Goal: Task Accomplishment & Management: Manage account settings

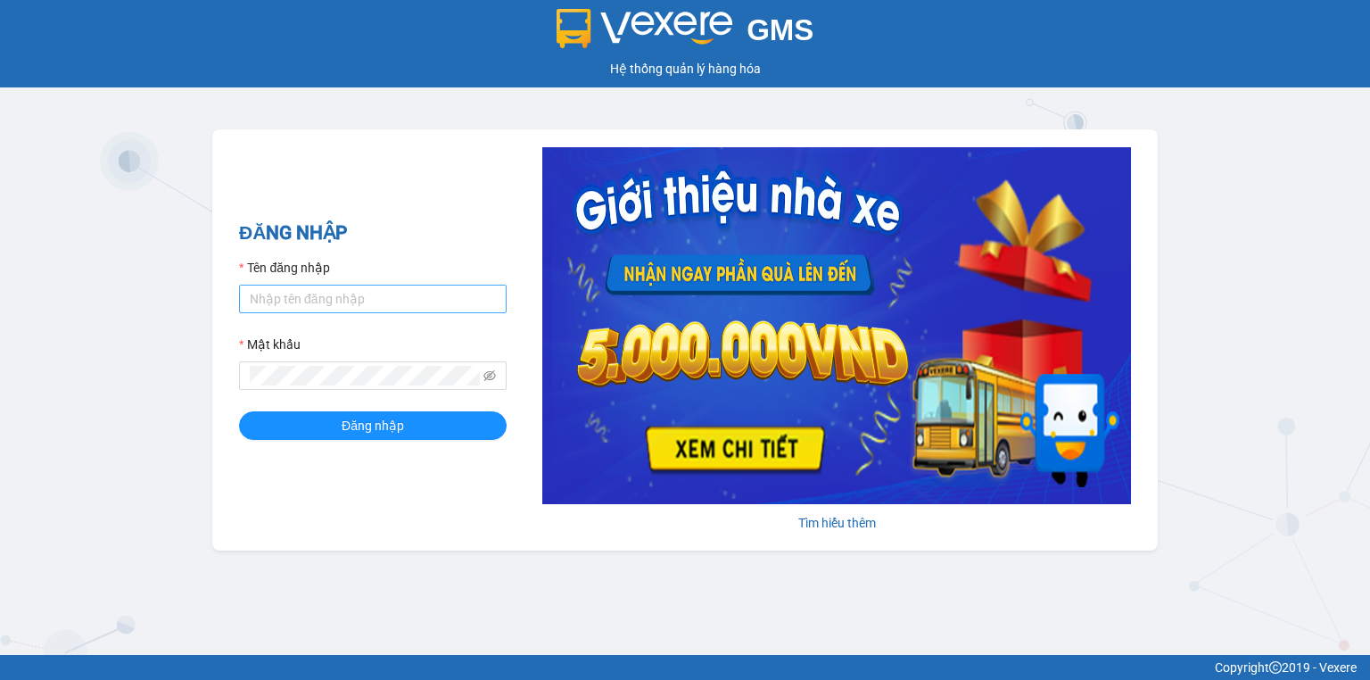
drag, startPoint x: 218, startPoint y: 313, endPoint x: 250, endPoint y: 302, distance: 33.9
click at [219, 311] on div "ĐĂNG NHẬP Tên đăng nhập Mật khẩu Đăng nhập Tìm hiểu thêm" at bounding box center [685, 339] width 946 height 421
click at [275, 299] on input "Tên đăng nhập" at bounding box center [373, 299] width 268 height 29
type input "trang.nhuquynh"
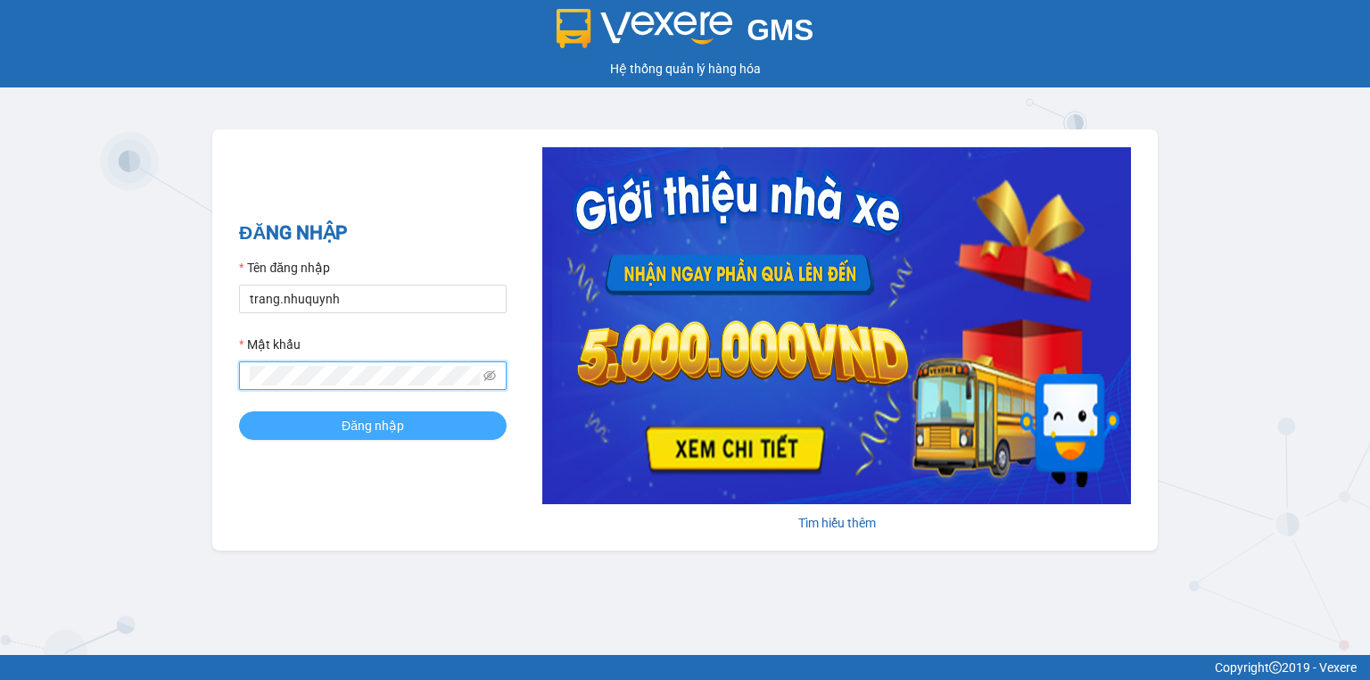
click at [344, 418] on span "Đăng nhập" at bounding box center [373, 426] width 62 height 20
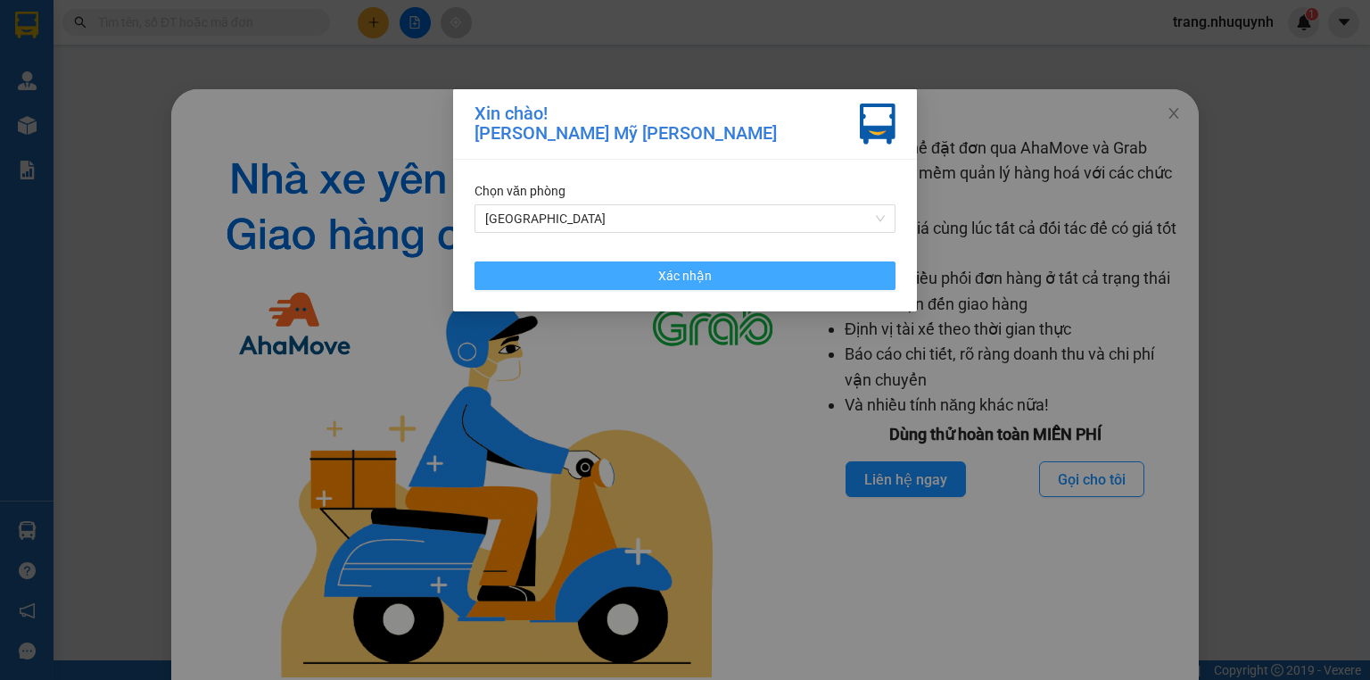
click at [679, 285] on span "Xác nhận" at bounding box center [685, 276] width 54 height 20
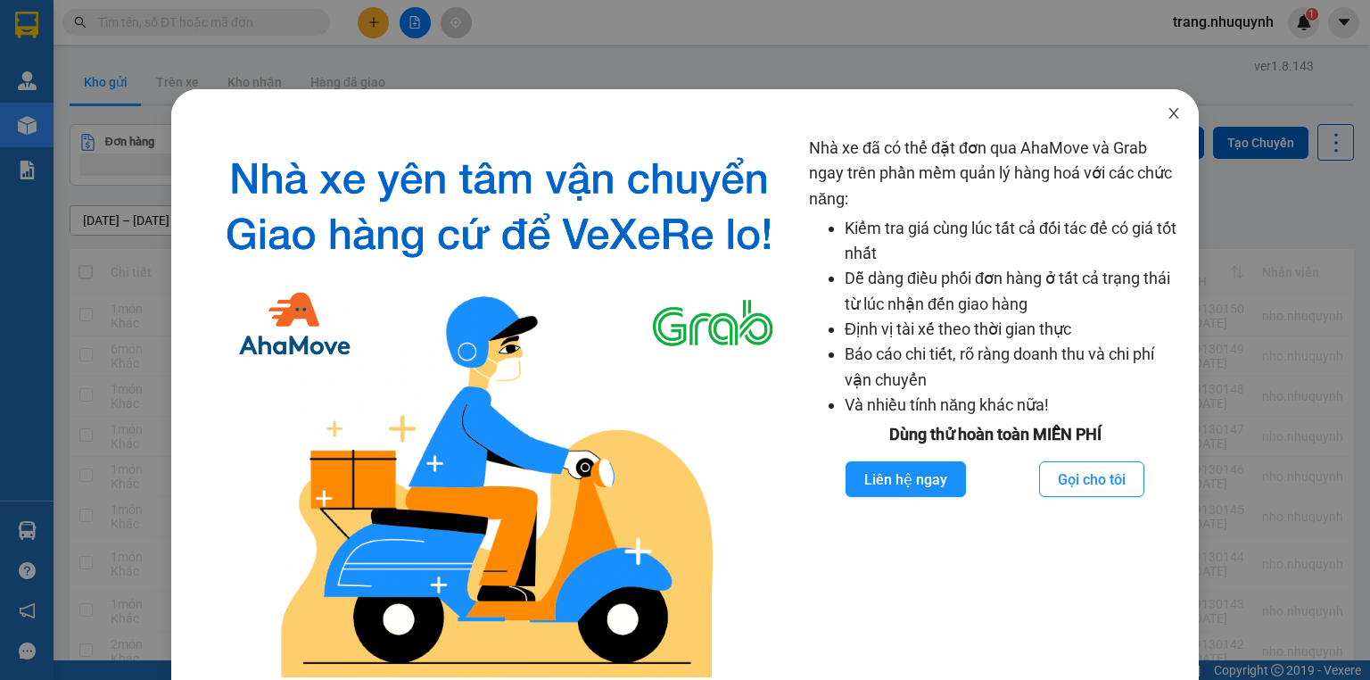
drag, startPoint x: 1156, startPoint y: 110, endPoint x: 1121, endPoint y: 100, distance: 37.0
click at [1167, 109] on icon "close" at bounding box center [1174, 113] width 14 height 14
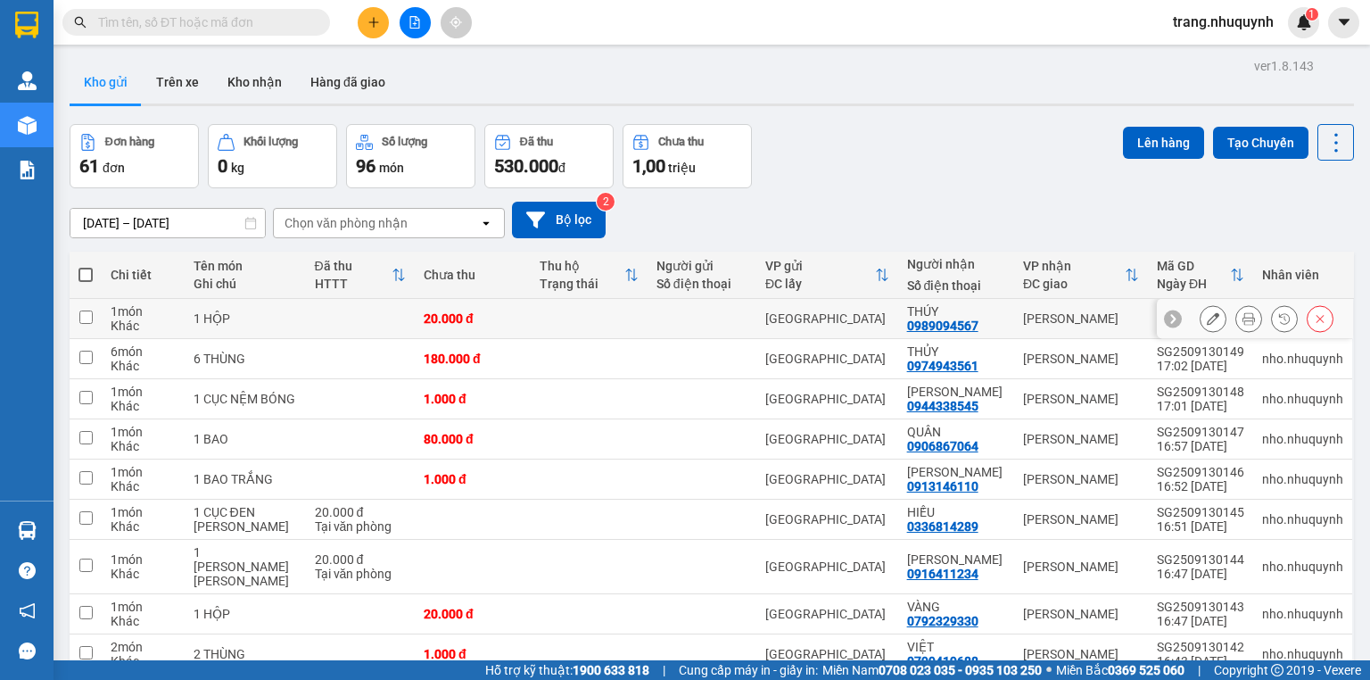
drag, startPoint x: 1230, startPoint y: 325, endPoint x: 1016, endPoint y: 239, distance: 230.6
click at [1237, 324] on button at bounding box center [1249, 318] width 25 height 31
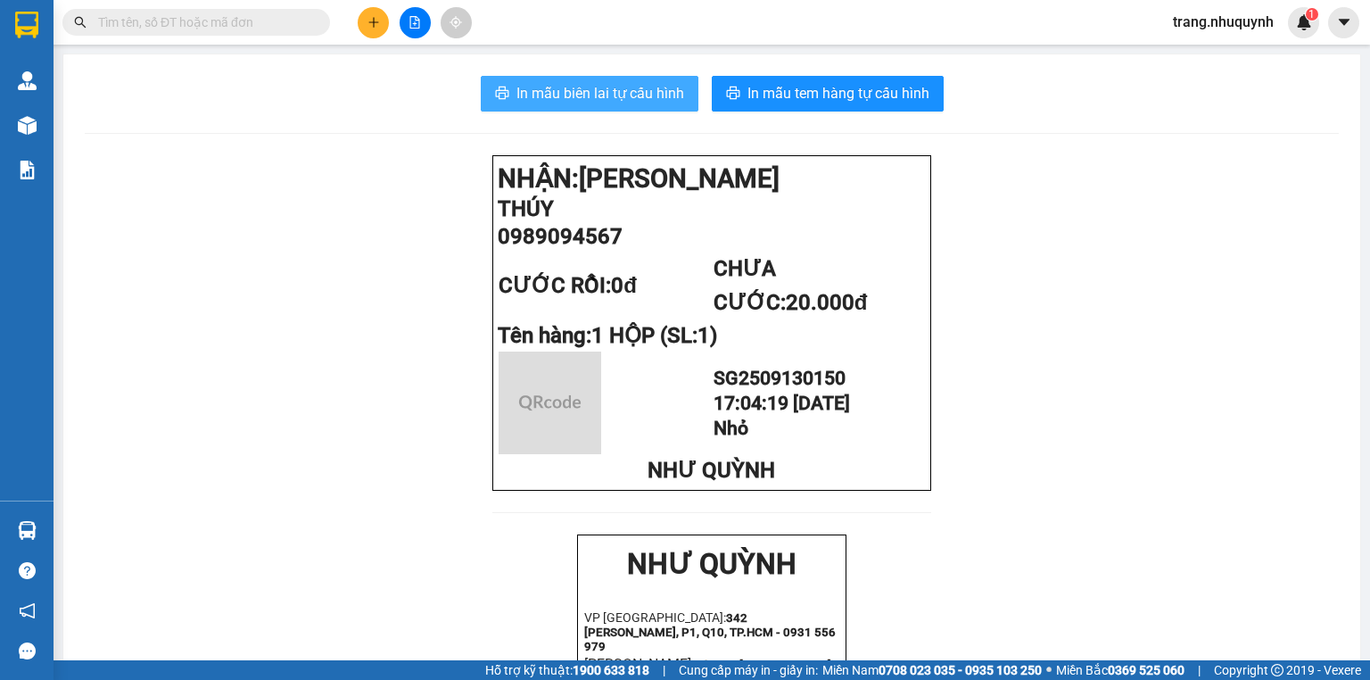
click at [577, 90] on span "In mẫu biên lai tự cấu hình" at bounding box center [601, 93] width 168 height 22
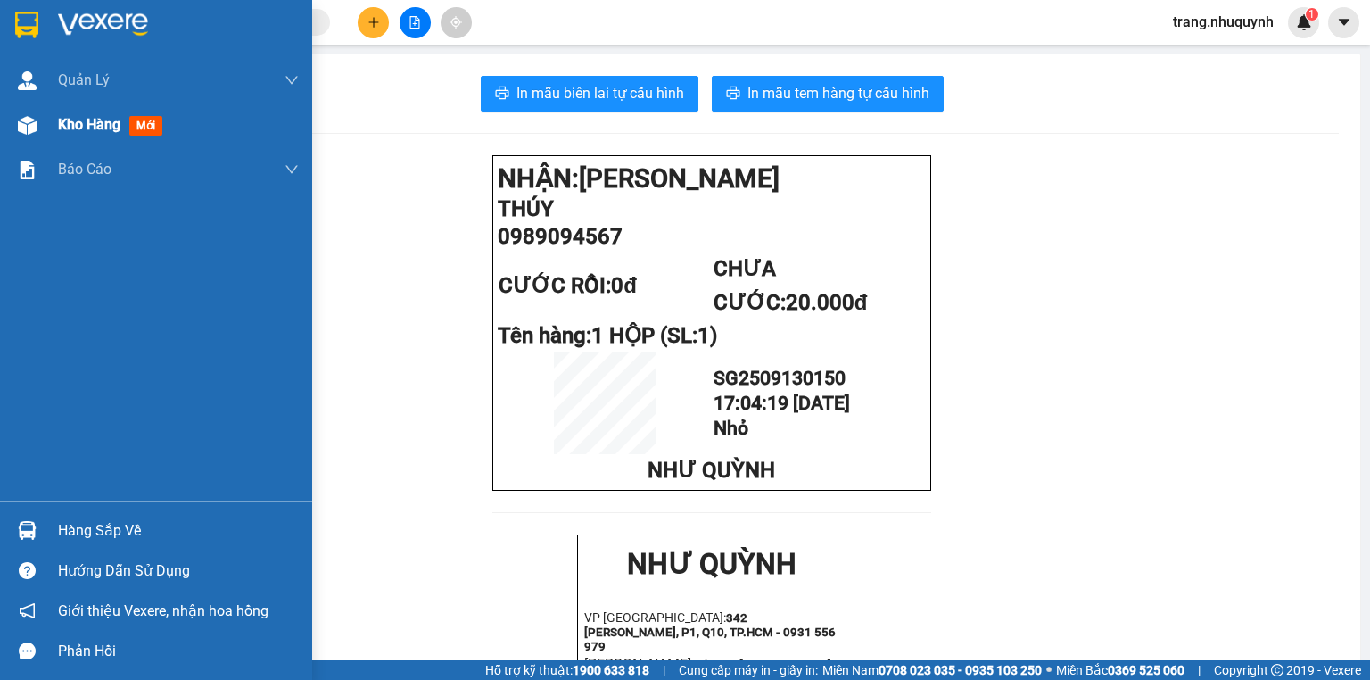
click at [78, 128] on span "Kho hàng" at bounding box center [89, 124] width 62 height 17
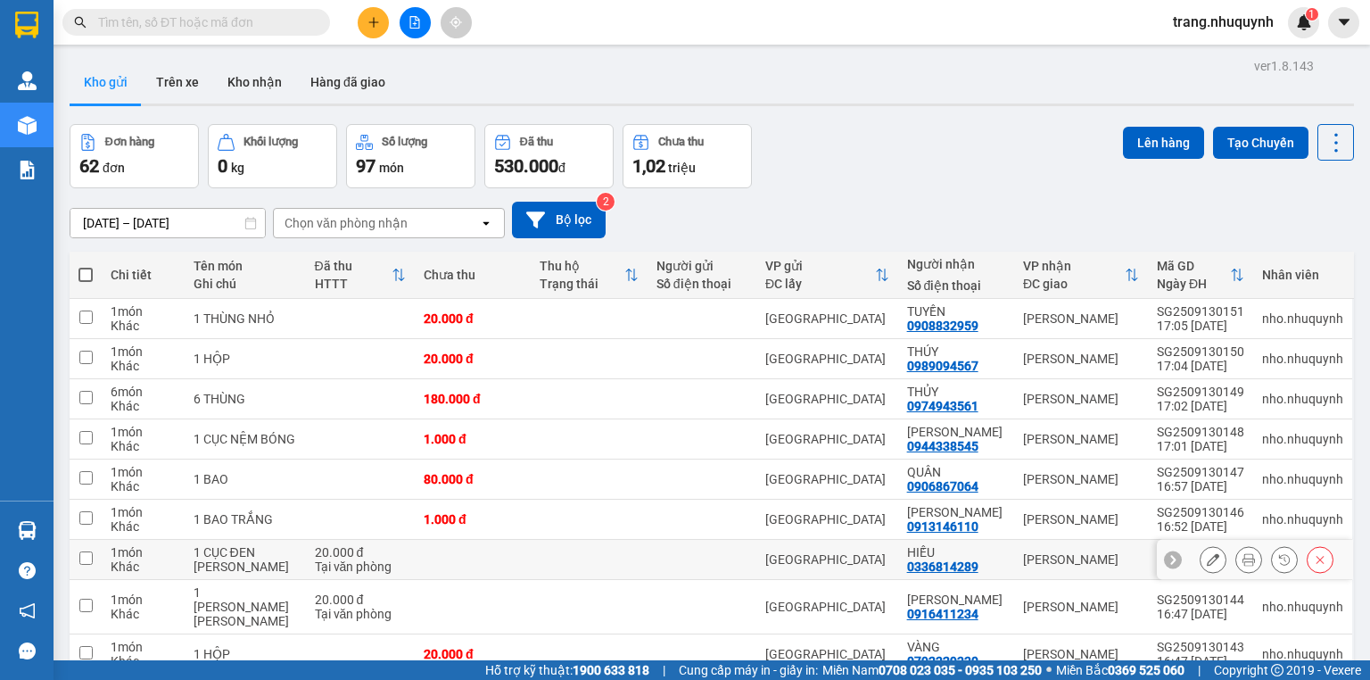
scroll to position [118, 0]
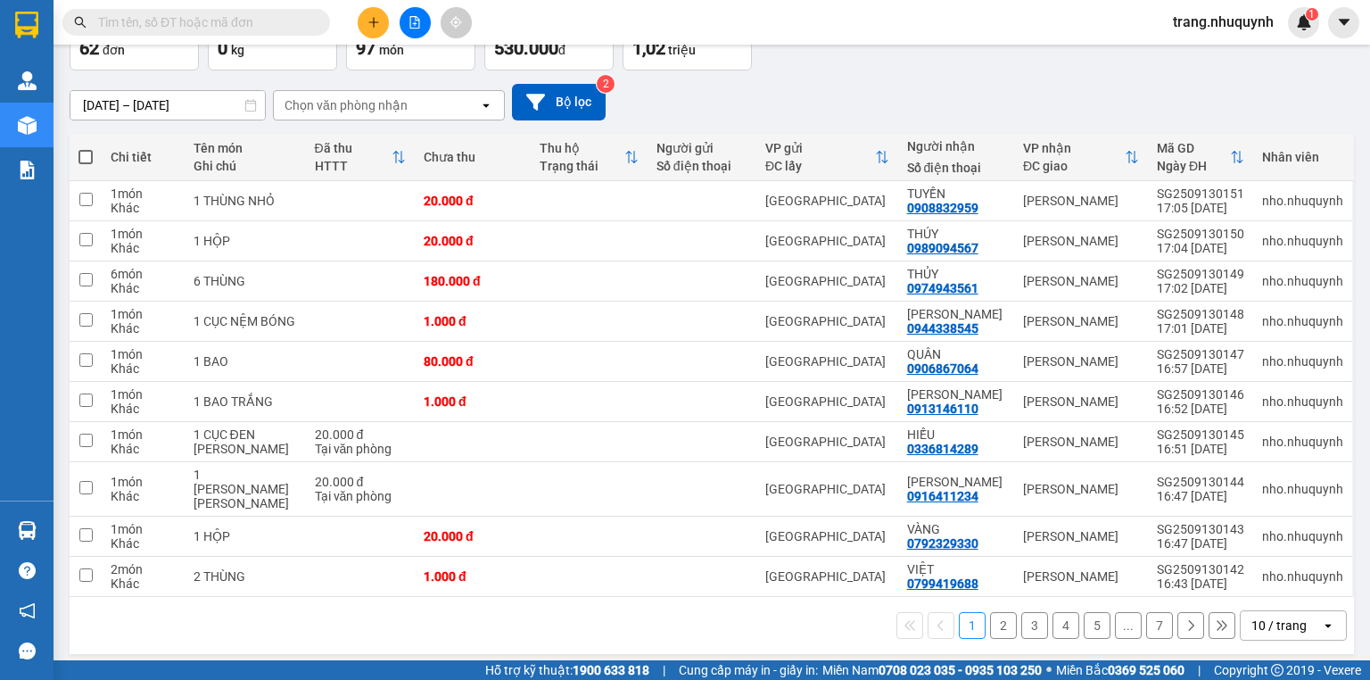
click at [1252, 616] on div "10 / trang" at bounding box center [1279, 625] width 55 height 18
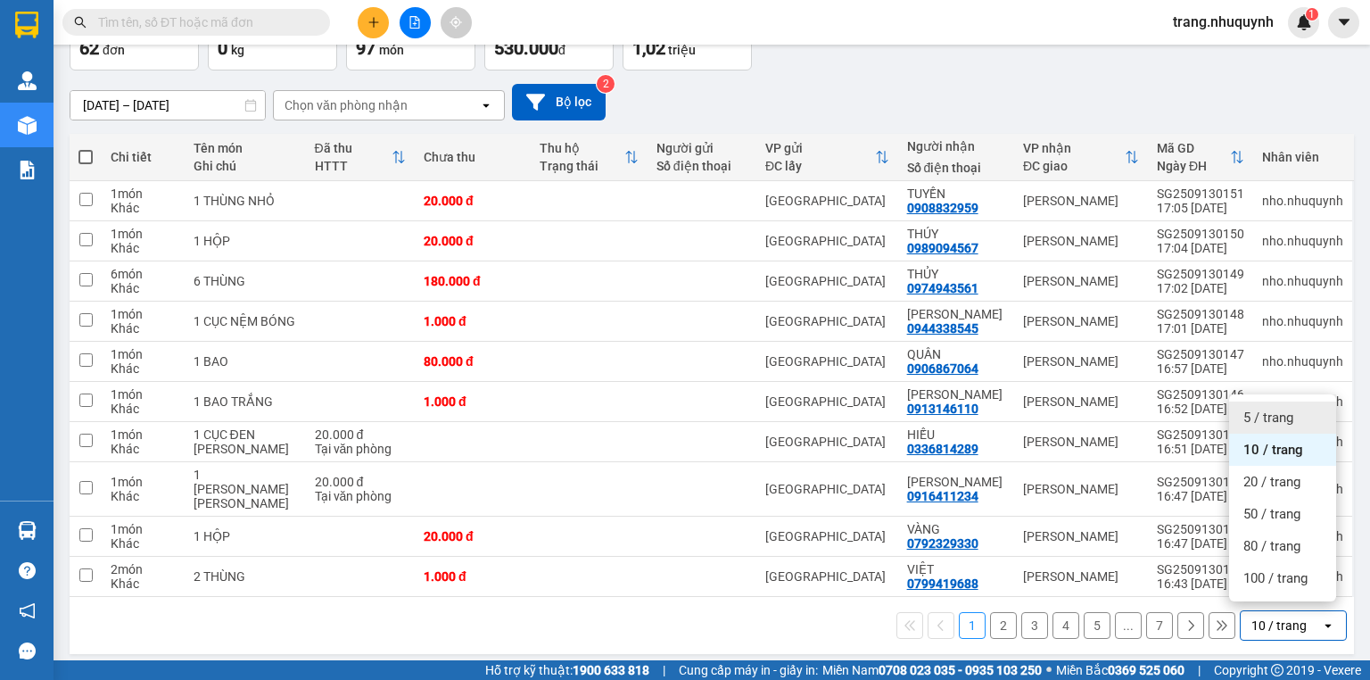
click at [1249, 426] on span "5 / trang" at bounding box center [1269, 418] width 50 height 18
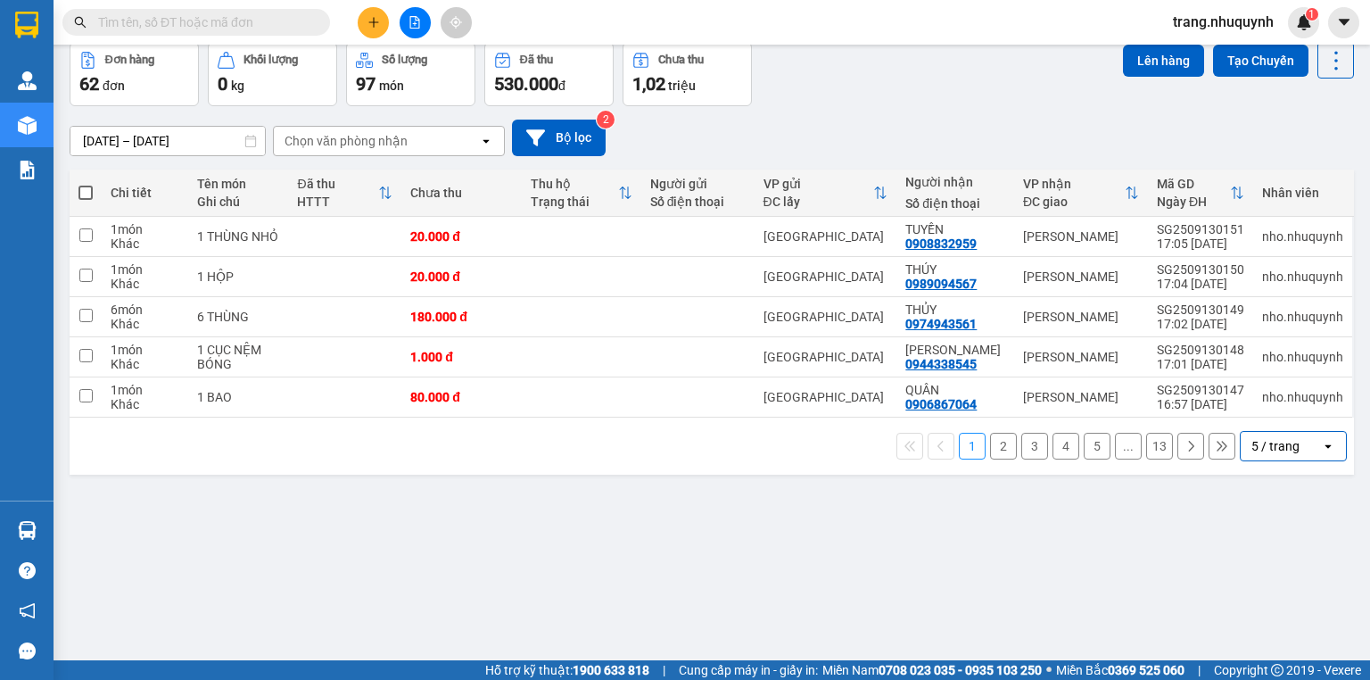
scroll to position [82, 0]
click at [1243, 243] on icon at bounding box center [1249, 236] width 12 height 12
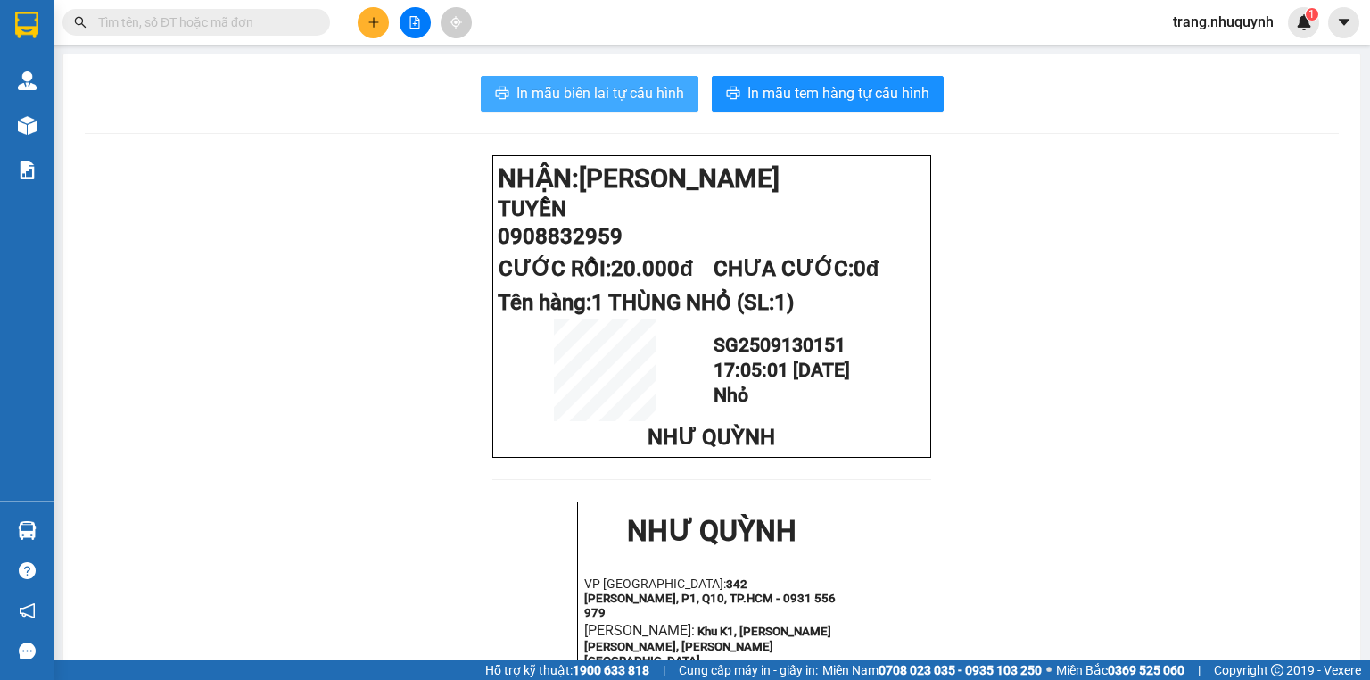
click at [614, 97] on span "In mẫu biên lai tự cấu hình" at bounding box center [601, 93] width 168 height 22
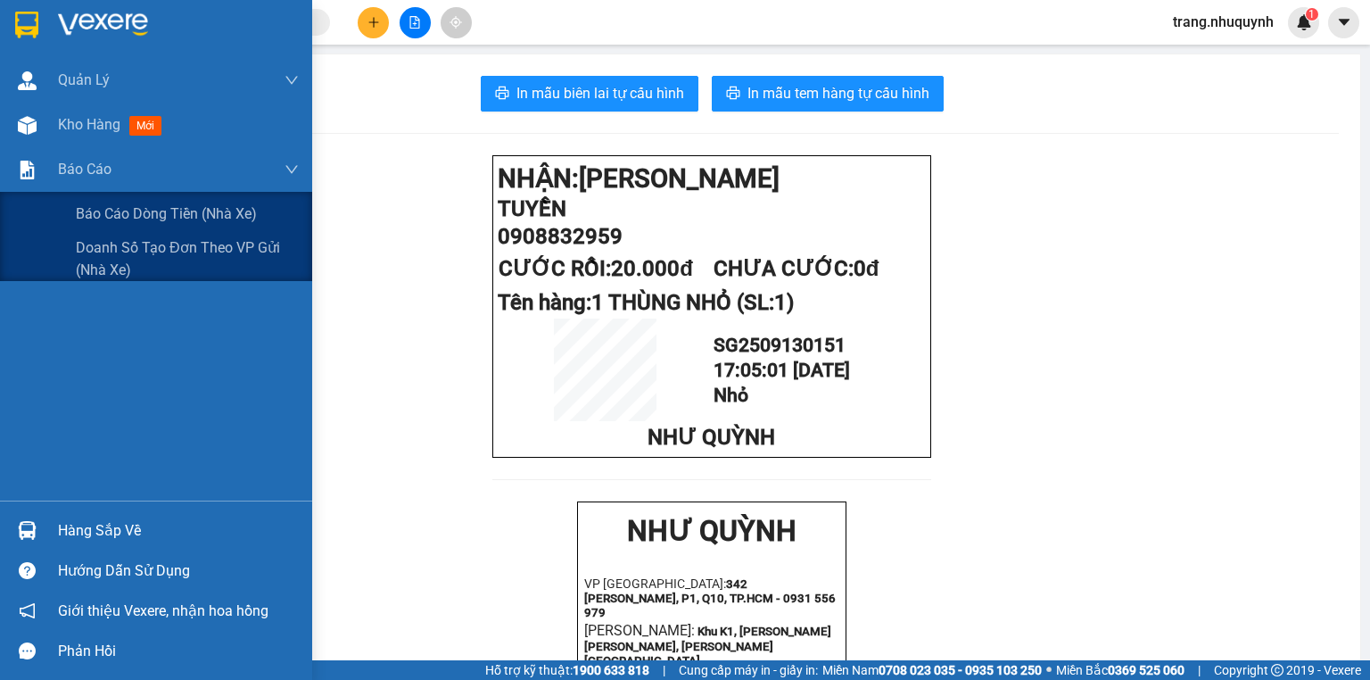
drag, startPoint x: 102, startPoint y: 136, endPoint x: 153, endPoint y: 0, distance: 144.8
click at [102, 136] on div "Kho hàng mới" at bounding box center [113, 124] width 111 height 22
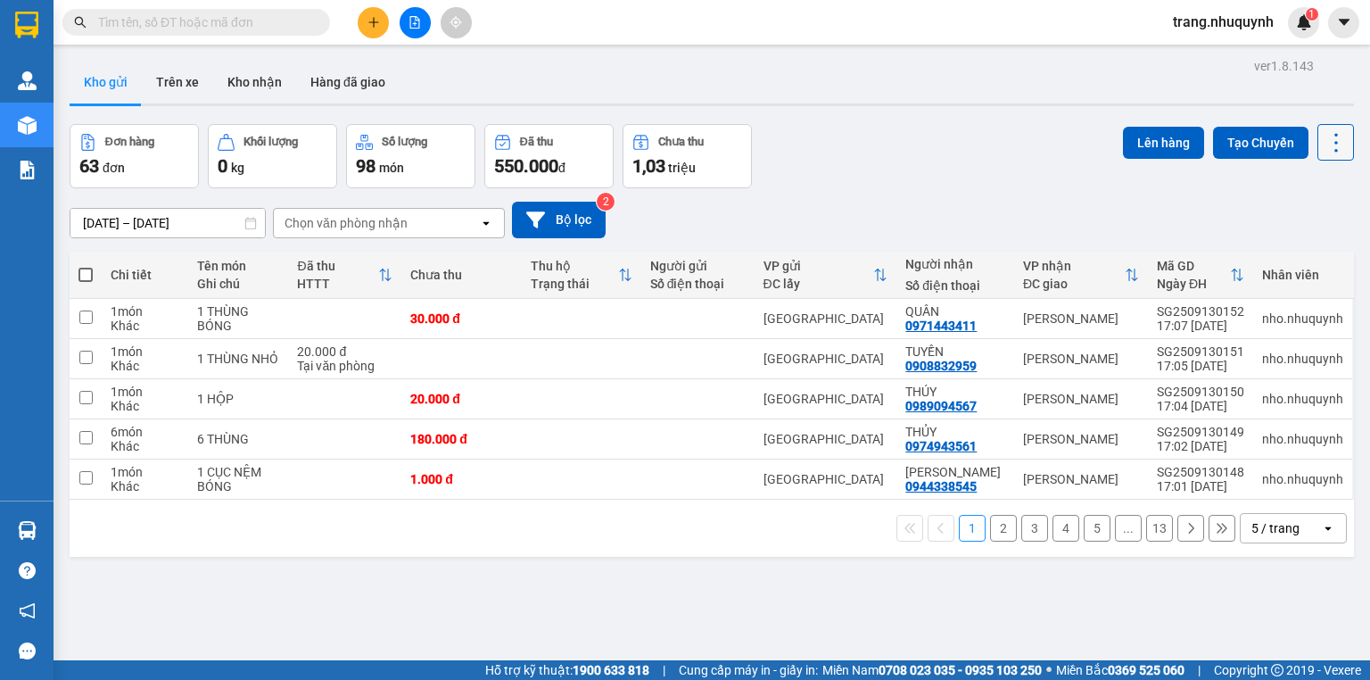
click at [1335, 144] on icon at bounding box center [1336, 142] width 25 height 25
click at [1311, 245] on span "Làm mới" at bounding box center [1300, 254] width 49 height 18
click at [1237, 320] on button at bounding box center [1249, 318] width 25 height 31
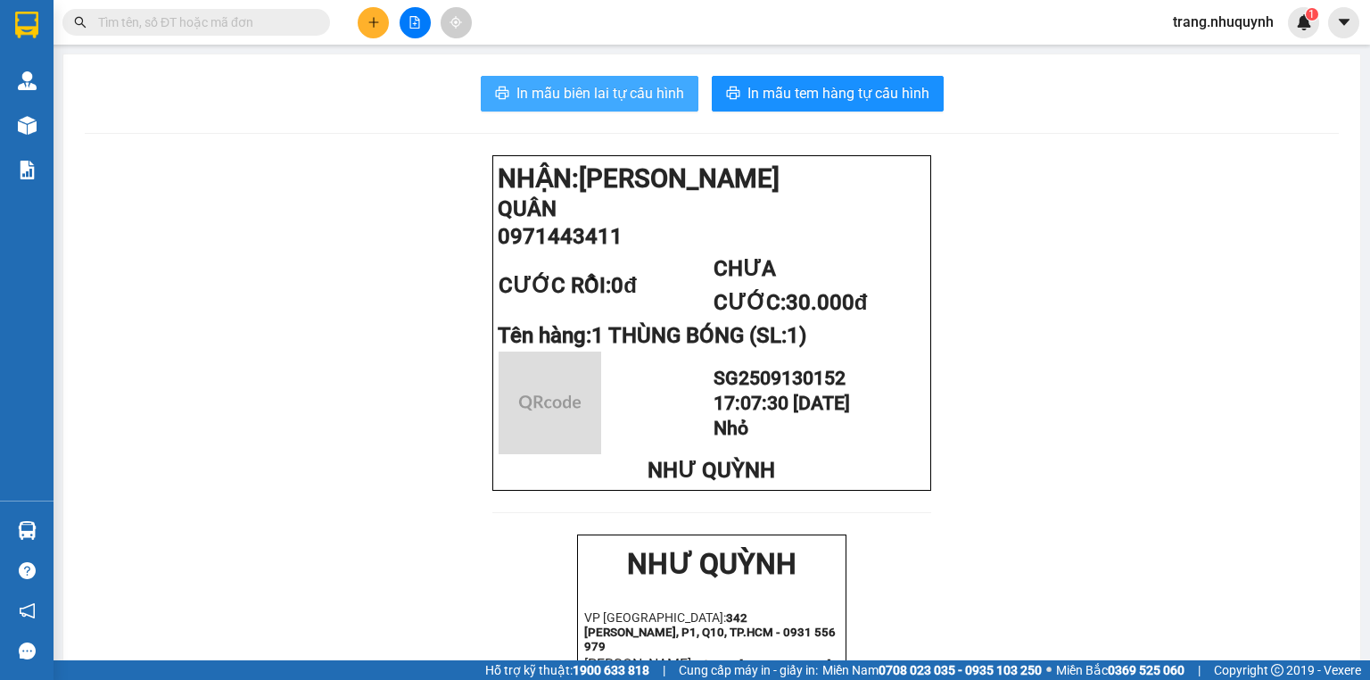
click at [585, 78] on button "In mẫu biên lai tự cấu hình" at bounding box center [590, 94] width 218 height 36
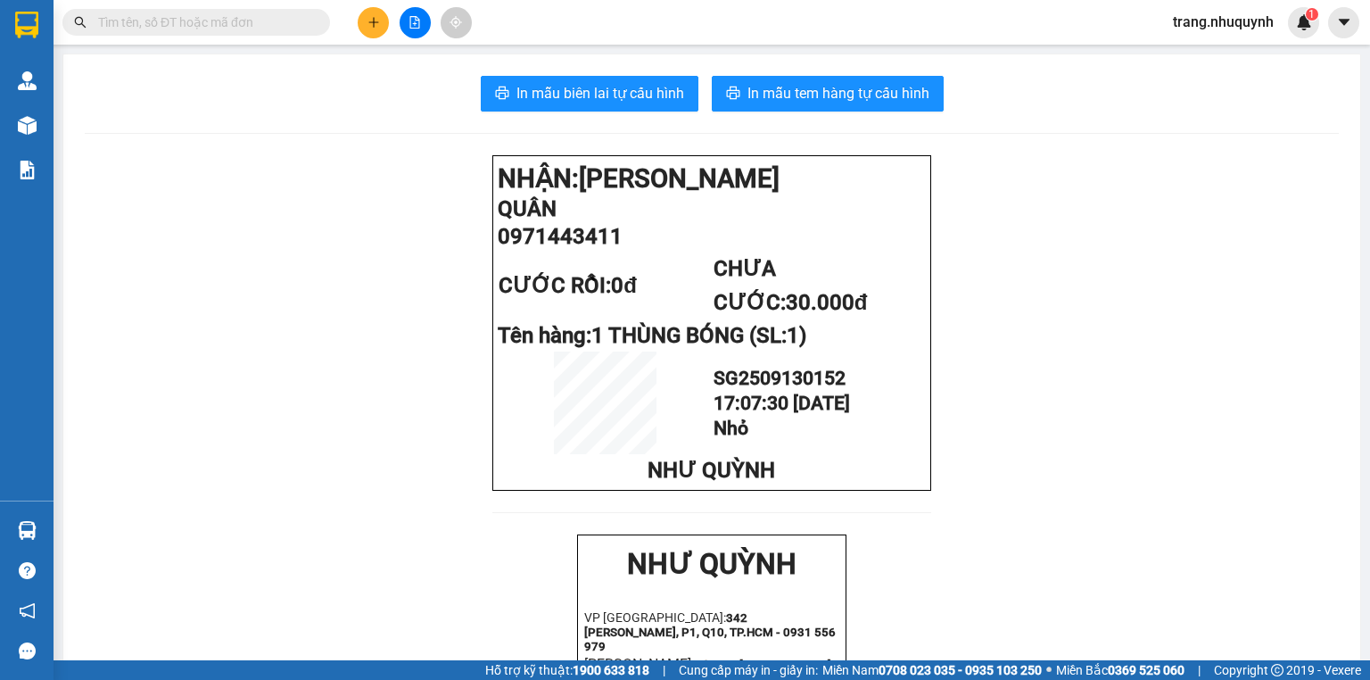
click at [112, 18] on input "text" at bounding box center [203, 22] width 211 height 20
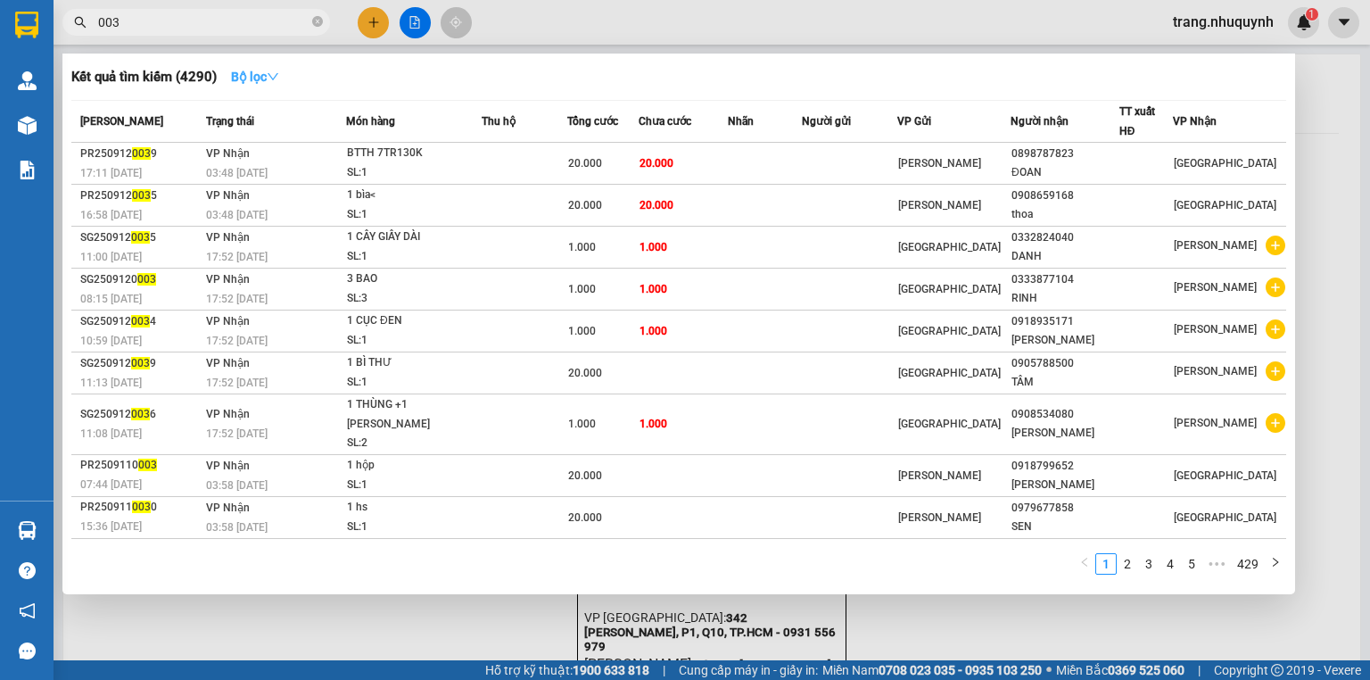
type input "003"
click at [262, 77] on strong "Bộ lọc" at bounding box center [255, 77] width 48 height 14
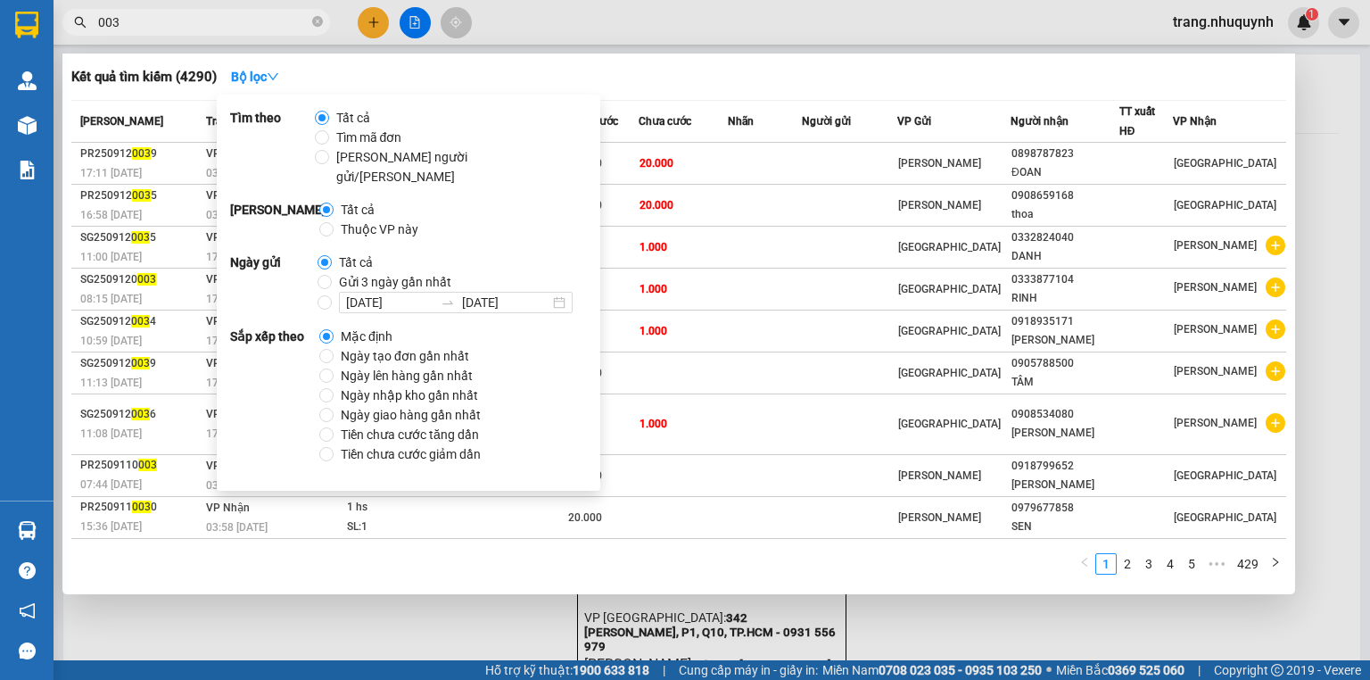
click at [378, 346] on span "Ngày tạo đơn gần nhất" at bounding box center [405, 356] width 143 height 20
click at [334, 349] on input "Ngày tạo đơn gần nhất" at bounding box center [326, 356] width 14 height 14
radio input "true"
radio input "false"
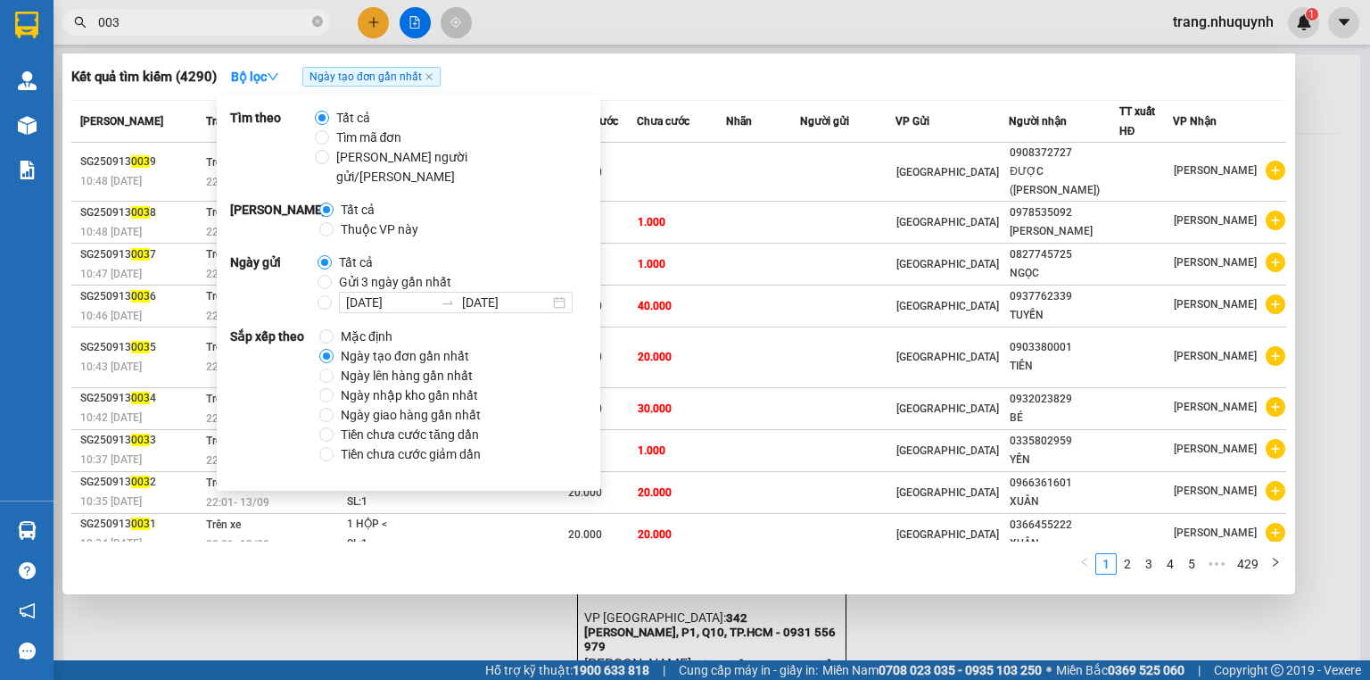
click at [402, 162] on span "[PERSON_NAME] người gửi/nhận" at bounding box center [454, 166] width 251 height 39
click at [329, 162] on input "[PERSON_NAME] người gửi/nhận" at bounding box center [322, 157] width 14 height 14
radio input "true"
radio input "false"
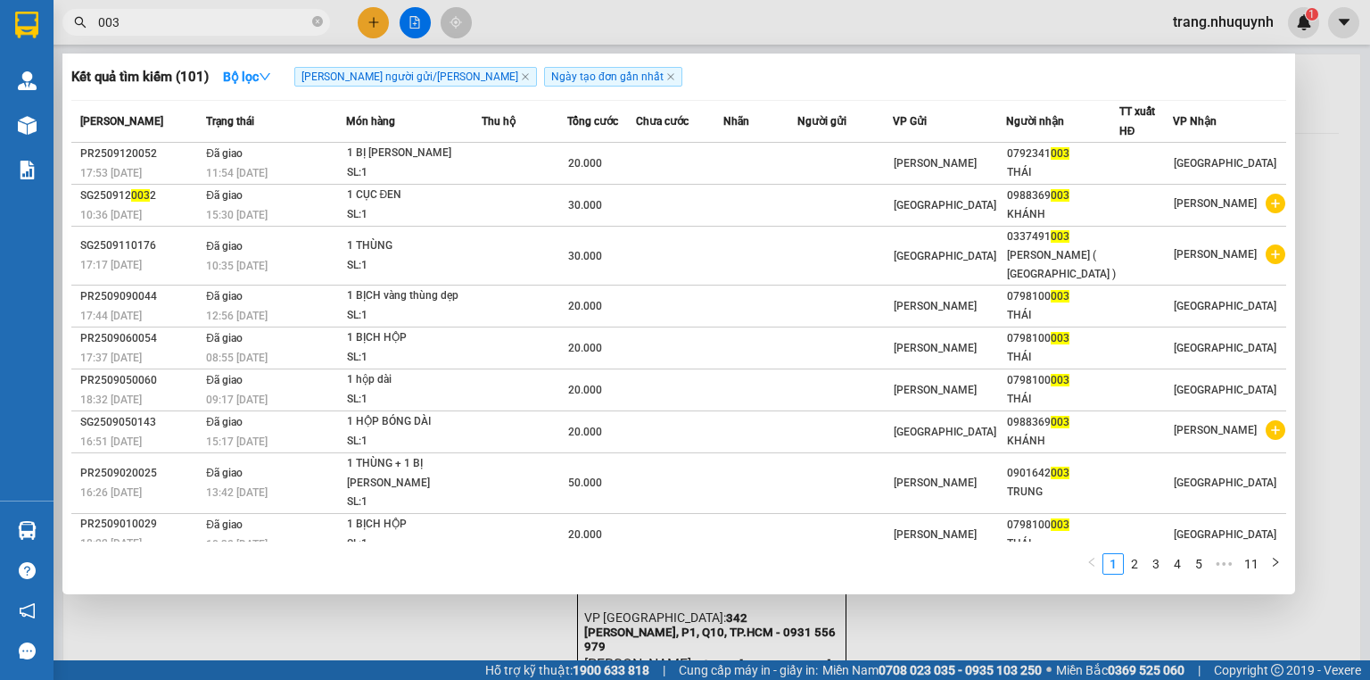
click at [762, 57] on div "Kết quả tìm kiếm ( 101 ) Bộ lọc Tìm người gửi/nhận Ngày tạo đơn gần nhất Mã ĐH …" at bounding box center [678, 324] width 1233 height 541
click at [789, 80] on div "Kết quả tìm kiếm ( 101 ) Bộ lọc Tìm người gửi/nhận Ngày tạo đơn gần nhất" at bounding box center [678, 76] width 1215 height 29
click at [436, 570] on div "1 2 3 4 5 ••• 11" at bounding box center [678, 568] width 1215 height 32
click at [792, 79] on div "Kết quả tìm kiếm ( 101 ) Bộ lọc Tìm người gửi/nhận Ngày tạo đơn gần nhất" at bounding box center [678, 76] width 1215 height 29
click at [211, 21] on input "003" at bounding box center [203, 22] width 211 height 20
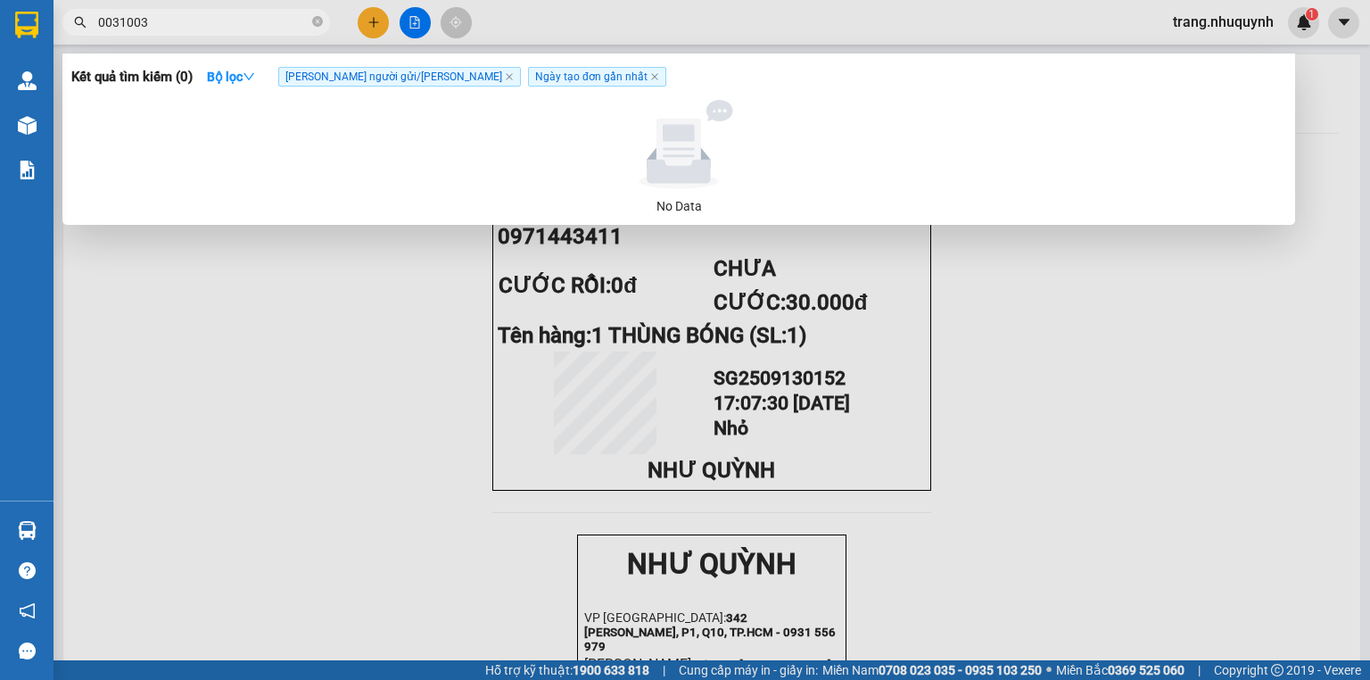
drag, startPoint x: 170, startPoint y: 24, endPoint x: 75, endPoint y: 51, distance: 98.3
click at [75, 38] on div "Kết quả tìm kiếm ( 0 ) Bộ lọc Tìm người gửi/nhận Ngày tạo đơn gần nhất No Data …" at bounding box center [174, 22] width 348 height 31
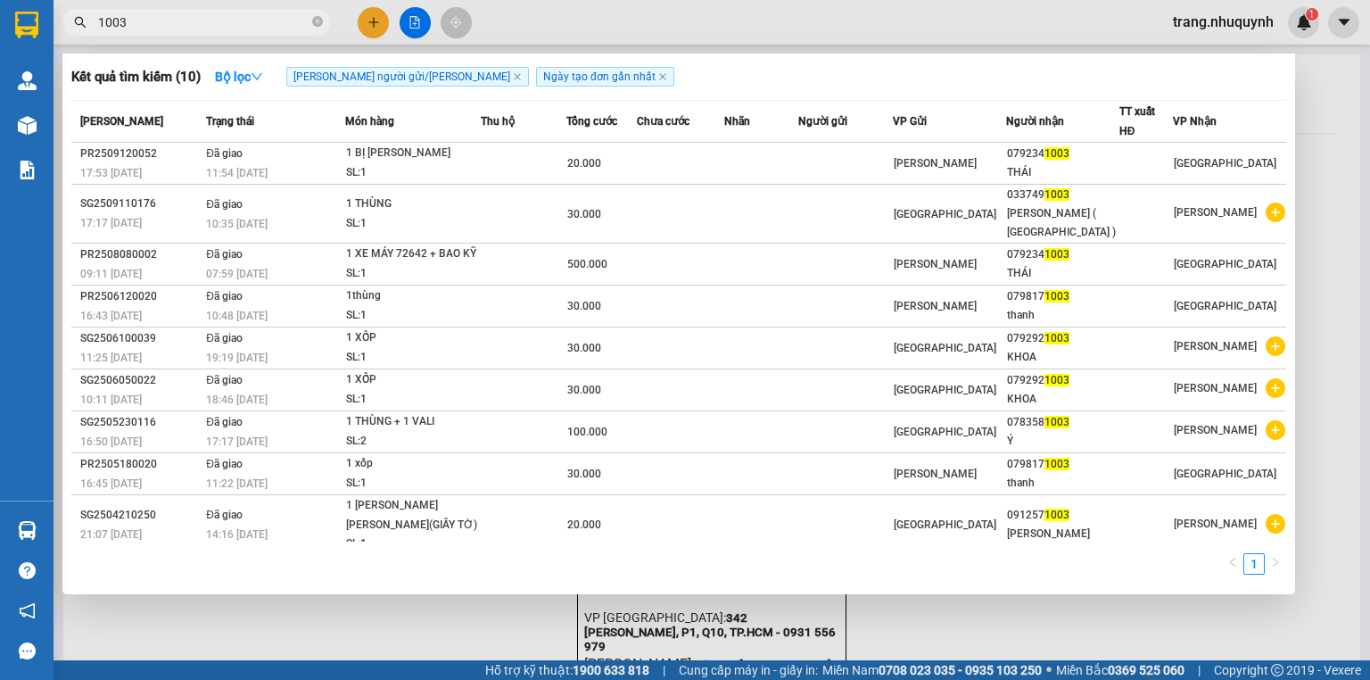
click at [477, 639] on div at bounding box center [685, 340] width 1370 height 680
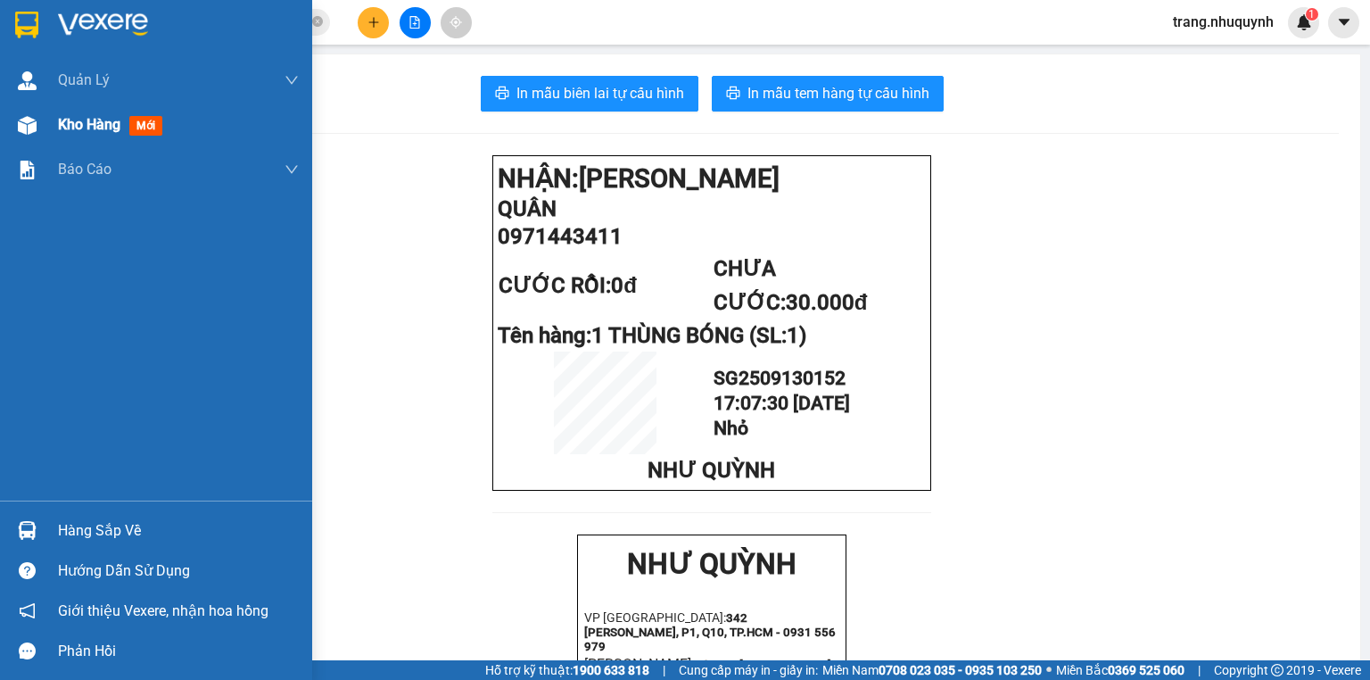
click at [44, 132] on div "Kho hàng mới" at bounding box center [156, 125] width 312 height 45
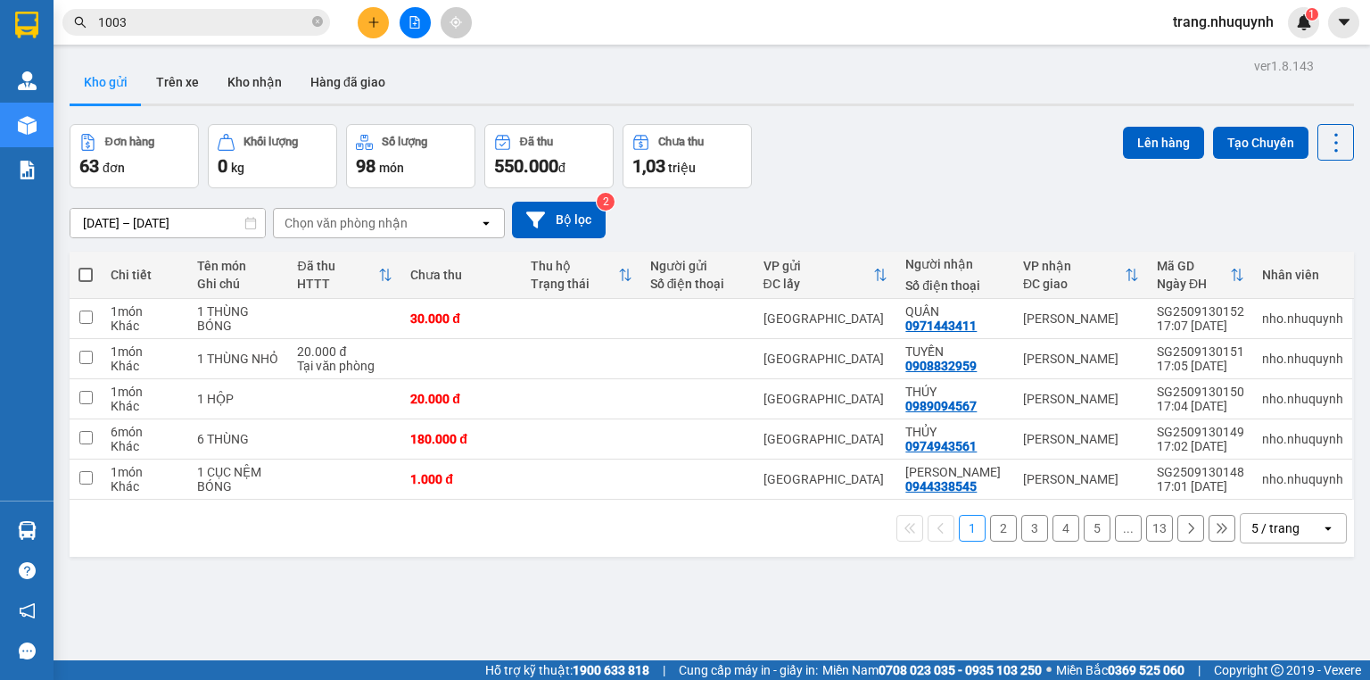
click at [205, 33] on span "1003" at bounding box center [196, 22] width 268 height 27
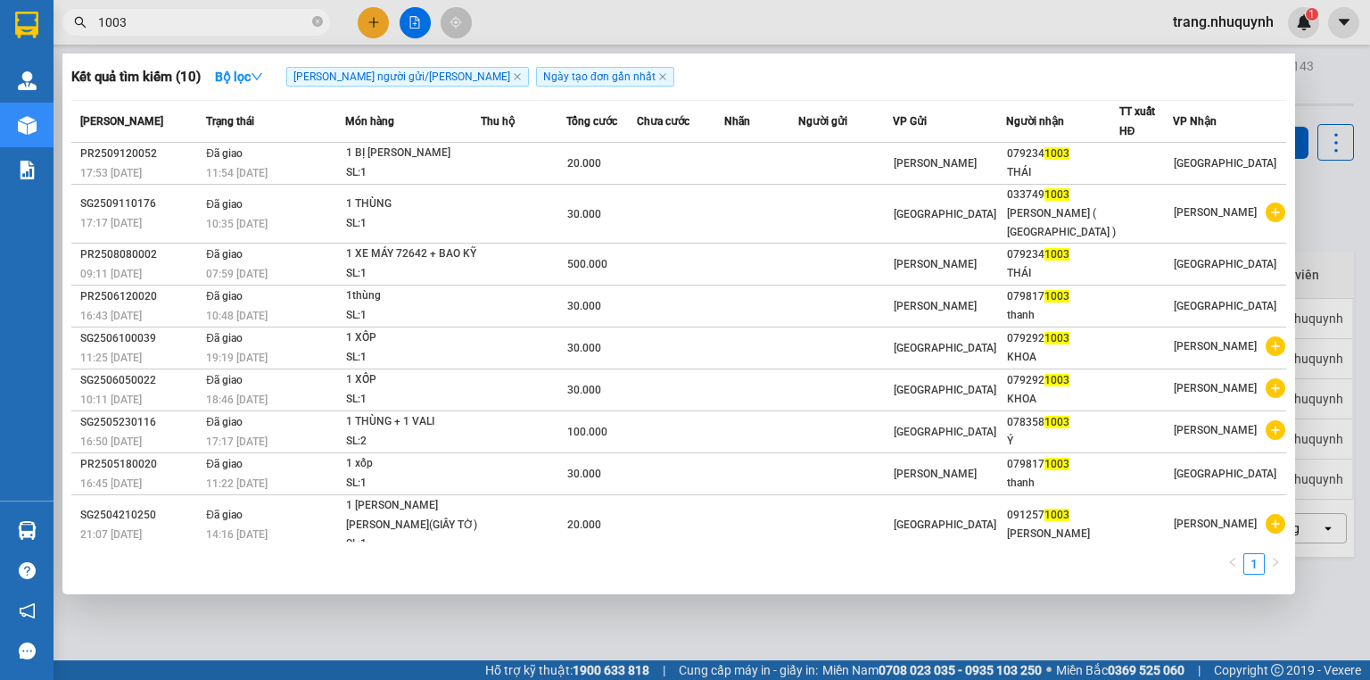
click at [203, 21] on input "1003" at bounding box center [203, 22] width 211 height 20
drag, startPoint x: 171, startPoint y: 21, endPoint x: 56, endPoint y: 29, distance: 115.3
click at [56, 32] on div "1003" at bounding box center [174, 22] width 348 height 27
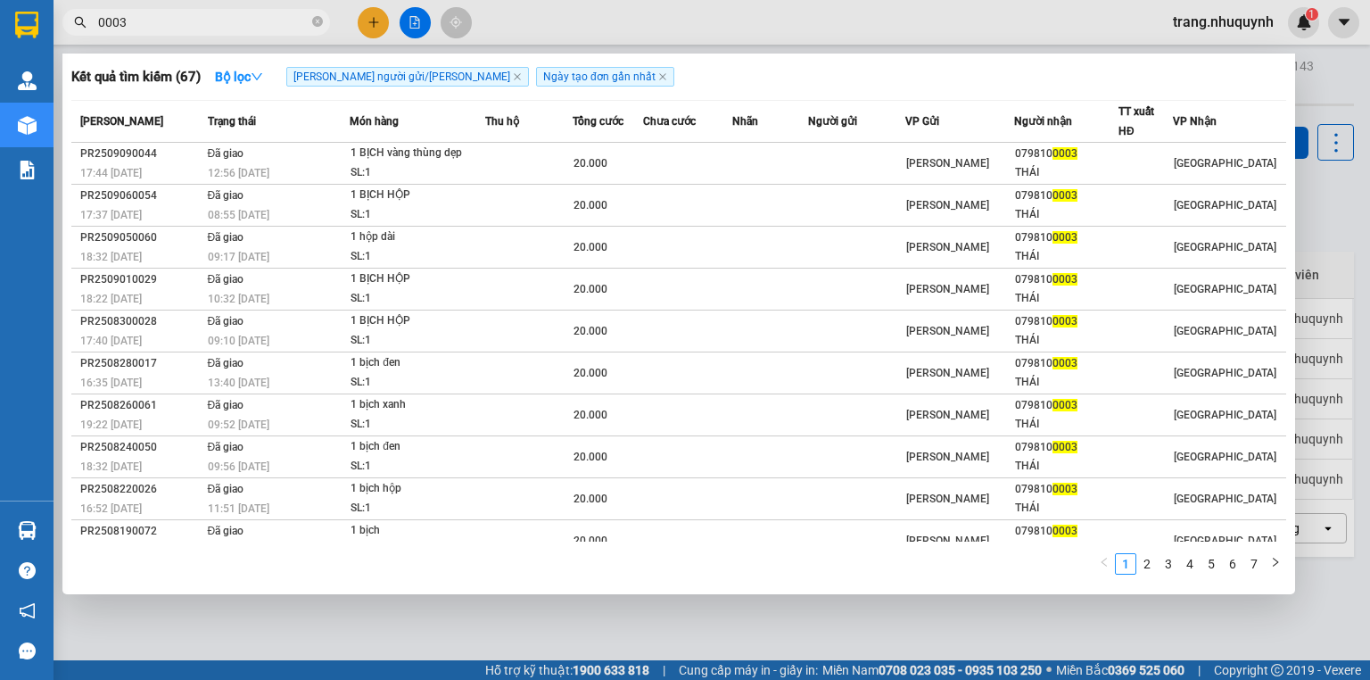
type input "0003"
click at [699, 26] on div at bounding box center [685, 340] width 1370 height 680
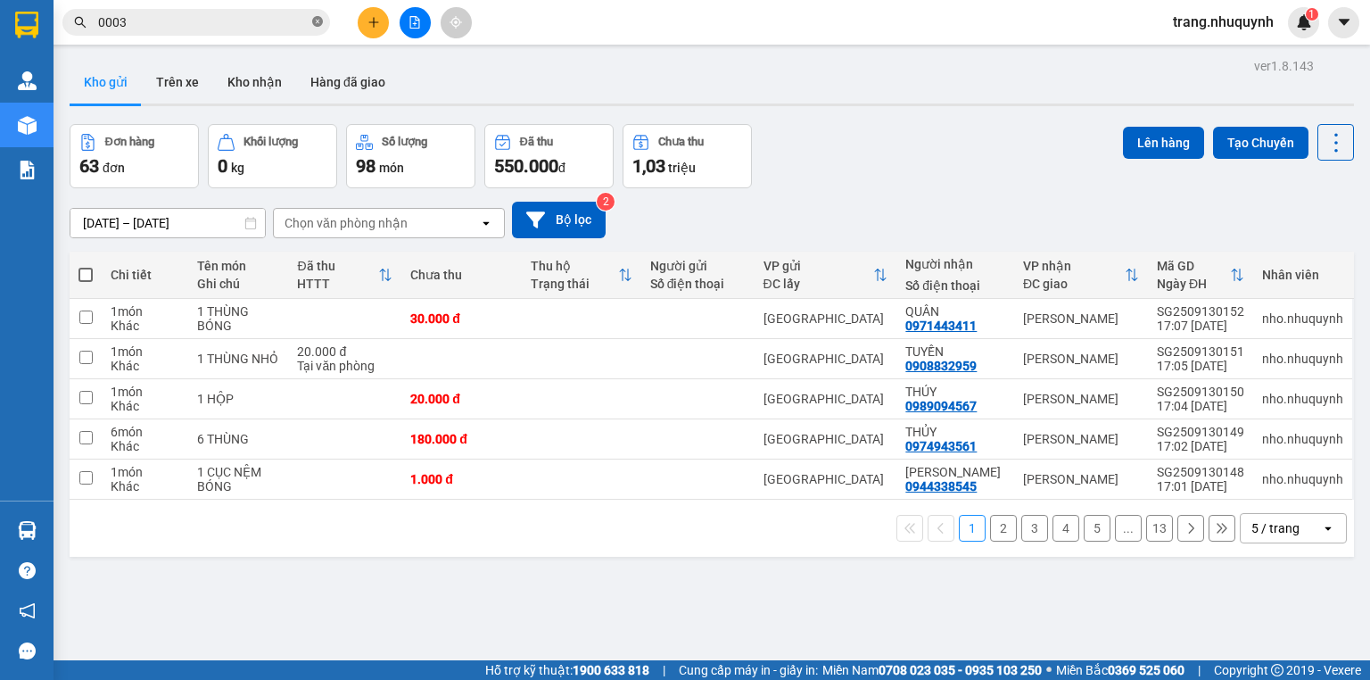
click at [318, 25] on icon "close-circle" at bounding box center [317, 21] width 11 height 11
click at [202, 18] on input "text" at bounding box center [203, 22] width 211 height 20
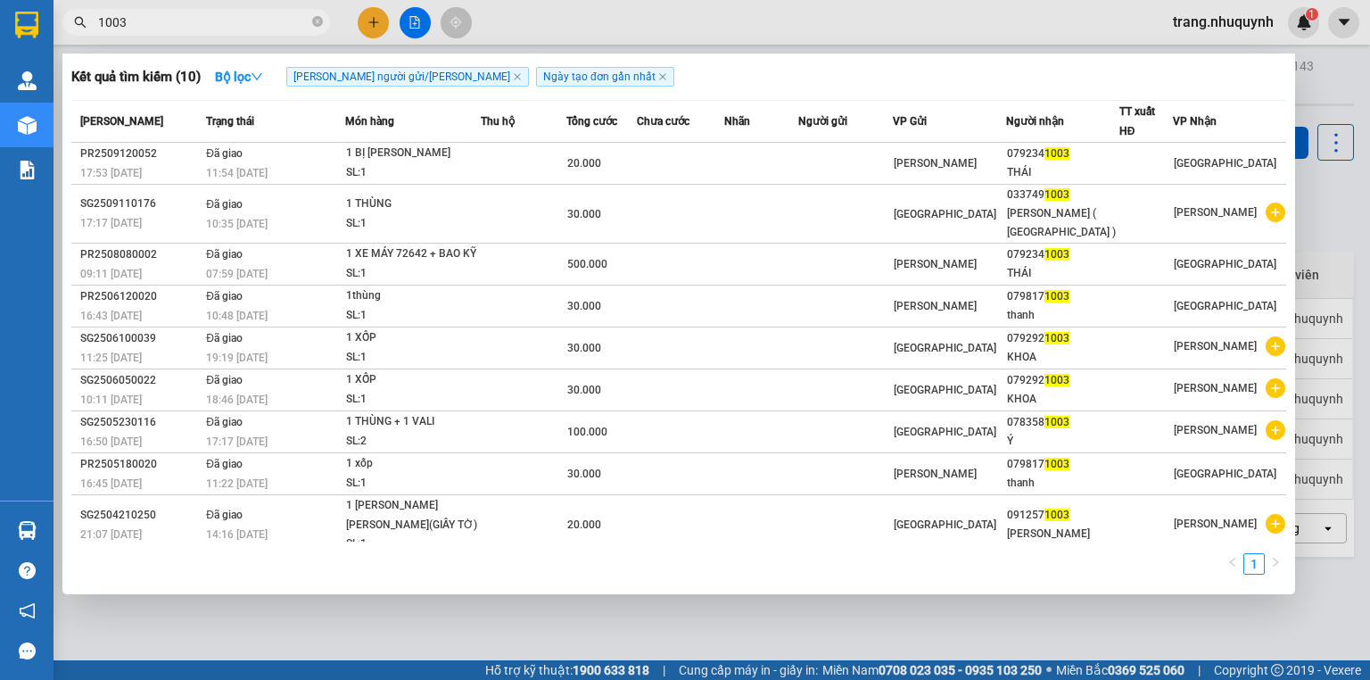
click at [1331, 83] on div at bounding box center [685, 340] width 1370 height 680
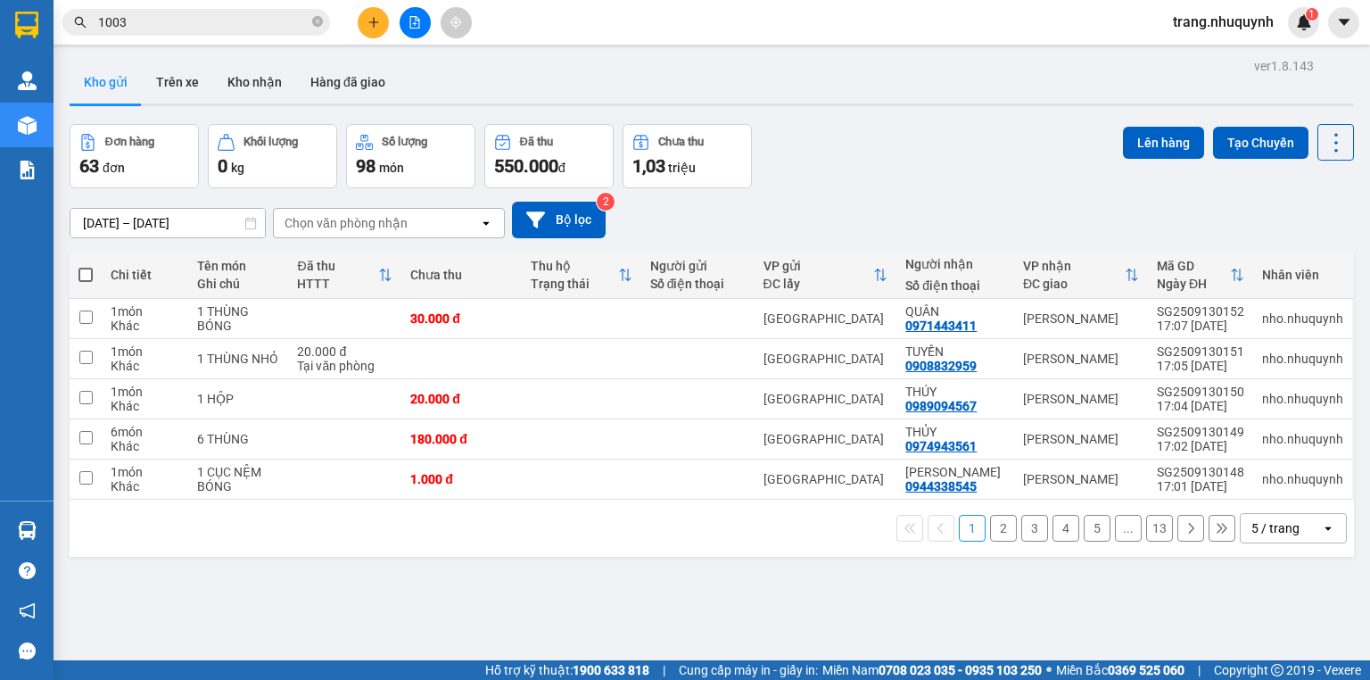
click at [138, 14] on input "1003" at bounding box center [203, 22] width 211 height 20
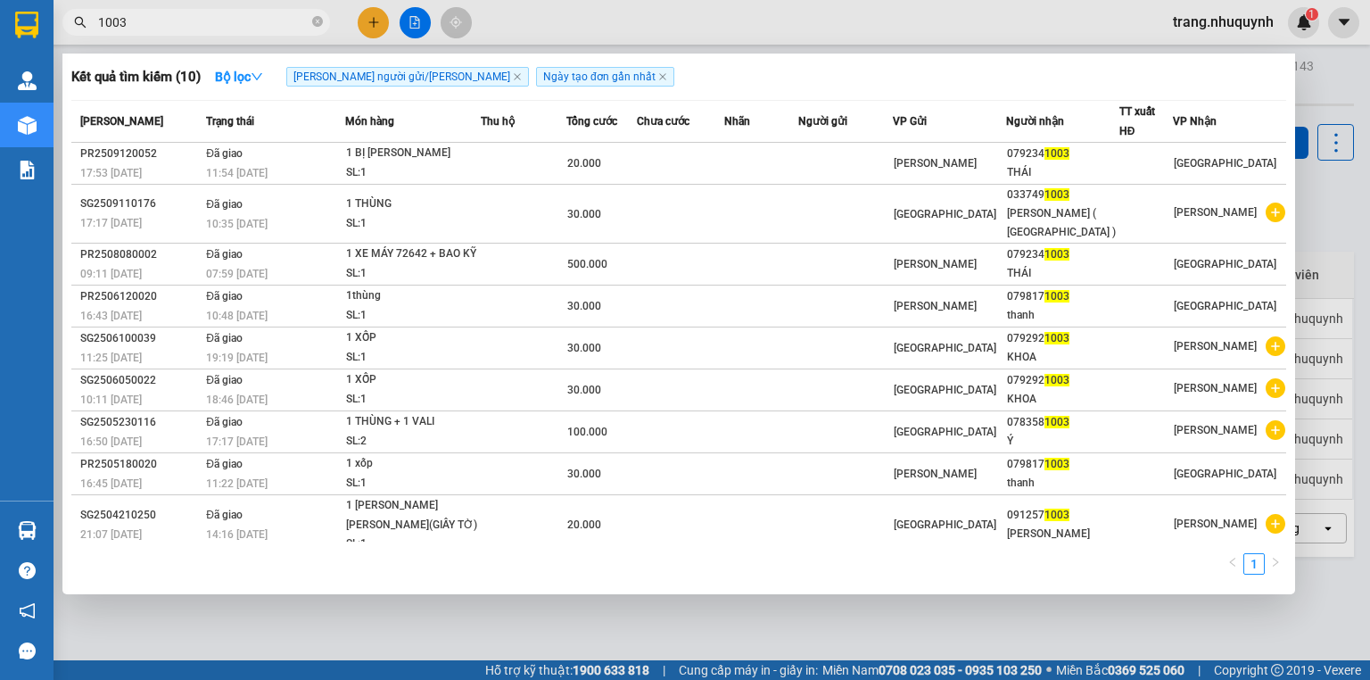
click at [138, 14] on input "1003" at bounding box center [203, 22] width 211 height 20
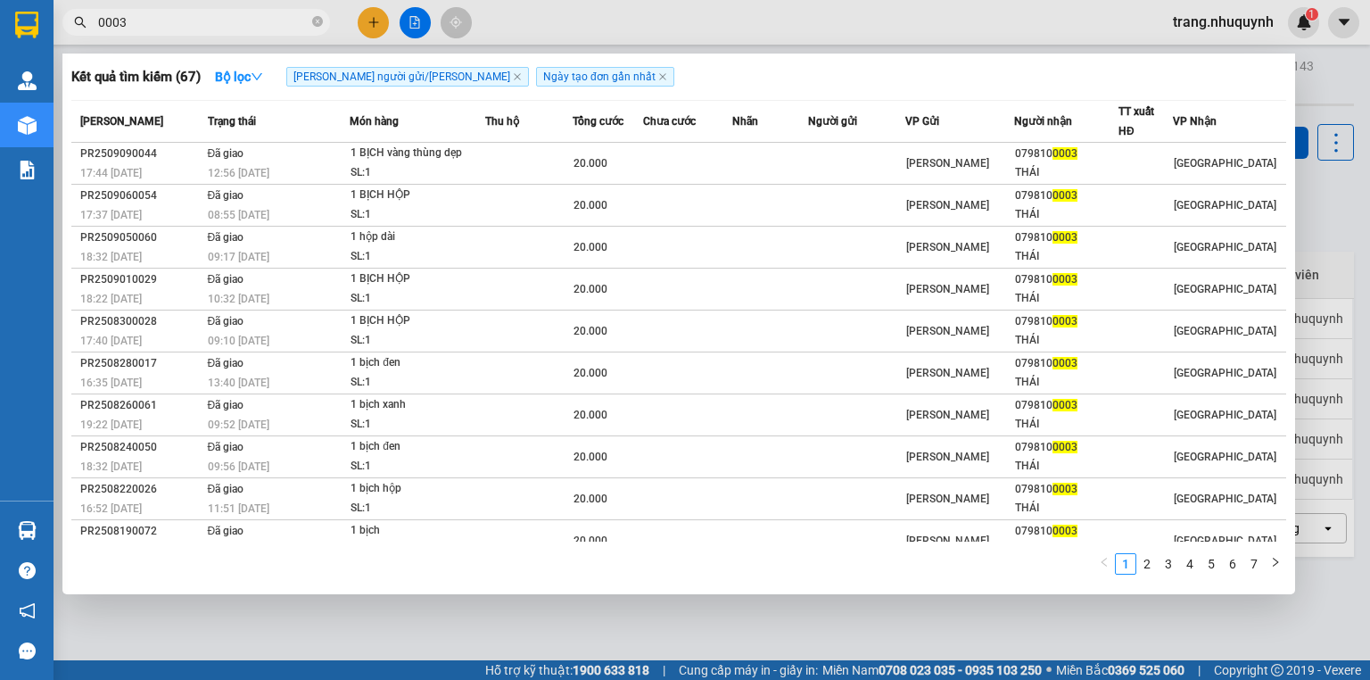
type input "0003"
drag, startPoint x: 1351, startPoint y: 84, endPoint x: 1042, endPoint y: 2, distance: 319.4
click at [1351, 84] on div at bounding box center [685, 340] width 1370 height 680
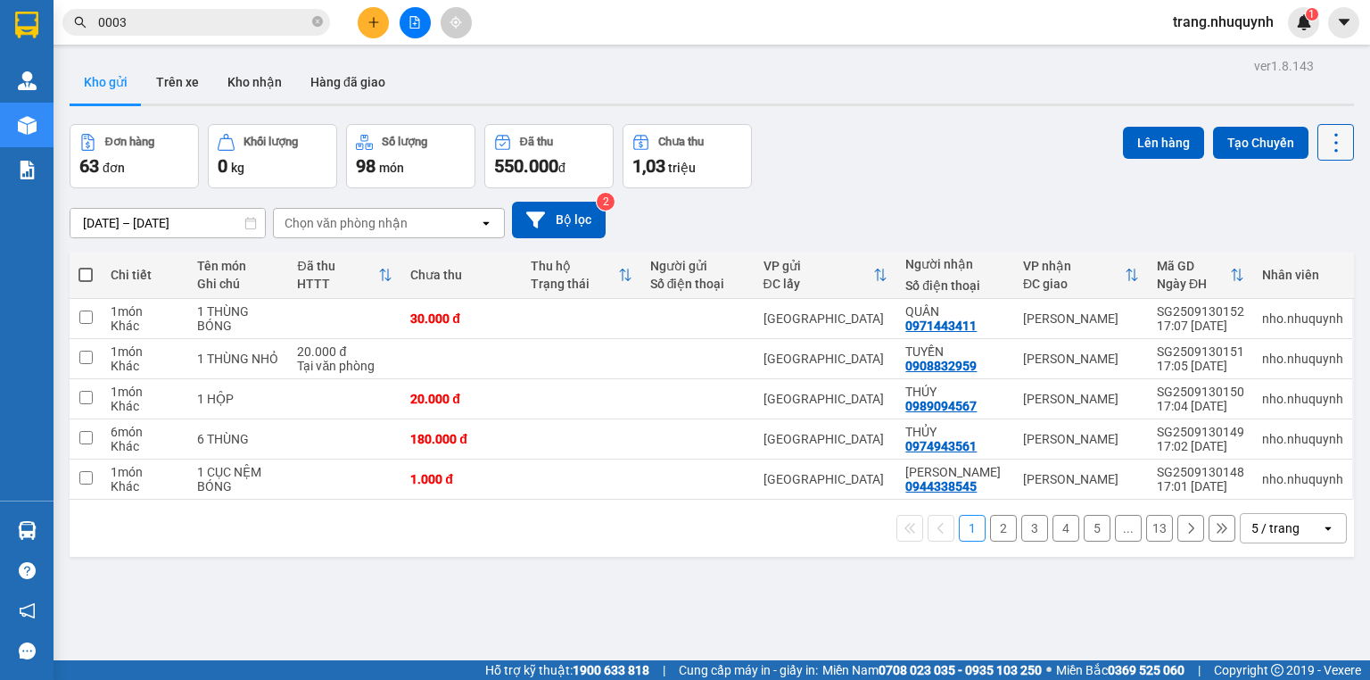
click at [1321, 128] on button at bounding box center [1336, 142] width 37 height 37
click at [1295, 243] on li "Làm mới" at bounding box center [1293, 254] width 134 height 32
click at [1328, 153] on icon at bounding box center [1336, 142] width 25 height 25
click at [1296, 261] on span "Làm mới" at bounding box center [1300, 254] width 49 height 18
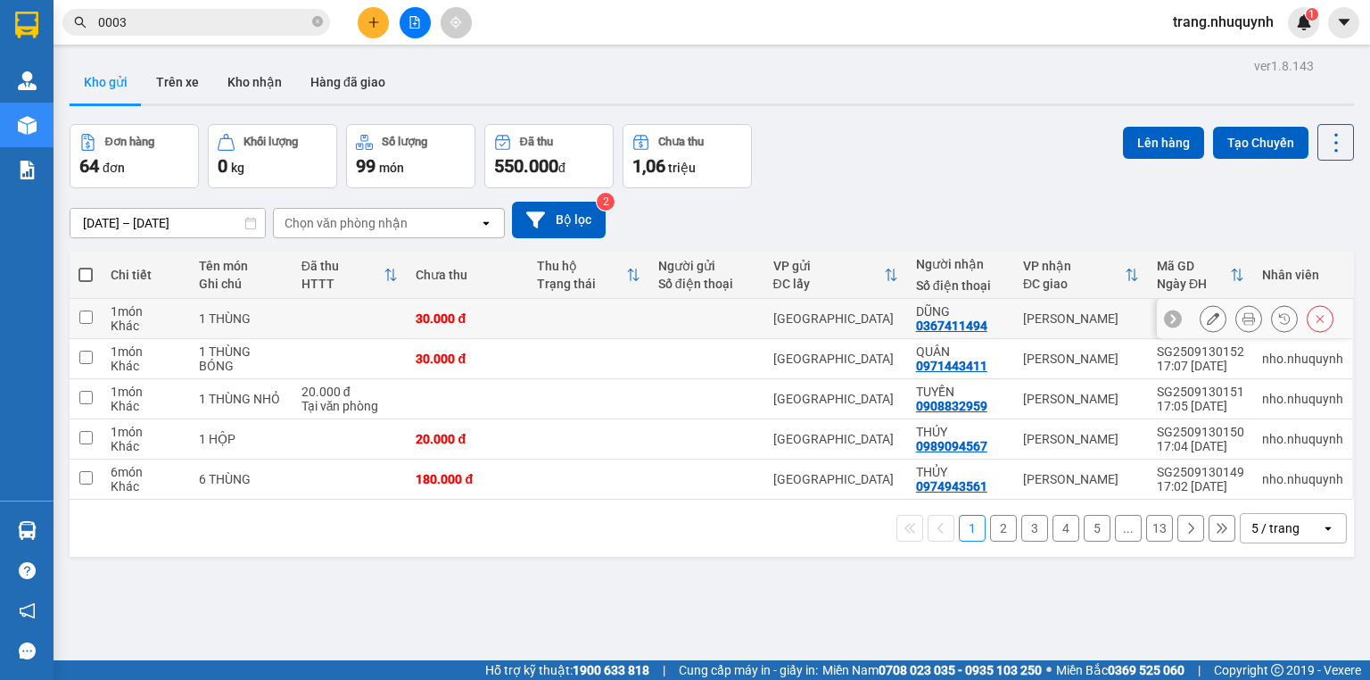
click at [1243, 321] on icon at bounding box center [1249, 318] width 12 height 12
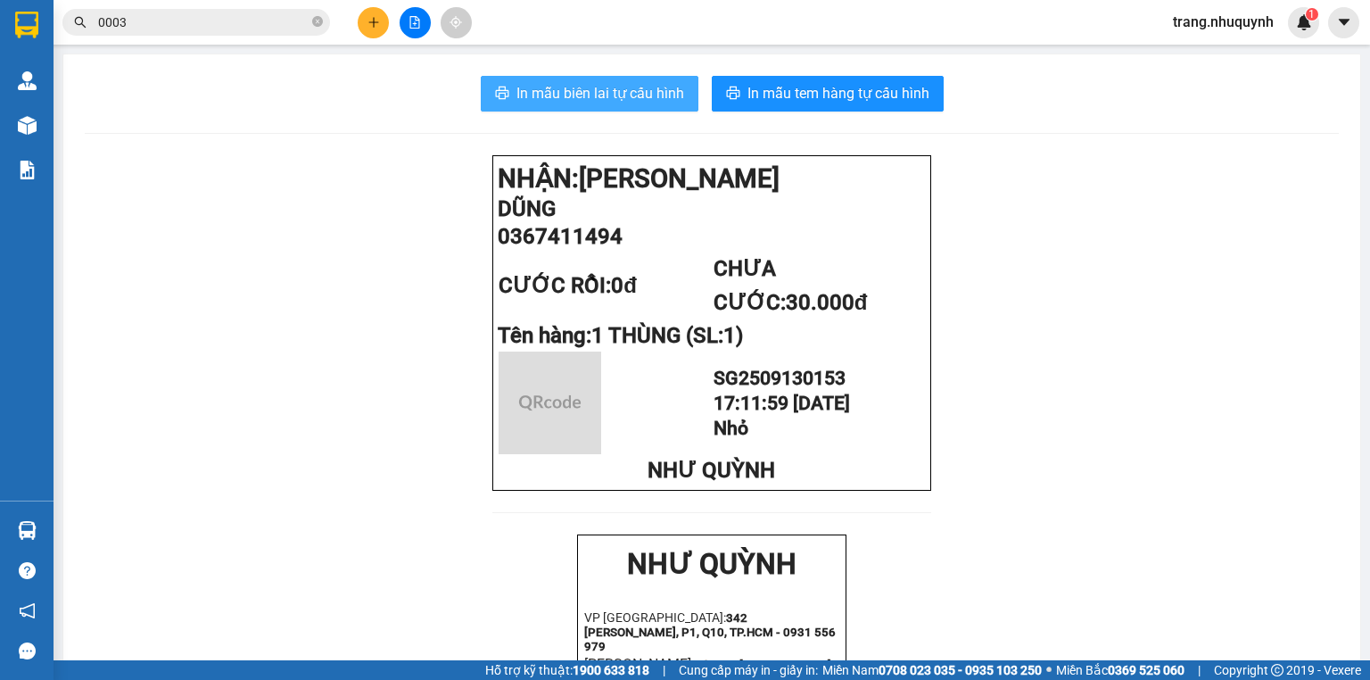
click at [560, 91] on span "In mẫu biên lai tự cấu hình" at bounding box center [601, 93] width 168 height 22
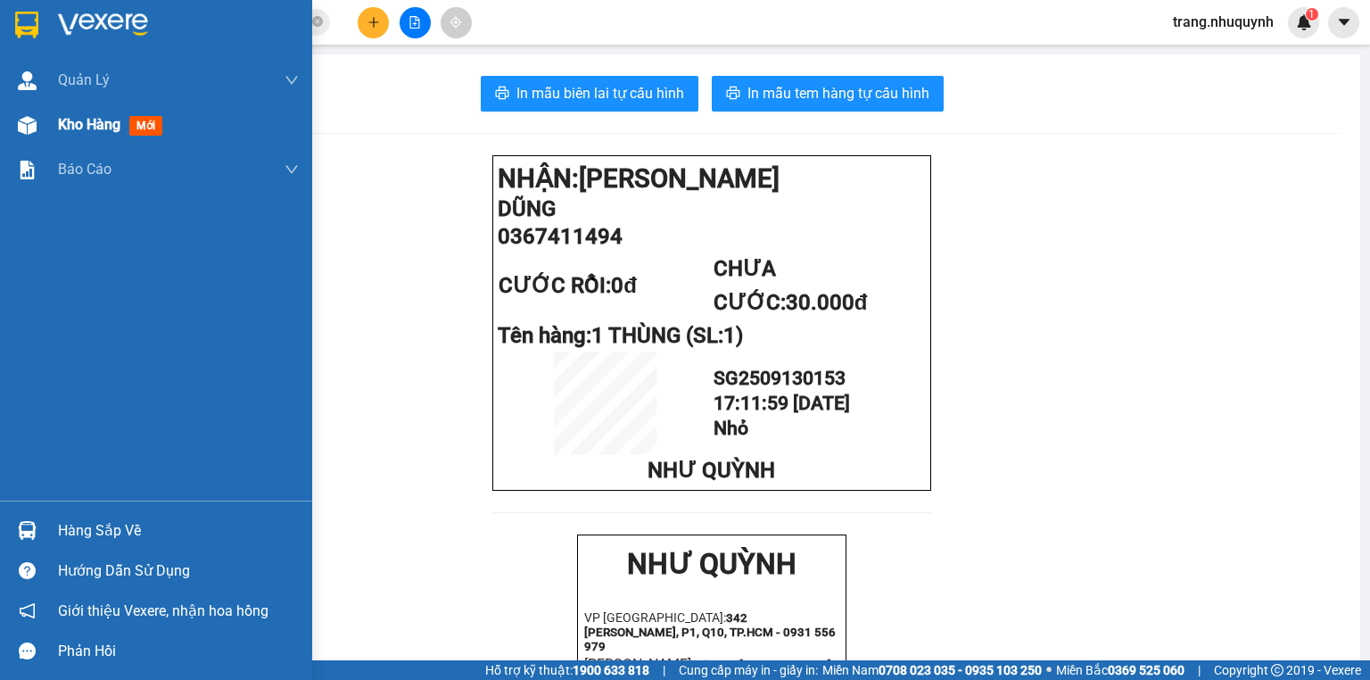
click at [81, 121] on span "Kho hàng" at bounding box center [89, 124] width 62 height 17
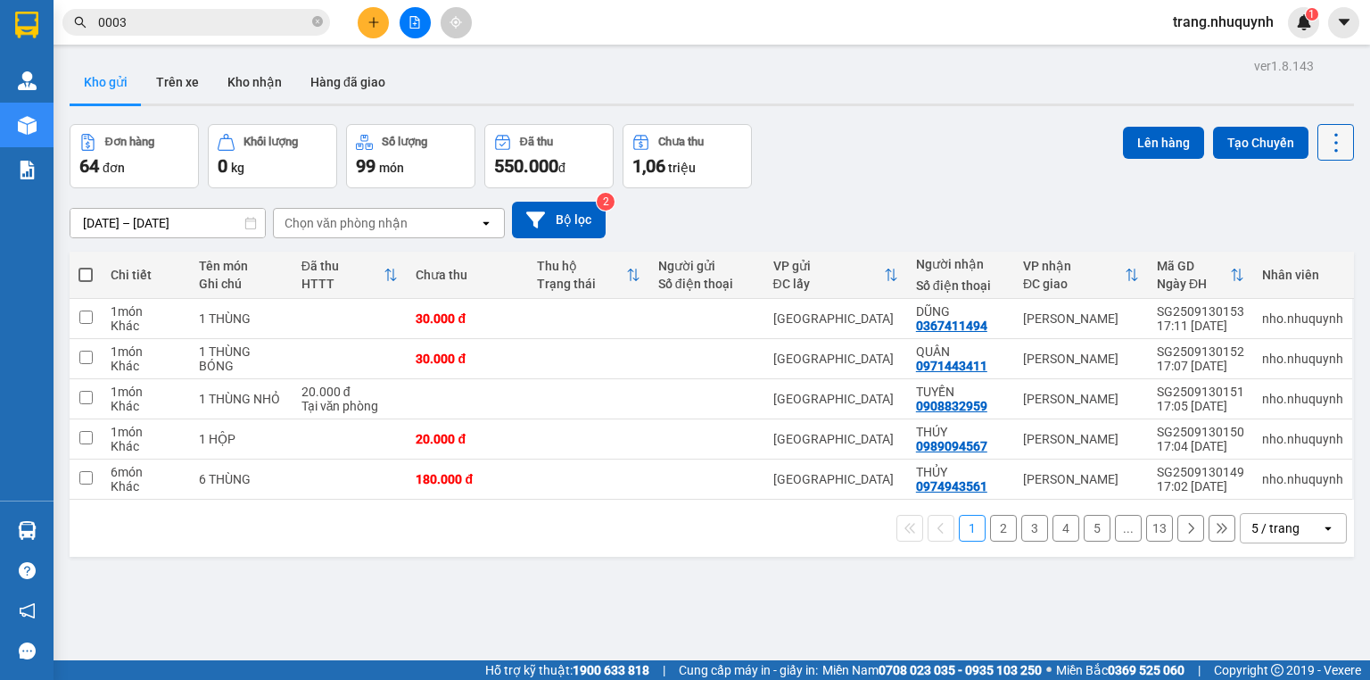
click at [1324, 141] on icon at bounding box center [1336, 142] width 25 height 25
click at [1312, 258] on span "Làm mới" at bounding box center [1300, 254] width 49 height 18
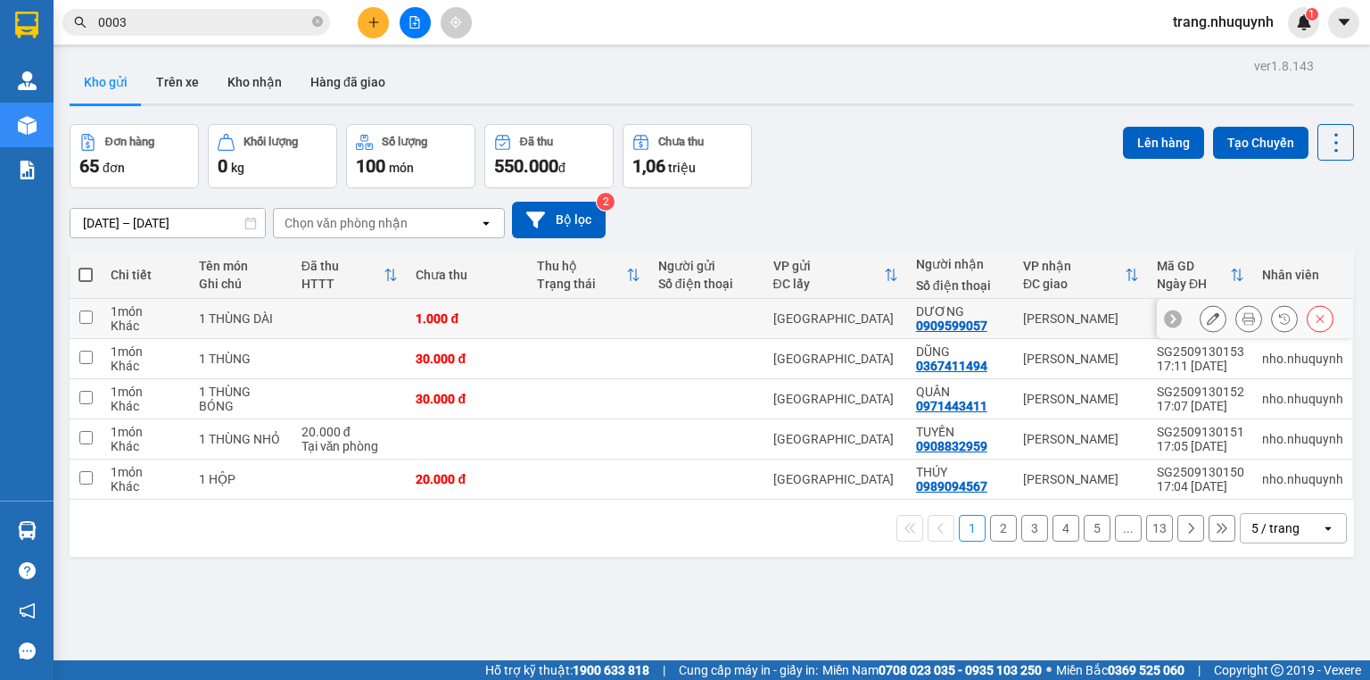
click at [1237, 321] on button at bounding box center [1249, 318] width 25 height 31
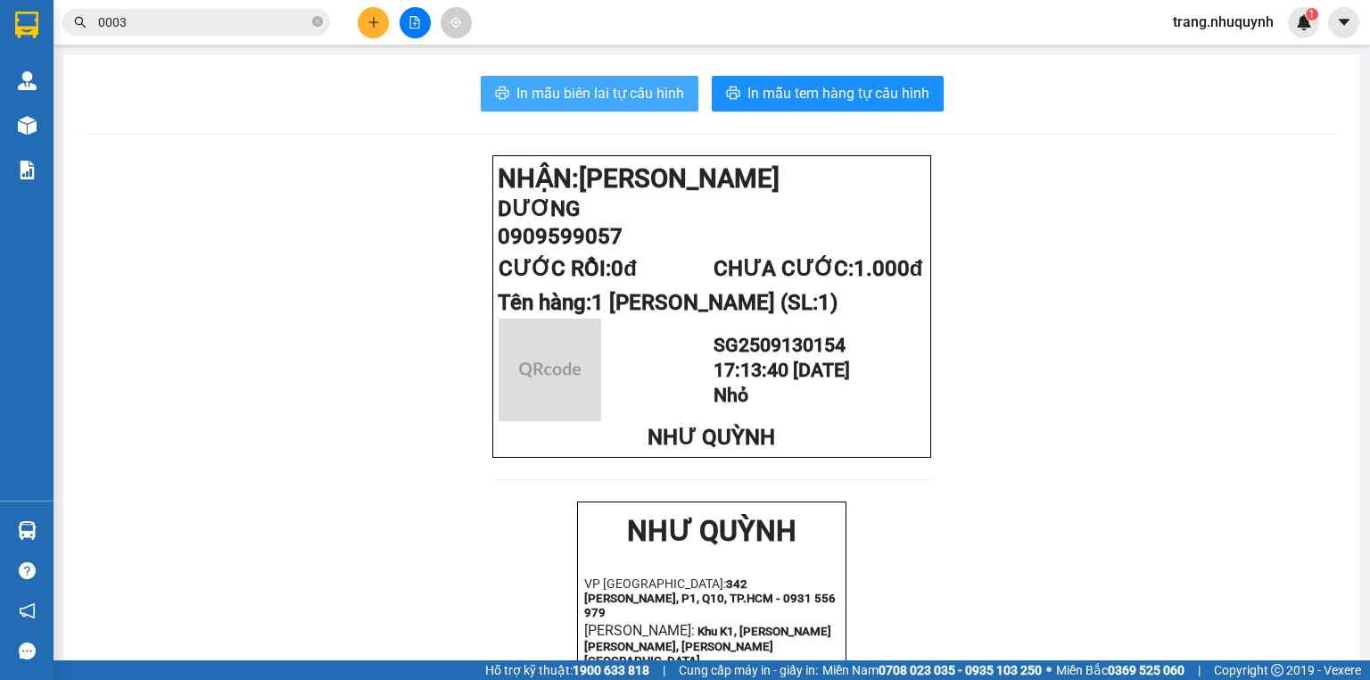
click at [585, 77] on button "In mẫu biên lai tự cấu hình" at bounding box center [590, 94] width 218 height 36
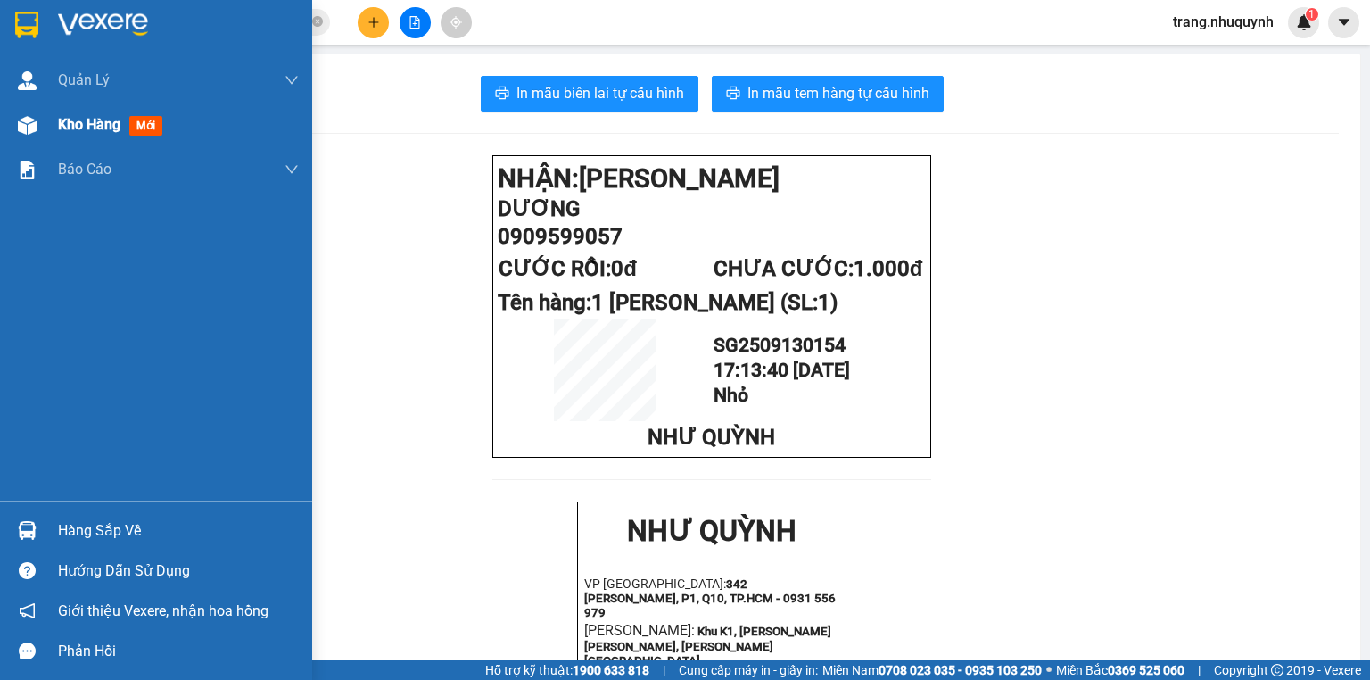
click at [124, 139] on div "Kho hàng mới" at bounding box center [178, 125] width 241 height 45
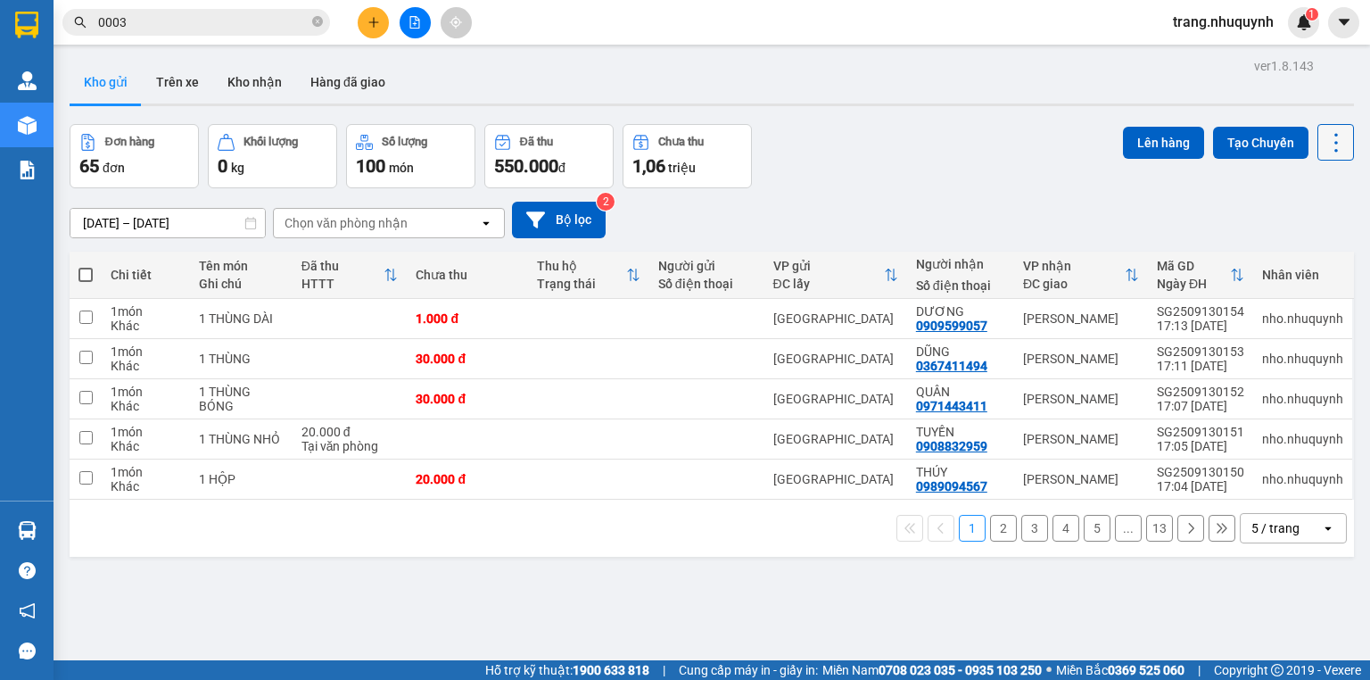
click at [1324, 147] on icon at bounding box center [1336, 142] width 25 height 25
click at [1310, 245] on span "Làm mới" at bounding box center [1300, 254] width 49 height 18
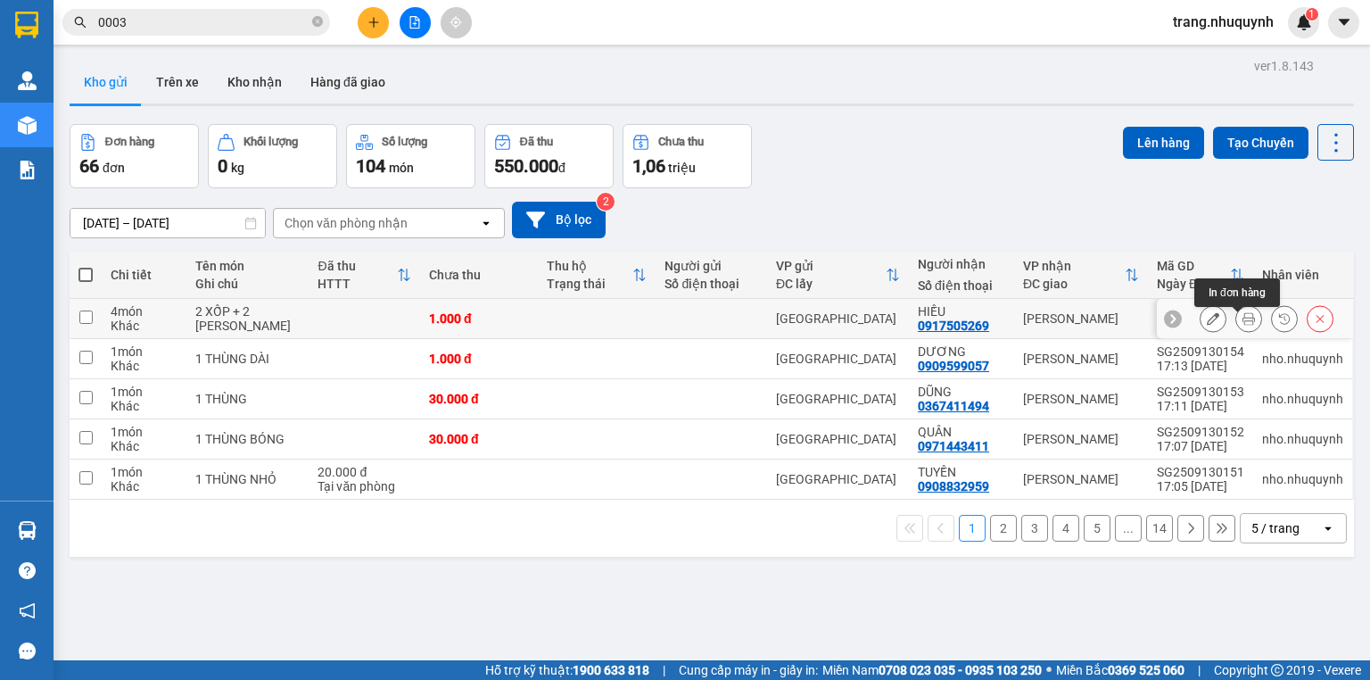
click at [1244, 325] on icon at bounding box center [1249, 318] width 12 height 12
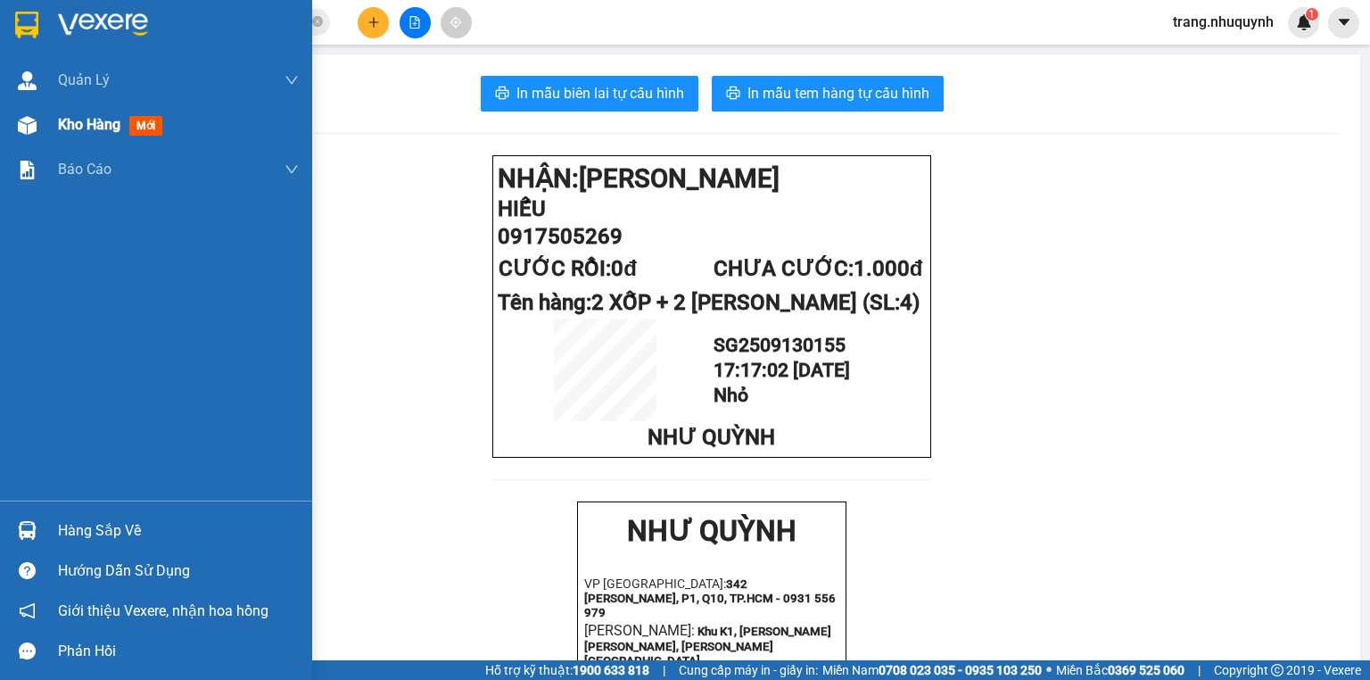
click at [58, 120] on span "Kho hàng" at bounding box center [89, 124] width 62 height 17
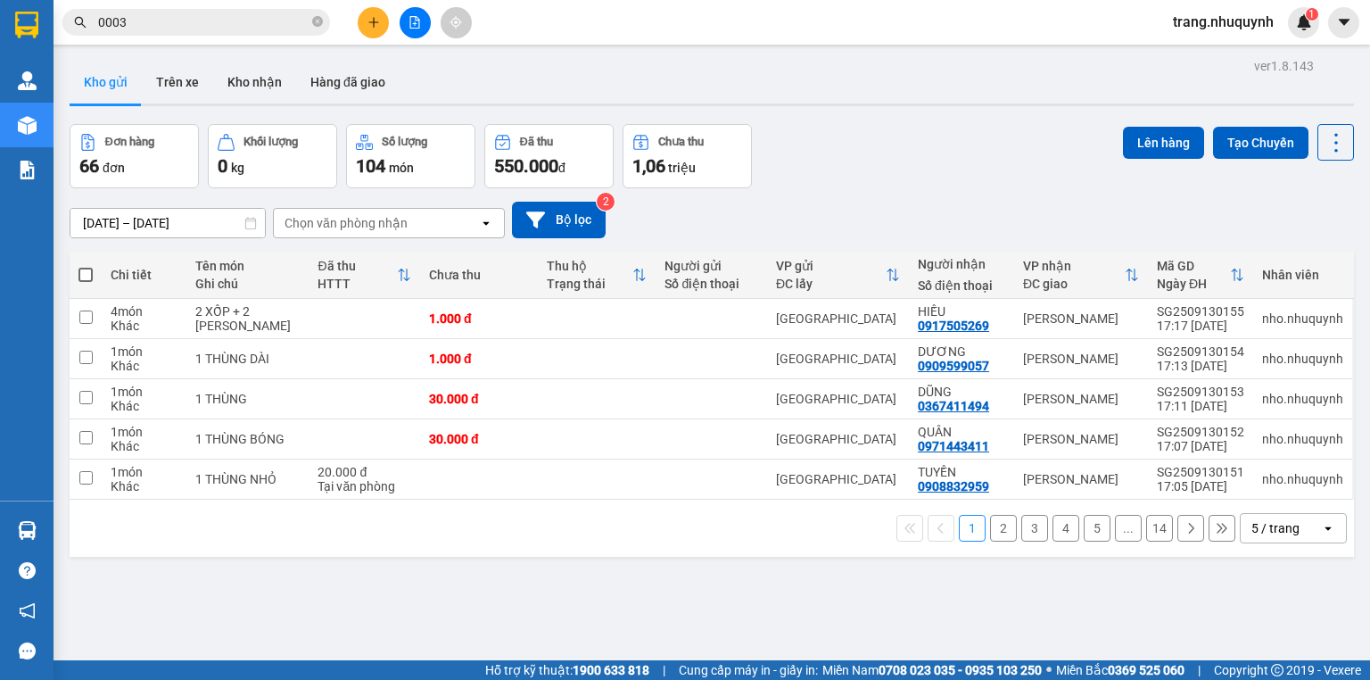
click at [886, 206] on div "11/09/2025 – 13/09/2025 Press the down arrow key to interact with the calendar …" at bounding box center [712, 219] width 1285 height 63
click at [87, 232] on input "11/09/2025 – 13/09/2025" at bounding box center [167, 223] width 194 height 29
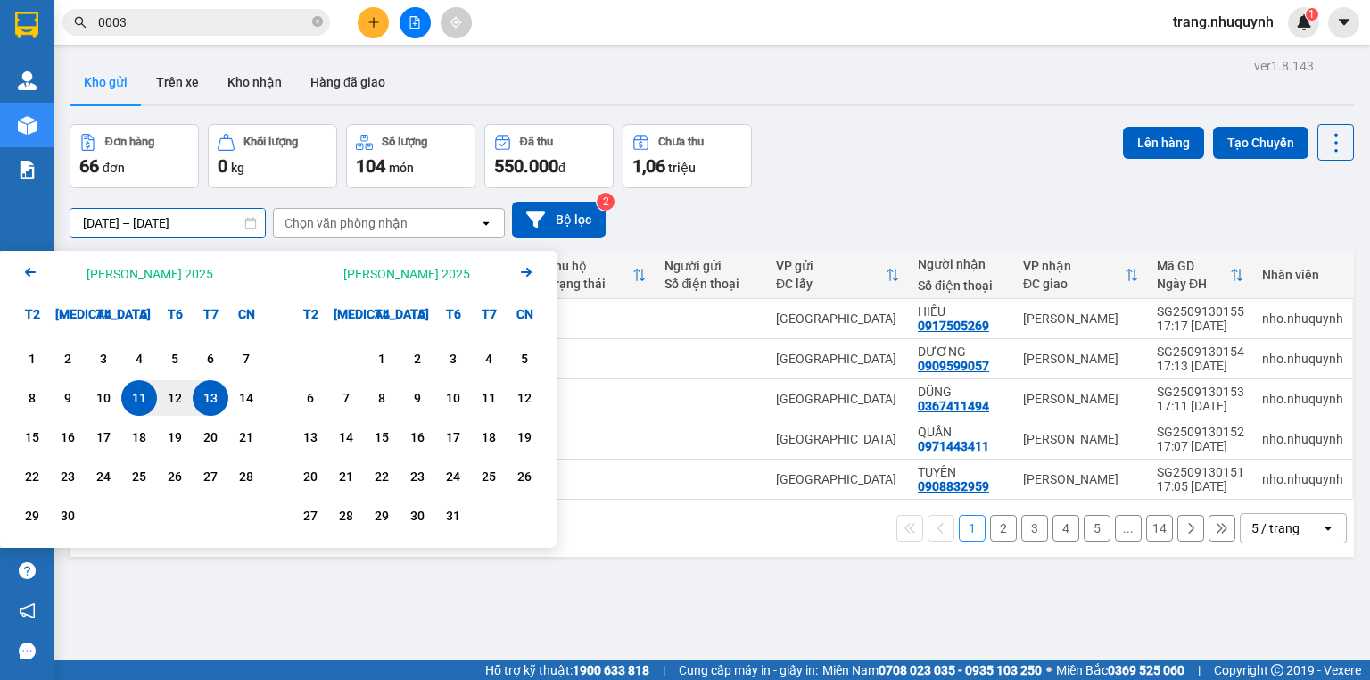
click at [204, 394] on div "13" at bounding box center [210, 397] width 25 height 21
type input "[DATE] – [DATE]"
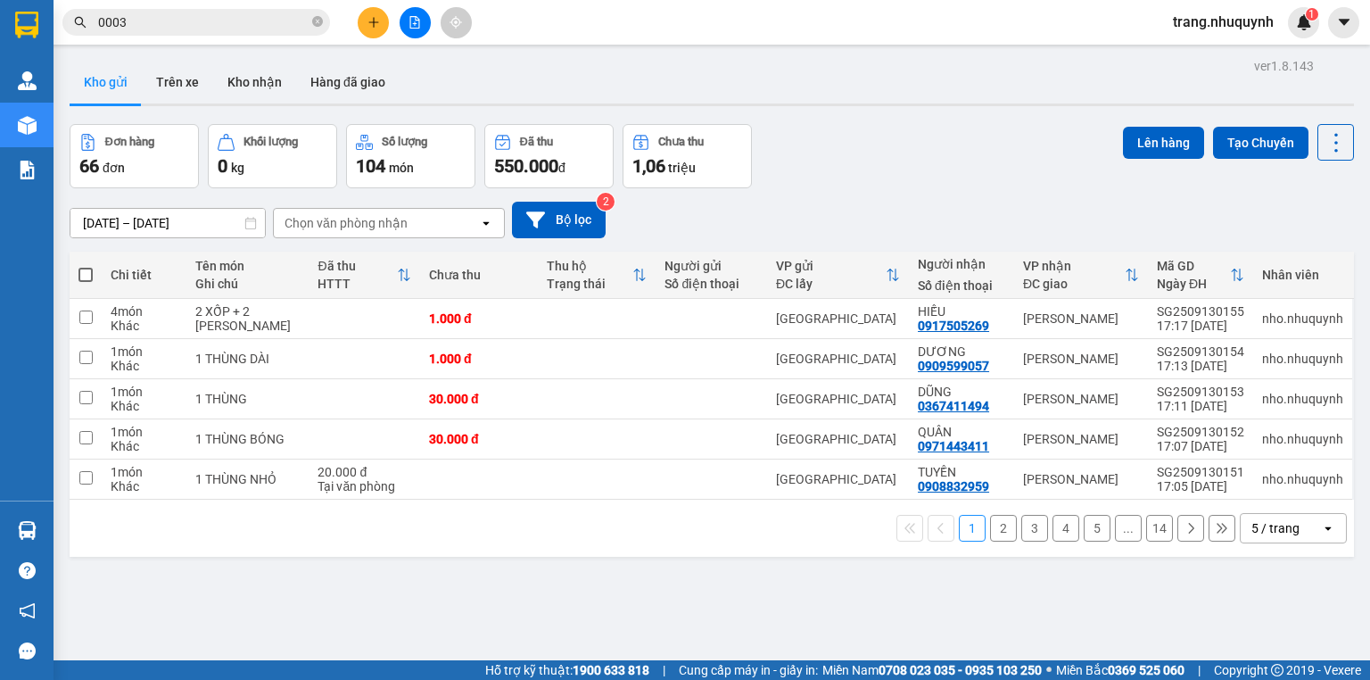
click at [821, 137] on div "Đơn hàng 66 đơn Khối lượng 0 kg Số lượng 104 món Đã thu 550.000 đ Chưa thu 1,06…" at bounding box center [712, 156] width 1285 height 64
click at [1334, 141] on icon at bounding box center [1336, 142] width 25 height 25
click at [1303, 256] on span "Làm mới" at bounding box center [1300, 254] width 49 height 18
click at [1237, 327] on button at bounding box center [1249, 318] width 25 height 31
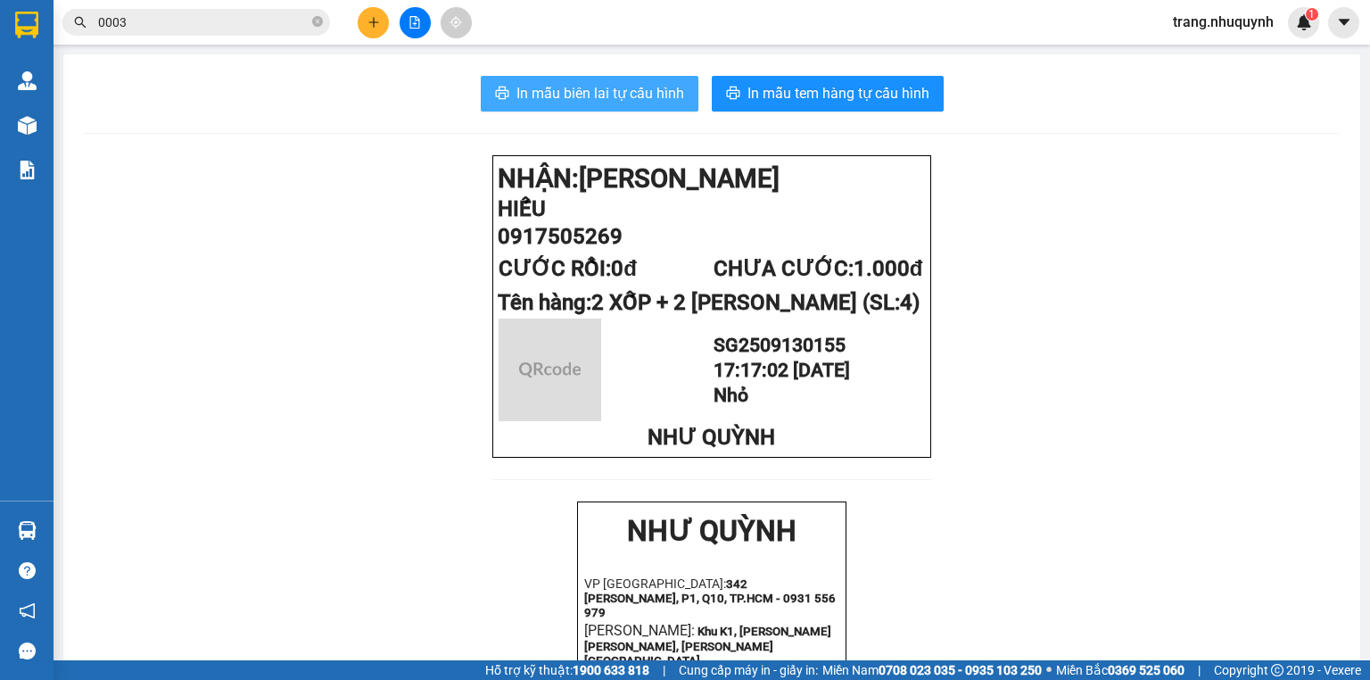
click at [609, 101] on span "In mẫu biên lai tự cấu hình" at bounding box center [601, 93] width 168 height 22
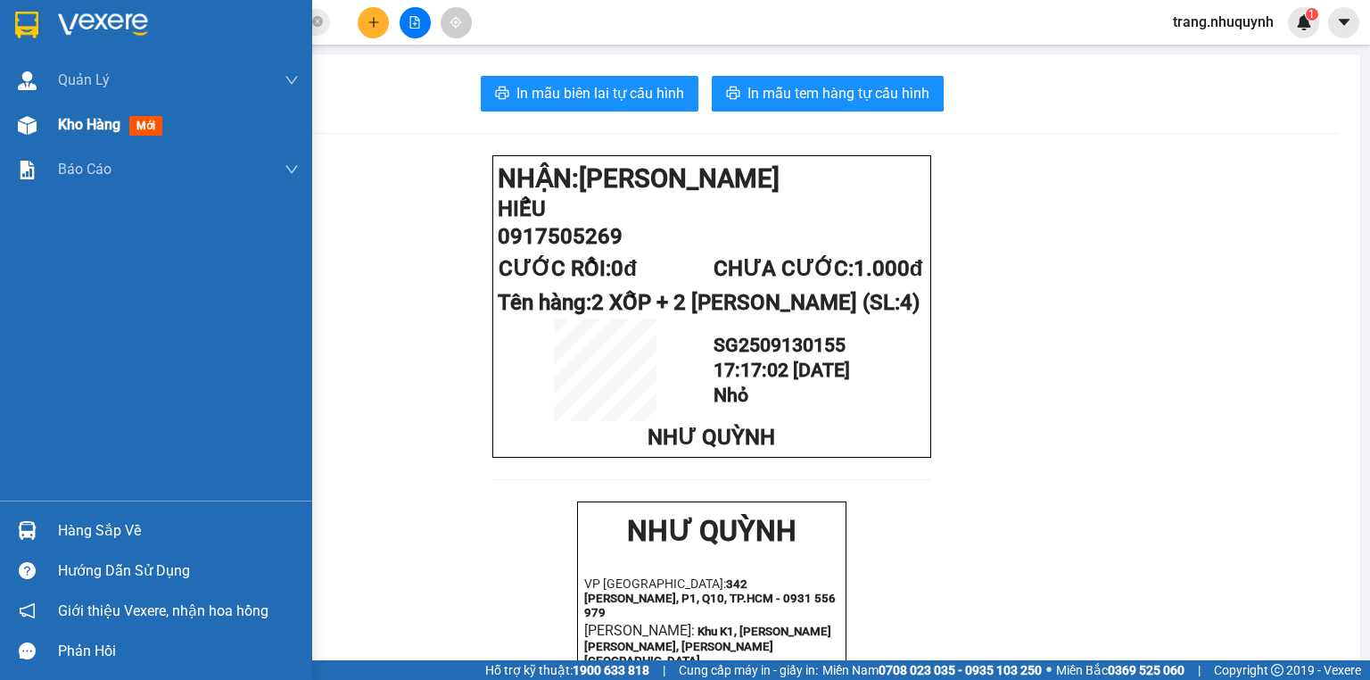
click at [64, 128] on span "Kho hàng" at bounding box center [89, 124] width 62 height 17
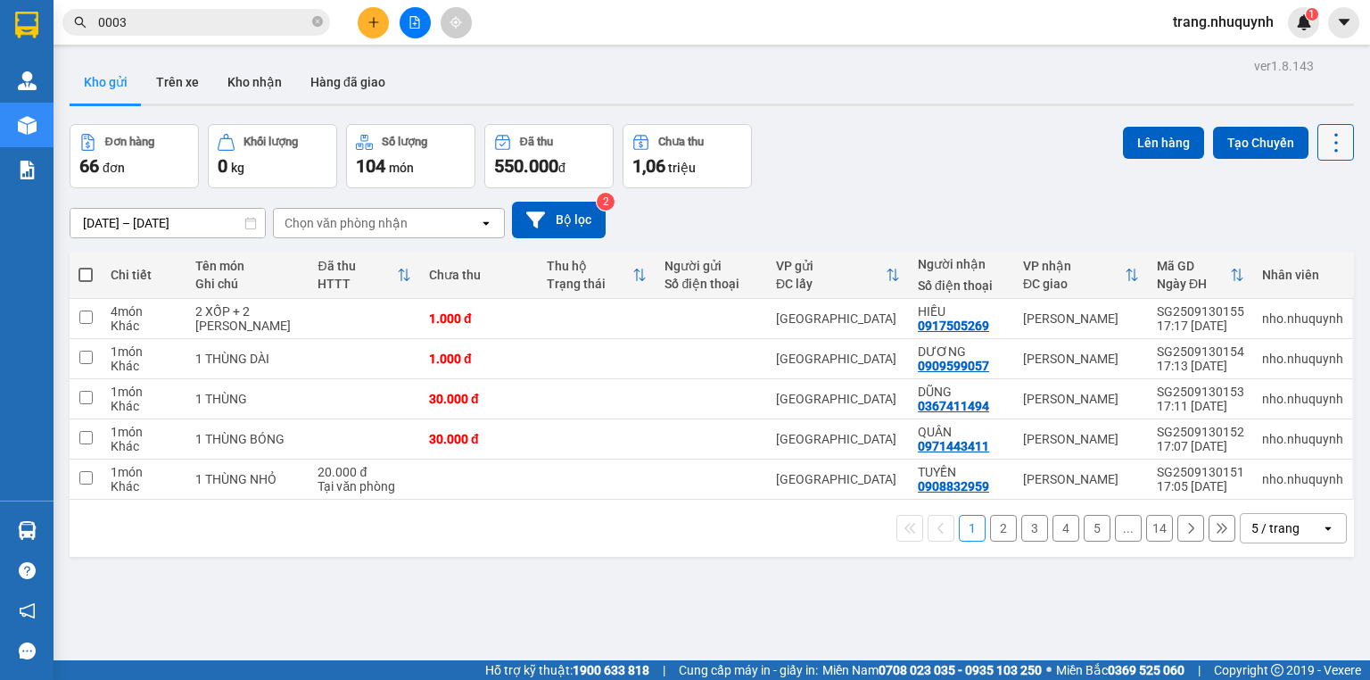
click at [1324, 145] on icon at bounding box center [1336, 142] width 25 height 25
click at [1311, 254] on span "Làm mới" at bounding box center [1300, 254] width 49 height 18
click at [1324, 138] on icon at bounding box center [1336, 142] width 25 height 25
click at [1328, 258] on div "Làm mới" at bounding box center [1292, 254] width 105 height 18
click at [1328, 142] on icon at bounding box center [1336, 142] width 25 height 25
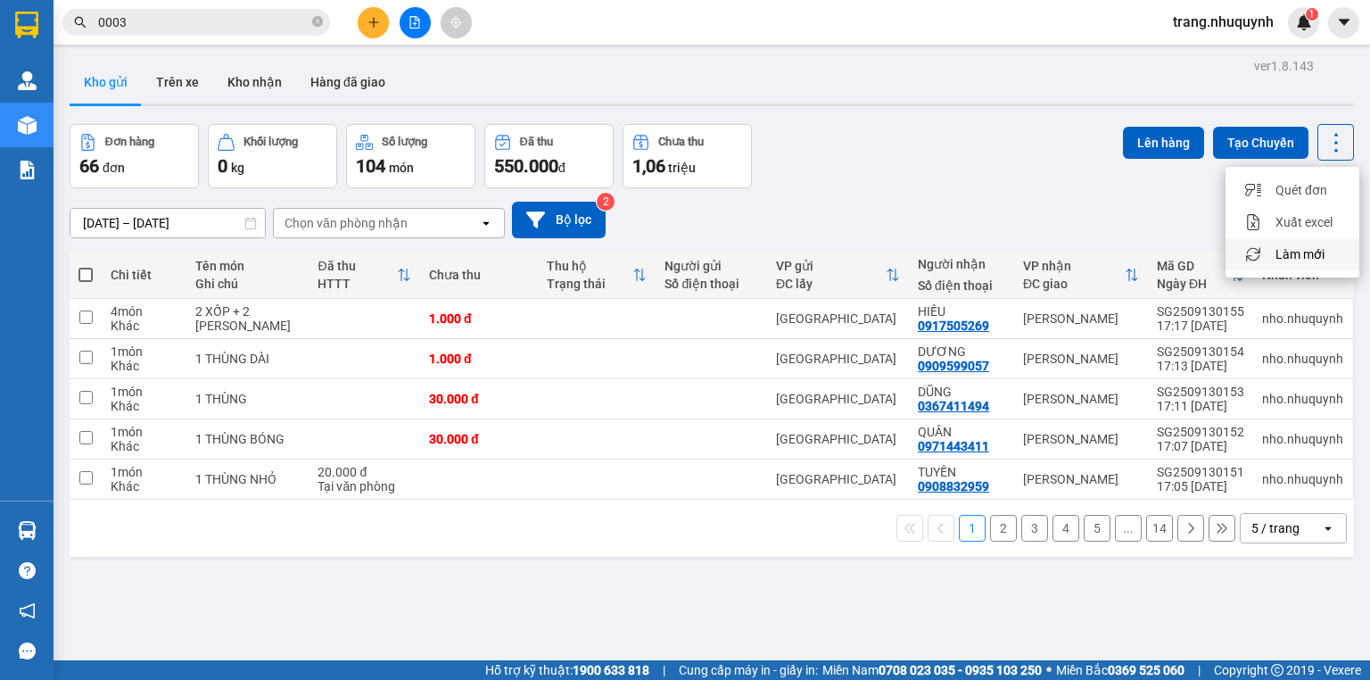
click at [1317, 248] on span "Làm mới" at bounding box center [1300, 254] width 49 height 18
click at [1336, 139] on icon at bounding box center [1336, 142] width 25 height 25
click at [1325, 253] on div "Làm mới" at bounding box center [1292, 254] width 105 height 18
click at [1324, 137] on icon at bounding box center [1336, 142] width 25 height 25
click at [1306, 247] on span "Làm mới" at bounding box center [1300, 254] width 49 height 18
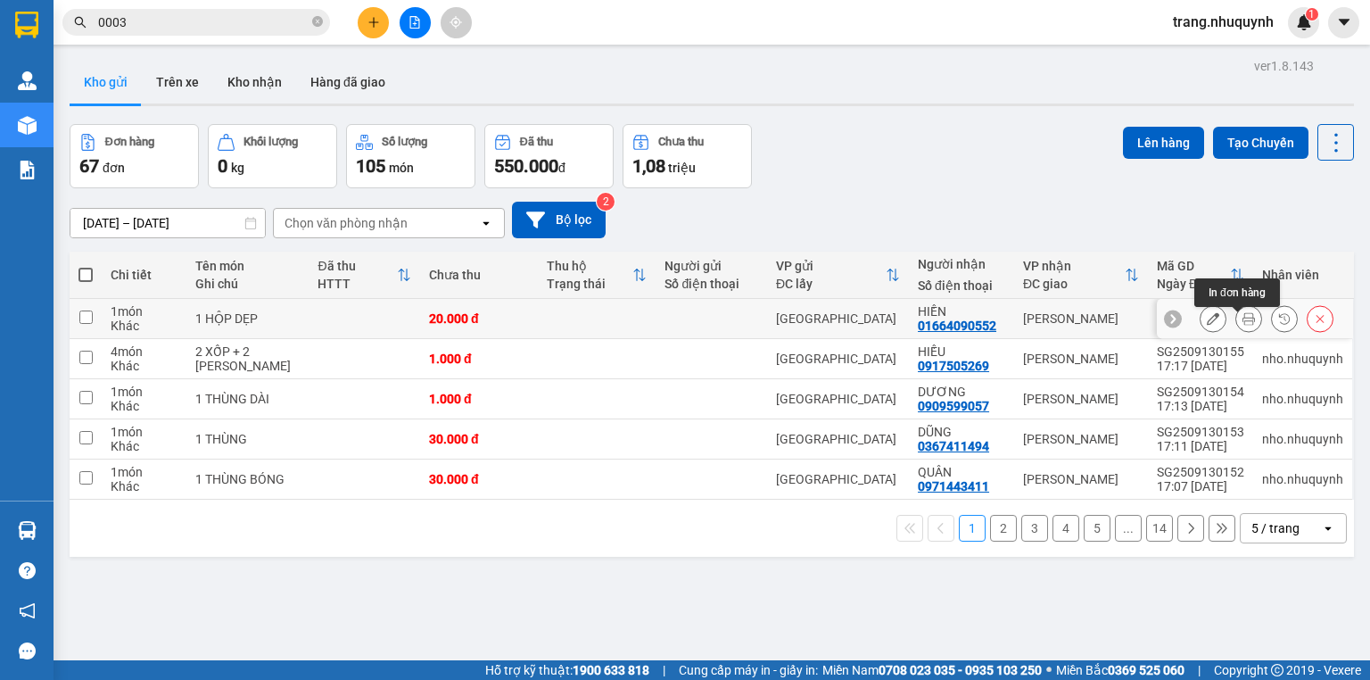
click at [1237, 327] on button at bounding box center [1249, 318] width 25 height 31
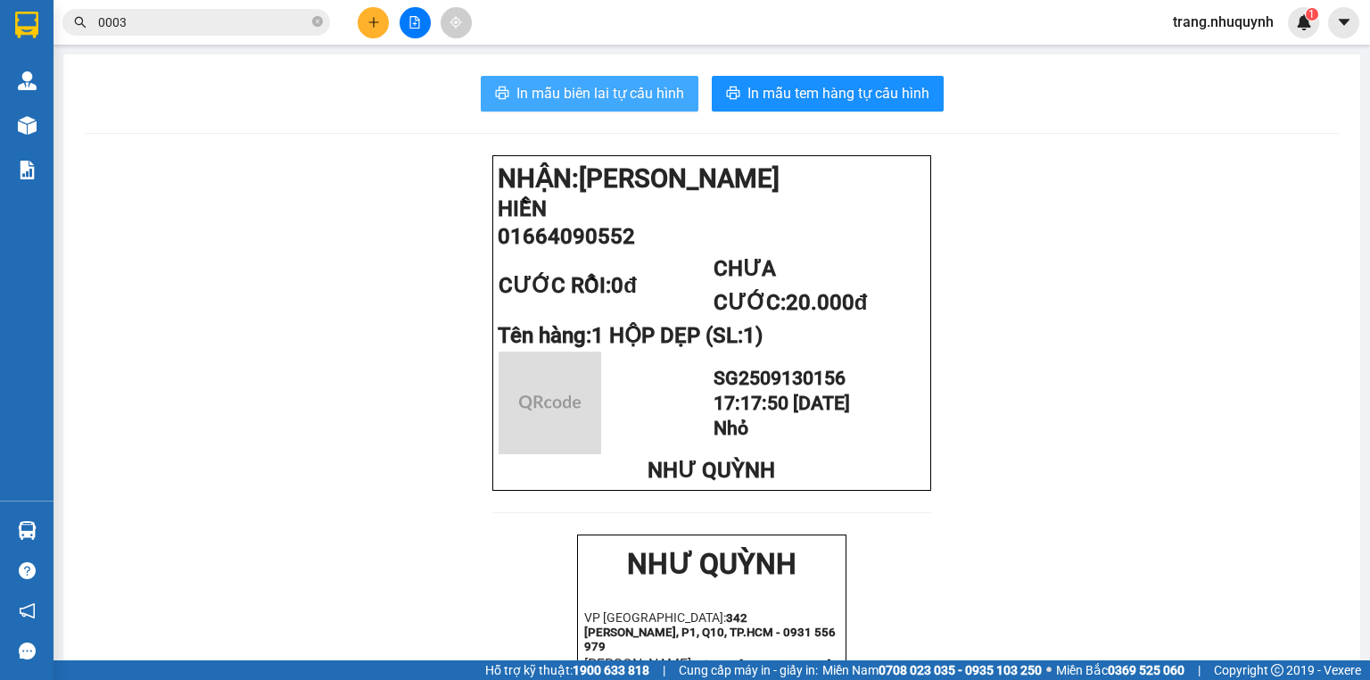
click at [610, 84] on span "In mẫu biên lai tự cấu hình" at bounding box center [601, 93] width 168 height 22
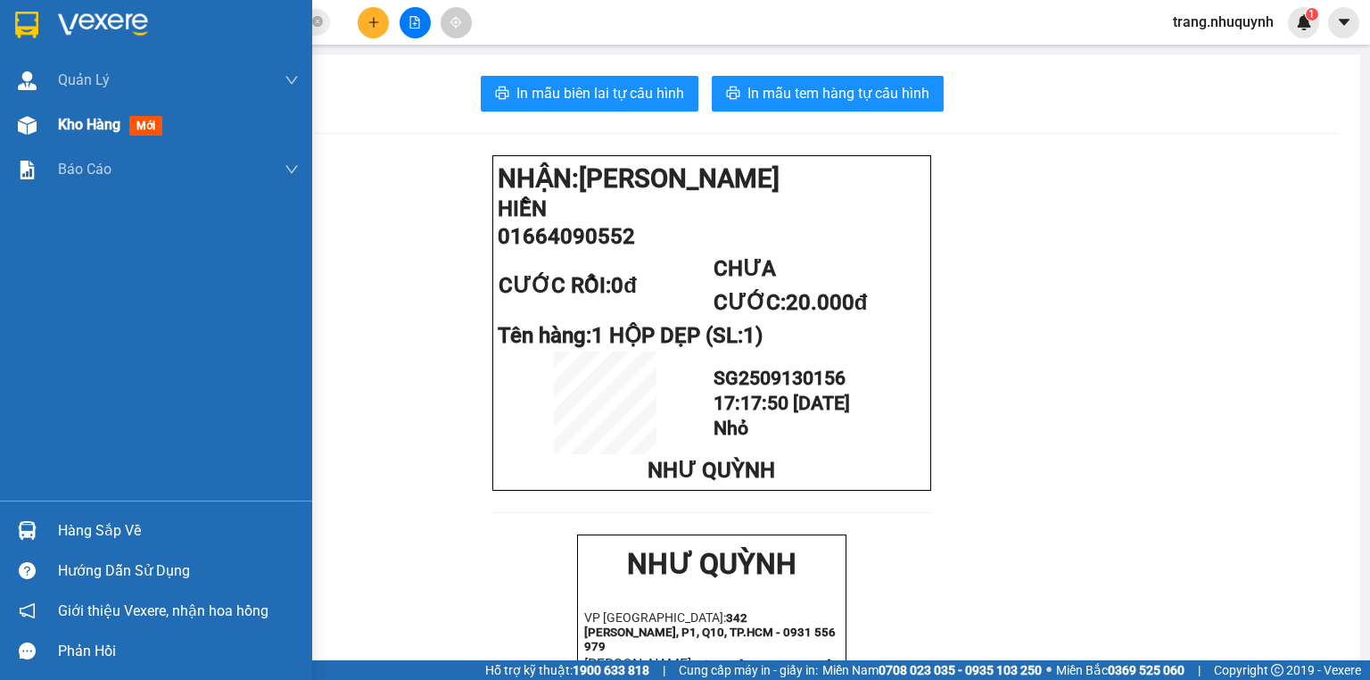
click at [82, 136] on div "Kho hàng mới" at bounding box center [114, 124] width 112 height 22
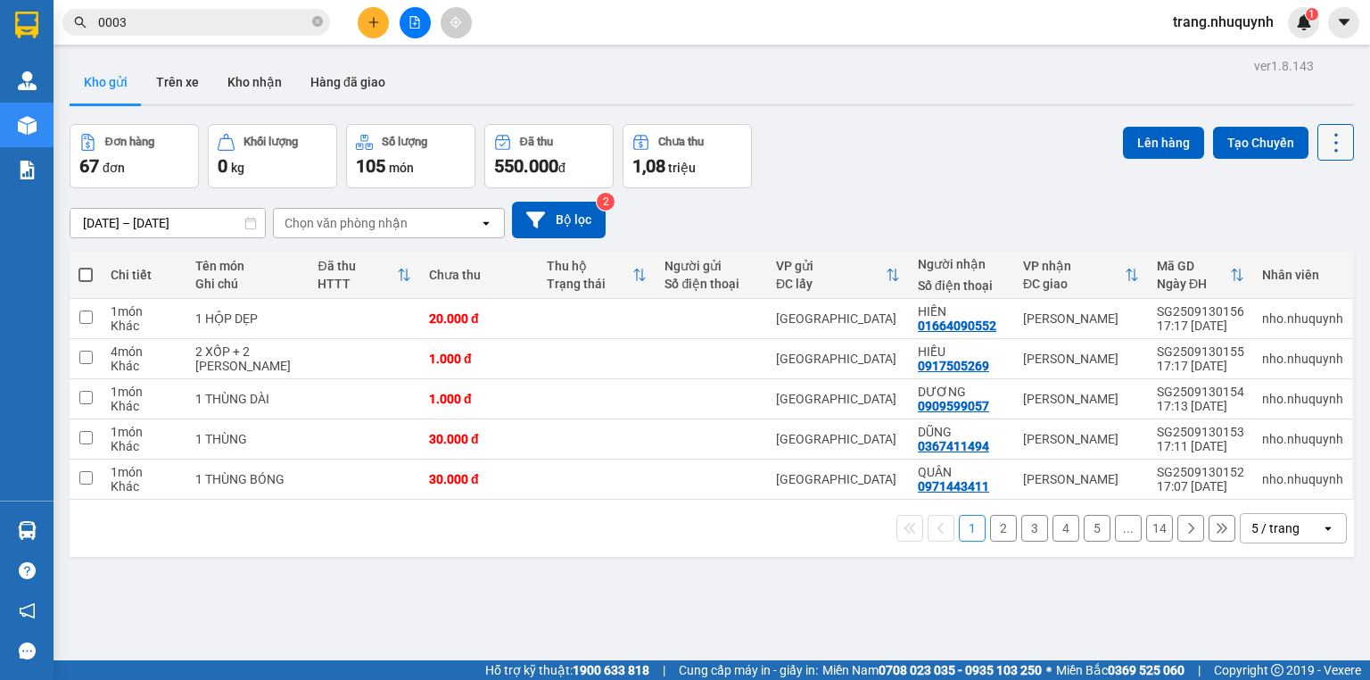
click at [1327, 146] on icon at bounding box center [1336, 142] width 25 height 25
click at [1303, 253] on span "Làm mới" at bounding box center [1300, 254] width 49 height 18
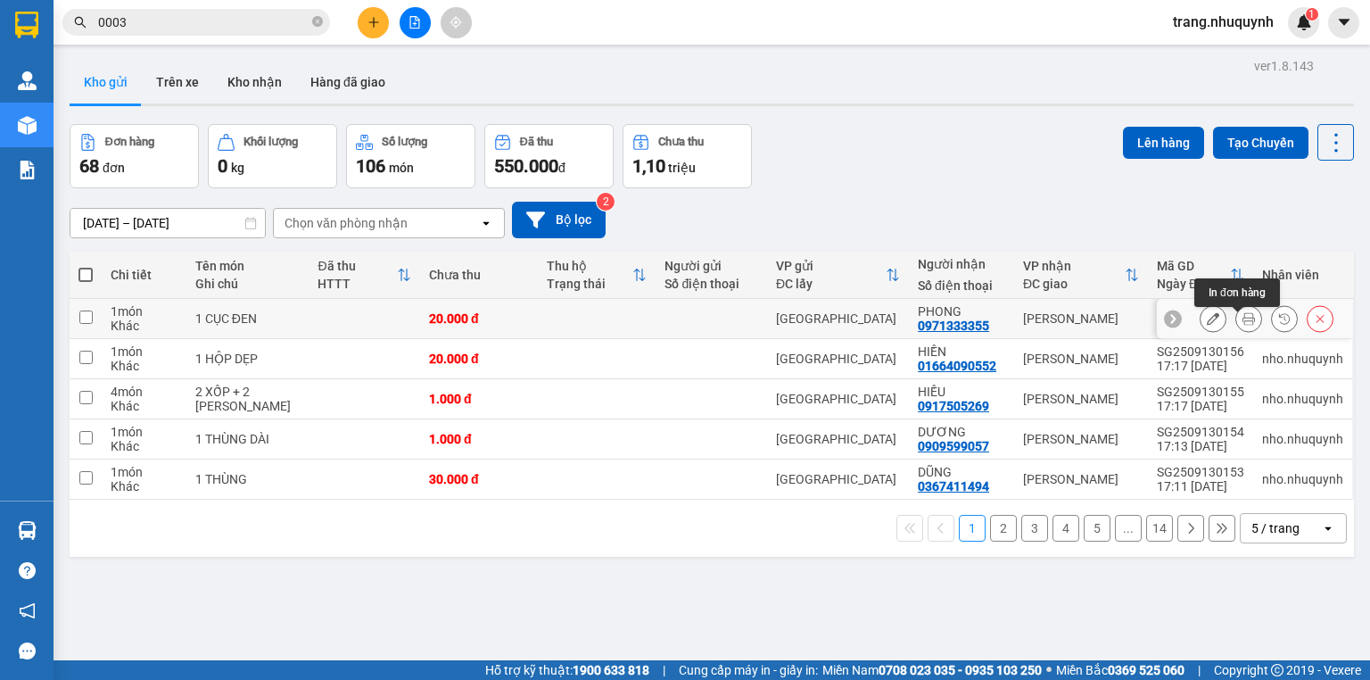
click at [1243, 325] on icon at bounding box center [1249, 318] width 12 height 12
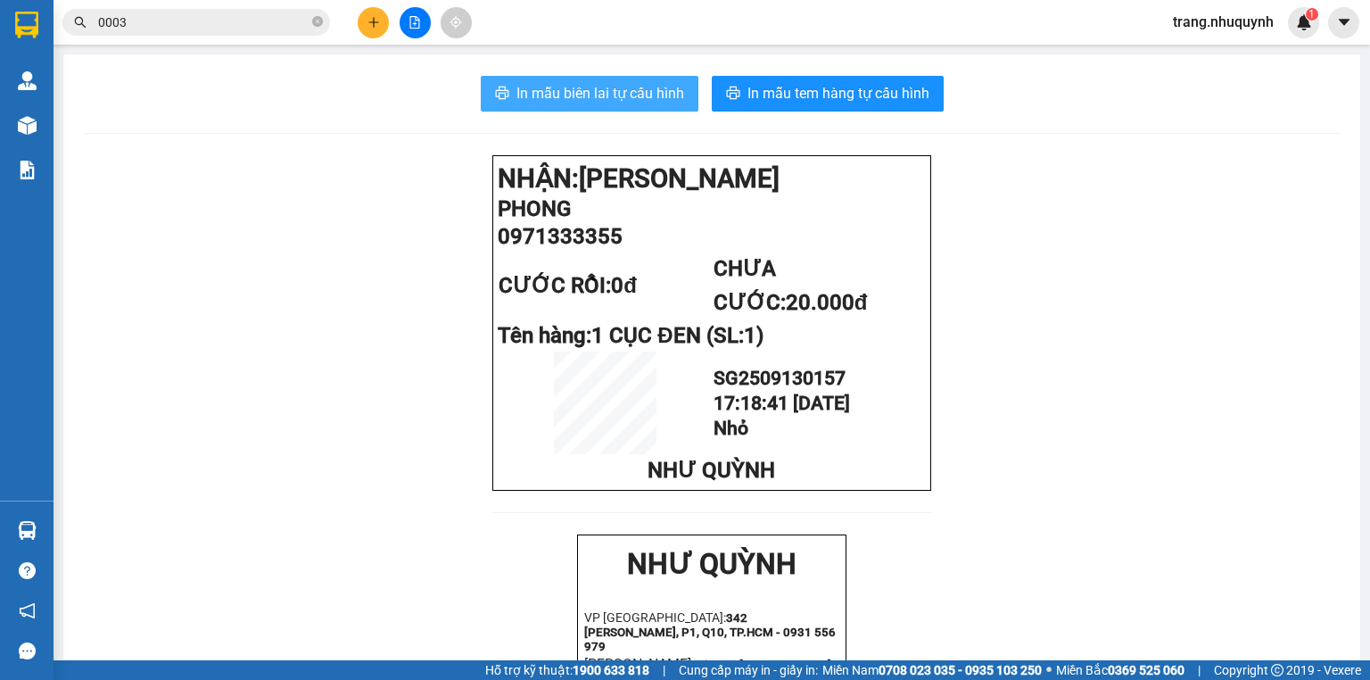
click at [603, 108] on button "In mẫu biên lai tự cấu hình" at bounding box center [590, 94] width 218 height 36
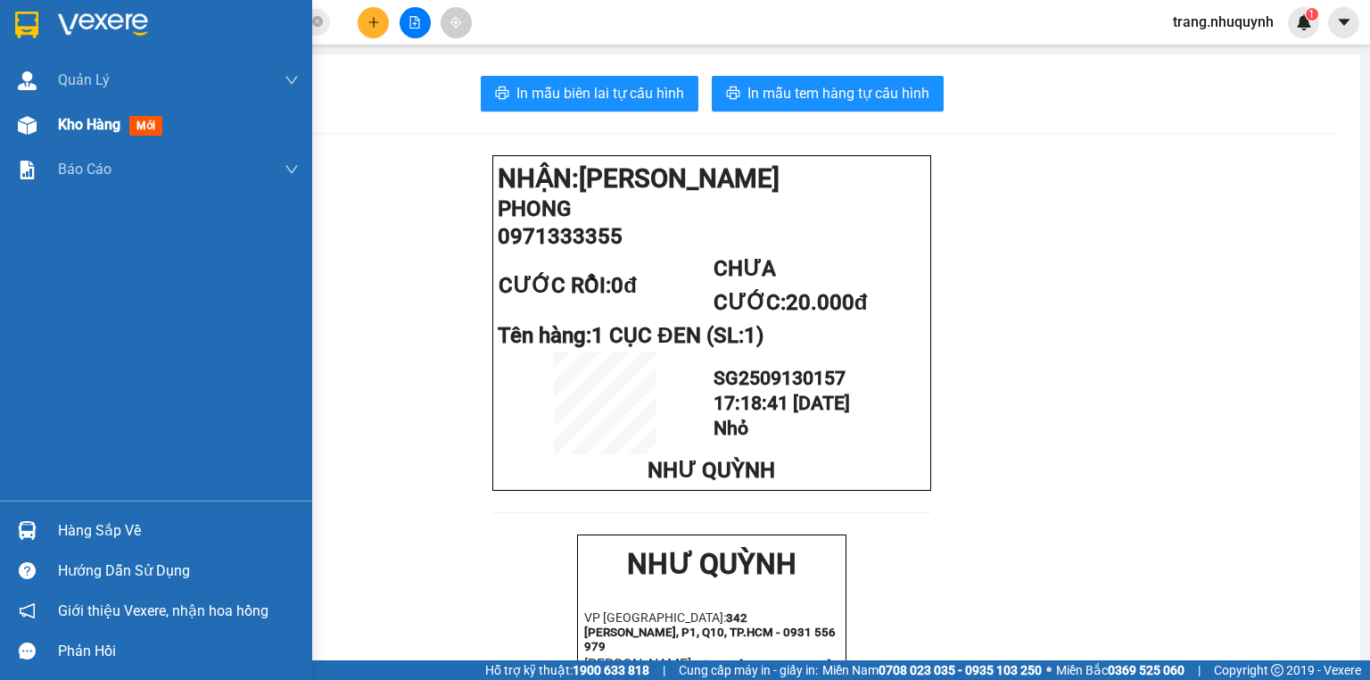
click at [73, 127] on span "Kho hàng" at bounding box center [89, 124] width 62 height 17
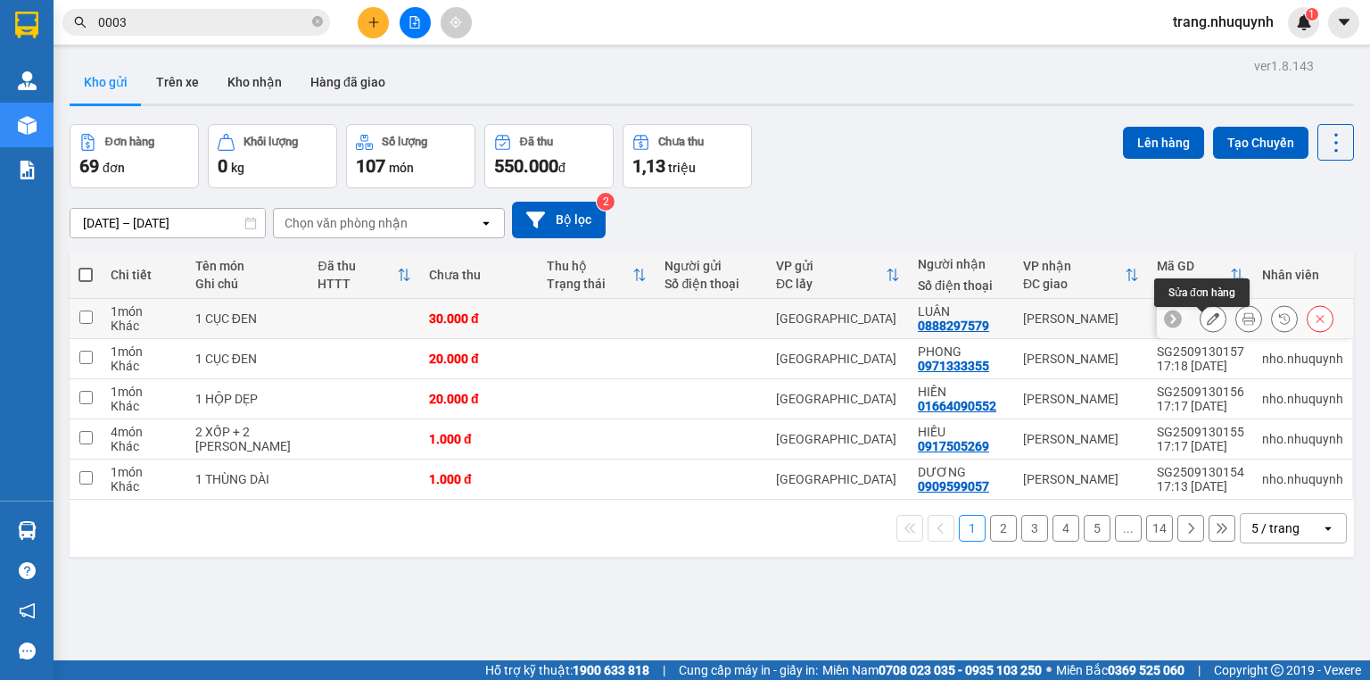
click at [1237, 323] on button at bounding box center [1249, 318] width 25 height 31
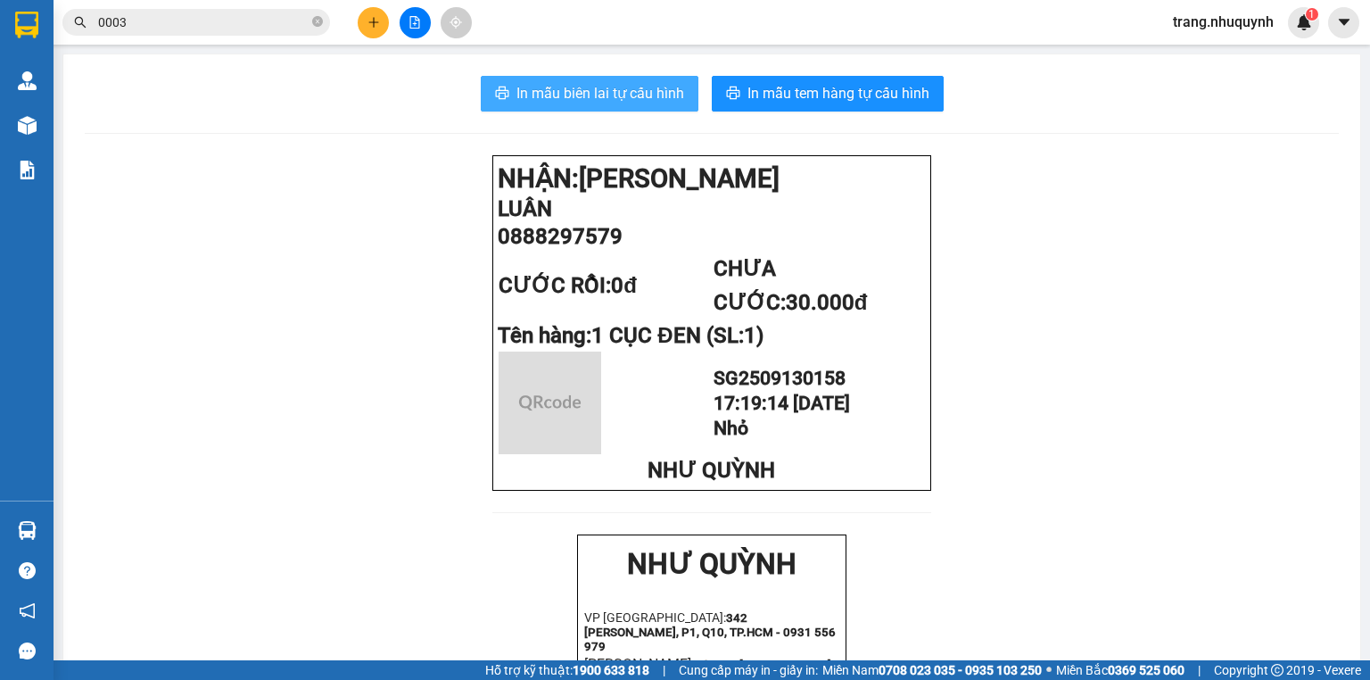
click at [643, 104] on button "In mẫu biên lai tự cấu hình" at bounding box center [590, 94] width 218 height 36
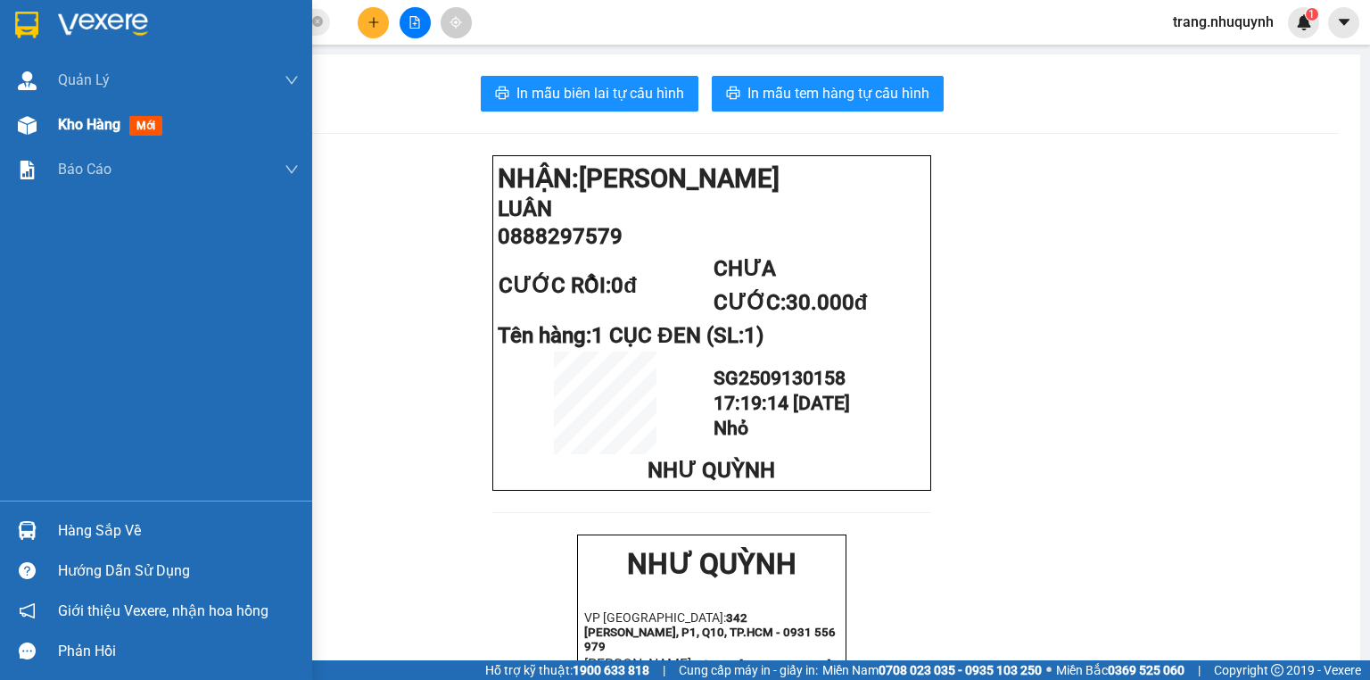
click at [73, 136] on div "Kho hàng mới" at bounding box center [178, 125] width 241 height 45
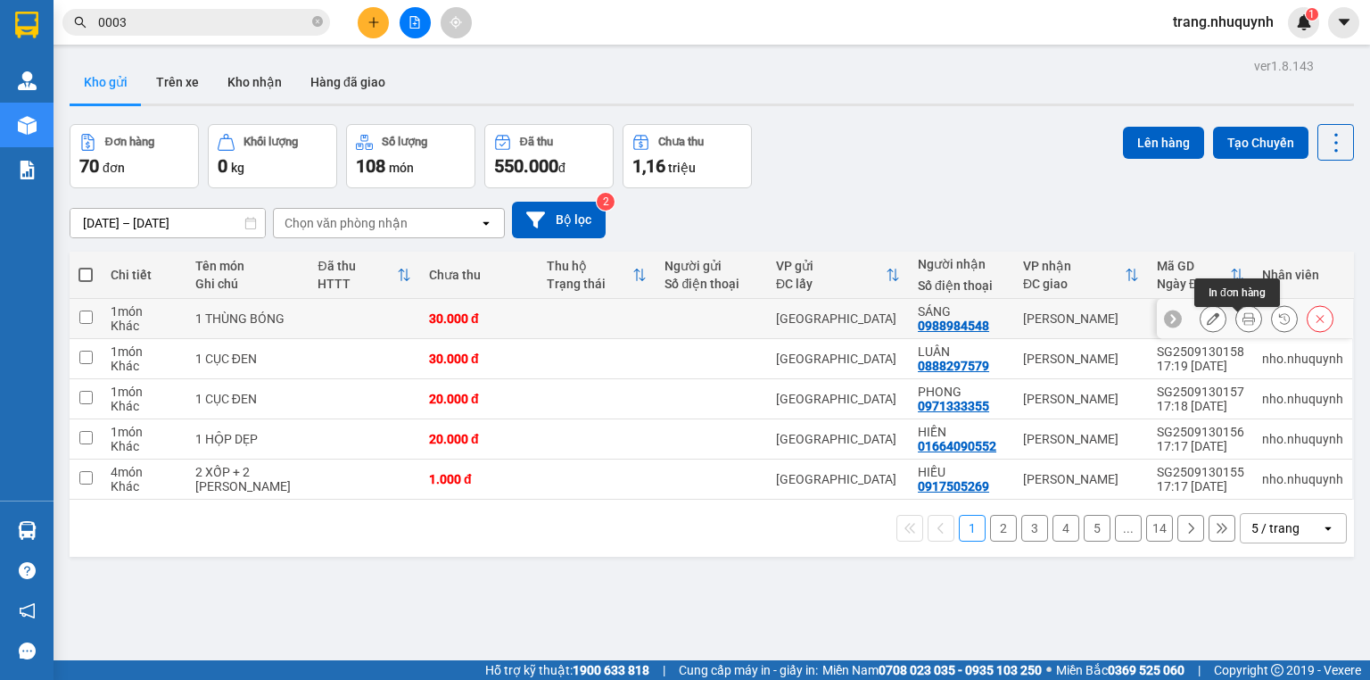
click at [1243, 325] on icon at bounding box center [1249, 318] width 12 height 12
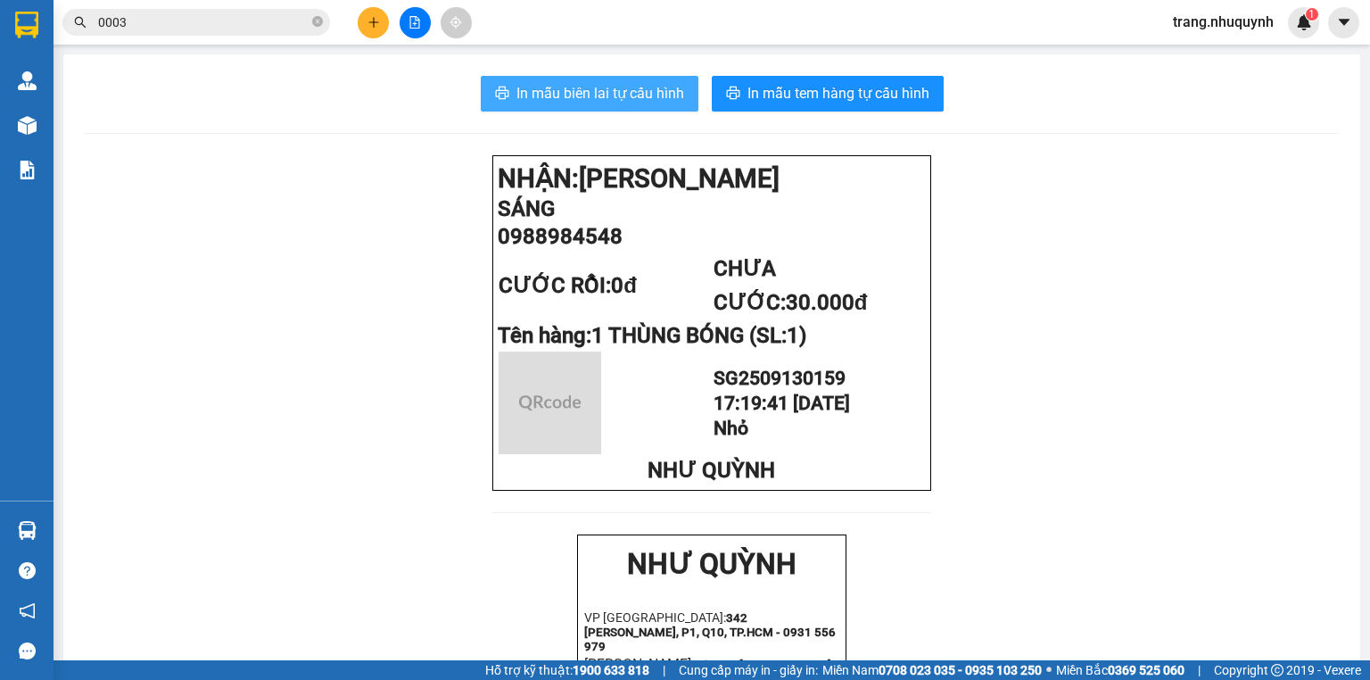
click at [614, 105] on button "In mẫu biên lai tự cấu hình" at bounding box center [590, 94] width 218 height 36
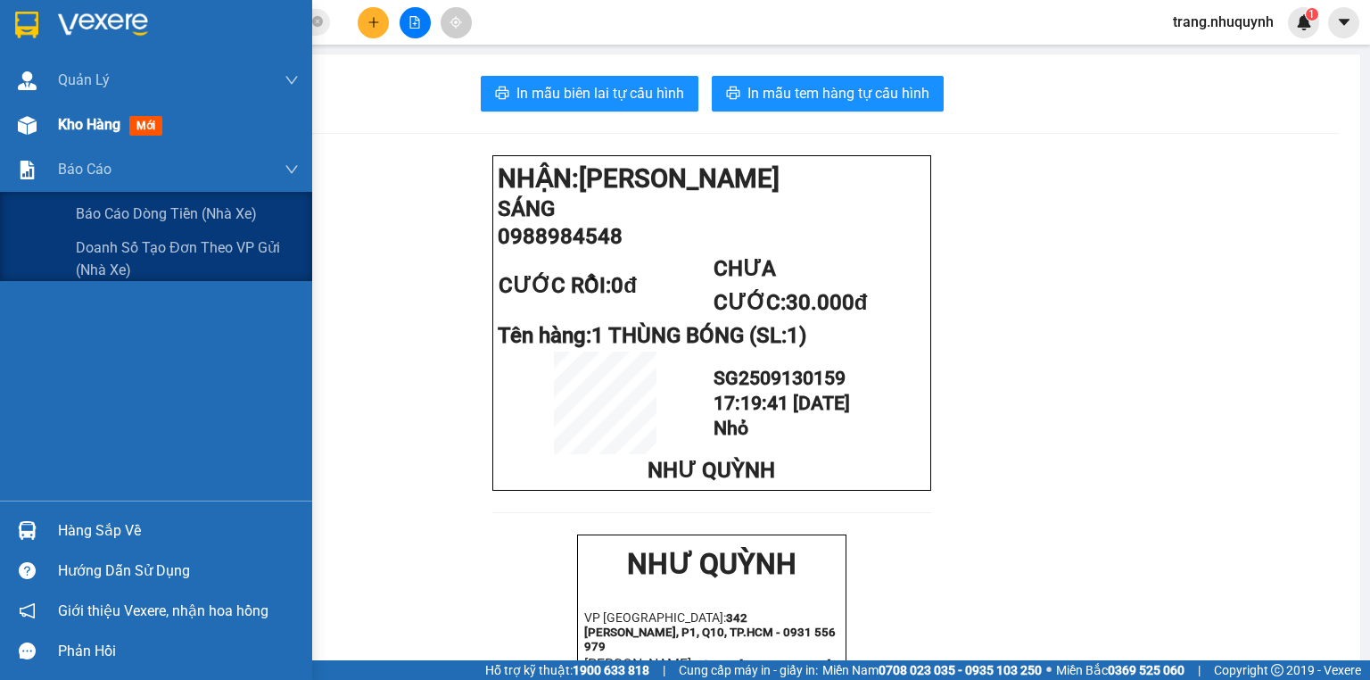
click at [80, 124] on span "Kho hàng" at bounding box center [89, 124] width 62 height 17
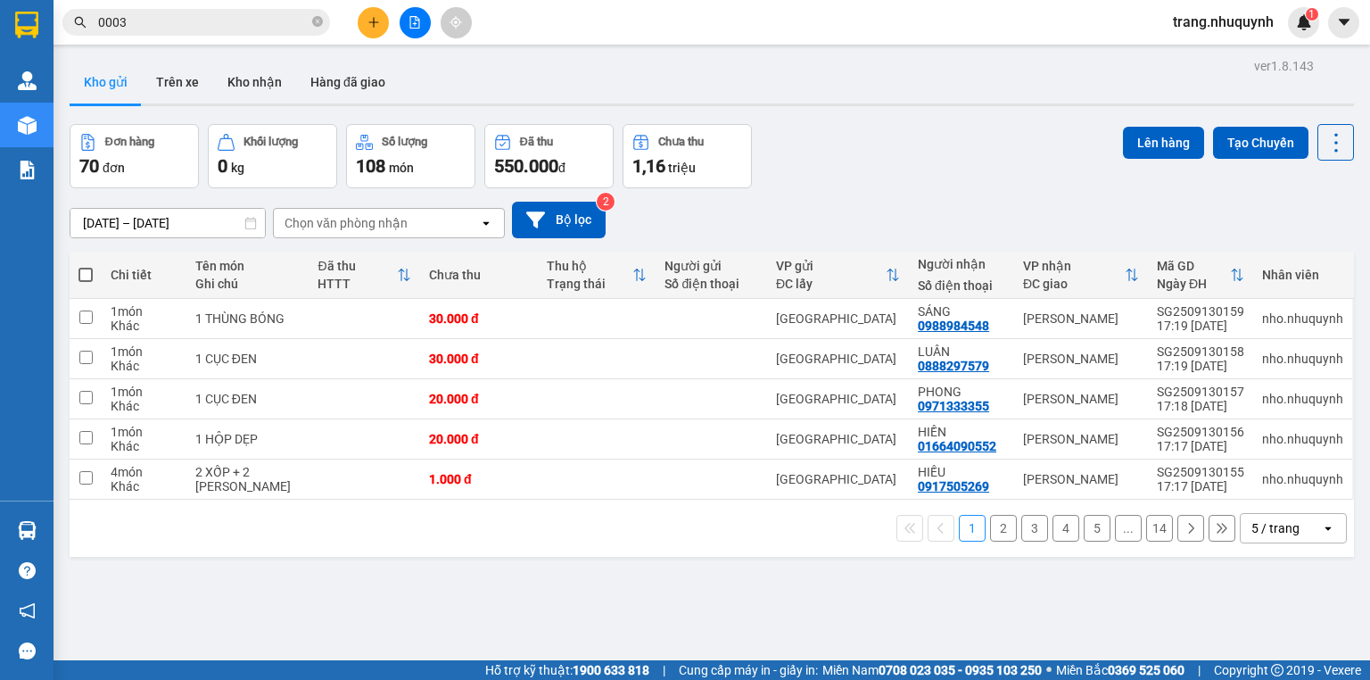
click at [133, 25] on input "0003" at bounding box center [203, 22] width 211 height 20
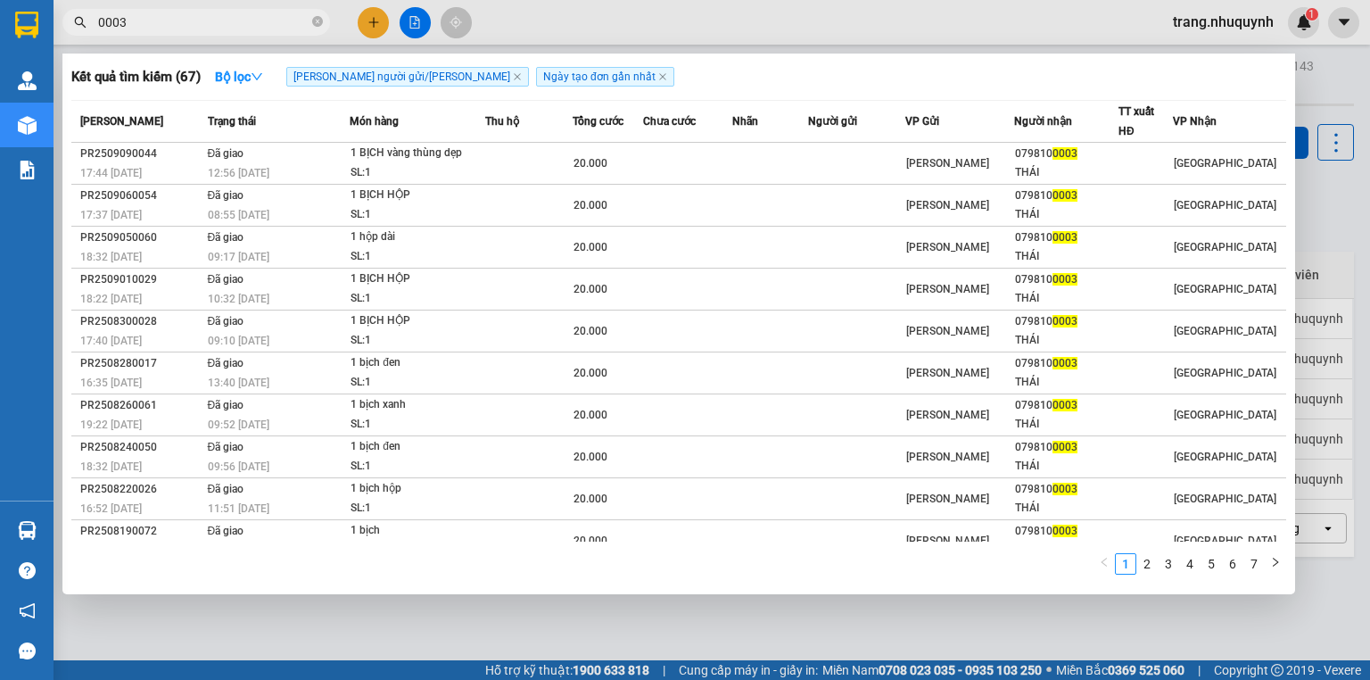
click at [713, 71] on div "Kết quả tìm kiếm ( 67 ) Bộ lọc Tìm người gửi/nhận Ngày tạo đơn gần nhất" at bounding box center [678, 76] width 1215 height 29
drag, startPoint x: 1340, startPoint y: 206, endPoint x: 1332, endPoint y: 150, distance: 56.8
click at [1340, 205] on div at bounding box center [685, 340] width 1370 height 680
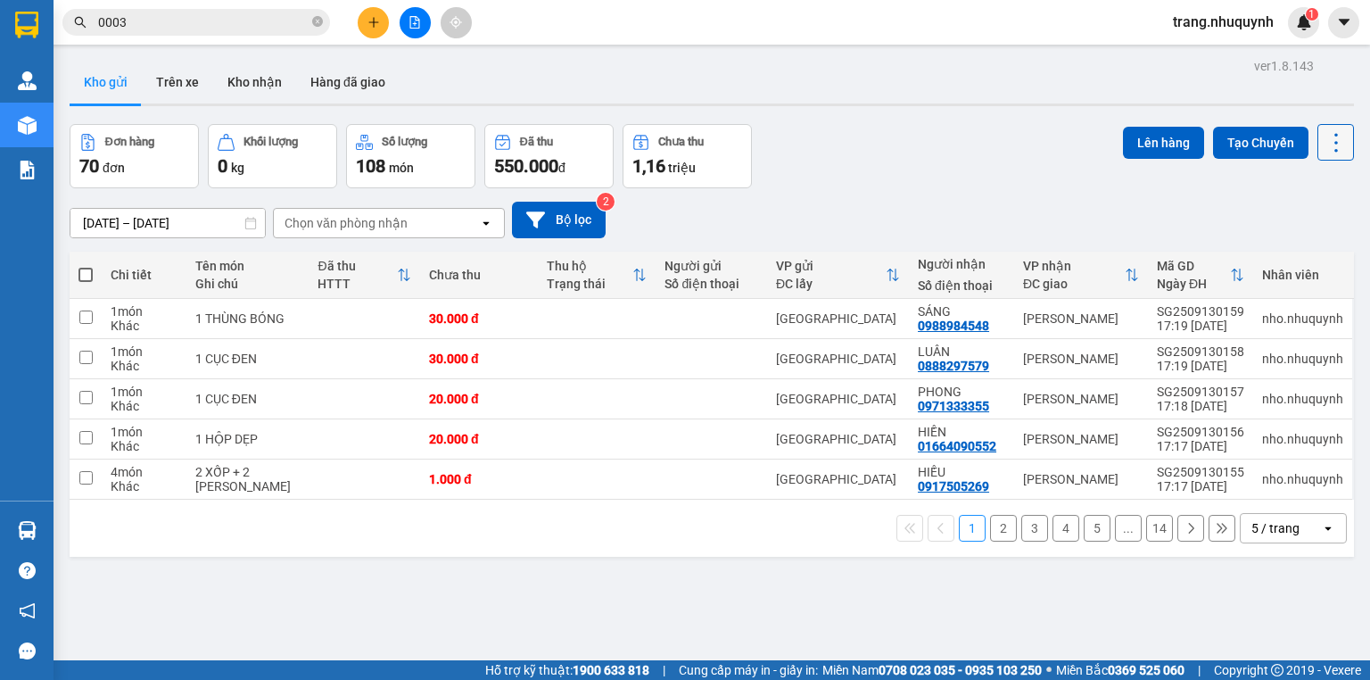
click at [1332, 147] on icon at bounding box center [1336, 142] width 25 height 25
click at [1306, 253] on span "Làm mới" at bounding box center [1300, 254] width 49 height 18
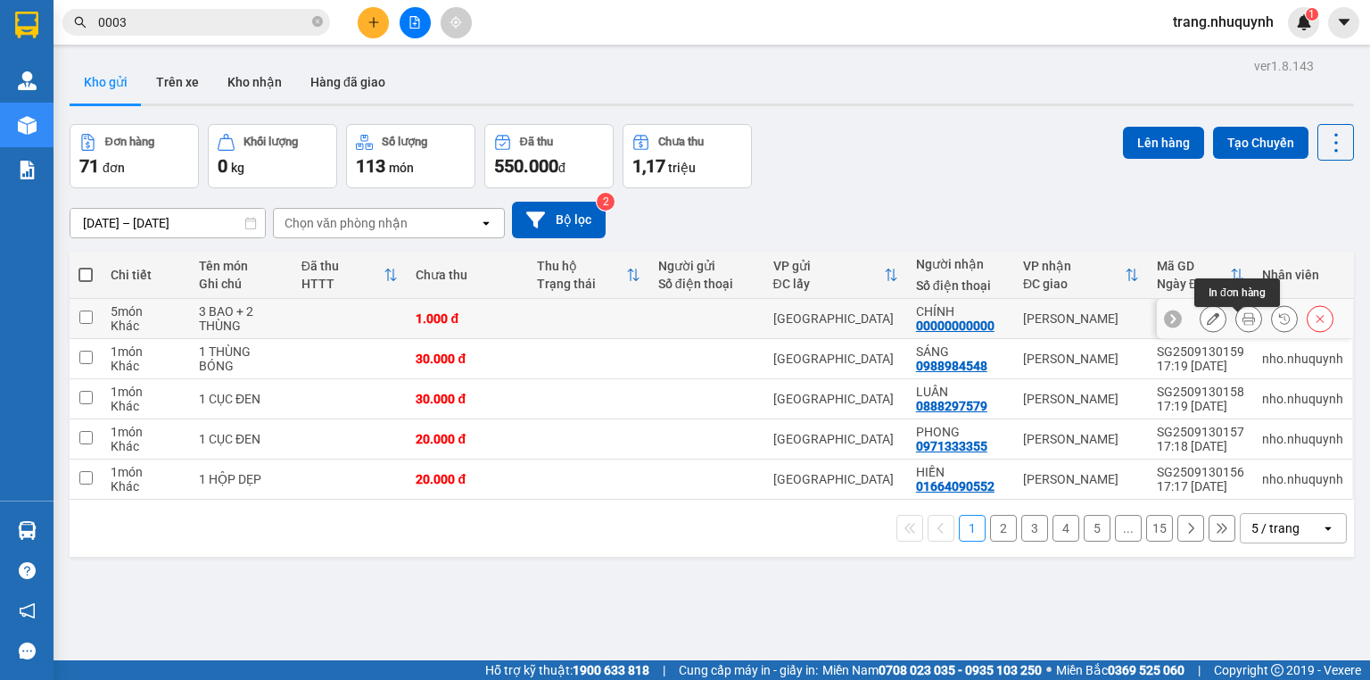
click at [1243, 325] on icon at bounding box center [1249, 318] width 12 height 12
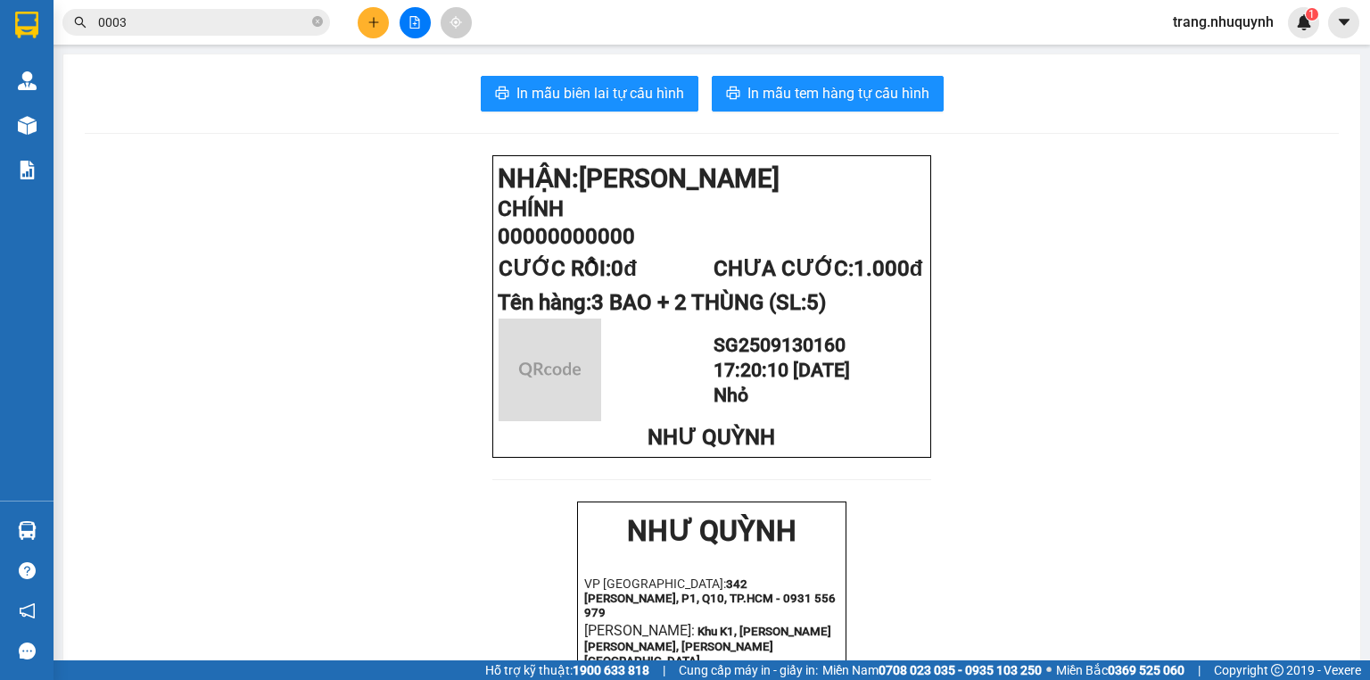
click at [589, 79] on button "In mẫu biên lai tự cấu hình" at bounding box center [590, 94] width 218 height 36
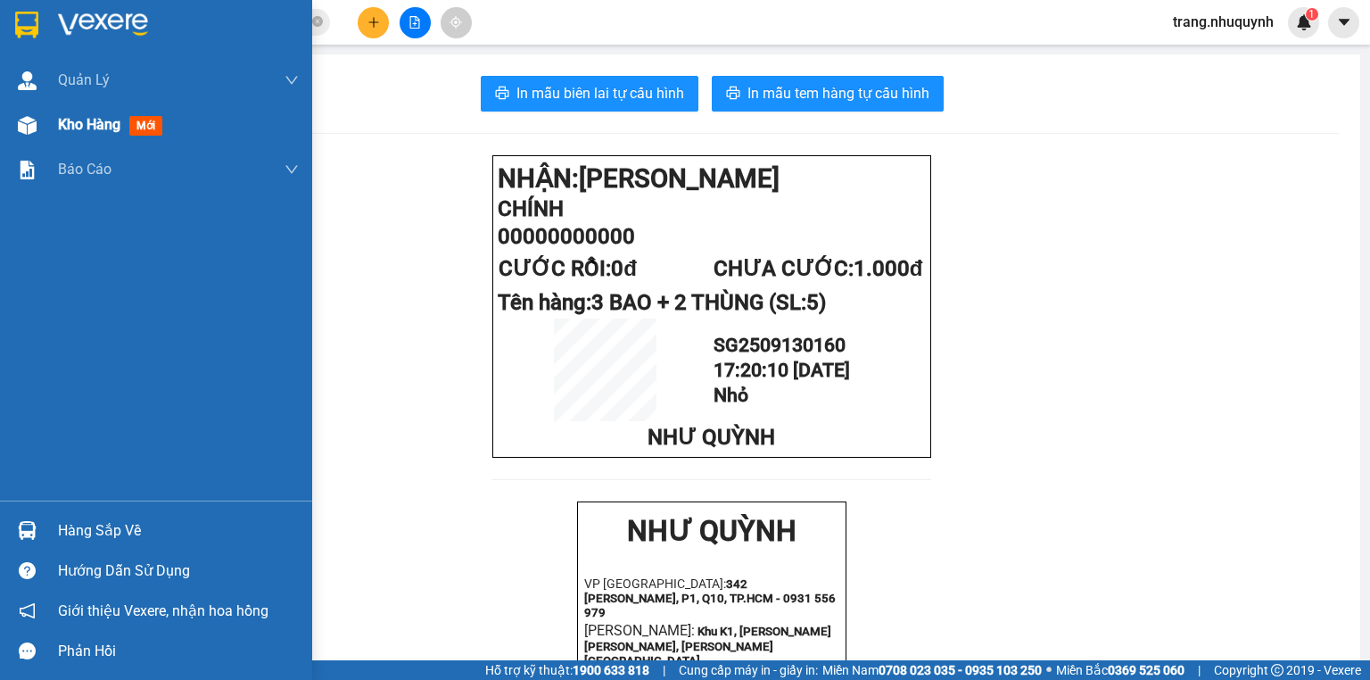
click at [85, 121] on span "Kho hàng" at bounding box center [89, 124] width 62 height 17
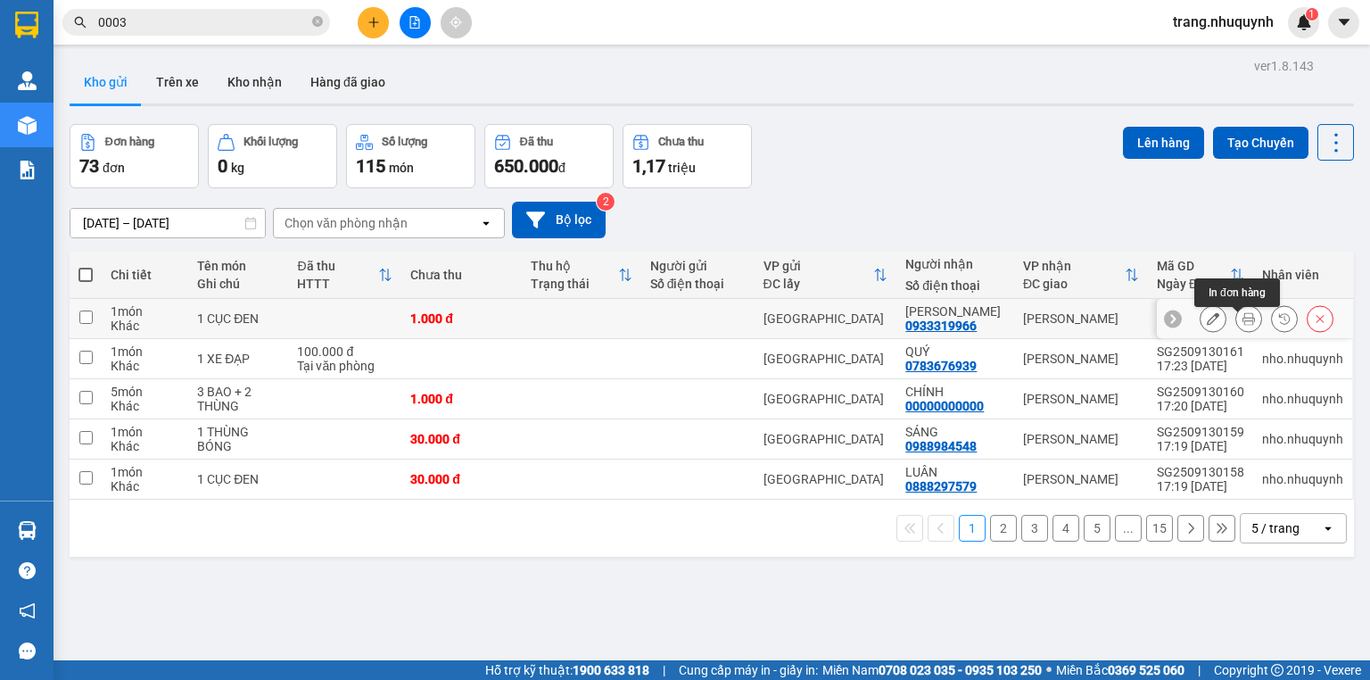
click at [1237, 322] on button at bounding box center [1249, 318] width 25 height 31
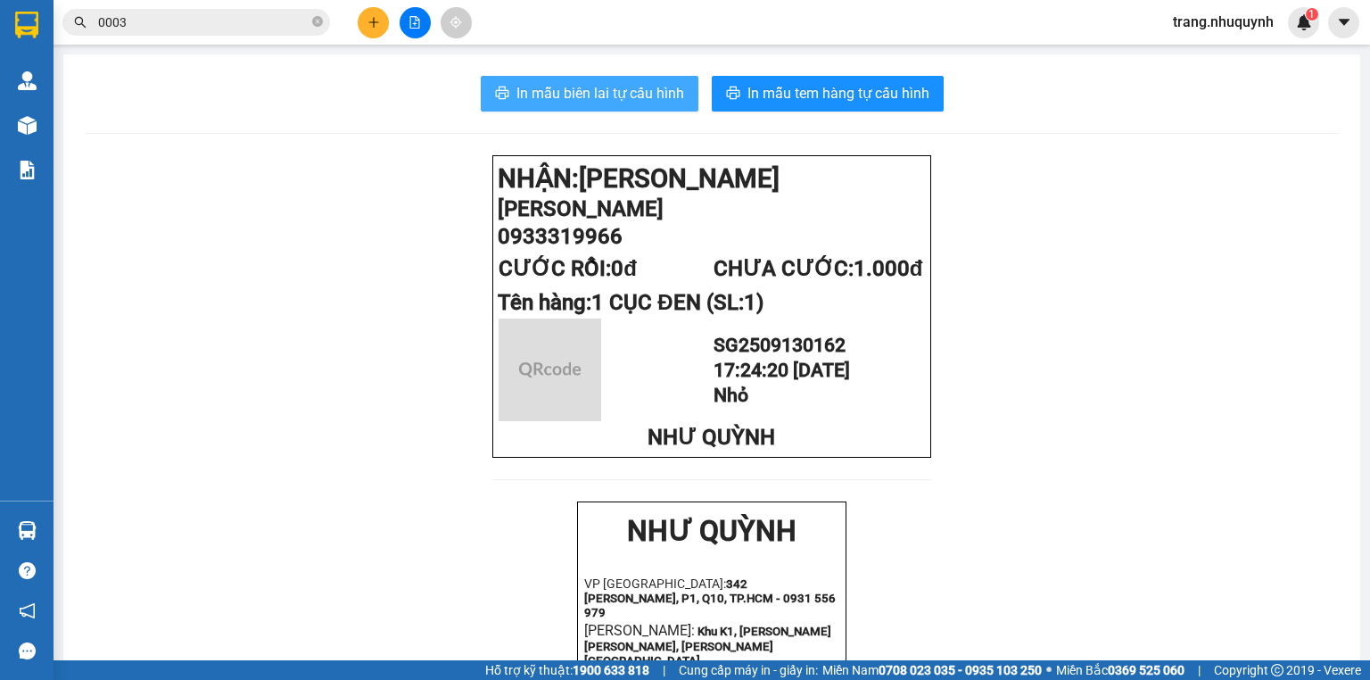
click at [563, 100] on span "In mẫu biên lai tự cấu hình" at bounding box center [601, 93] width 168 height 22
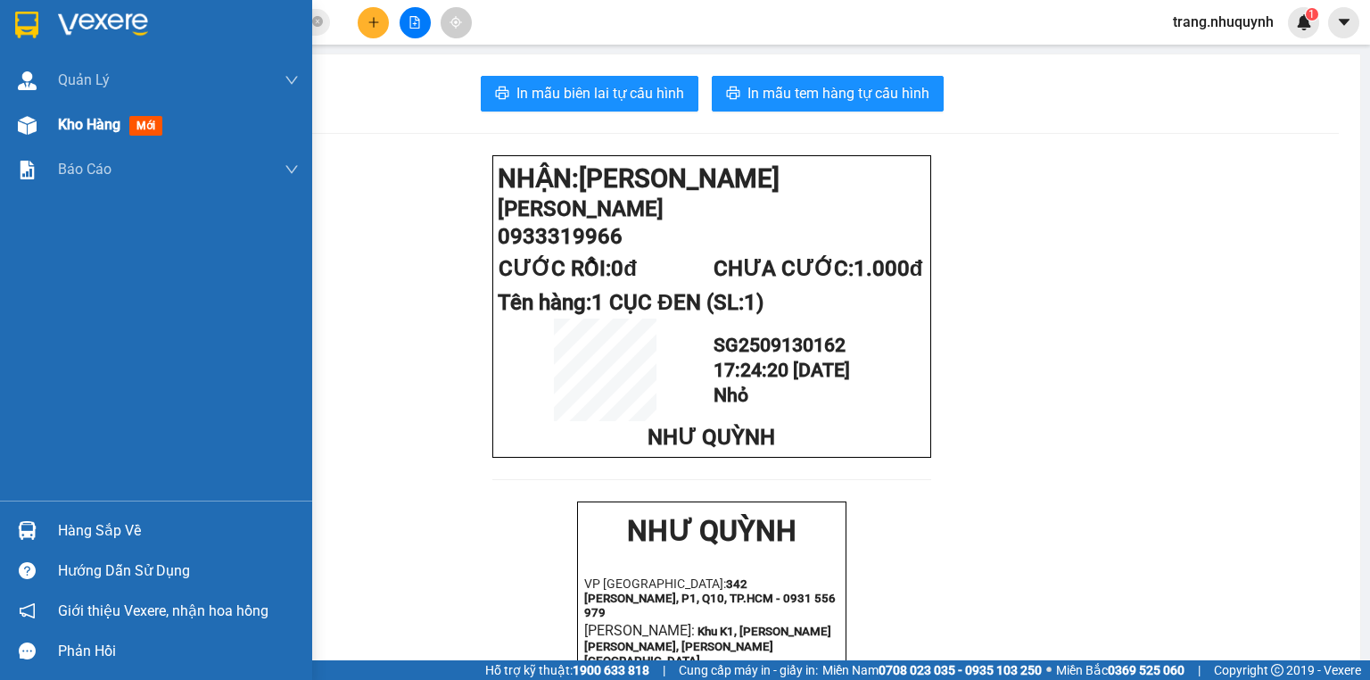
click at [73, 116] on span "Kho hàng" at bounding box center [89, 124] width 62 height 17
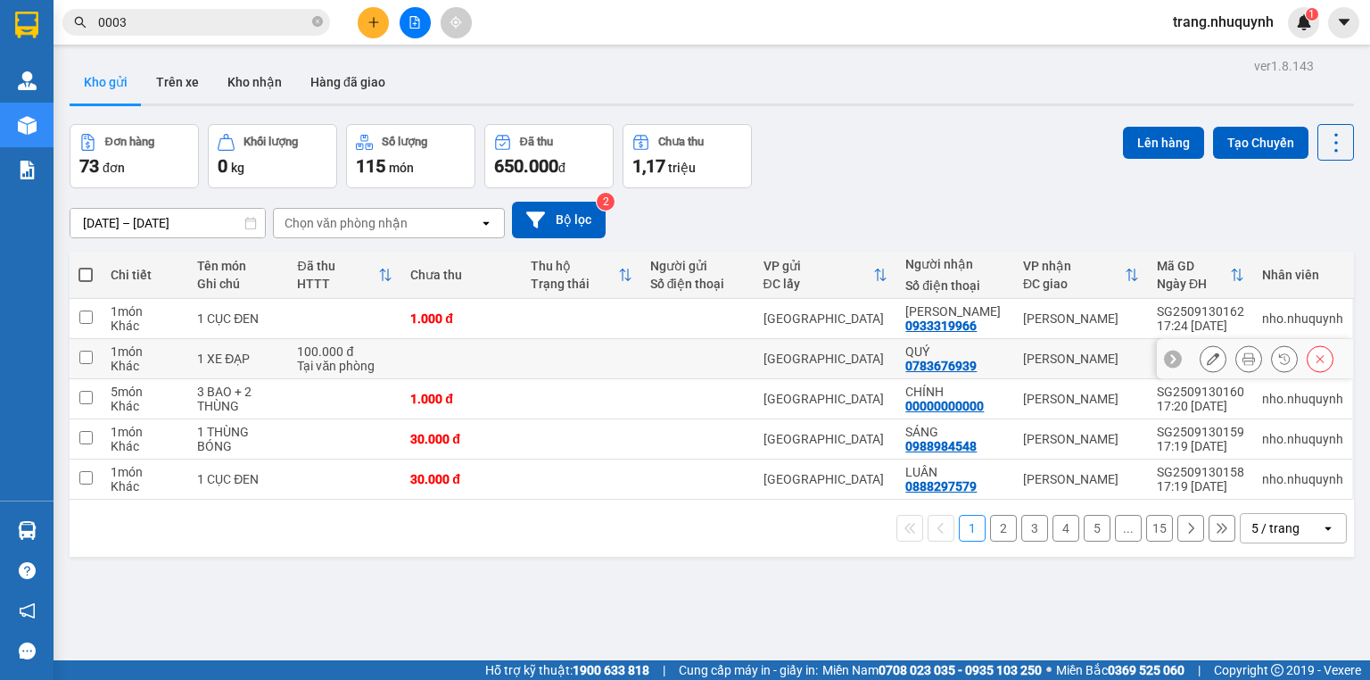
click at [1237, 365] on button at bounding box center [1249, 358] width 25 height 31
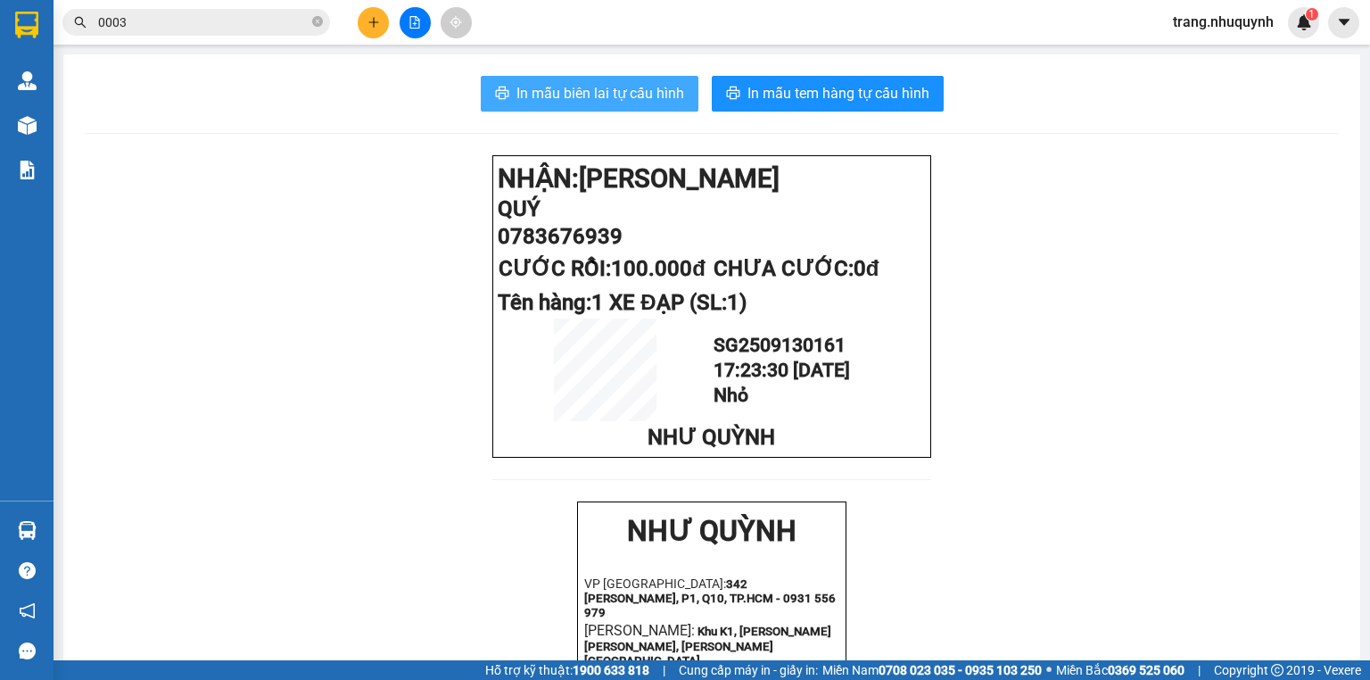
click at [566, 83] on span "In mẫu biên lai tự cấu hình" at bounding box center [601, 93] width 168 height 22
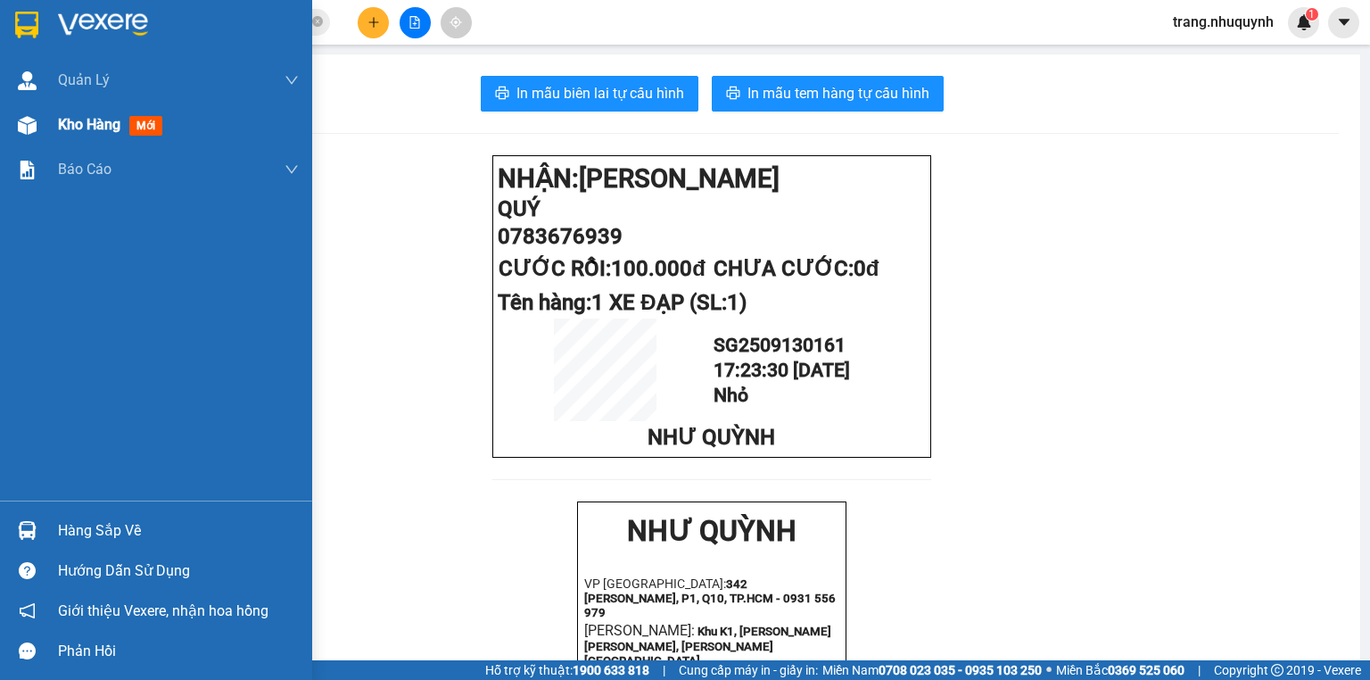
click at [112, 123] on span "Kho hàng" at bounding box center [89, 124] width 62 height 17
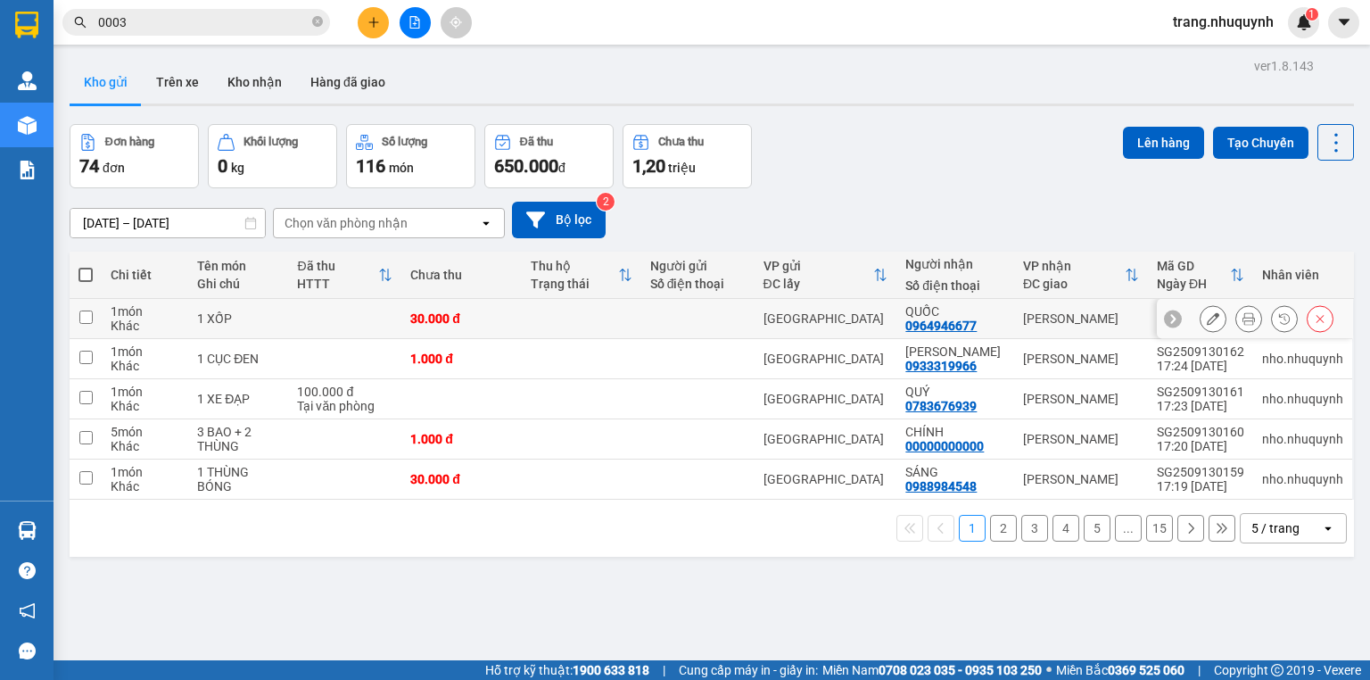
click at [1243, 322] on icon at bounding box center [1249, 318] width 12 height 12
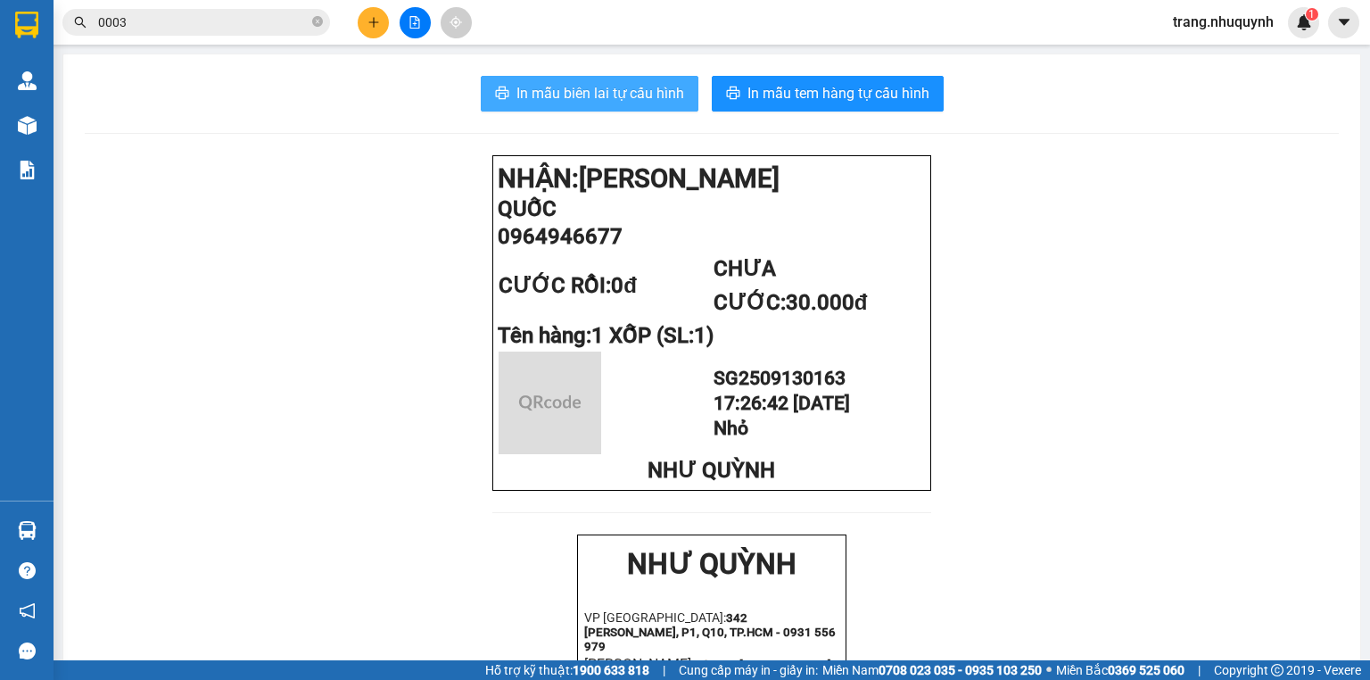
click at [531, 103] on span "In mẫu biên lai tự cấu hình" at bounding box center [601, 93] width 168 height 22
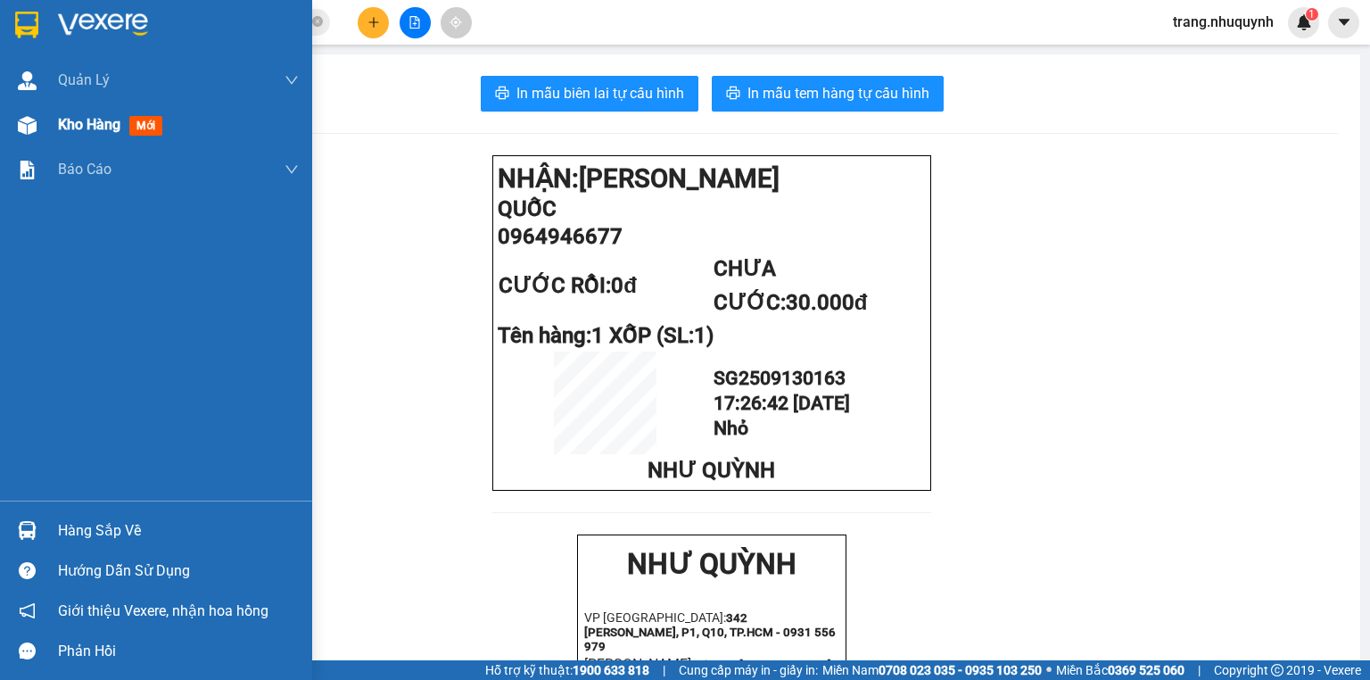
click at [105, 132] on span "Kho hàng" at bounding box center [89, 124] width 62 height 17
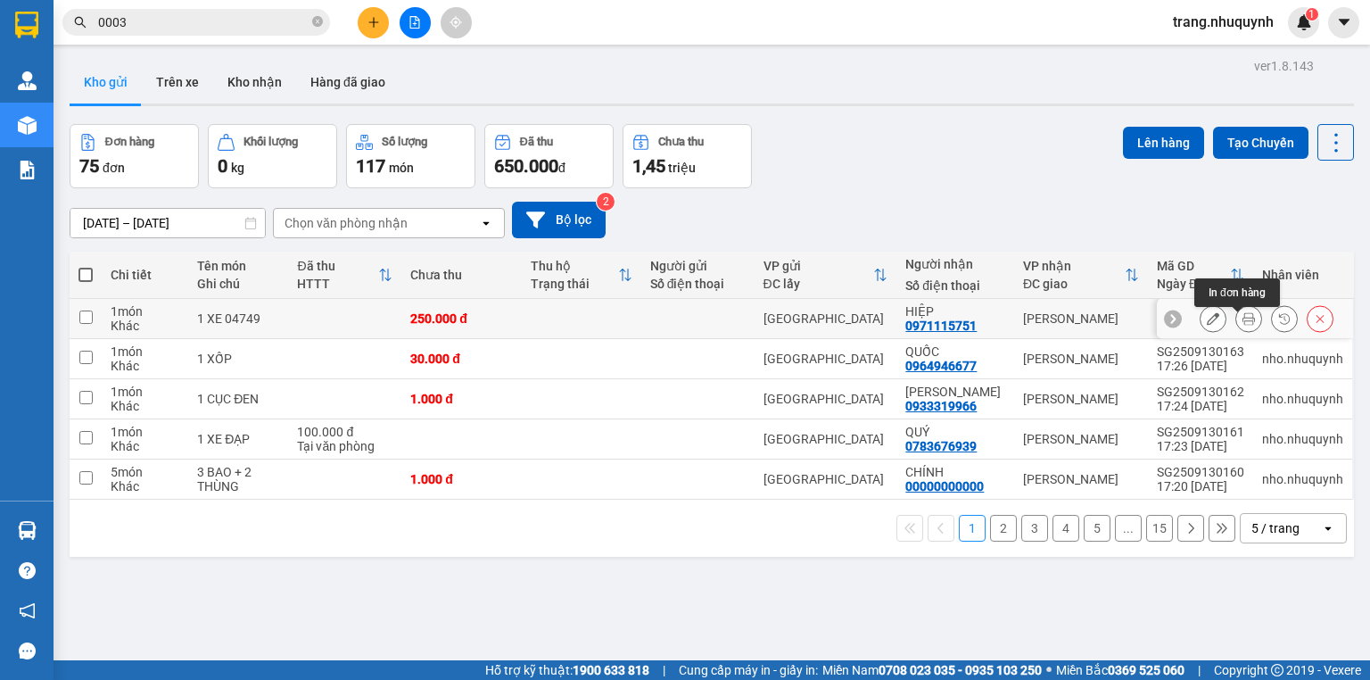
click at [1244, 319] on icon at bounding box center [1249, 318] width 12 height 12
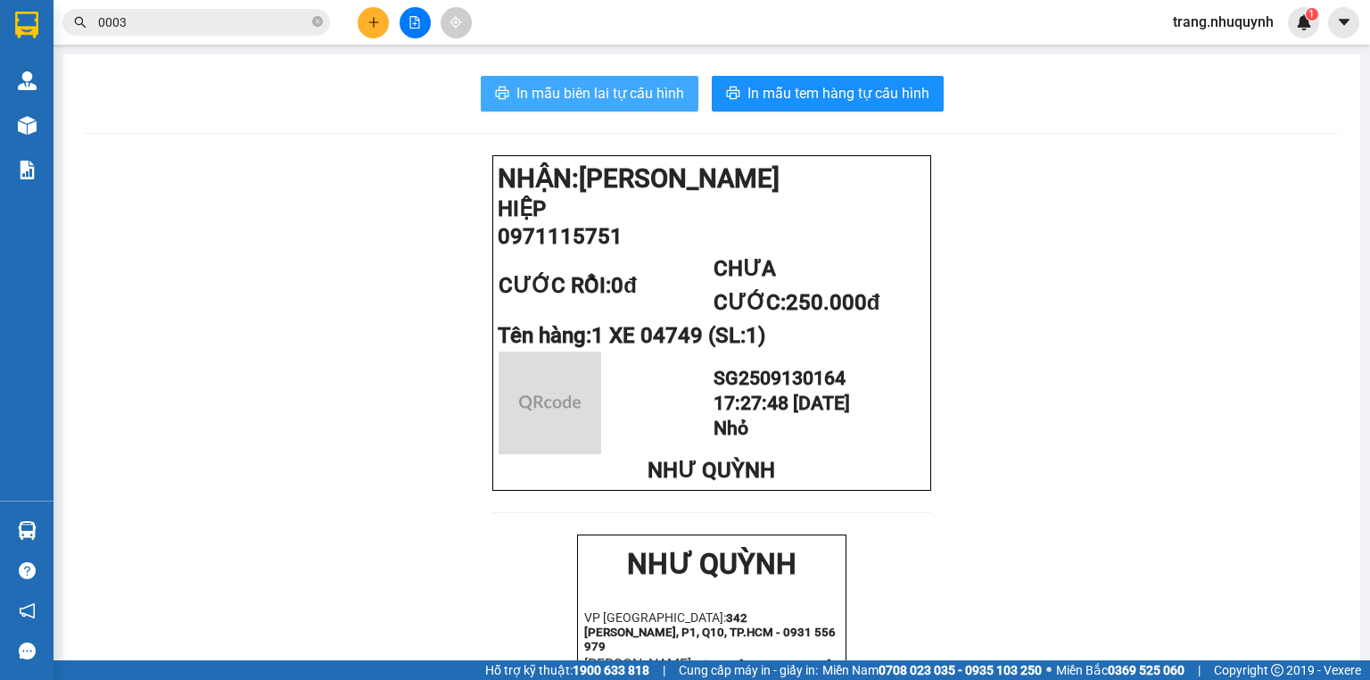
click at [508, 94] on button "In mẫu biên lai tự cấu hình" at bounding box center [590, 94] width 218 height 36
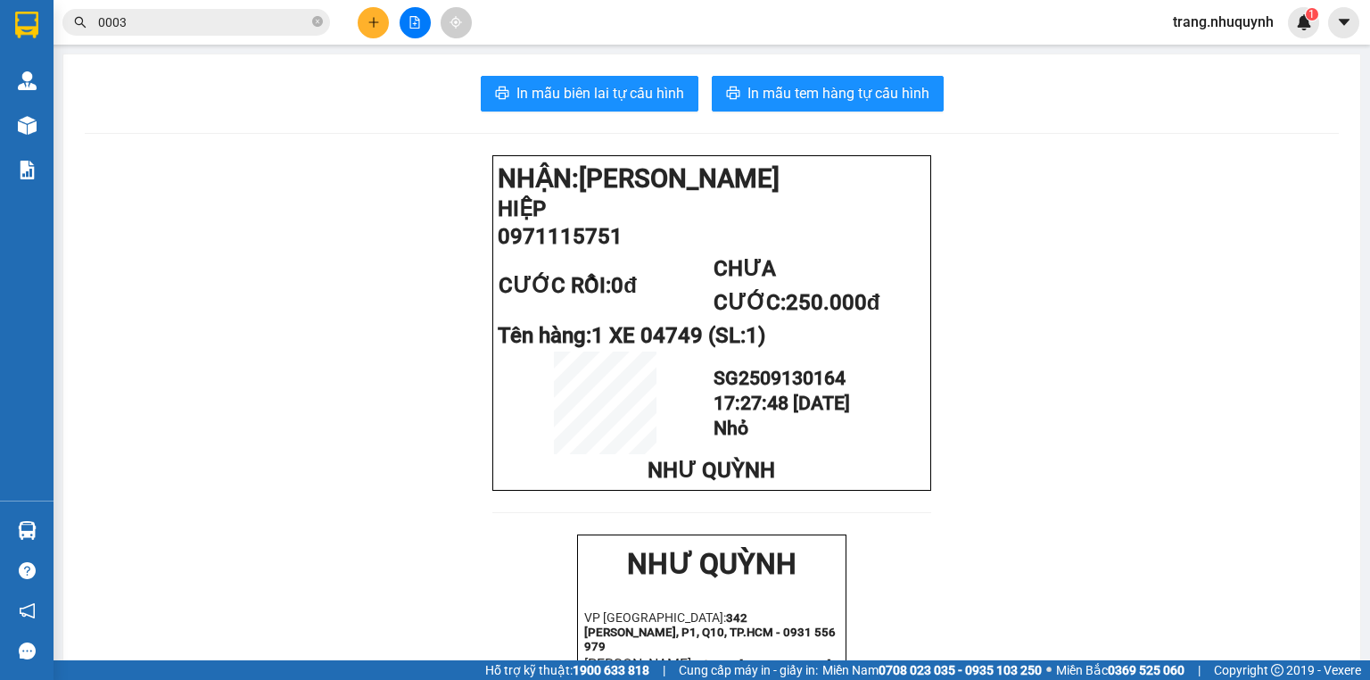
scroll to position [214, 0]
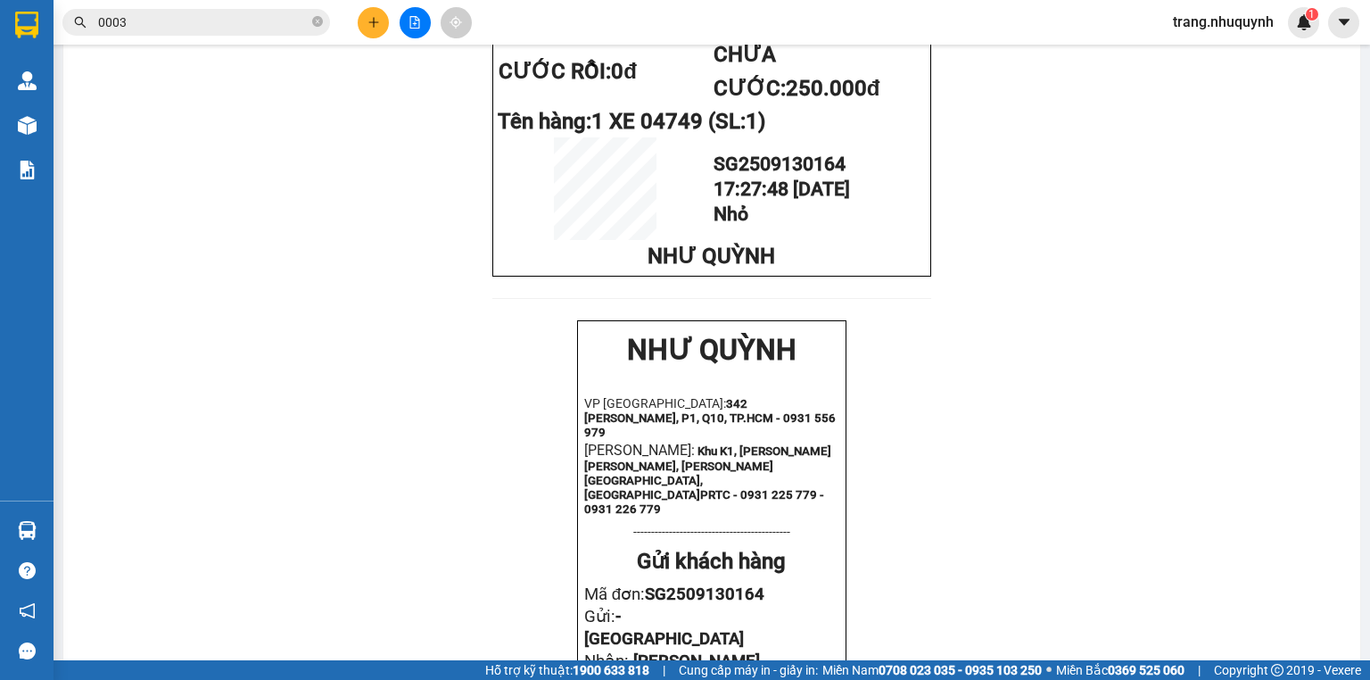
click at [366, 413] on div "NHẬN: Phan Rang HIỆP 0971115751 CƯỚC RỒI: 0đ CHƯA CƯỚC: 250.000đ Tên hàng: 1 XE…" at bounding box center [712, 544] width 1254 height 1206
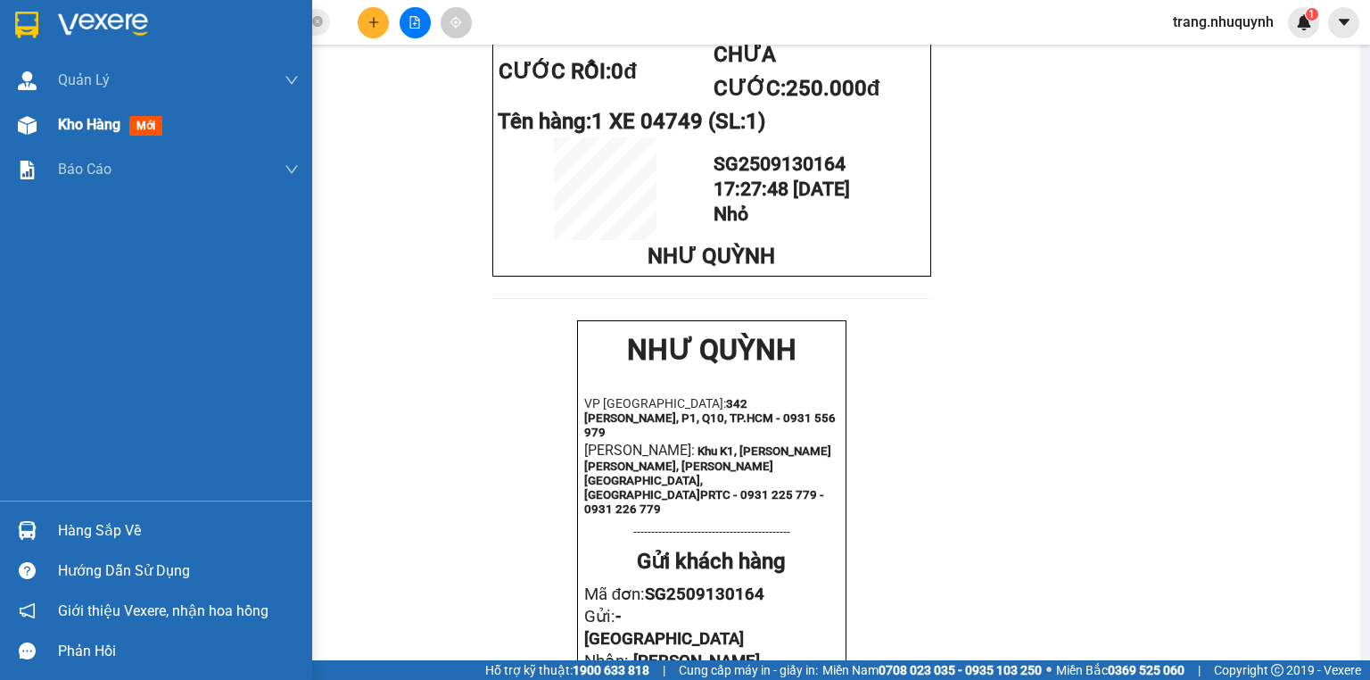
click at [58, 123] on span "Kho hàng" at bounding box center [89, 124] width 62 height 17
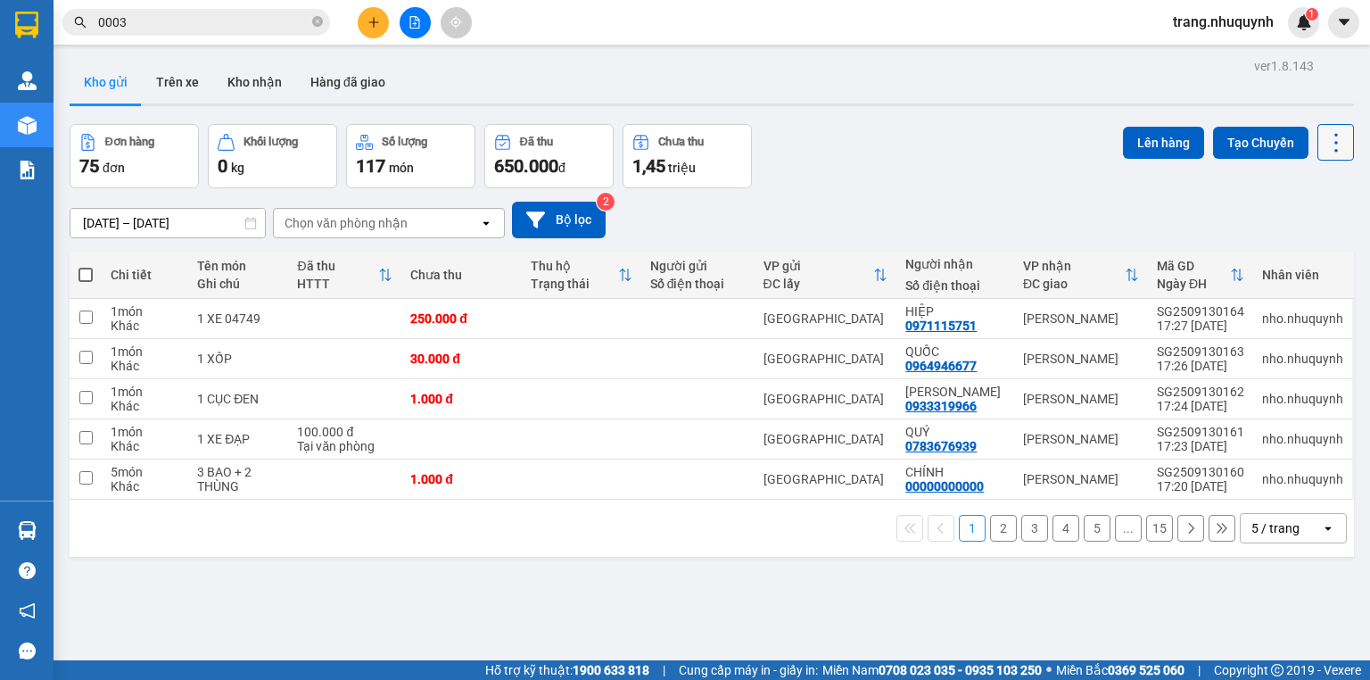
click at [1339, 145] on button at bounding box center [1336, 142] width 37 height 37
click at [1312, 257] on span "Làm mới" at bounding box center [1300, 254] width 49 height 18
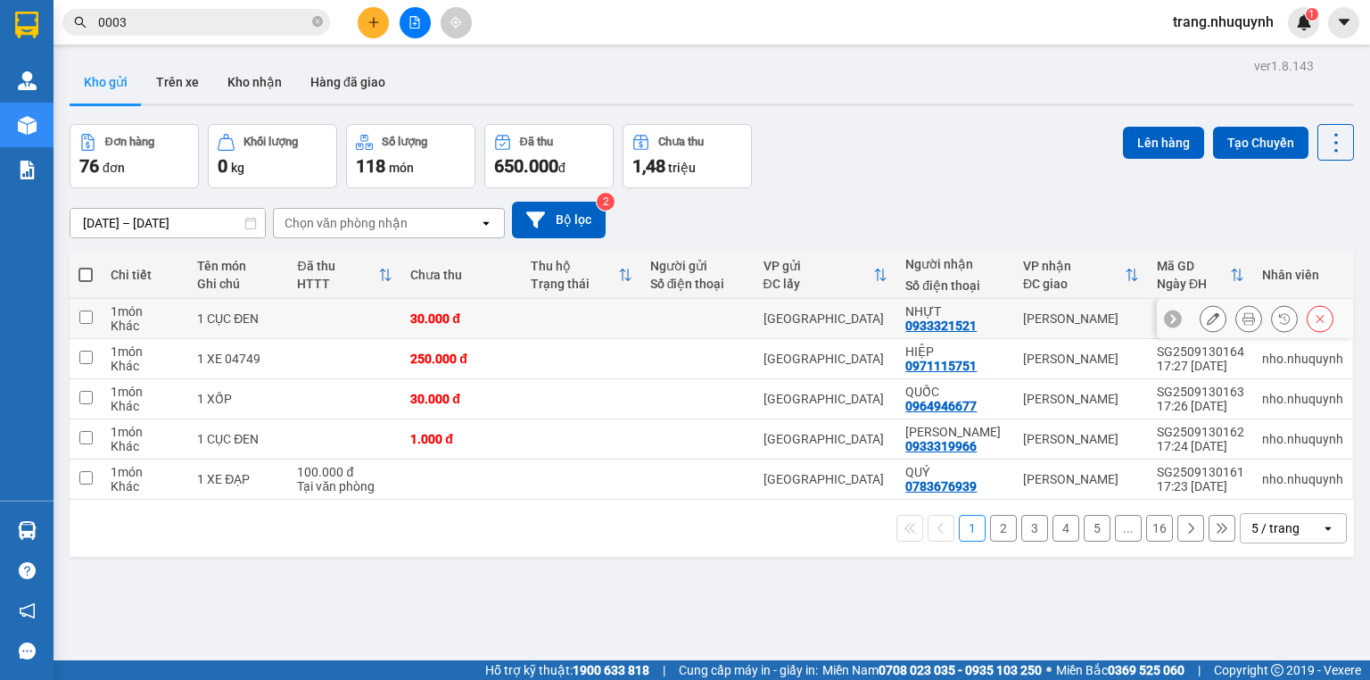
click at [1237, 333] on button at bounding box center [1249, 318] width 25 height 31
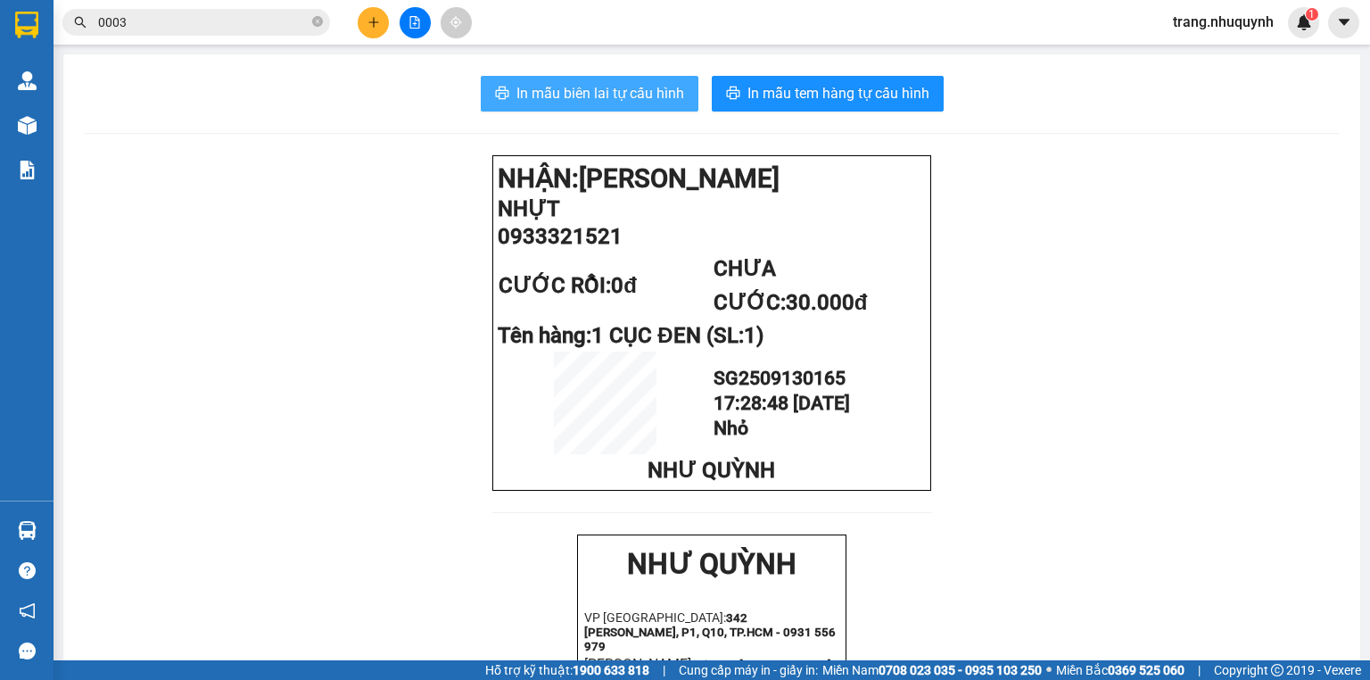
click at [593, 87] on span "In mẫu biên lai tự cấu hình" at bounding box center [601, 93] width 168 height 22
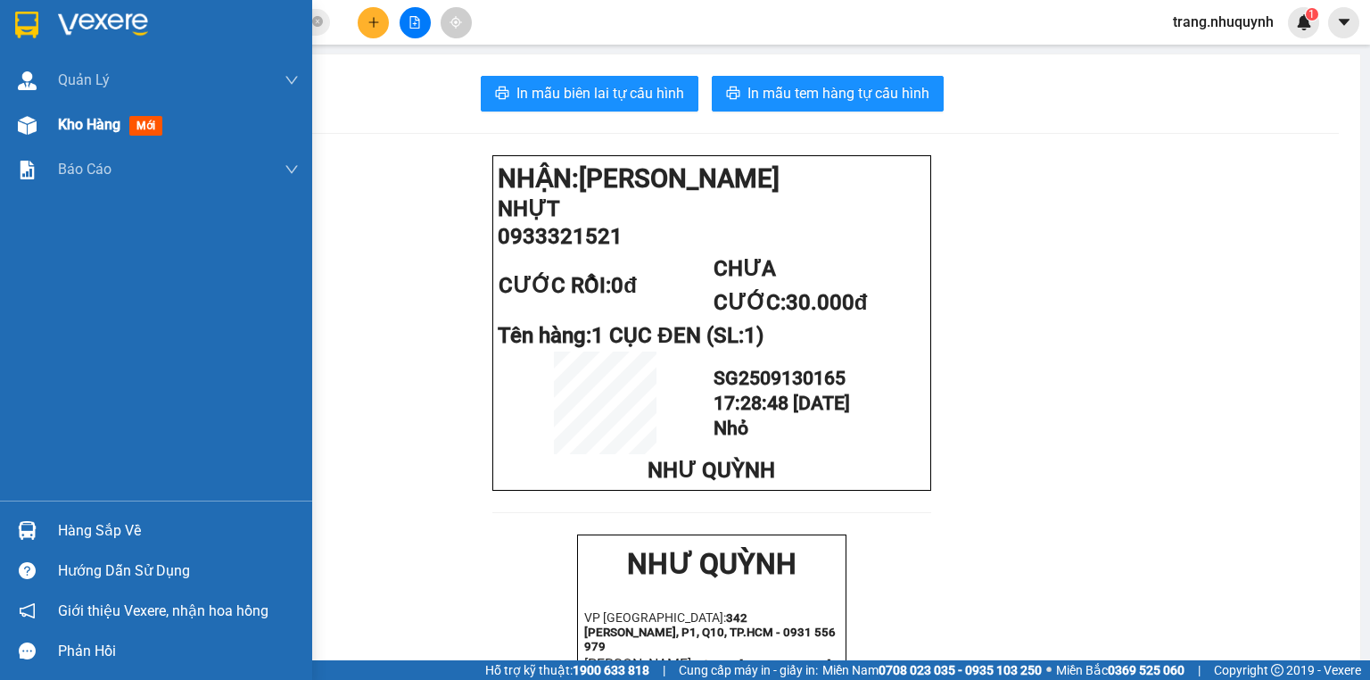
click at [51, 118] on div "Kho hàng mới" at bounding box center [156, 125] width 312 height 45
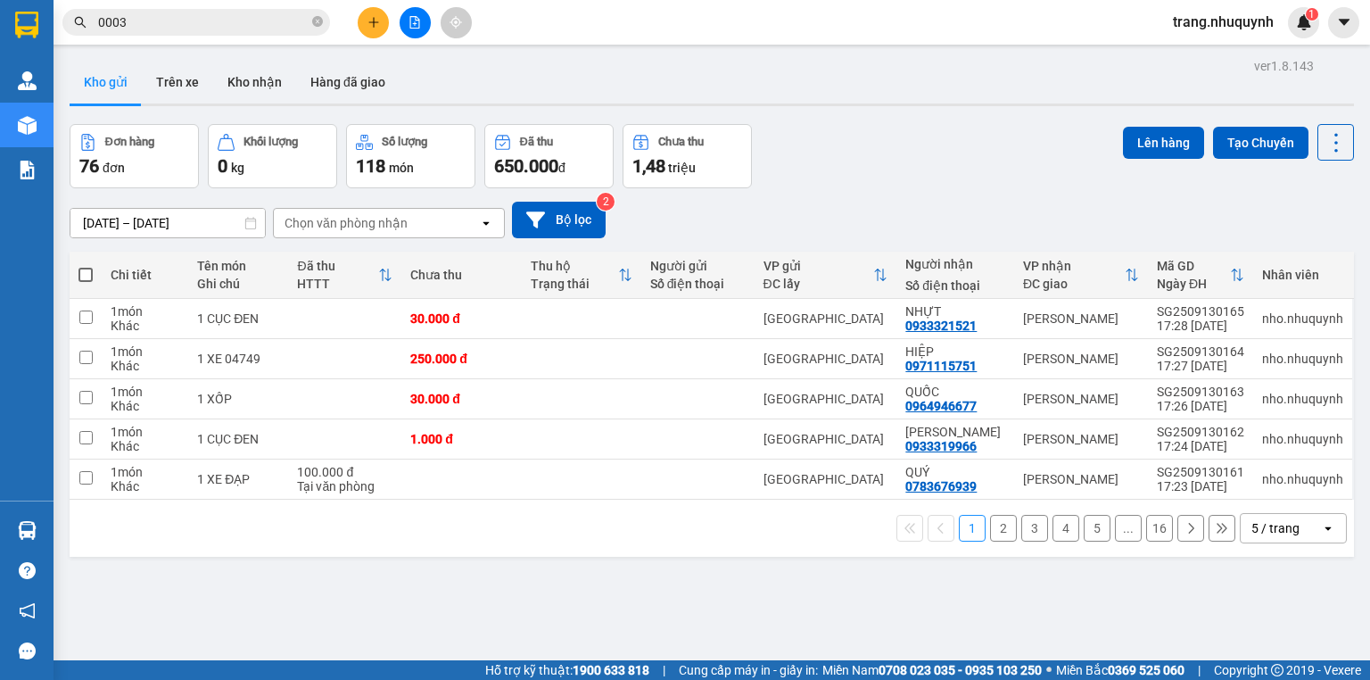
click at [774, 159] on div "Đơn hàng 76 đơn Khối lượng 0 kg Số lượng 118 món Đã thu 650.000 đ Chưa thu 1,48…" at bounding box center [712, 156] width 1285 height 64
click at [1324, 141] on icon at bounding box center [1336, 142] width 25 height 25
click at [1299, 250] on span "Làm mới" at bounding box center [1300, 254] width 49 height 18
click at [883, 203] on div "13/09/2025 – 13/09/2025 Press the down arrow key to interact with the calendar …" at bounding box center [712, 219] width 1285 height 63
click at [1324, 141] on icon at bounding box center [1336, 142] width 25 height 25
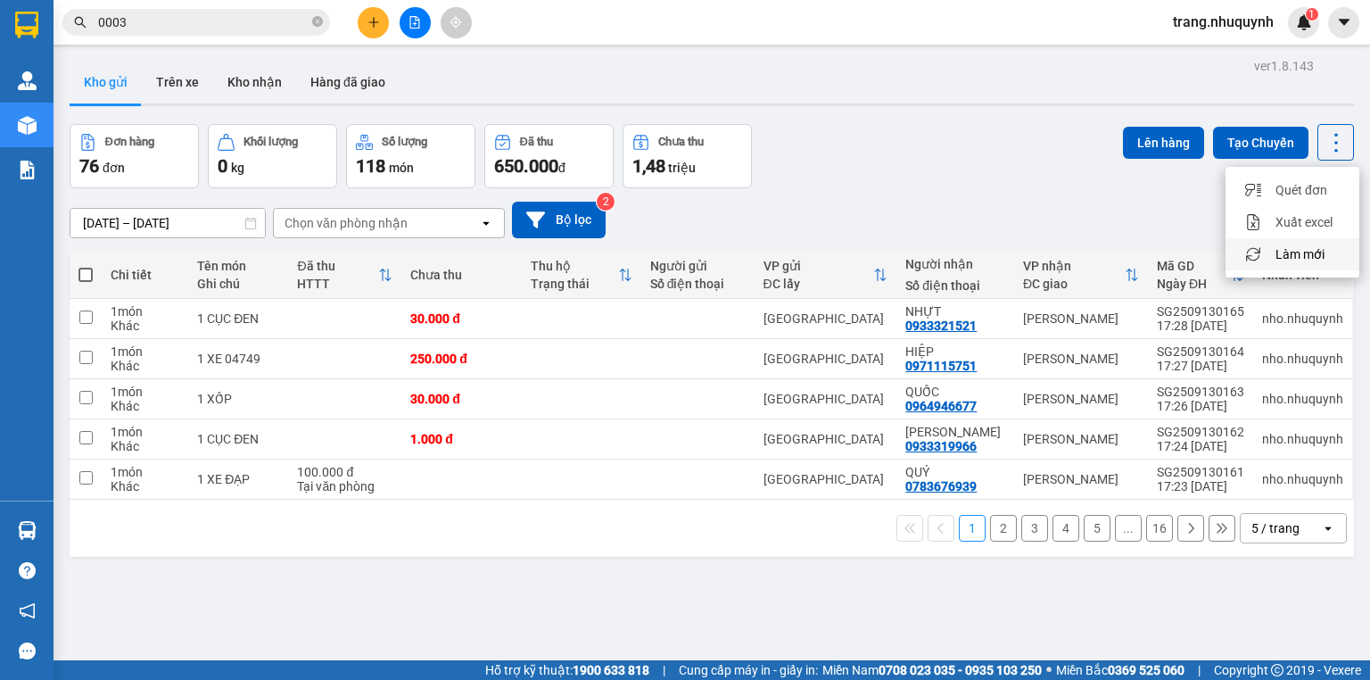
click at [1312, 255] on span "Làm mới" at bounding box center [1300, 254] width 49 height 18
click at [1327, 145] on icon at bounding box center [1336, 142] width 25 height 25
click at [1312, 252] on span "Làm mới" at bounding box center [1300, 254] width 49 height 18
click at [1332, 146] on icon at bounding box center [1336, 142] width 25 height 25
click at [1320, 251] on span "Làm mới" at bounding box center [1300, 254] width 49 height 18
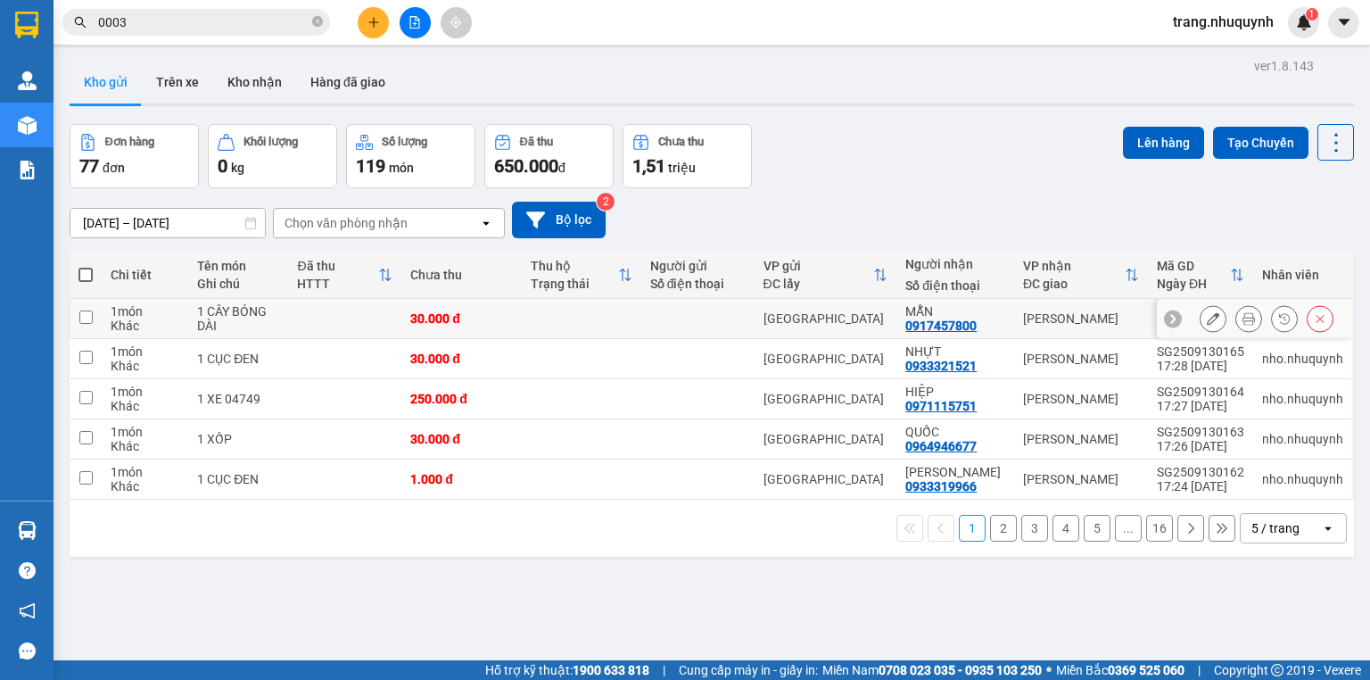
click at [1243, 325] on icon at bounding box center [1249, 318] width 12 height 12
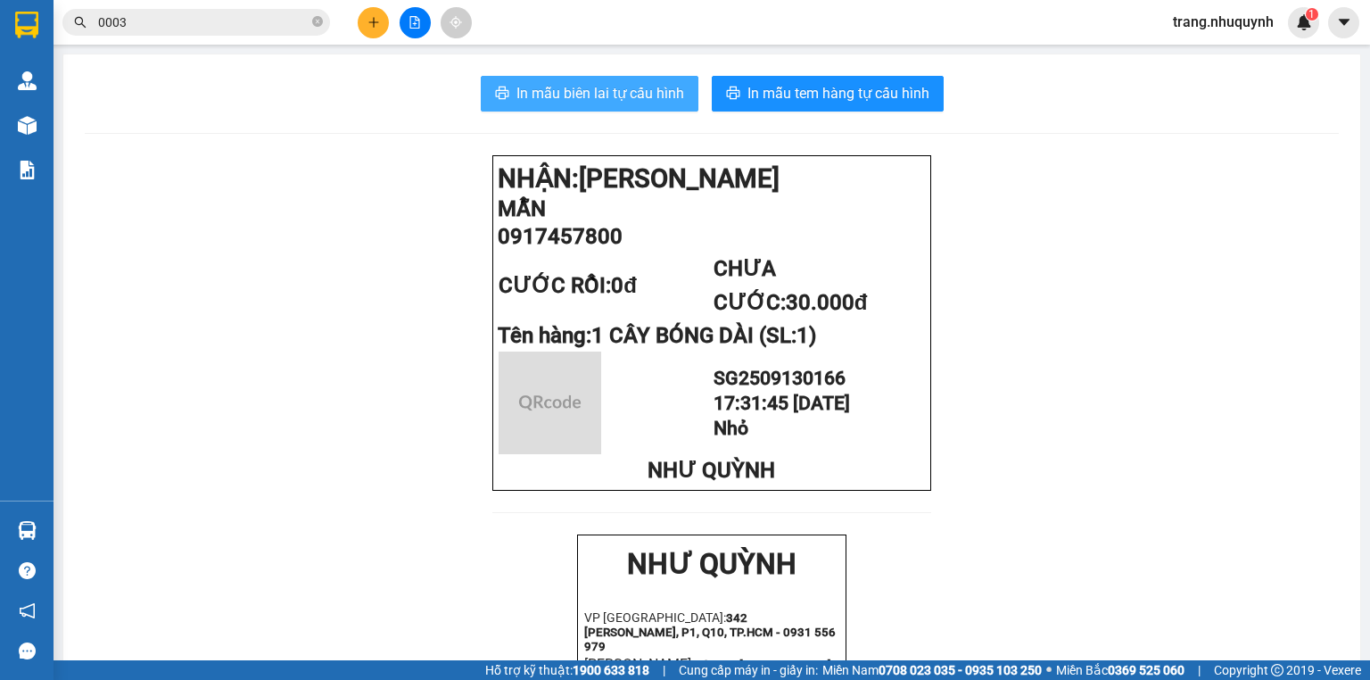
click at [585, 100] on span "In mẫu biên lai tự cấu hình" at bounding box center [601, 93] width 168 height 22
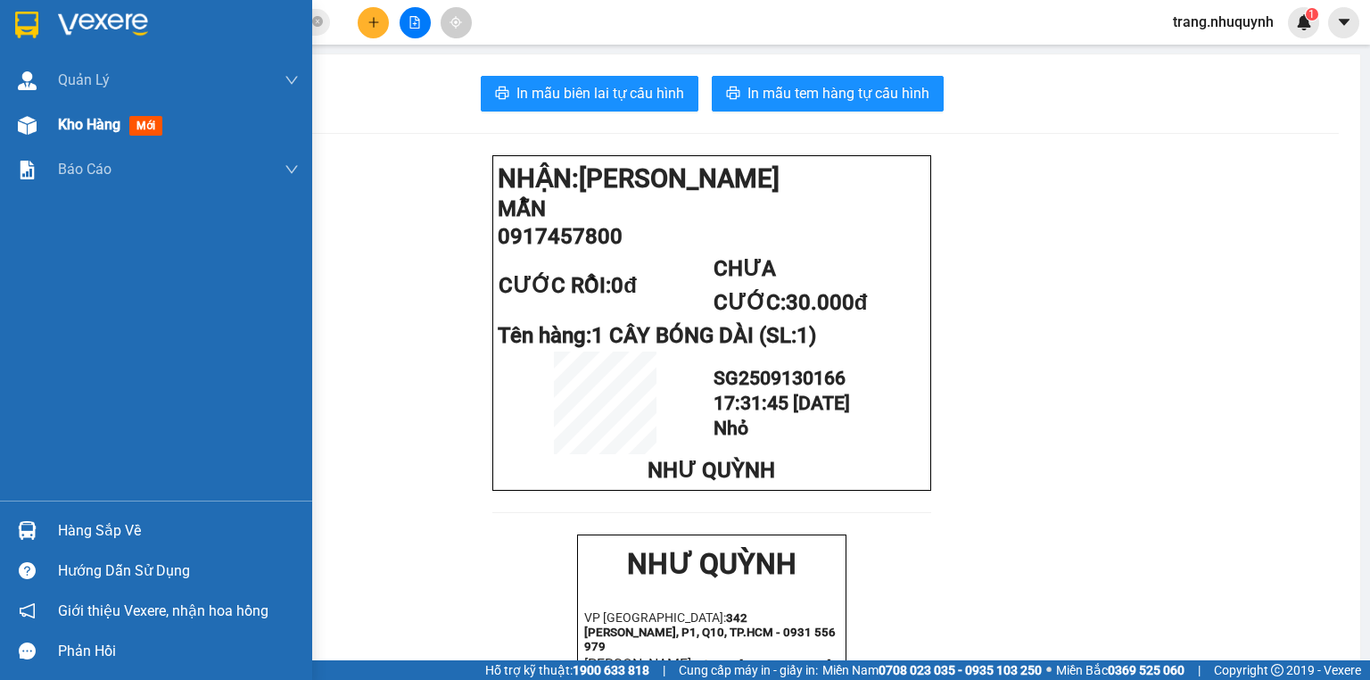
click at [103, 132] on span "Kho hàng" at bounding box center [89, 124] width 62 height 17
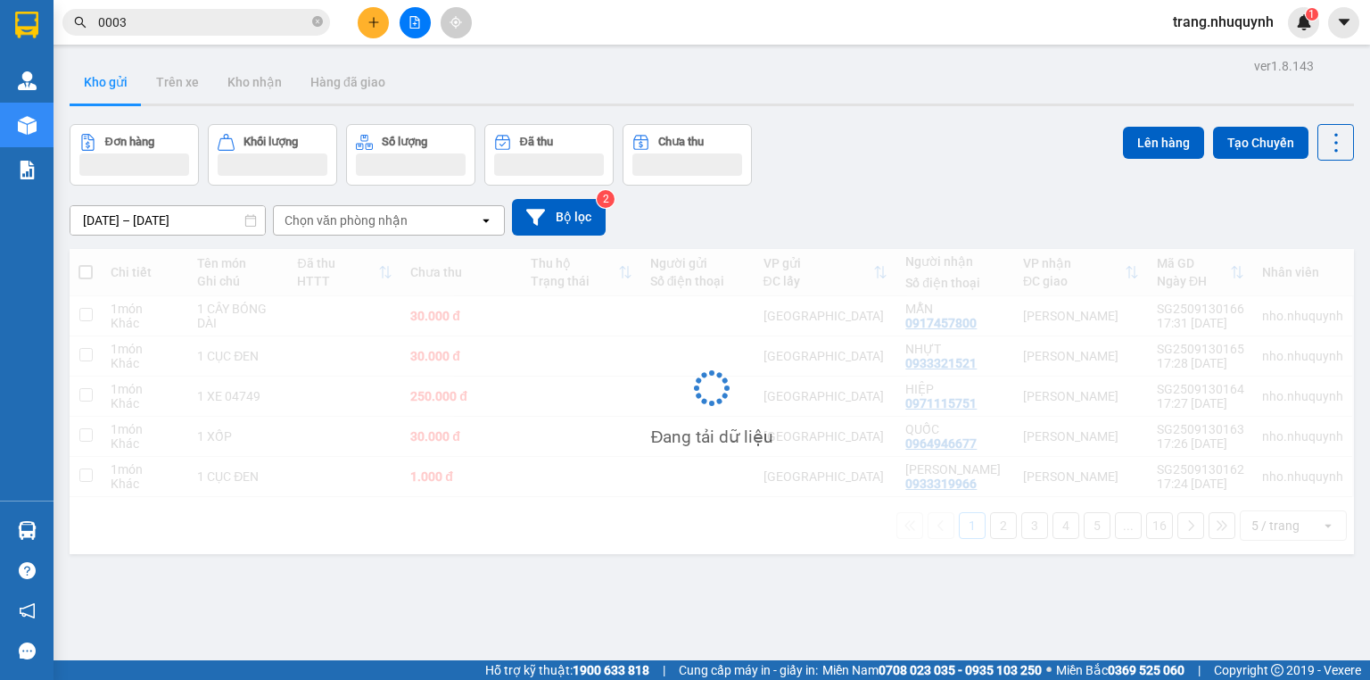
click at [856, 131] on div "Đơn hàng Khối lượng Số lượng Đã thu Chưa thu Lên hàng Tạo Chuyến" at bounding box center [712, 155] width 1285 height 62
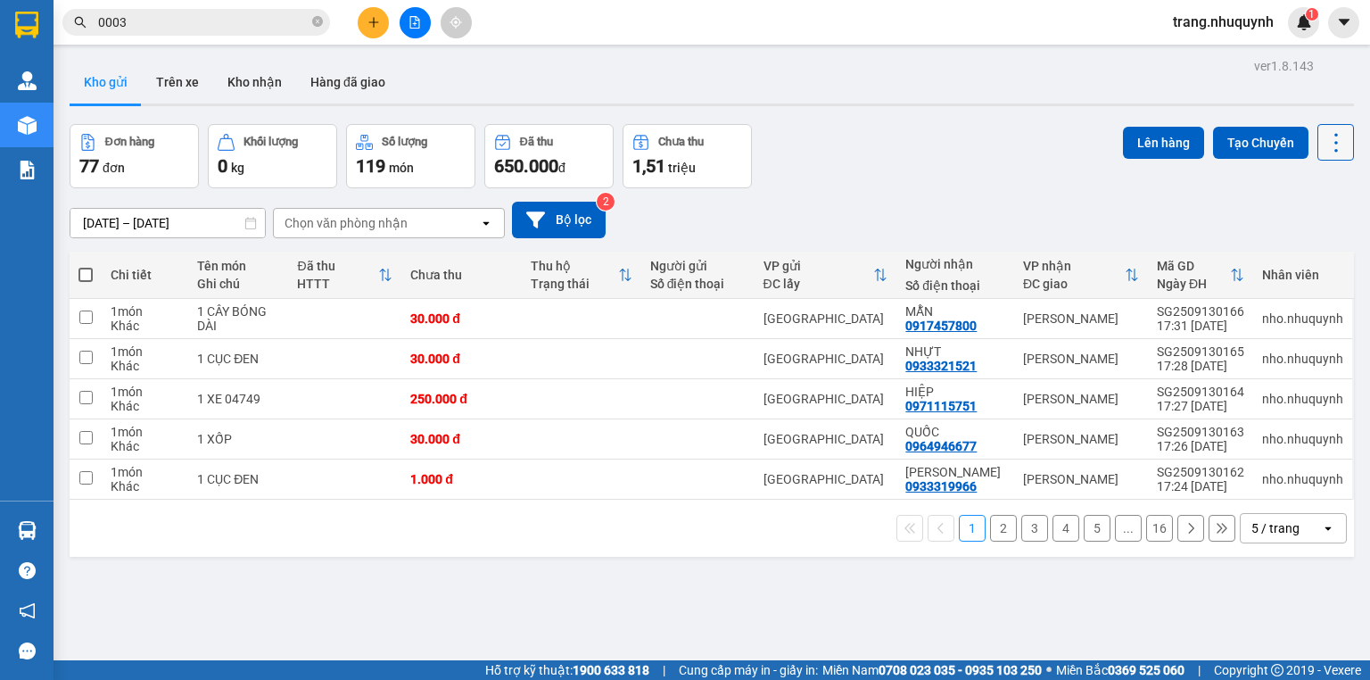
drag, startPoint x: 1320, startPoint y: 142, endPoint x: 1318, endPoint y: 157, distance: 15.4
click at [1324, 141] on icon at bounding box center [1336, 142] width 25 height 25
click at [1292, 260] on span "Làm mới" at bounding box center [1300, 254] width 49 height 18
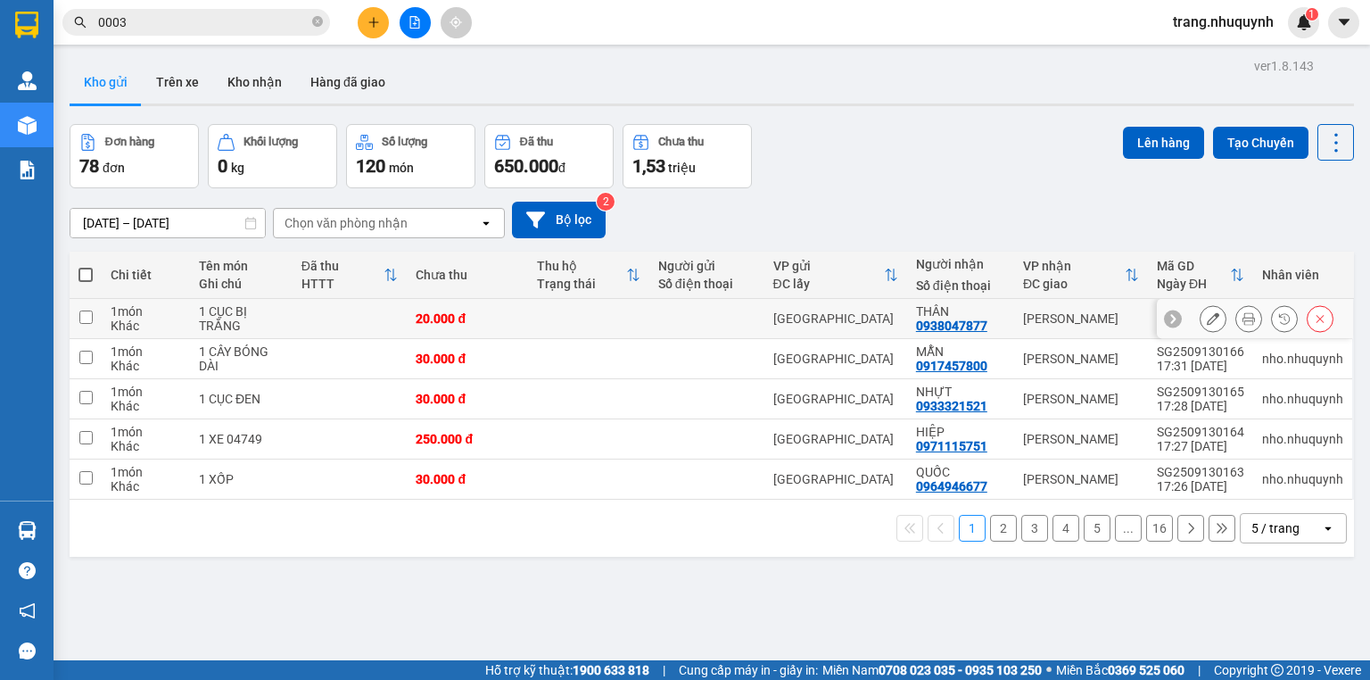
click at [1243, 325] on icon at bounding box center [1249, 318] width 12 height 12
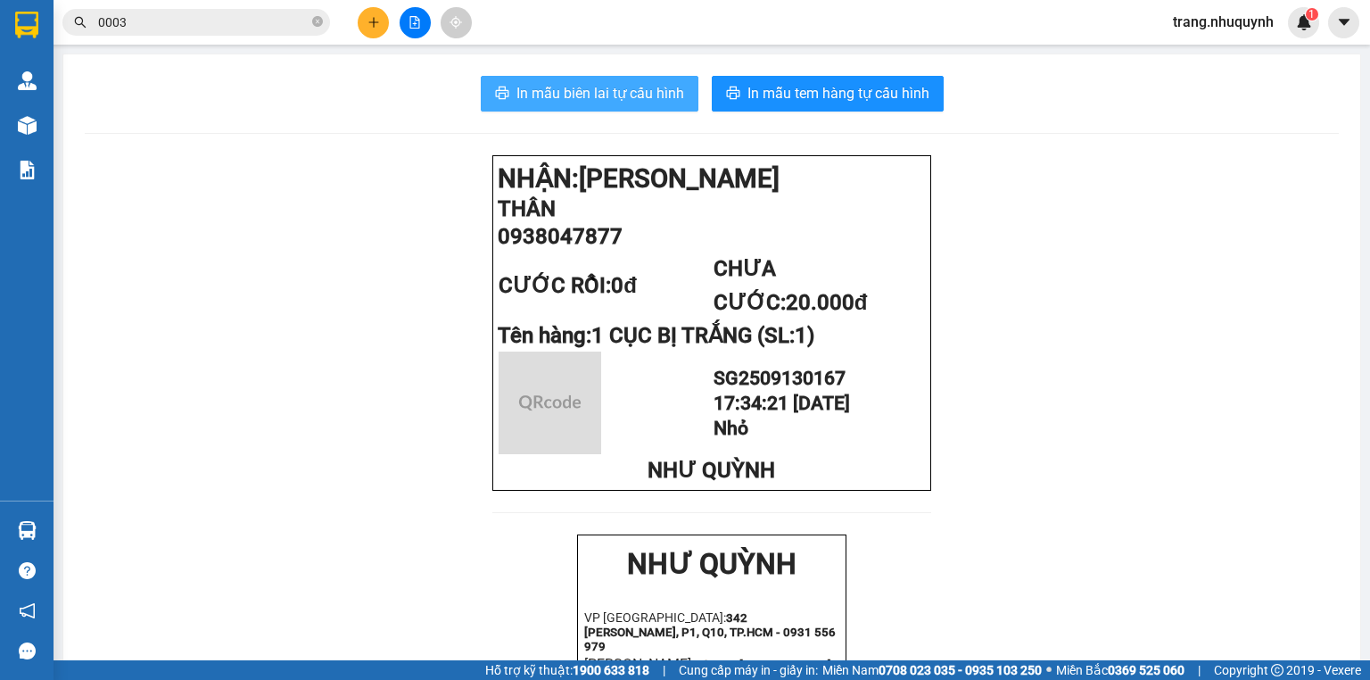
click at [610, 99] on span "In mẫu biên lai tự cấu hình" at bounding box center [601, 93] width 168 height 22
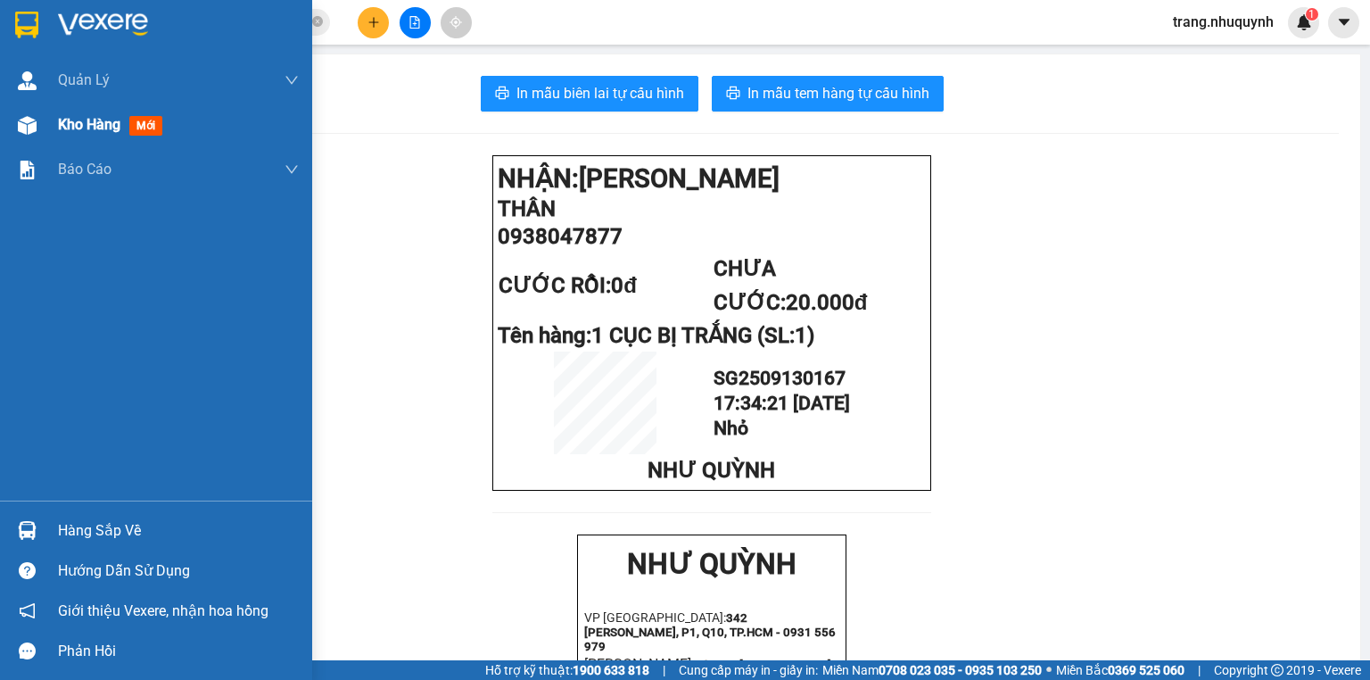
click at [87, 121] on span "Kho hàng" at bounding box center [89, 124] width 62 height 17
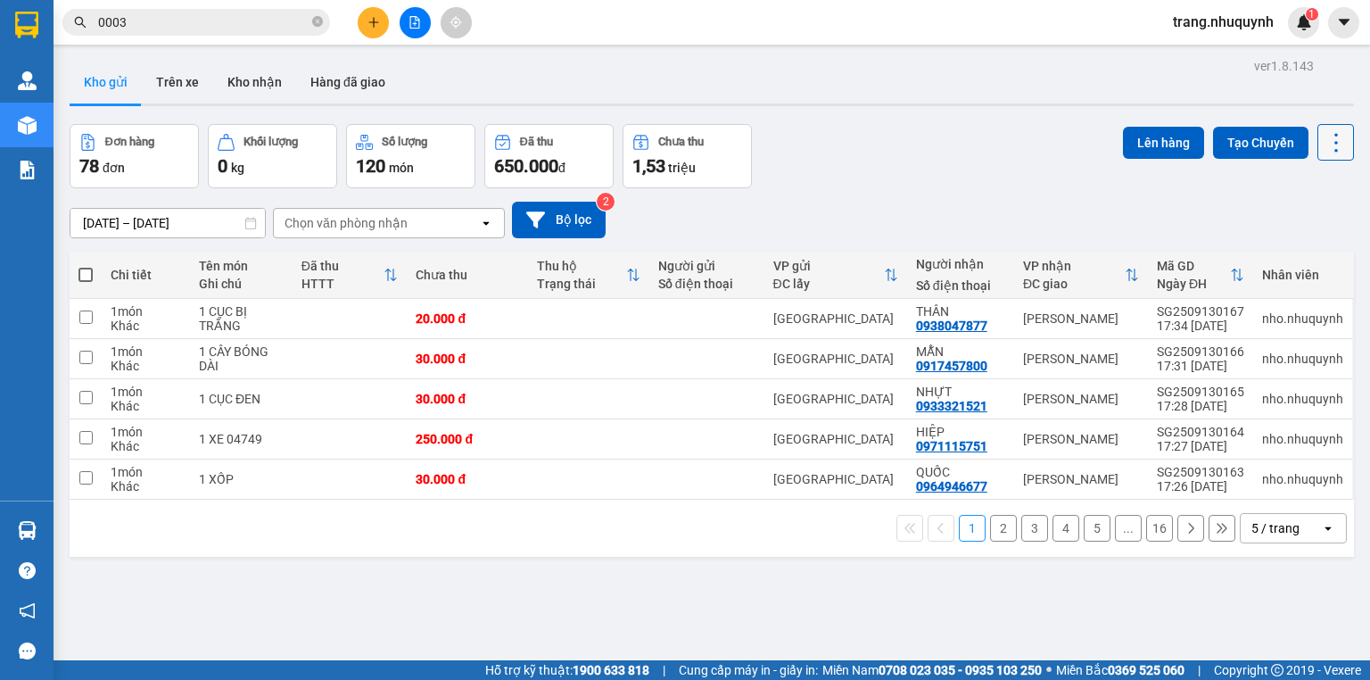
click at [1331, 143] on icon at bounding box center [1336, 142] width 25 height 25
click at [1320, 252] on span "Làm mới" at bounding box center [1300, 254] width 49 height 18
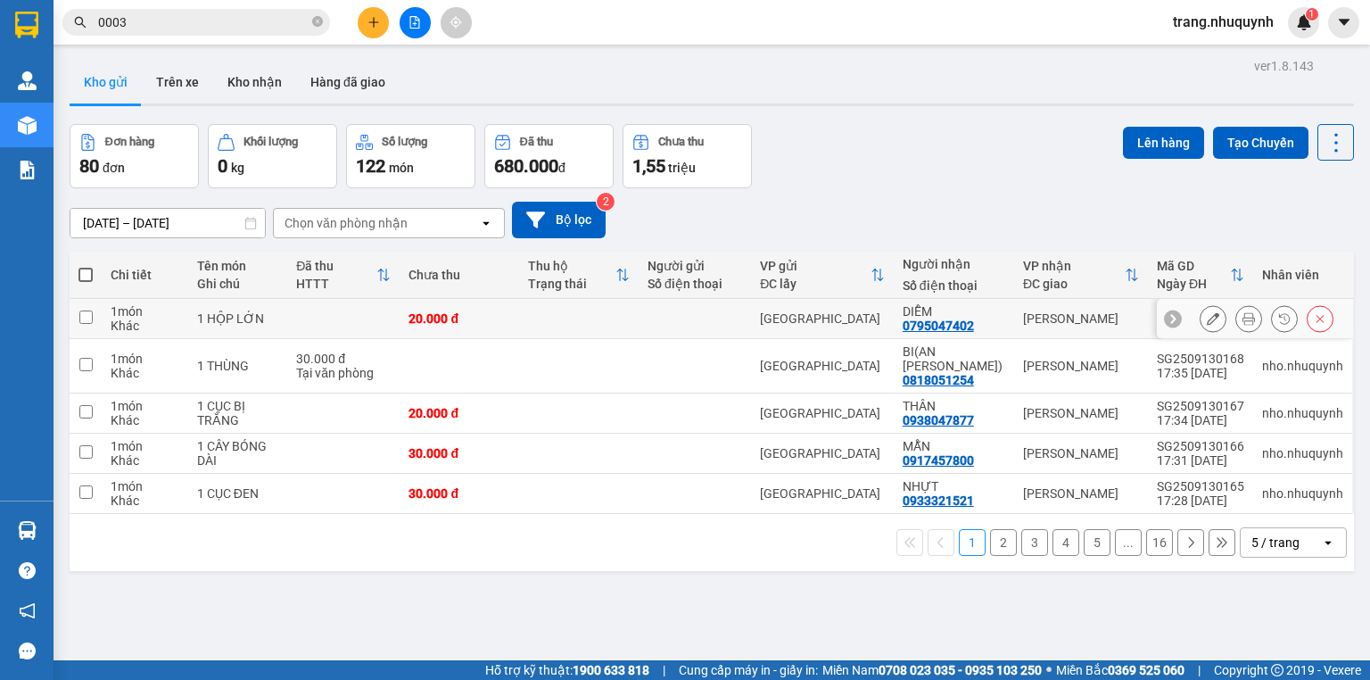
click at [1244, 325] on icon at bounding box center [1249, 318] width 12 height 12
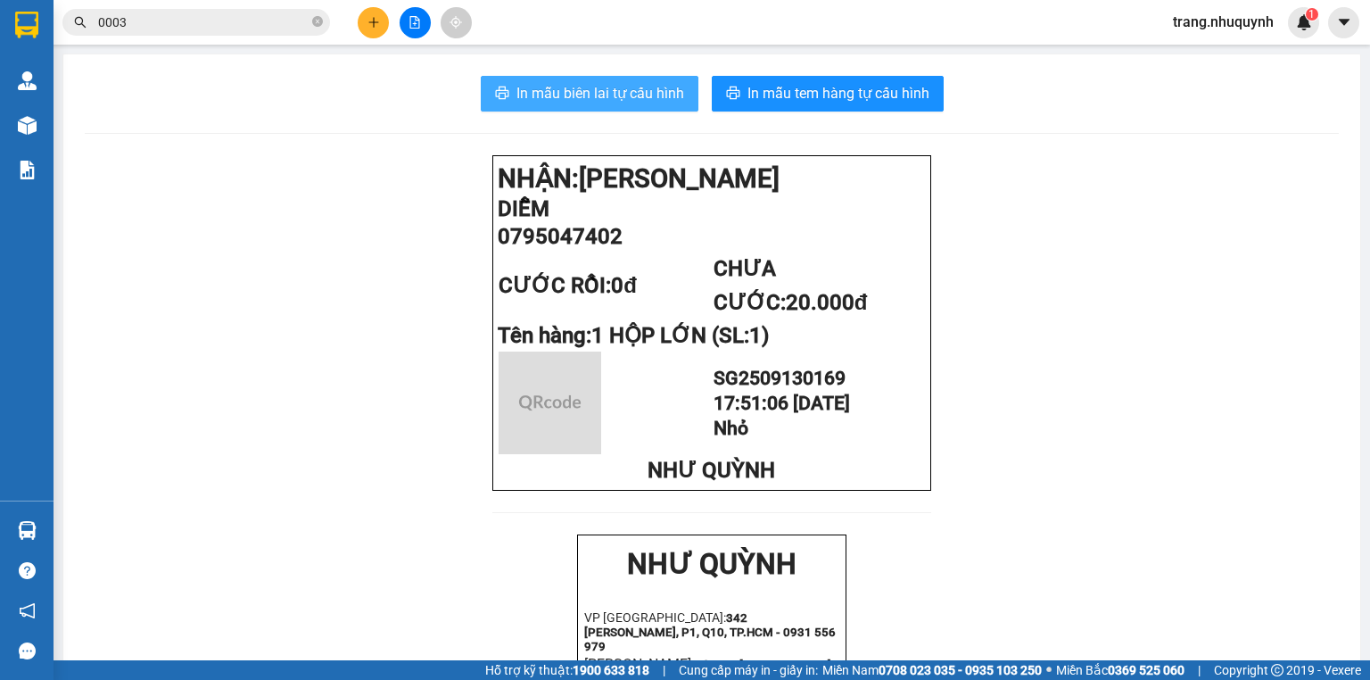
click at [616, 103] on span "In mẫu biên lai tự cấu hình" at bounding box center [601, 93] width 168 height 22
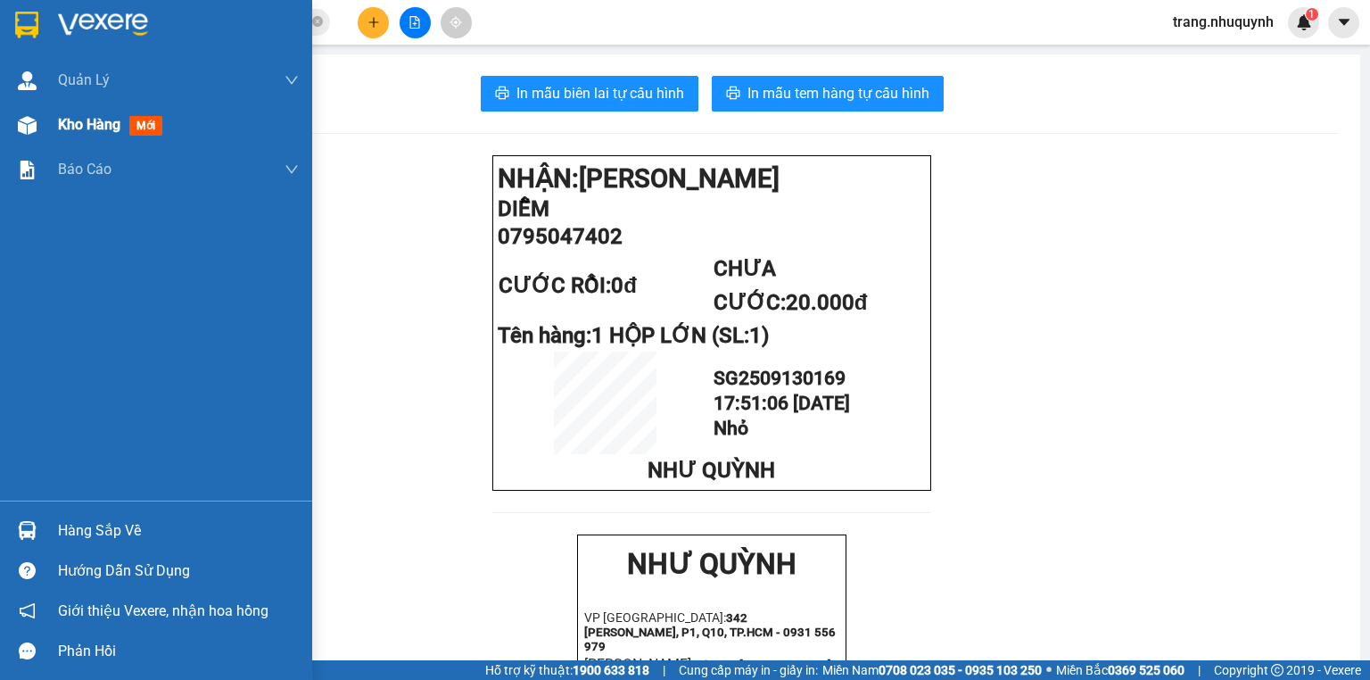
click at [71, 125] on span "Kho hàng" at bounding box center [89, 124] width 62 height 17
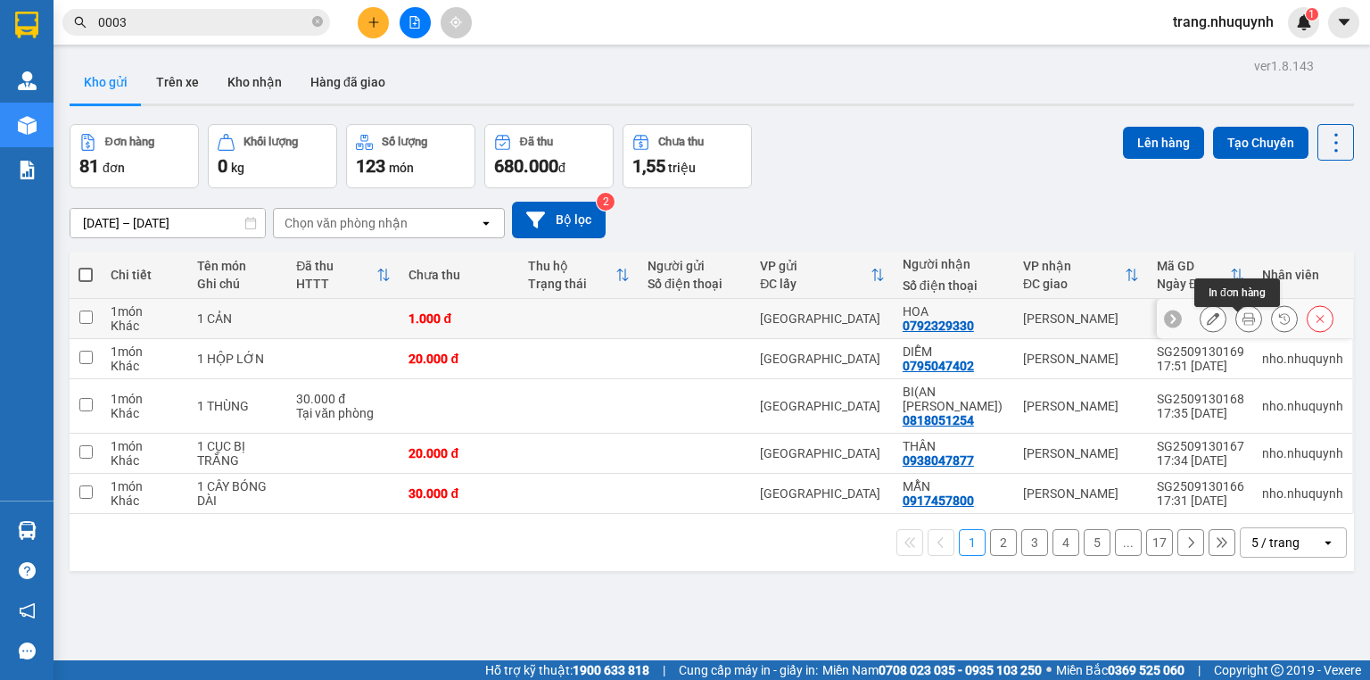
click at [1243, 325] on icon at bounding box center [1249, 318] width 12 height 12
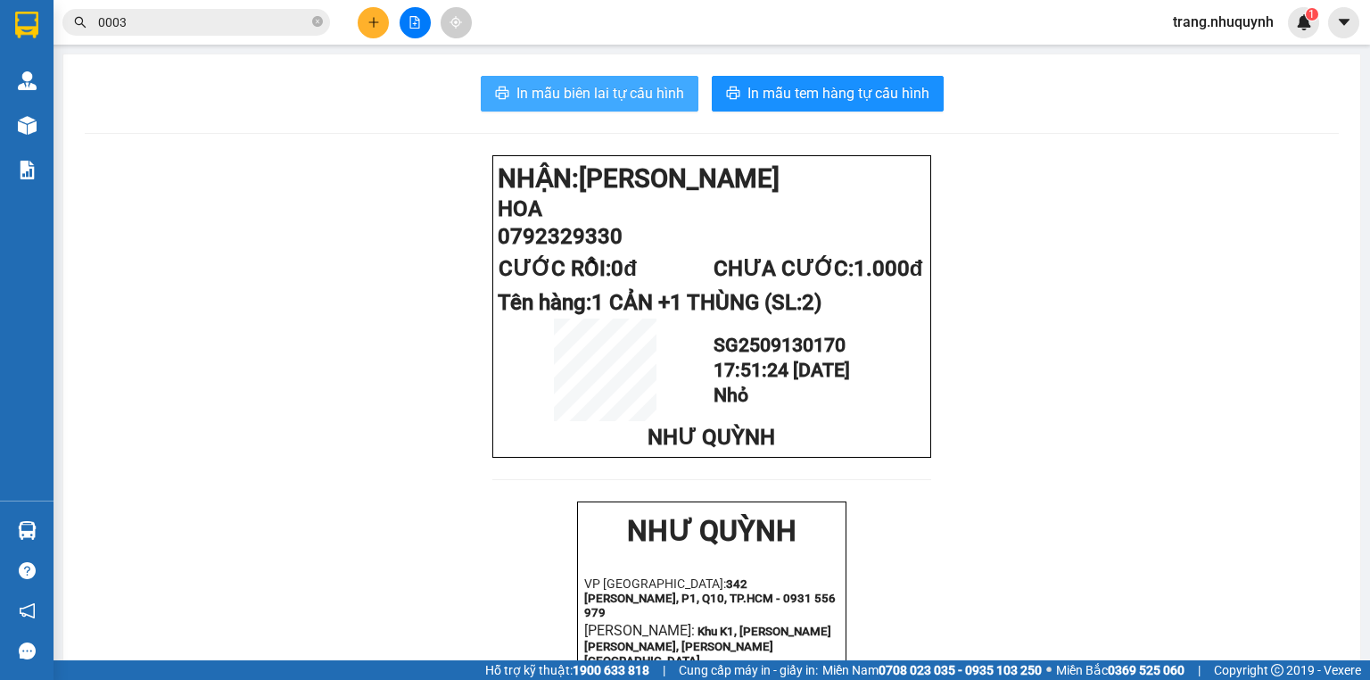
click at [634, 103] on span "In mẫu biên lai tự cấu hình" at bounding box center [601, 93] width 168 height 22
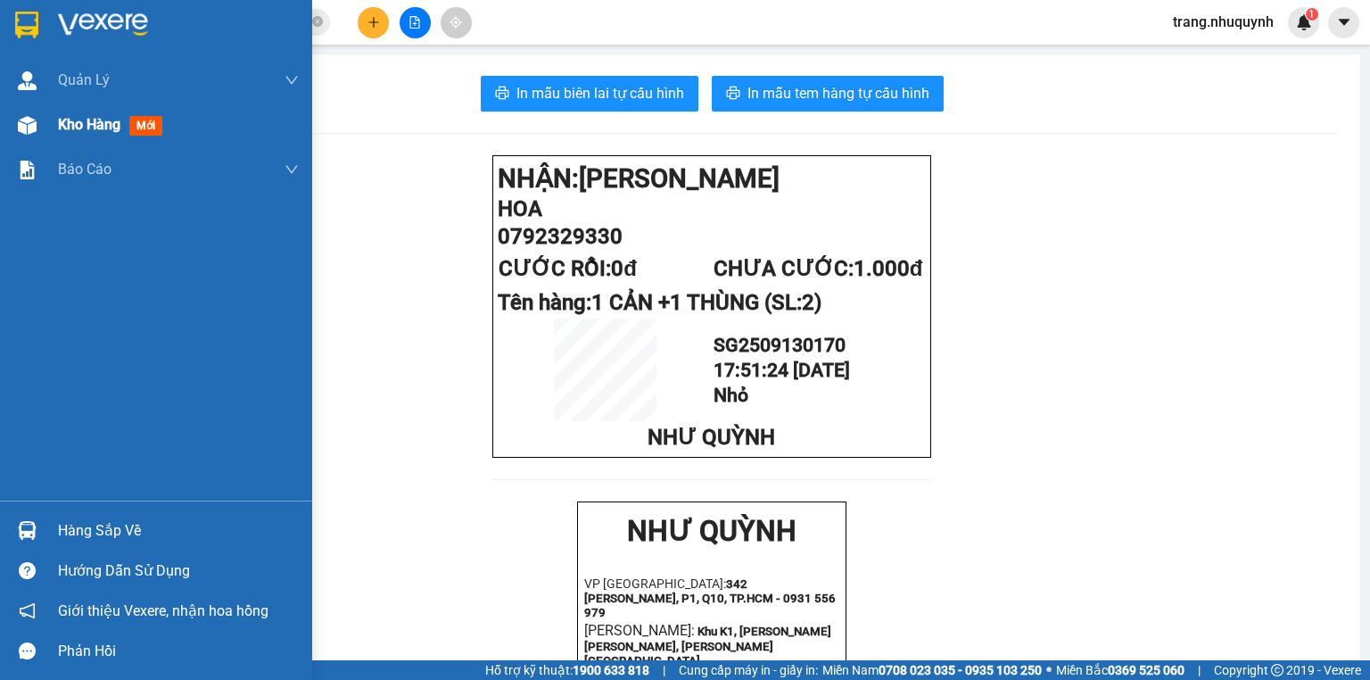
click at [86, 126] on span "Kho hàng" at bounding box center [89, 124] width 62 height 17
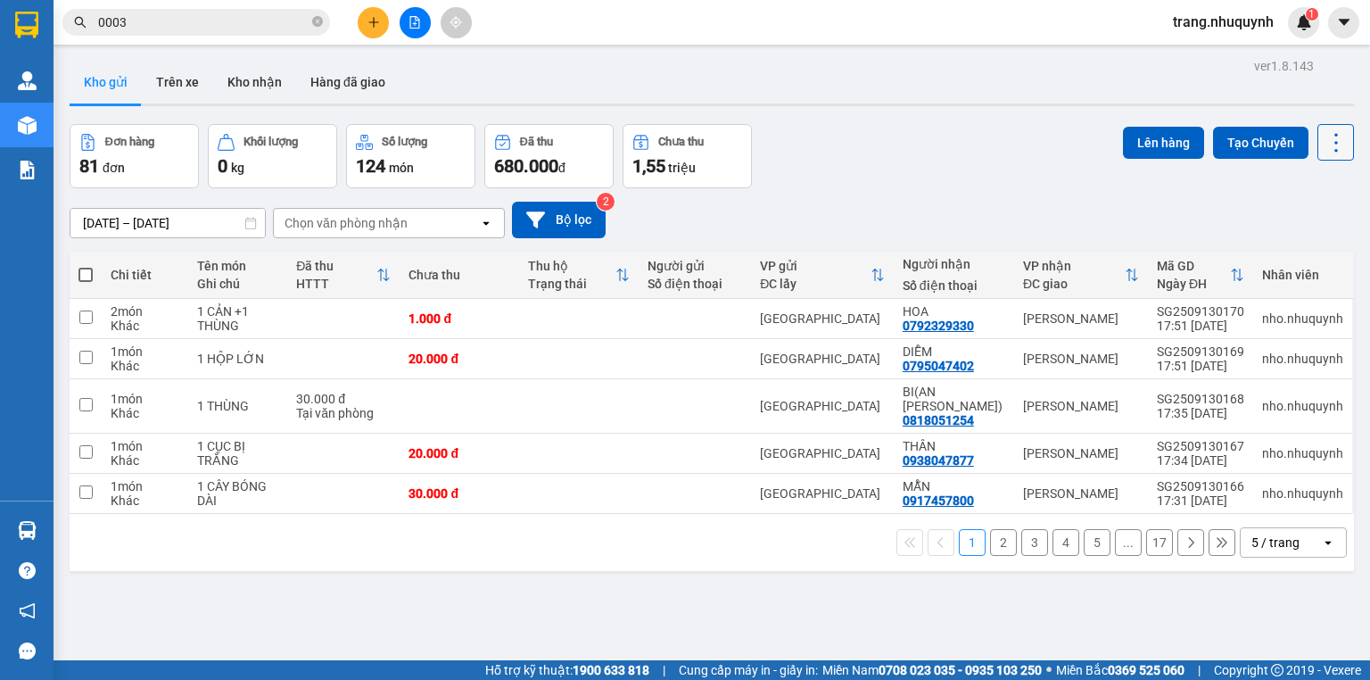
click at [1327, 153] on icon at bounding box center [1336, 142] width 25 height 25
click at [1290, 253] on span "Làm mới" at bounding box center [1300, 254] width 49 height 18
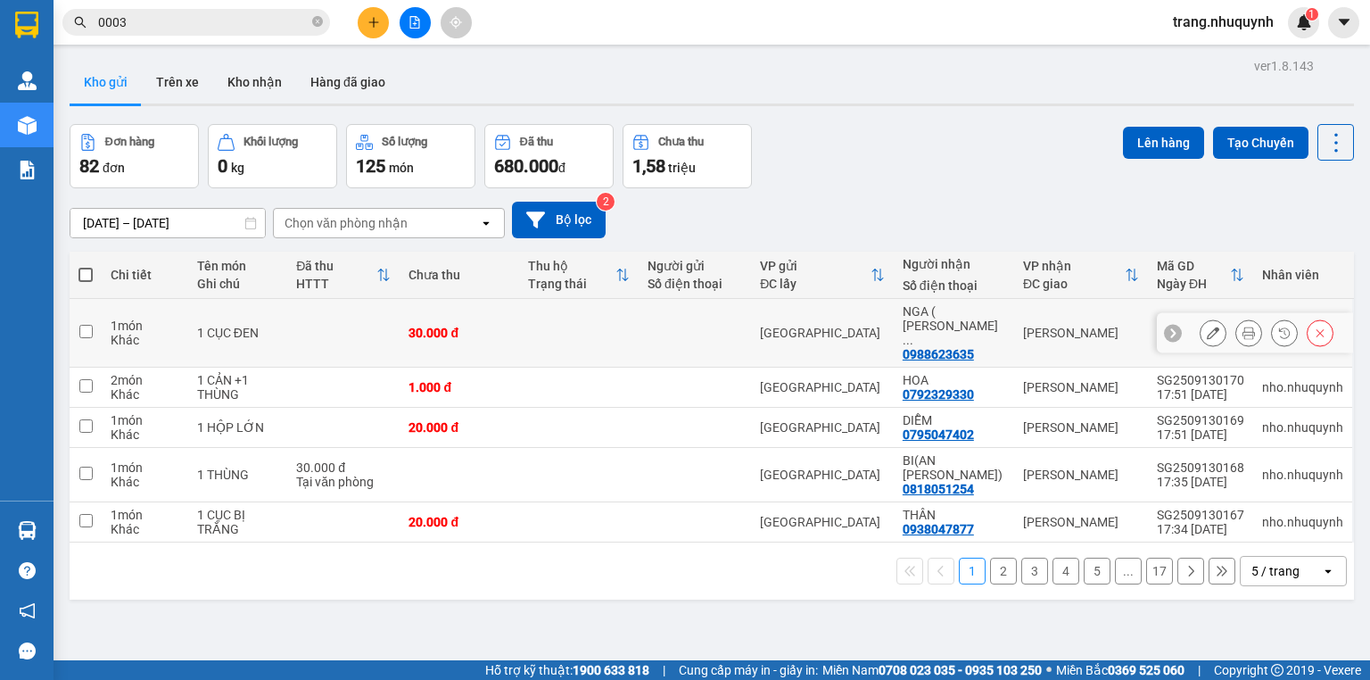
click at [1237, 321] on button at bounding box center [1249, 333] width 25 height 31
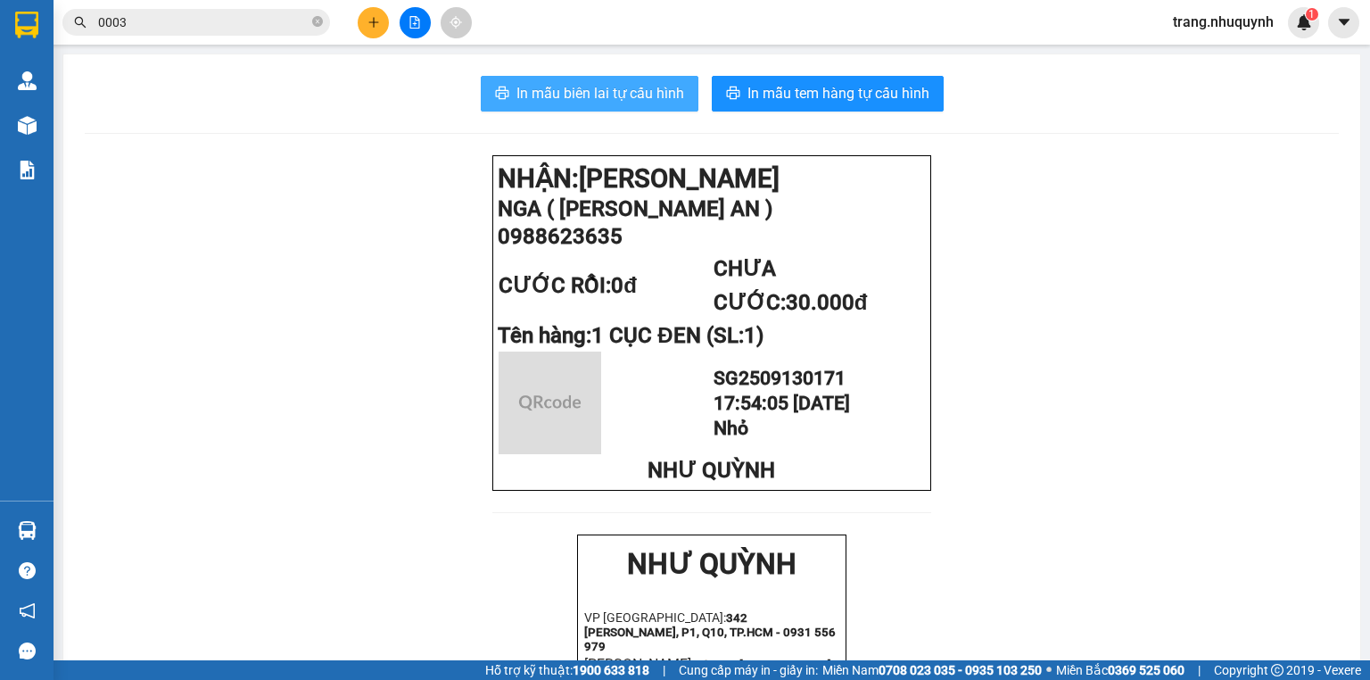
click at [598, 96] on span "In mẫu biên lai tự cấu hình" at bounding box center [601, 93] width 168 height 22
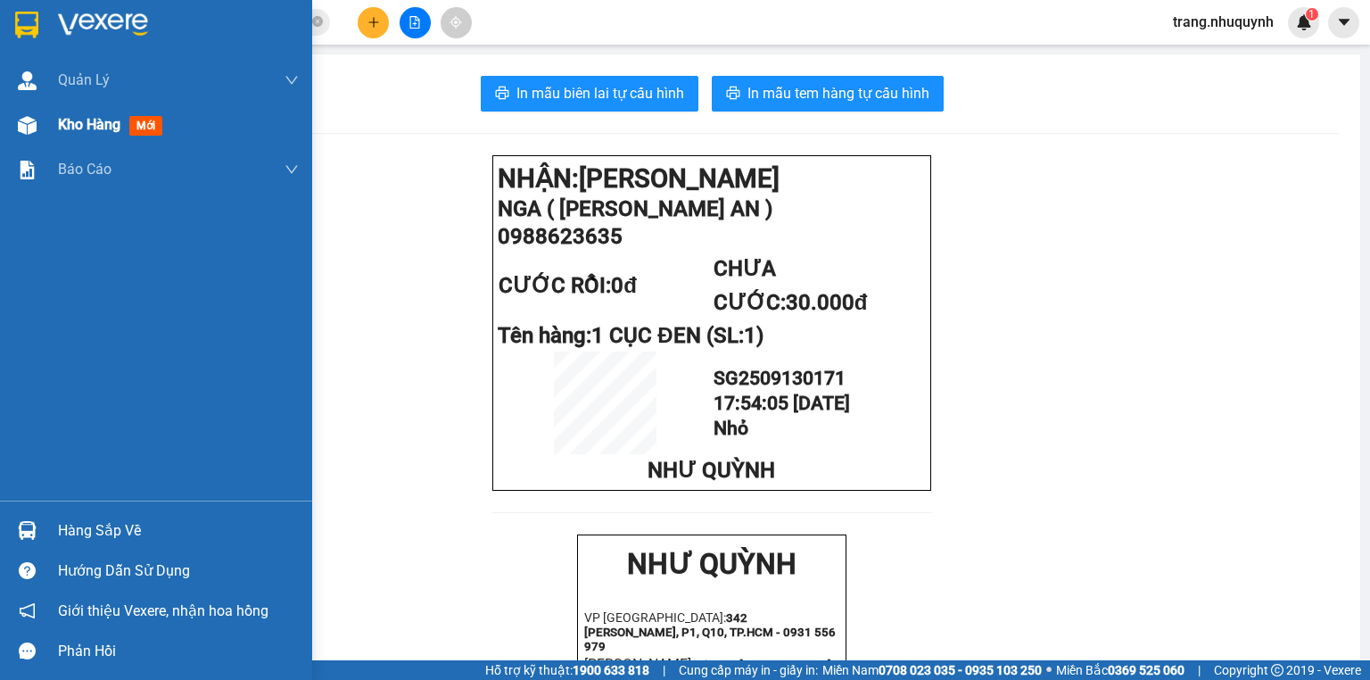
click at [81, 122] on span "Kho hàng" at bounding box center [89, 124] width 62 height 17
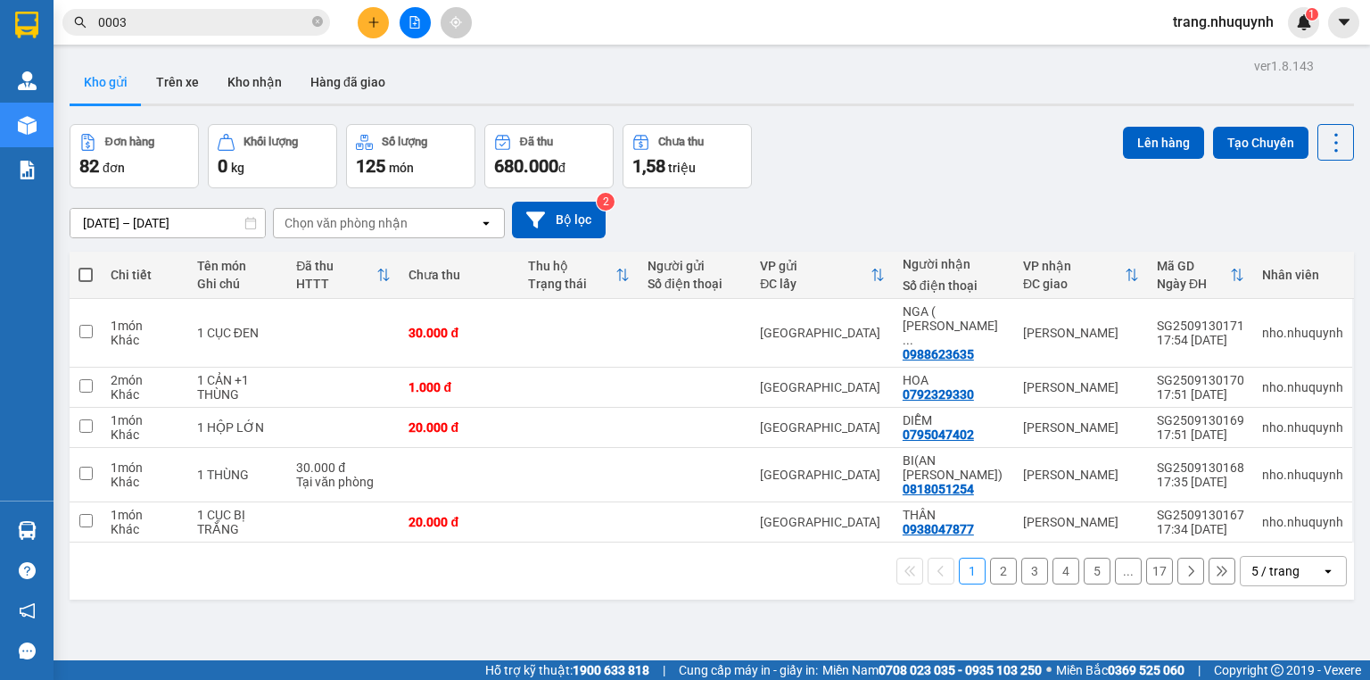
click at [973, 125] on div "Đơn hàng 82 đơn Khối lượng 0 kg Số lượng 125 món Đã thu 680.000 đ Chưa thu 1,58…" at bounding box center [712, 156] width 1285 height 64
click at [1328, 132] on icon at bounding box center [1336, 142] width 25 height 25
click at [1293, 253] on span "Làm mới" at bounding box center [1300, 254] width 49 height 18
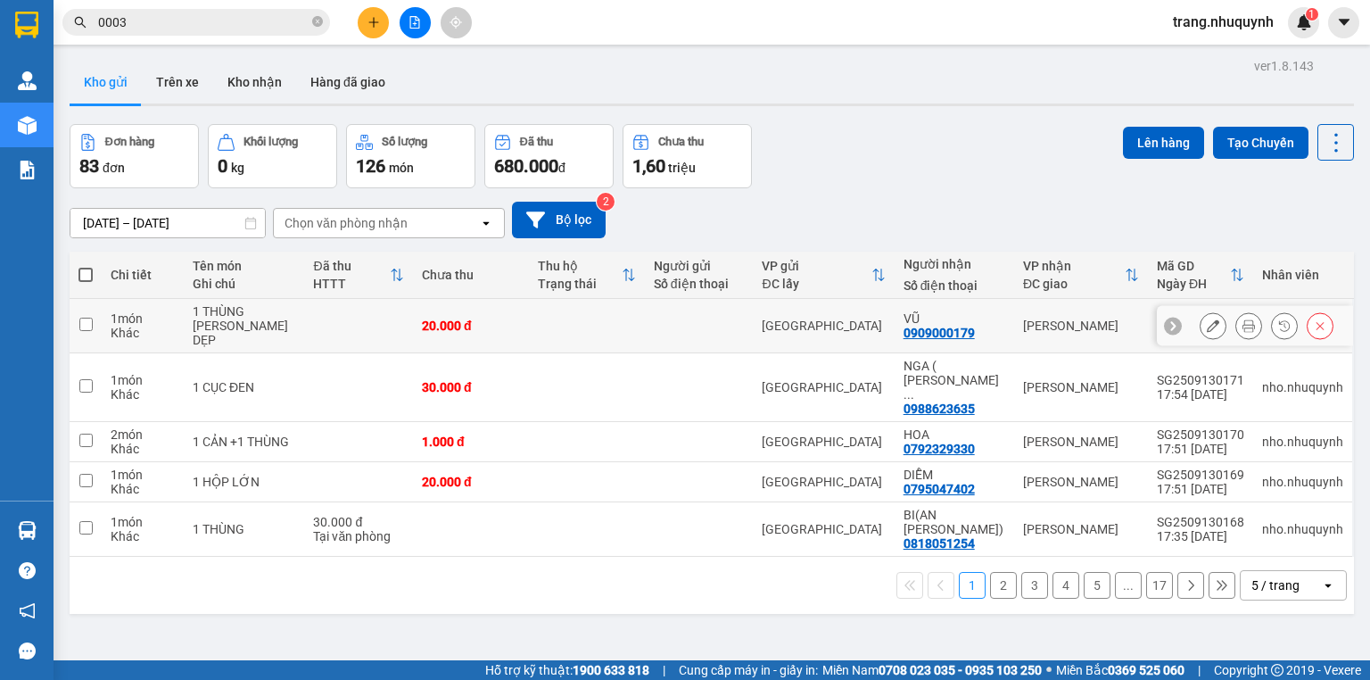
click at [1243, 321] on icon at bounding box center [1249, 325] width 12 height 12
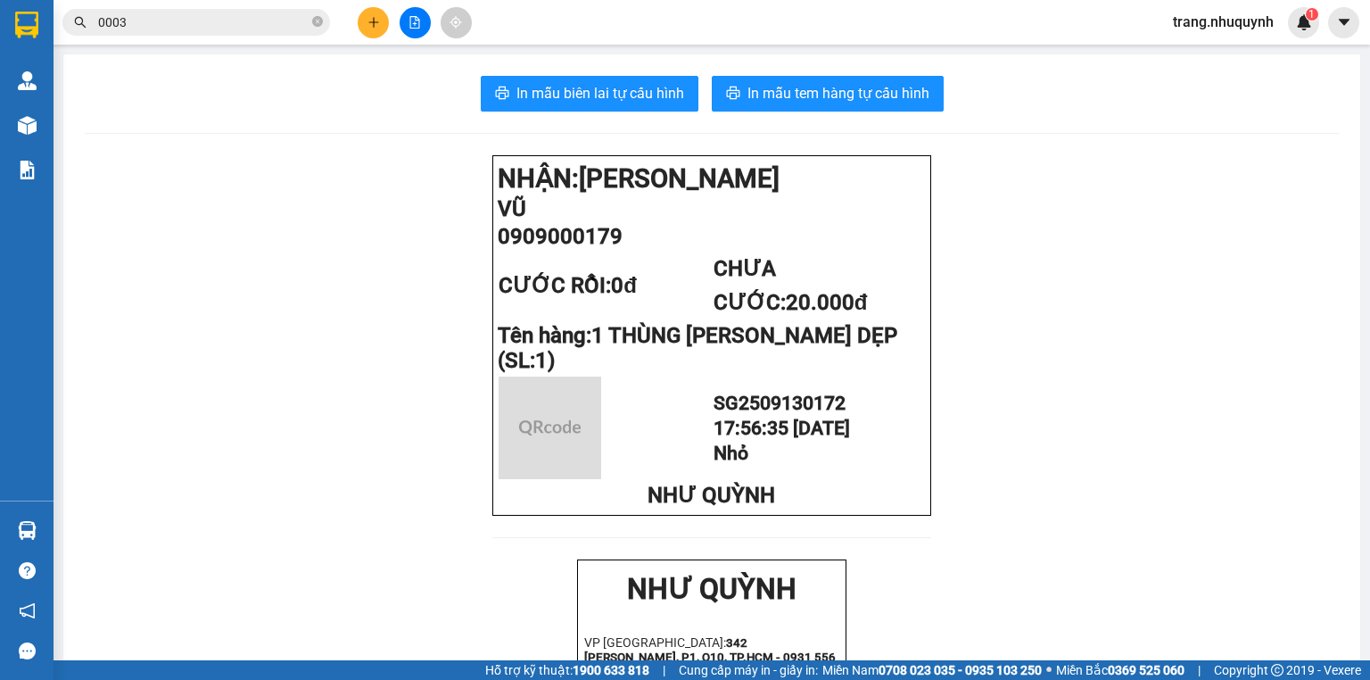
click at [582, 77] on button "In mẫu biên lai tự cấu hình" at bounding box center [590, 94] width 218 height 36
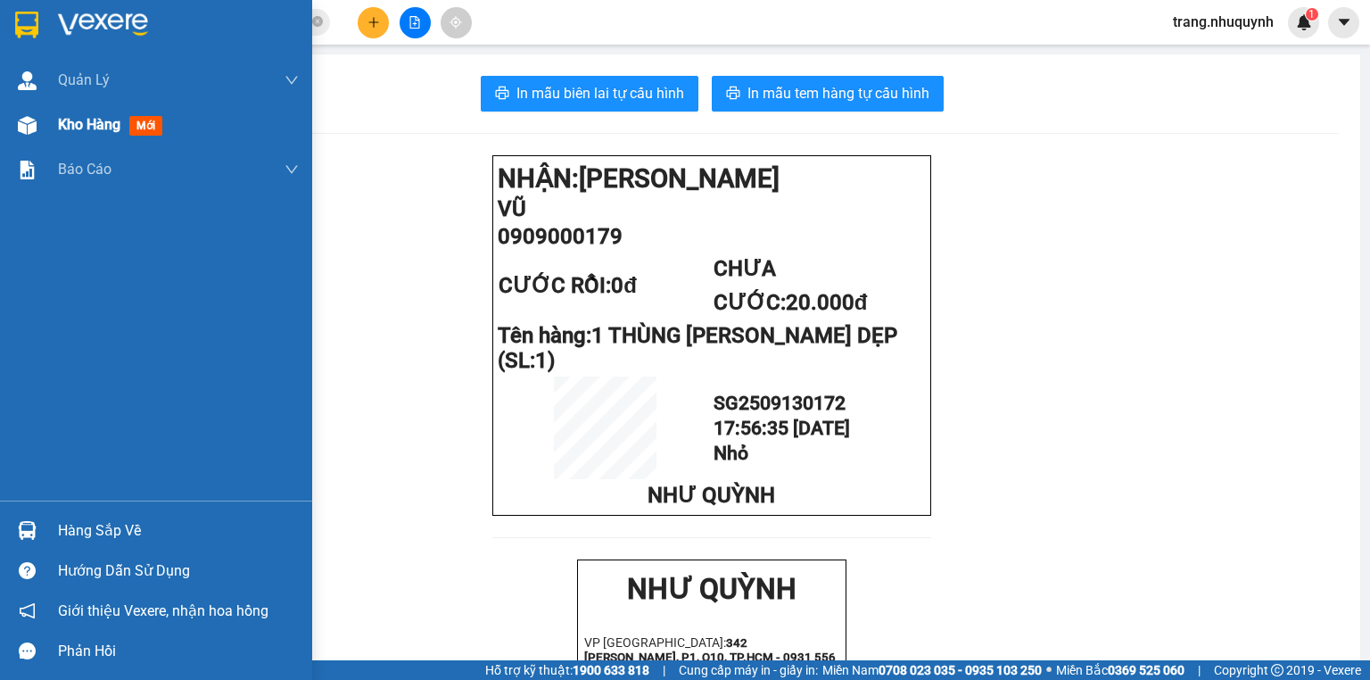
click at [80, 136] on div "Kho hàng mới" at bounding box center [178, 125] width 241 height 45
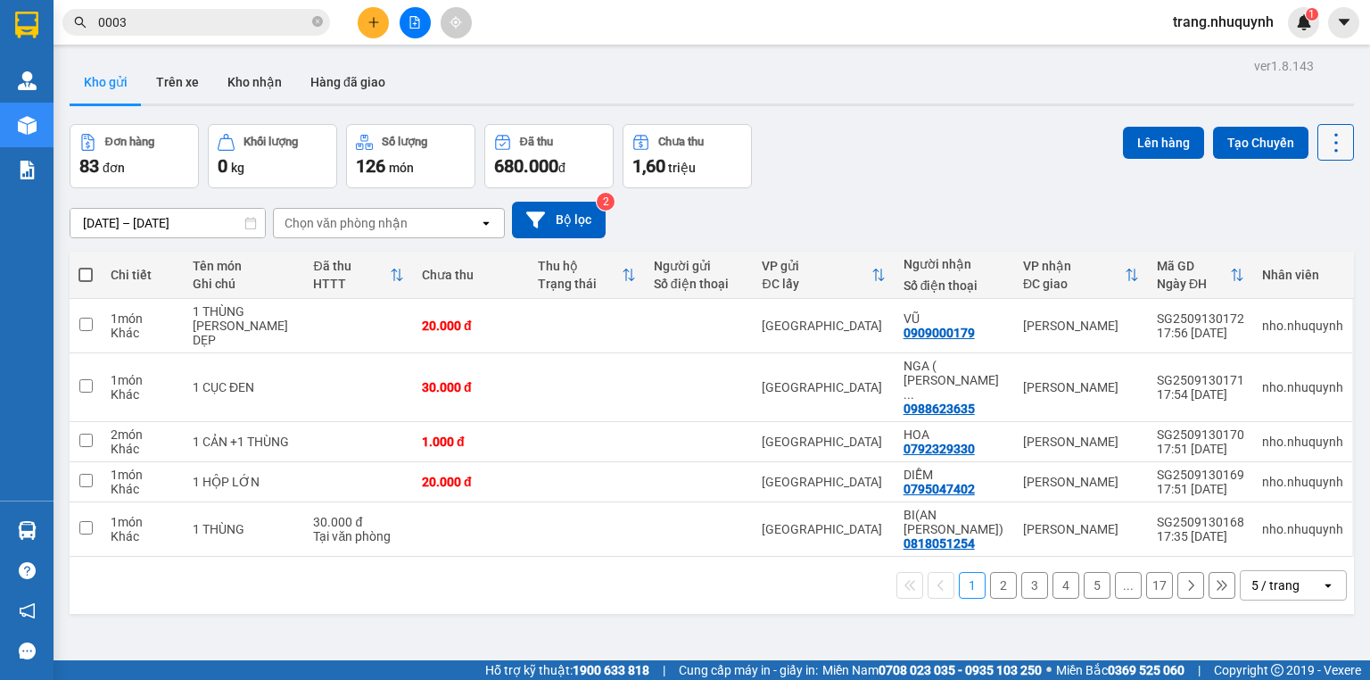
click at [1331, 146] on icon at bounding box center [1336, 142] width 25 height 25
click at [1306, 246] on span "Làm mới" at bounding box center [1300, 254] width 49 height 18
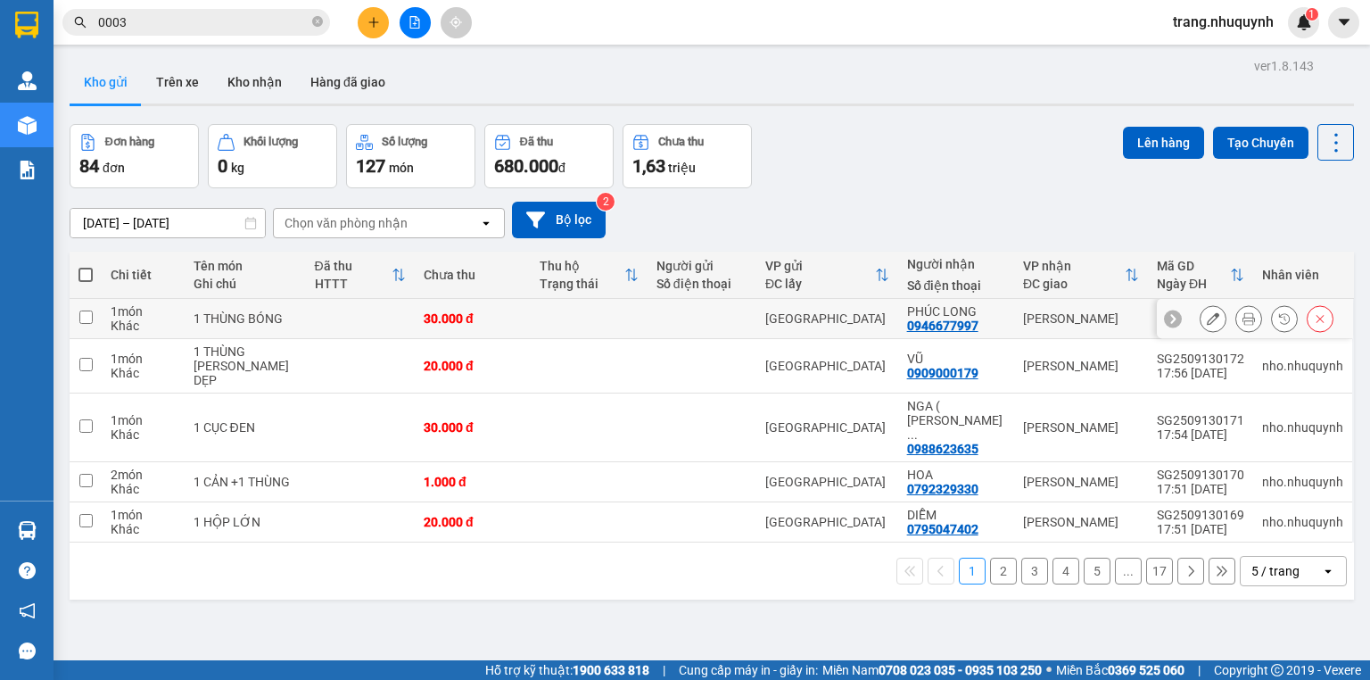
click at [1243, 325] on icon at bounding box center [1249, 318] width 12 height 12
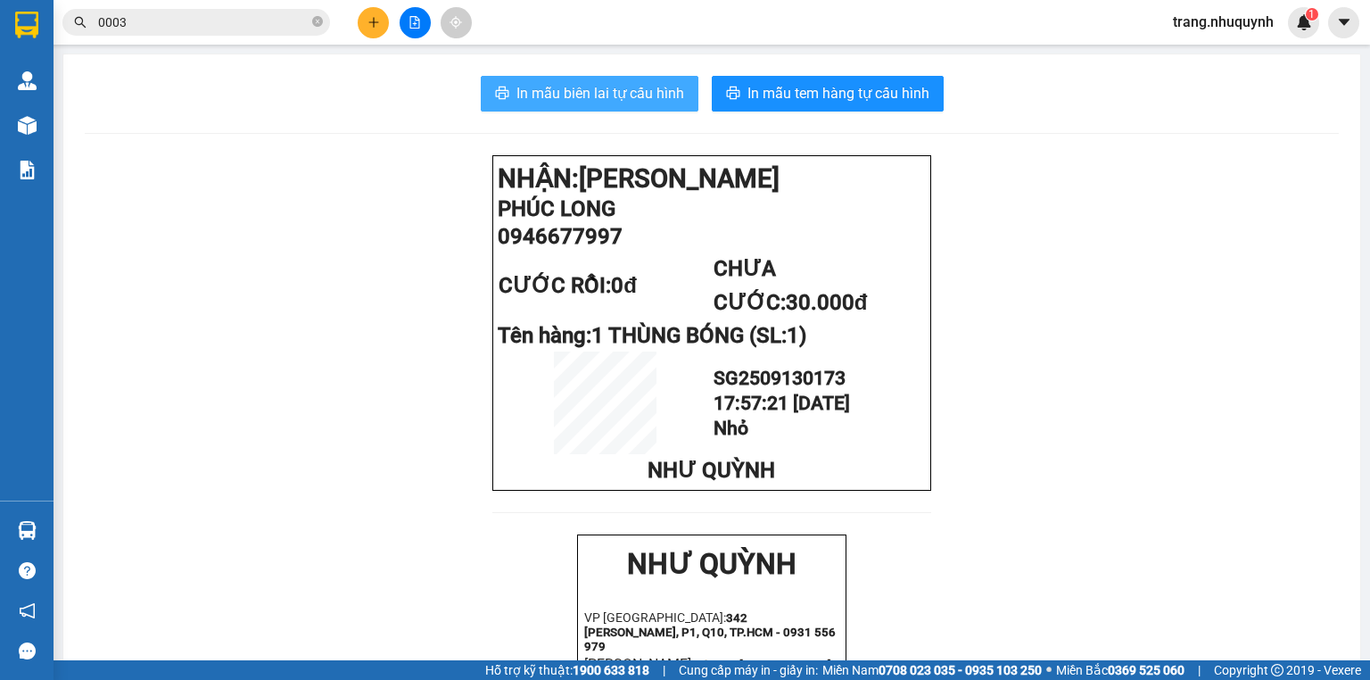
click at [668, 86] on span "In mẫu biên lai tự cấu hình" at bounding box center [601, 93] width 168 height 22
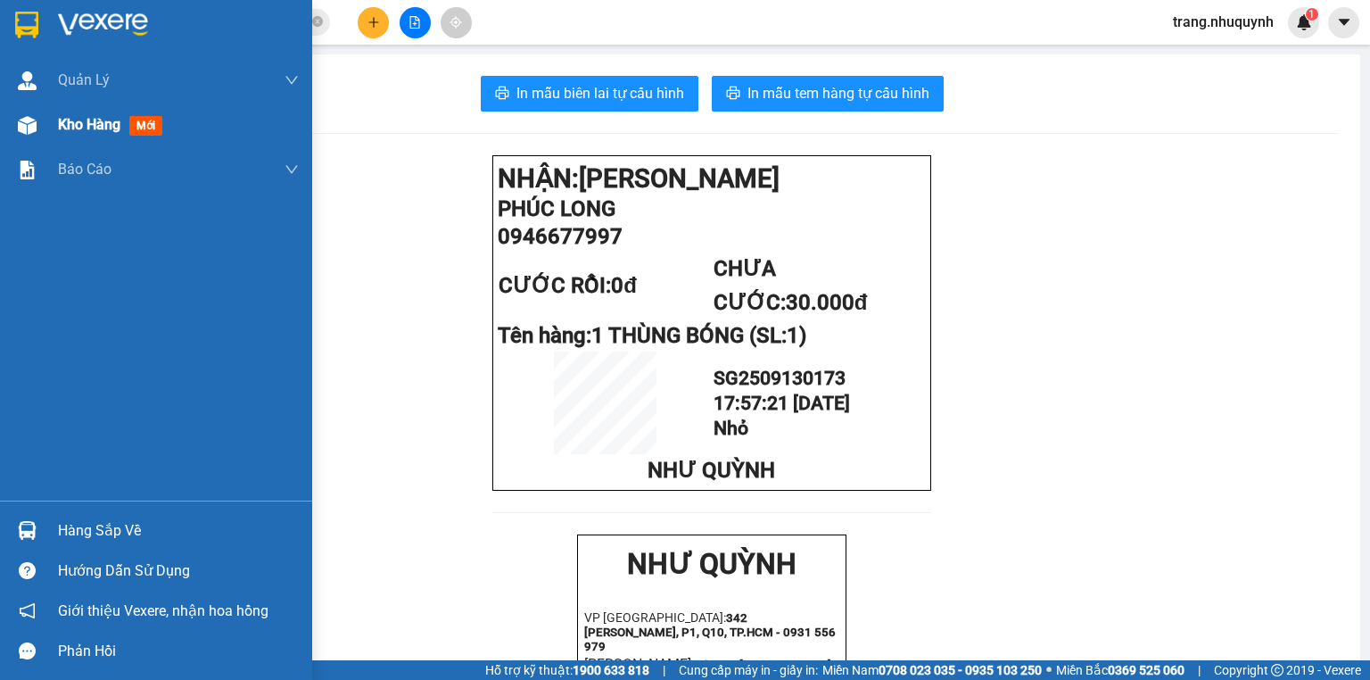
click at [91, 132] on span "Kho hàng" at bounding box center [89, 124] width 62 height 17
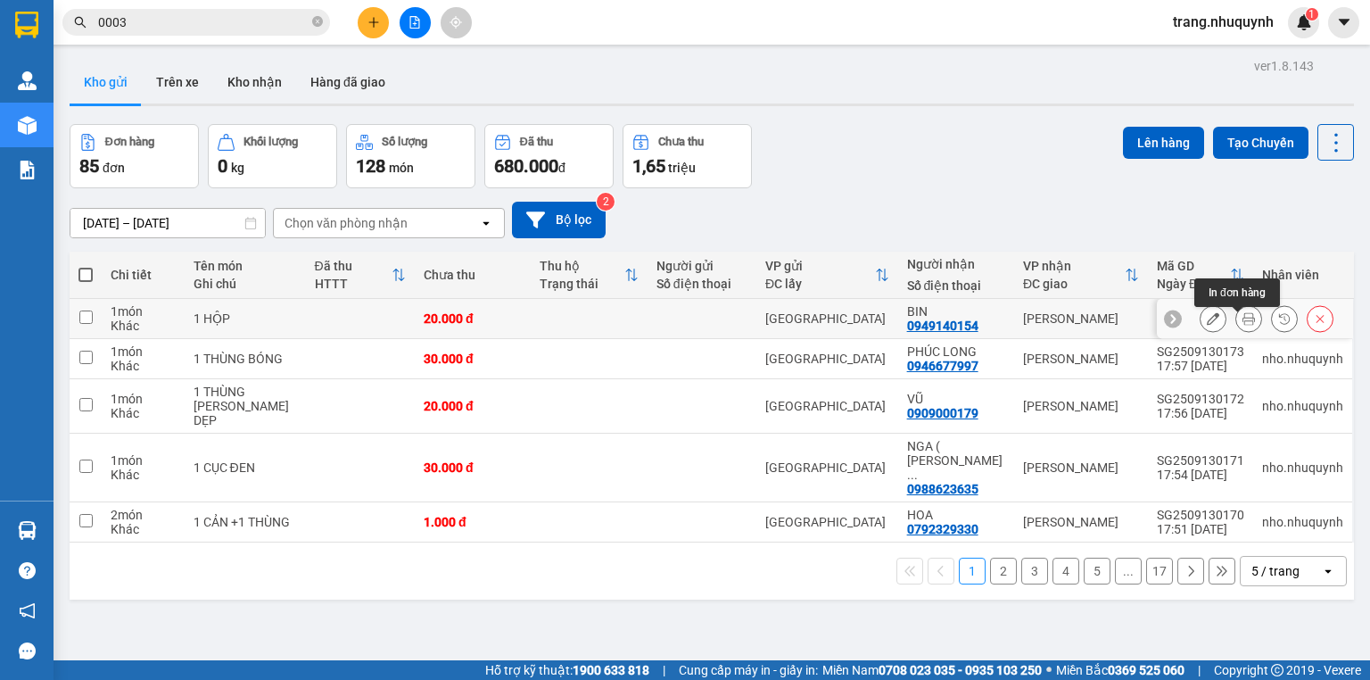
click at [1237, 318] on button at bounding box center [1249, 318] width 25 height 31
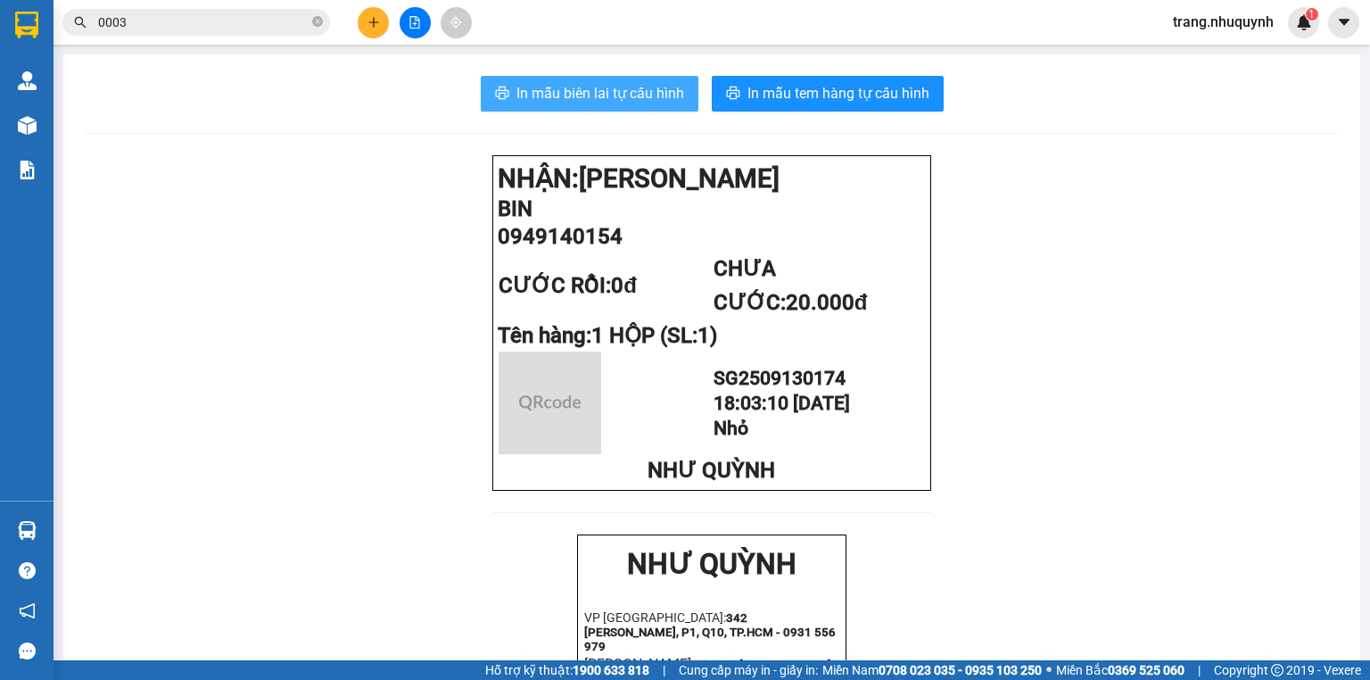
click at [639, 91] on span "In mẫu biên lai tự cấu hình" at bounding box center [601, 93] width 168 height 22
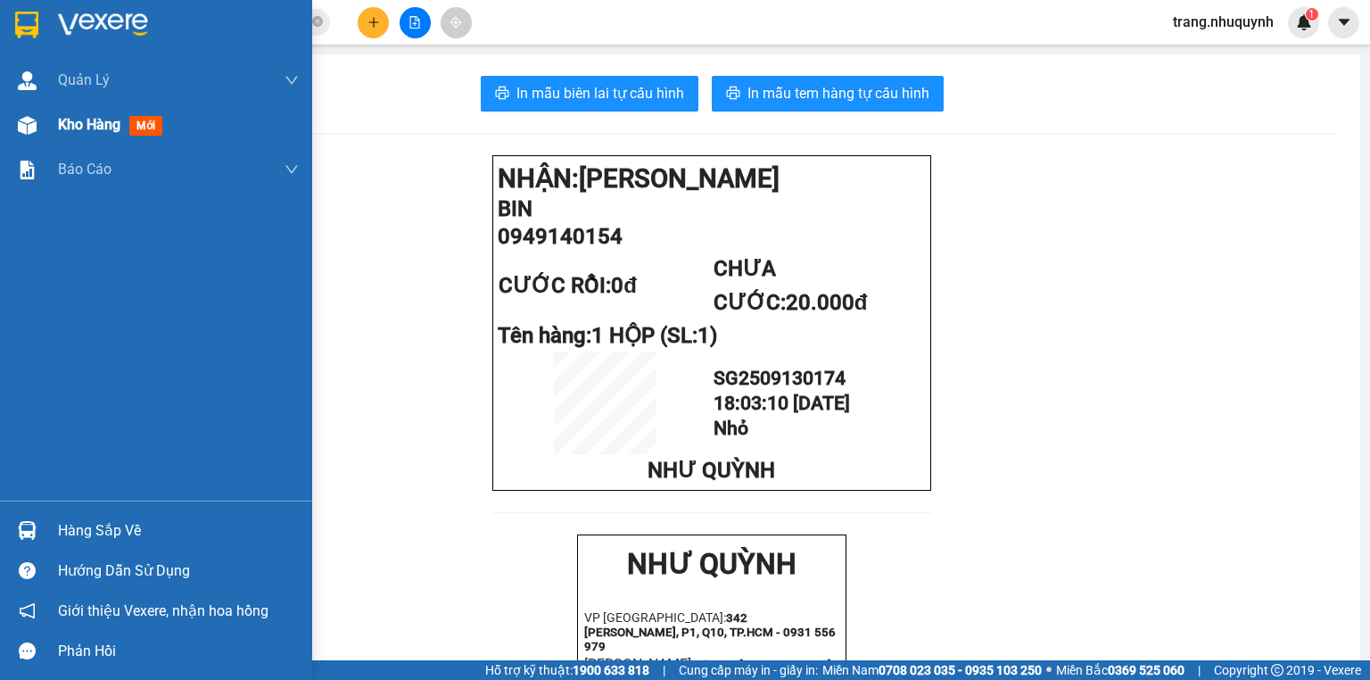
click at [128, 116] on div "Kho hàng mới" at bounding box center [114, 124] width 112 height 22
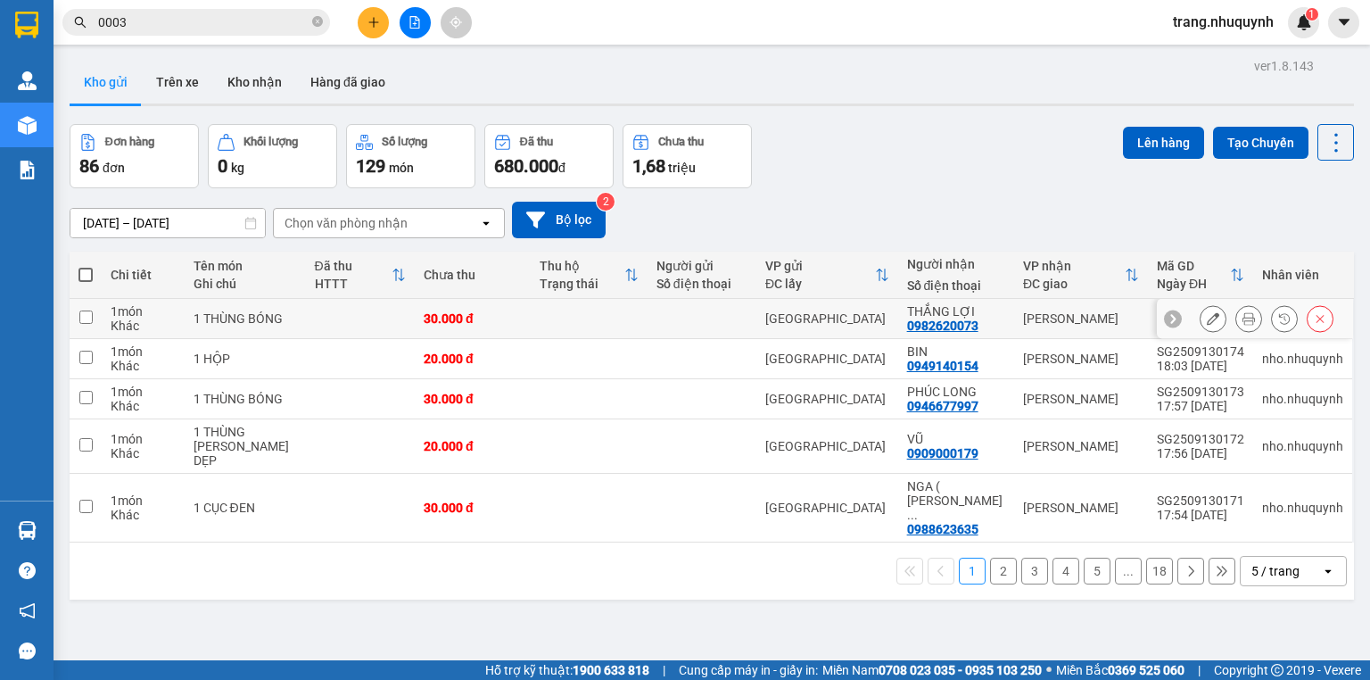
click at [1246, 322] on button at bounding box center [1249, 318] width 25 height 31
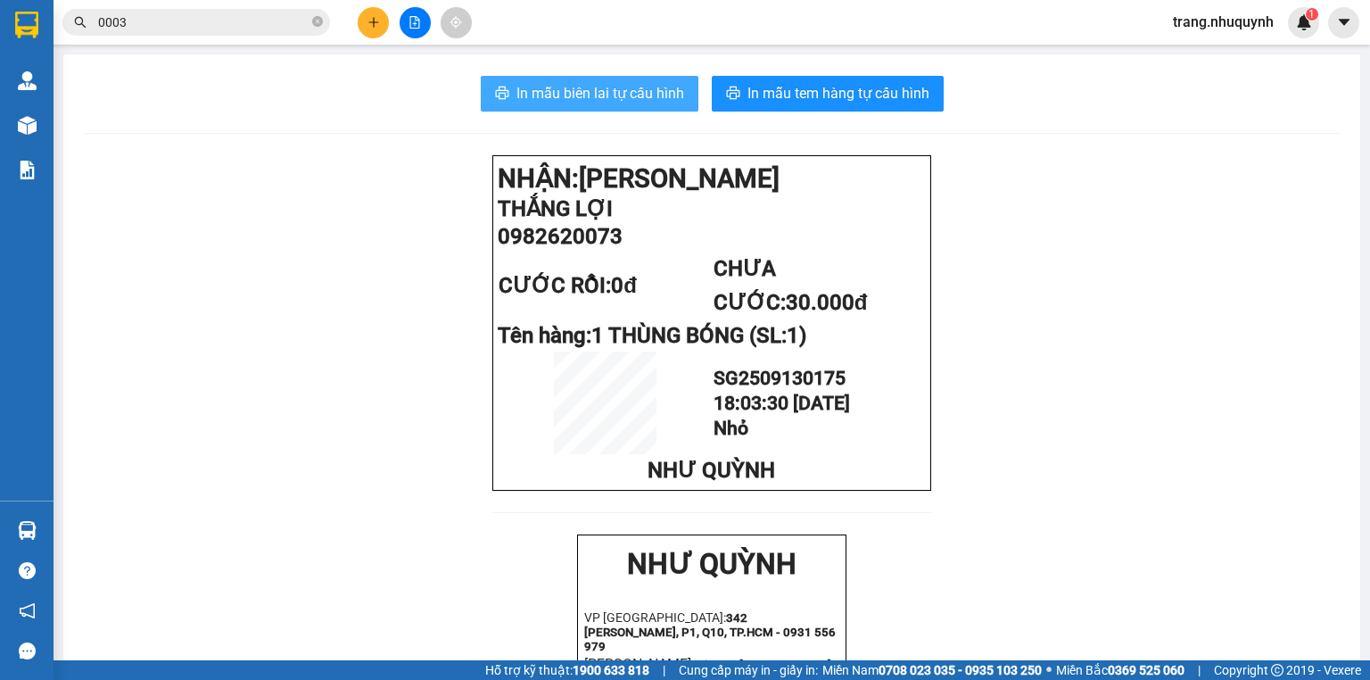
click at [642, 96] on span "In mẫu biên lai tự cấu hình" at bounding box center [601, 93] width 168 height 22
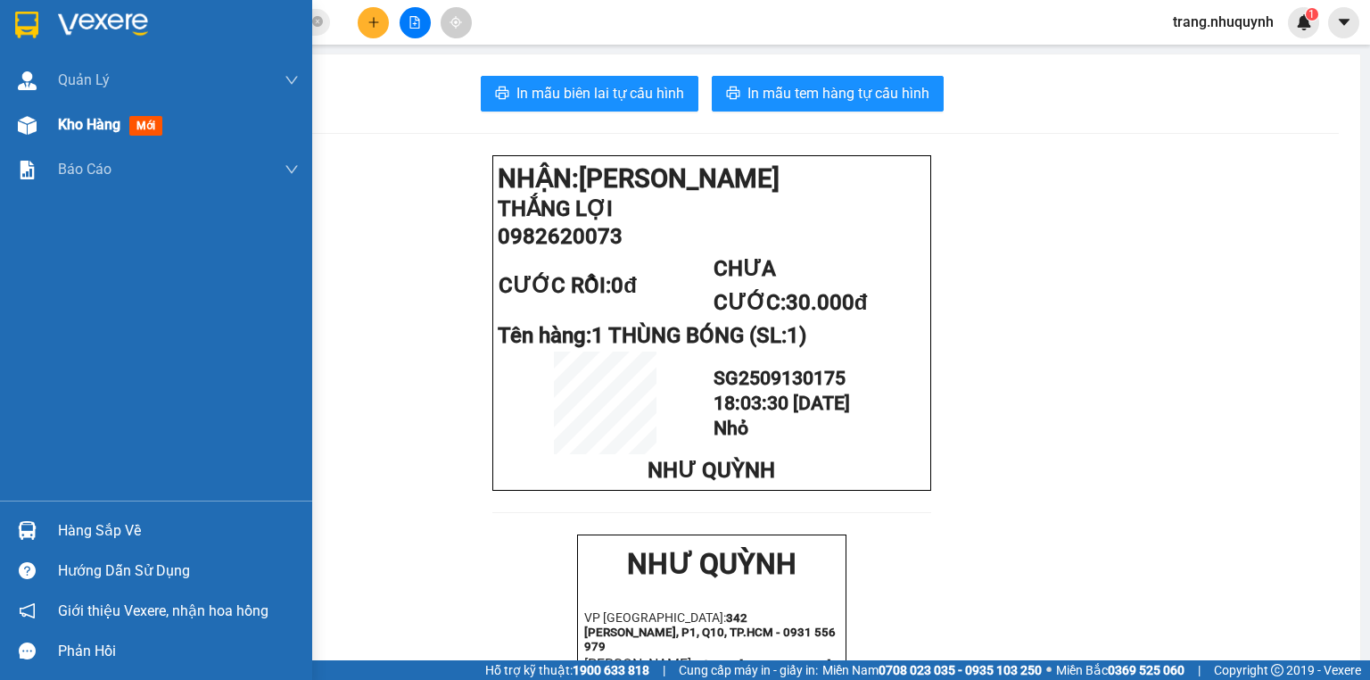
click at [82, 129] on span "Kho hàng" at bounding box center [89, 124] width 62 height 17
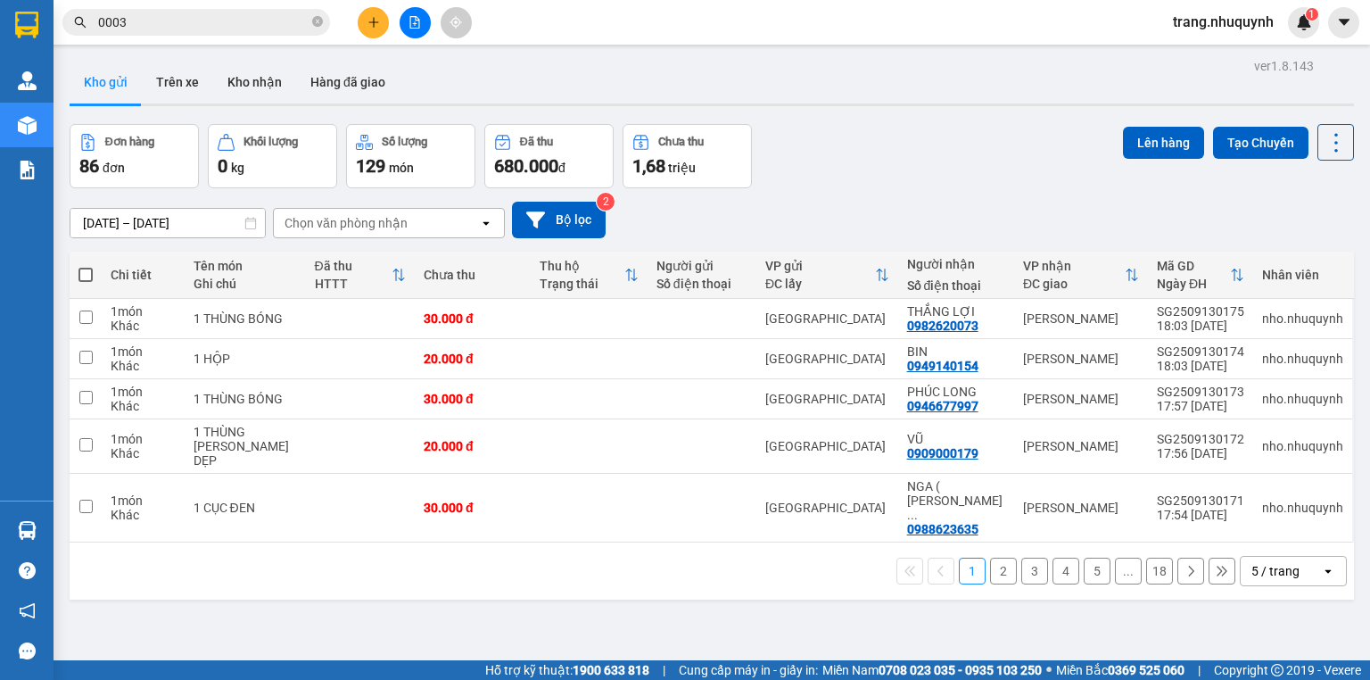
click at [864, 157] on div "Đơn hàng 86 đơn Khối lượng 0 kg Số lượng 129 món Đã thu 680.000 đ Chưa thu 1,68…" at bounding box center [712, 156] width 1285 height 64
click at [1328, 139] on icon at bounding box center [1336, 142] width 25 height 25
click at [1292, 257] on span "Làm mới" at bounding box center [1300, 254] width 49 height 18
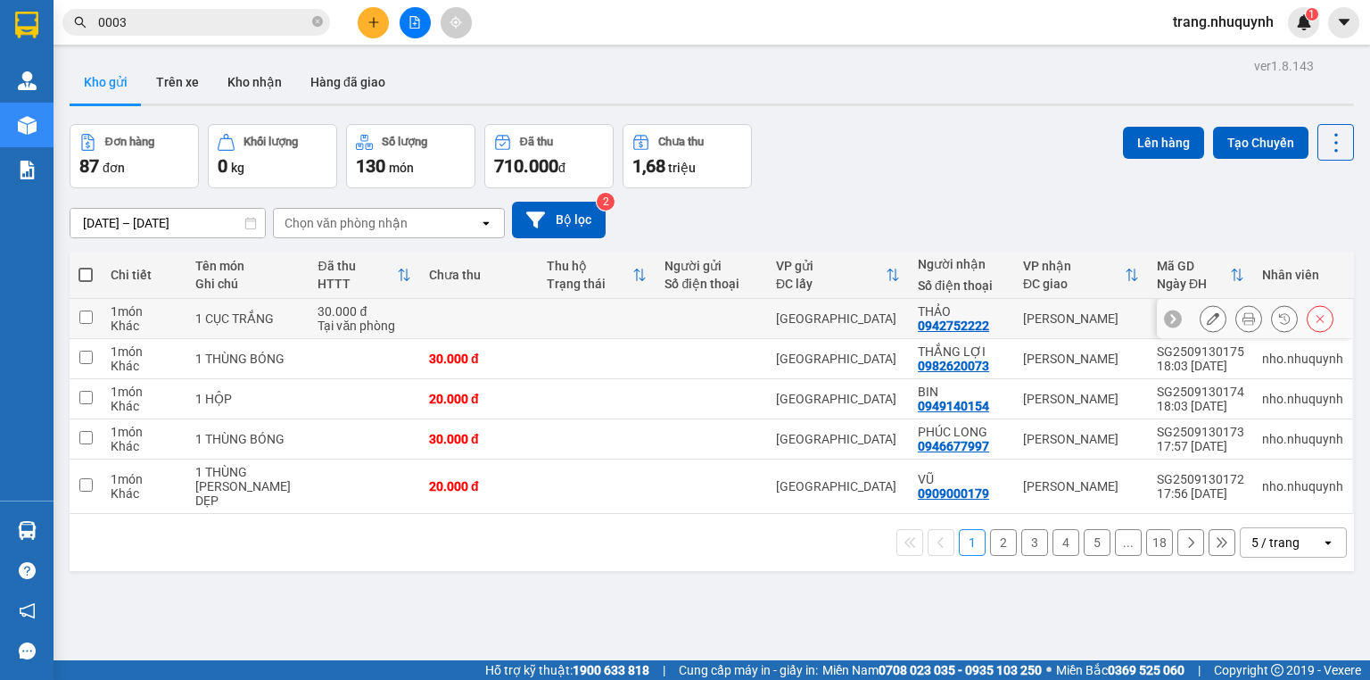
click at [1243, 325] on icon at bounding box center [1249, 318] width 12 height 12
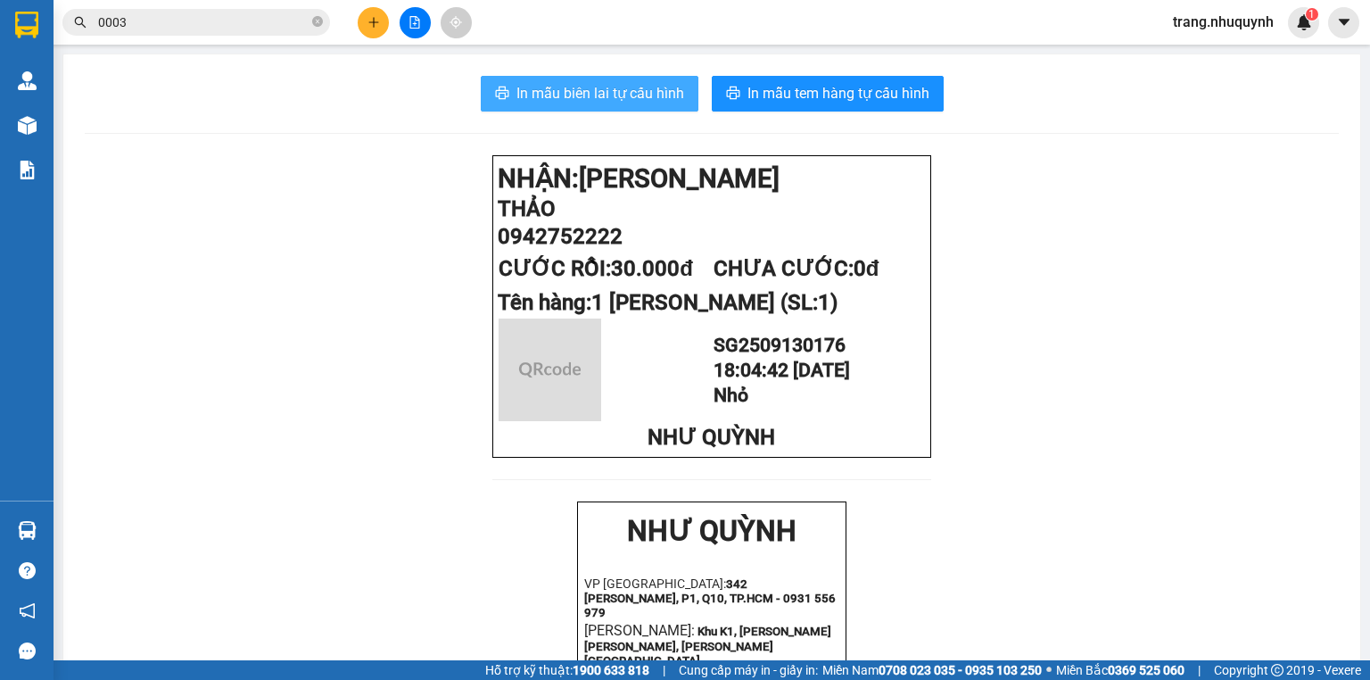
click at [671, 86] on span "In mẫu biên lai tự cấu hình" at bounding box center [601, 93] width 168 height 22
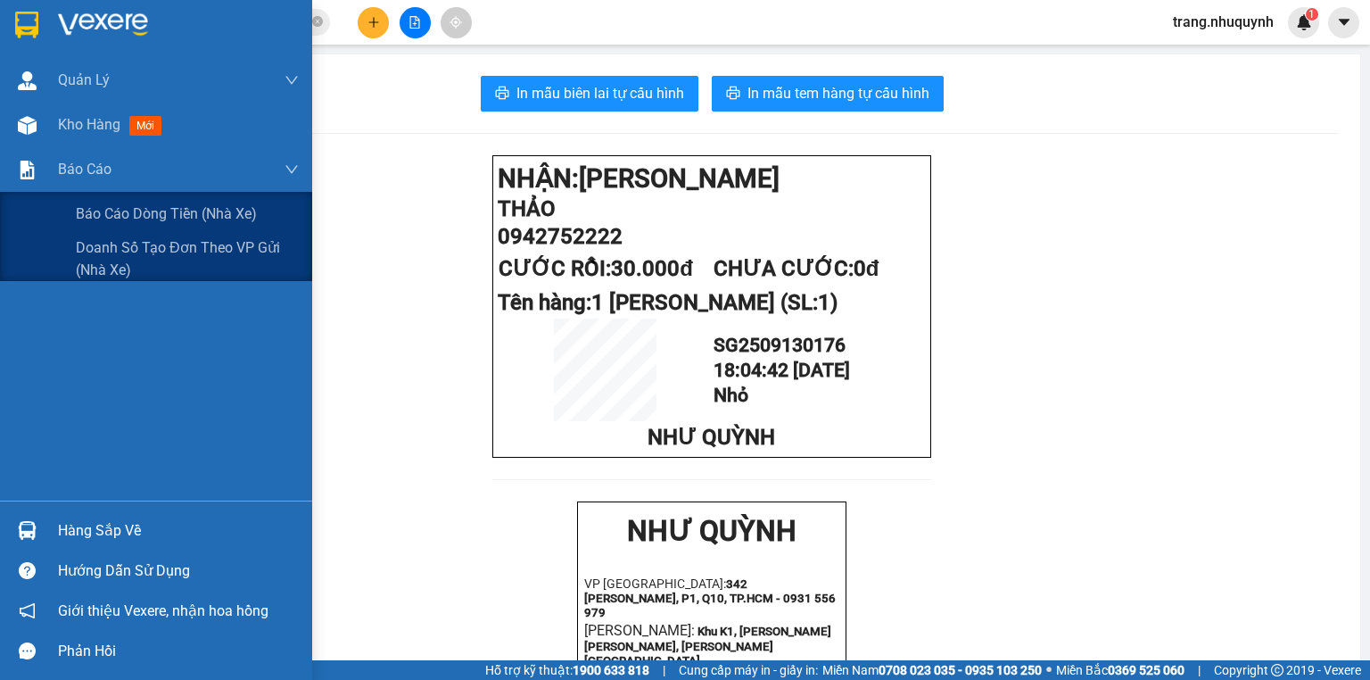
click at [79, 136] on div "Kho hàng mới" at bounding box center [113, 124] width 111 height 22
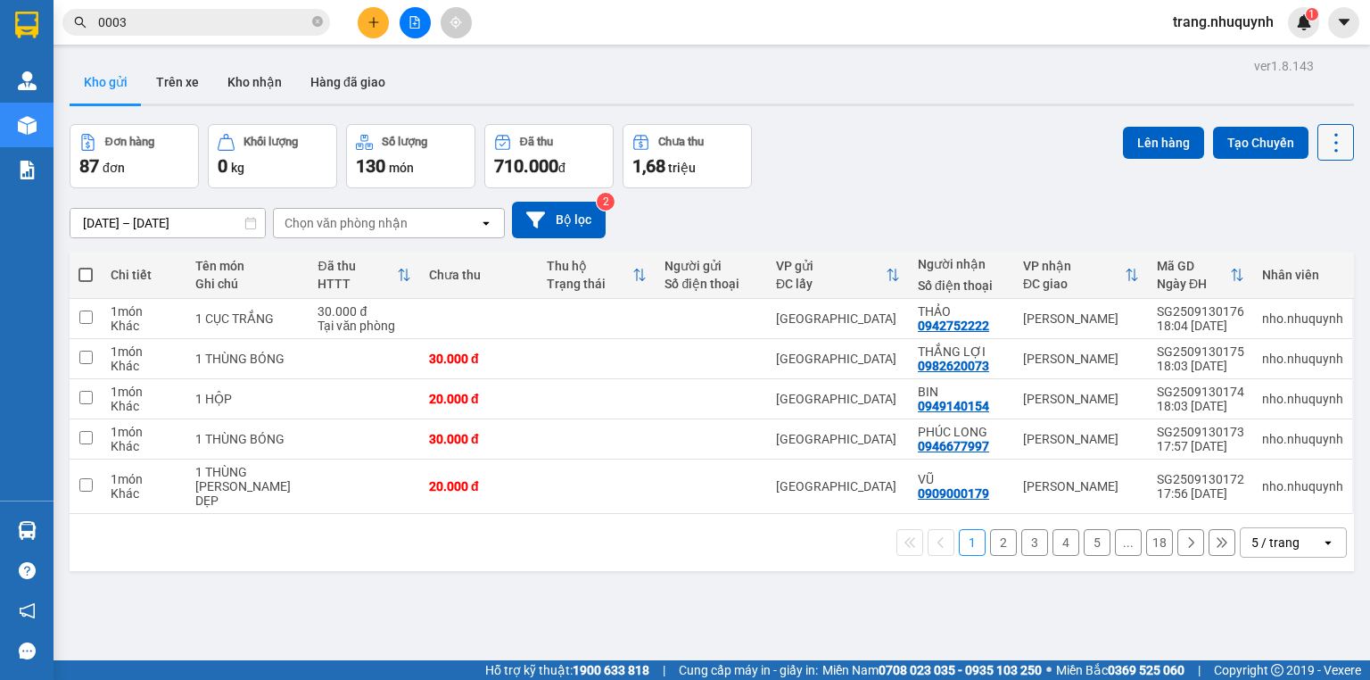
click at [1333, 145] on icon at bounding box center [1336, 142] width 25 height 25
click at [1289, 257] on span "Làm mới" at bounding box center [1300, 254] width 49 height 18
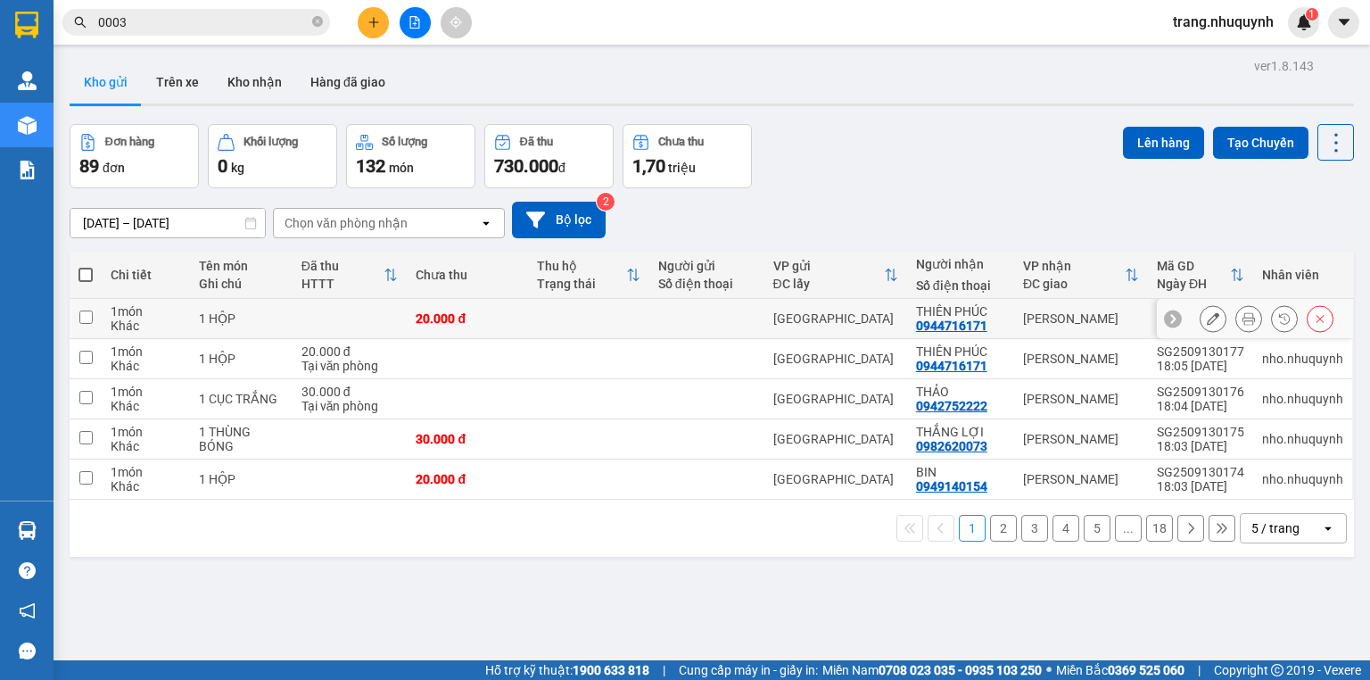
click at [1243, 325] on icon at bounding box center [1249, 318] width 12 height 12
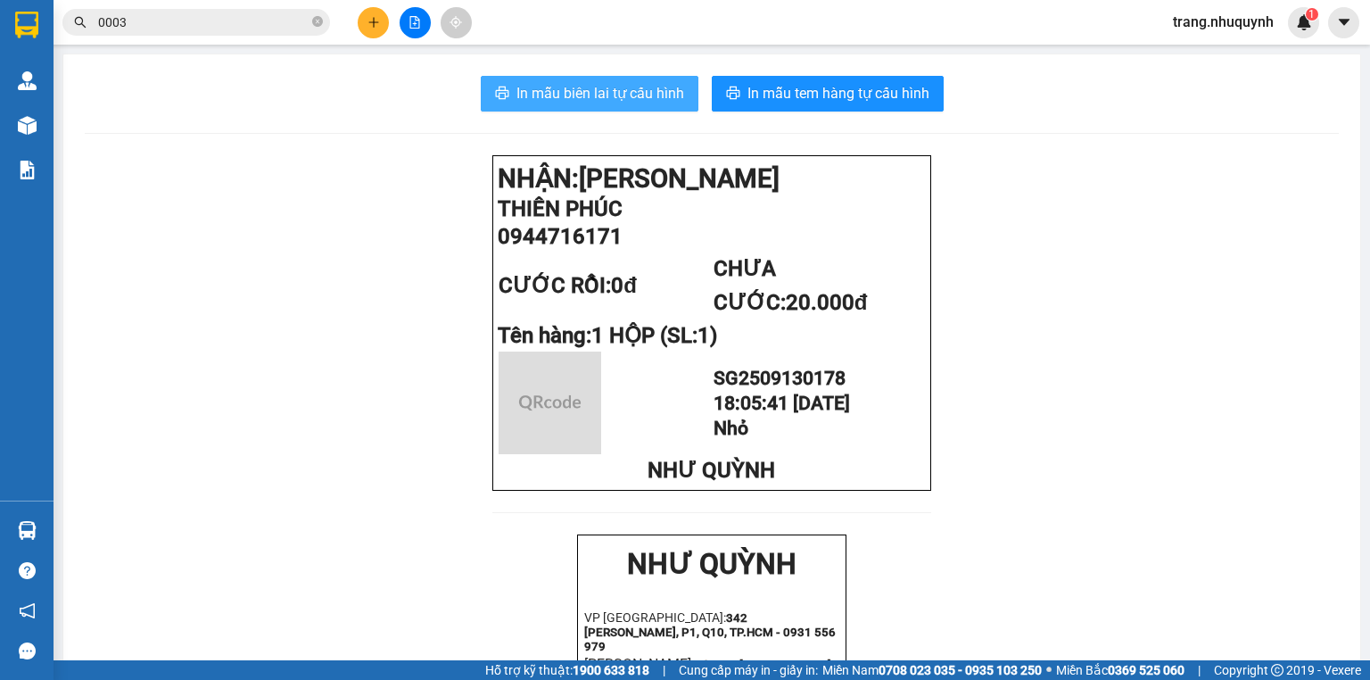
click at [530, 80] on button "In mẫu biên lai tự cấu hình" at bounding box center [590, 94] width 218 height 36
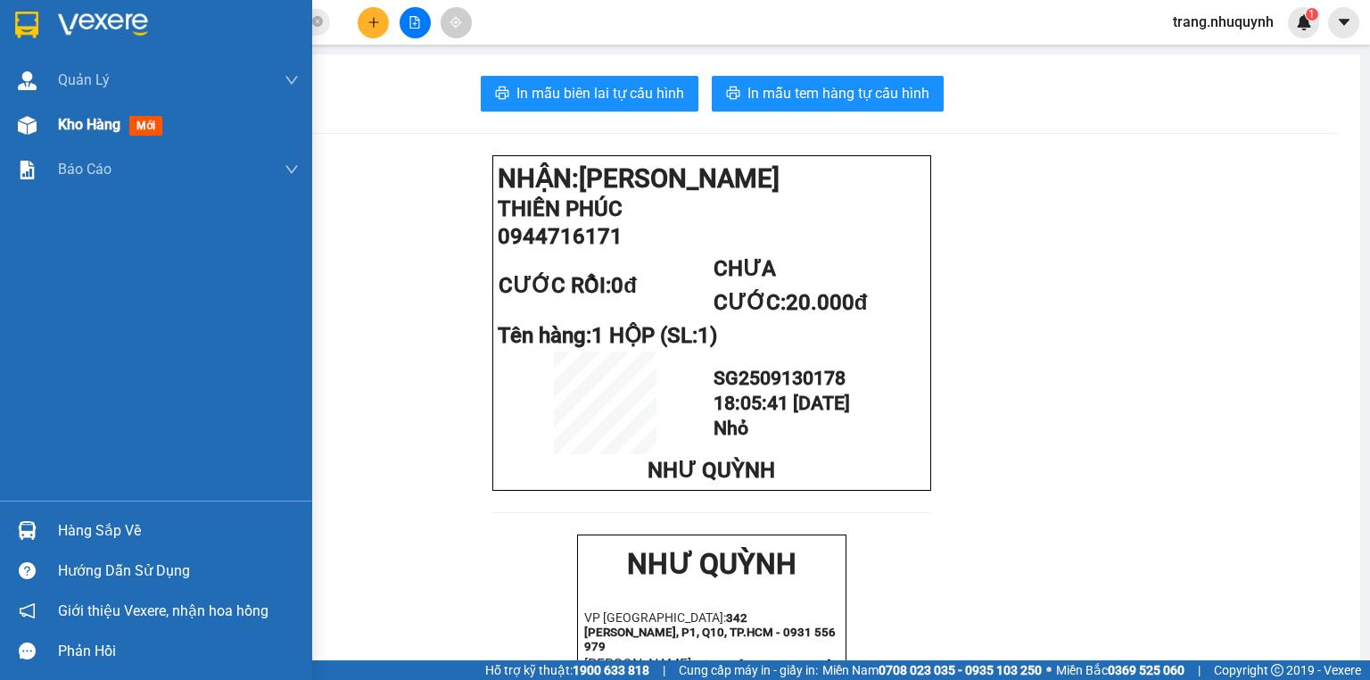
click at [71, 127] on span "Kho hàng" at bounding box center [89, 124] width 62 height 17
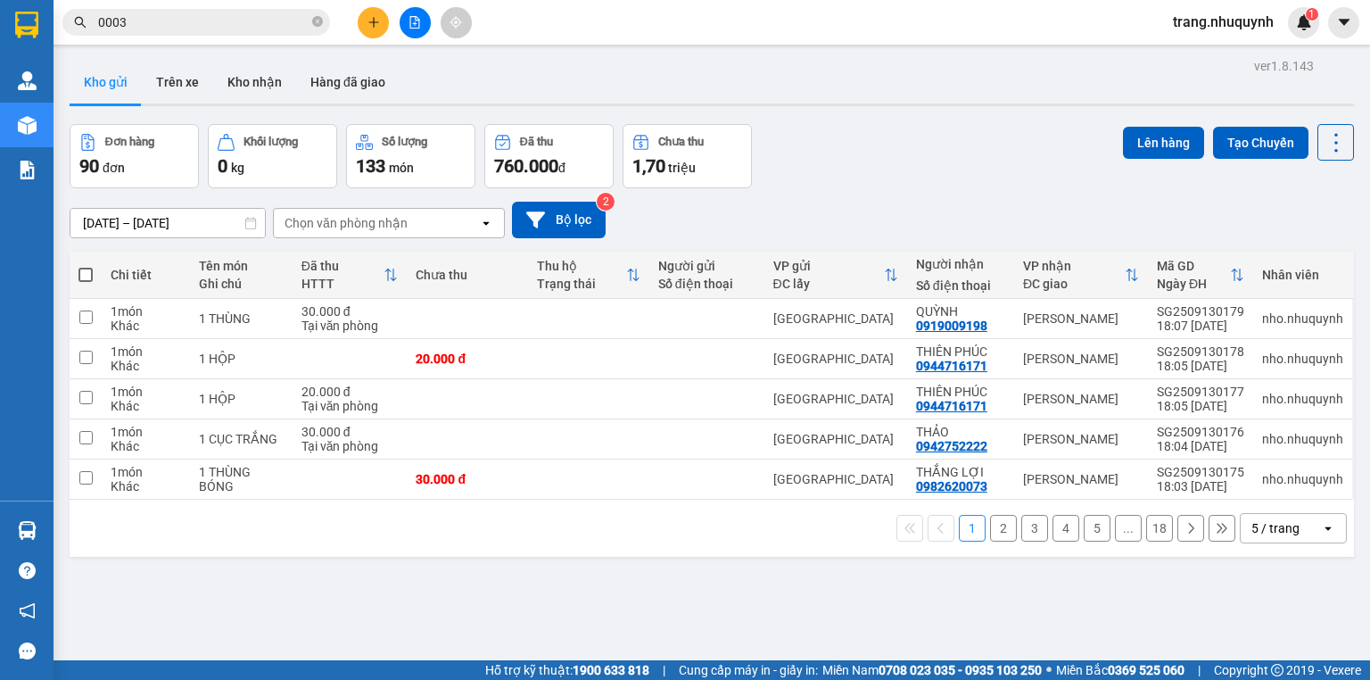
click at [890, 178] on div "Đơn hàng 90 đơn Khối lượng 0 kg Số lượng 133 món Đã thu 760.000 đ Chưa thu 1,70…" at bounding box center [712, 156] width 1285 height 64
click at [1330, 138] on icon at bounding box center [1336, 142] width 25 height 25
click at [1292, 245] on span "Làm mới" at bounding box center [1300, 254] width 49 height 18
click at [1324, 140] on icon at bounding box center [1336, 142] width 25 height 25
click at [1310, 259] on span "Làm mới" at bounding box center [1300, 254] width 49 height 18
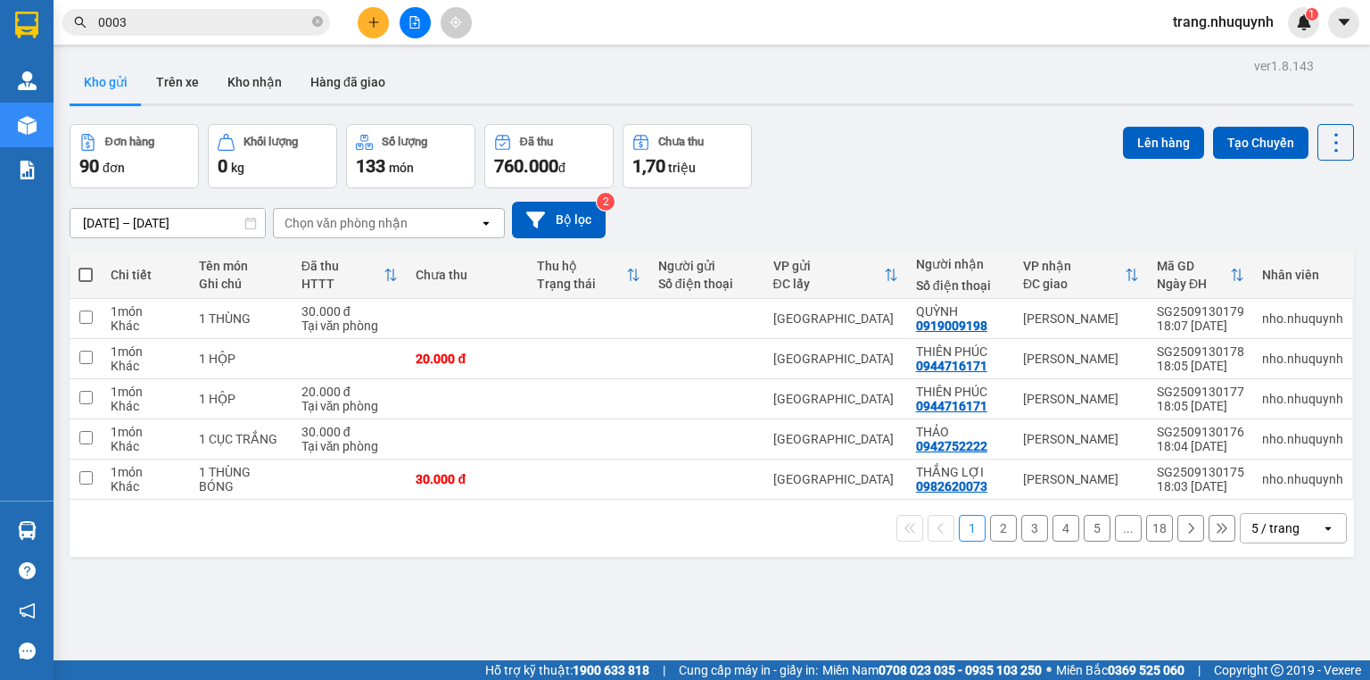
click at [946, 202] on div "13/09/2025 – 13/09/2025 Press the down arrow key to interact with the calendar …" at bounding box center [712, 219] width 1285 height 63
click at [1324, 137] on icon at bounding box center [1336, 142] width 25 height 25
click at [1287, 257] on span "Làm mới" at bounding box center [1300, 254] width 49 height 18
click at [1243, 325] on icon at bounding box center [1249, 318] width 12 height 12
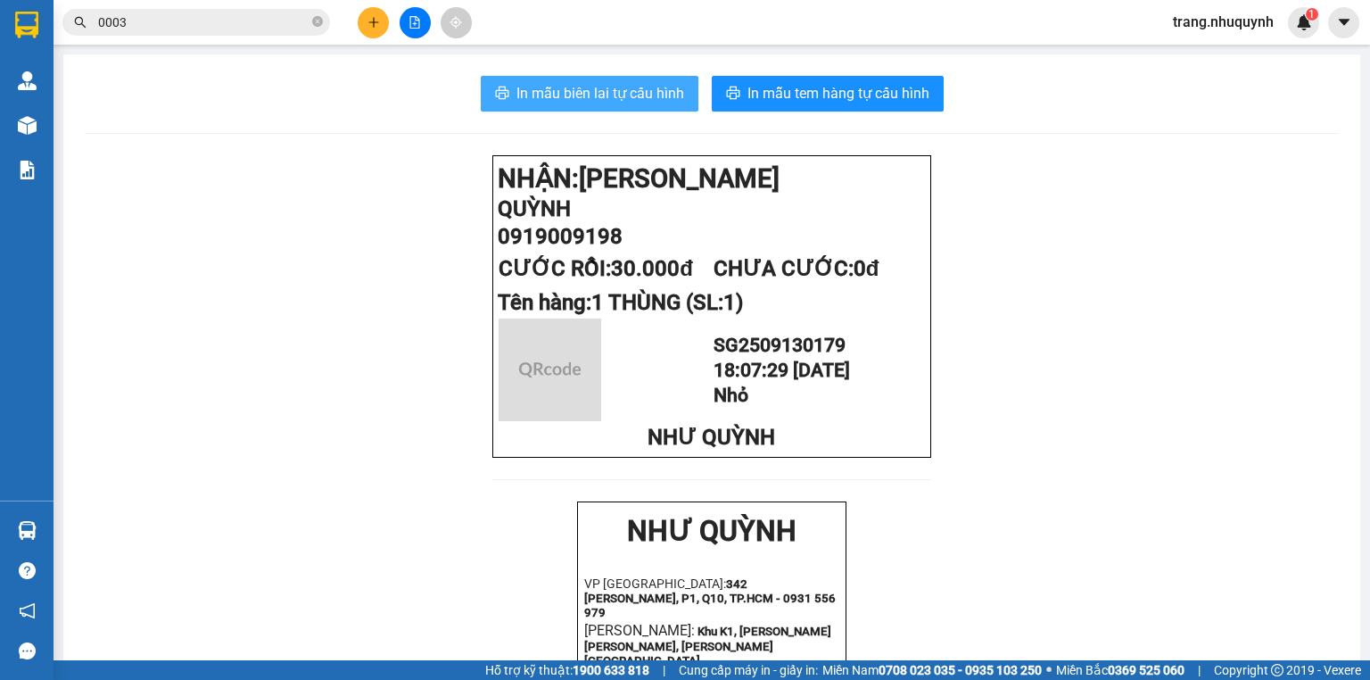
click at [566, 83] on span "In mẫu biên lai tự cấu hình" at bounding box center [601, 93] width 168 height 22
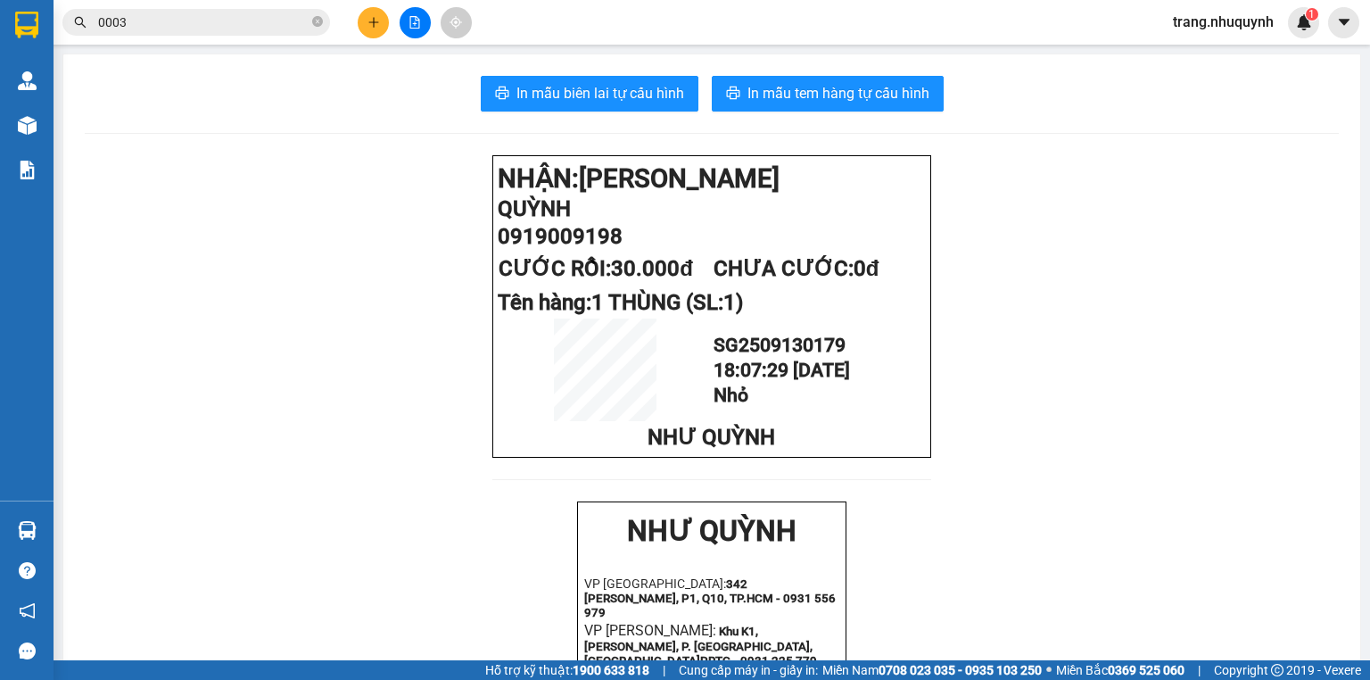
click at [54, 125] on div "Kho hàng mới" at bounding box center [27, 125] width 54 height 45
click at [38, 120] on div at bounding box center [27, 125] width 31 height 31
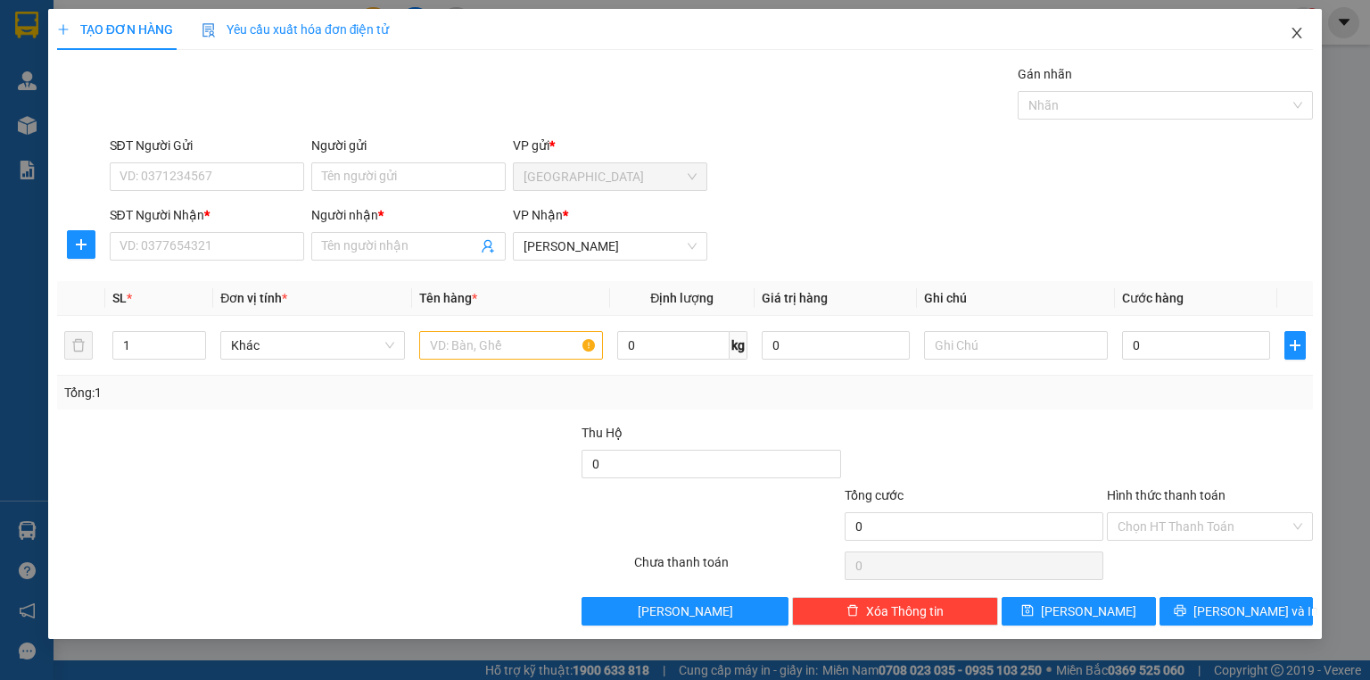
click at [1303, 31] on icon "close" at bounding box center [1297, 33] width 14 height 14
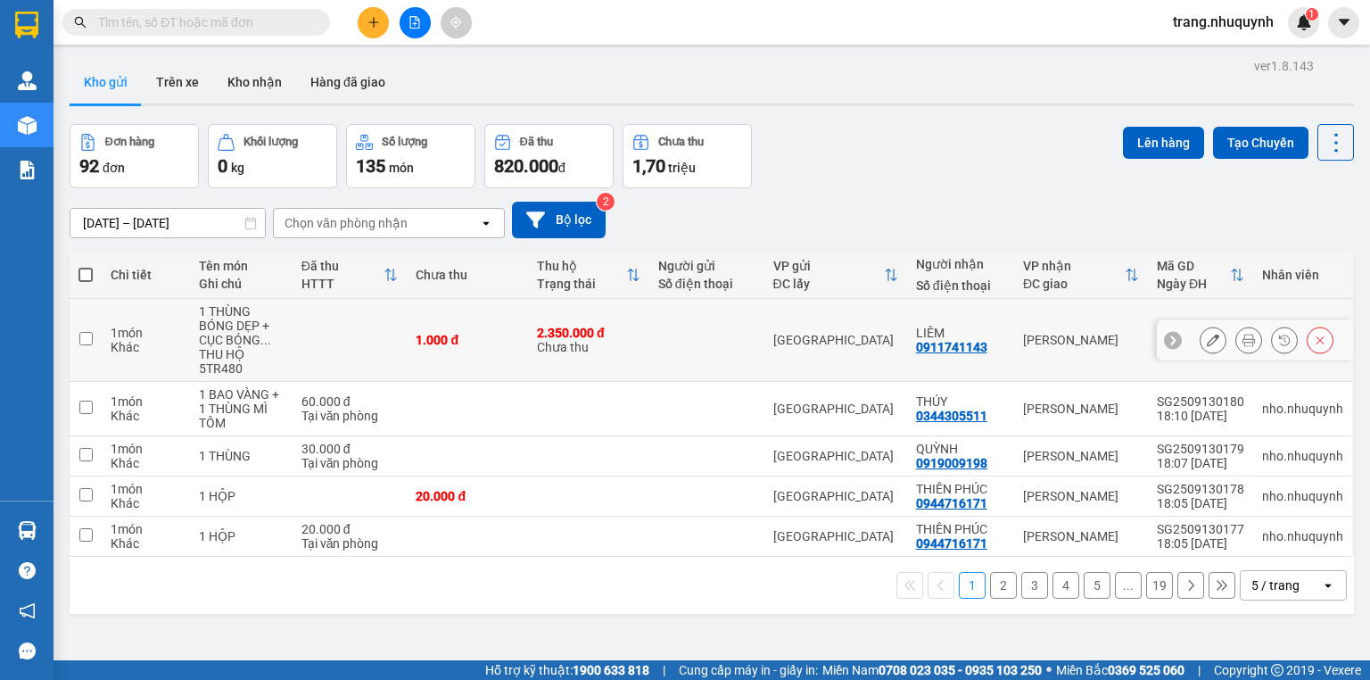
click at [1237, 346] on button at bounding box center [1249, 340] width 25 height 31
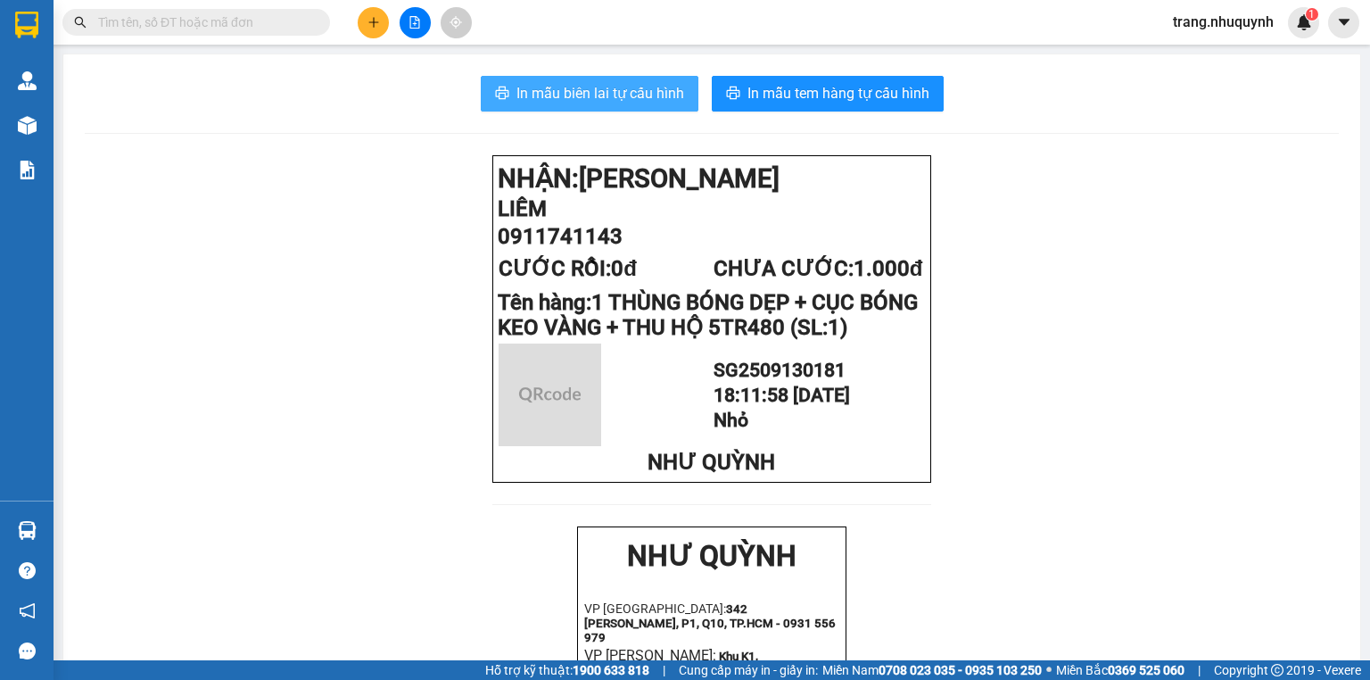
click at [660, 80] on button "In mẫu biên lai tự cấu hình" at bounding box center [590, 94] width 218 height 36
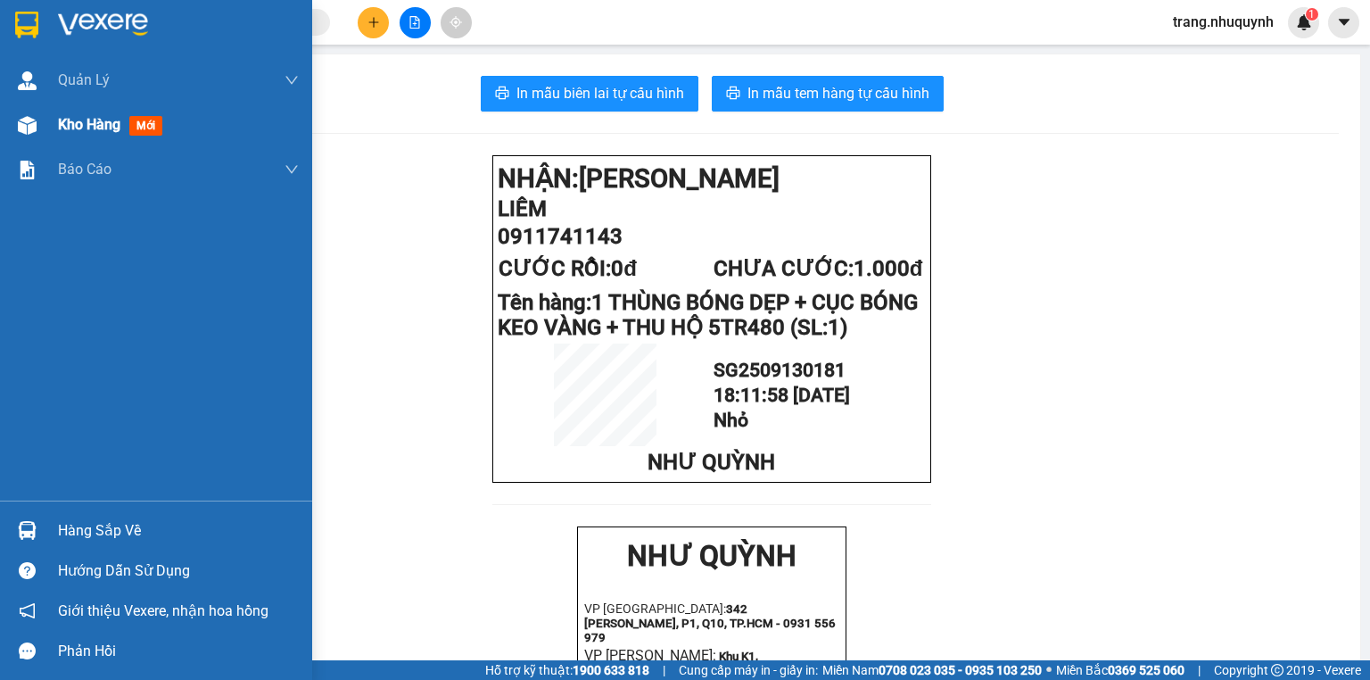
click at [37, 128] on div at bounding box center [27, 125] width 31 height 31
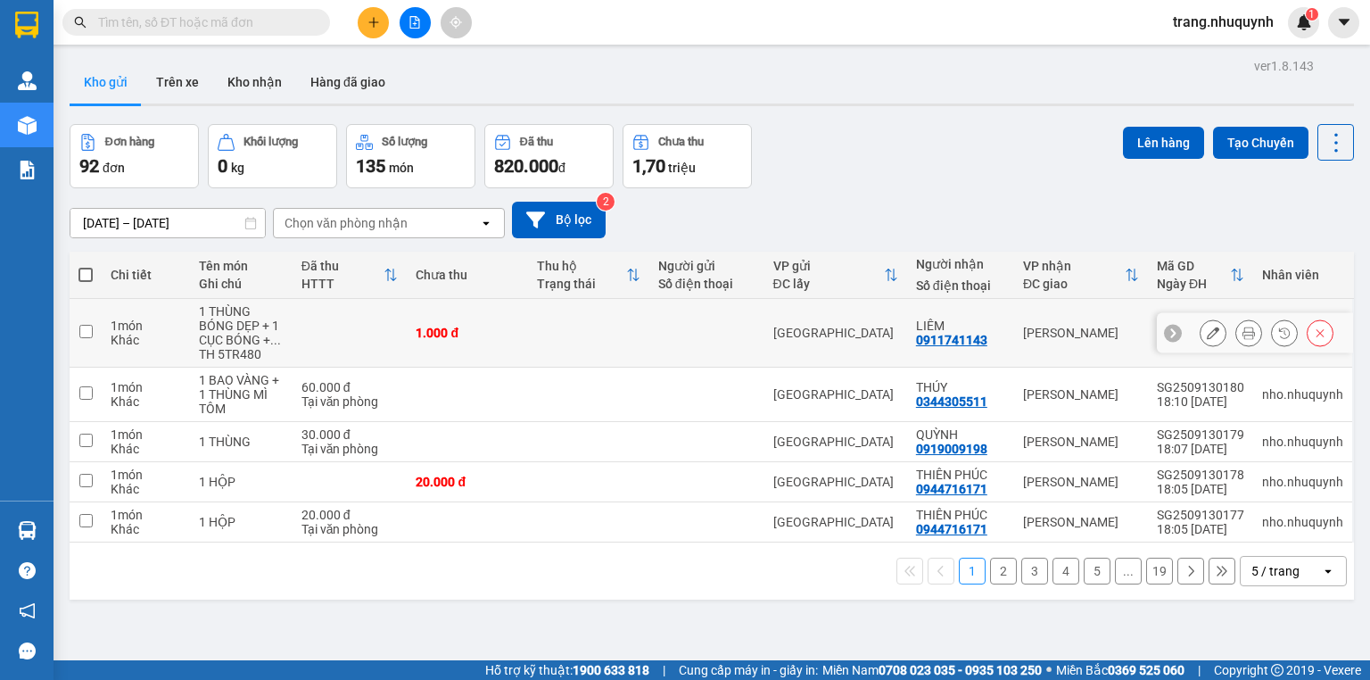
click at [1237, 343] on button at bounding box center [1249, 333] width 25 height 31
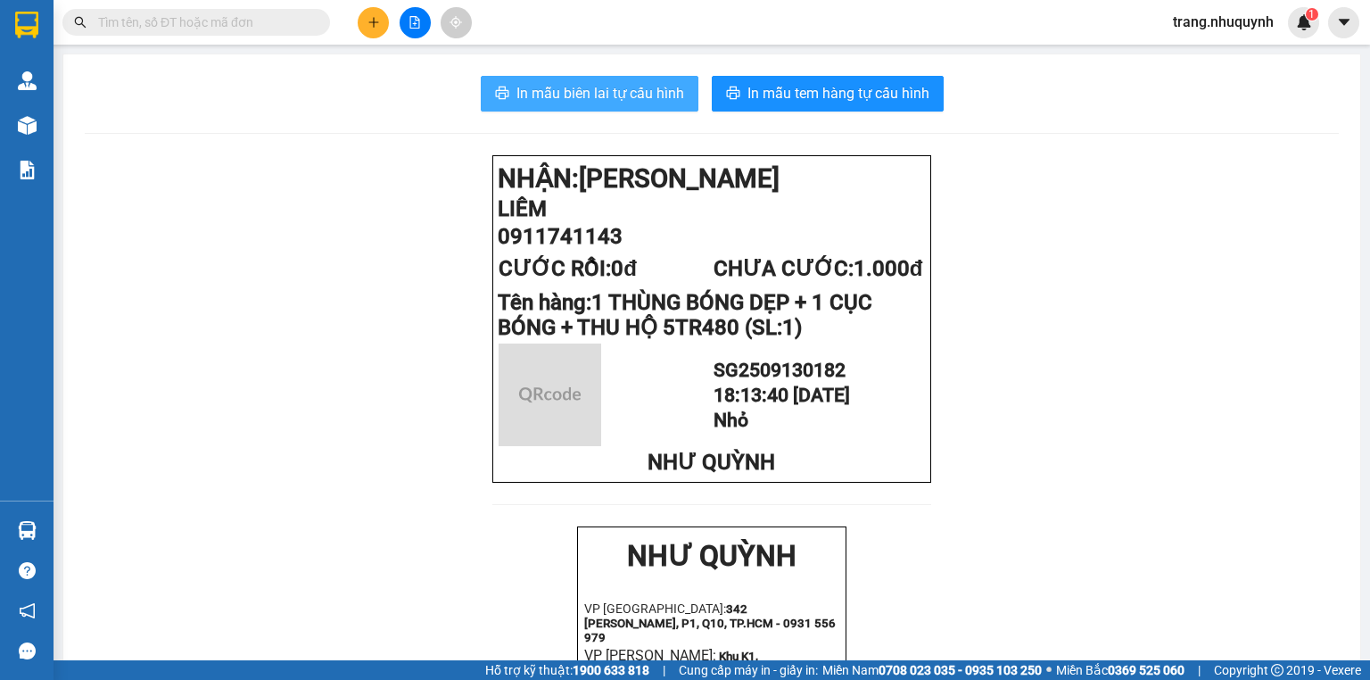
click at [664, 79] on button "In mẫu biên lai tự cấu hình" at bounding box center [590, 94] width 218 height 36
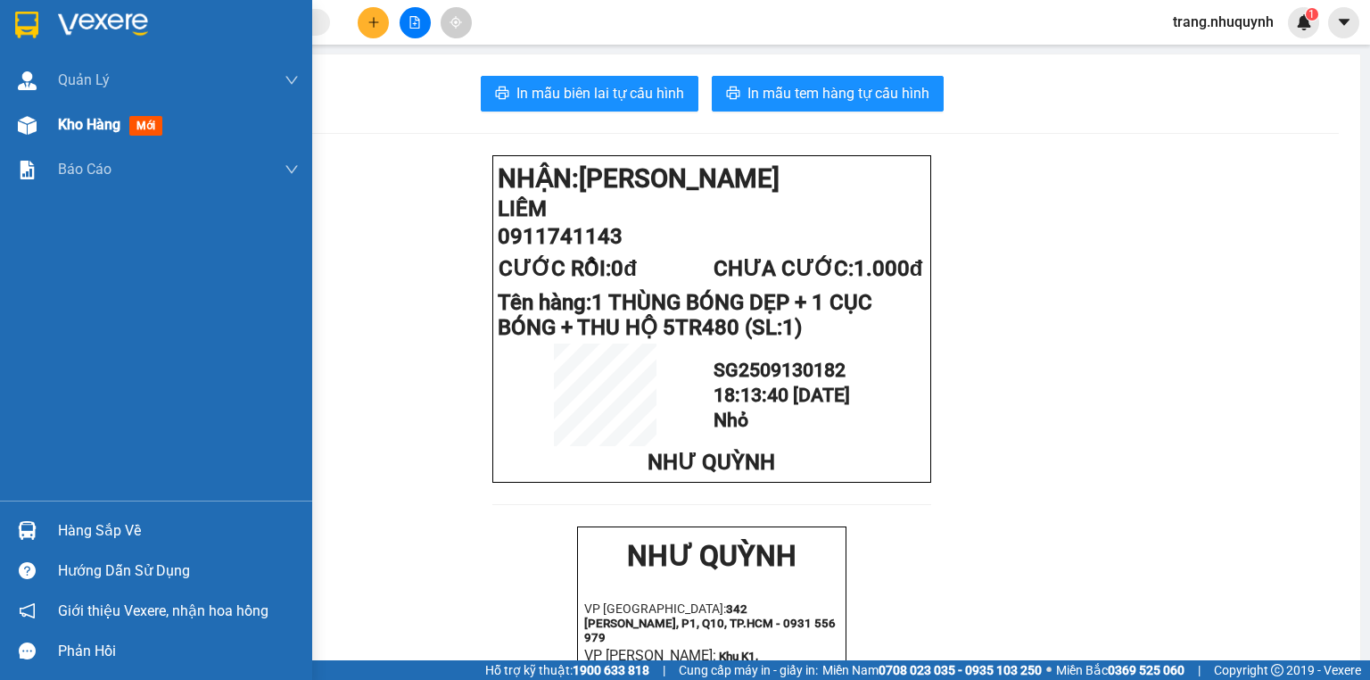
click at [51, 115] on div "Kho hàng mới" at bounding box center [156, 125] width 312 height 45
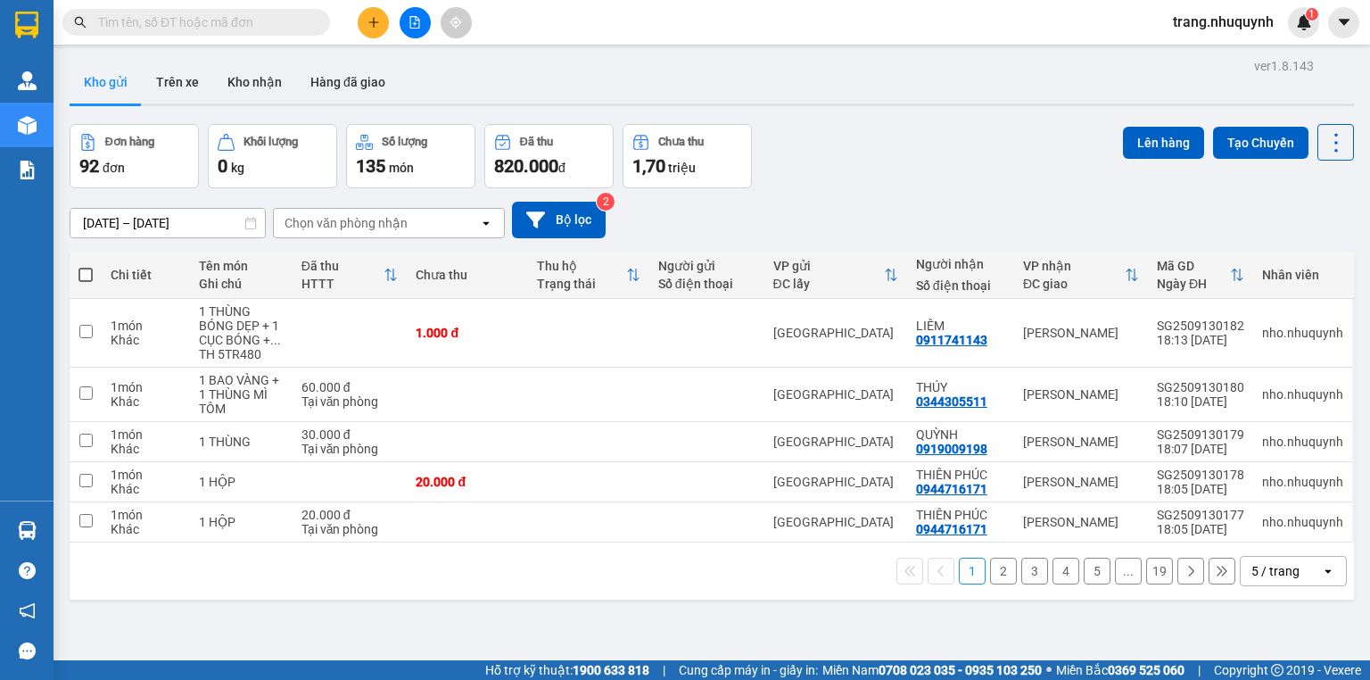
click at [291, 39] on div "Kết quả tìm kiếm ( 0 ) Bộ lọc Tìm người gửi/nhận Ngày tạo đơn gần nhất No Data …" at bounding box center [685, 22] width 1370 height 45
click at [287, 21] on input "text" at bounding box center [203, 22] width 211 height 20
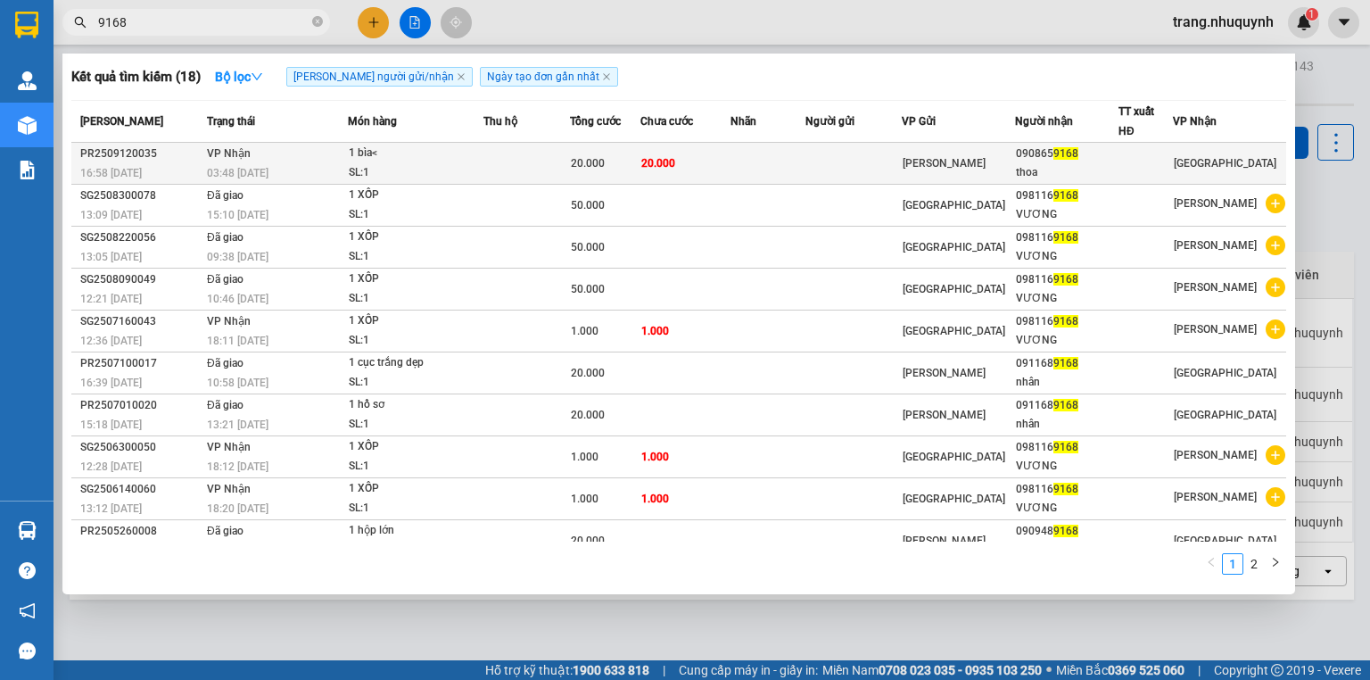
type input "9168"
click at [685, 153] on td "20.000" at bounding box center [686, 164] width 90 height 42
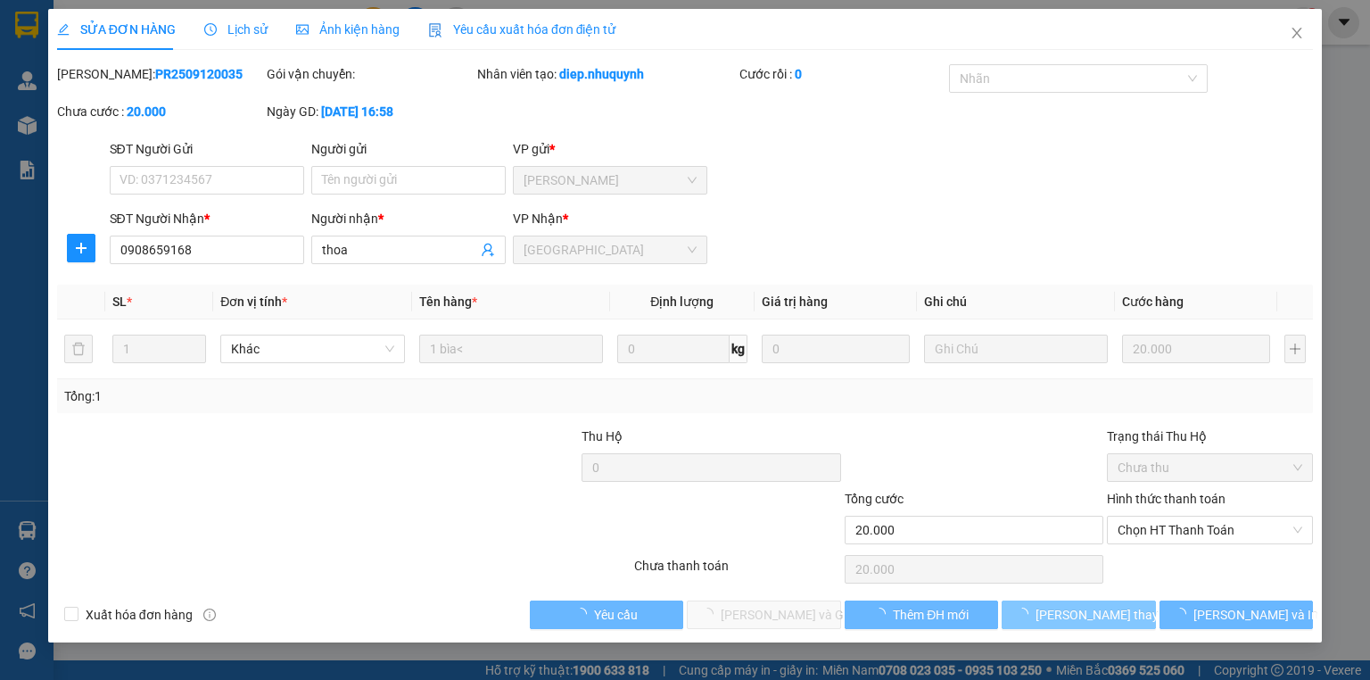
type input "0908659168"
type input "thoa"
type input "20.000"
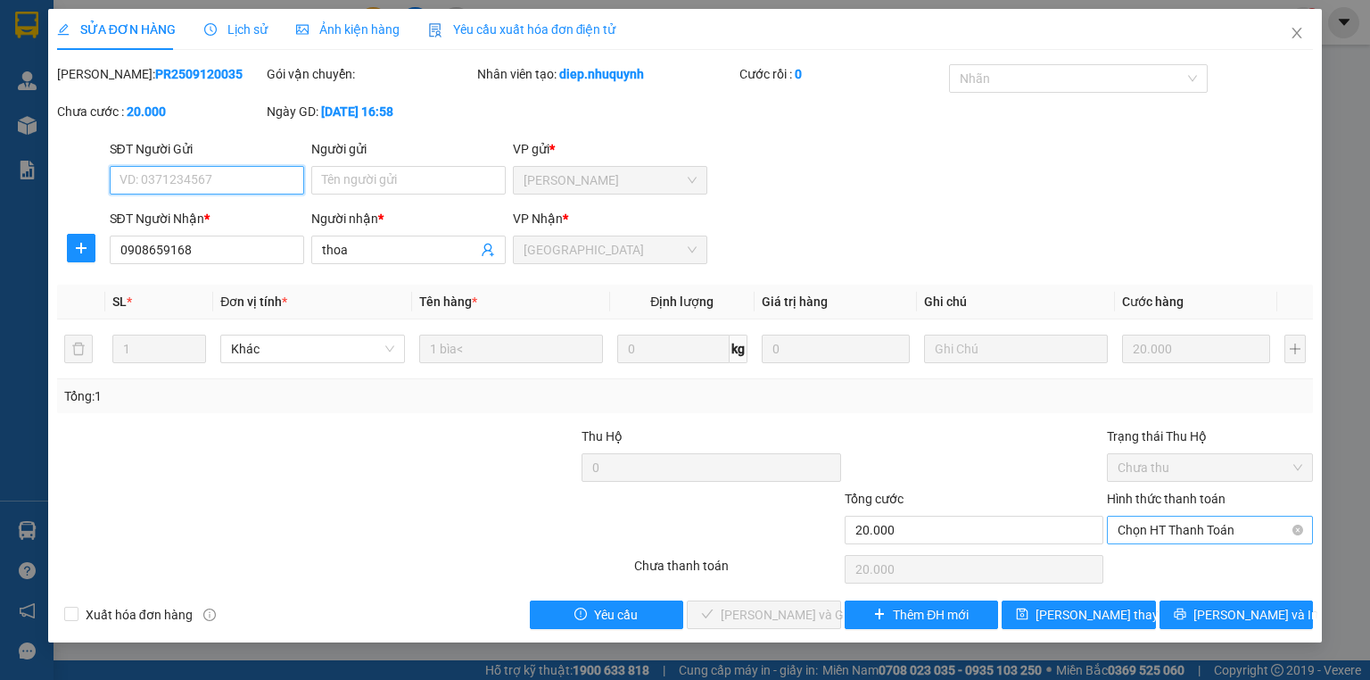
click at [1155, 532] on span "Chọn HT Thanh Toán" at bounding box center [1210, 530] width 185 height 27
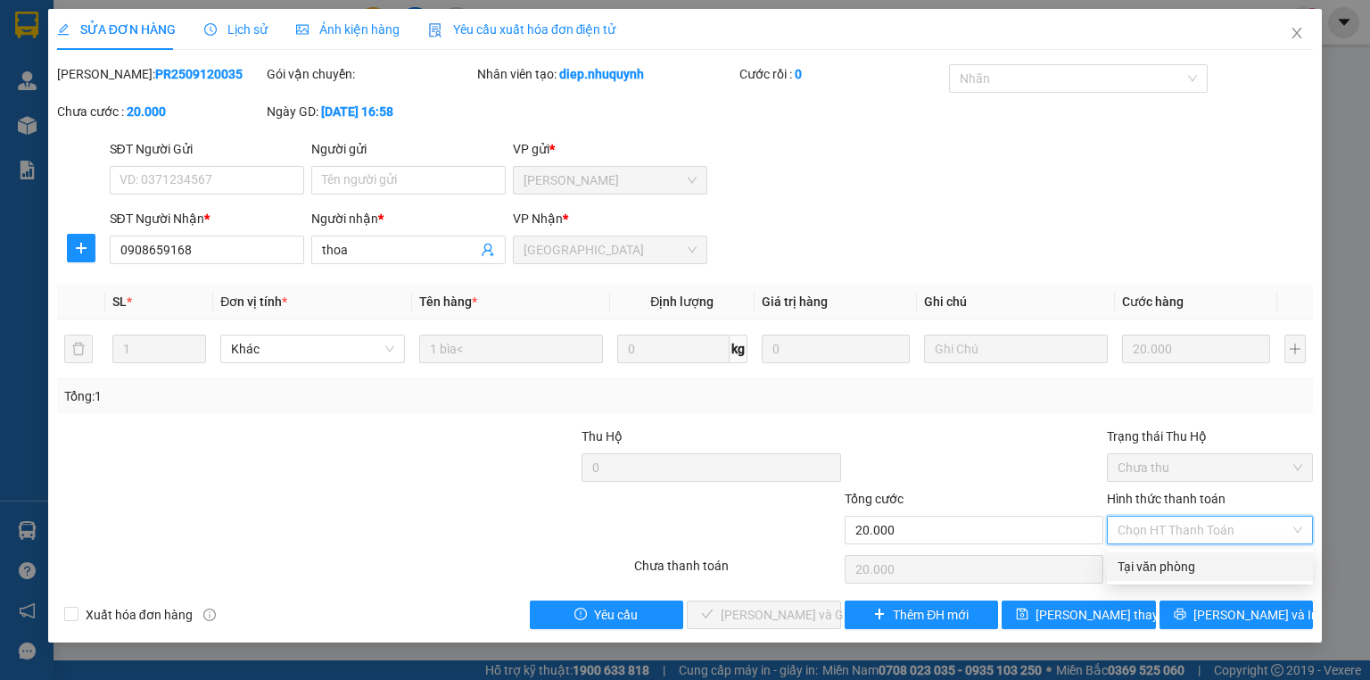
click at [1166, 564] on div "Tại văn phòng" at bounding box center [1210, 567] width 185 height 20
type input "0"
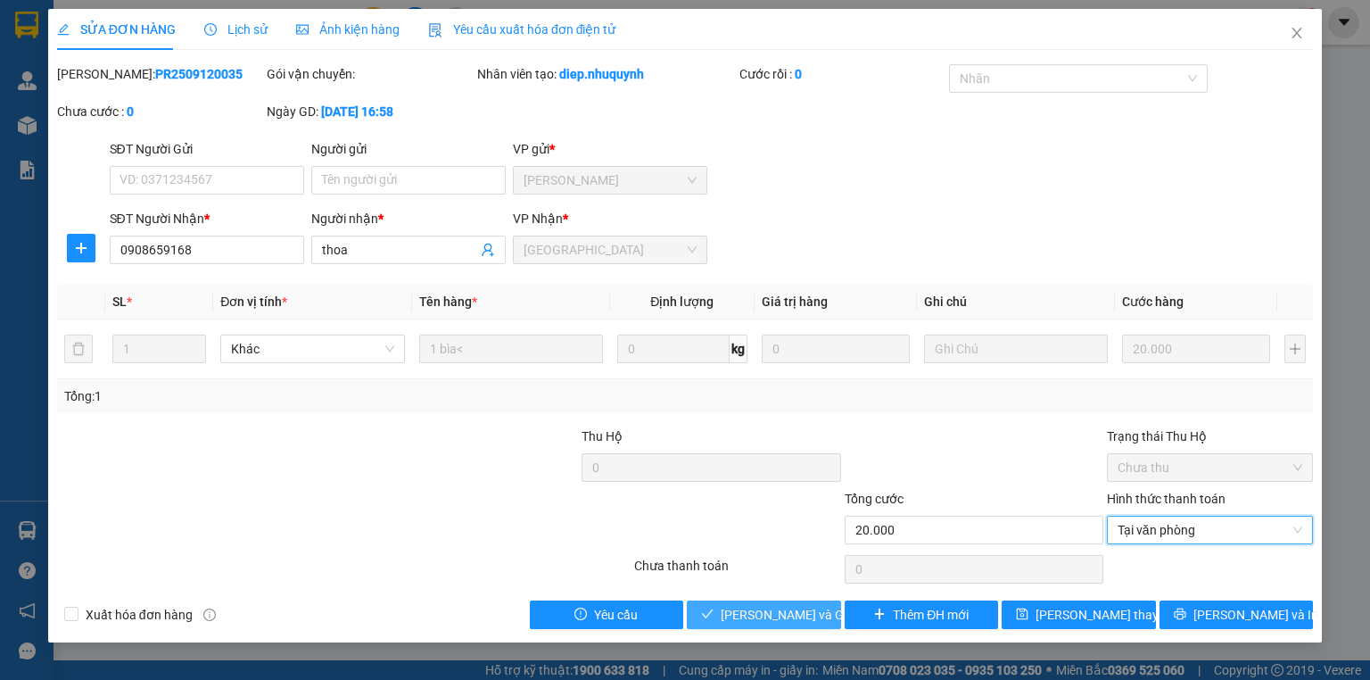
click at [800, 612] on span "[PERSON_NAME] và Giao hàng" at bounding box center [806, 615] width 171 height 20
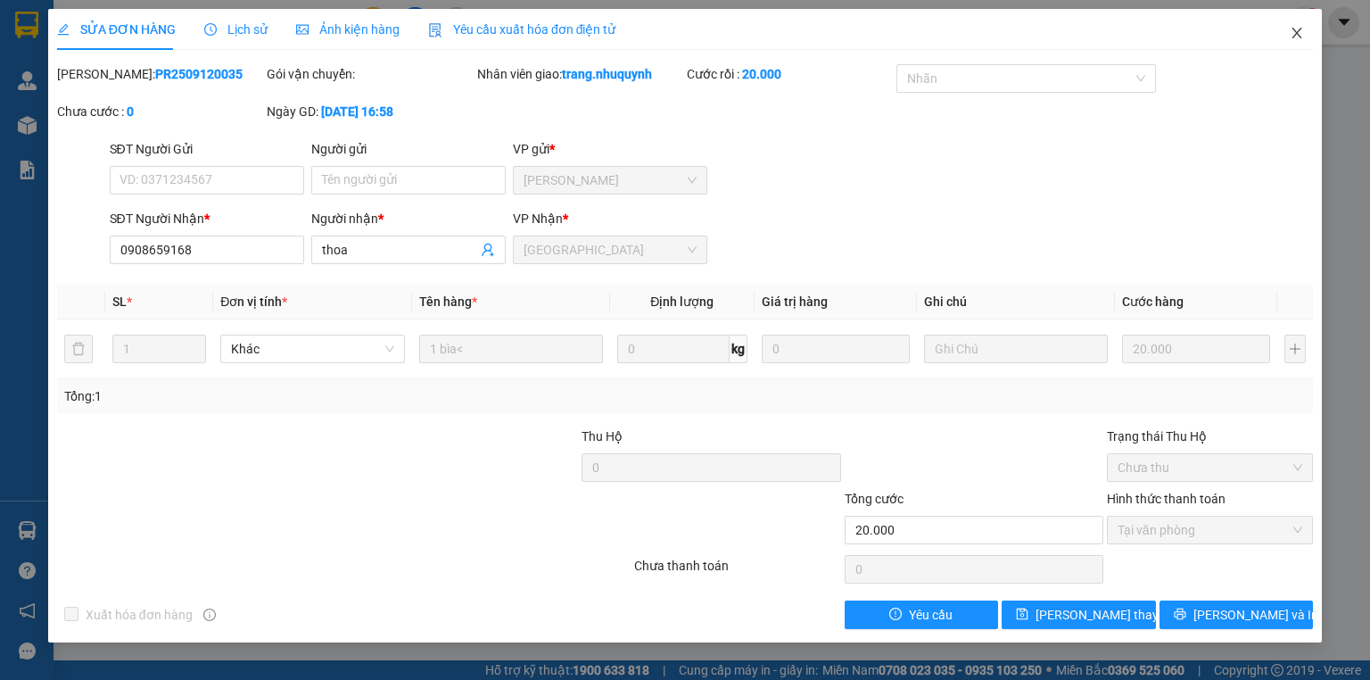
click at [1301, 31] on icon "close" at bounding box center [1297, 33] width 14 height 14
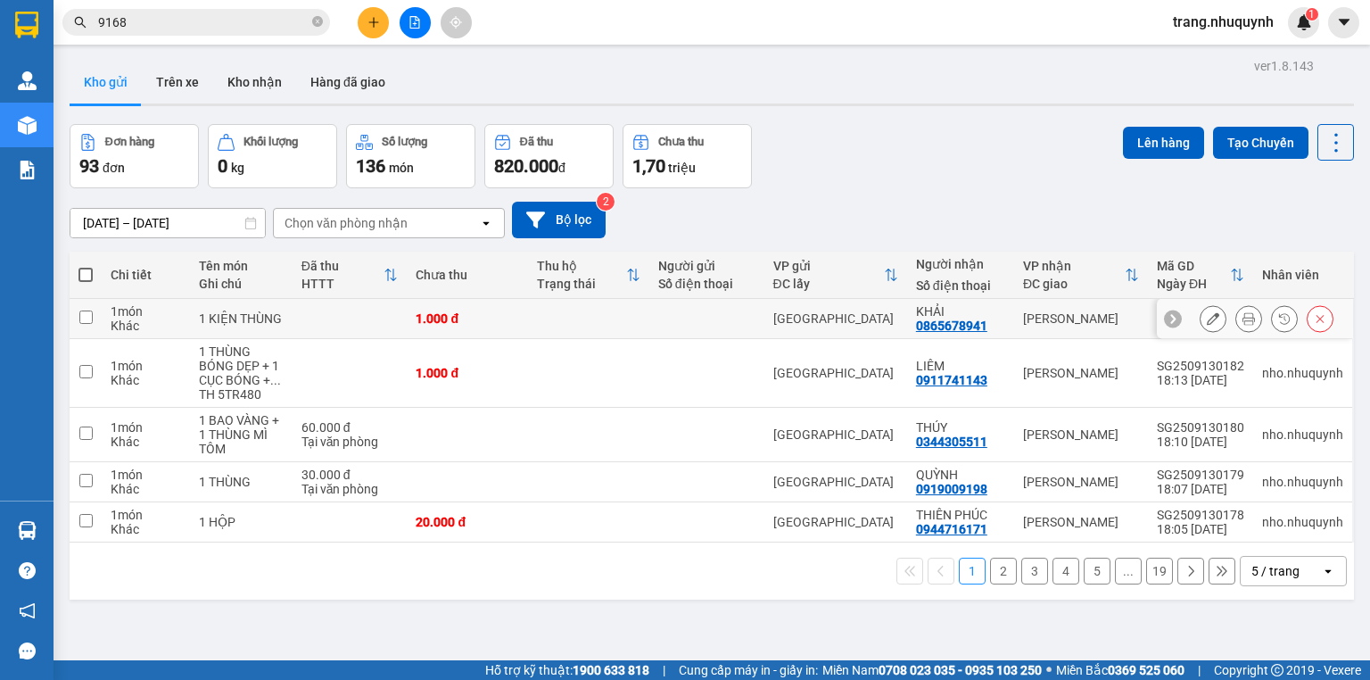
click at [1243, 321] on icon at bounding box center [1249, 318] width 12 height 12
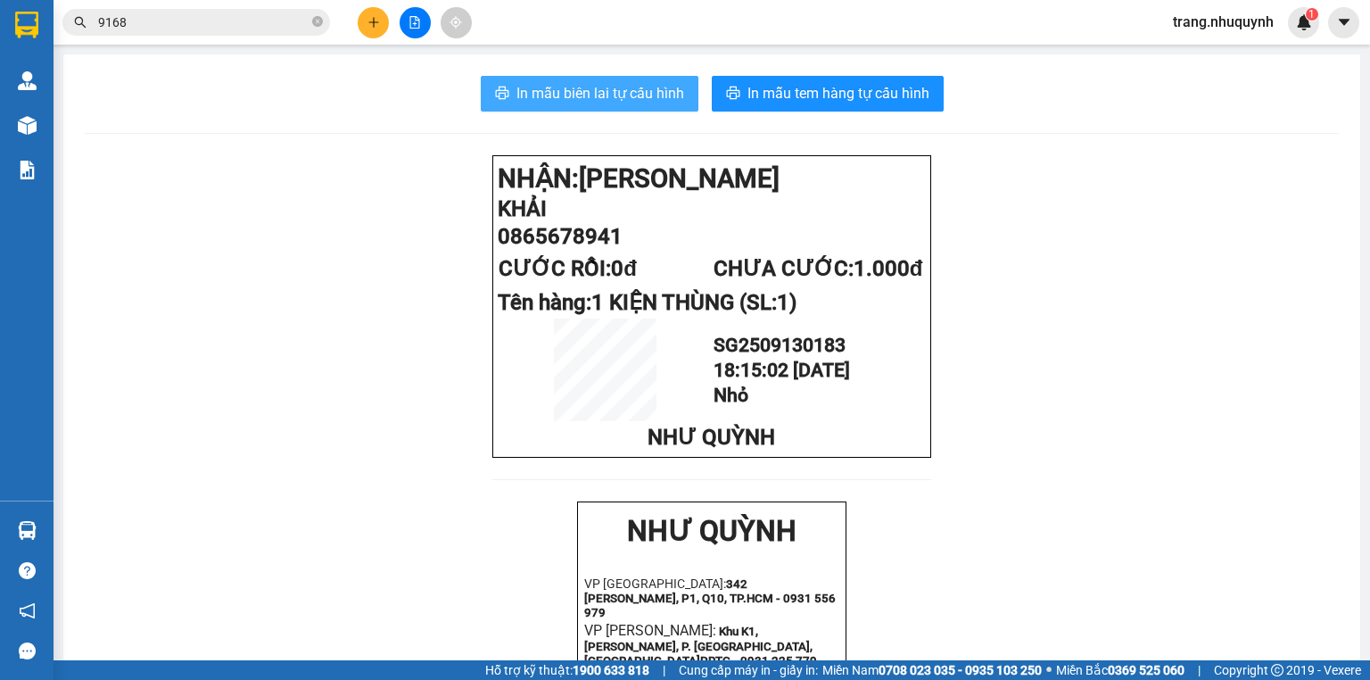
click at [658, 77] on button "In mẫu biên lai tự cấu hình" at bounding box center [590, 94] width 218 height 36
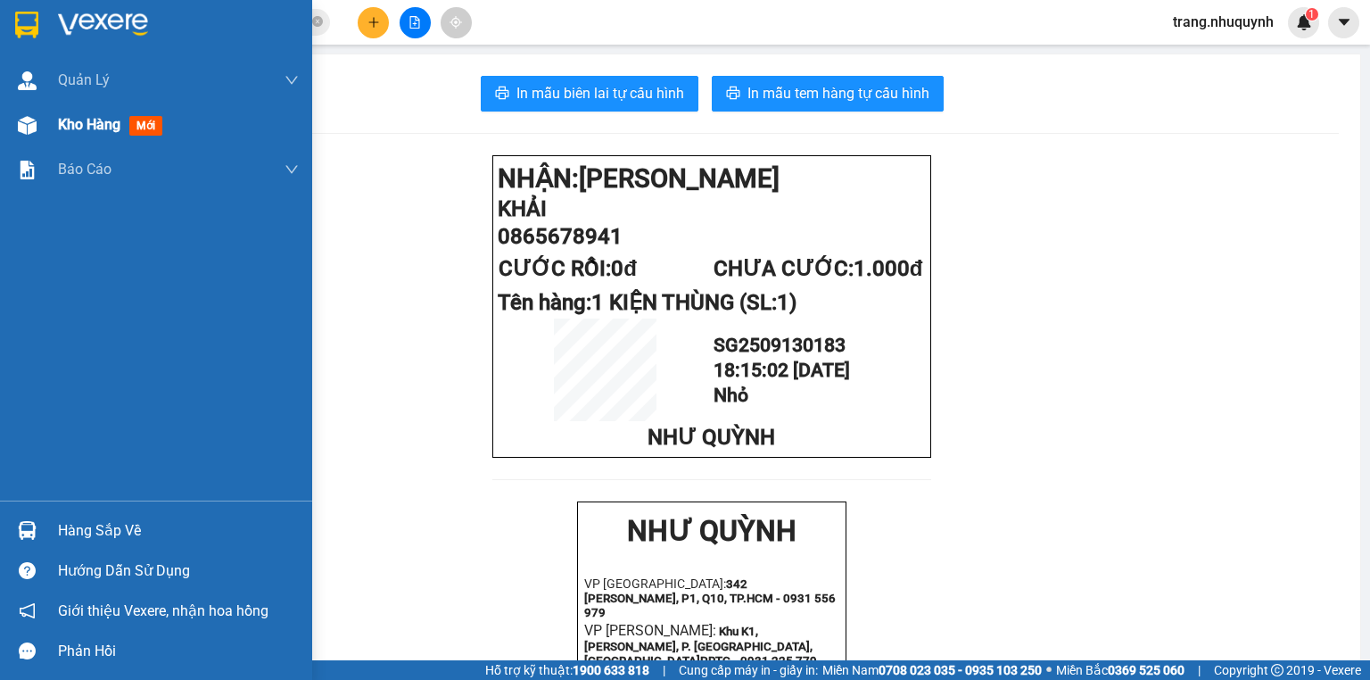
click at [89, 118] on span "Kho hàng" at bounding box center [89, 124] width 62 height 17
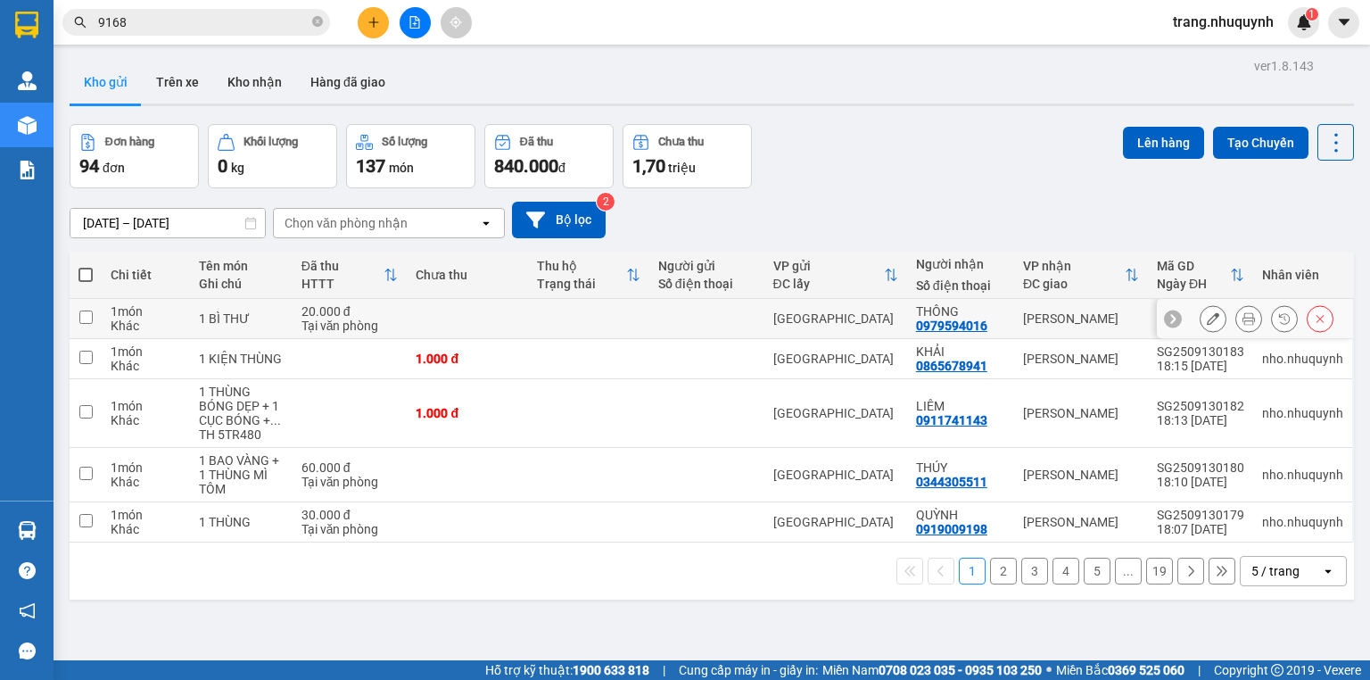
click at [1243, 319] on icon at bounding box center [1249, 318] width 12 height 12
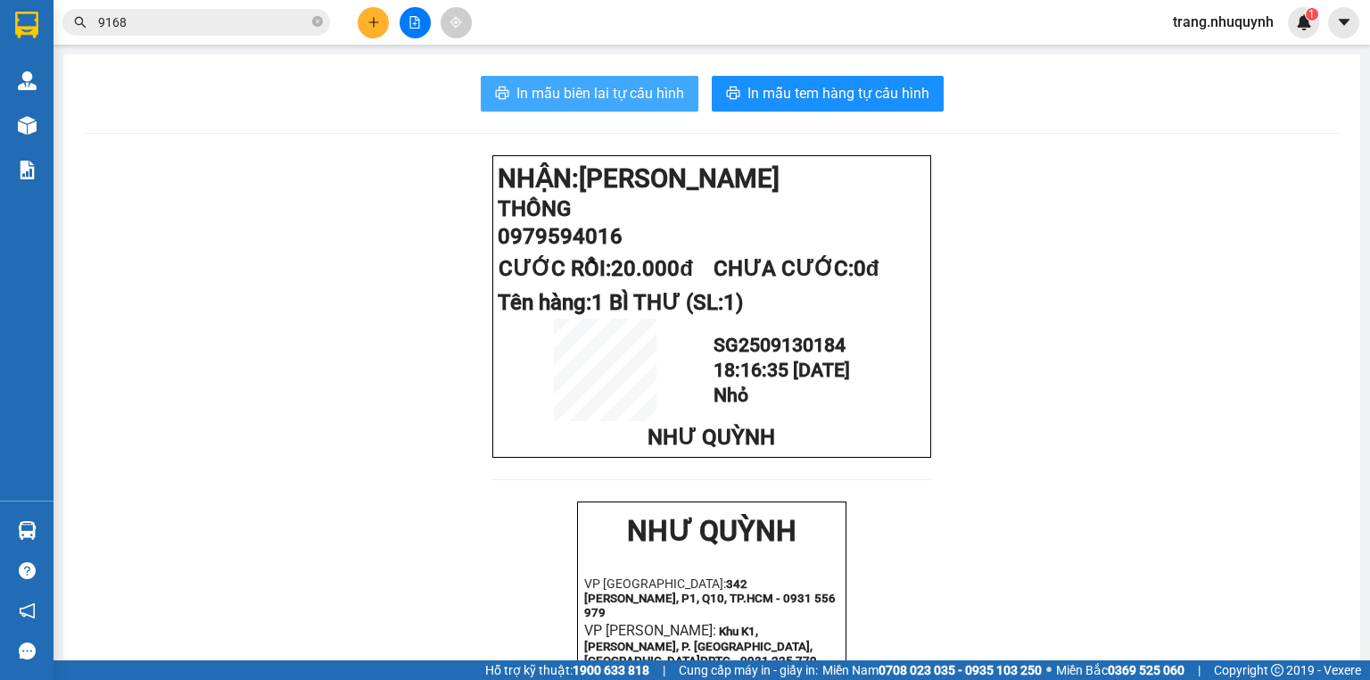
click at [597, 96] on span "In mẫu biên lai tự cấu hình" at bounding box center [601, 93] width 168 height 22
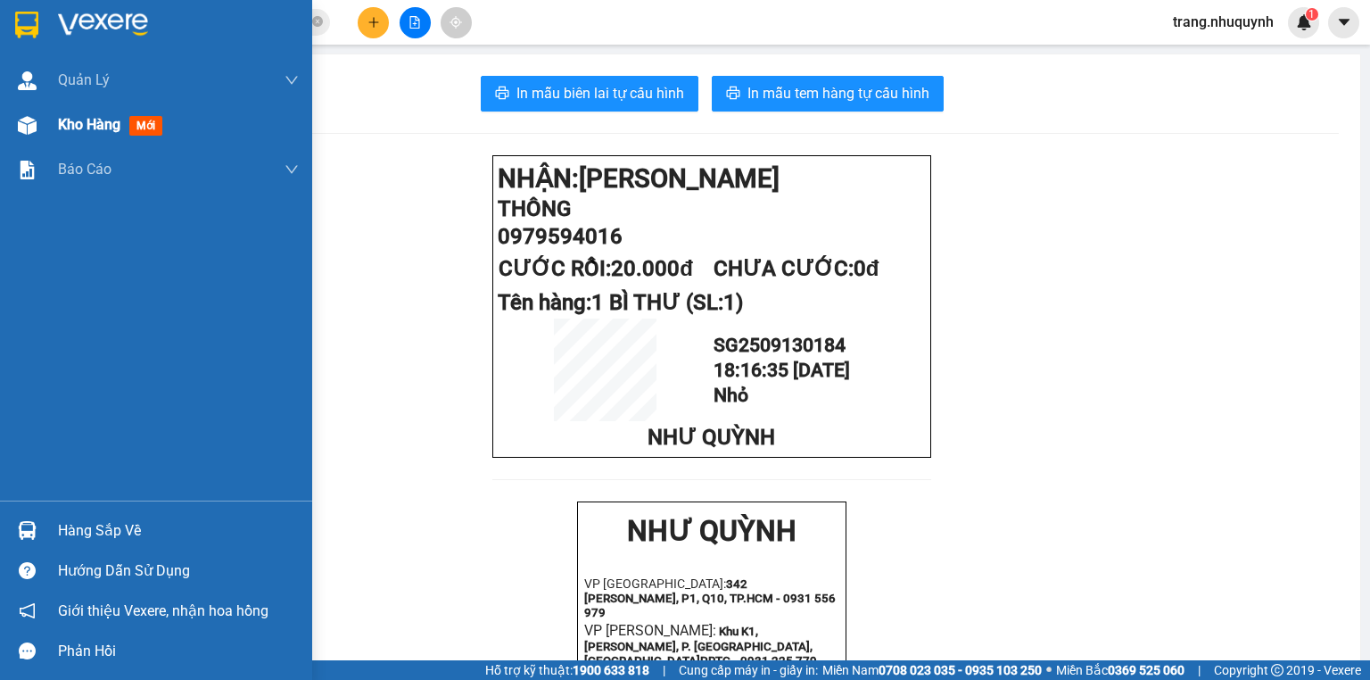
click at [97, 138] on div "Kho hàng mới" at bounding box center [178, 125] width 241 height 45
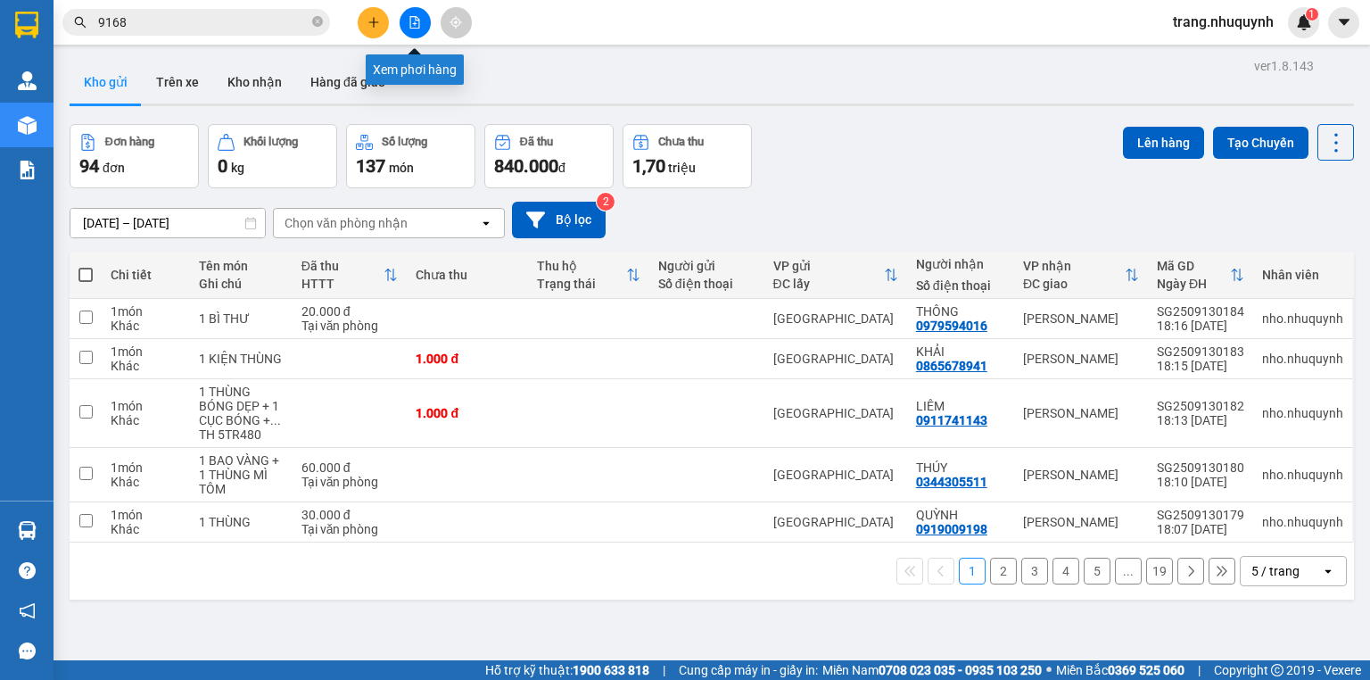
click at [415, 25] on icon "file-add" at bounding box center [415, 22] width 12 height 12
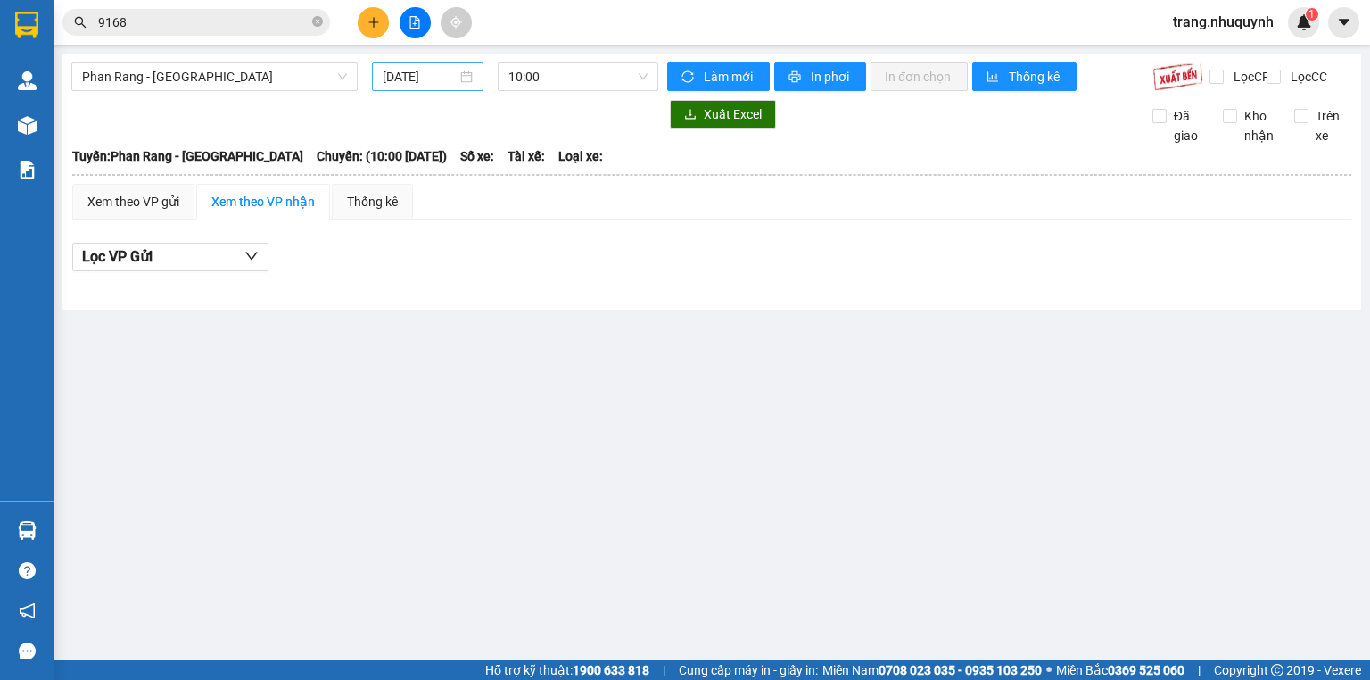
click at [393, 73] on input "[DATE]" at bounding box center [419, 77] width 73 height 20
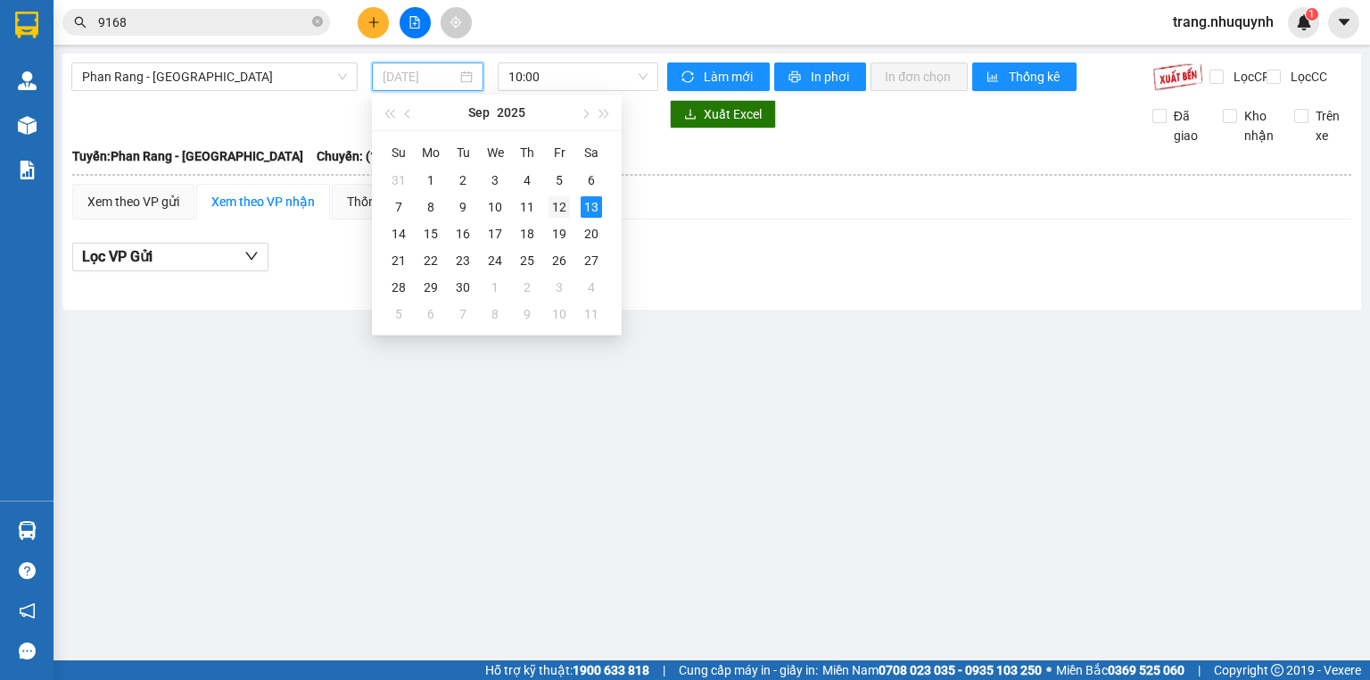
click at [562, 215] on div "12" at bounding box center [559, 206] width 21 height 21
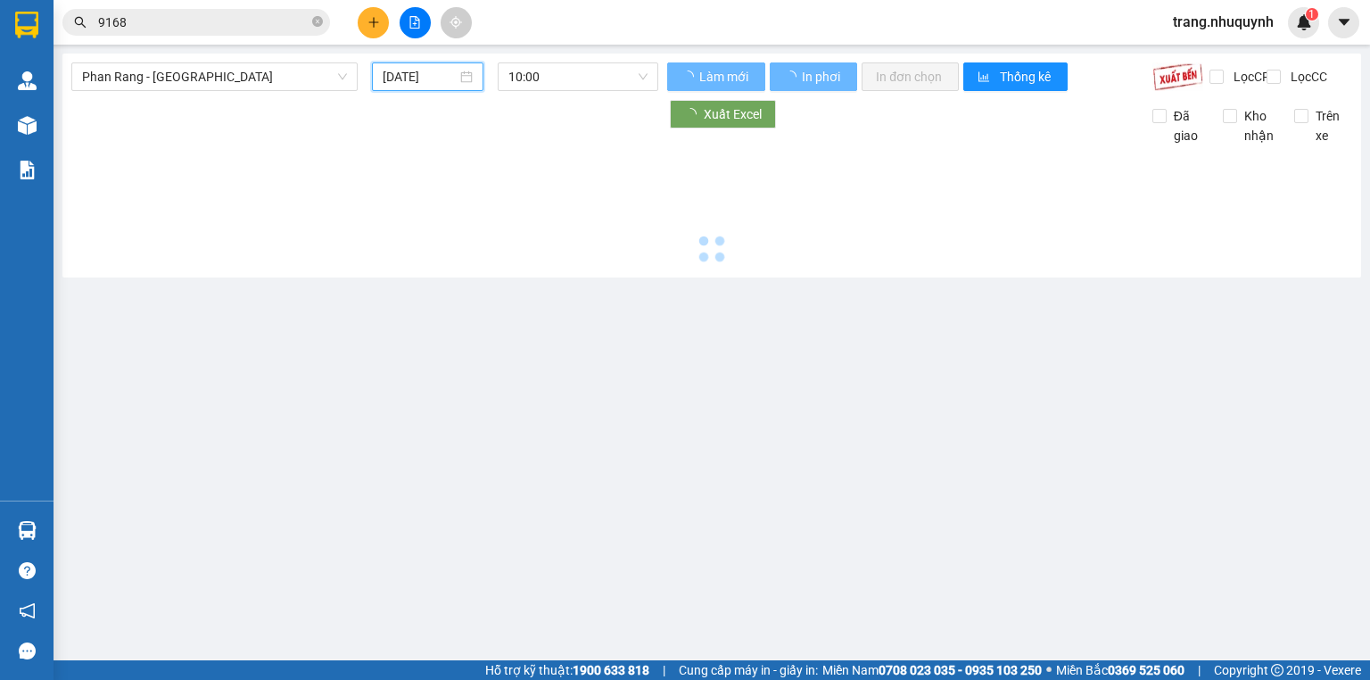
type input "[DATE]"
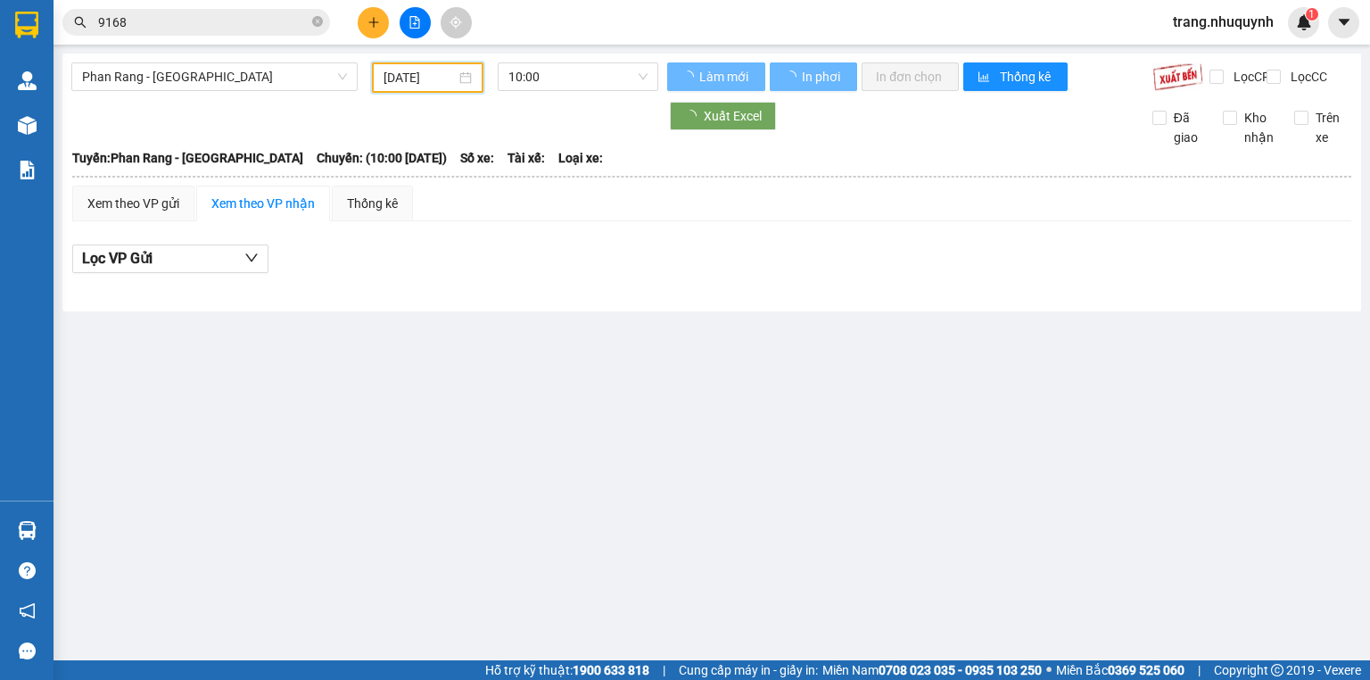
click at [542, 91] on div "Phan Rang - Sài Gòn 12/09/2025 10:00" at bounding box center [364, 77] width 587 height 30
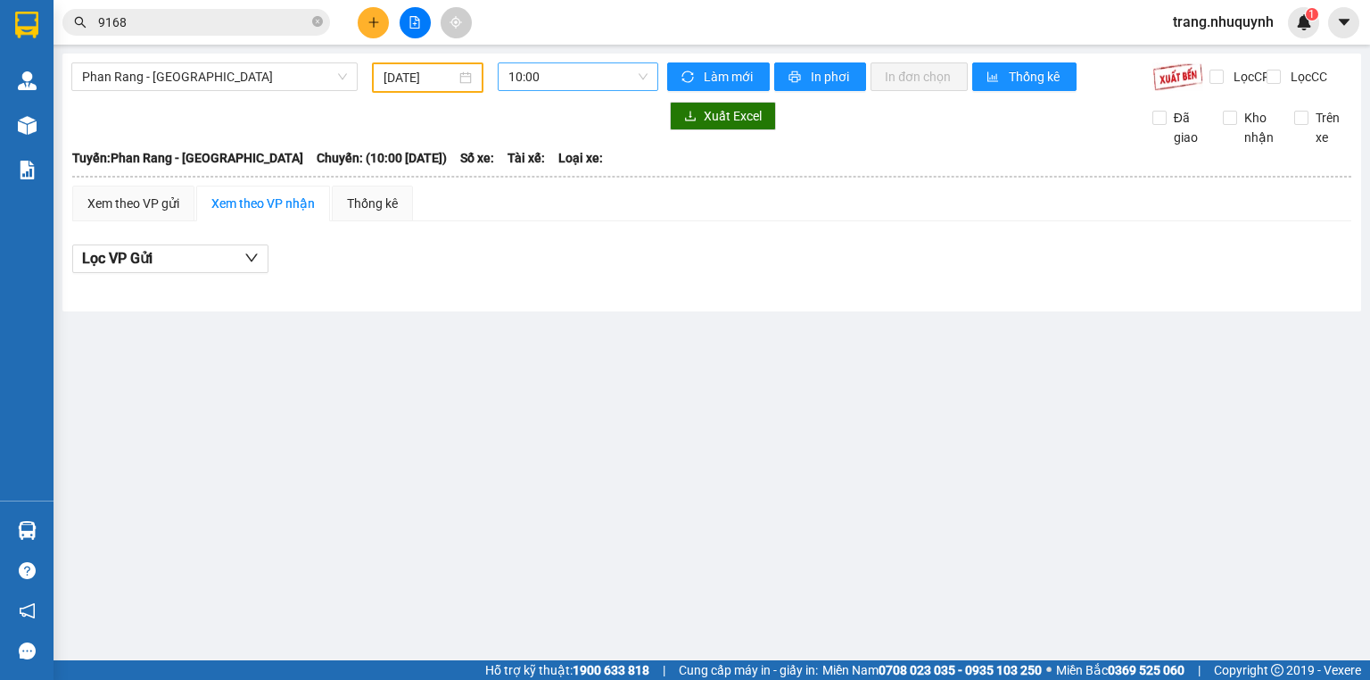
click at [561, 79] on span "10:00" at bounding box center [579, 76] width 140 height 27
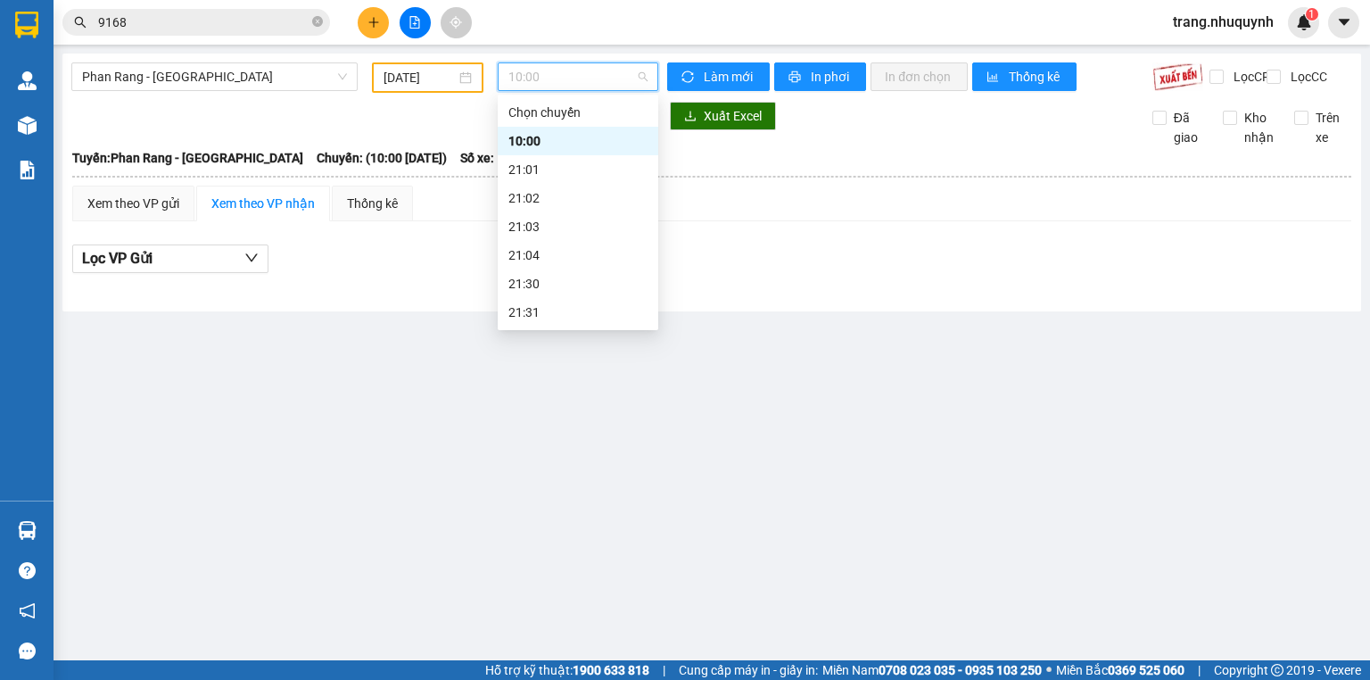
click at [560, 331] on div "22:00" at bounding box center [578, 341] width 139 height 20
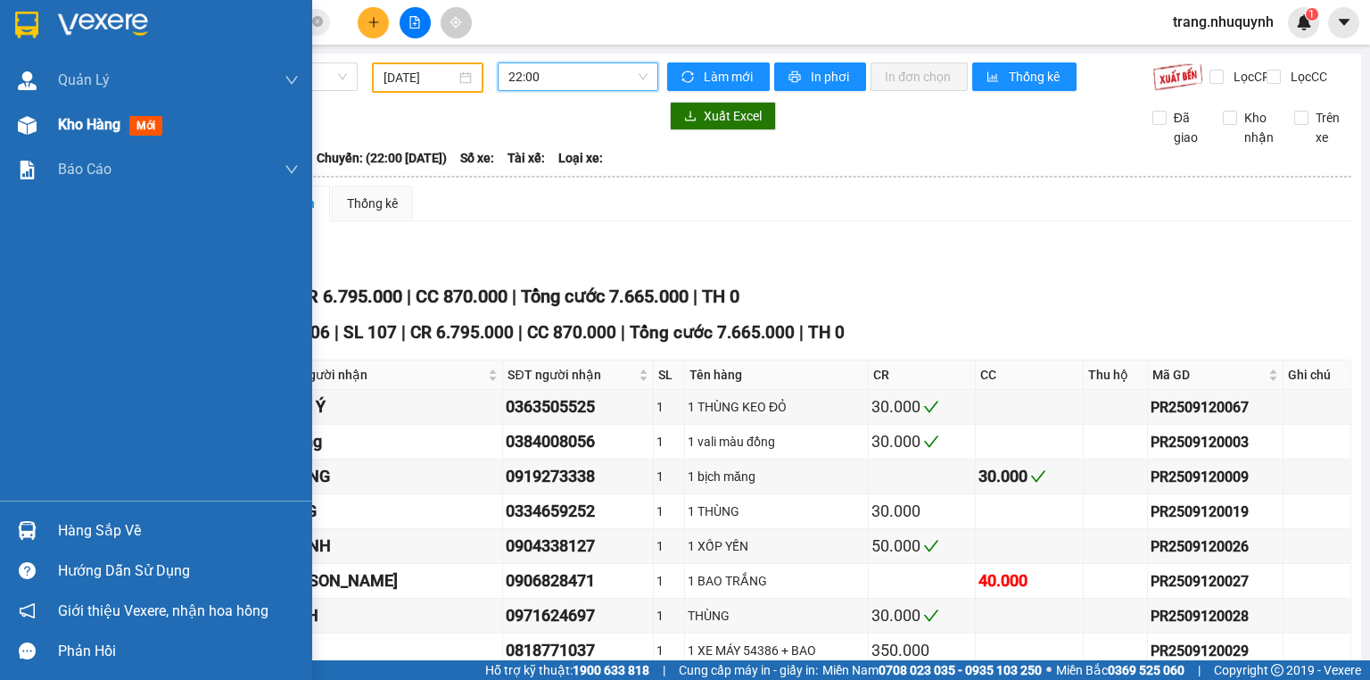
click at [82, 122] on span "Kho hàng" at bounding box center [89, 124] width 62 height 17
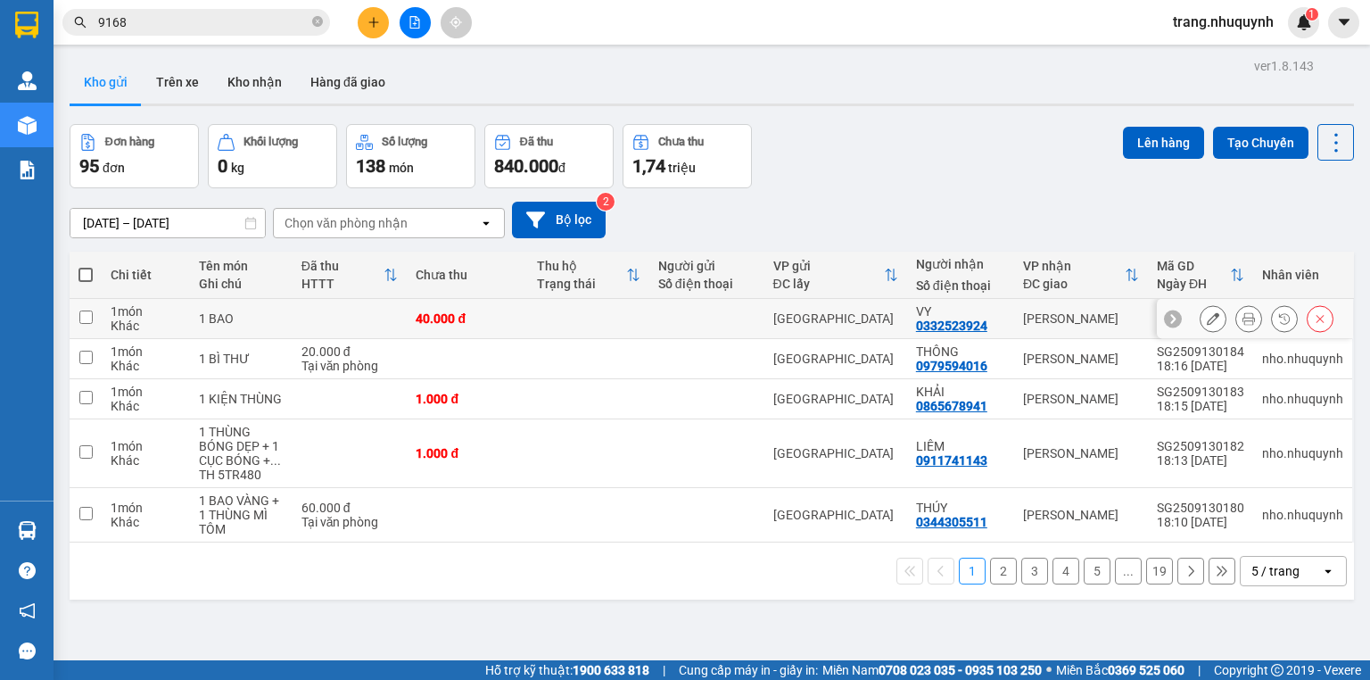
click at [1243, 323] on icon at bounding box center [1249, 318] width 12 height 12
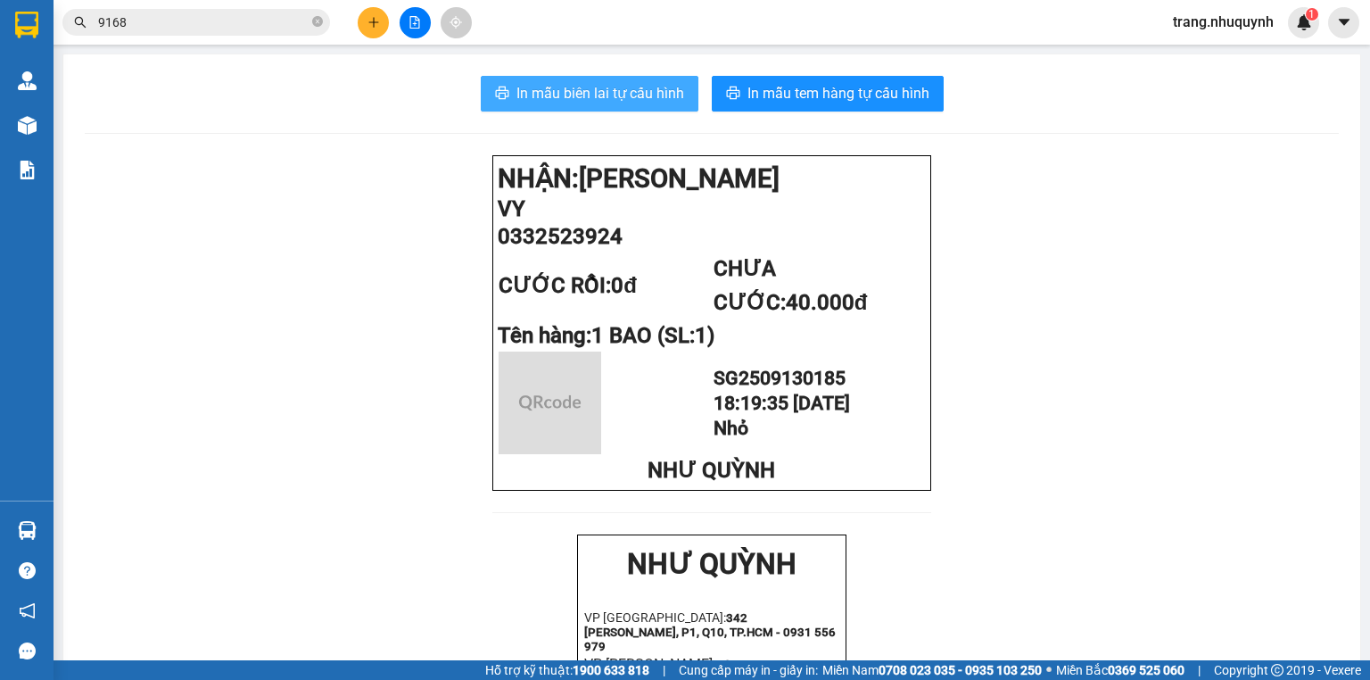
click at [603, 83] on span "In mẫu biên lai tự cấu hình" at bounding box center [601, 93] width 168 height 22
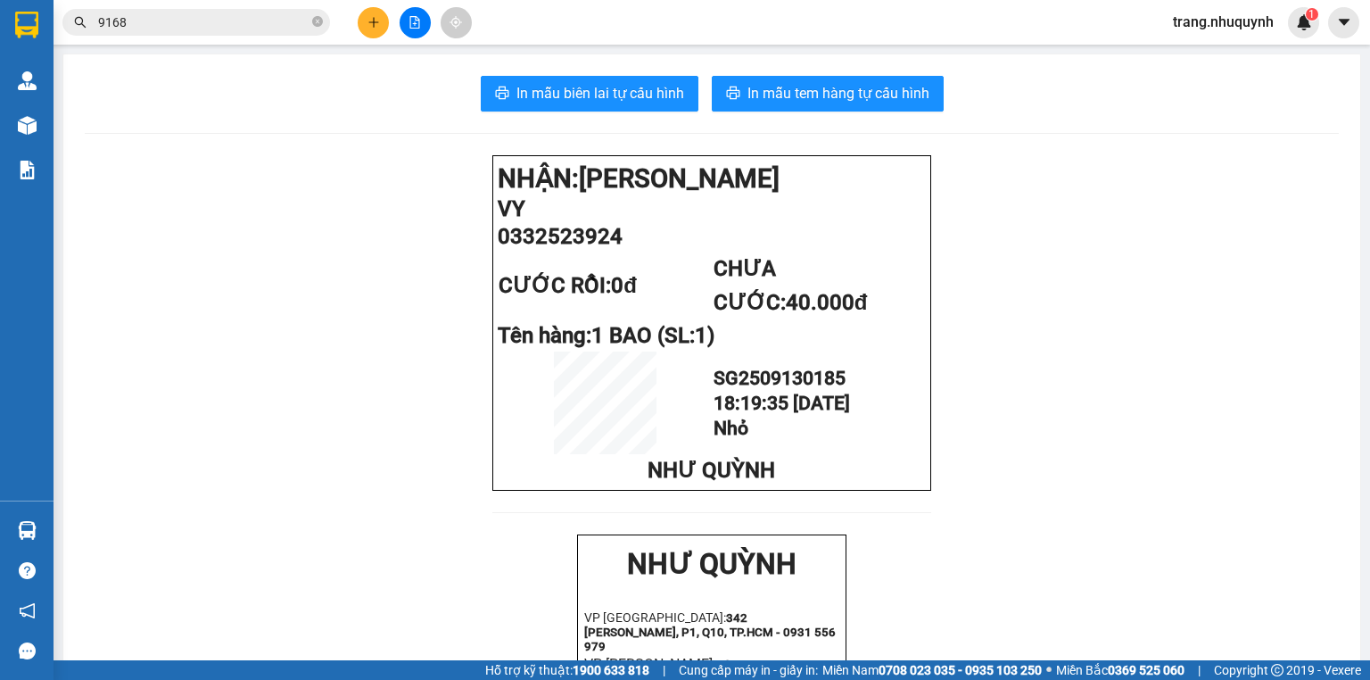
click at [407, 16] on button at bounding box center [415, 22] width 31 height 31
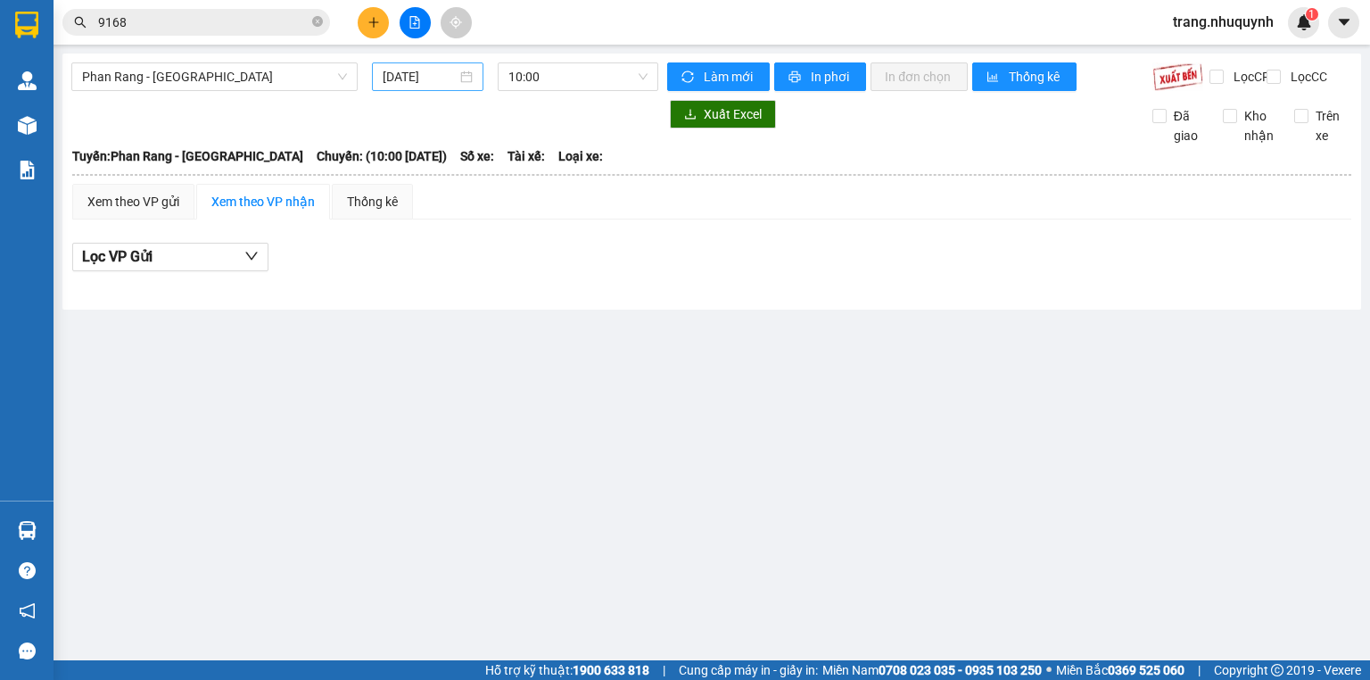
click at [428, 62] on div "[DATE]" at bounding box center [427, 76] width 111 height 29
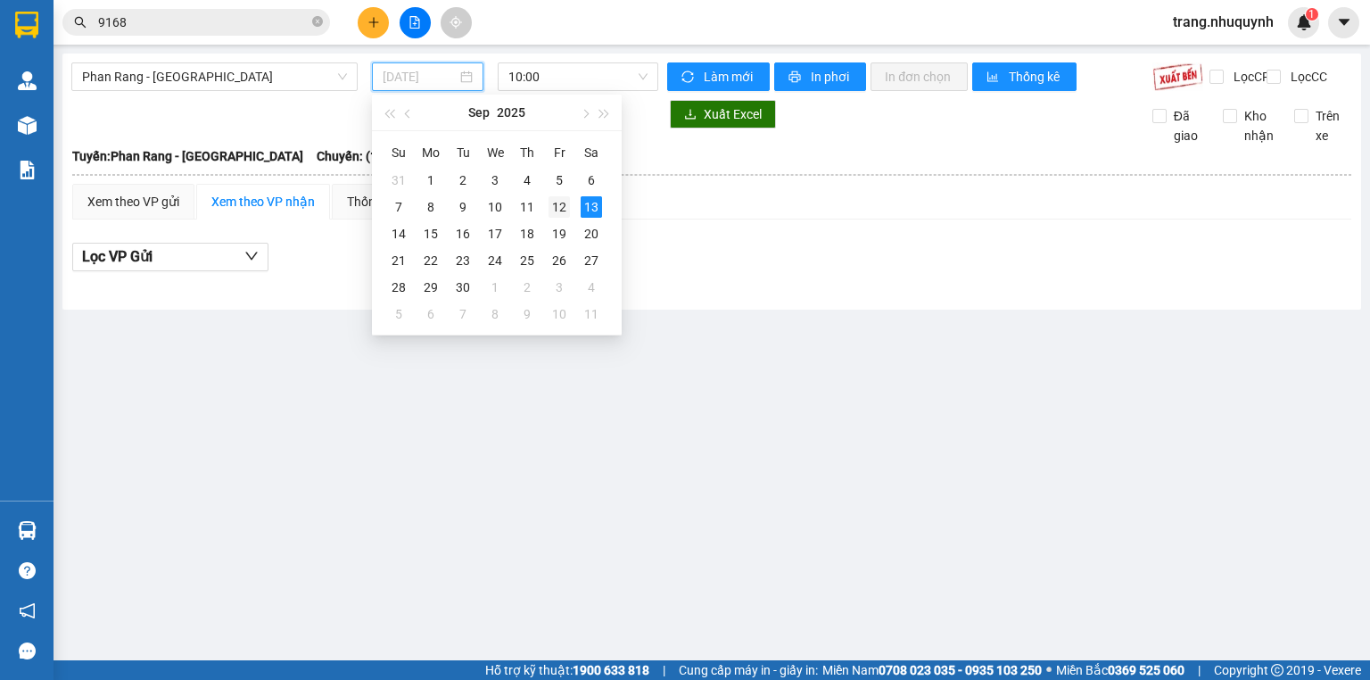
click at [556, 205] on div "12" at bounding box center [559, 206] width 21 height 21
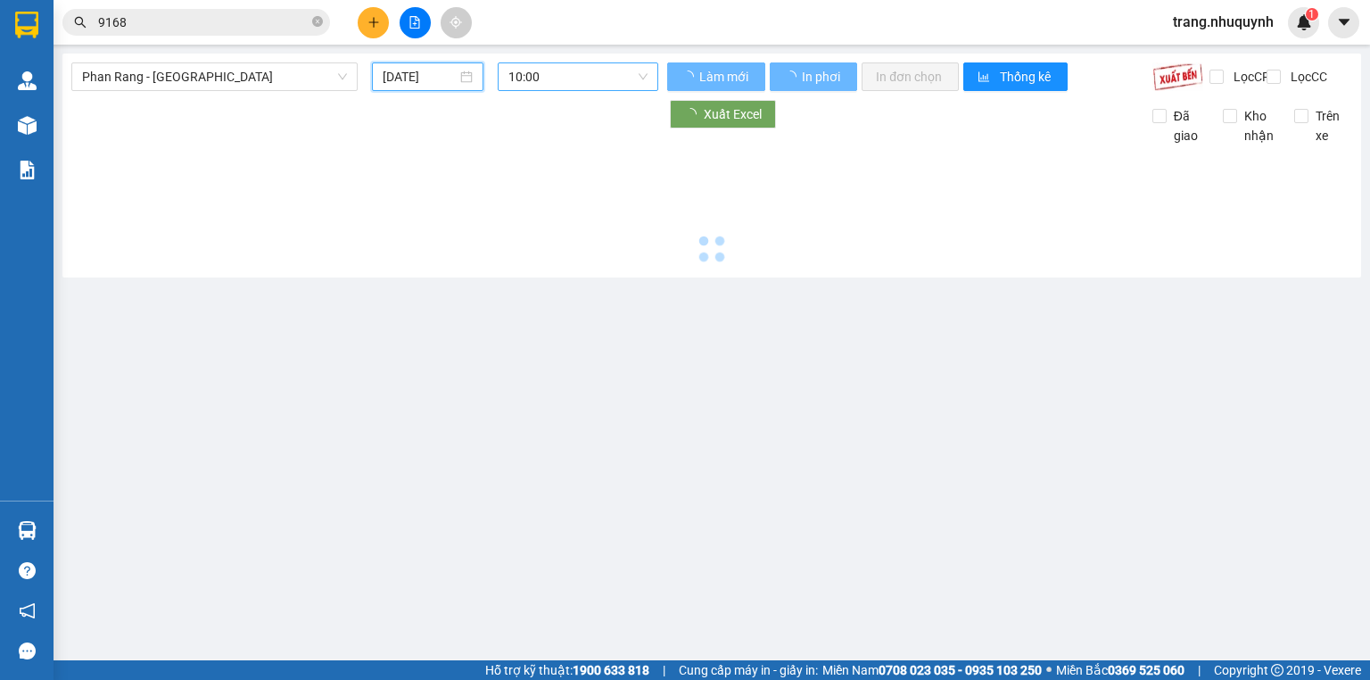
type input "[DATE]"
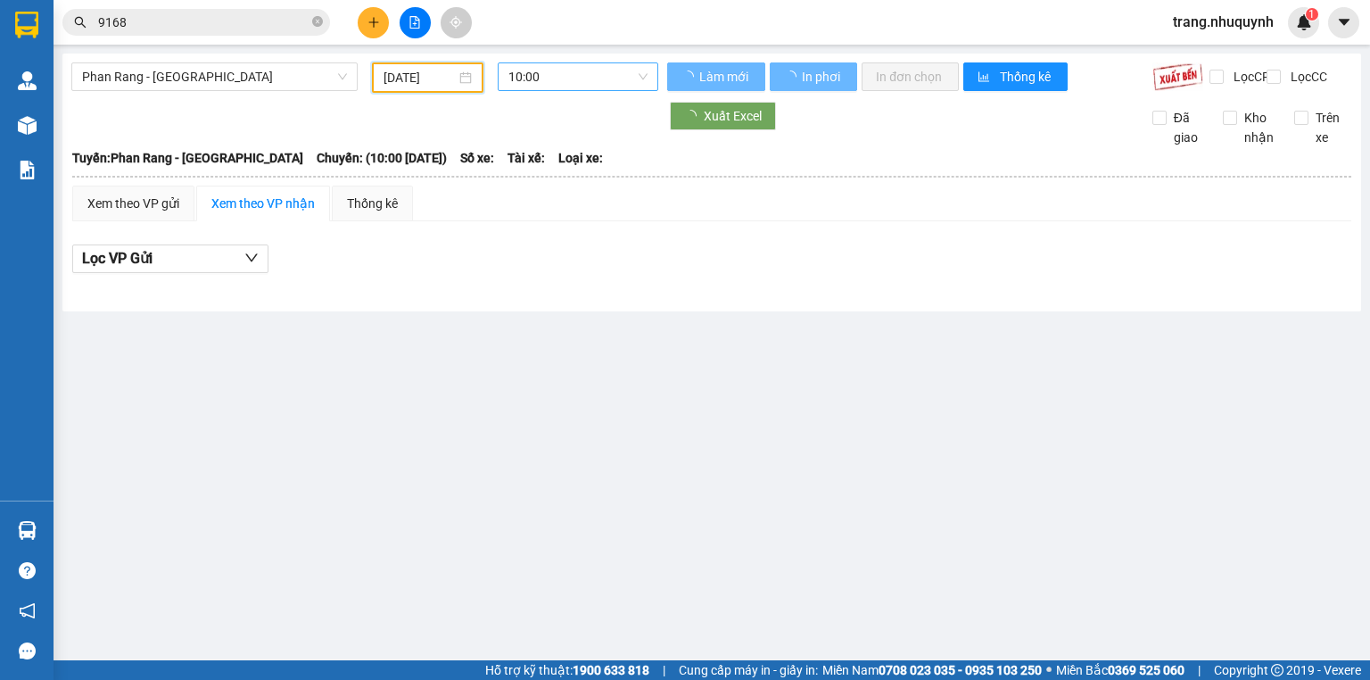
click at [534, 81] on span "10:00" at bounding box center [579, 76] width 140 height 27
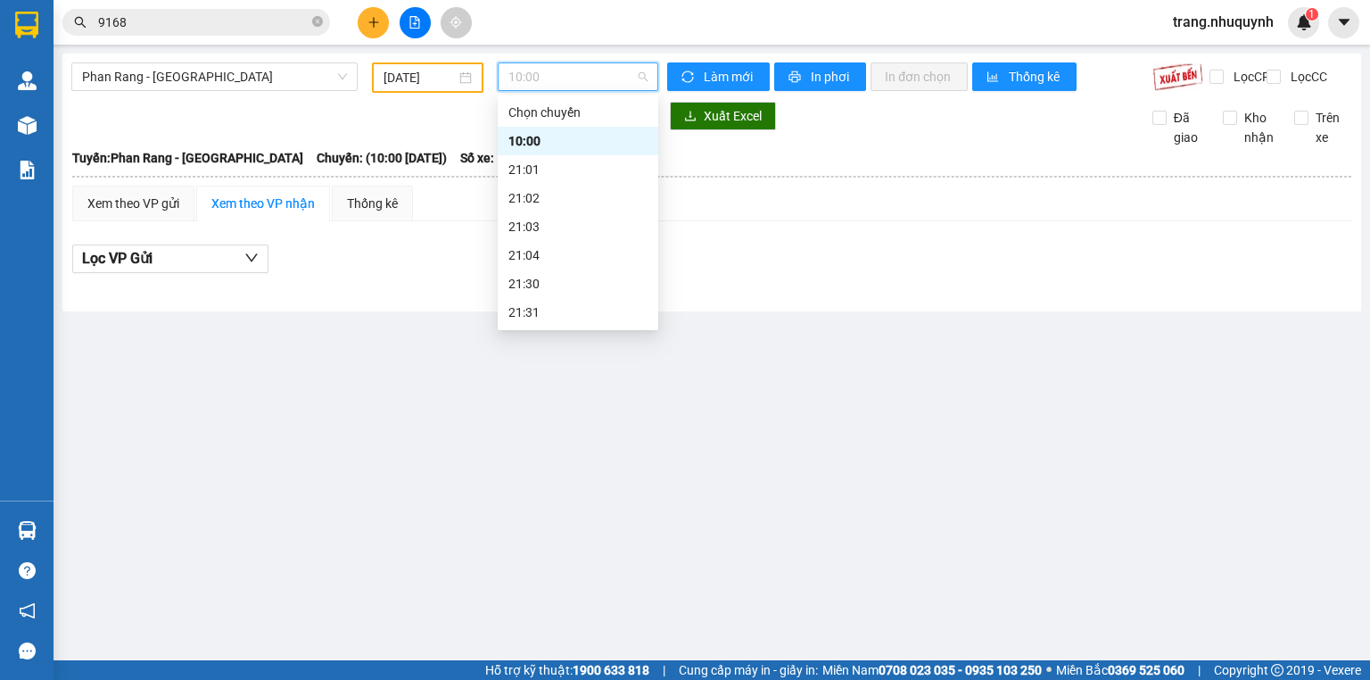
click at [555, 331] on div "22:00" at bounding box center [578, 341] width 139 height 20
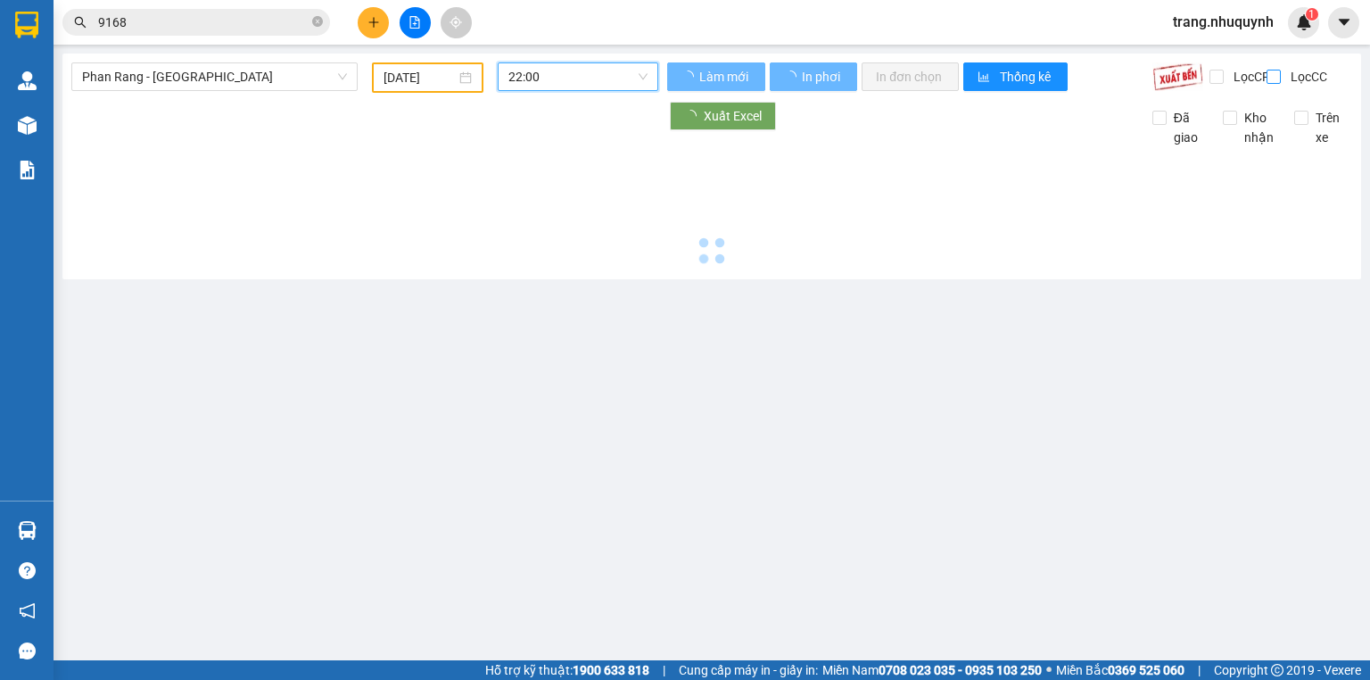
click at [1270, 74] on input "Lọc CC" at bounding box center [1275, 77] width 17 height 14
checkbox input "true"
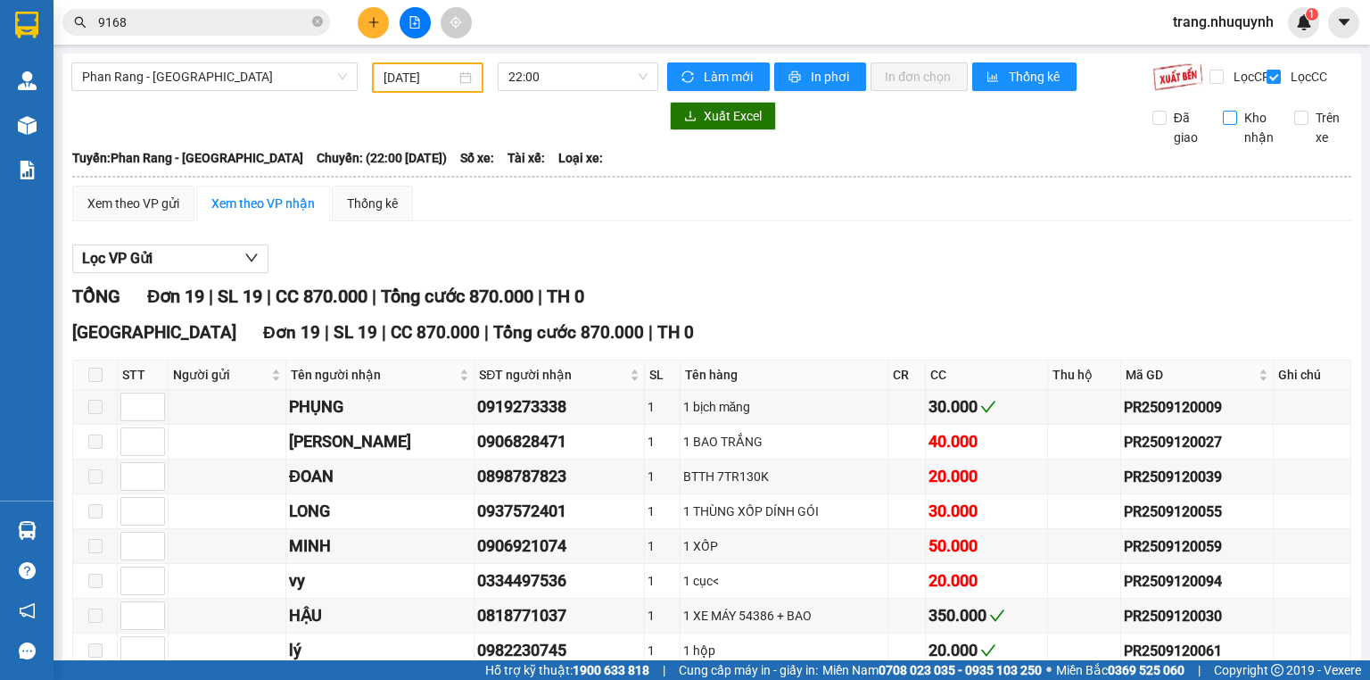
click at [1223, 125] on input "Kho nhận" at bounding box center [1230, 118] width 14 height 14
checkbox input "true"
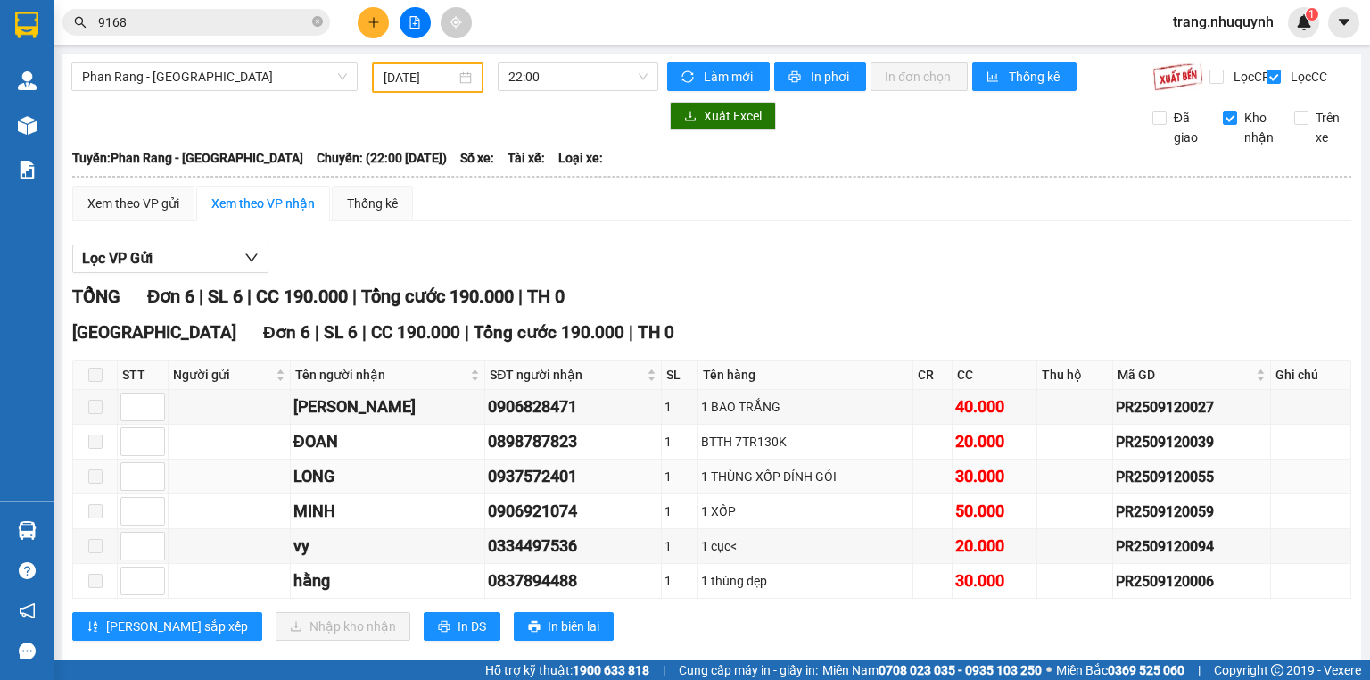
click at [607, 484] on div "0937572401" at bounding box center [573, 476] width 170 height 25
click at [849, 252] on div "Lọc VP Gửi TỔNG Đơn 6 | SL 6 | CC 190.000 | Tổng cước 190.000 | TH 0 Sài Gòn Đ…" at bounding box center [711, 449] width 1279 height 427
click at [471, 194] on div "Xem theo VP gửi Xem theo VP nhận Thống kê" at bounding box center [711, 204] width 1279 height 36
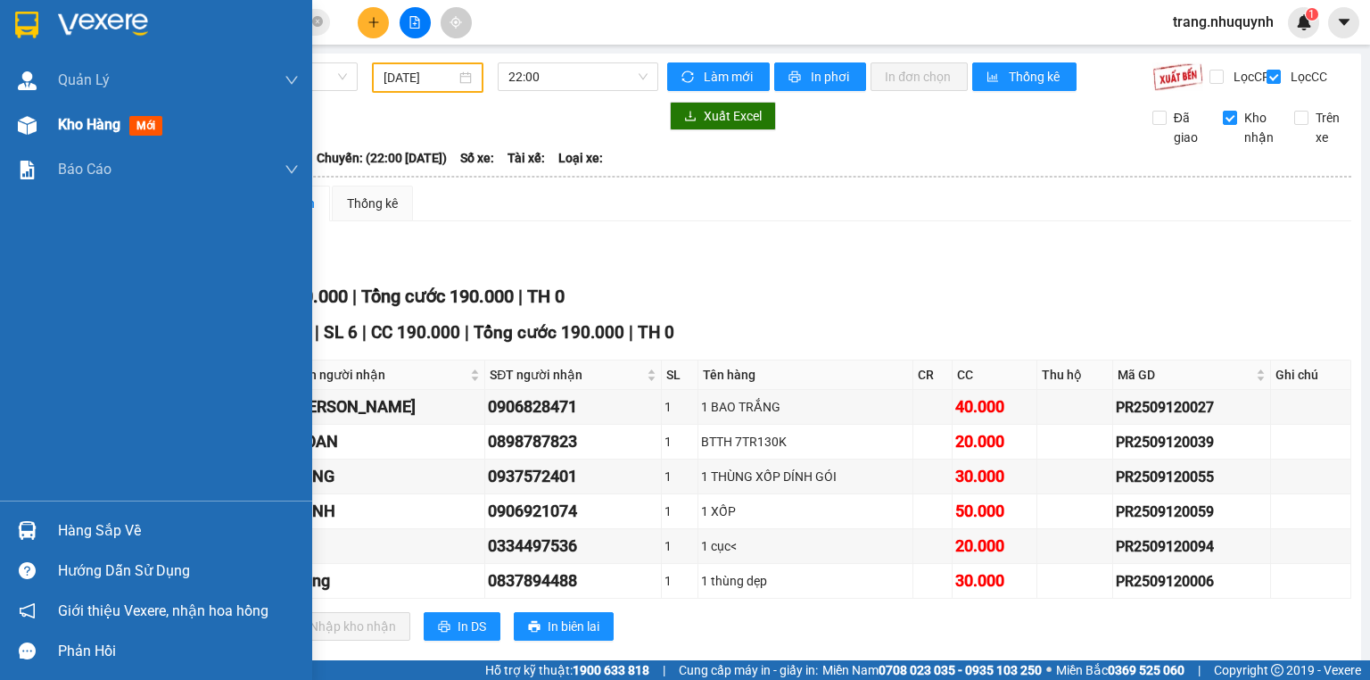
click at [34, 125] on img at bounding box center [27, 125] width 19 height 19
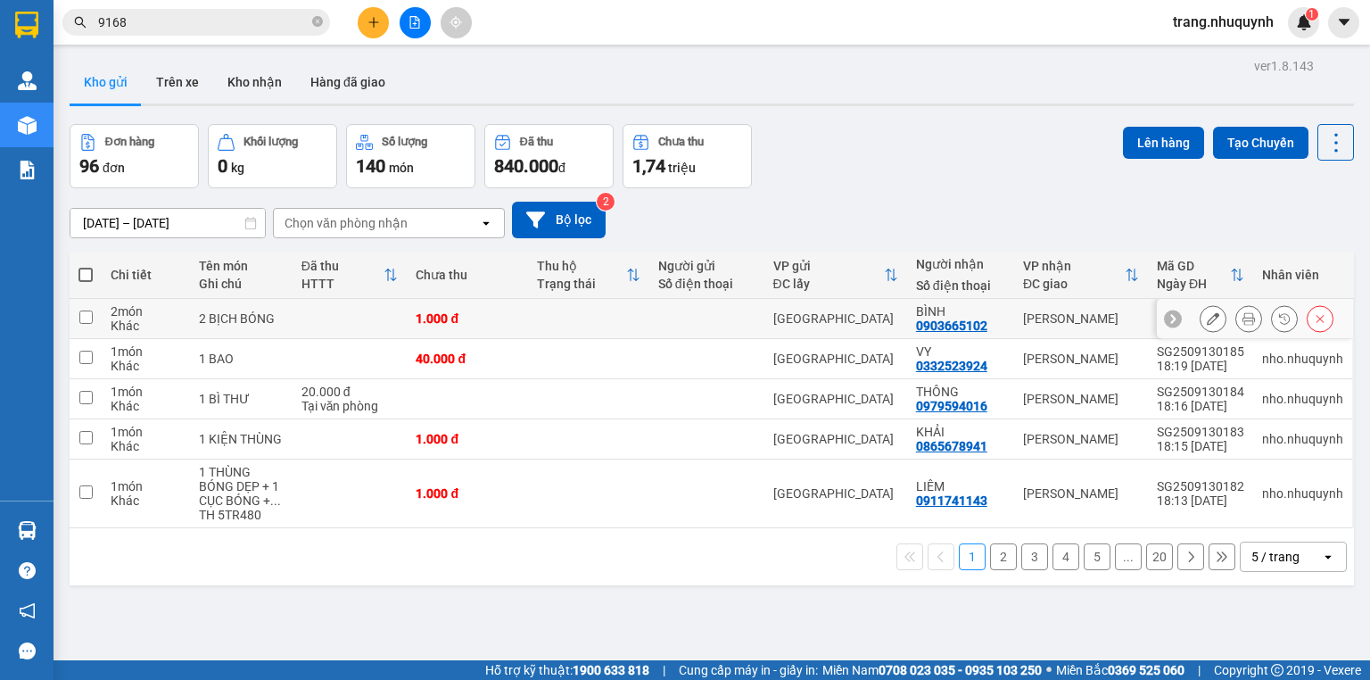
click at [1243, 312] on icon at bounding box center [1249, 318] width 12 height 12
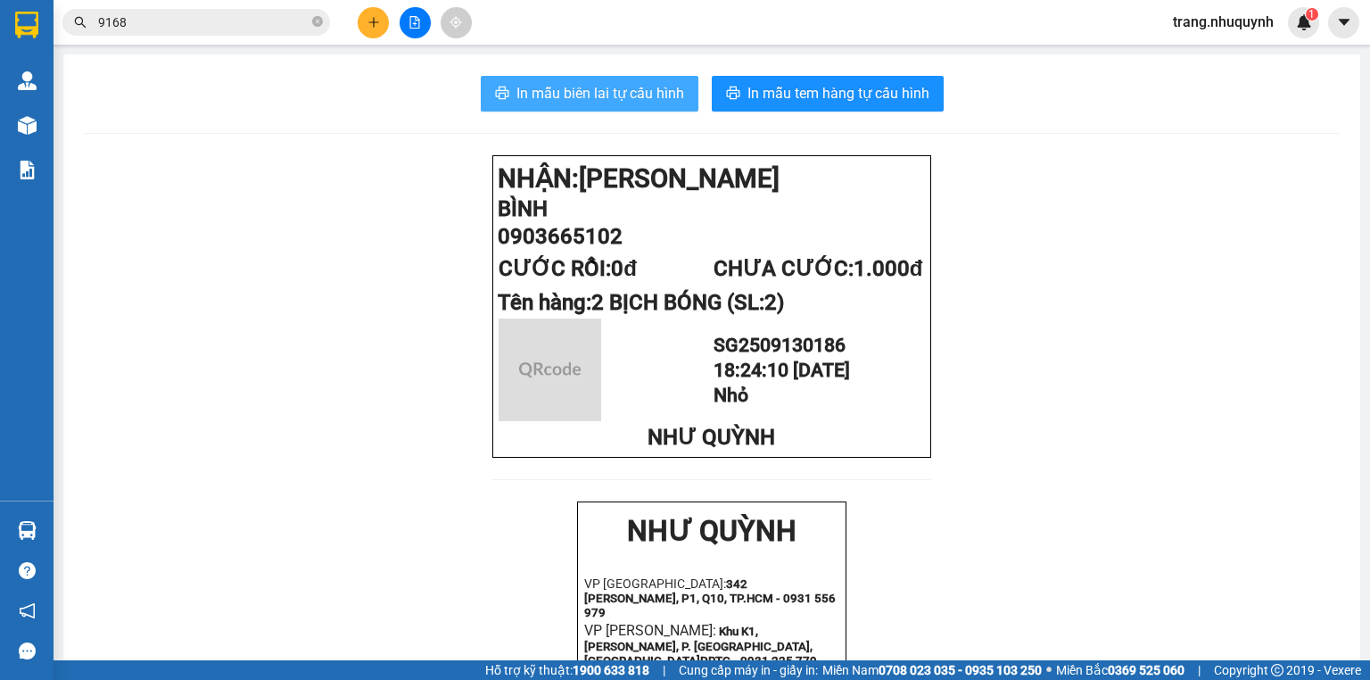
click at [614, 82] on span "In mẫu biên lai tự cấu hình" at bounding box center [601, 93] width 168 height 22
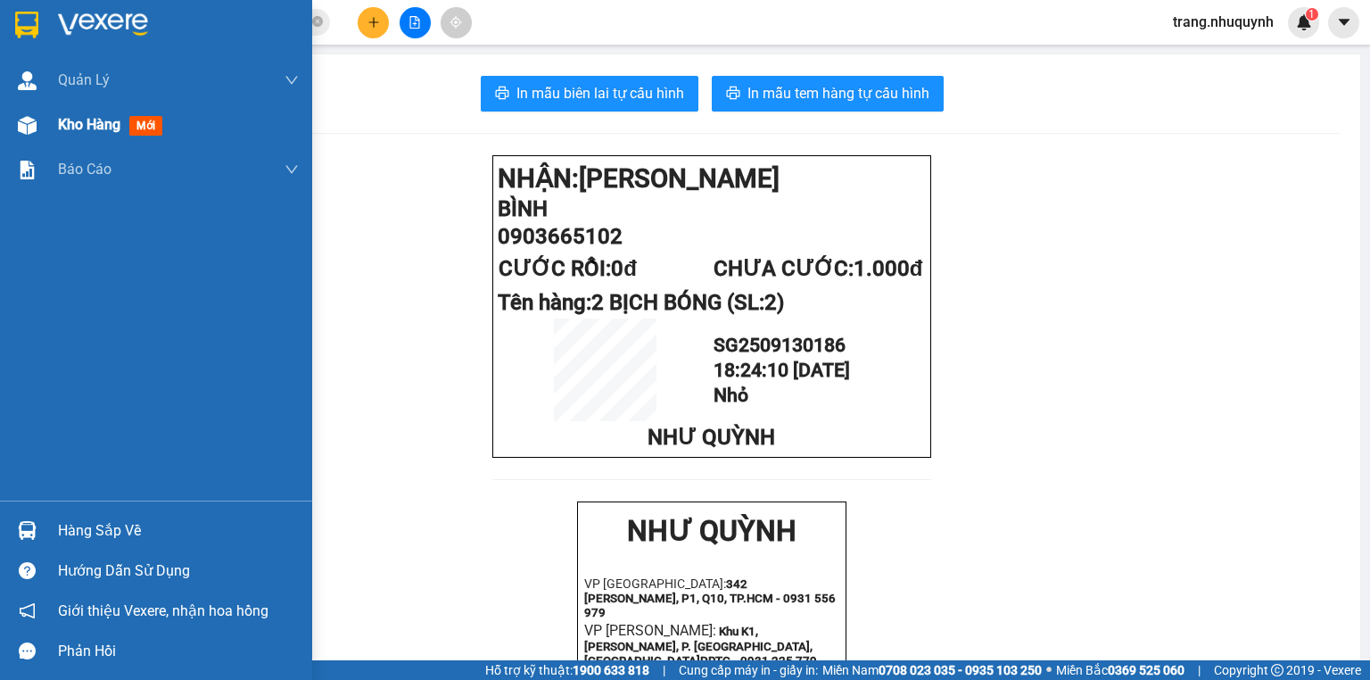
click at [68, 121] on span "Kho hàng" at bounding box center [89, 124] width 62 height 17
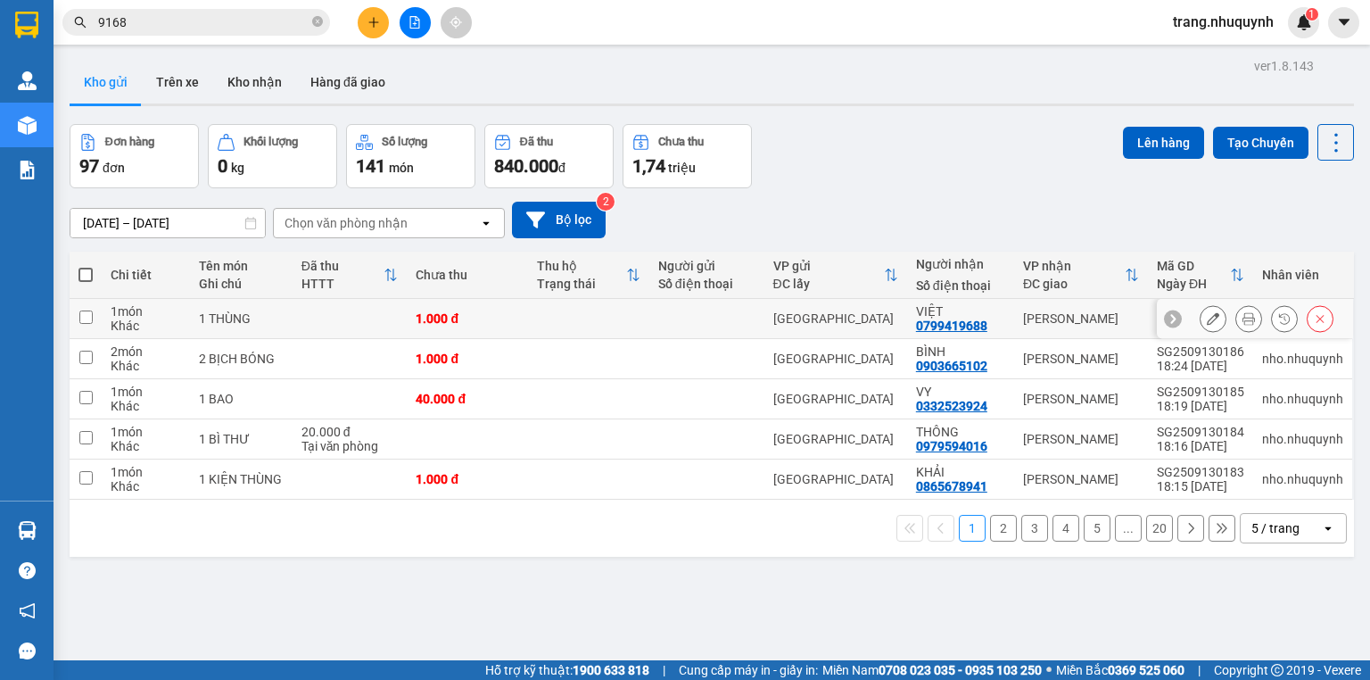
click at [1245, 303] on button at bounding box center [1249, 318] width 25 height 31
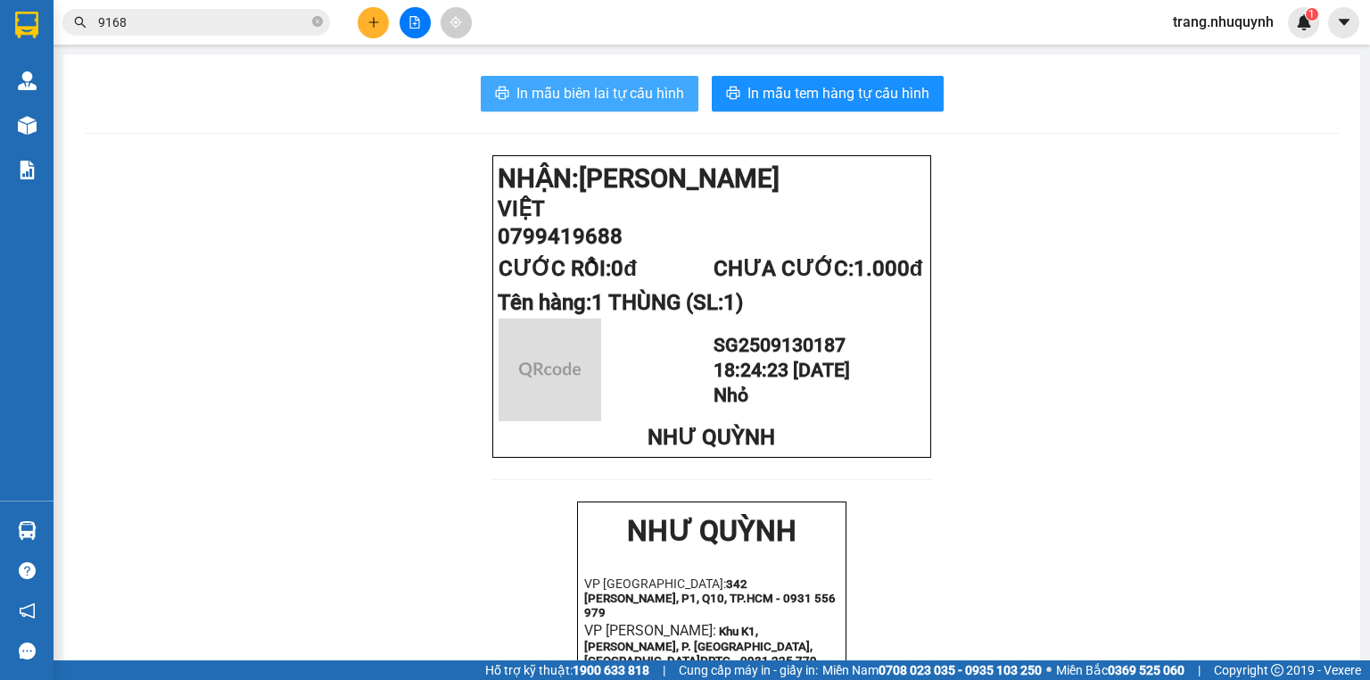
click at [536, 82] on span "In mẫu biên lai tự cấu hình" at bounding box center [601, 93] width 168 height 22
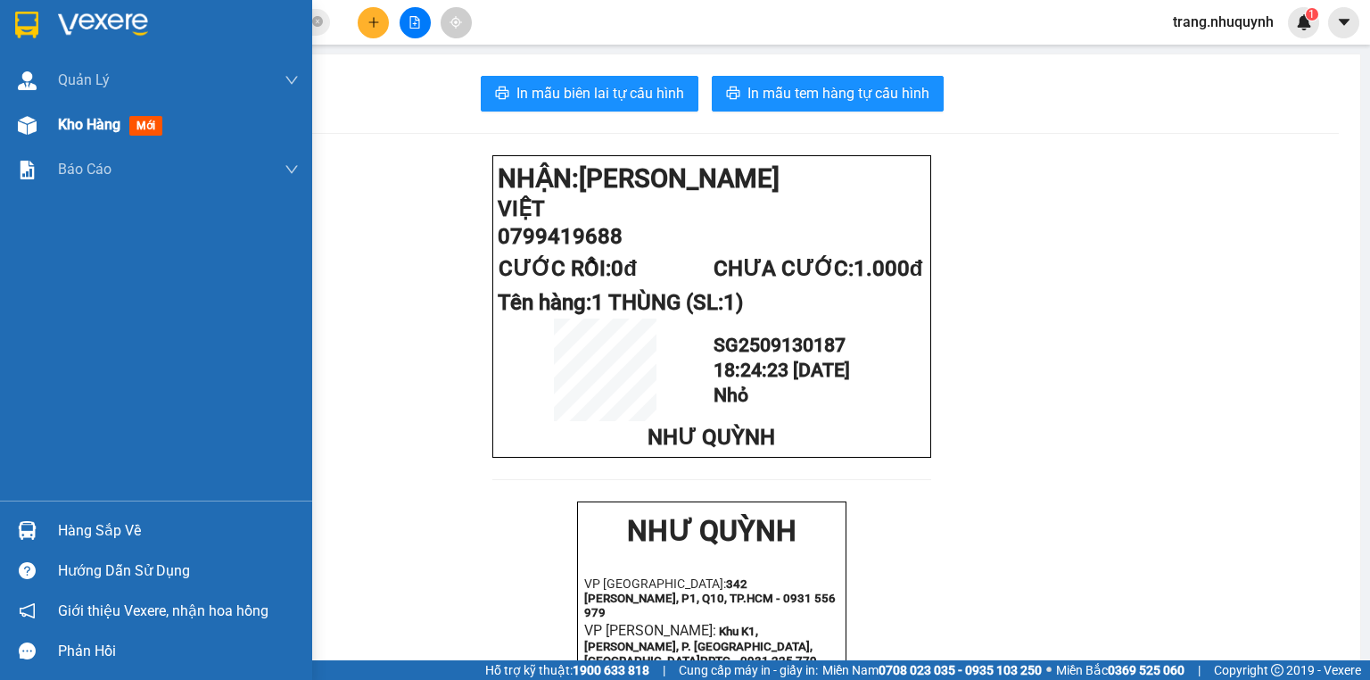
click at [81, 129] on span "Kho hàng" at bounding box center [89, 124] width 62 height 17
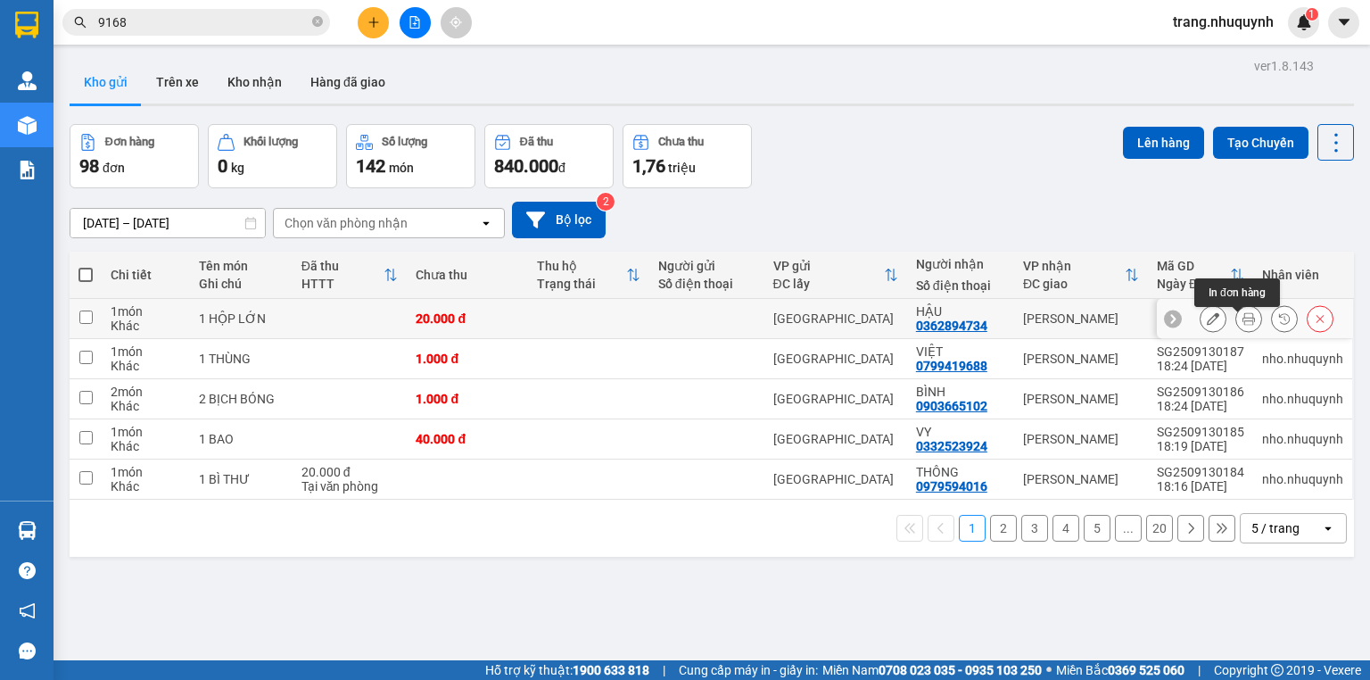
click at [1245, 303] on button at bounding box center [1249, 318] width 25 height 31
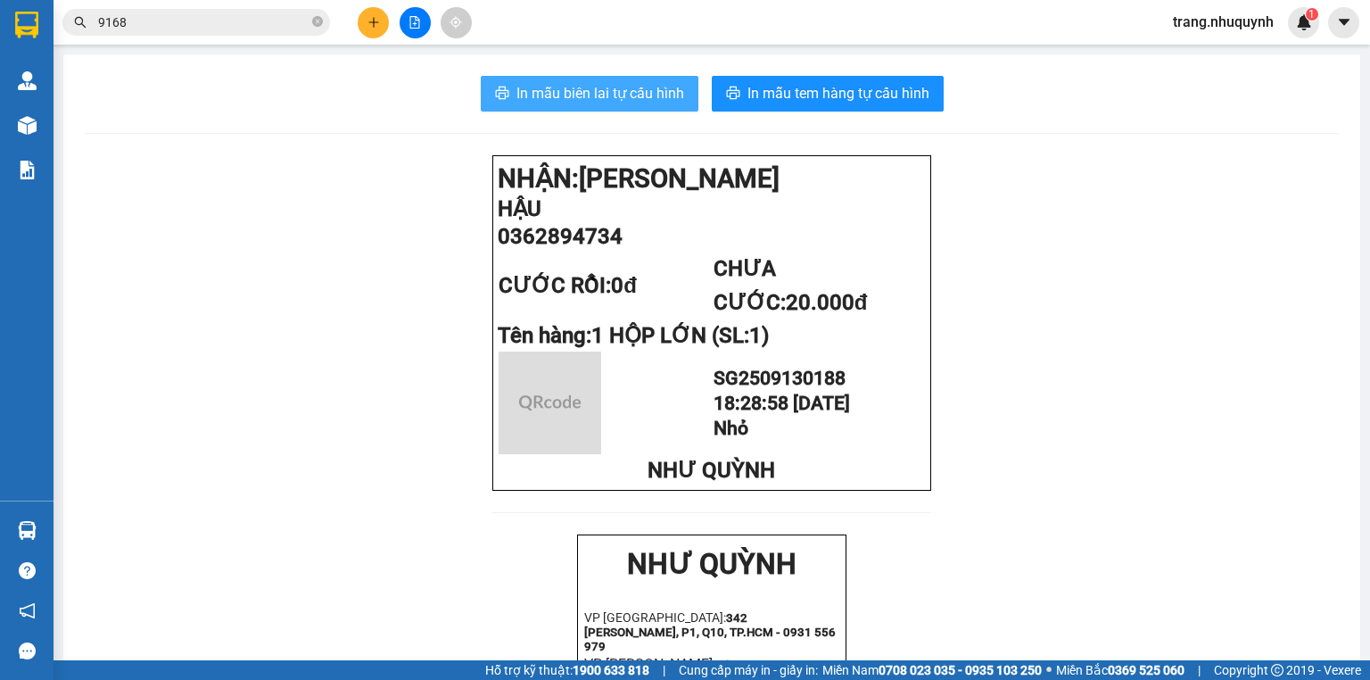
click at [623, 82] on span "In mẫu biên lai tự cấu hình" at bounding box center [601, 93] width 168 height 22
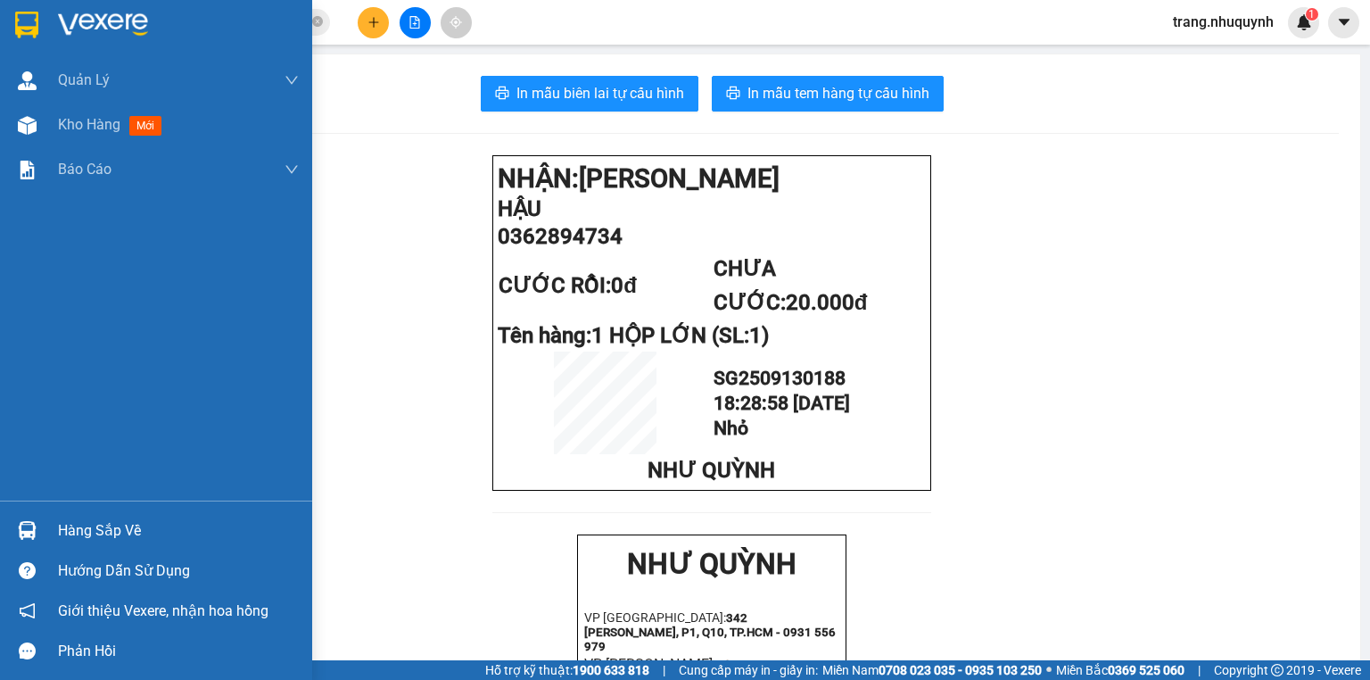
click at [75, 132] on span "Kho hàng" at bounding box center [89, 124] width 62 height 17
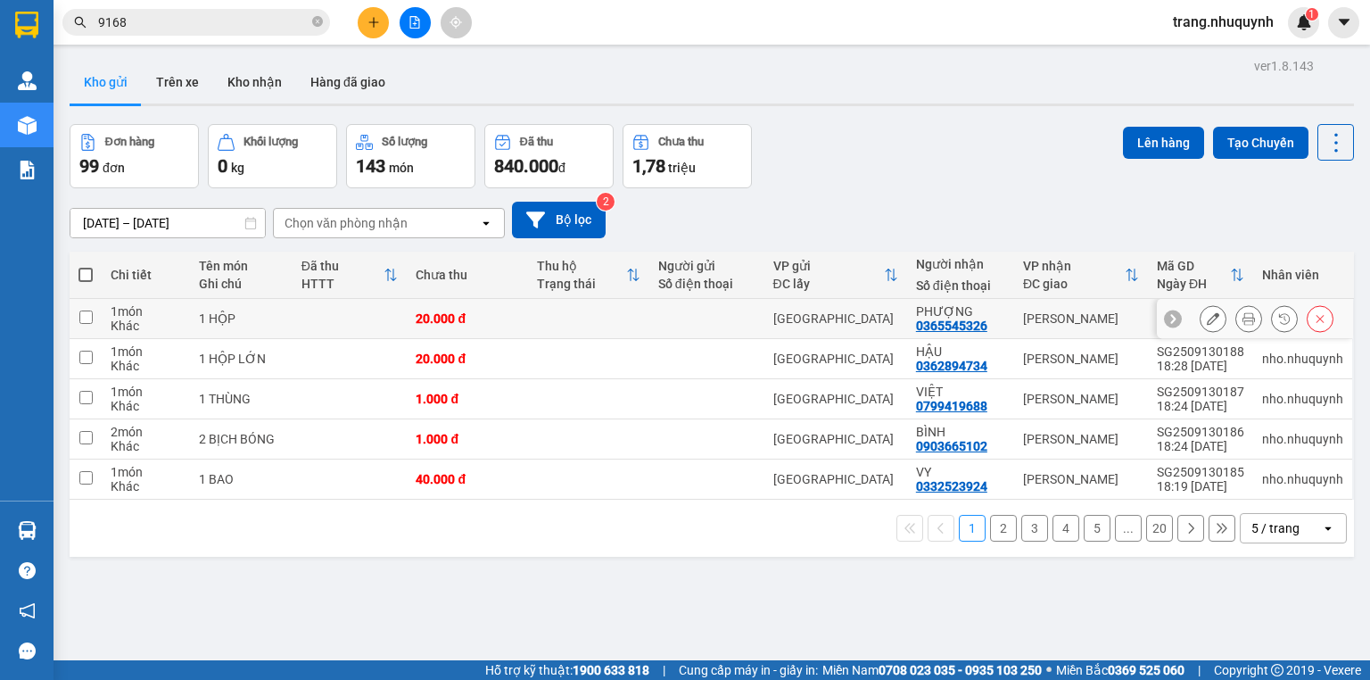
click at [1243, 312] on icon at bounding box center [1249, 318] width 12 height 12
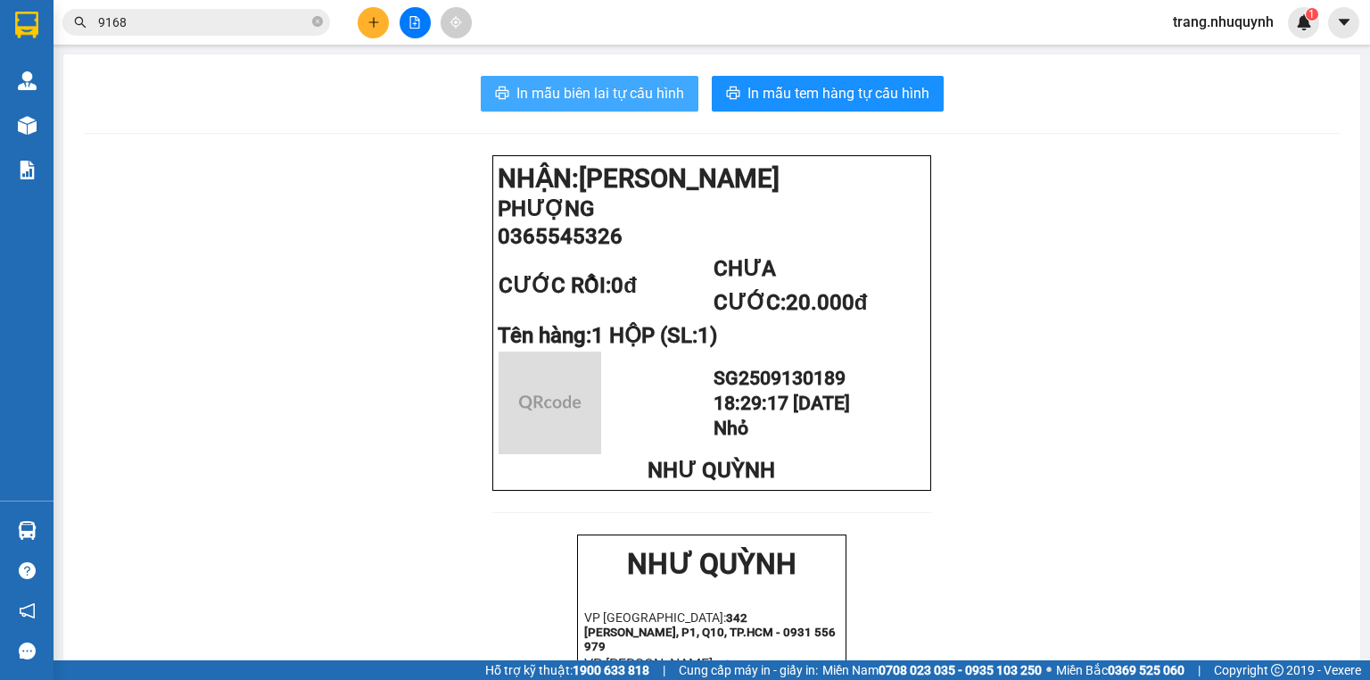
click at [567, 82] on span "In mẫu biên lai tự cấu hình" at bounding box center [601, 93] width 168 height 22
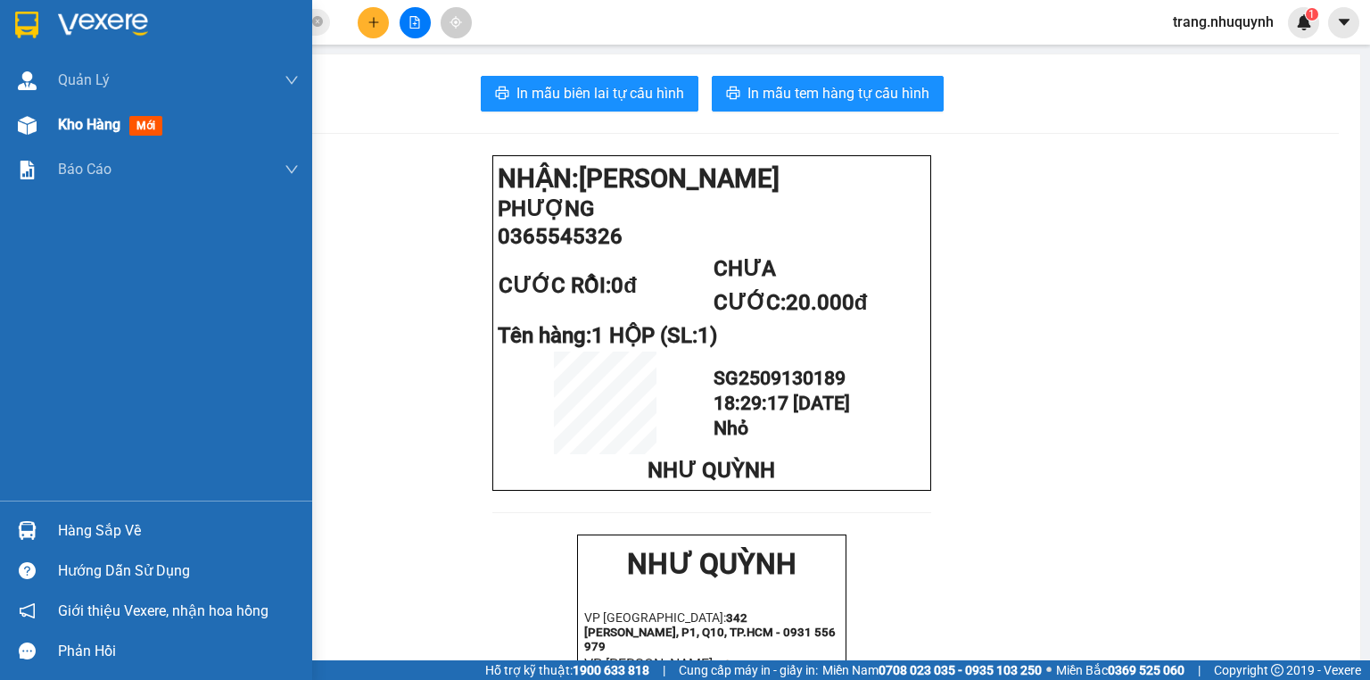
click at [93, 118] on span "Kho hàng" at bounding box center [89, 124] width 62 height 17
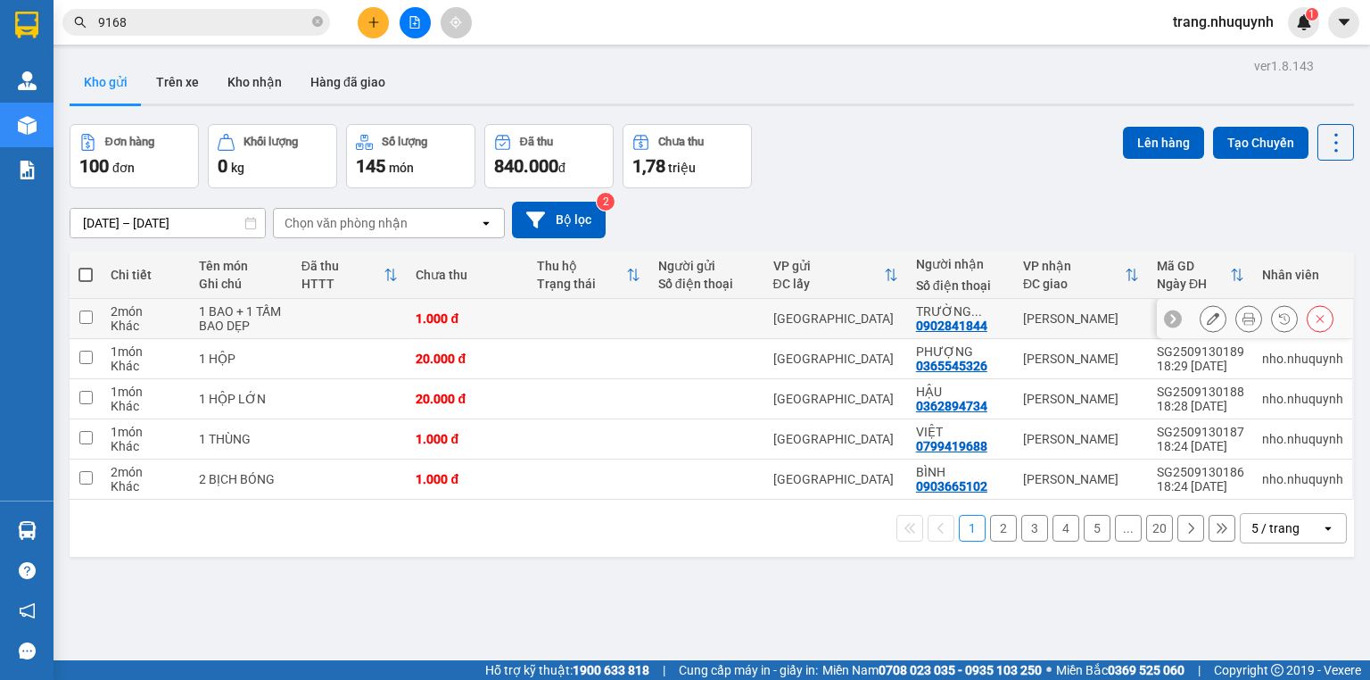
click at [1243, 312] on icon at bounding box center [1249, 318] width 12 height 12
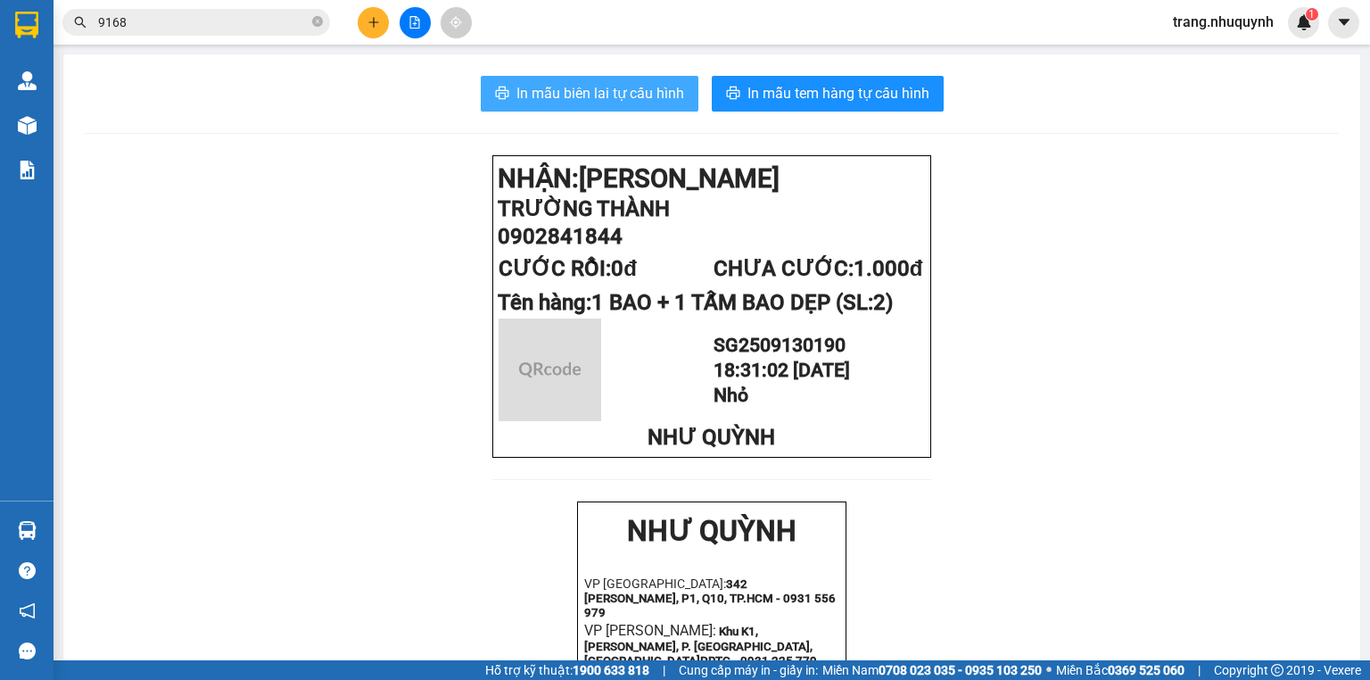
click at [635, 82] on span "In mẫu biên lai tự cấu hình" at bounding box center [601, 93] width 168 height 22
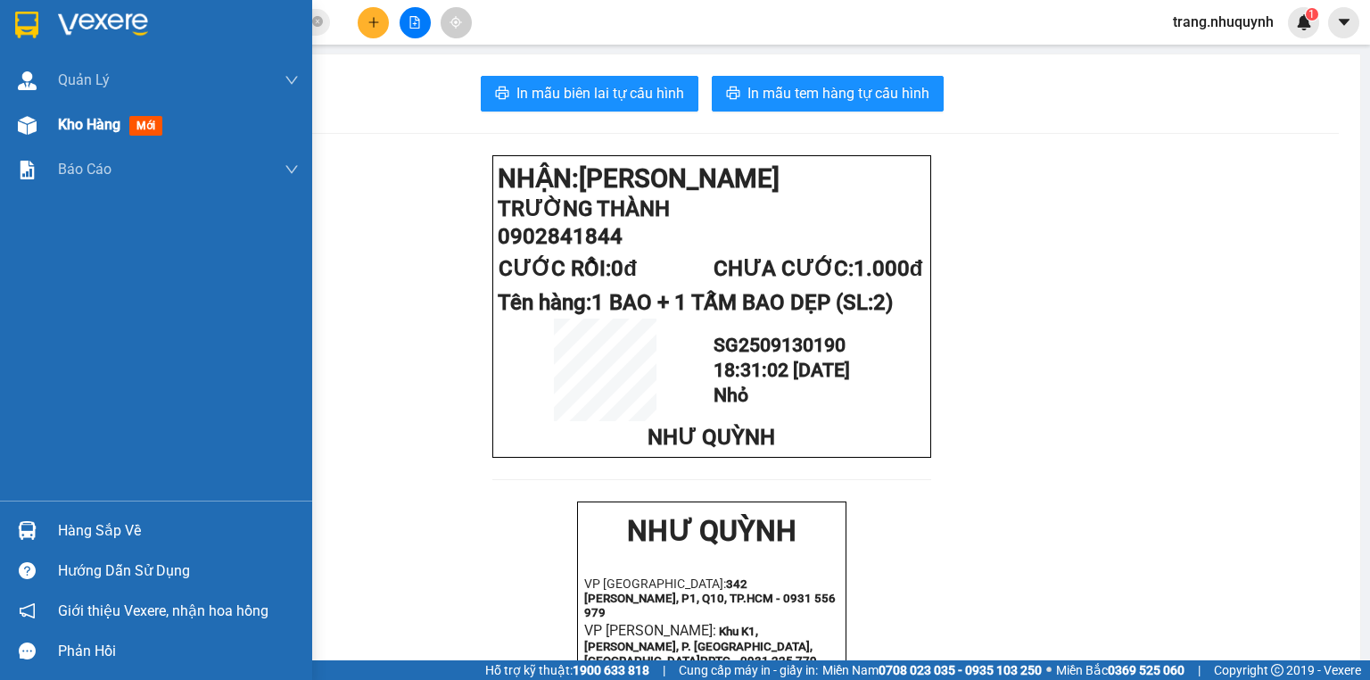
click at [89, 136] on div "Kho hàng mới" at bounding box center [114, 124] width 112 height 22
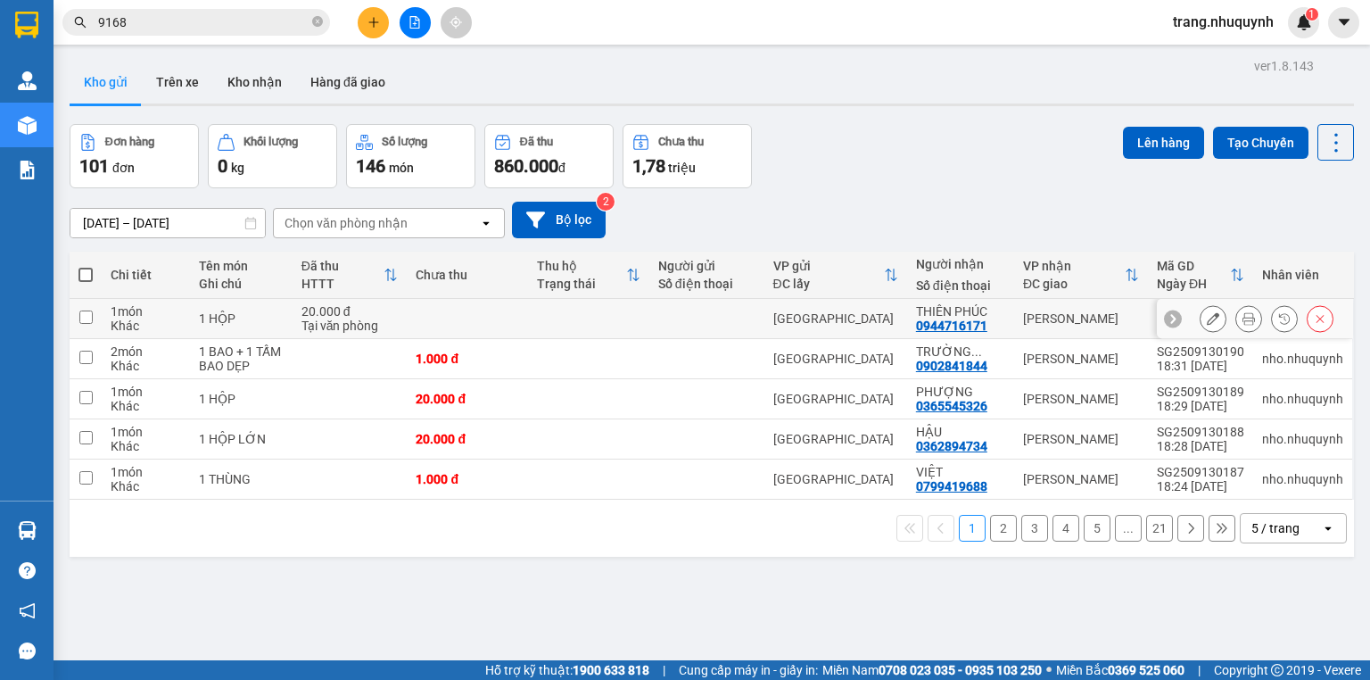
click at [1243, 312] on icon at bounding box center [1249, 318] width 12 height 12
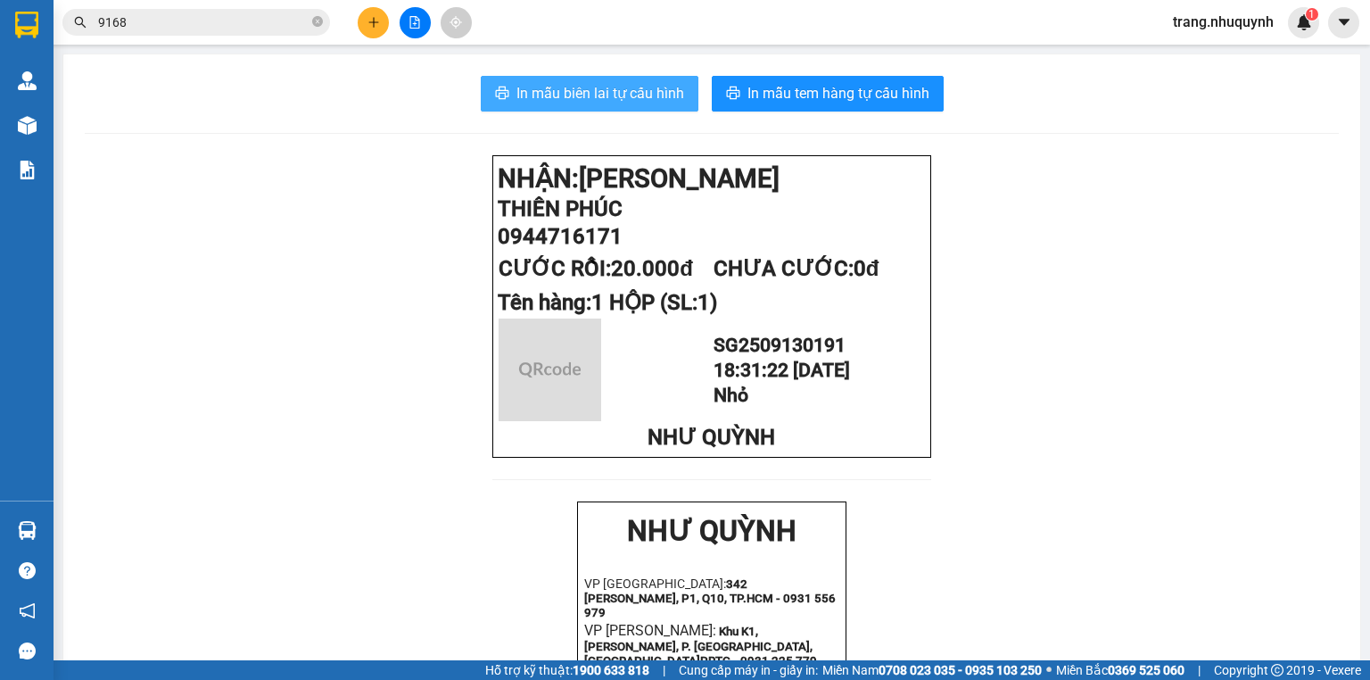
click at [665, 82] on span "In mẫu biên lai tự cấu hình" at bounding box center [601, 93] width 168 height 22
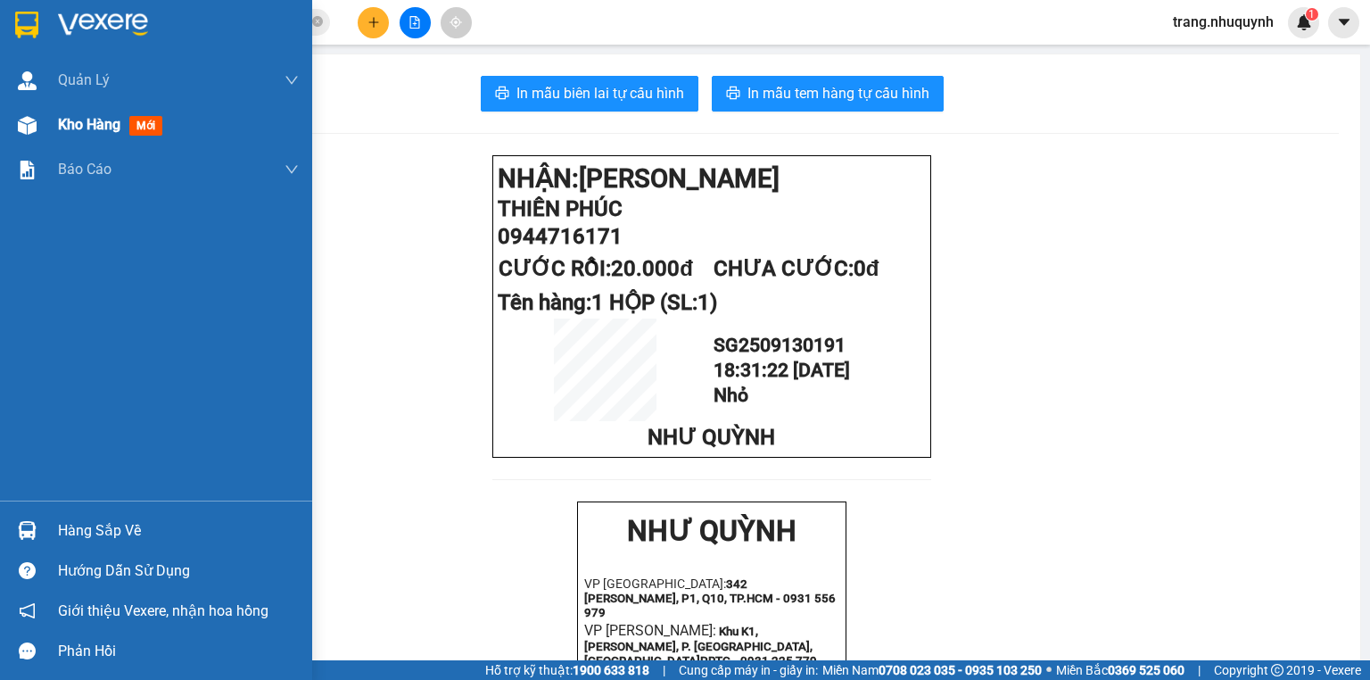
click at [73, 122] on span "Kho hàng" at bounding box center [89, 124] width 62 height 17
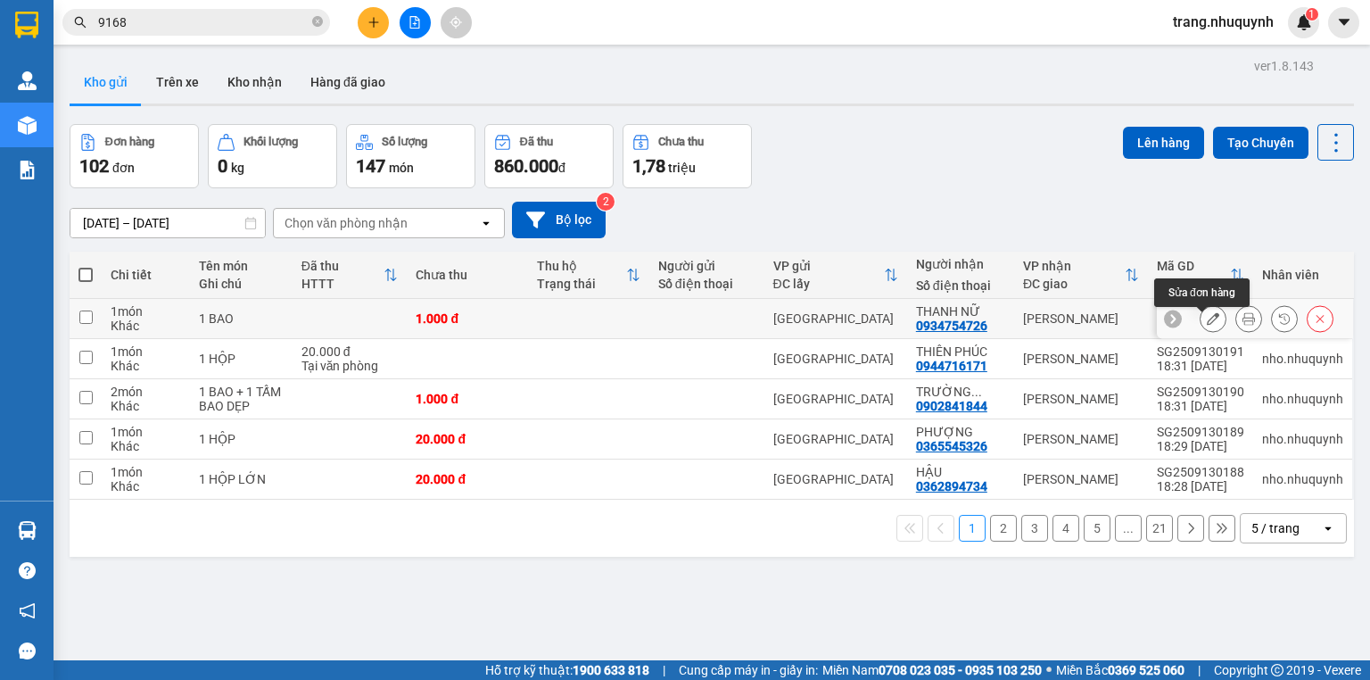
click at [1243, 312] on icon at bounding box center [1249, 318] width 12 height 12
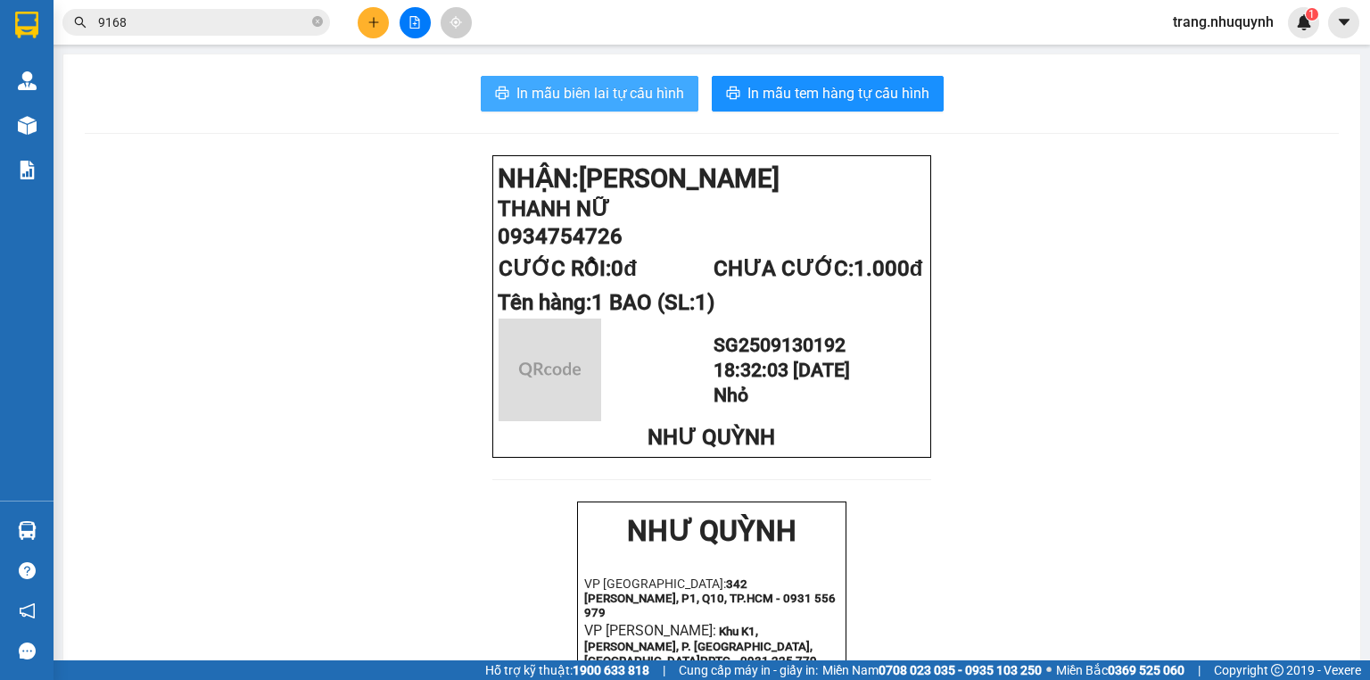
click at [586, 82] on span "In mẫu biên lai tự cấu hình" at bounding box center [601, 93] width 168 height 22
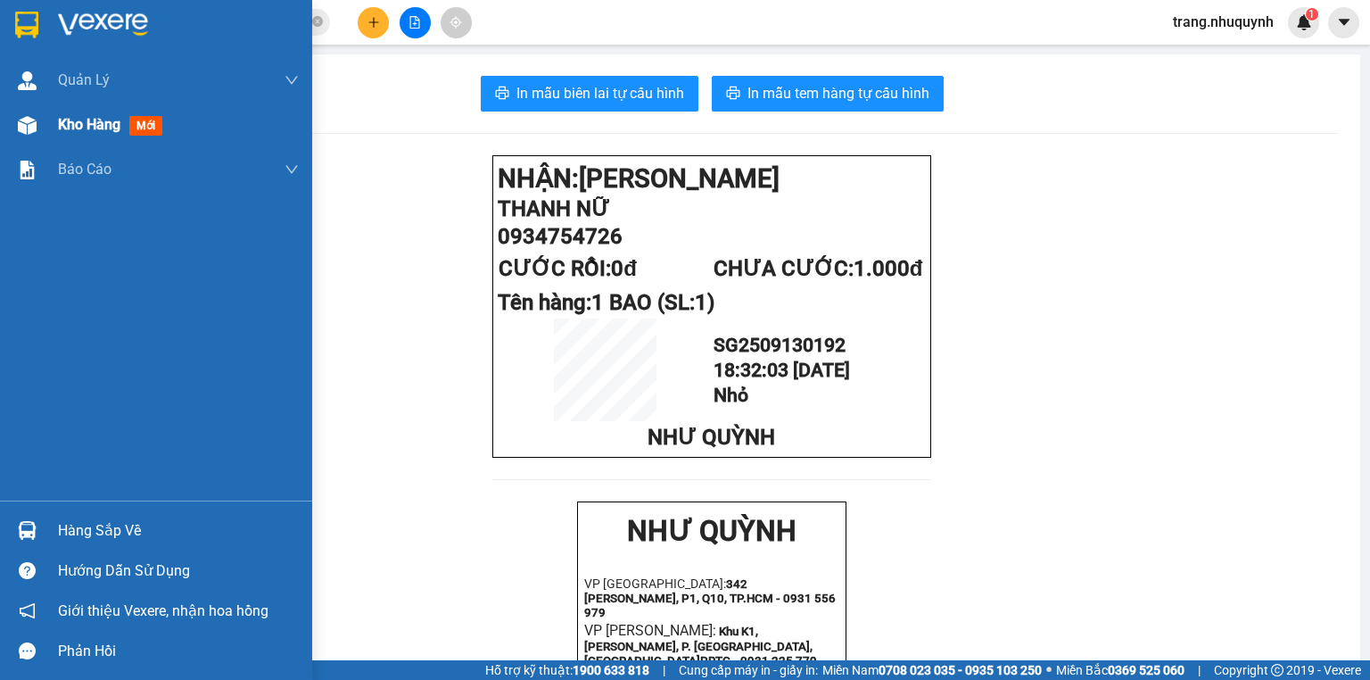
click at [46, 130] on div "Kho hàng mới" at bounding box center [156, 125] width 312 height 45
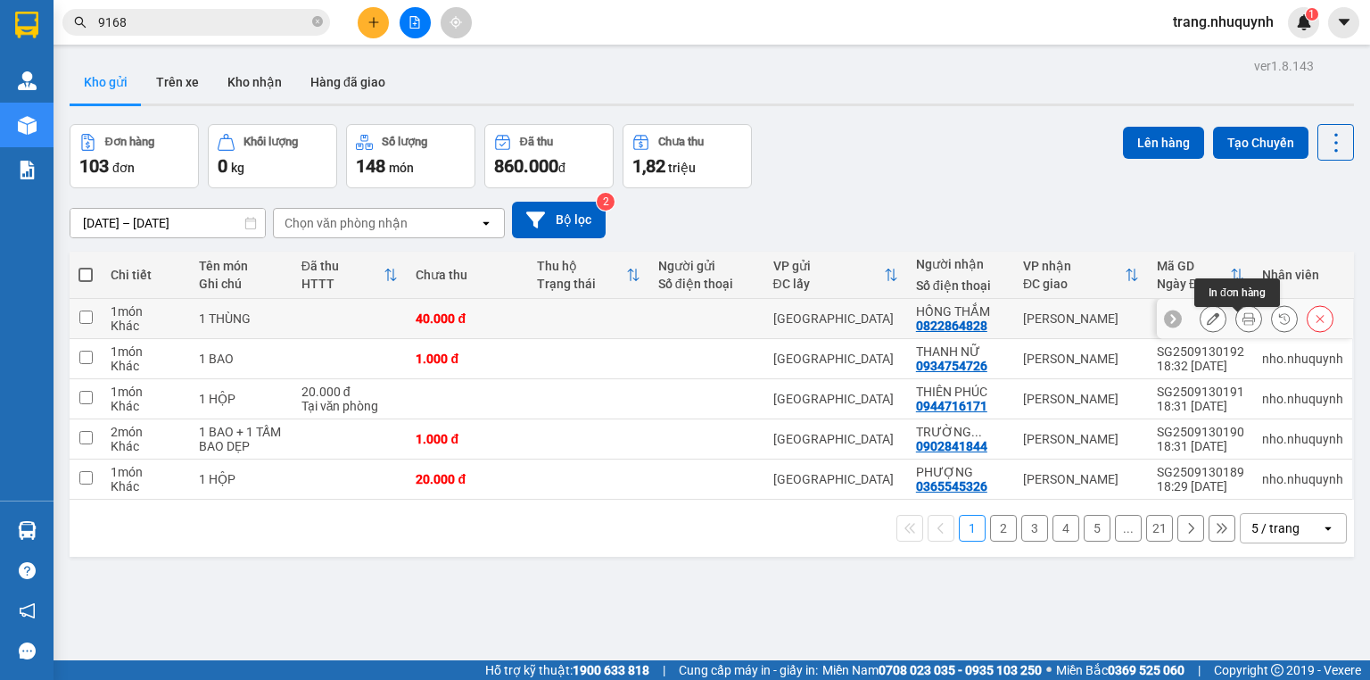
click at [1242, 303] on button at bounding box center [1249, 318] width 25 height 31
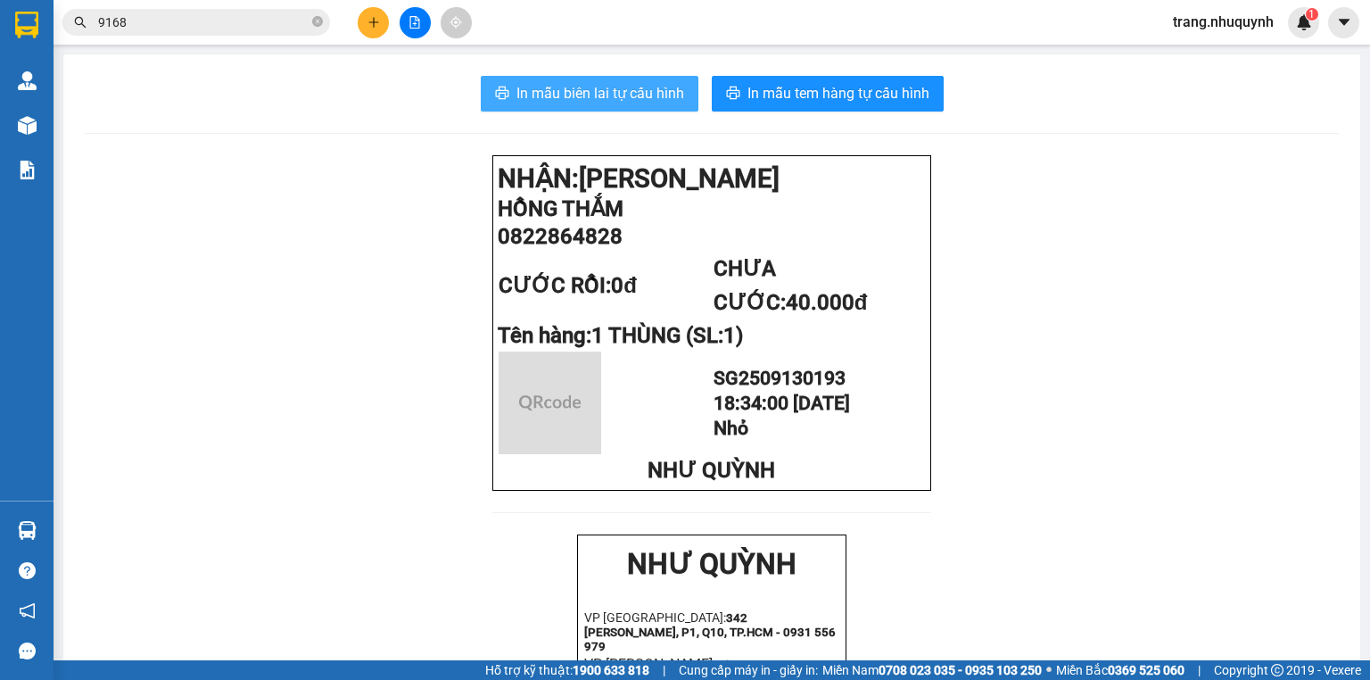
click at [542, 82] on span "In mẫu biên lai tự cấu hình" at bounding box center [601, 93] width 168 height 22
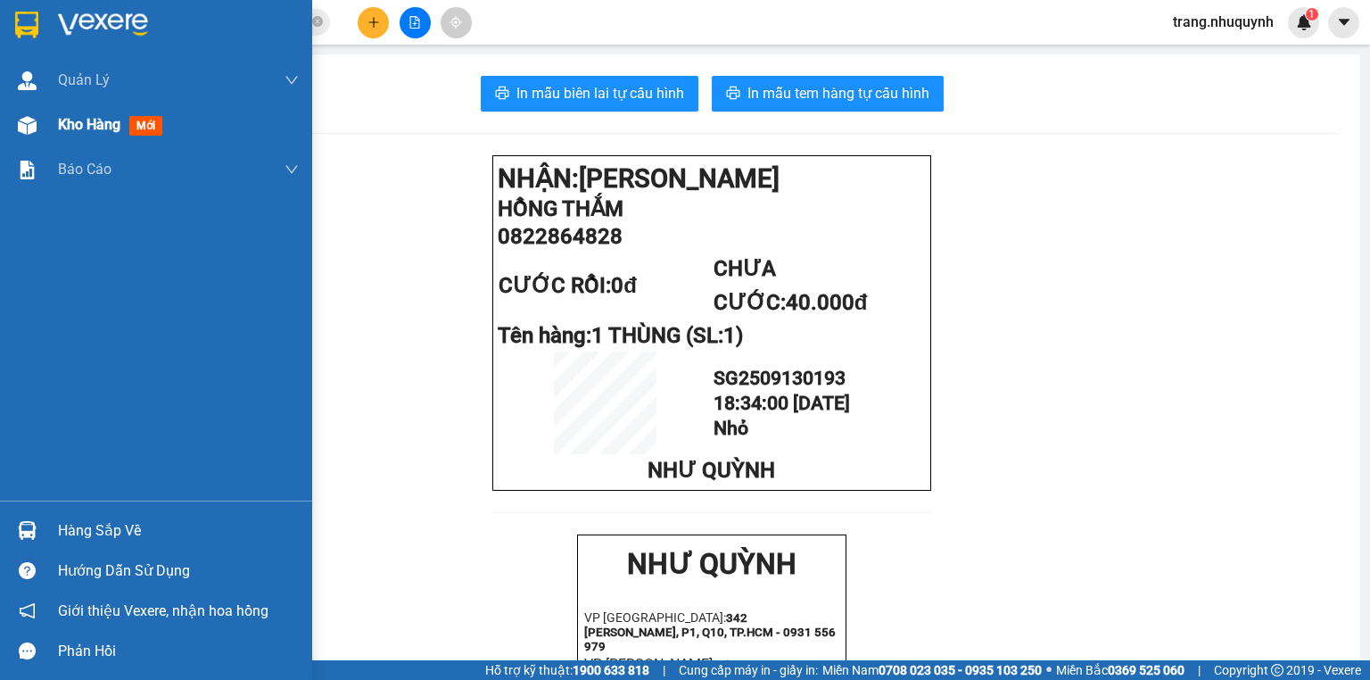
click at [36, 120] on div at bounding box center [27, 125] width 31 height 31
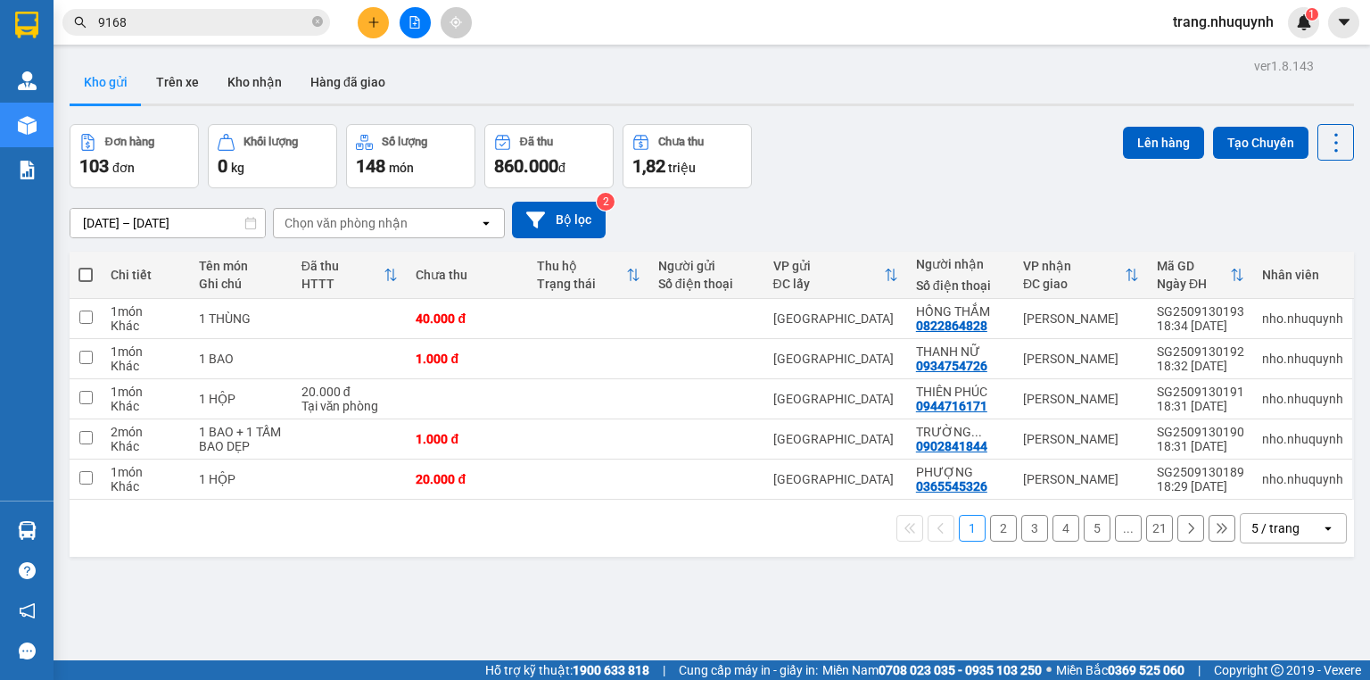
click at [929, 188] on div "13/09/2025 – 13/09/2025 Press the down arrow key to interact with the calendar …" at bounding box center [712, 219] width 1285 height 63
click at [203, 19] on input "9168" at bounding box center [203, 22] width 211 height 20
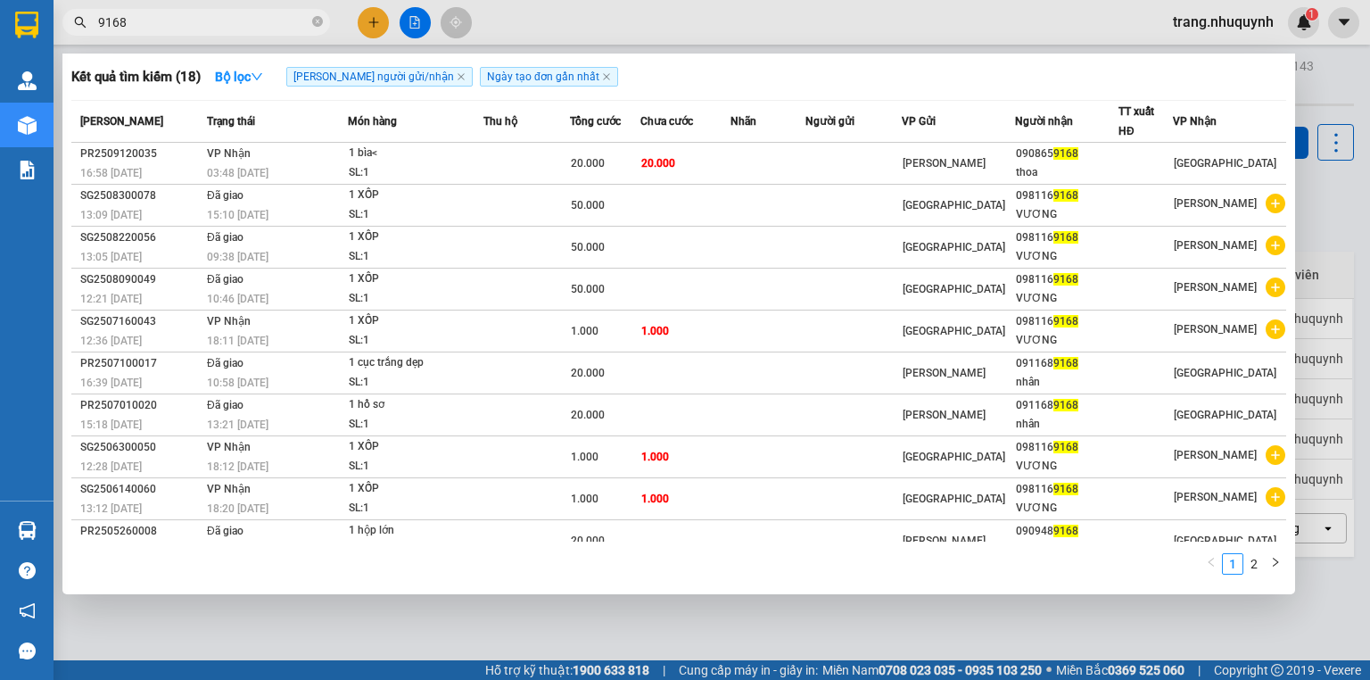
click at [203, 20] on input "9168" at bounding box center [203, 22] width 211 height 20
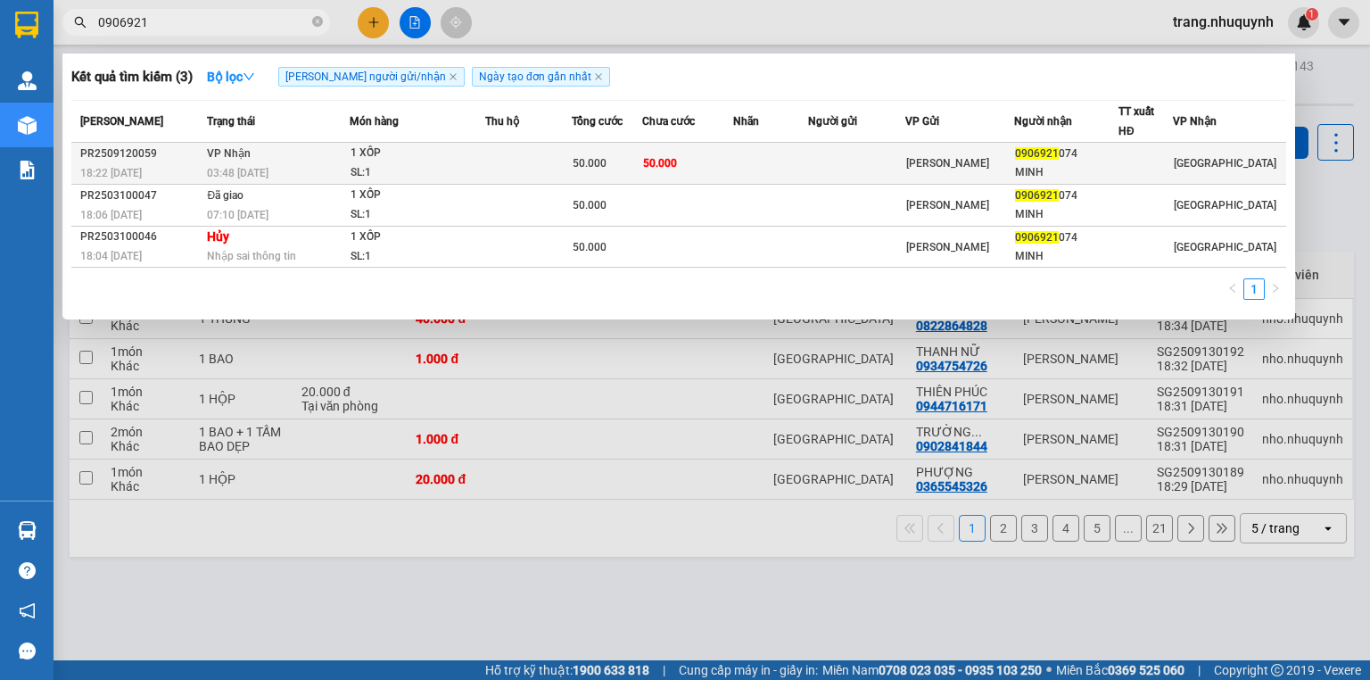
click at [534, 161] on td at bounding box center [528, 164] width 87 height 42
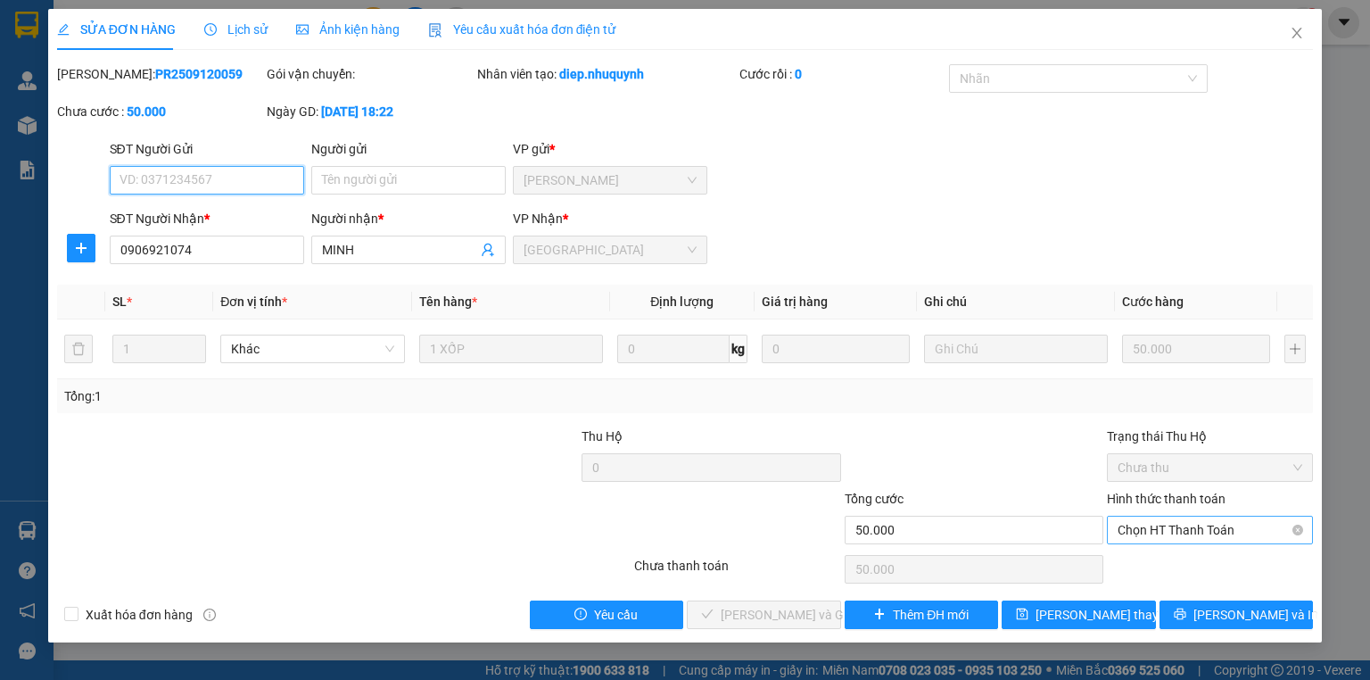
click at [1171, 536] on span "Chọn HT Thanh Toán" at bounding box center [1210, 530] width 185 height 27
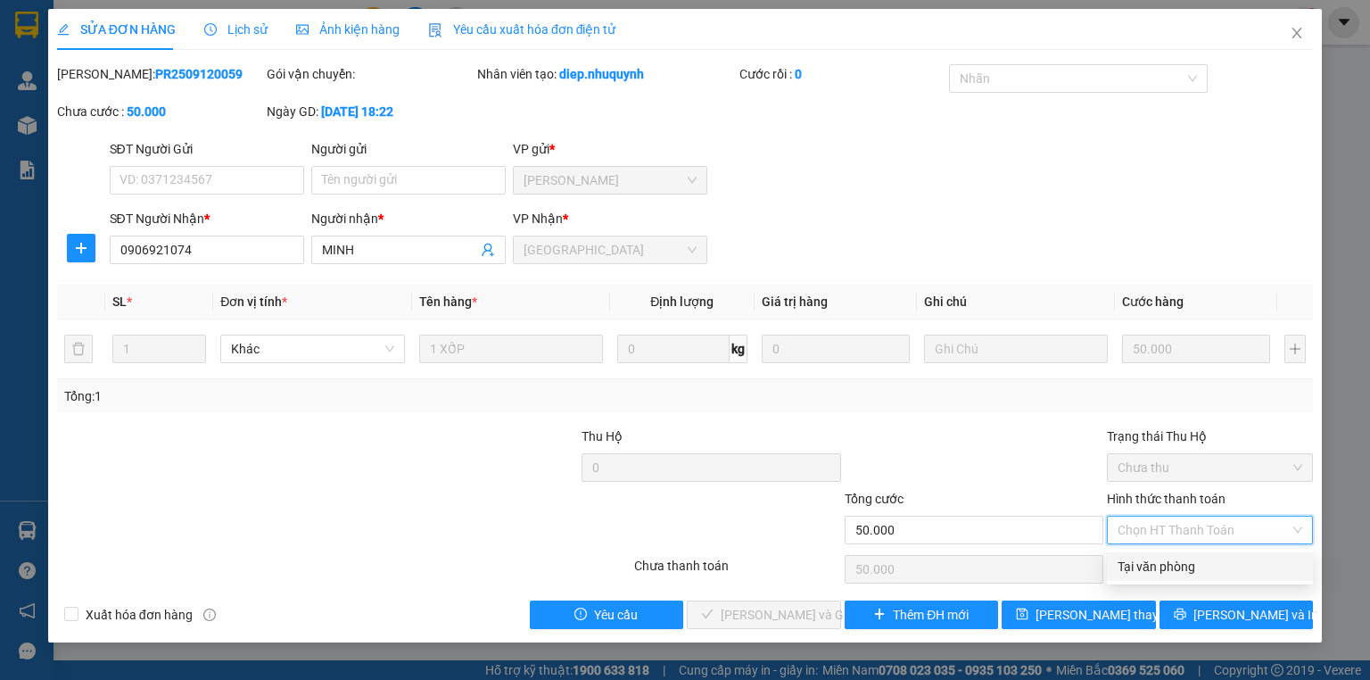
click at [1171, 566] on div "Tại văn phòng" at bounding box center [1210, 567] width 185 height 20
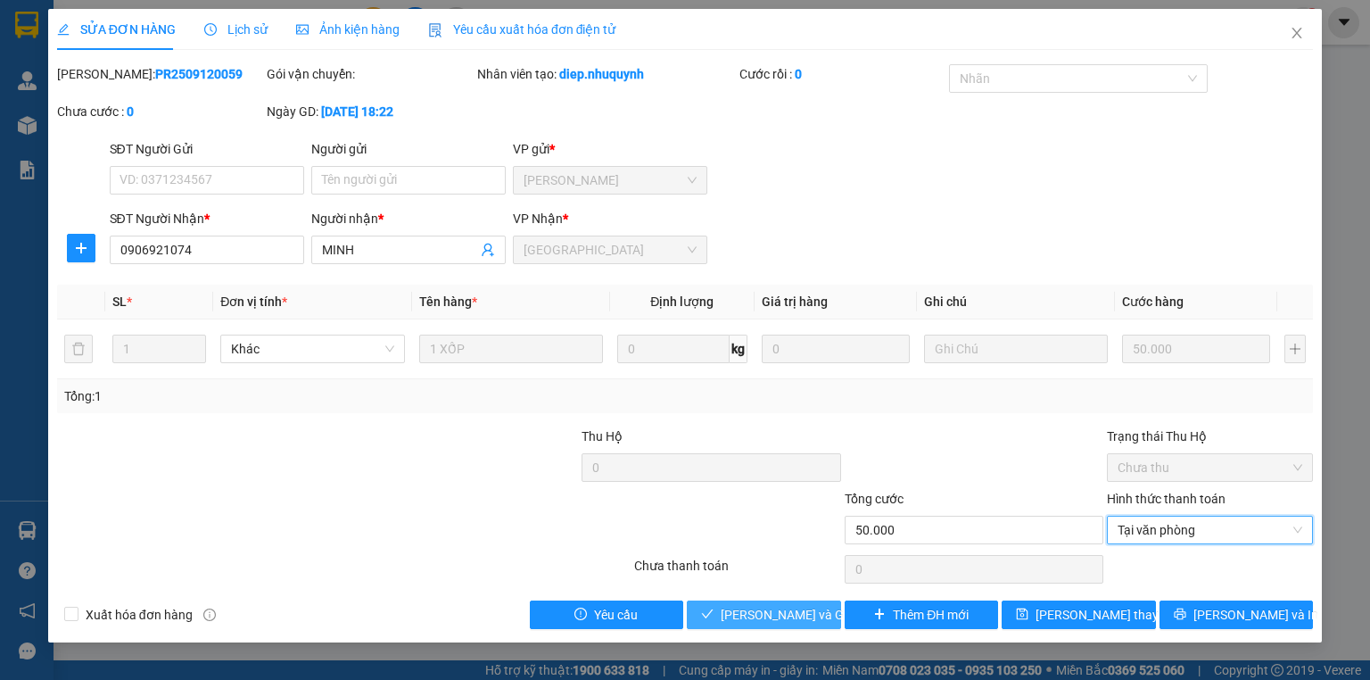
click at [785, 612] on span "Lưu và Giao hàng" at bounding box center [806, 615] width 171 height 20
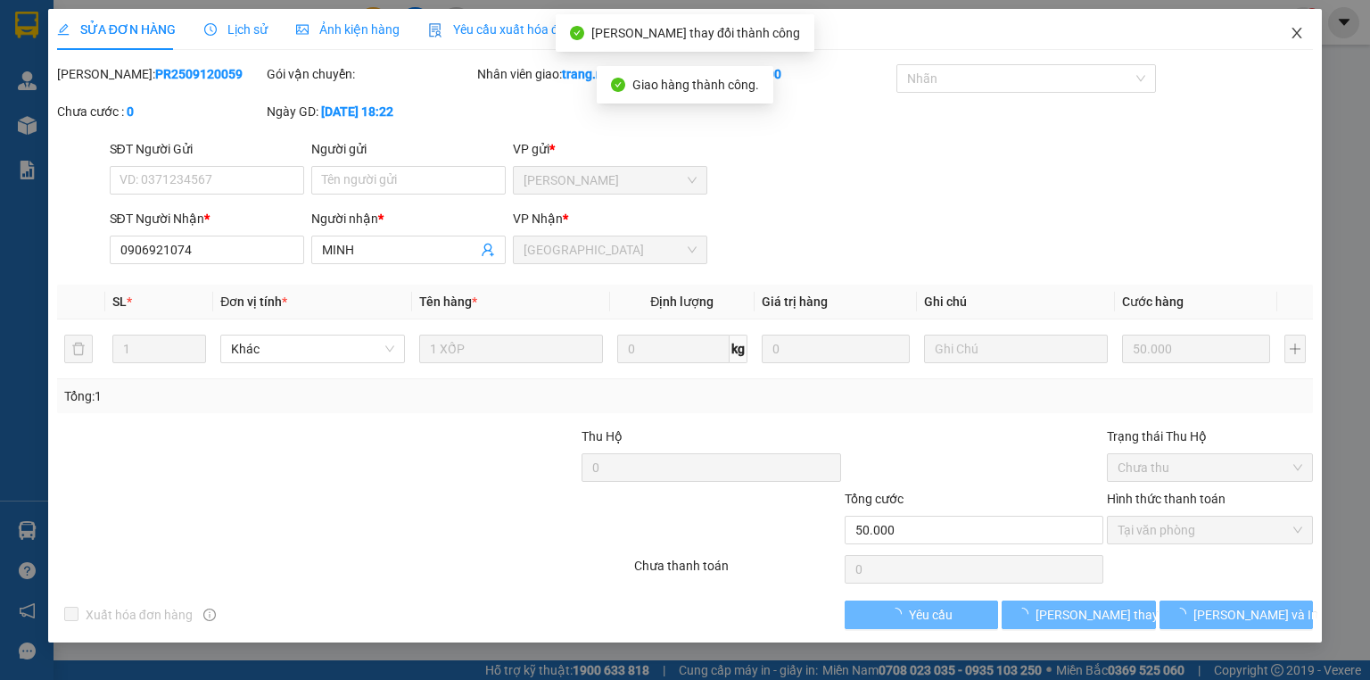
click at [1293, 36] on icon "close" at bounding box center [1297, 33] width 14 height 14
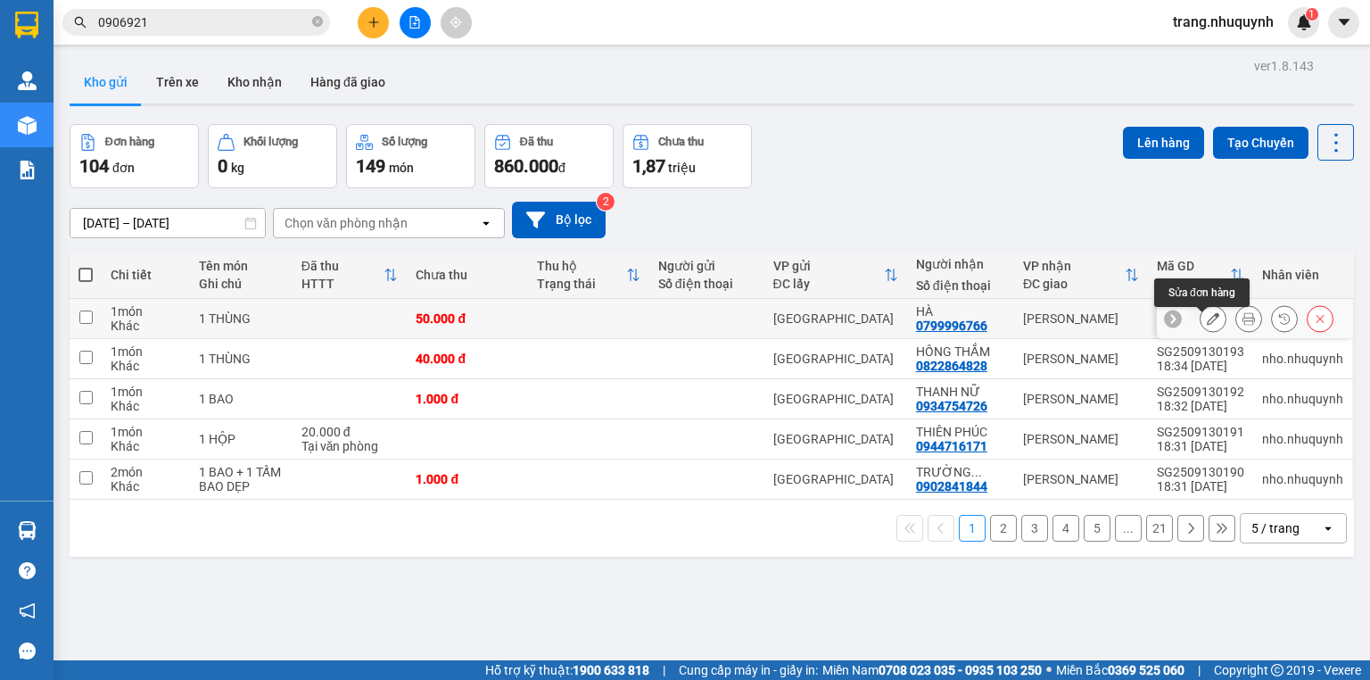
click at [1224, 323] on div at bounding box center [1267, 318] width 134 height 27
click at [1243, 325] on icon at bounding box center [1249, 318] width 12 height 12
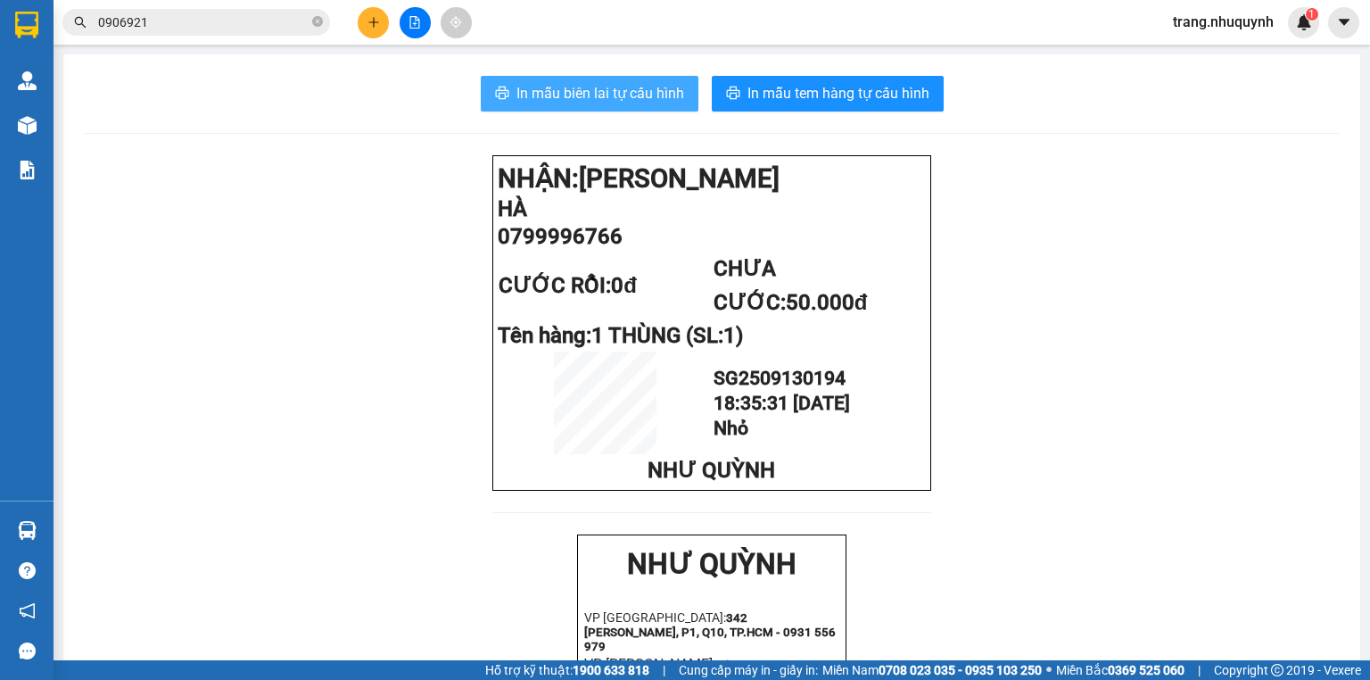
click at [600, 105] on button "In mẫu biên lai tự cấu hình" at bounding box center [590, 94] width 218 height 36
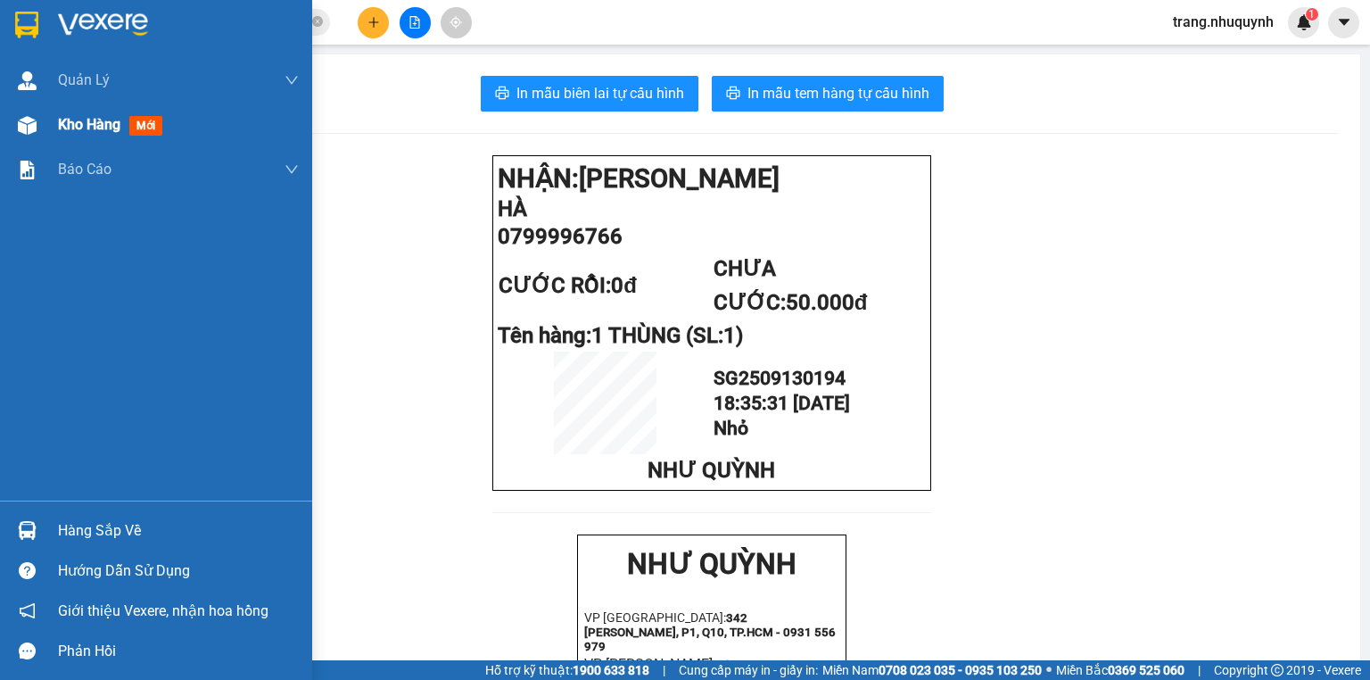
click at [54, 121] on div "Kho hàng mới" at bounding box center [156, 125] width 312 height 45
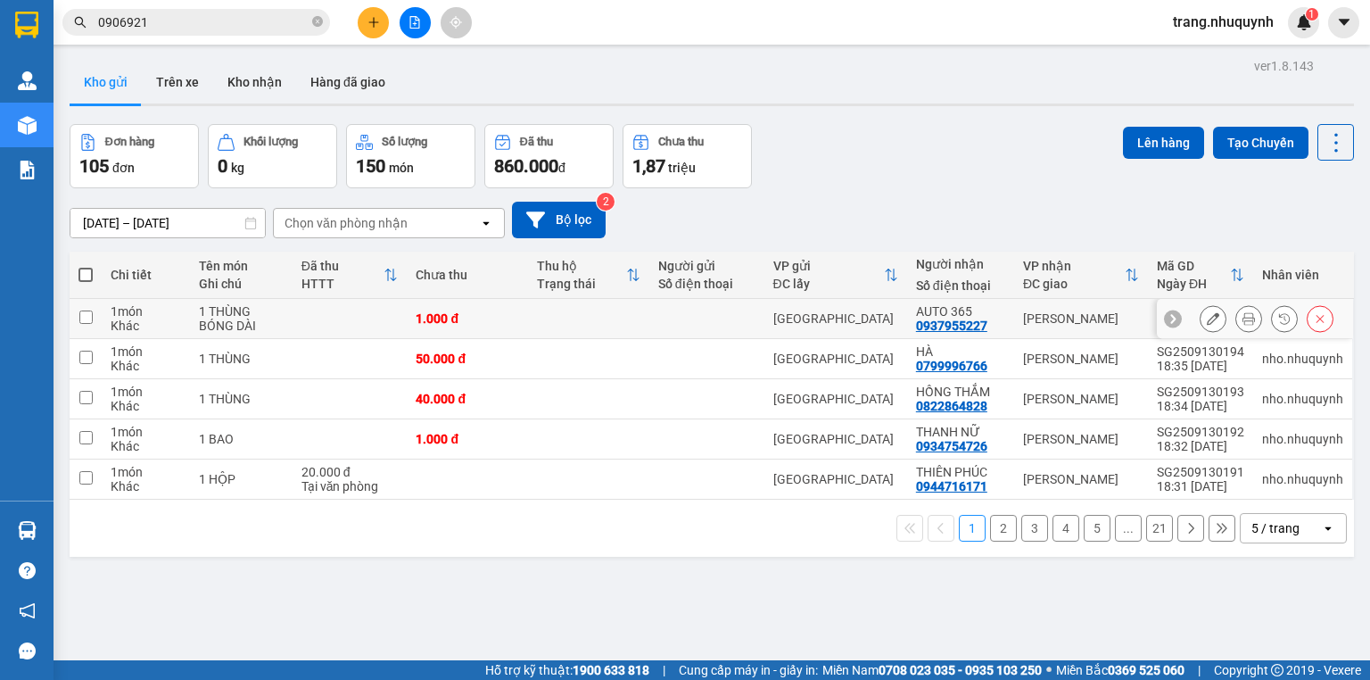
click at [1237, 322] on button at bounding box center [1249, 318] width 25 height 31
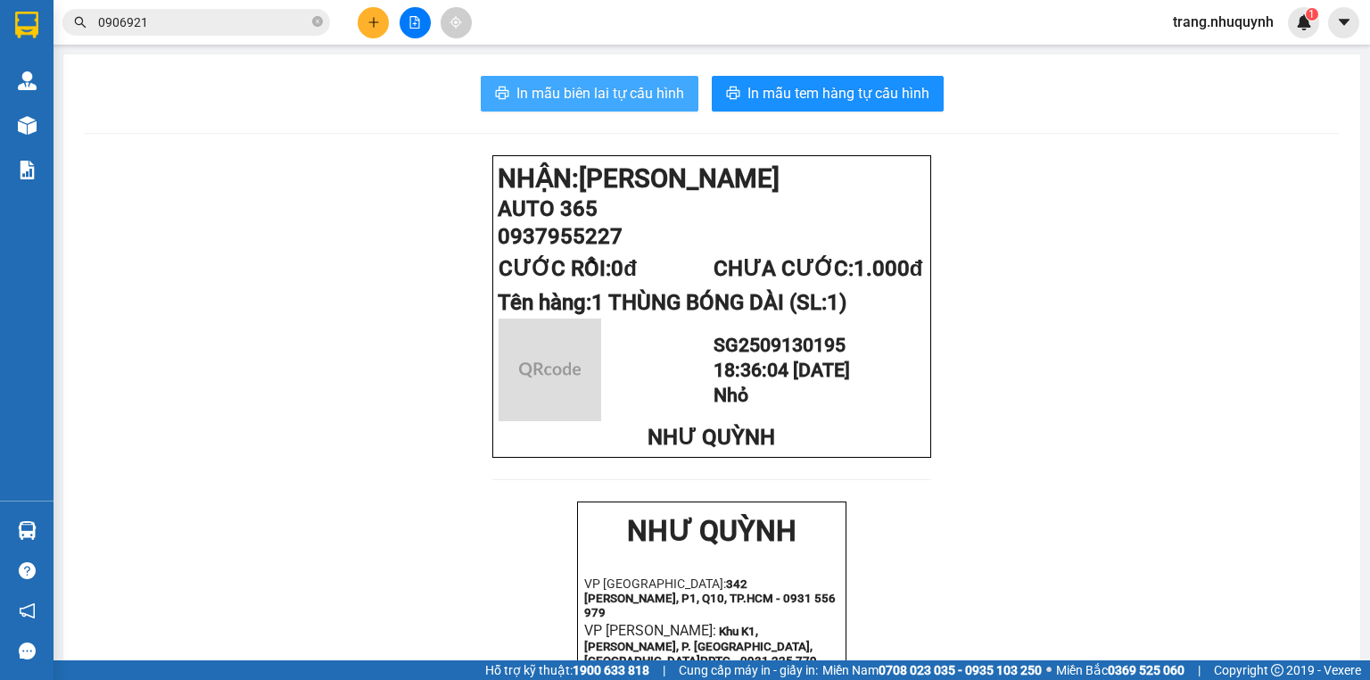
click at [607, 95] on span "In mẫu biên lai tự cấu hình" at bounding box center [601, 93] width 168 height 22
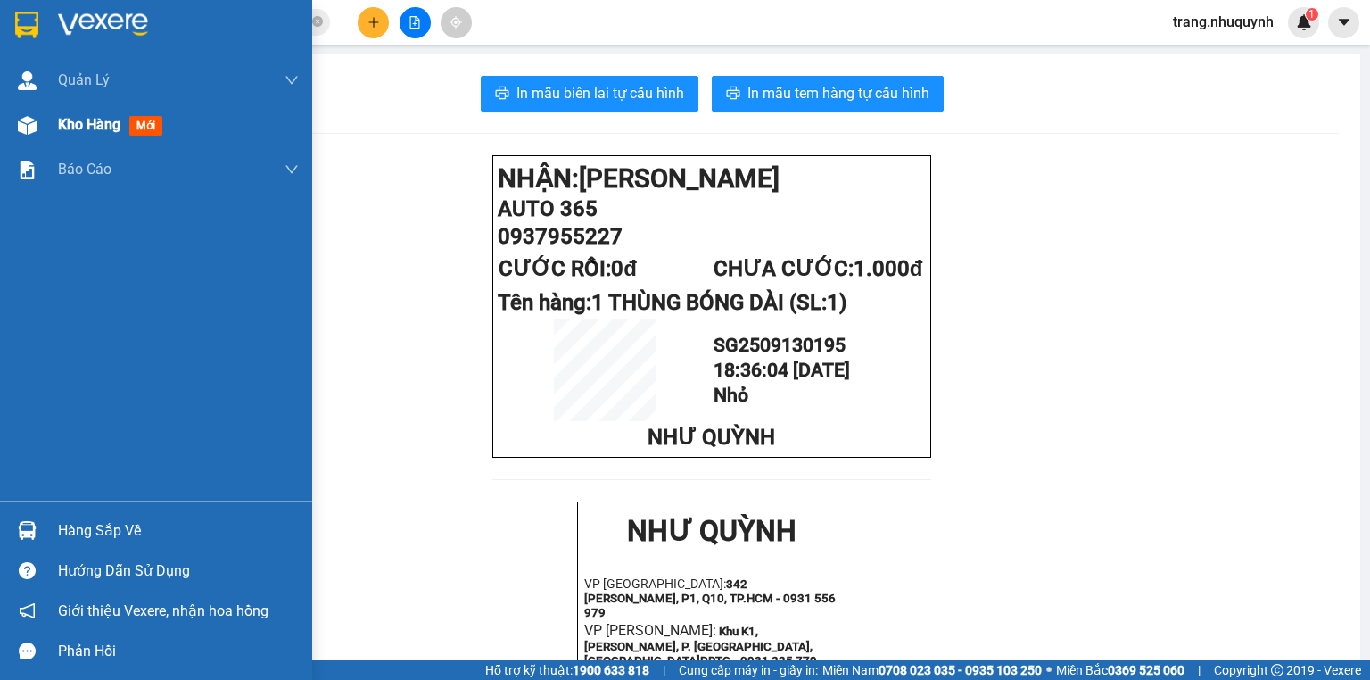
click at [103, 118] on span "Kho hàng" at bounding box center [89, 124] width 62 height 17
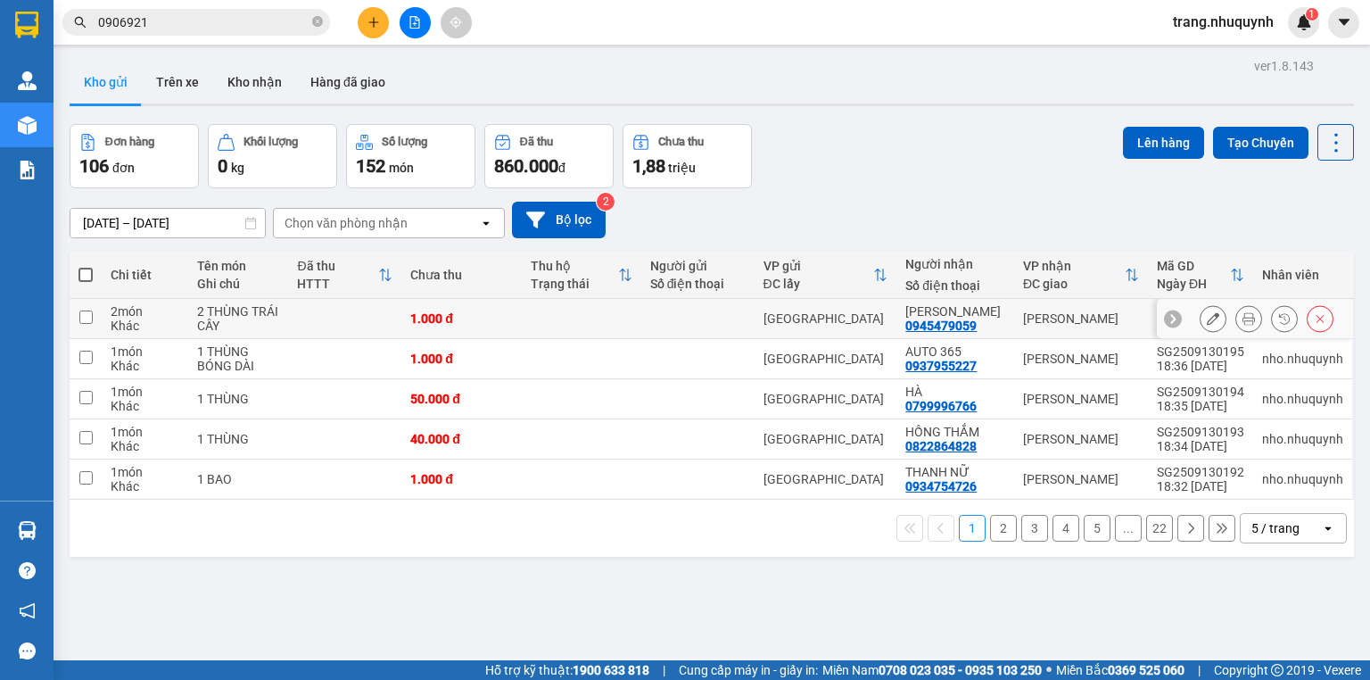
click at [1243, 325] on icon at bounding box center [1249, 318] width 12 height 12
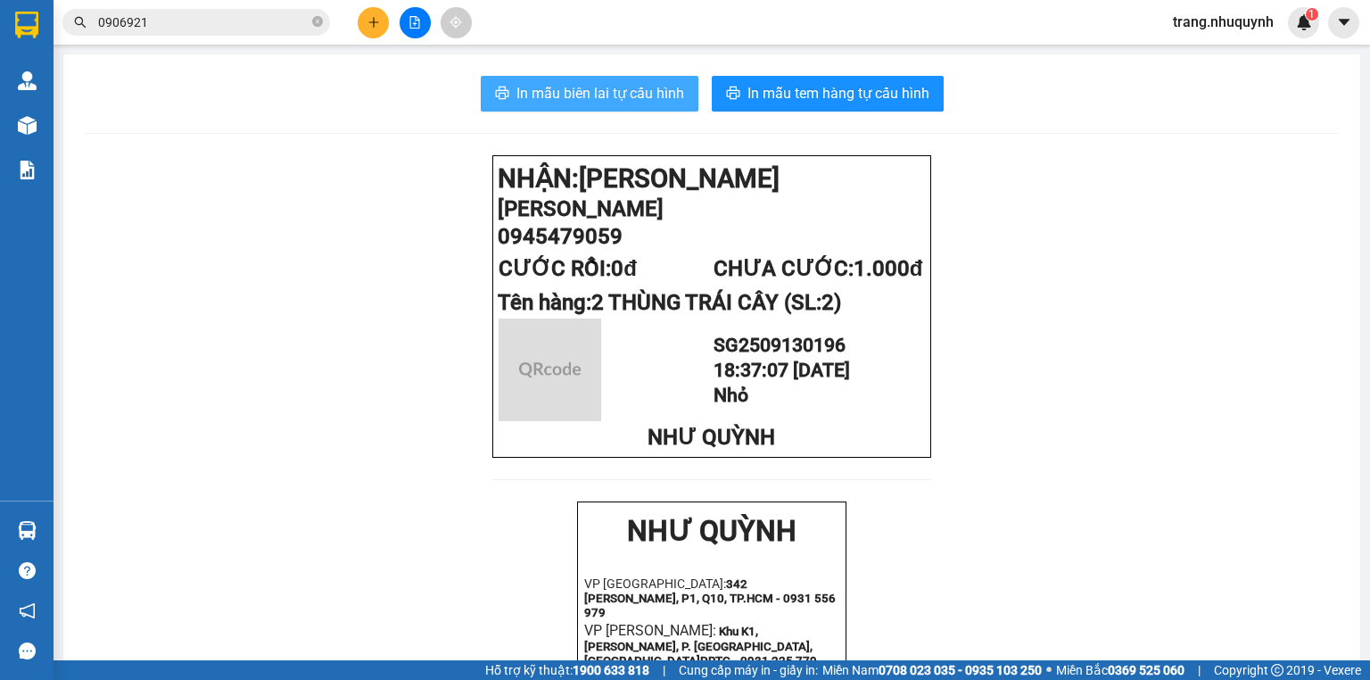
click at [622, 103] on span "In mẫu biên lai tự cấu hình" at bounding box center [601, 93] width 168 height 22
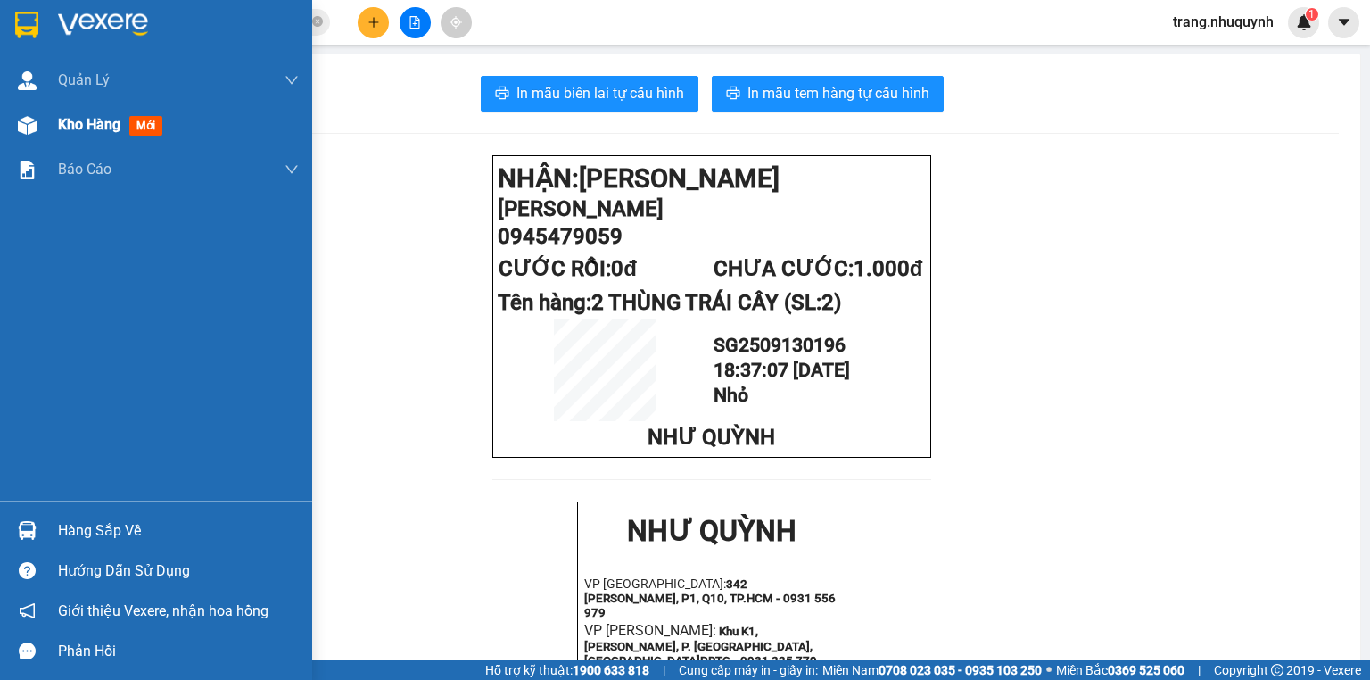
click at [80, 132] on span "Kho hàng" at bounding box center [89, 124] width 62 height 17
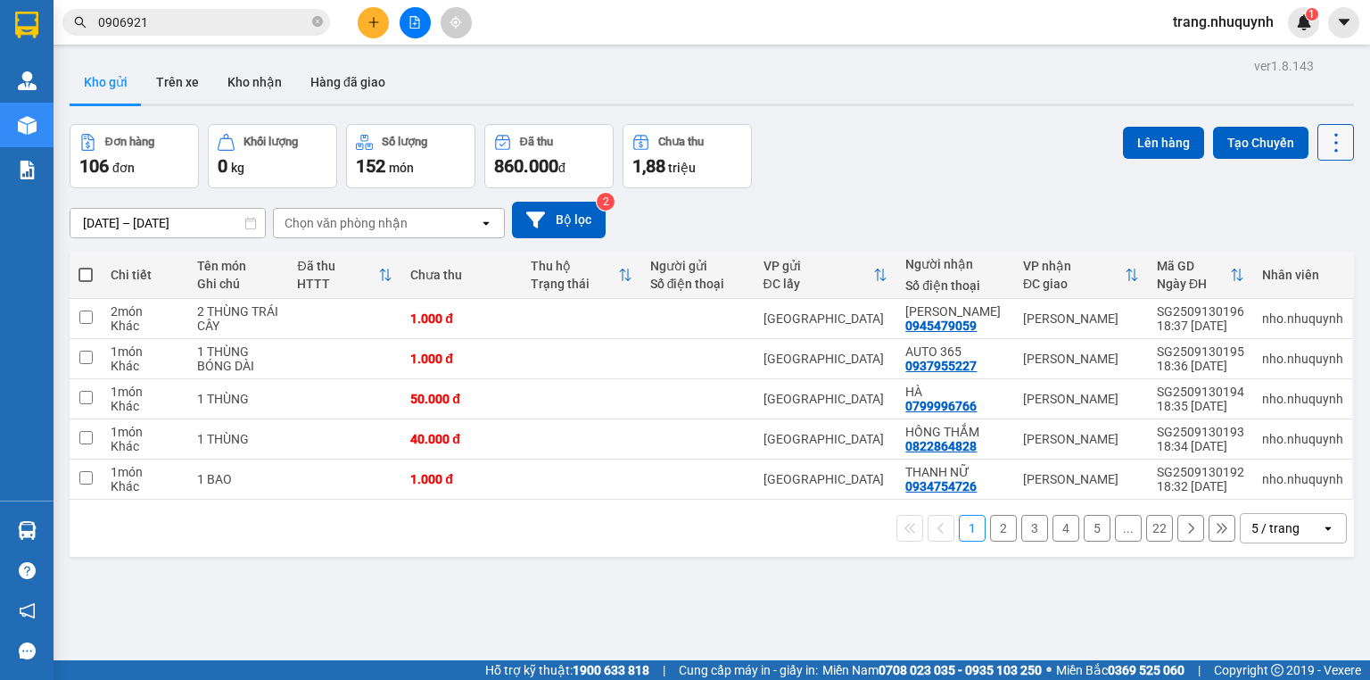
click at [1324, 139] on icon at bounding box center [1336, 142] width 25 height 25
click at [1299, 250] on span "Làm mới" at bounding box center [1300, 254] width 49 height 18
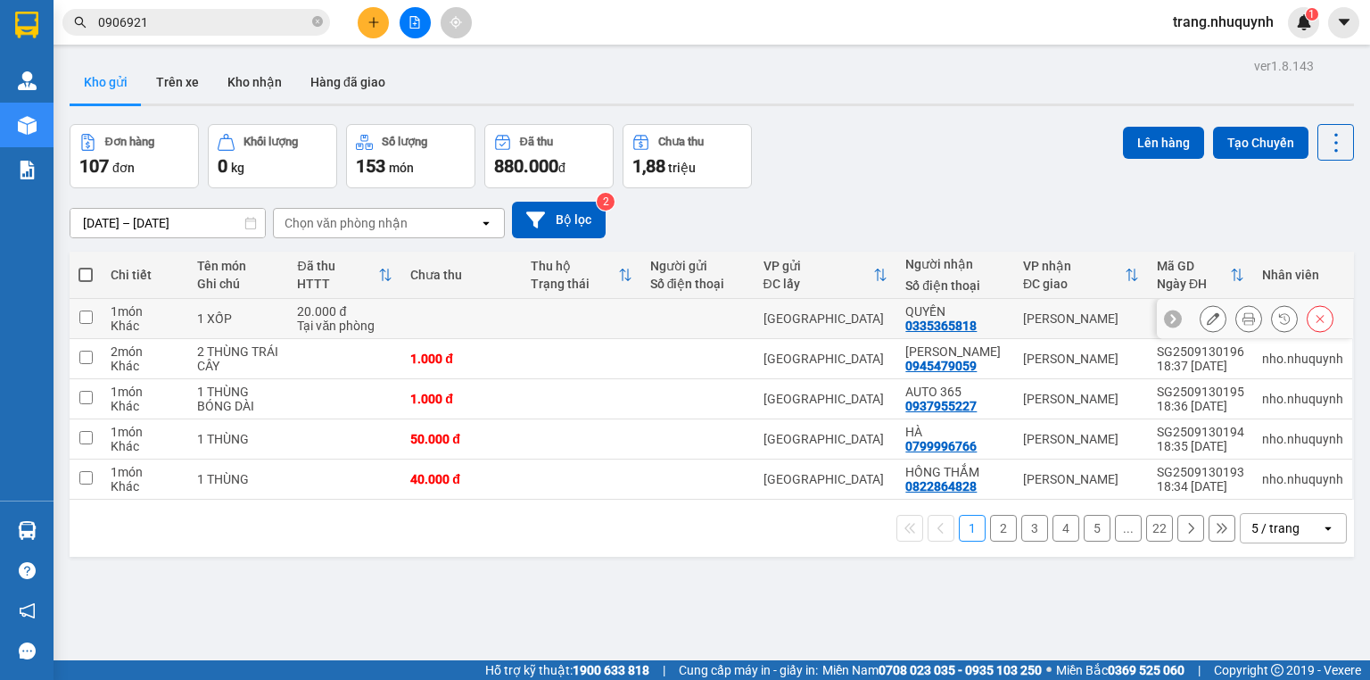
click at [1243, 325] on icon at bounding box center [1249, 318] width 12 height 12
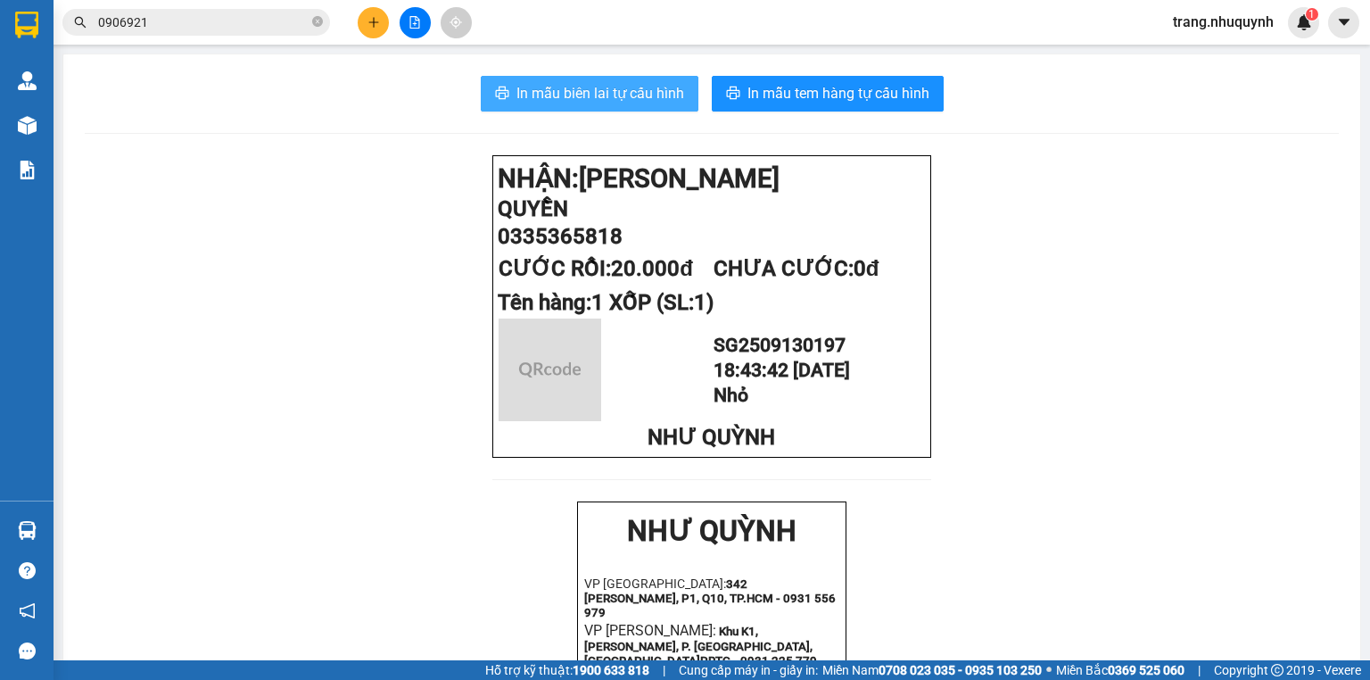
click at [611, 96] on span "In mẫu biên lai tự cấu hình" at bounding box center [601, 93] width 168 height 22
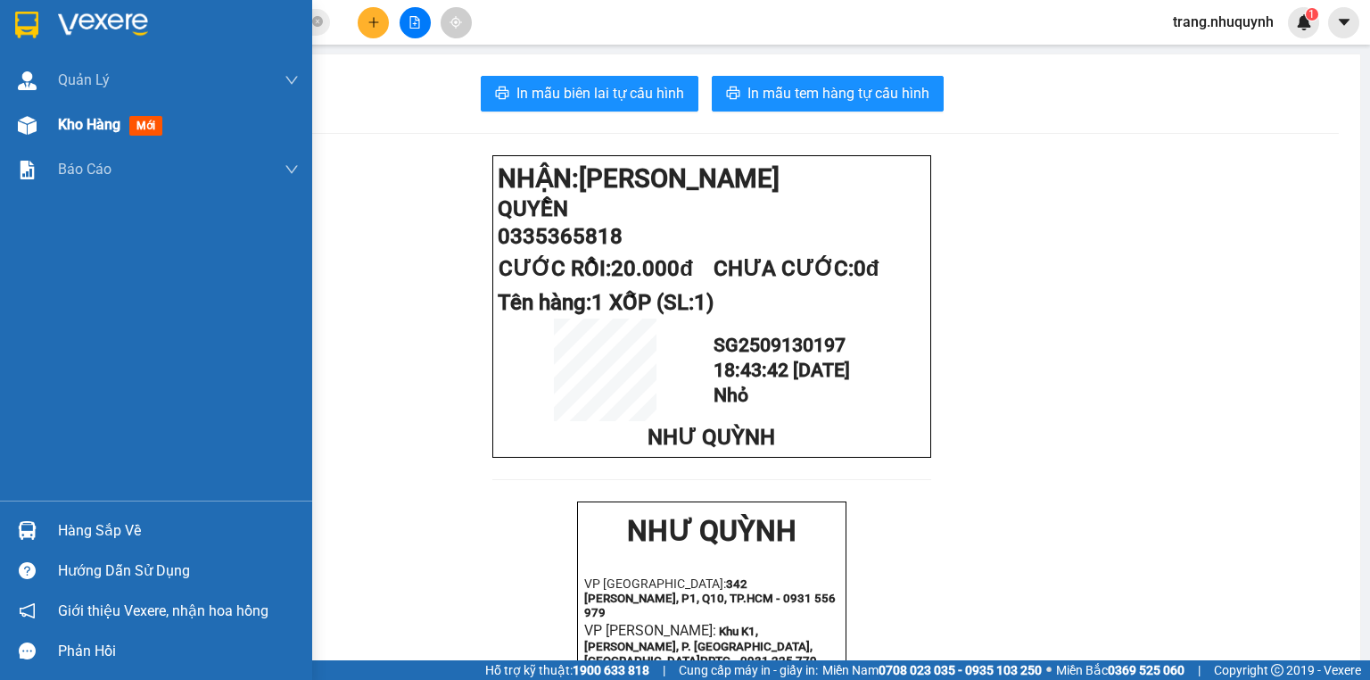
click at [75, 123] on span "Kho hàng" at bounding box center [89, 124] width 62 height 17
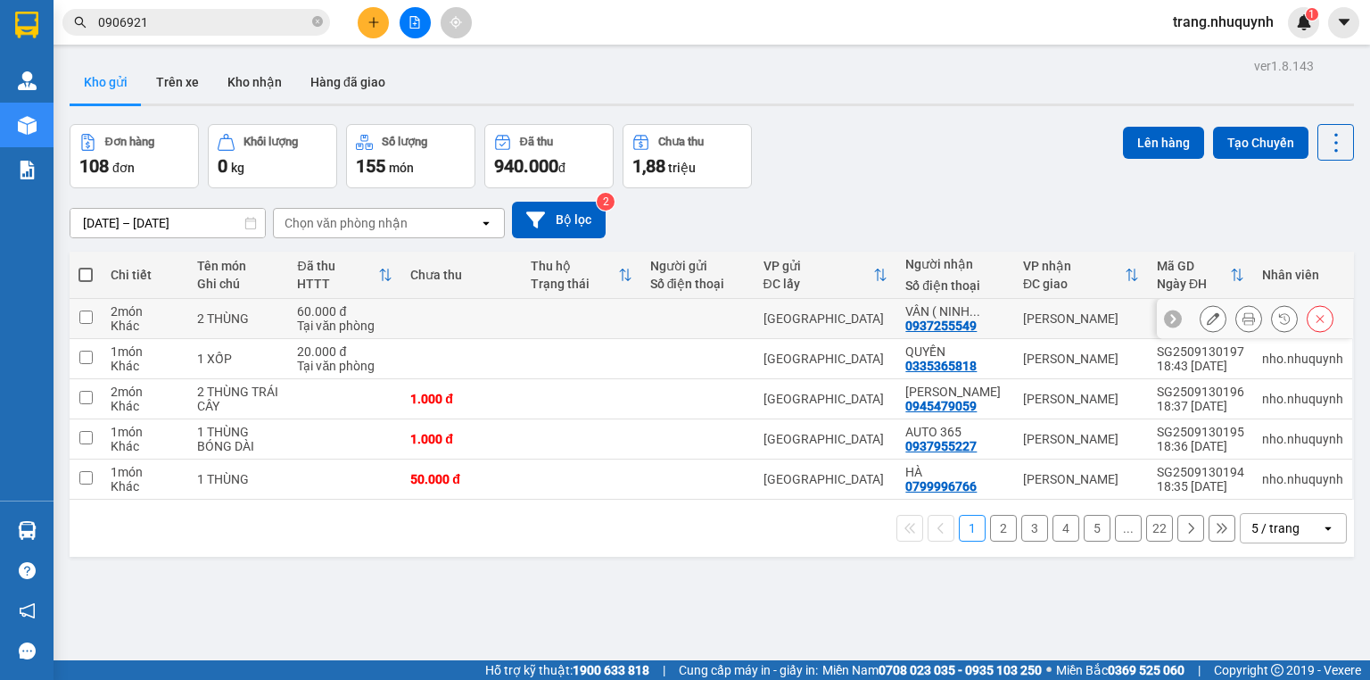
click at [1236, 332] on div at bounding box center [1249, 318] width 27 height 27
click at [1237, 332] on button at bounding box center [1249, 318] width 25 height 31
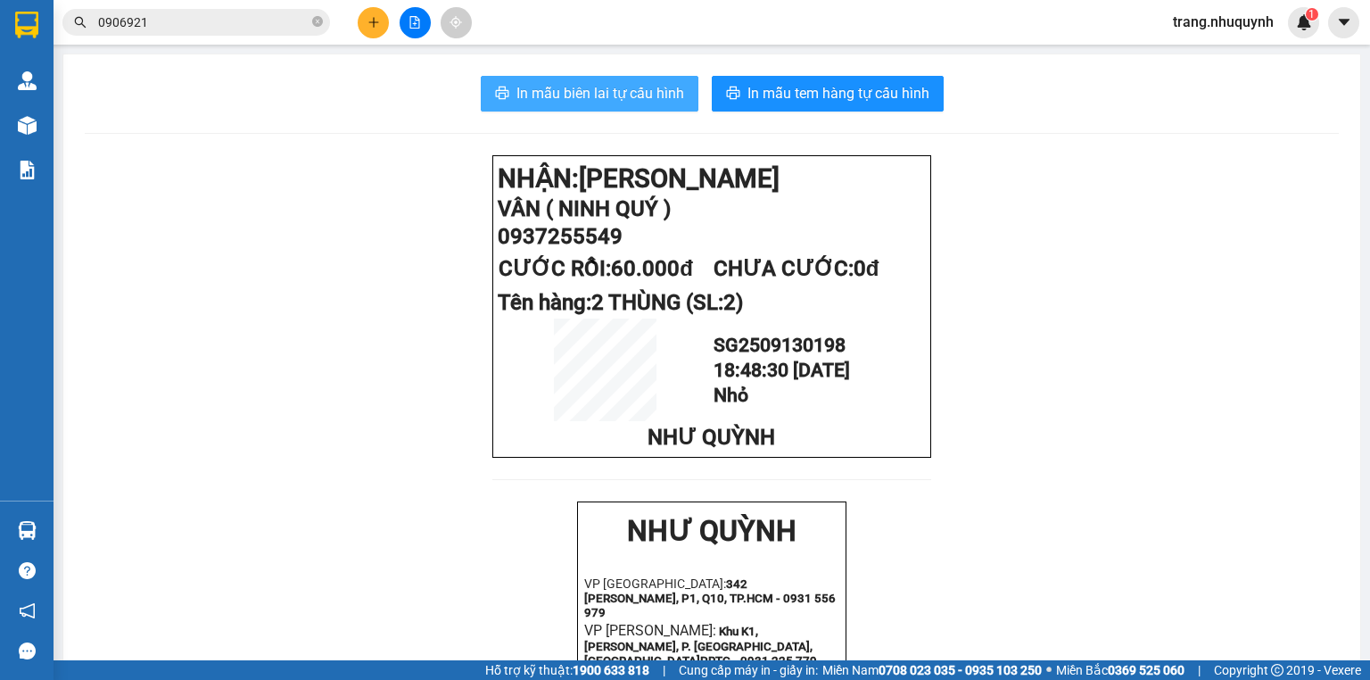
click at [564, 103] on span "In mẫu biên lai tự cấu hình" at bounding box center [601, 93] width 168 height 22
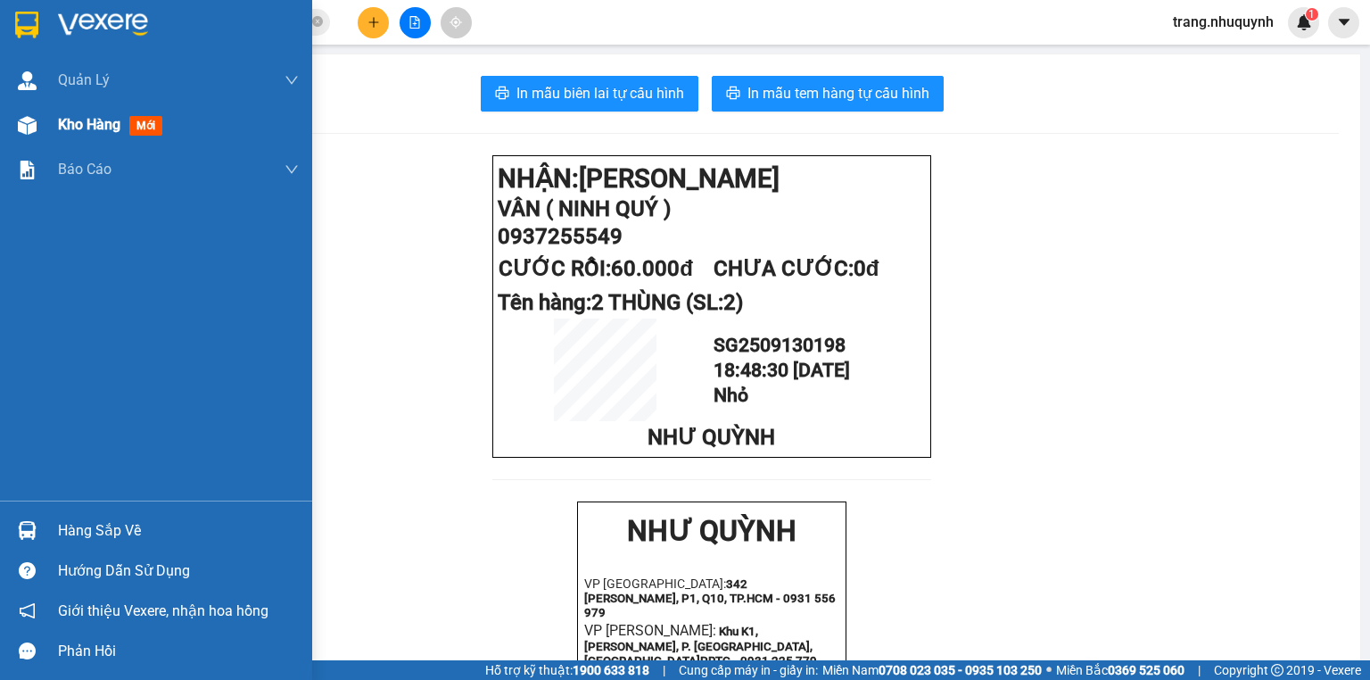
click at [64, 116] on span "Kho hàng" at bounding box center [89, 124] width 62 height 17
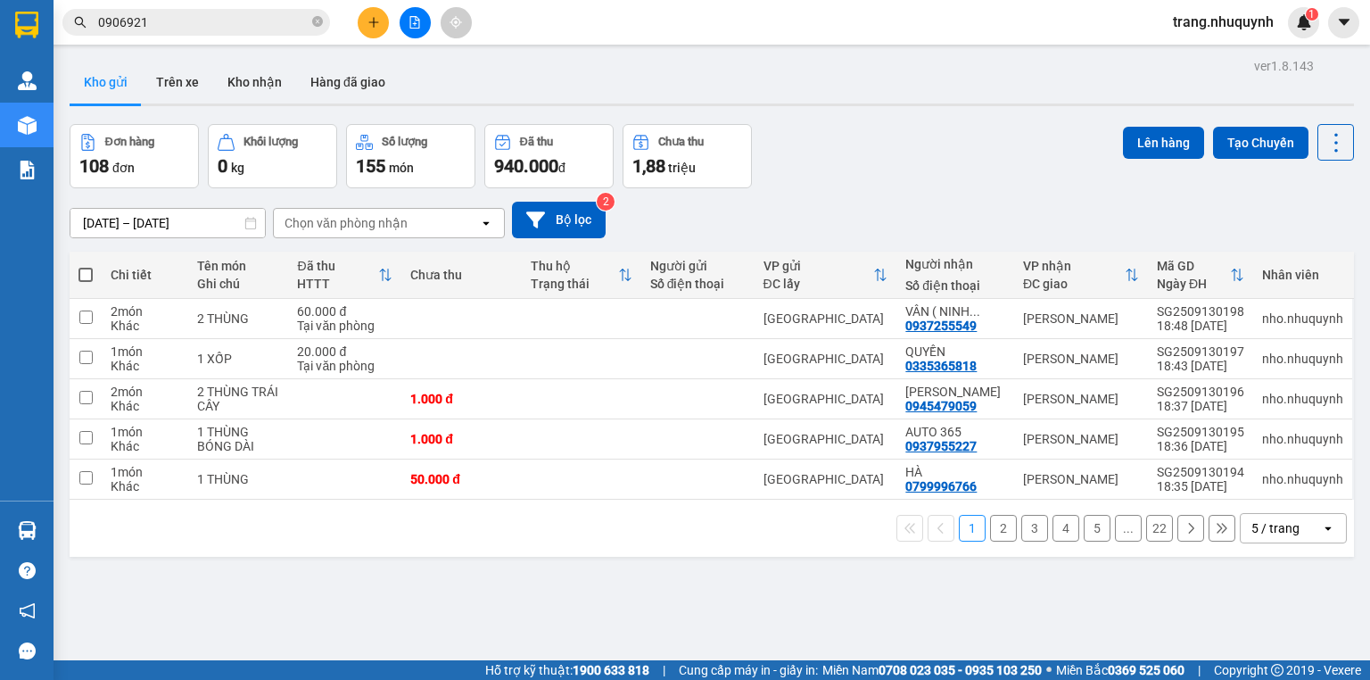
click at [397, 580] on div "ver 1.8.143 Kho gửi Trên xe Kho nhận Hàng đã giao Đơn hàng 108 đơn Khối lượng 0…" at bounding box center [711, 394] width 1299 height 680
click at [1332, 141] on icon at bounding box center [1336, 142] width 25 height 25
click at [1306, 247] on span "Làm mới" at bounding box center [1300, 254] width 49 height 18
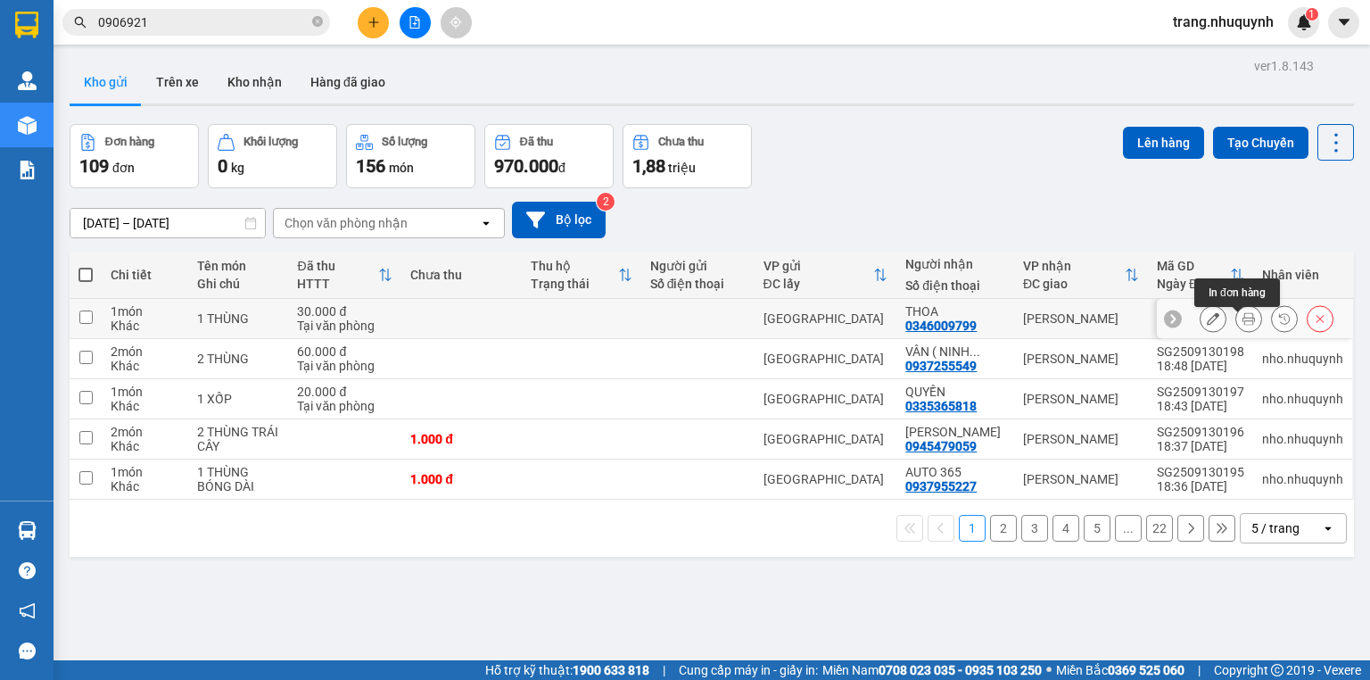
click at [1237, 314] on button at bounding box center [1249, 318] width 25 height 31
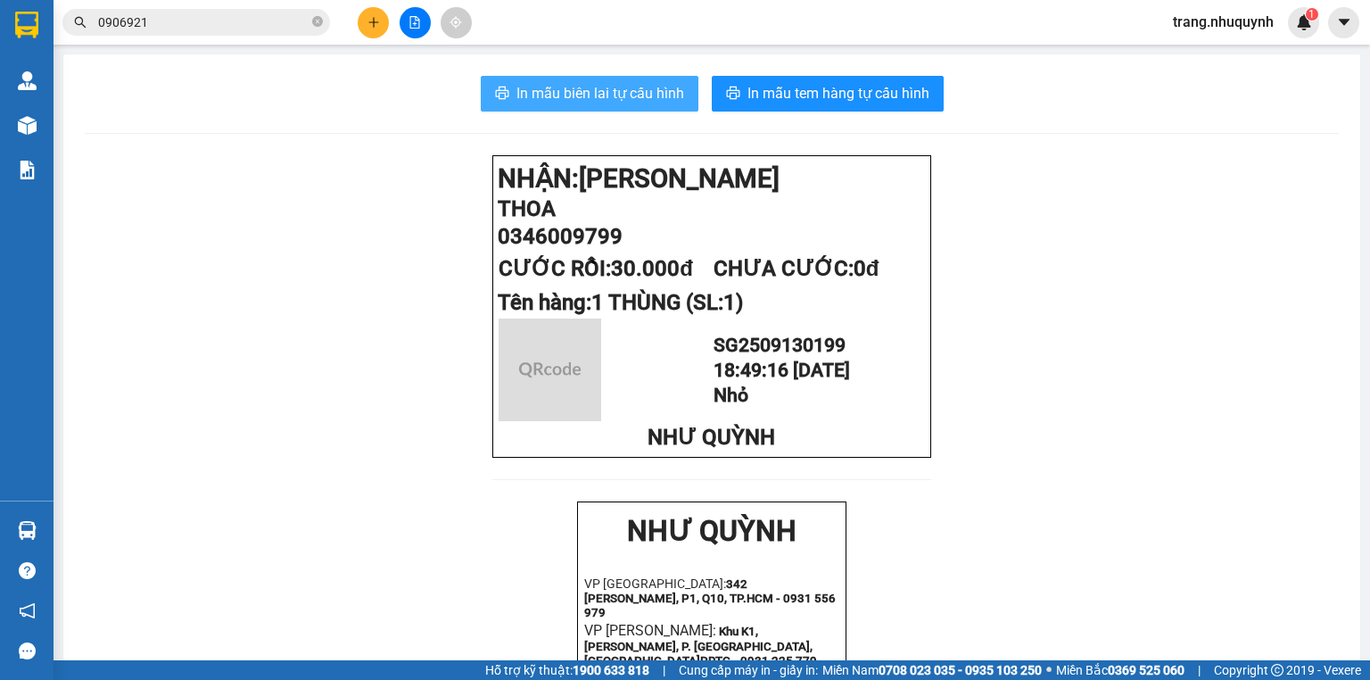
click at [607, 104] on button "In mẫu biên lai tự cấu hình" at bounding box center [590, 94] width 218 height 36
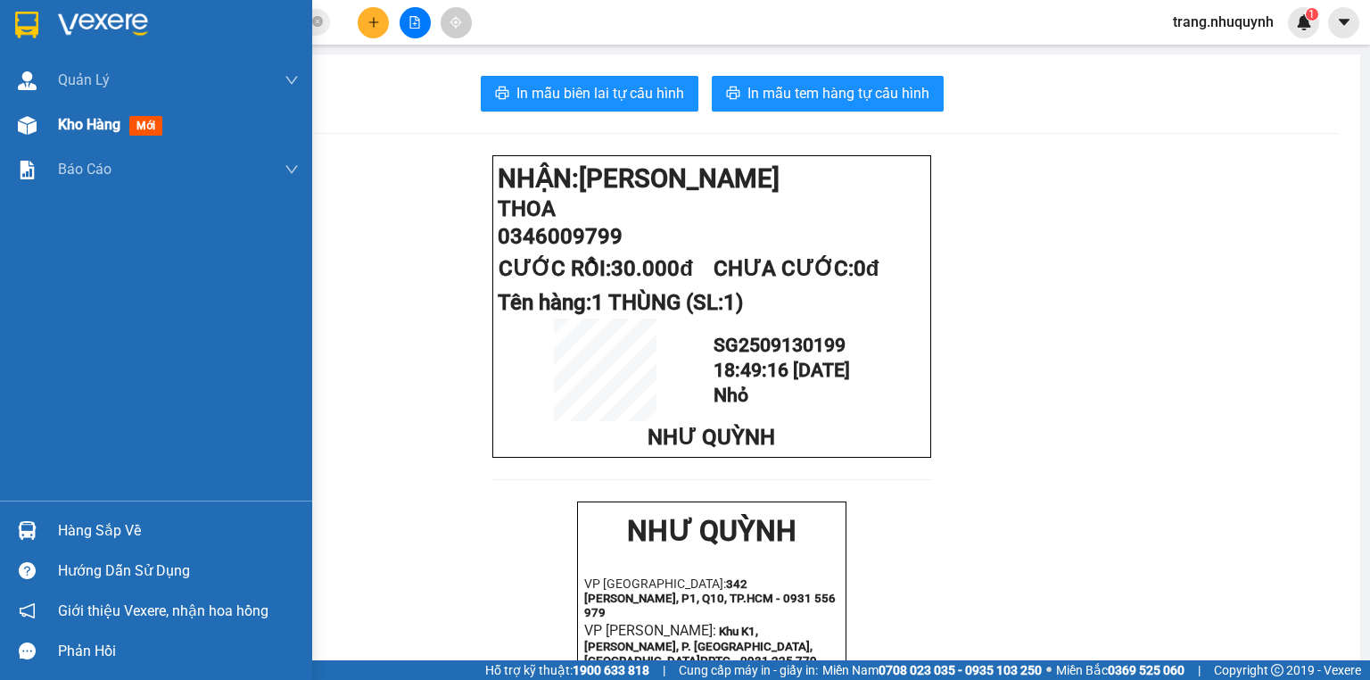
click at [122, 124] on div "Kho hàng mới" at bounding box center [114, 124] width 112 height 22
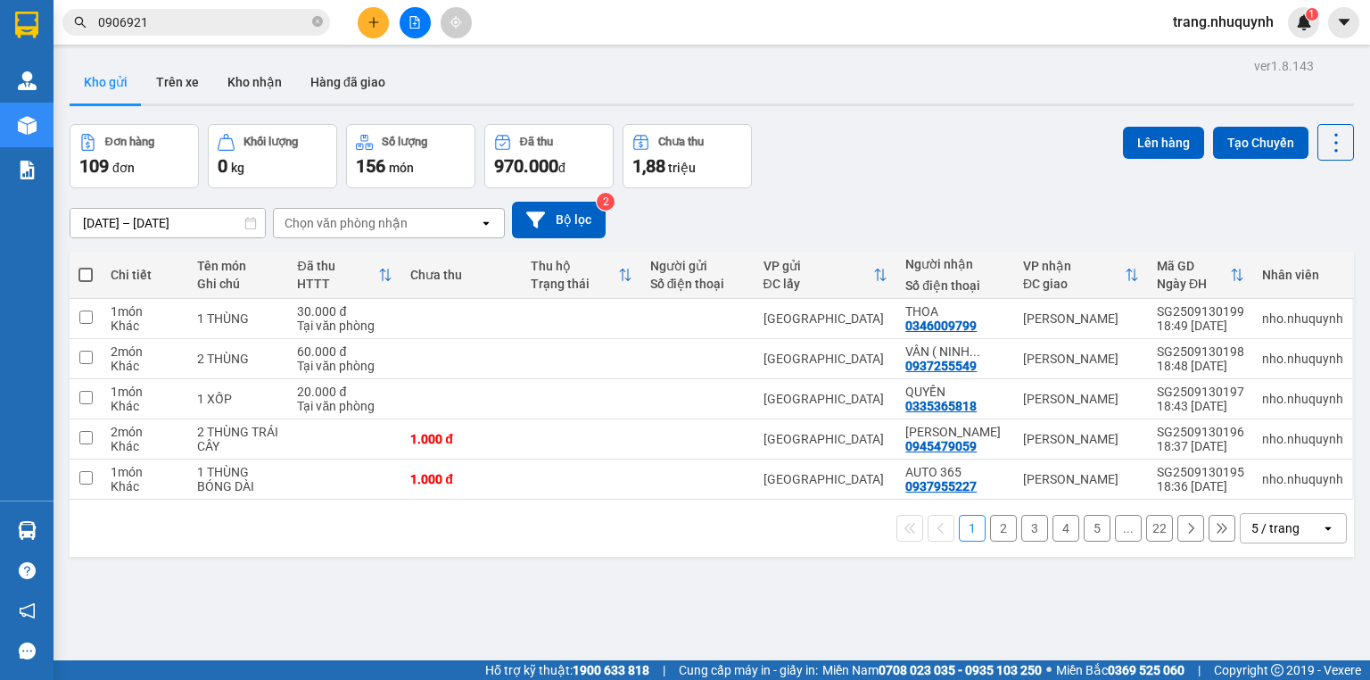
click at [917, 209] on div "13/09/2025 – 13/09/2025 Press the down arrow key to interact with the calendar …" at bounding box center [712, 220] width 1285 height 37
click at [1324, 138] on icon at bounding box center [1336, 142] width 25 height 25
drag, startPoint x: 1295, startPoint y: 257, endPoint x: 1146, endPoint y: 295, distance: 153.9
click at [1295, 257] on span "Làm mới" at bounding box center [1300, 254] width 49 height 18
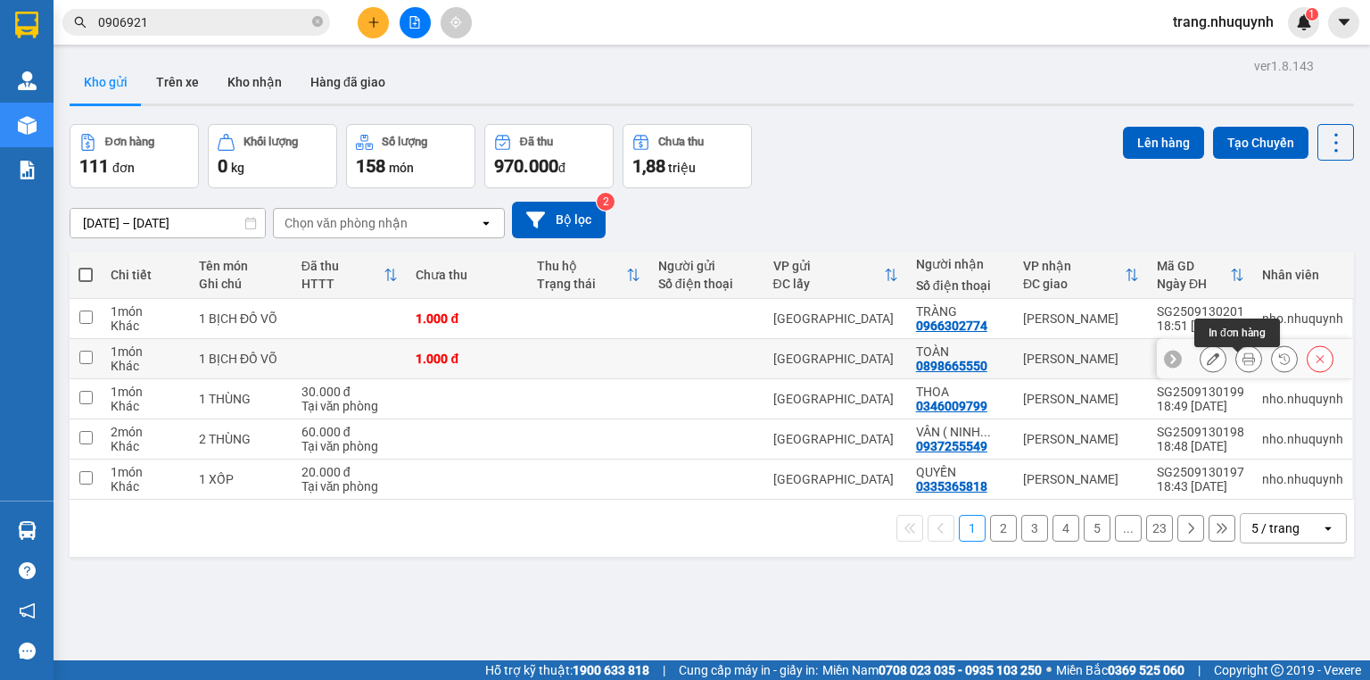
click at [1237, 364] on button at bounding box center [1249, 358] width 25 height 31
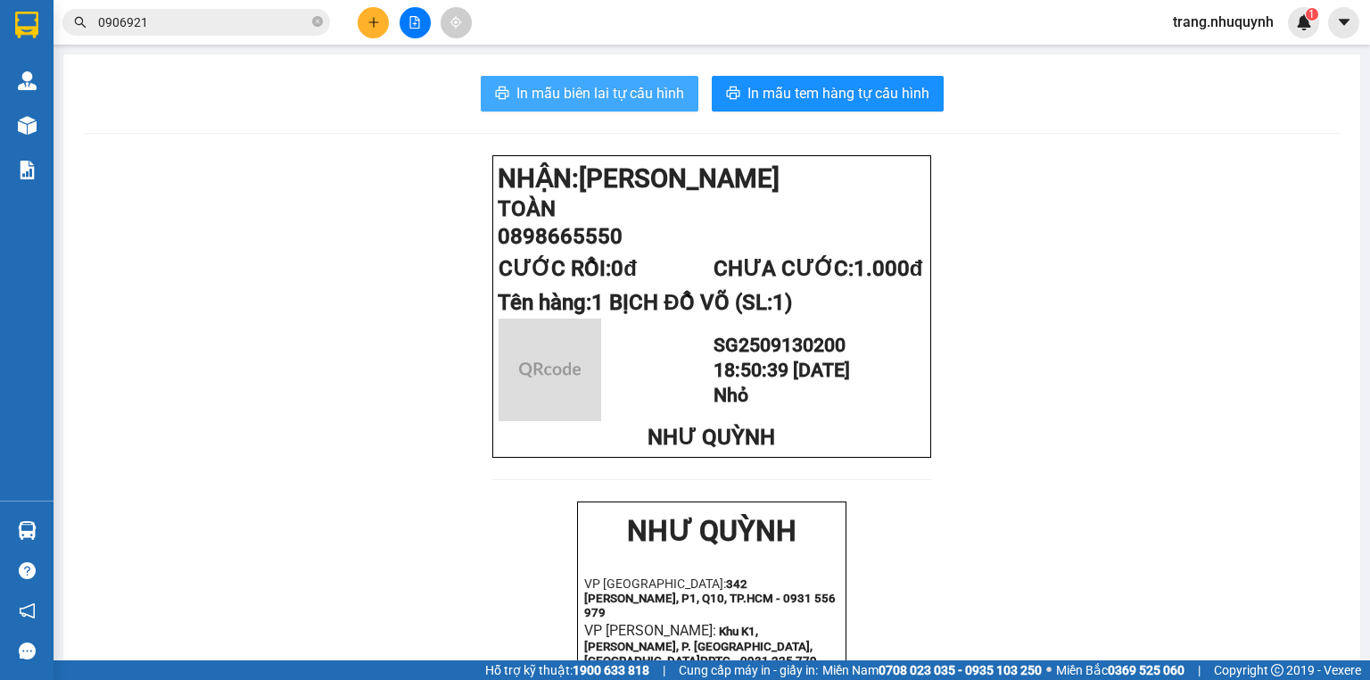
click at [649, 81] on button "In mẫu biên lai tự cấu hình" at bounding box center [590, 94] width 218 height 36
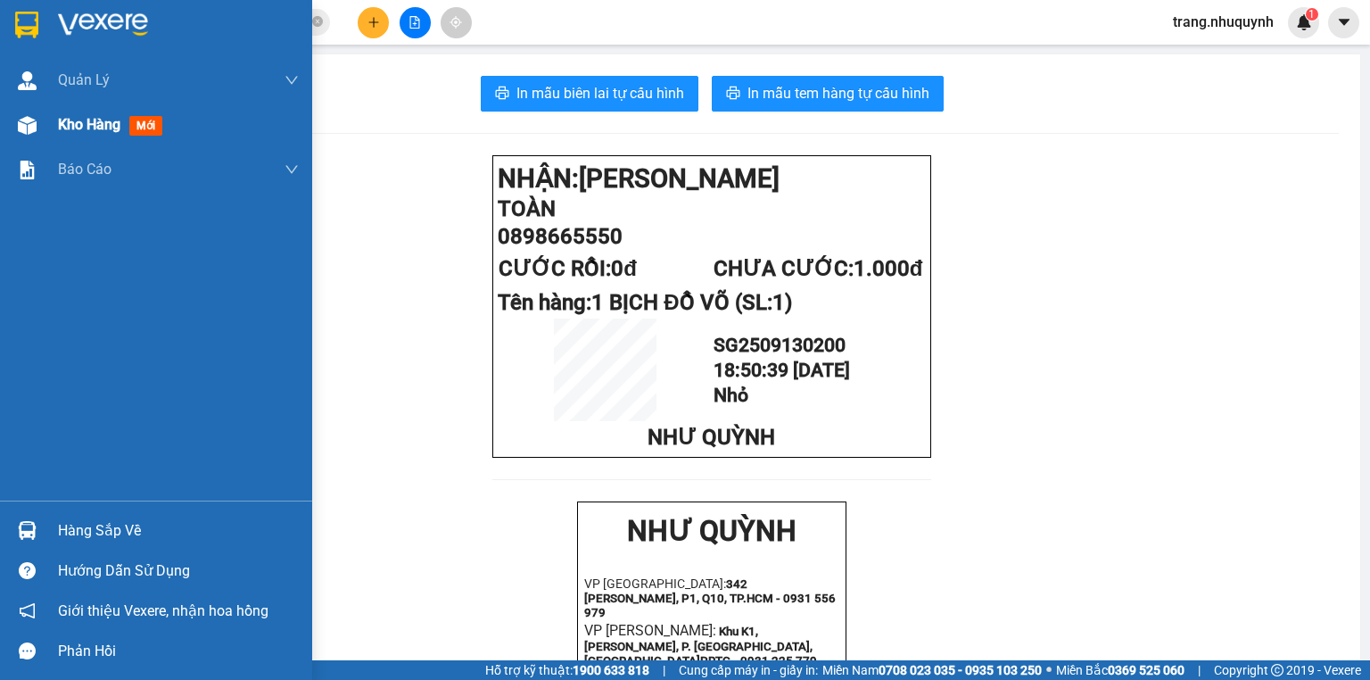
click at [58, 125] on span "Kho hàng" at bounding box center [89, 124] width 62 height 17
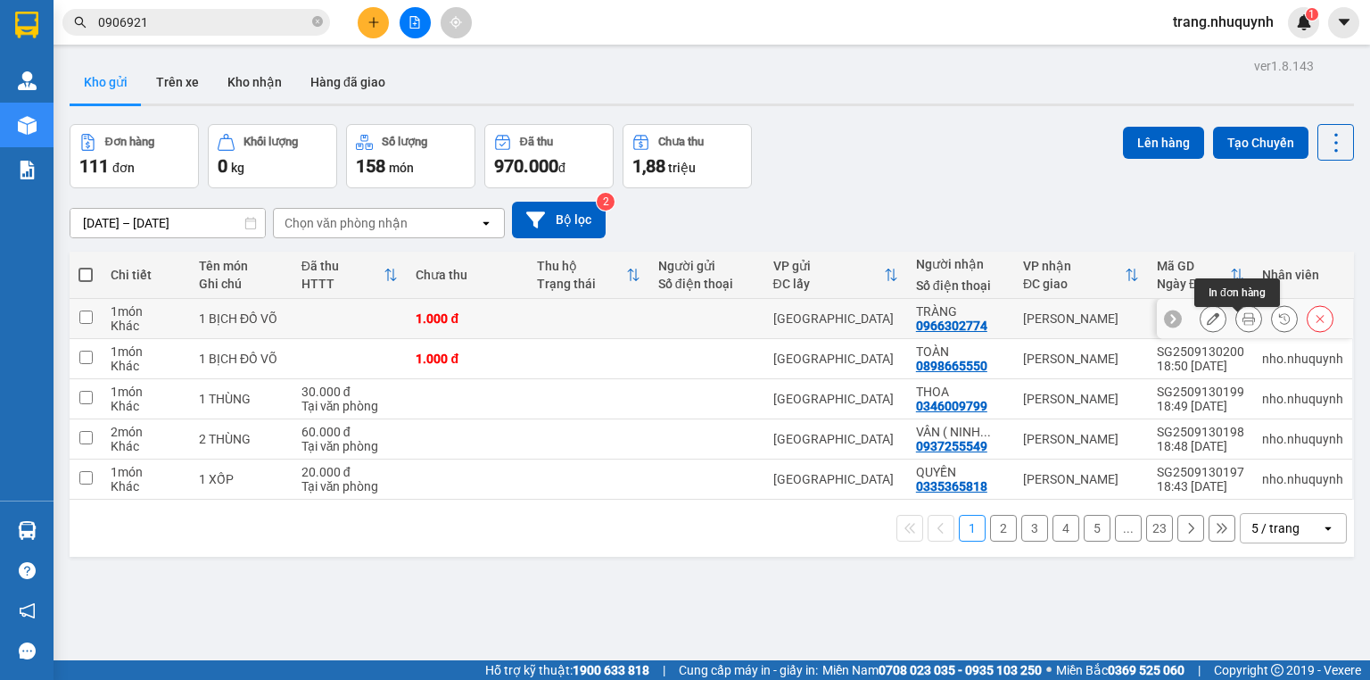
click at [1243, 325] on icon at bounding box center [1249, 318] width 12 height 12
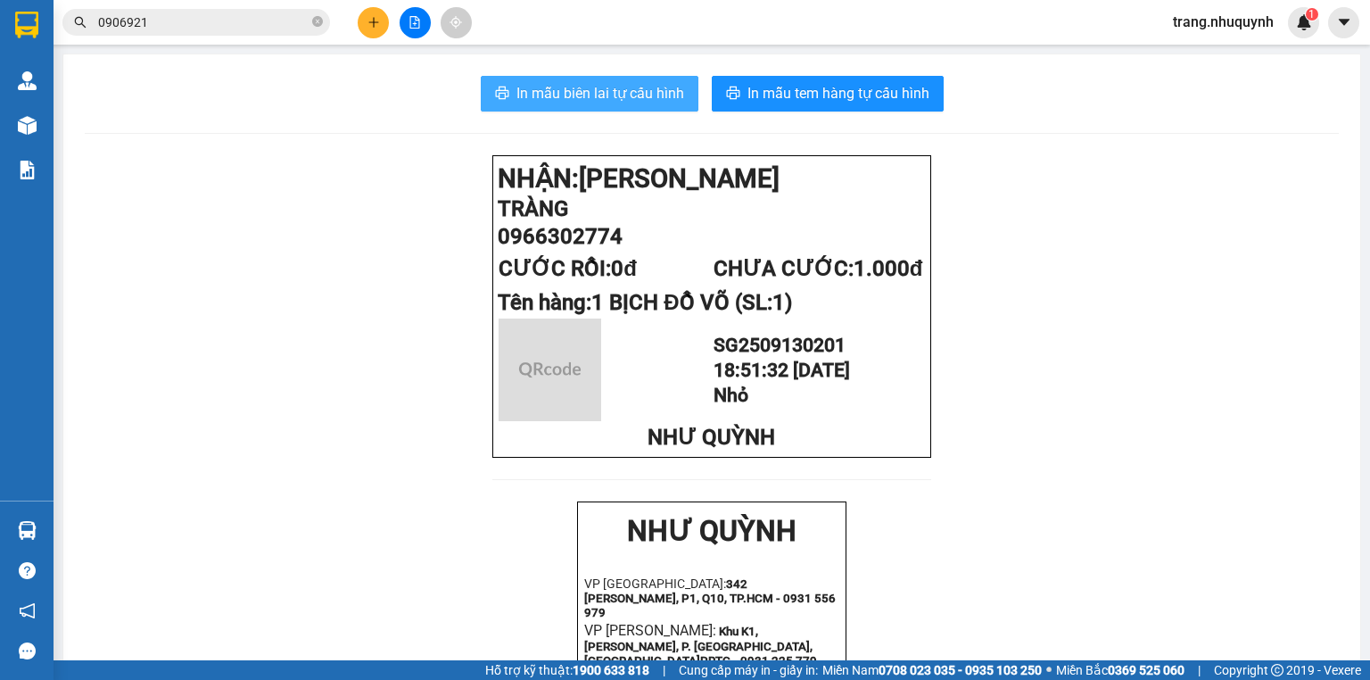
click at [607, 103] on span "In mẫu biên lai tự cấu hình" at bounding box center [601, 93] width 168 height 22
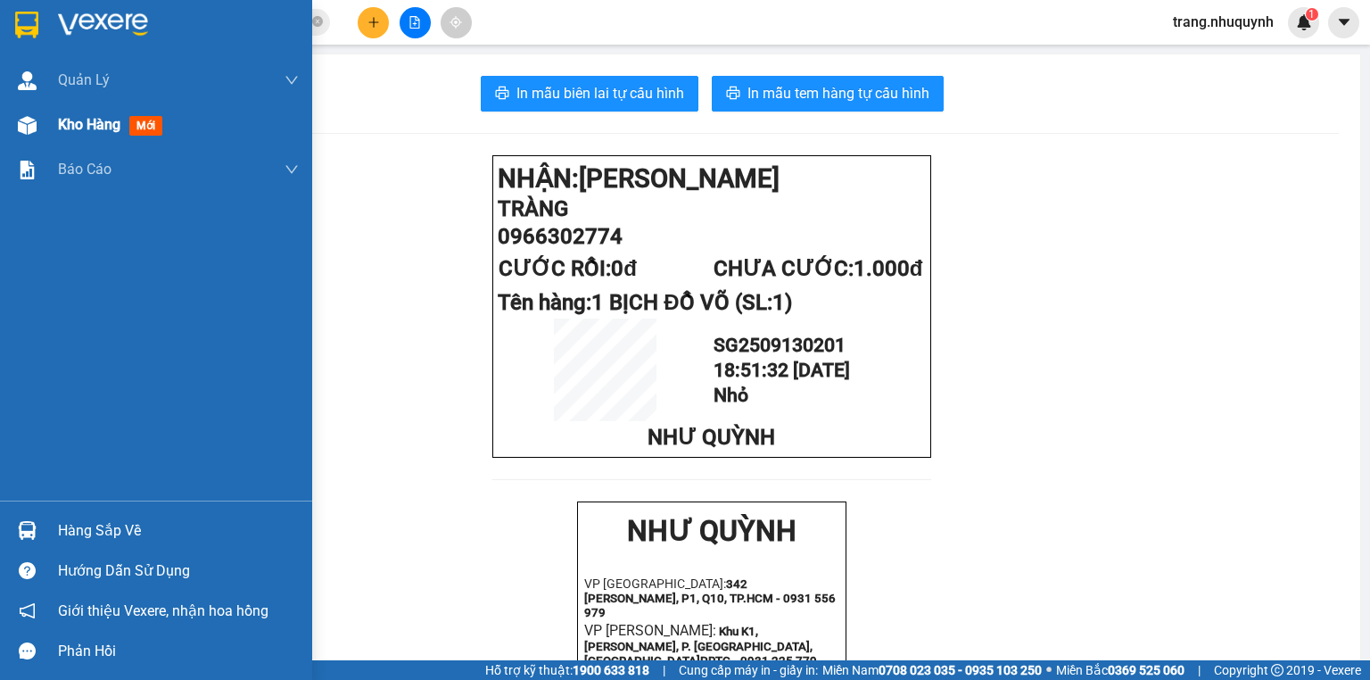
click at [70, 127] on span "Kho hàng" at bounding box center [89, 124] width 62 height 17
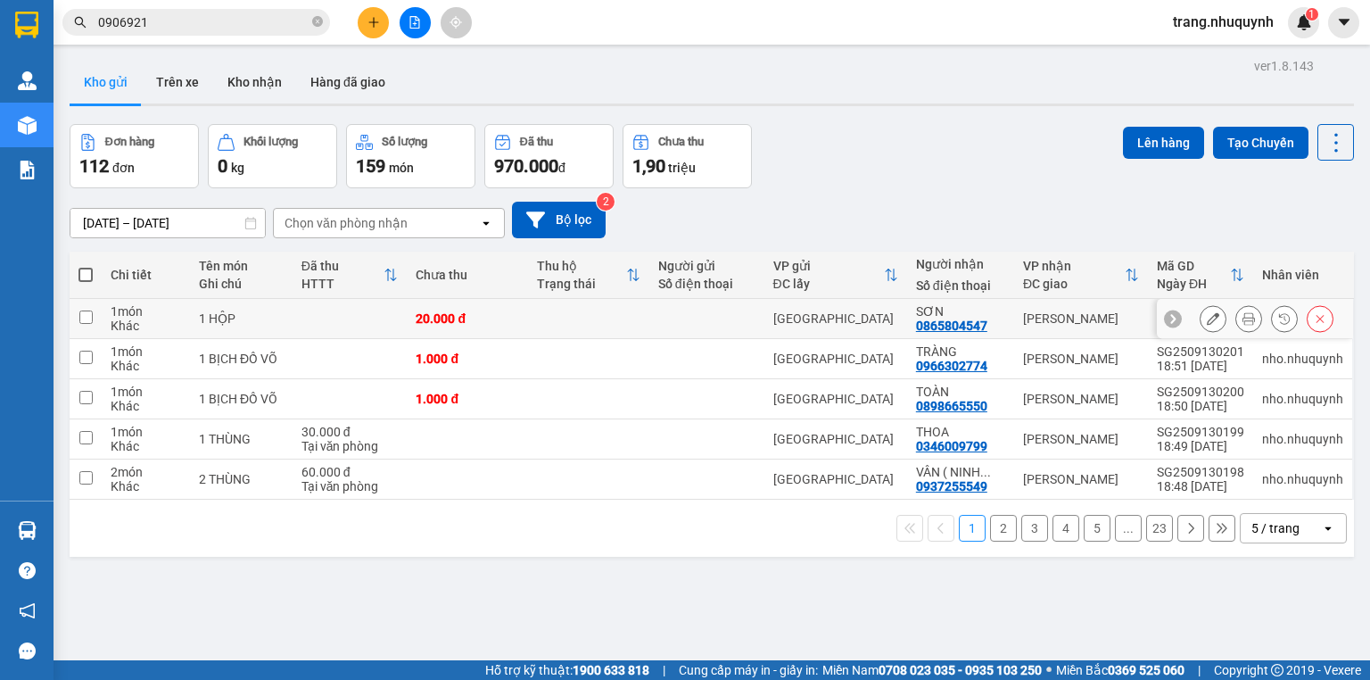
click at [1243, 320] on icon at bounding box center [1249, 318] width 12 height 12
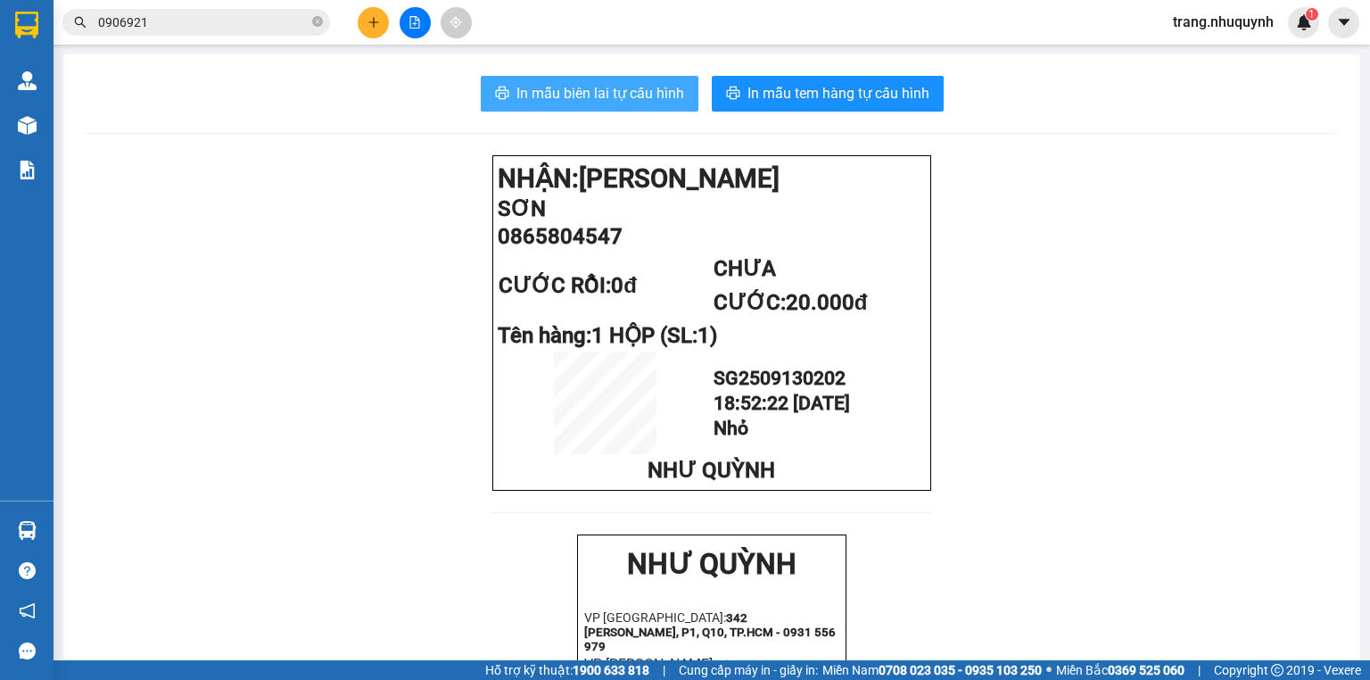
click at [655, 89] on span "In mẫu biên lai tự cấu hình" at bounding box center [601, 93] width 168 height 22
click at [118, 11] on span "0906921" at bounding box center [196, 22] width 268 height 27
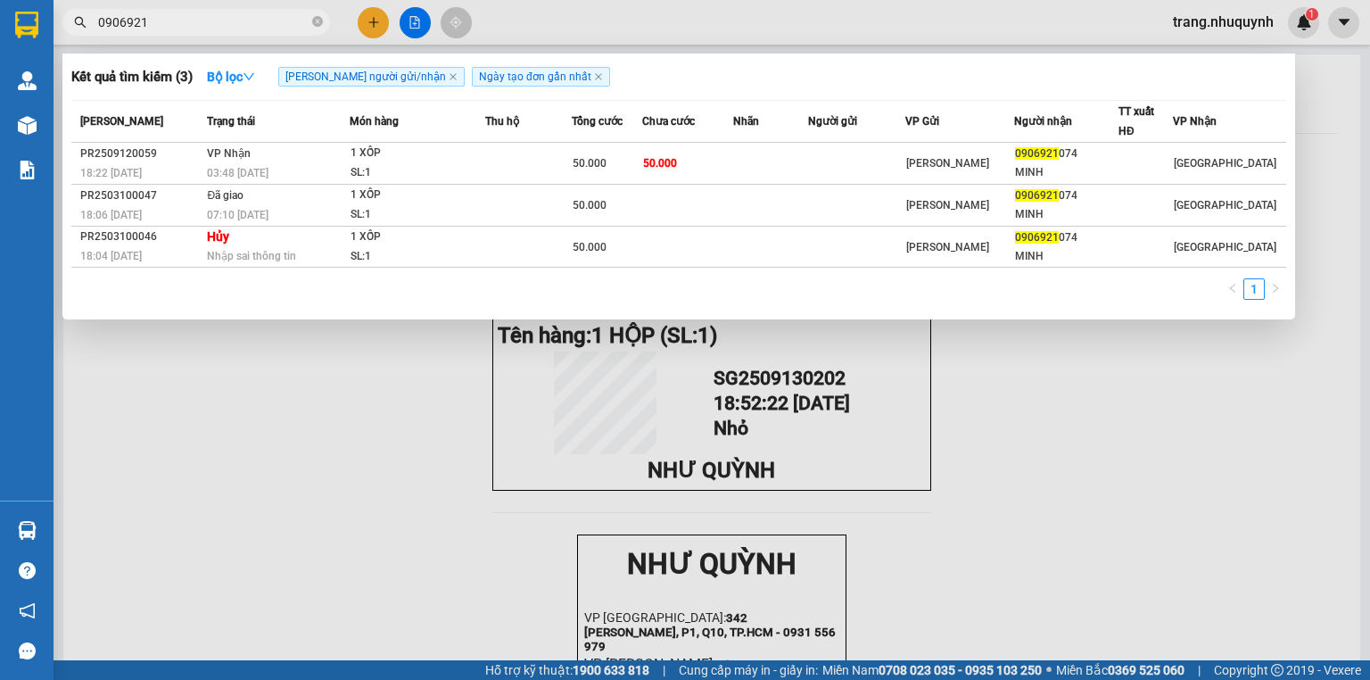
click at [118, 11] on span "0906921" at bounding box center [196, 22] width 268 height 27
click at [144, 19] on input "0906921" at bounding box center [203, 22] width 211 height 20
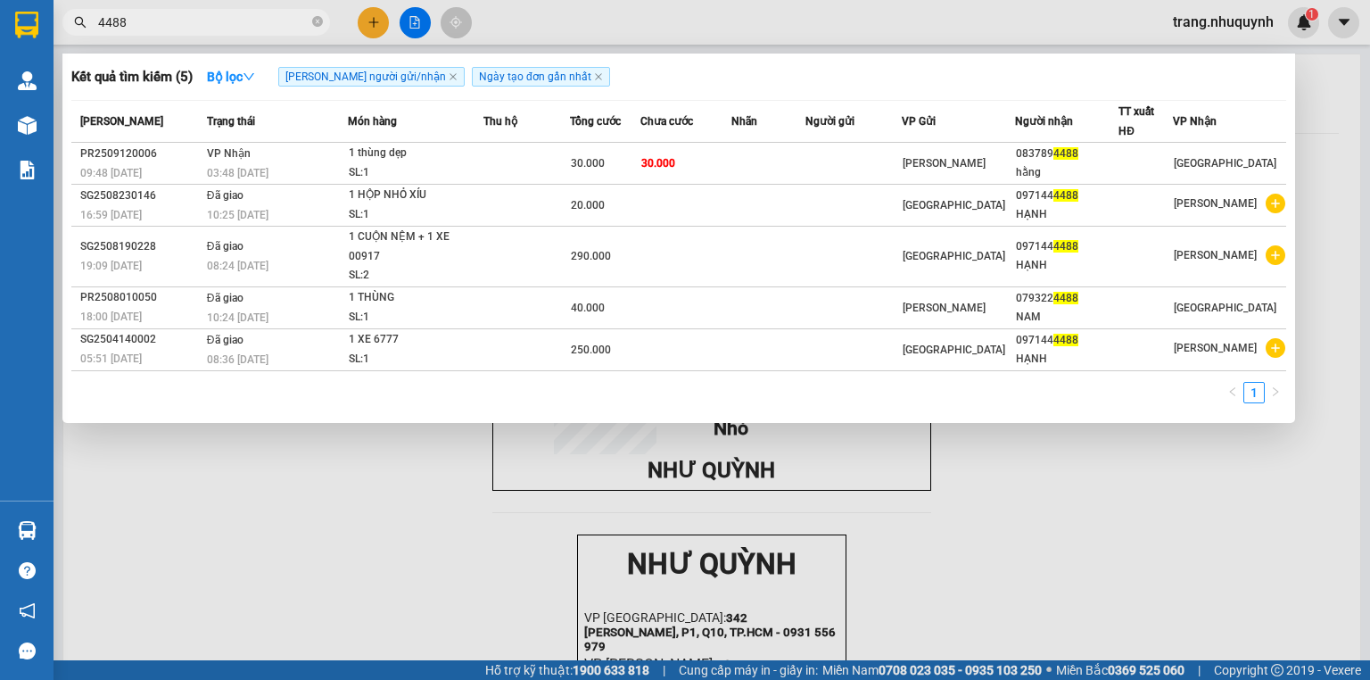
type input "4488"
click at [316, 585] on div at bounding box center [685, 340] width 1370 height 680
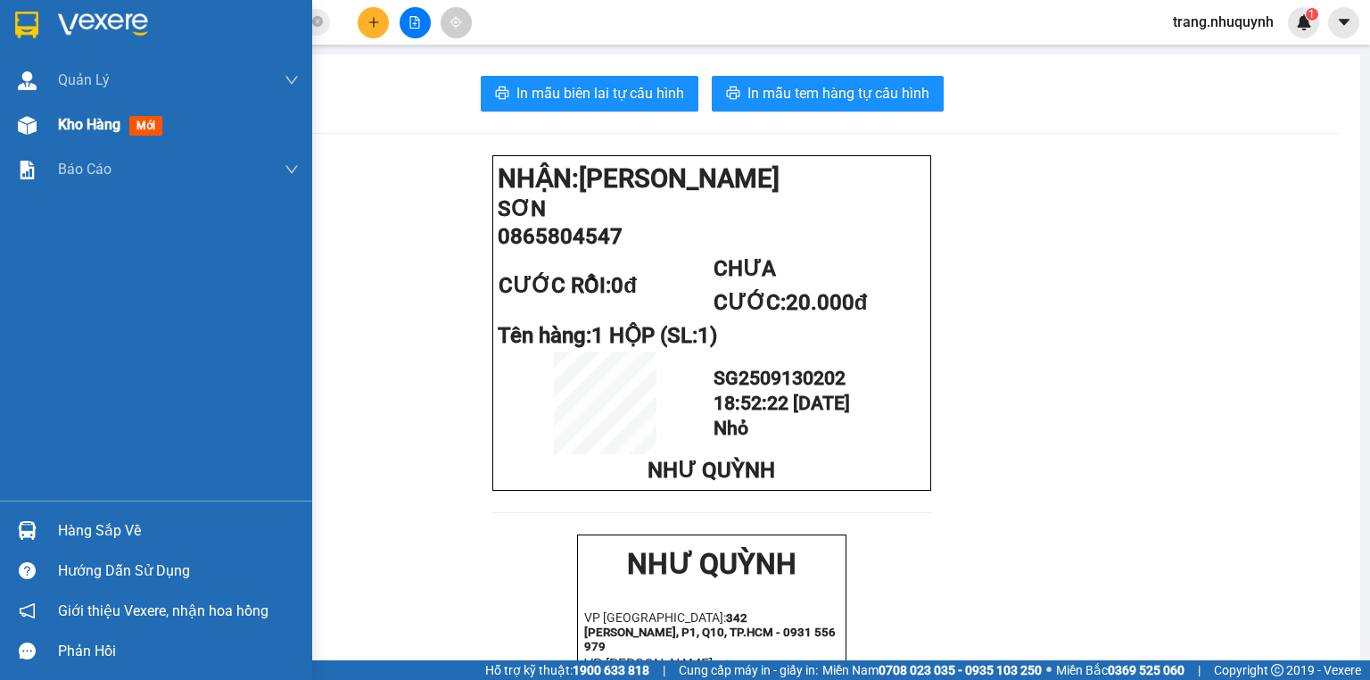
click at [77, 128] on span "Kho hàng" at bounding box center [89, 124] width 62 height 17
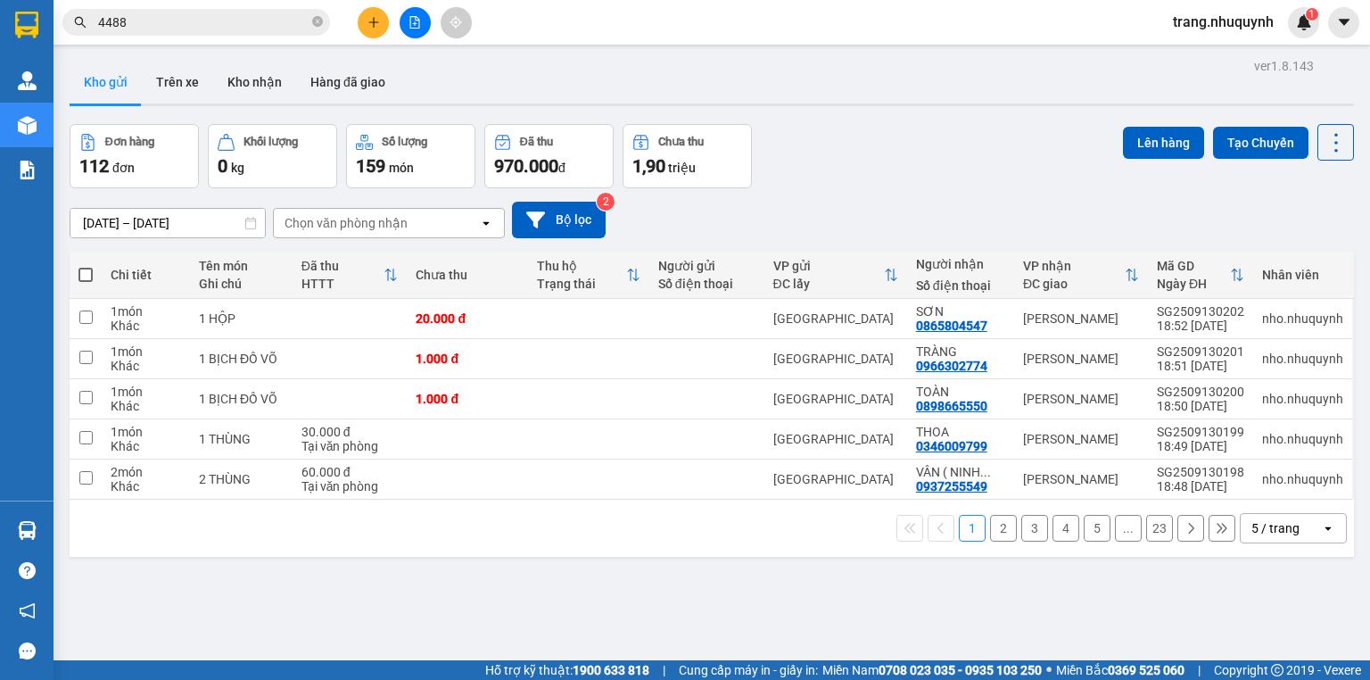
click at [375, 565] on div "ver 1.8.143 Kho gửi Trên xe Kho nhận Hàng đã giao Đơn hàng 112 đơn Khối lượng 0…" at bounding box center [711, 394] width 1299 height 680
click at [1324, 139] on icon at bounding box center [1336, 142] width 25 height 25
click at [1299, 253] on span "Làm mới" at bounding box center [1300, 254] width 49 height 18
click at [1243, 325] on icon at bounding box center [1249, 318] width 12 height 12
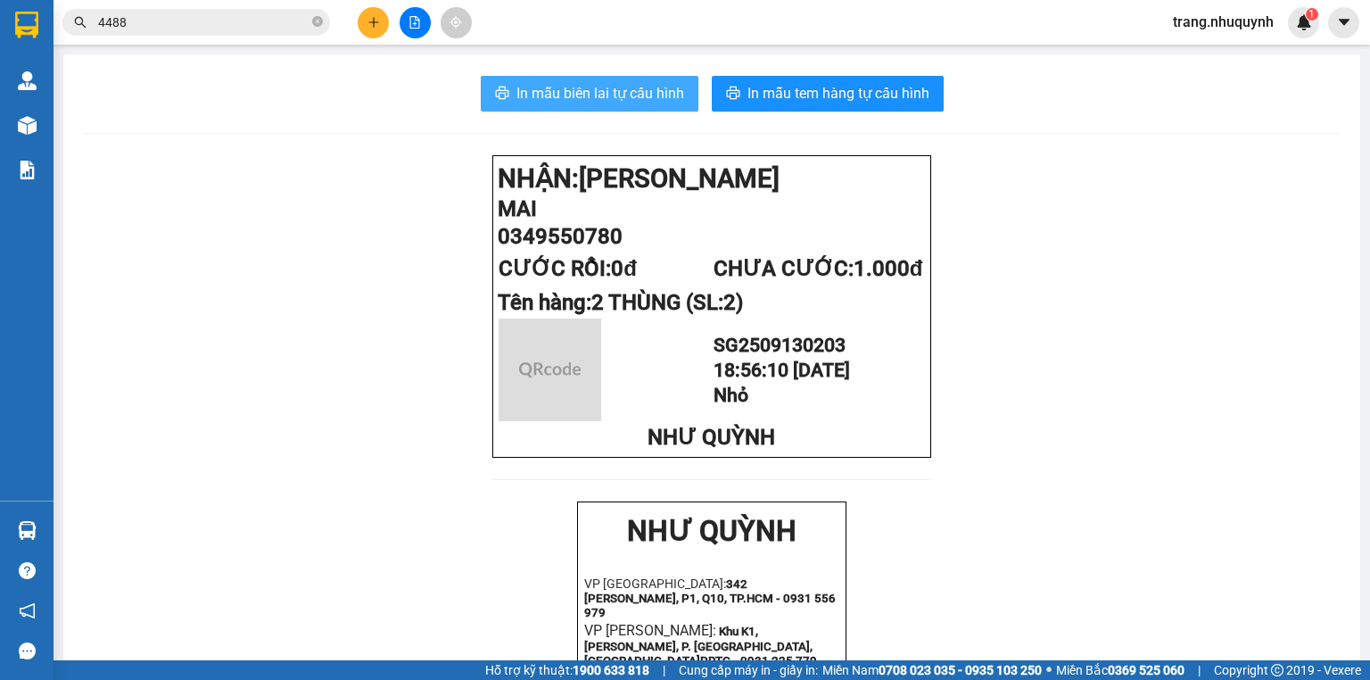
click at [674, 79] on button "In mẫu biên lai tự cấu hình" at bounding box center [590, 94] width 218 height 36
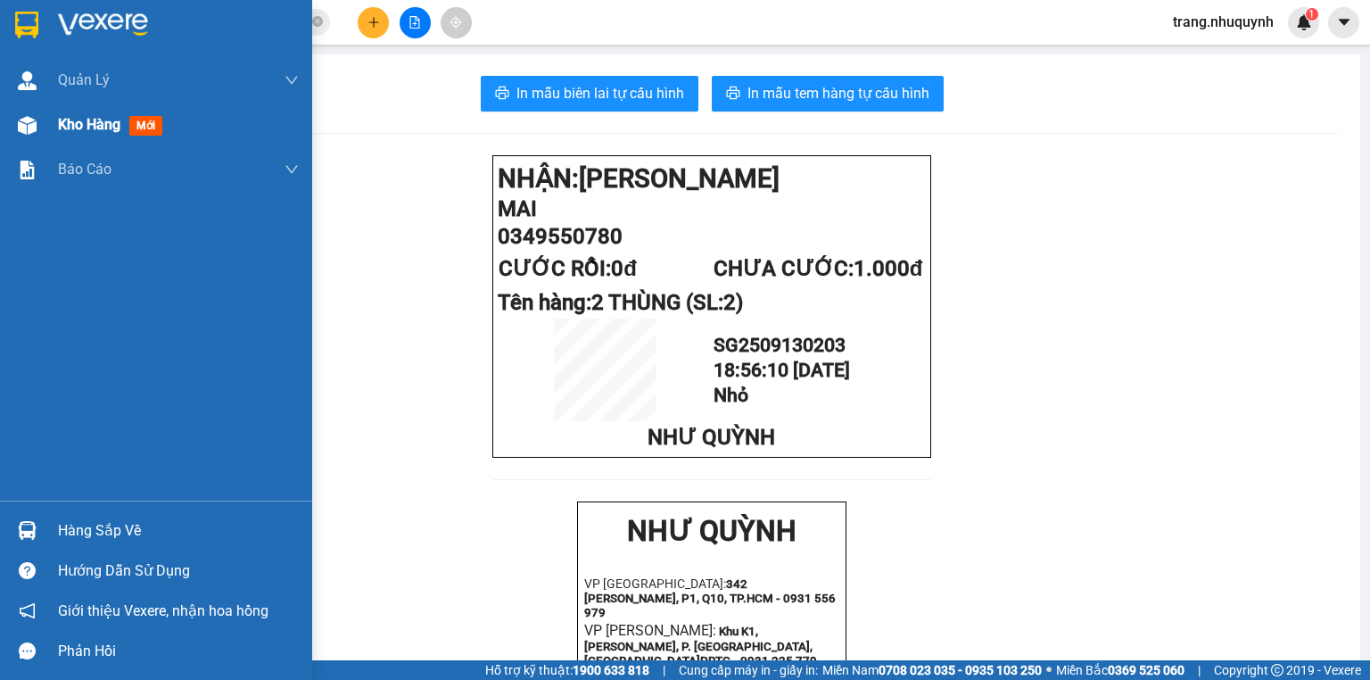
click at [50, 127] on div "Kho hàng mới" at bounding box center [156, 125] width 312 height 45
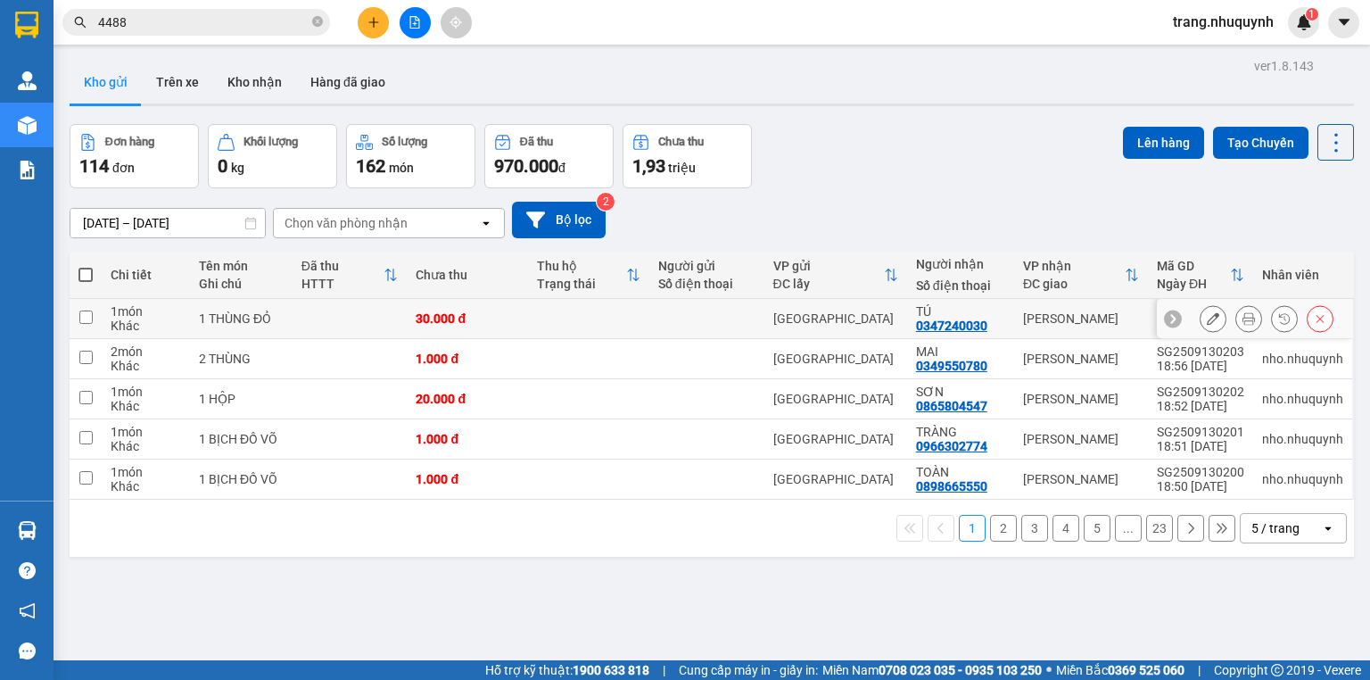
click at [1243, 324] on icon at bounding box center [1249, 318] width 12 height 12
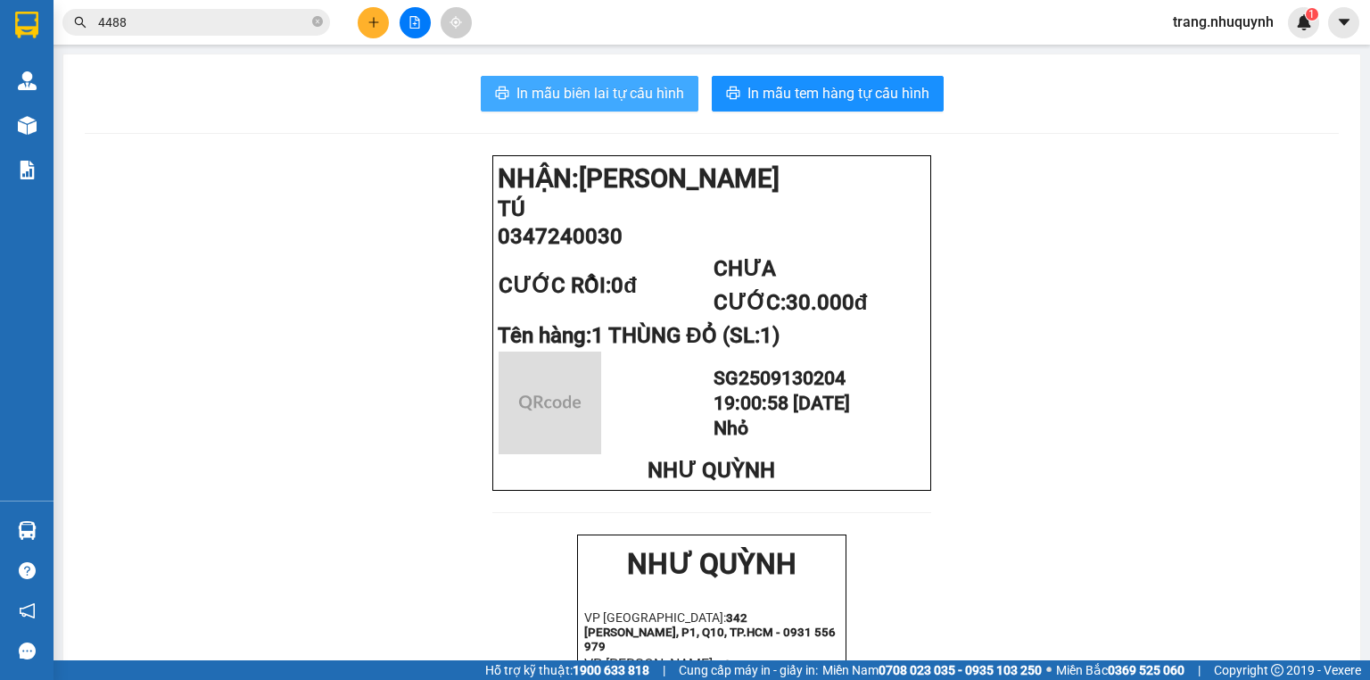
click at [667, 86] on span "In mẫu biên lai tự cấu hình" at bounding box center [601, 93] width 168 height 22
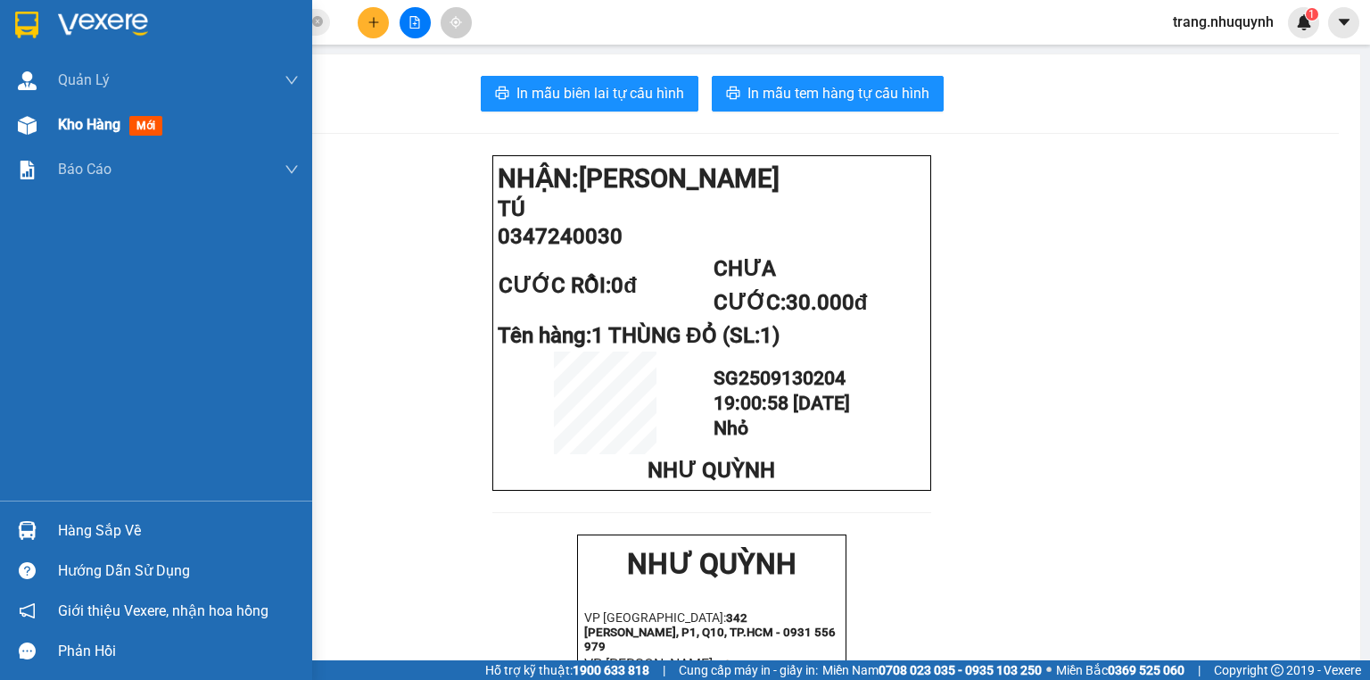
click at [114, 118] on span "Kho hàng" at bounding box center [89, 124] width 62 height 17
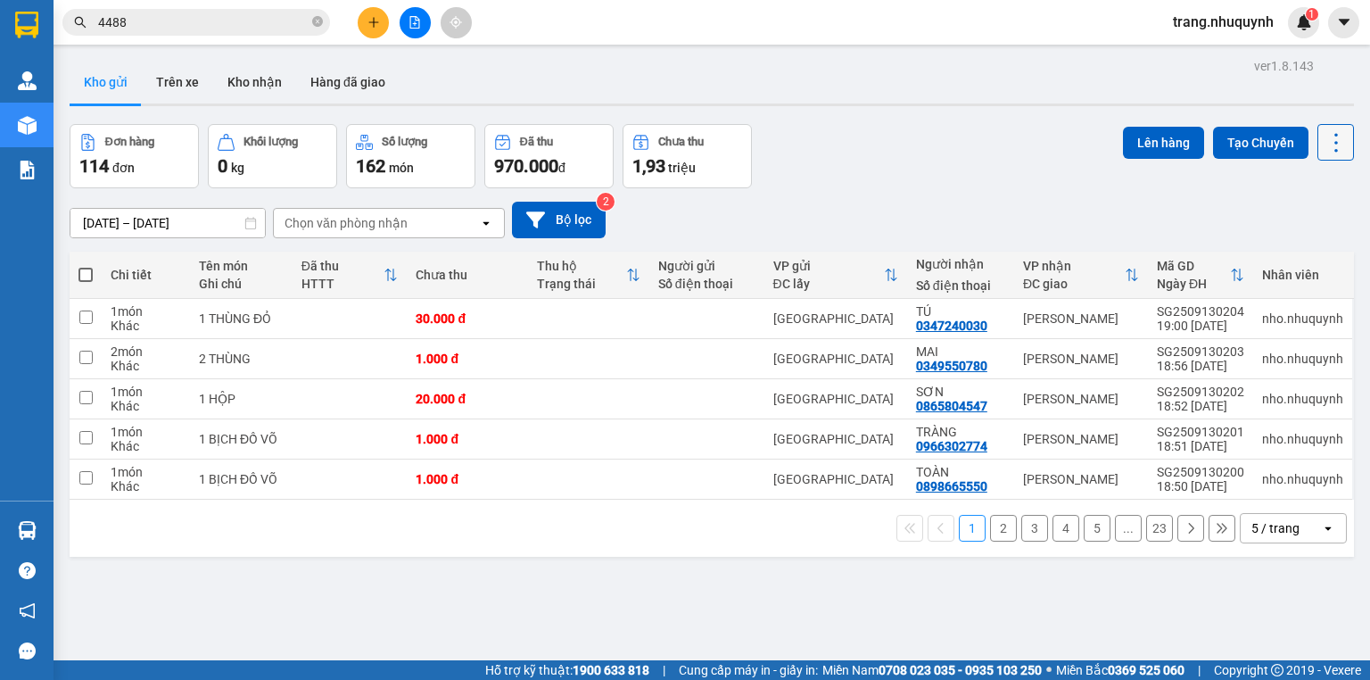
click at [1330, 135] on icon at bounding box center [1336, 142] width 25 height 25
click at [1298, 247] on span "Làm mới" at bounding box center [1300, 254] width 49 height 18
click at [1324, 153] on icon at bounding box center [1336, 142] width 25 height 25
click at [1300, 253] on span "Làm mới" at bounding box center [1300, 254] width 49 height 18
click at [1243, 325] on icon at bounding box center [1249, 318] width 12 height 12
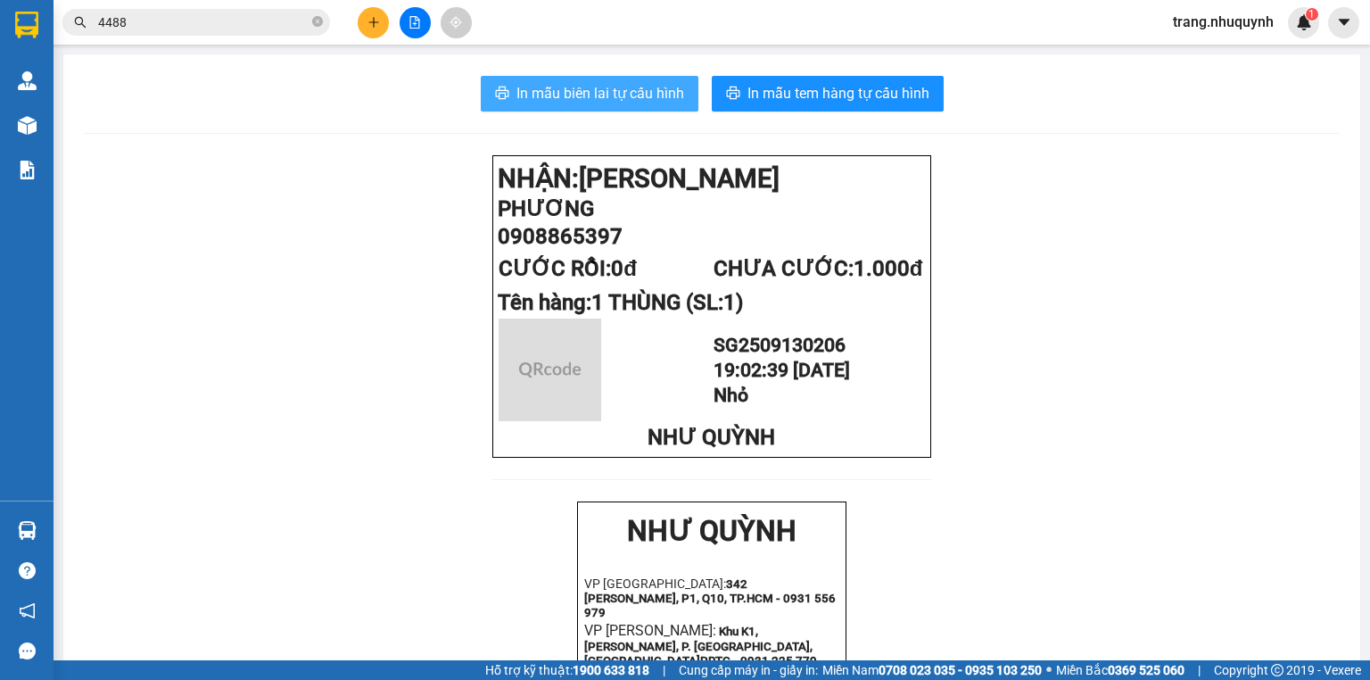
click at [599, 86] on span "In mẫu biên lai tự cấu hình" at bounding box center [601, 93] width 168 height 22
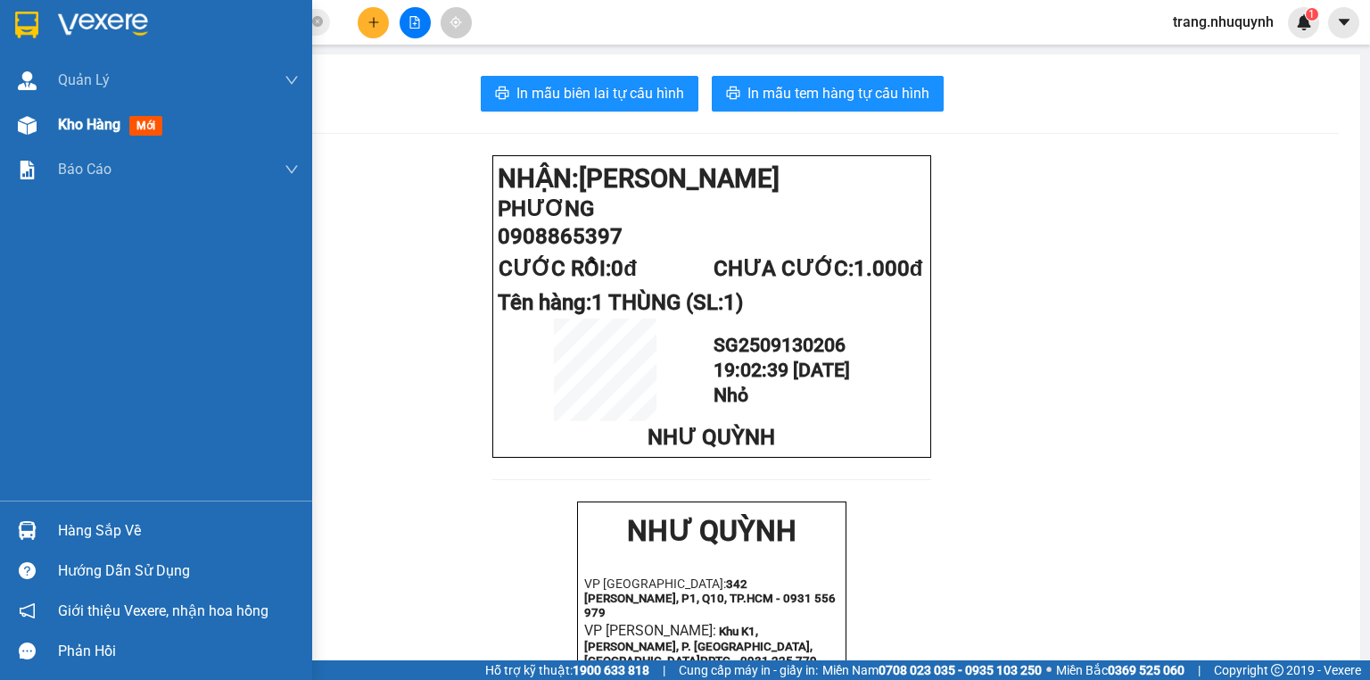
click at [68, 145] on div "Kho hàng mới" at bounding box center [178, 125] width 241 height 45
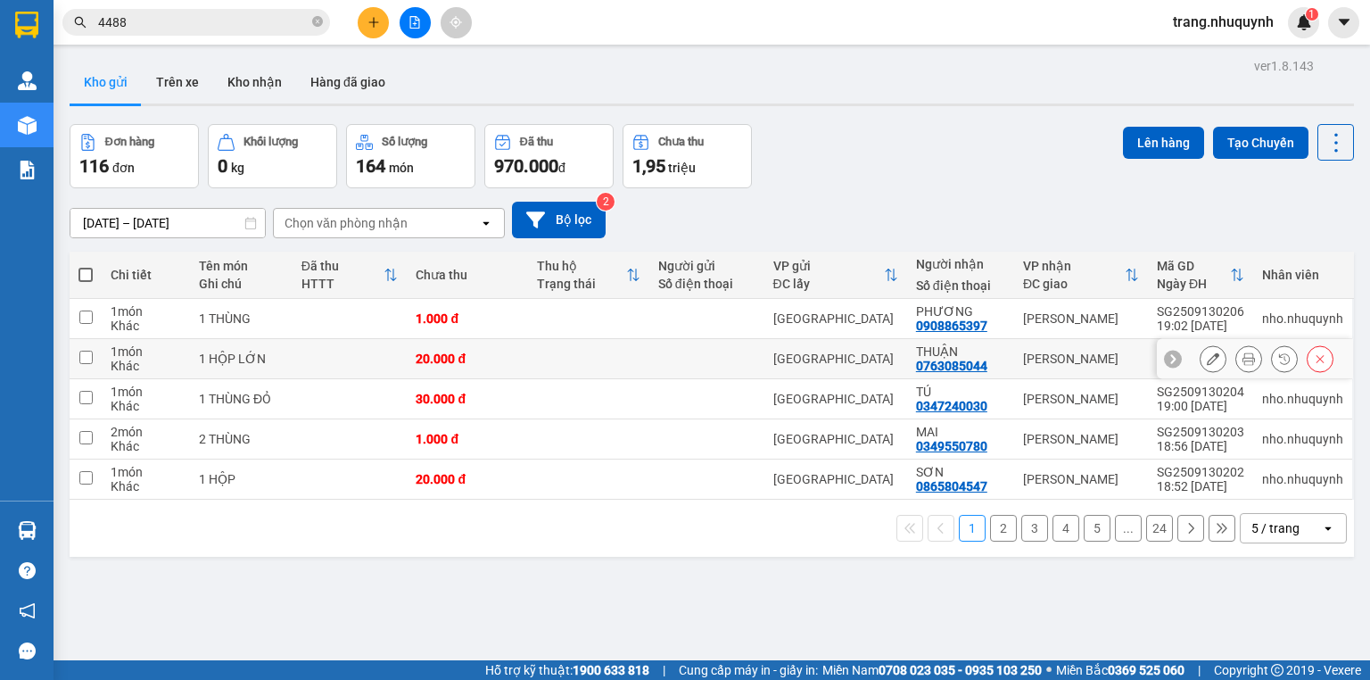
click at [1237, 366] on button at bounding box center [1249, 358] width 25 height 31
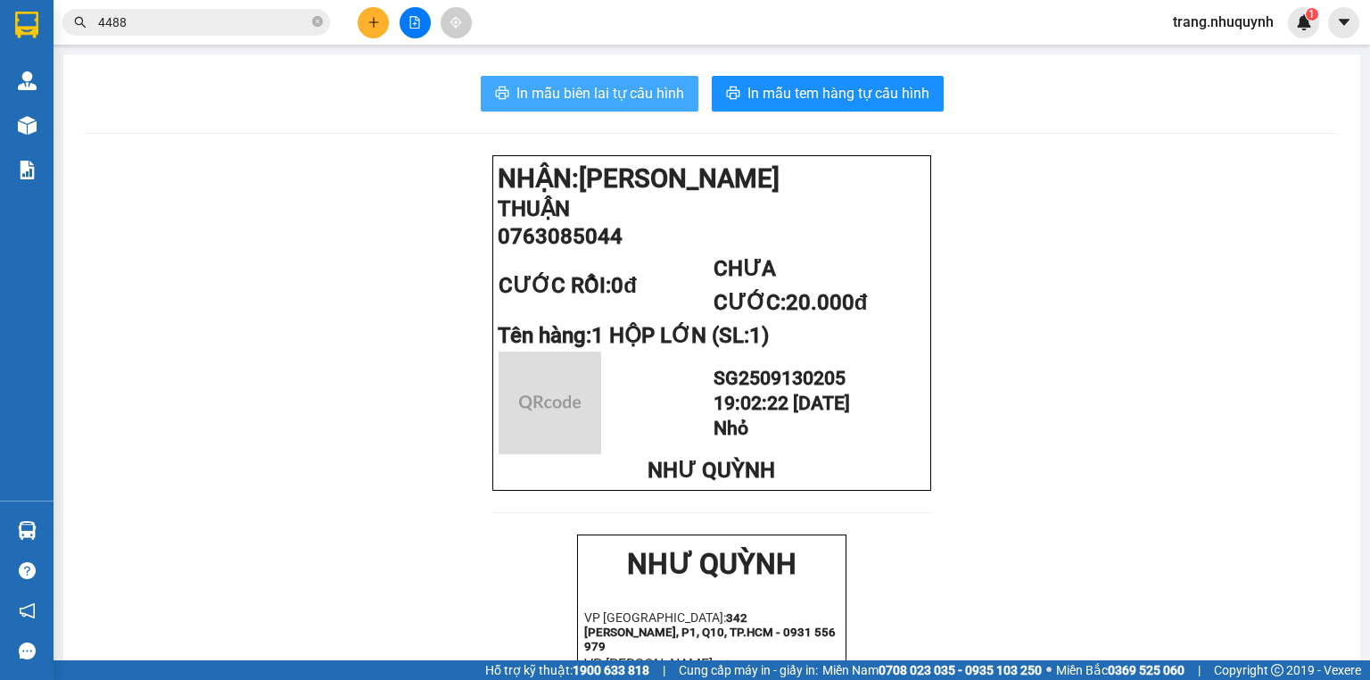
click at [550, 82] on span "In mẫu biên lai tự cấu hình" at bounding box center [601, 93] width 168 height 22
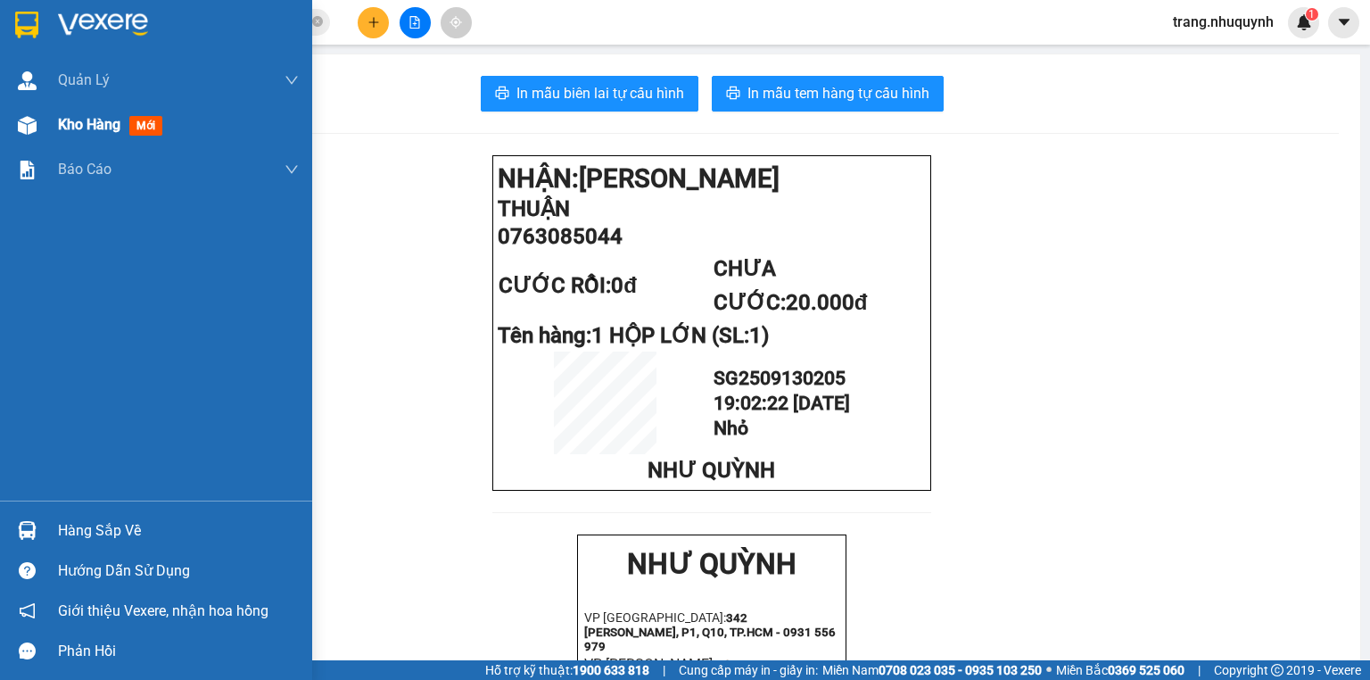
click at [88, 129] on span "Kho hàng" at bounding box center [89, 124] width 62 height 17
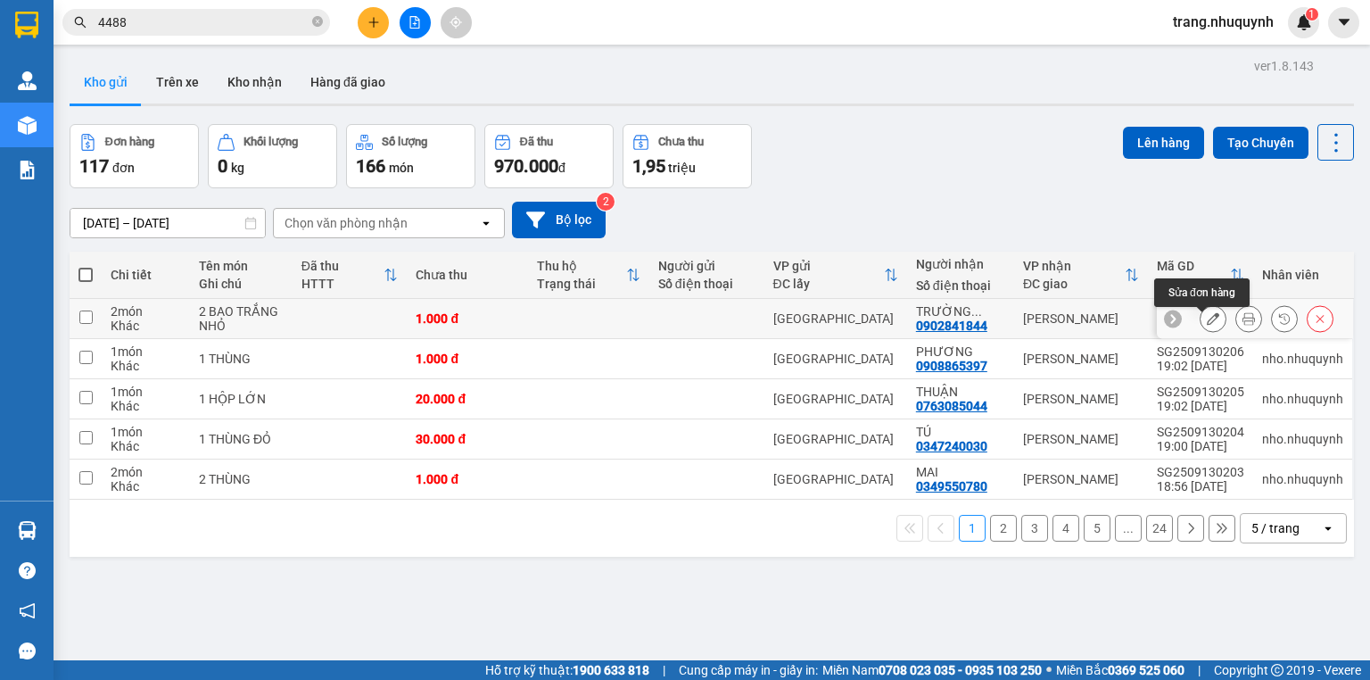
click at [1237, 325] on button at bounding box center [1249, 318] width 25 height 31
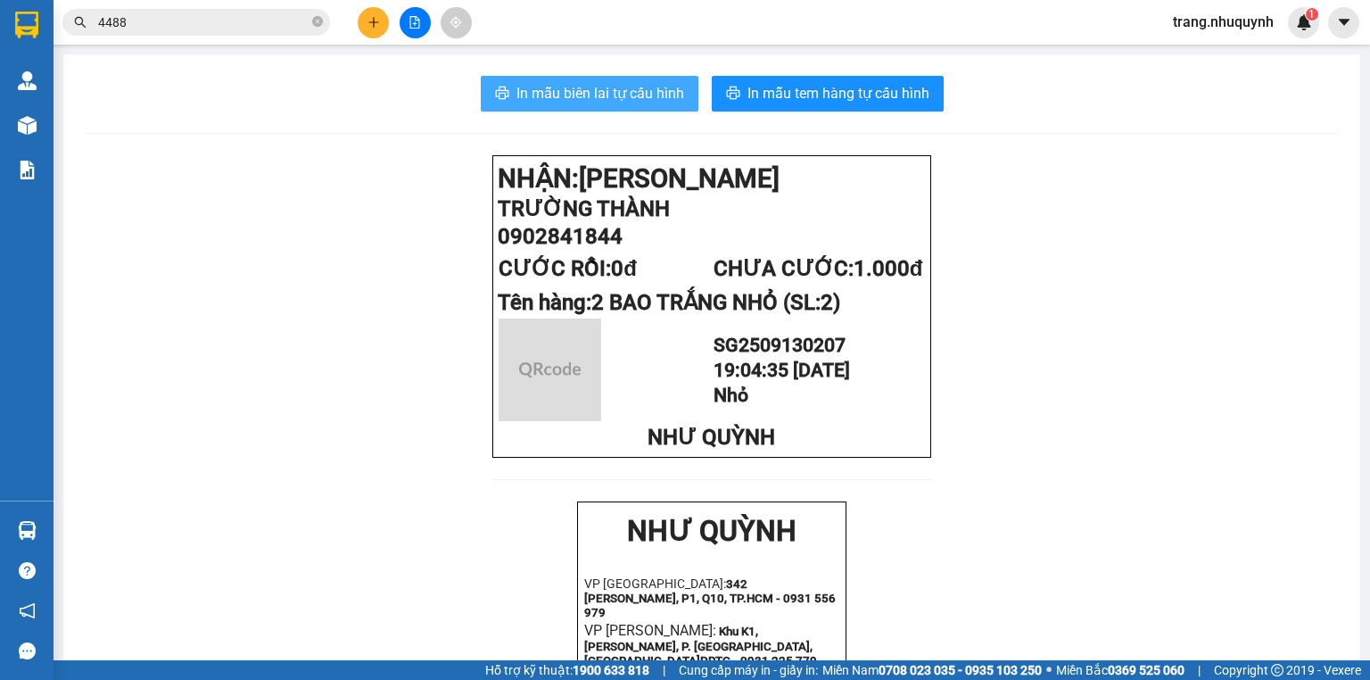
click at [639, 93] on span "In mẫu biên lai tự cấu hình" at bounding box center [601, 93] width 168 height 22
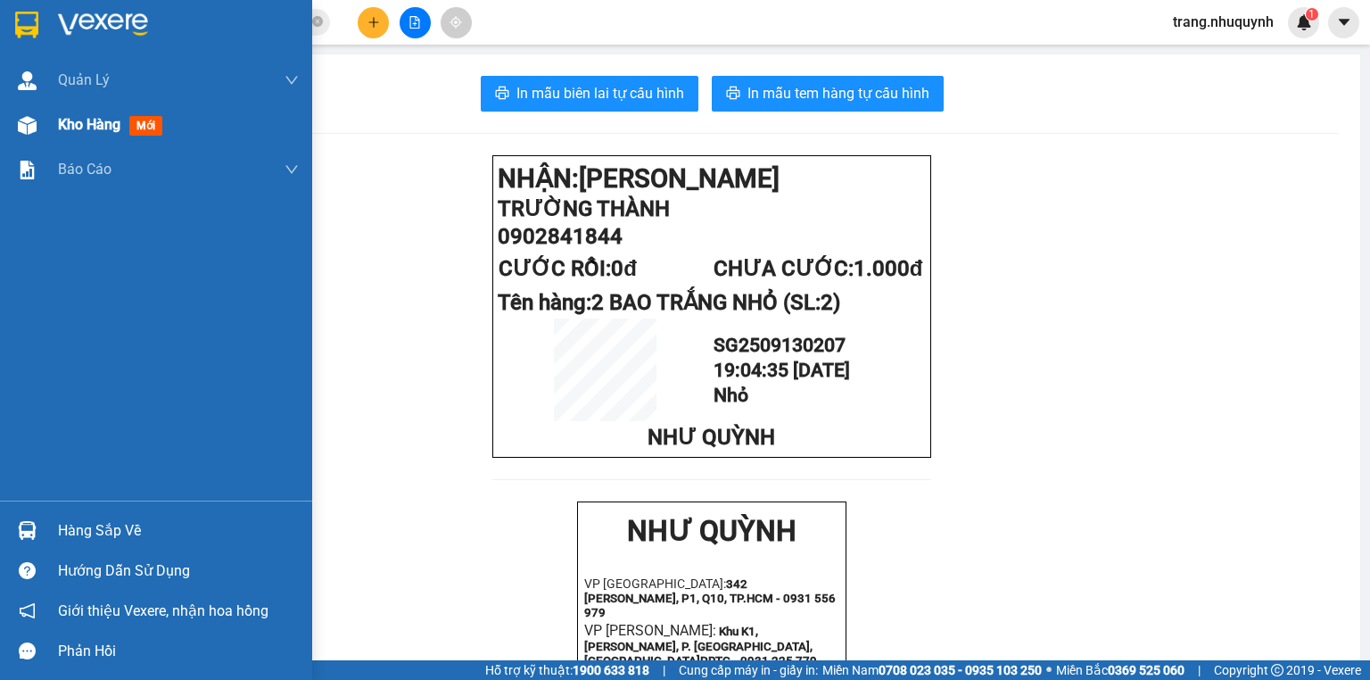
click at [76, 128] on span "Kho hàng" at bounding box center [89, 124] width 62 height 17
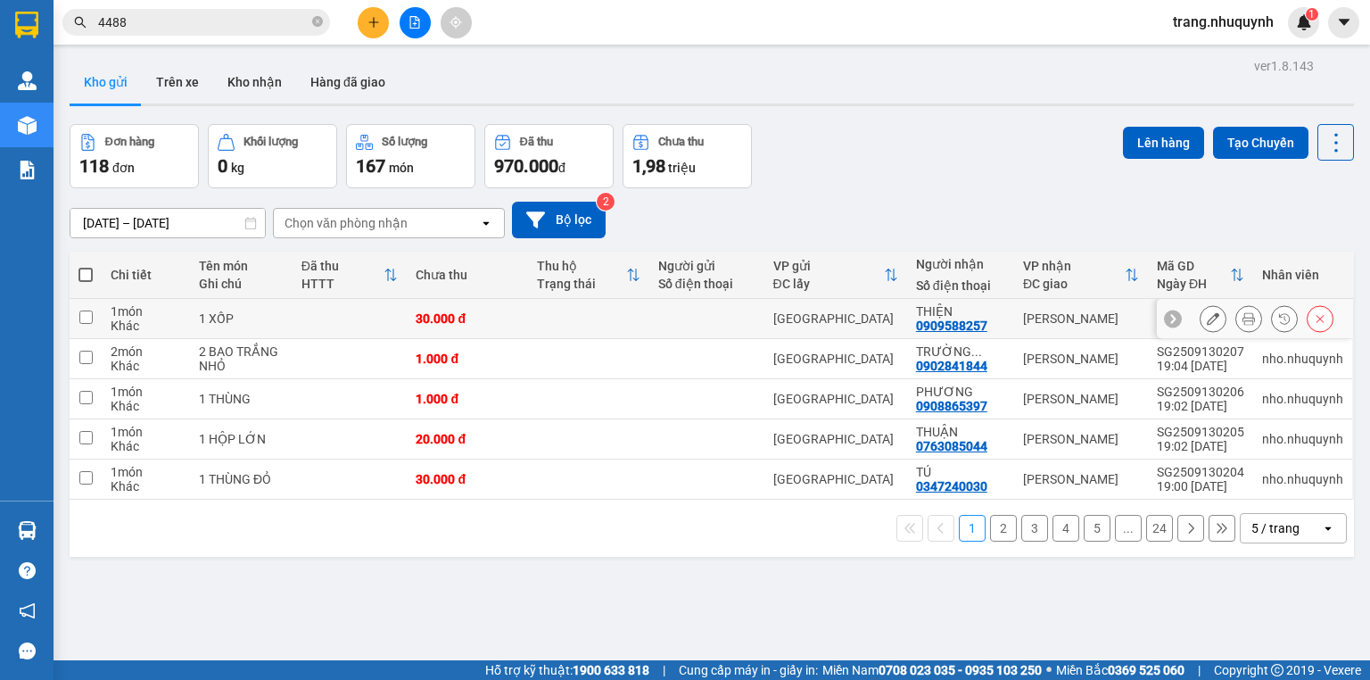
click at [1243, 325] on icon at bounding box center [1249, 318] width 12 height 12
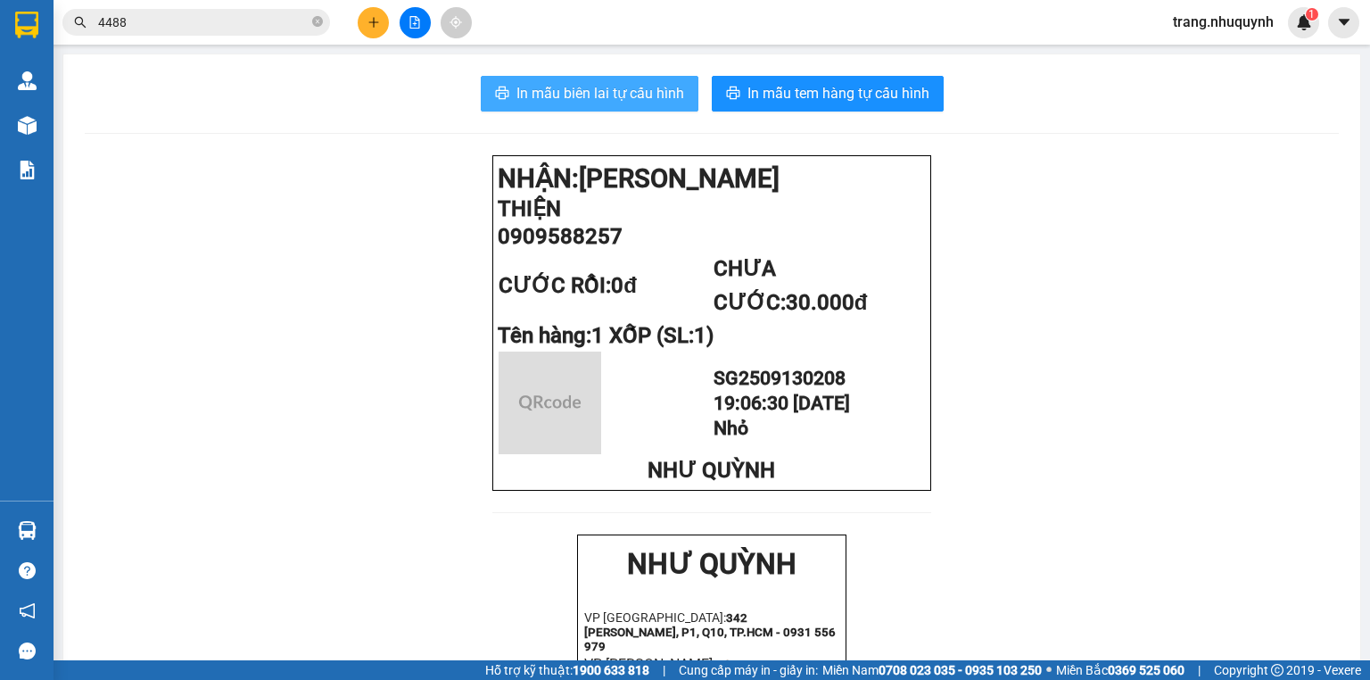
click at [628, 102] on span "In mẫu biên lai tự cấu hình" at bounding box center [601, 93] width 168 height 22
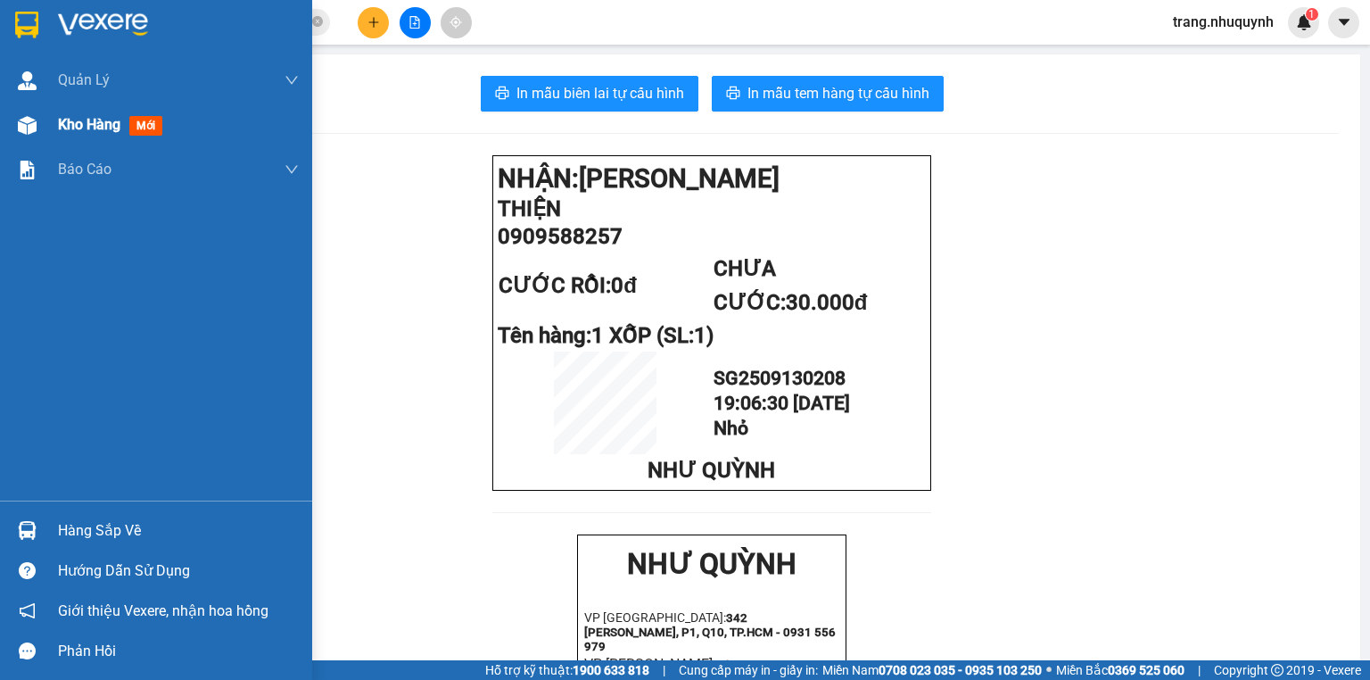
click at [87, 138] on div "Kho hàng mới" at bounding box center [178, 125] width 241 height 45
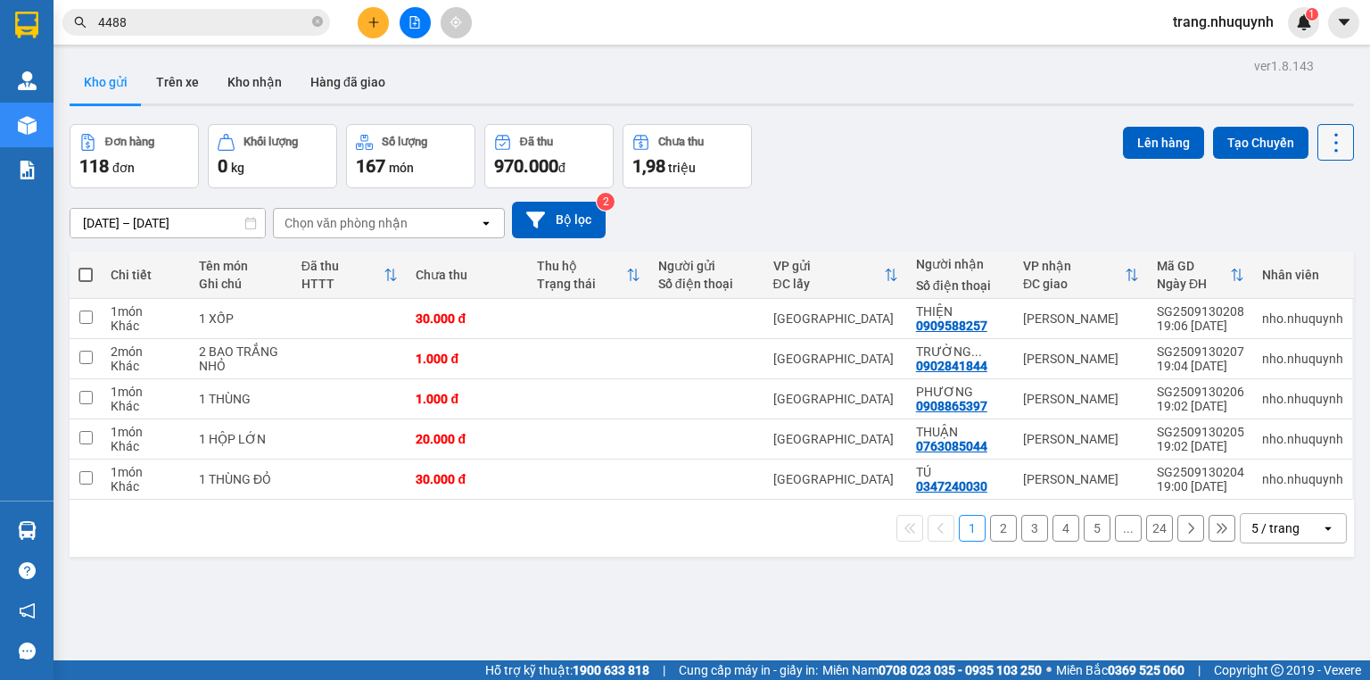
click at [1335, 137] on icon at bounding box center [1336, 142] width 25 height 25
click at [1302, 254] on span "Làm mới" at bounding box center [1300, 254] width 49 height 18
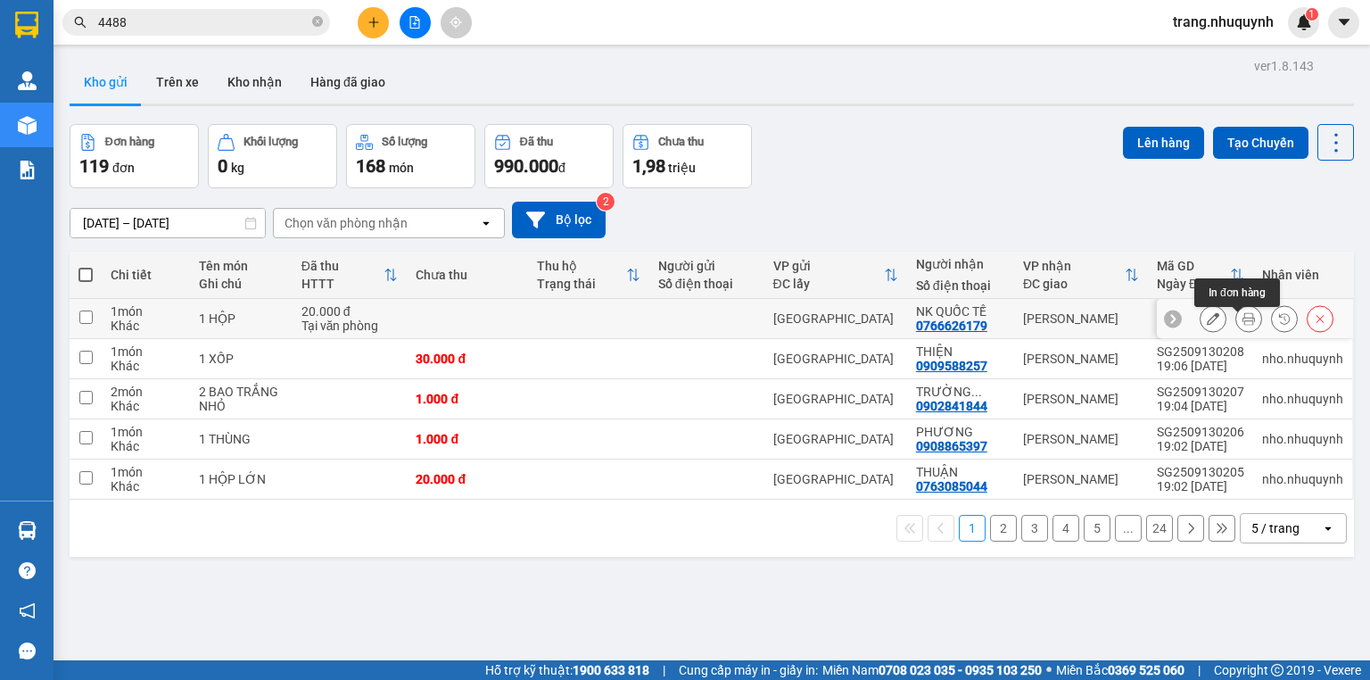
click at [1237, 317] on button at bounding box center [1249, 318] width 25 height 31
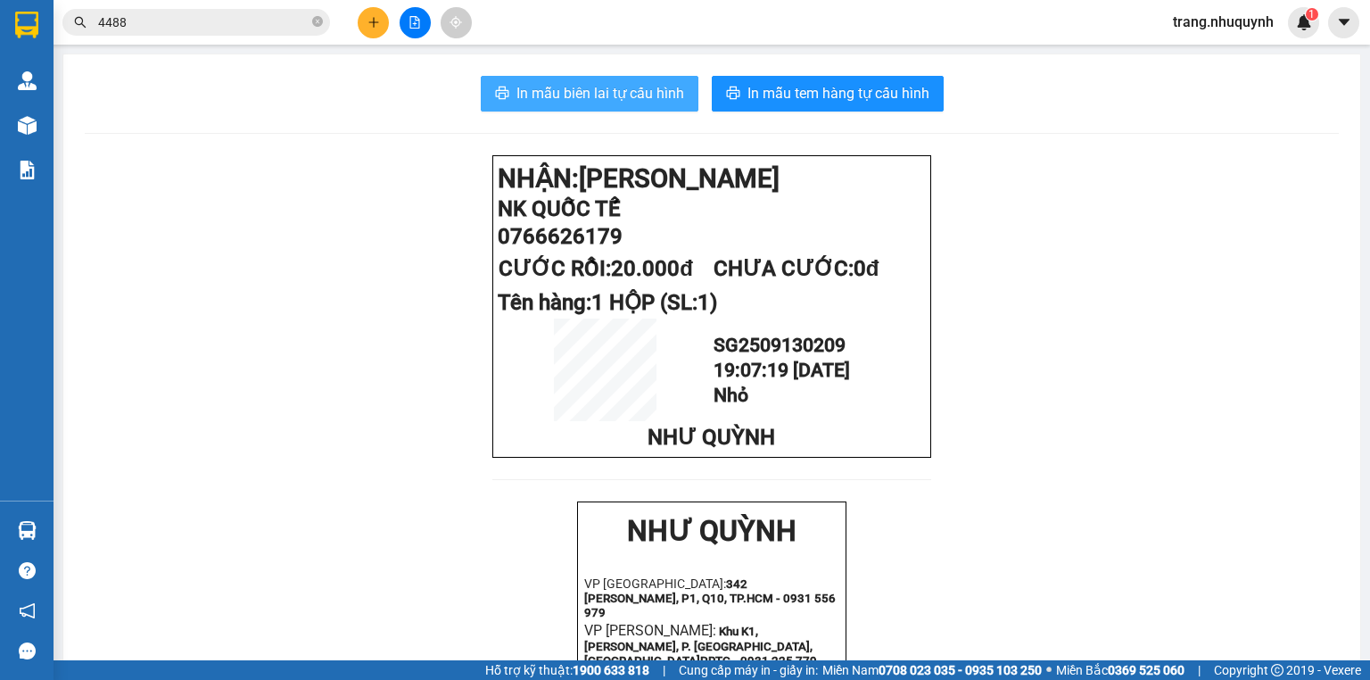
click at [641, 86] on span "In mẫu biên lai tự cấu hình" at bounding box center [601, 93] width 168 height 22
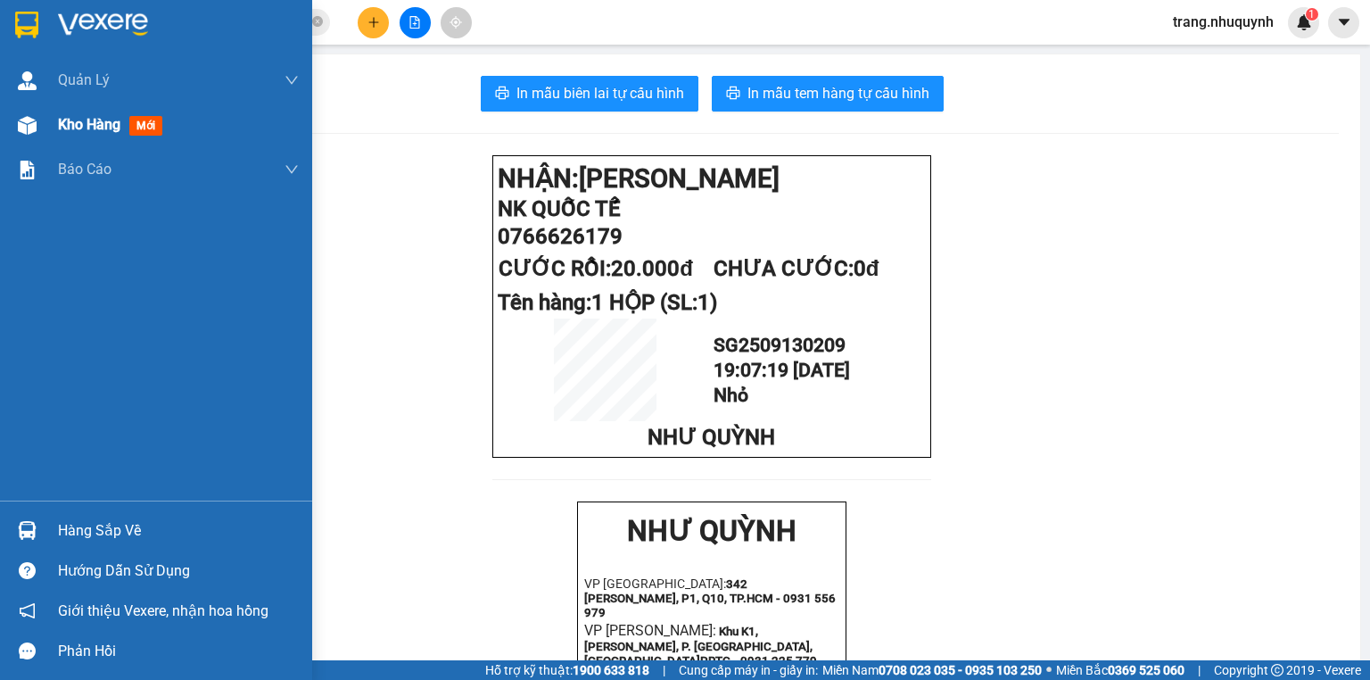
click at [63, 116] on span "Kho hàng" at bounding box center [89, 124] width 62 height 17
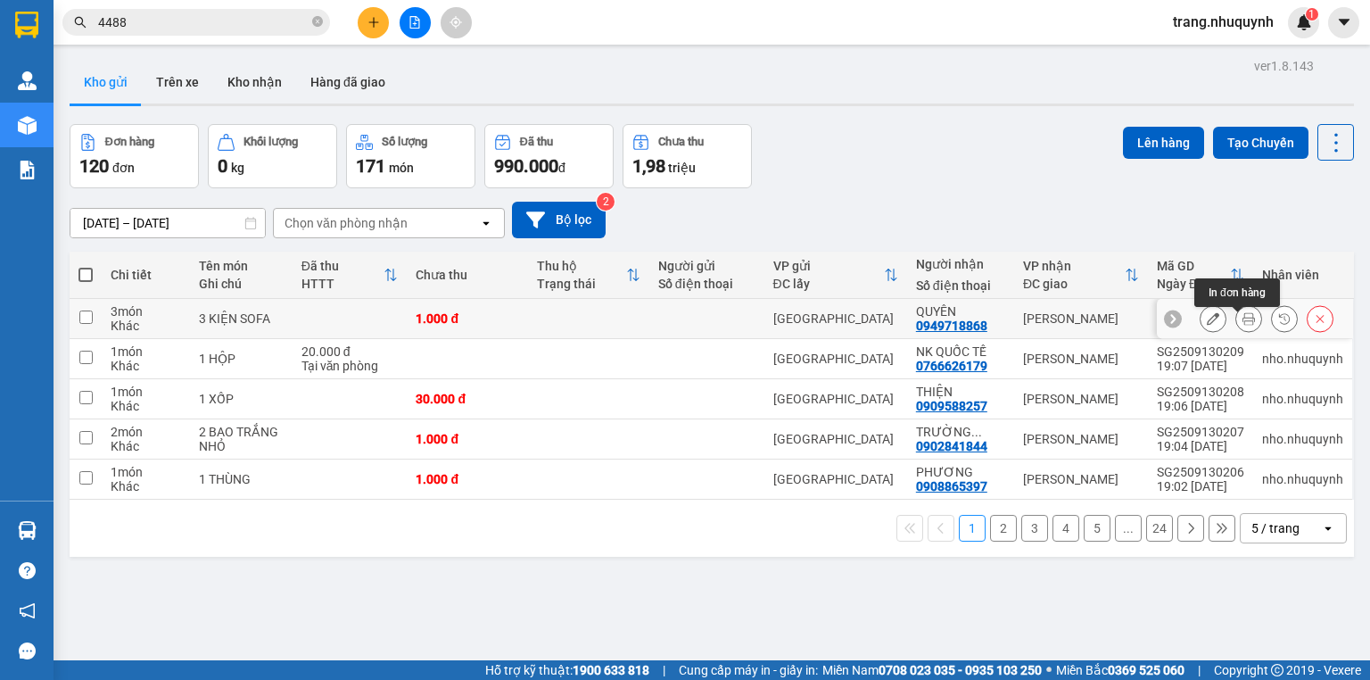
click at [1243, 320] on icon at bounding box center [1249, 318] width 12 height 12
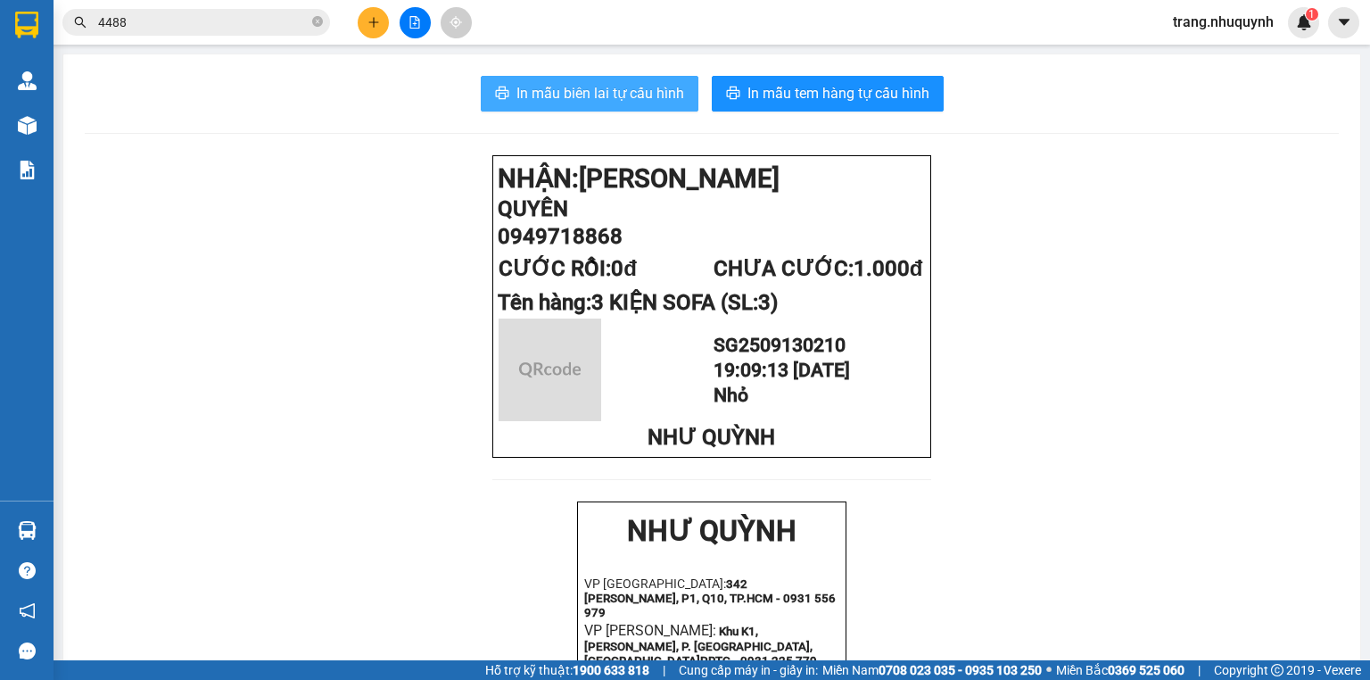
click at [682, 103] on button "In mẫu biên lai tự cấu hình" at bounding box center [590, 94] width 218 height 36
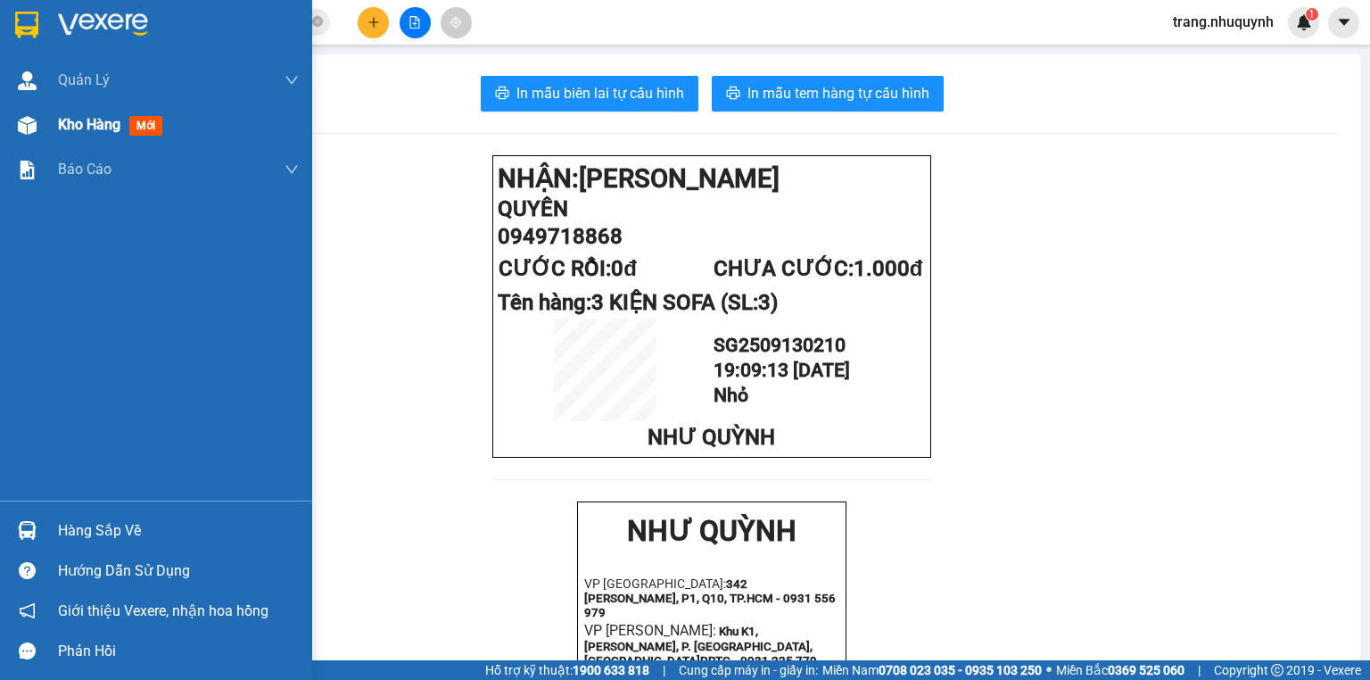
click at [77, 125] on span "Kho hàng" at bounding box center [89, 124] width 62 height 17
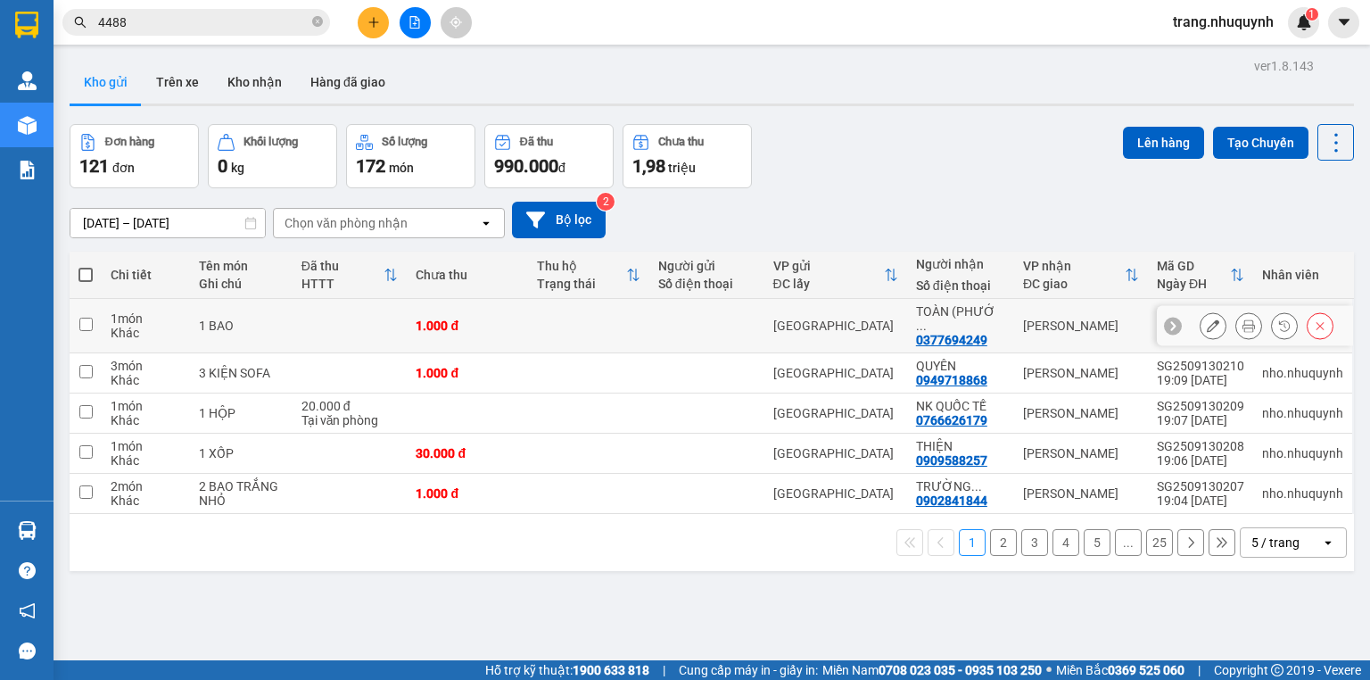
click at [1237, 319] on button at bounding box center [1249, 325] width 25 height 31
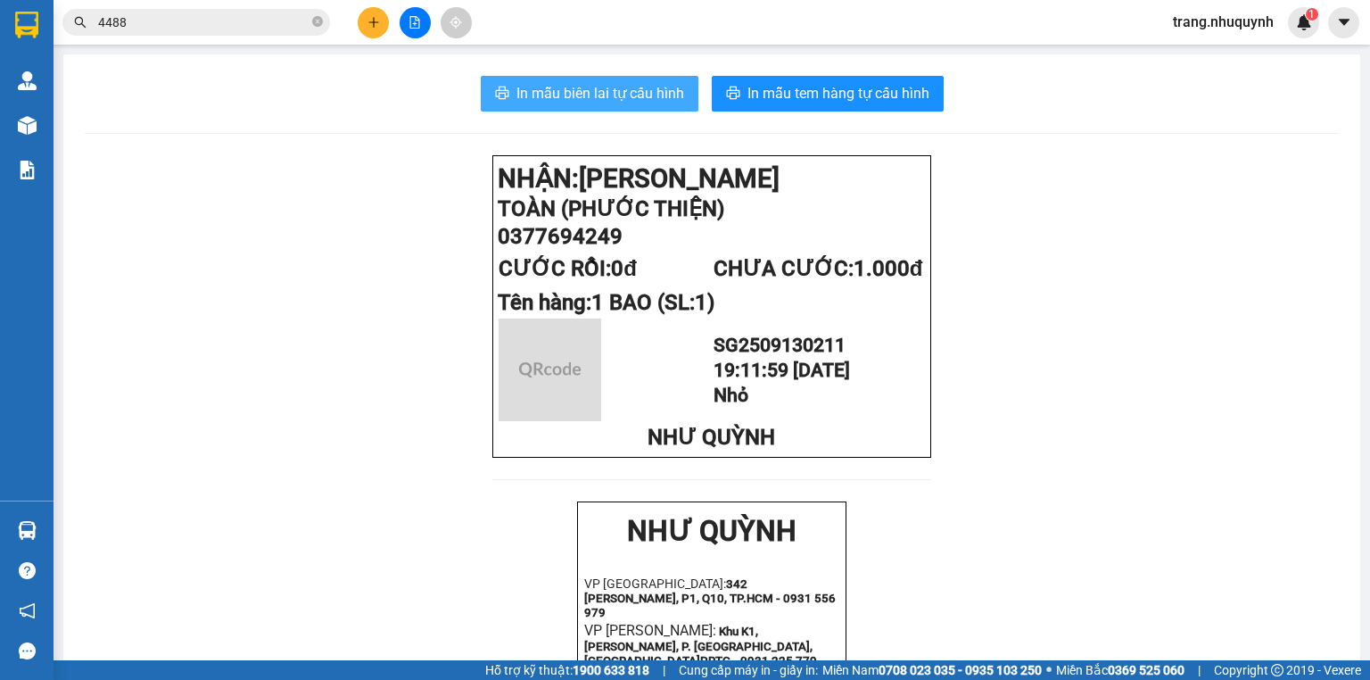
click at [633, 86] on span "In mẫu biên lai tự cấu hình" at bounding box center [601, 93] width 168 height 22
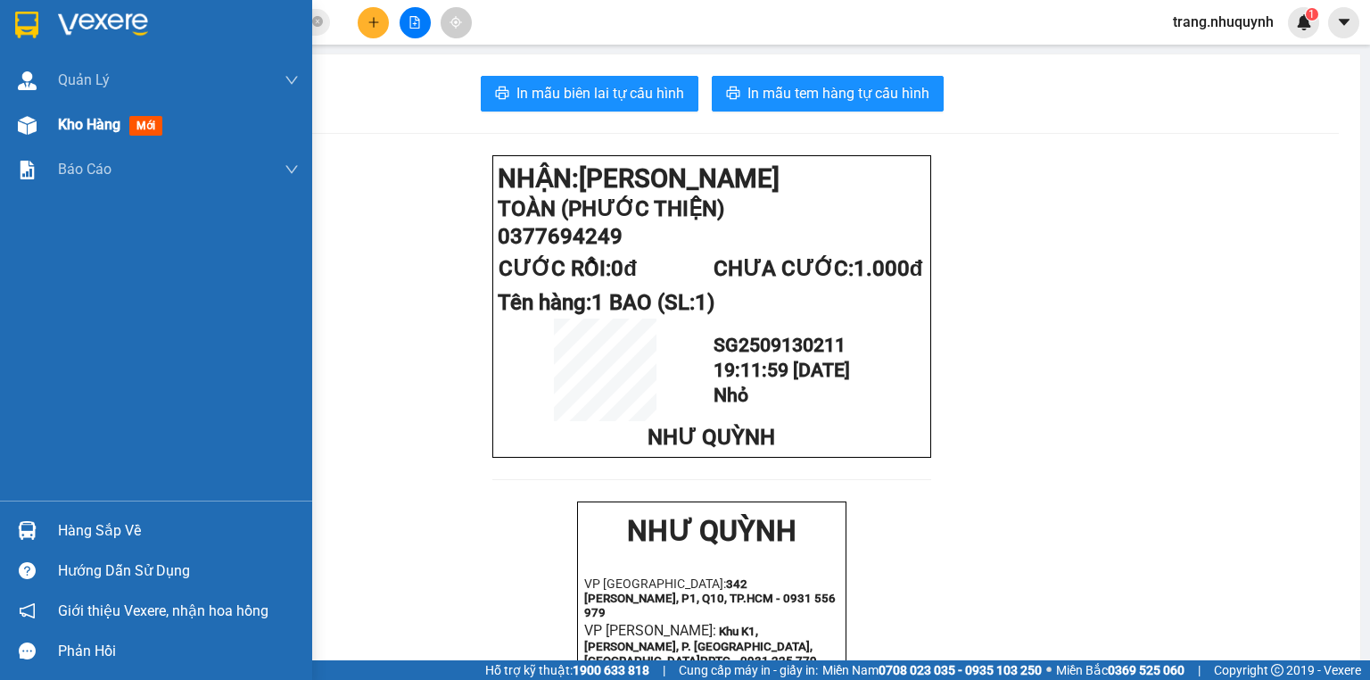
click at [64, 140] on div "Kho hàng mới" at bounding box center [178, 125] width 241 height 45
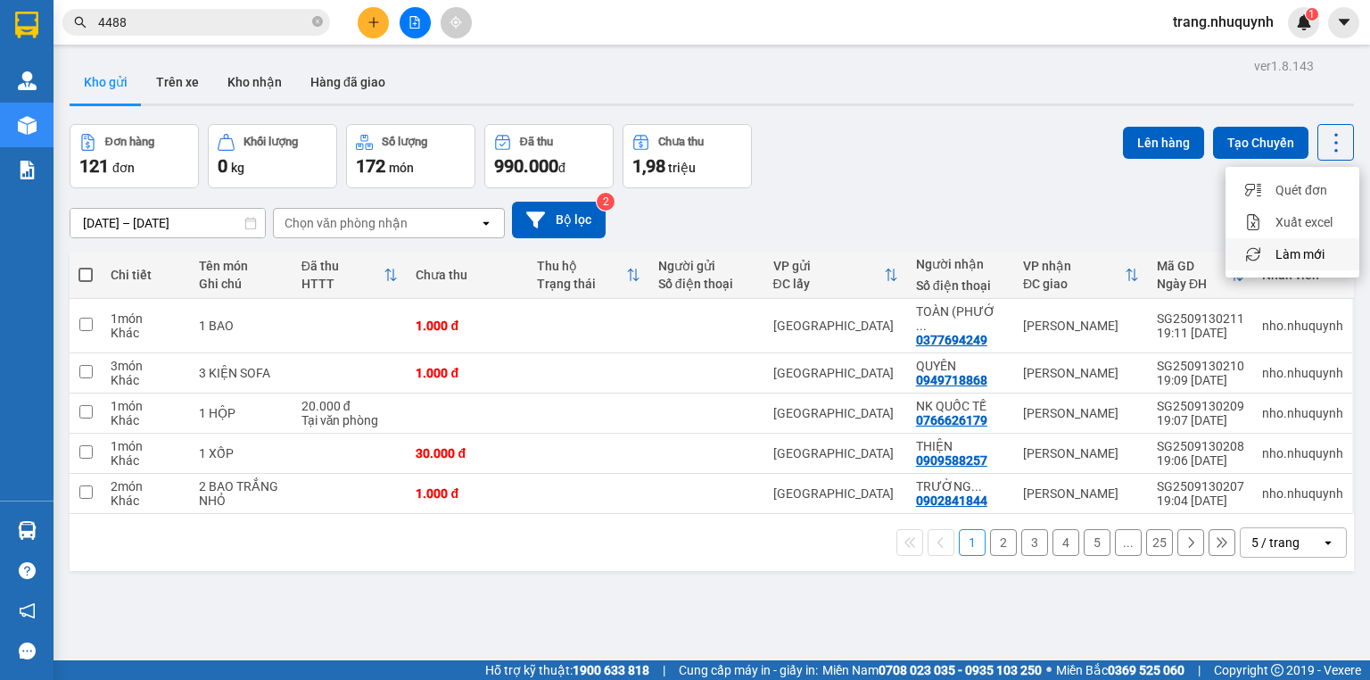
click at [1306, 249] on span "Làm mới" at bounding box center [1300, 254] width 49 height 18
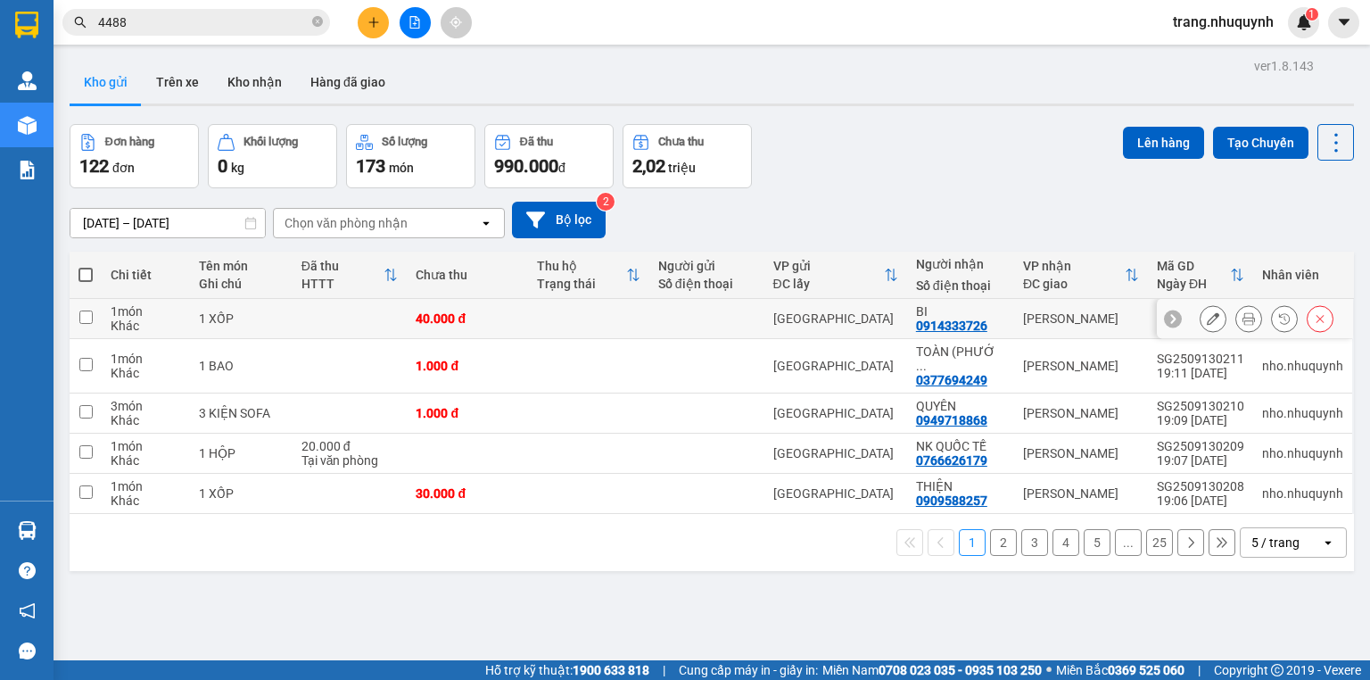
click at [1243, 323] on icon at bounding box center [1249, 318] width 12 height 12
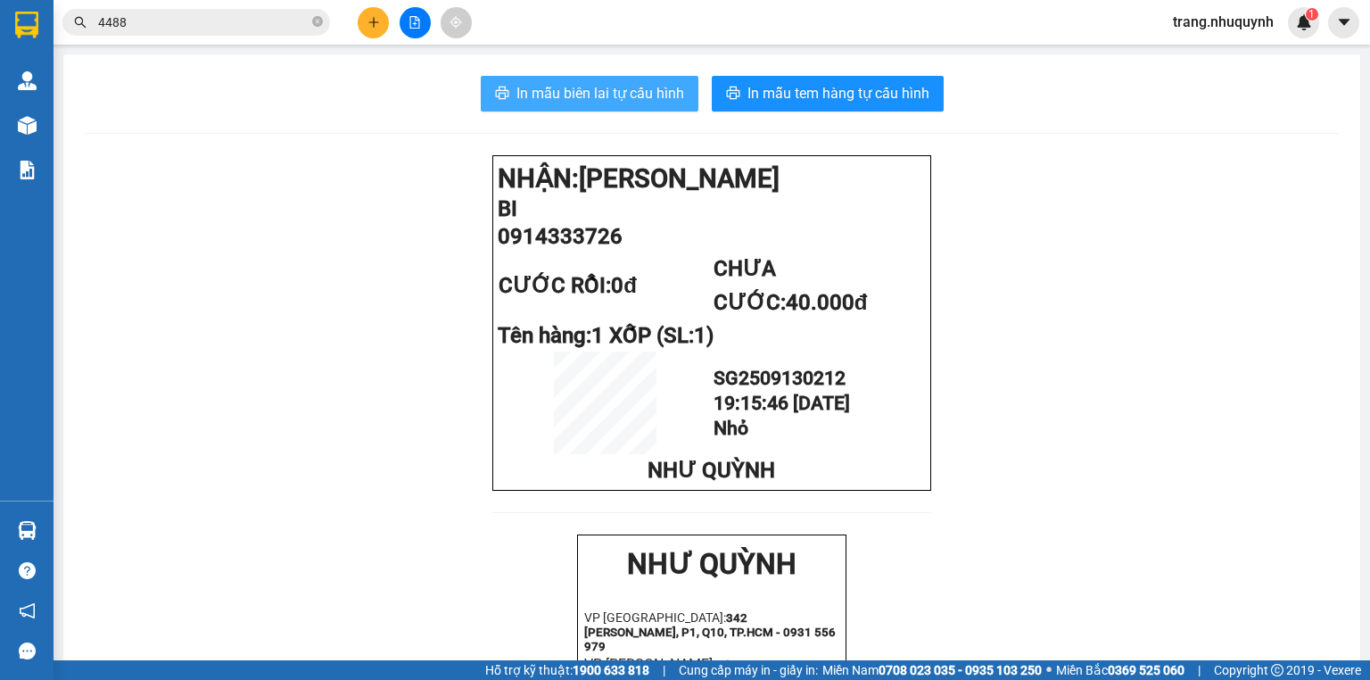
click at [582, 107] on button "In mẫu biên lai tự cấu hình" at bounding box center [590, 94] width 218 height 36
click at [582, 100] on span "In mẫu biên lai tự cấu hình" at bounding box center [601, 93] width 168 height 22
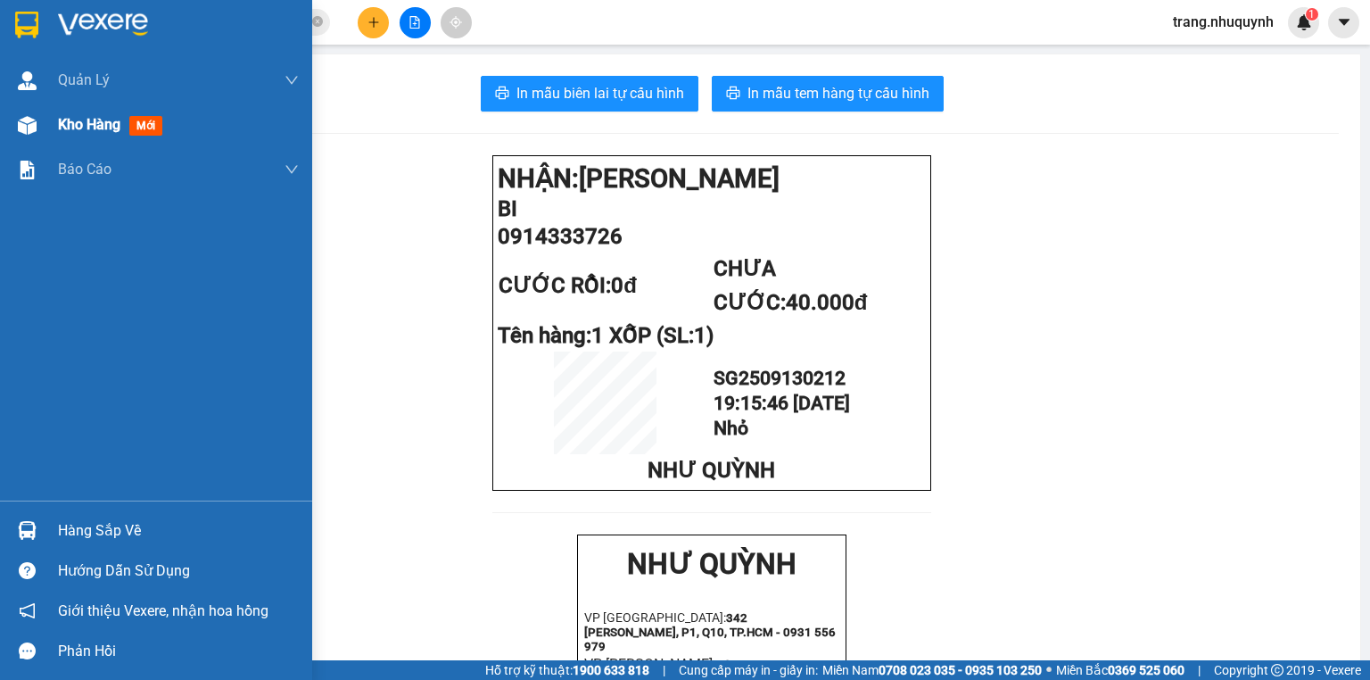
click at [36, 125] on img at bounding box center [27, 125] width 19 height 19
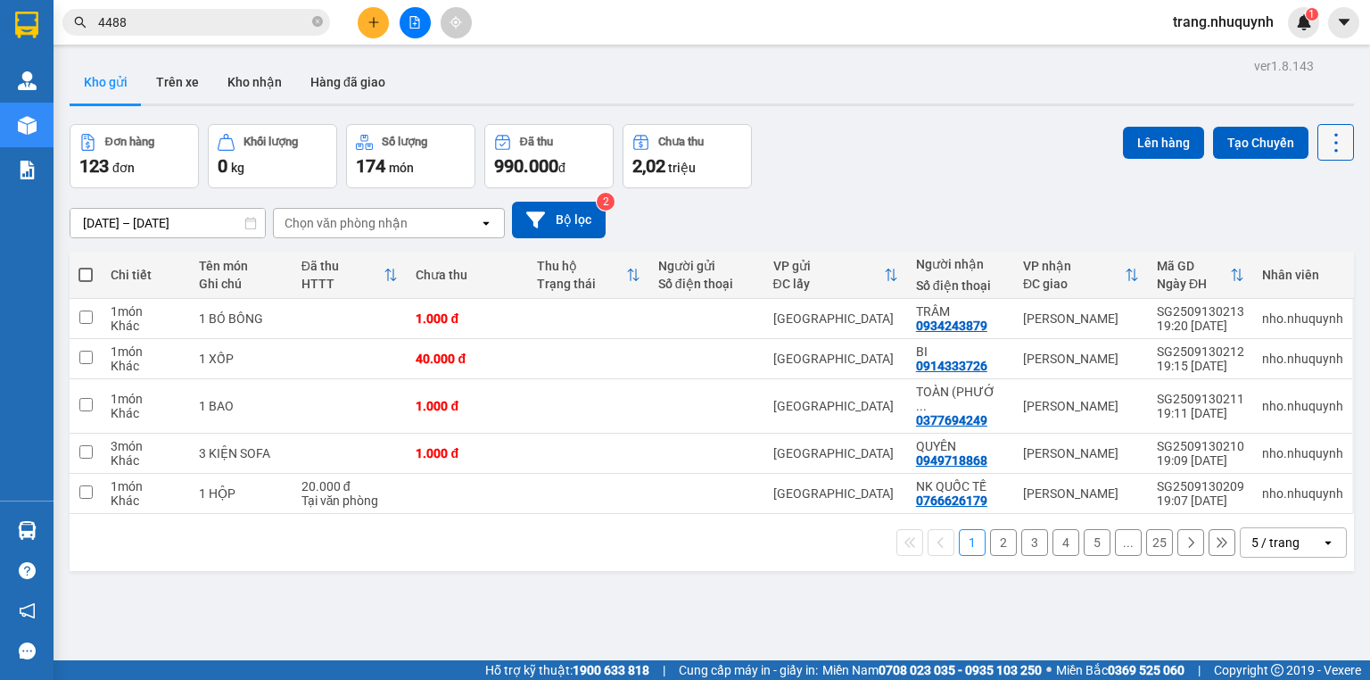
click at [1318, 135] on button at bounding box center [1336, 142] width 37 height 37
click at [1306, 250] on span "Làm mới" at bounding box center [1300, 254] width 49 height 18
click at [1243, 322] on icon at bounding box center [1249, 318] width 12 height 12
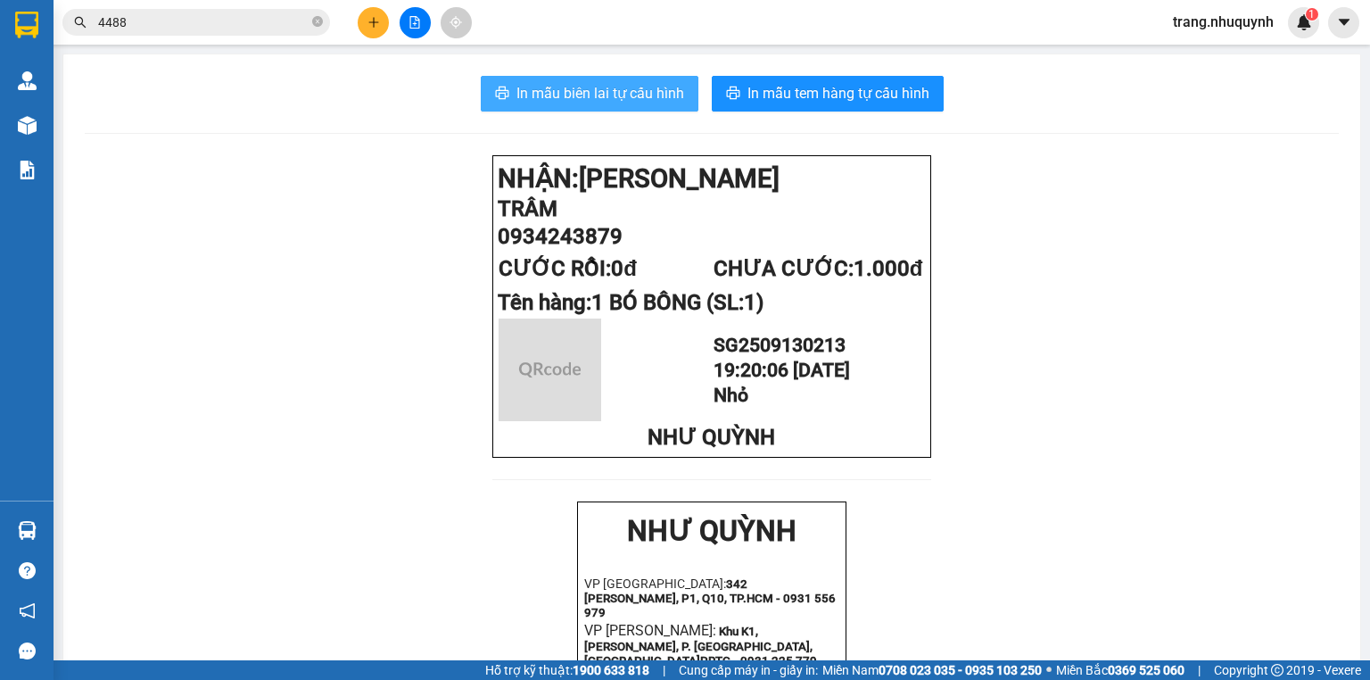
click at [547, 97] on span "In mẫu biên lai tự cấu hình" at bounding box center [601, 93] width 168 height 22
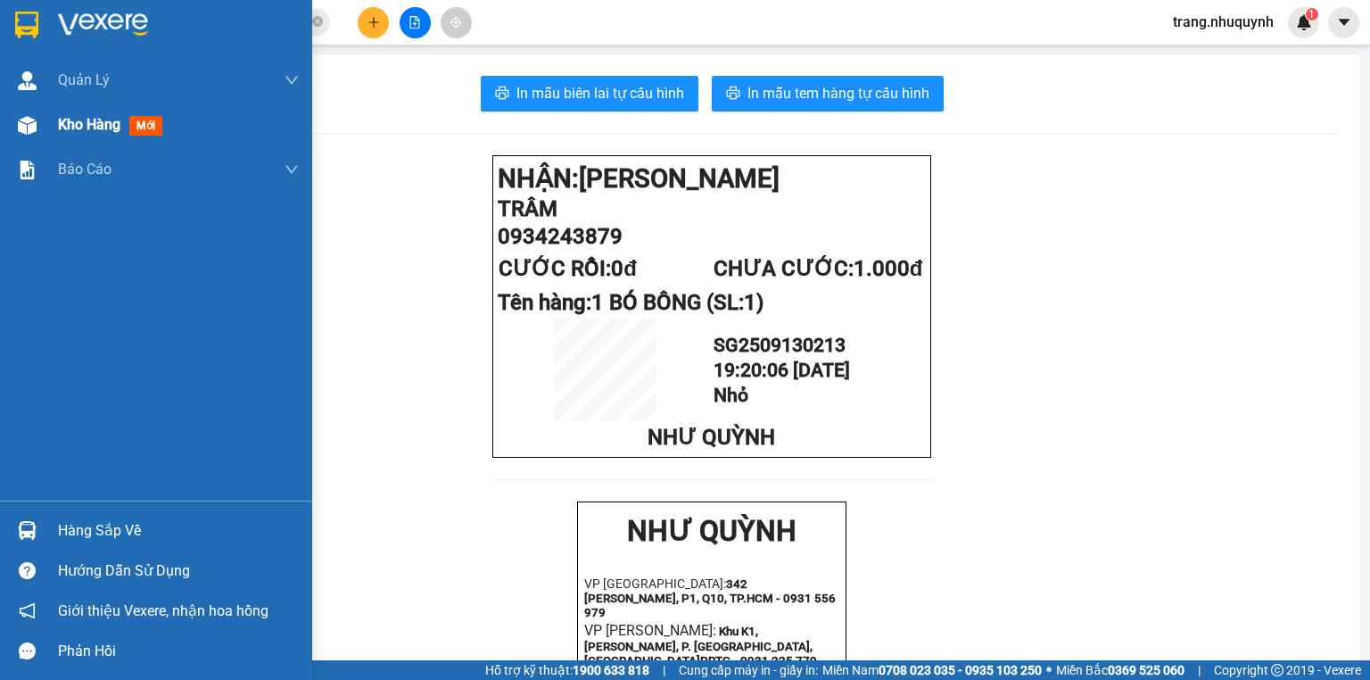
click at [48, 104] on div "Kho hàng mới" at bounding box center [156, 125] width 312 height 45
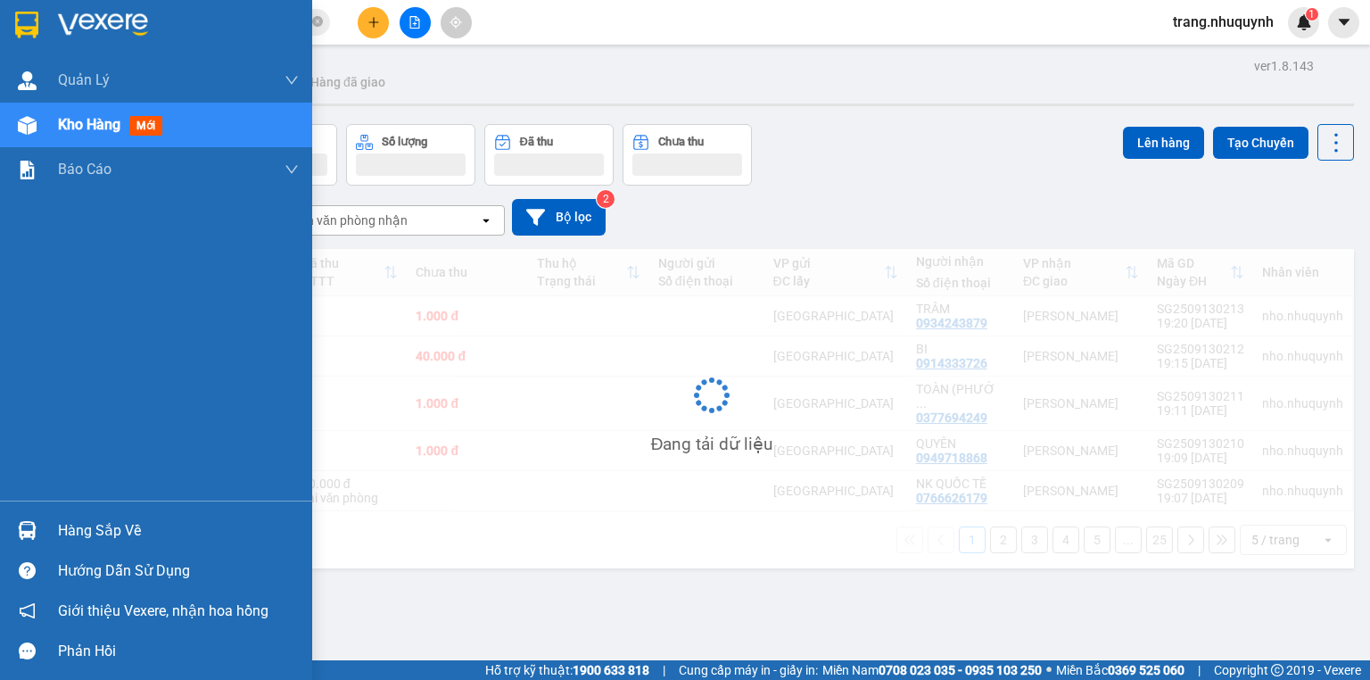
click at [64, 111] on div "Kho hàng mới" at bounding box center [178, 125] width 241 height 45
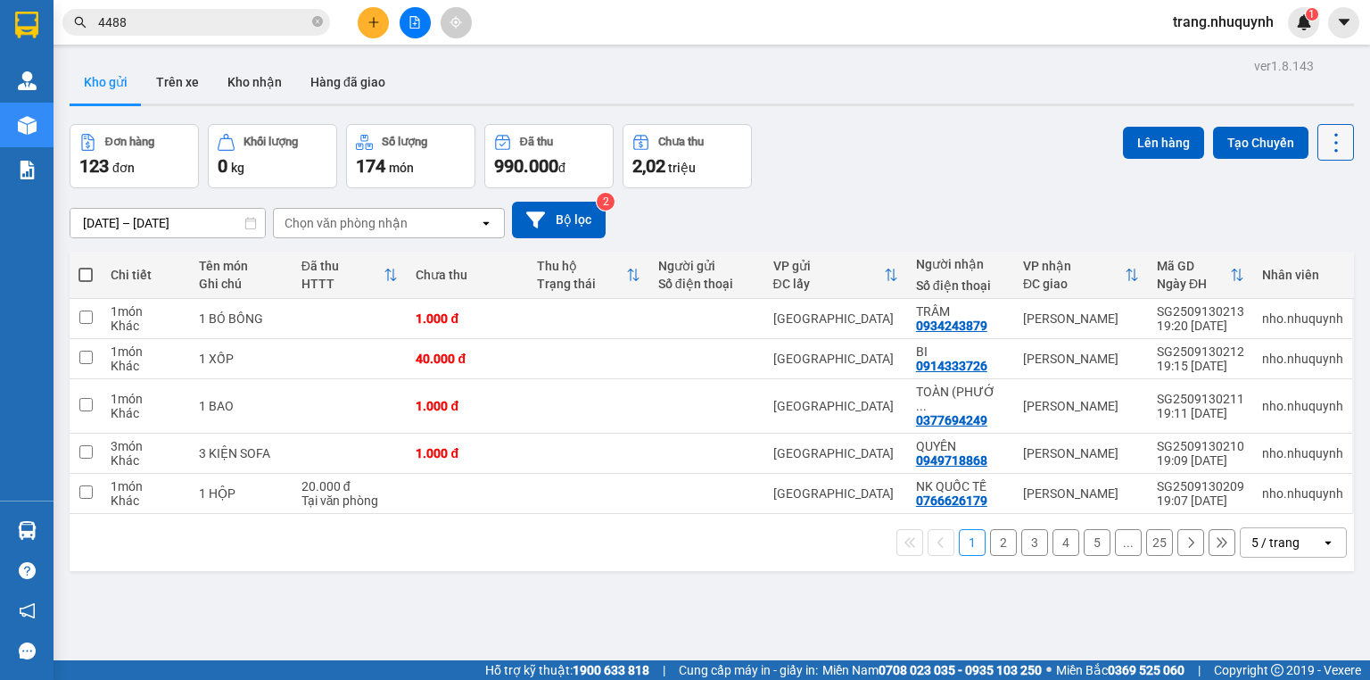
click at [1324, 143] on icon at bounding box center [1336, 142] width 25 height 25
click at [1305, 250] on span "Làm mới" at bounding box center [1300, 254] width 49 height 18
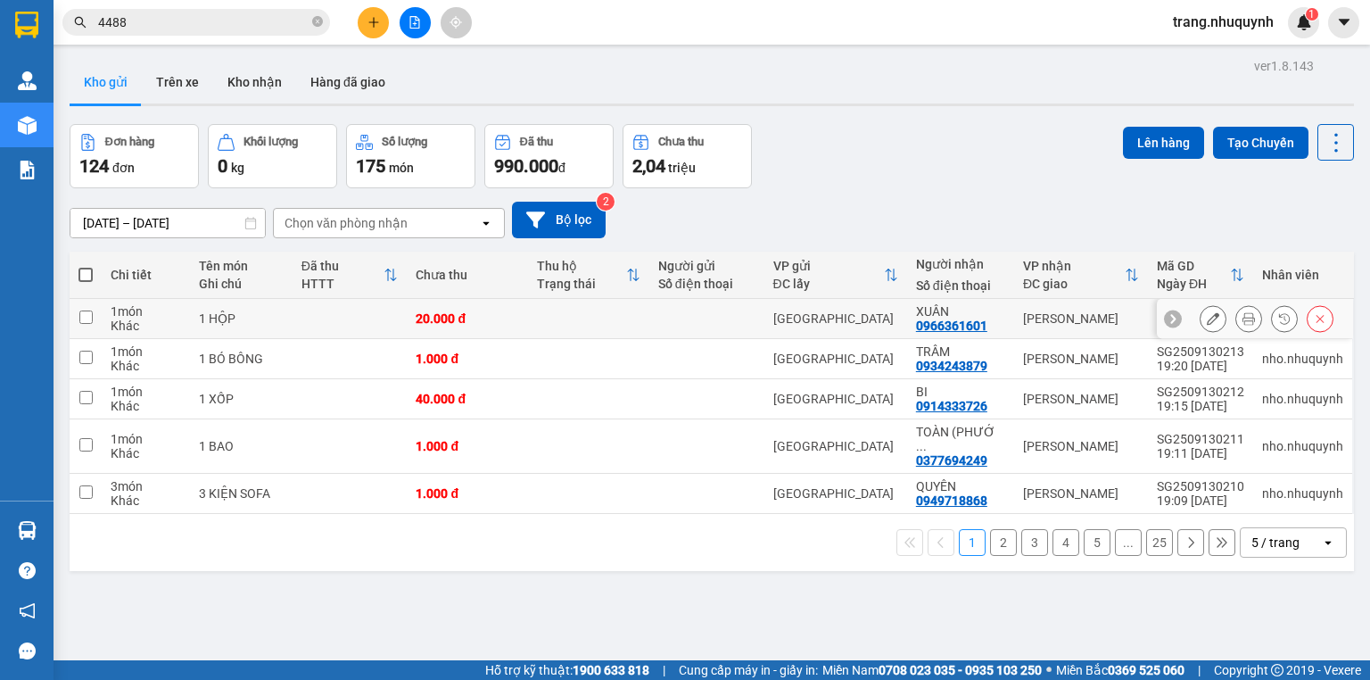
click at [1237, 326] on button at bounding box center [1249, 318] width 25 height 31
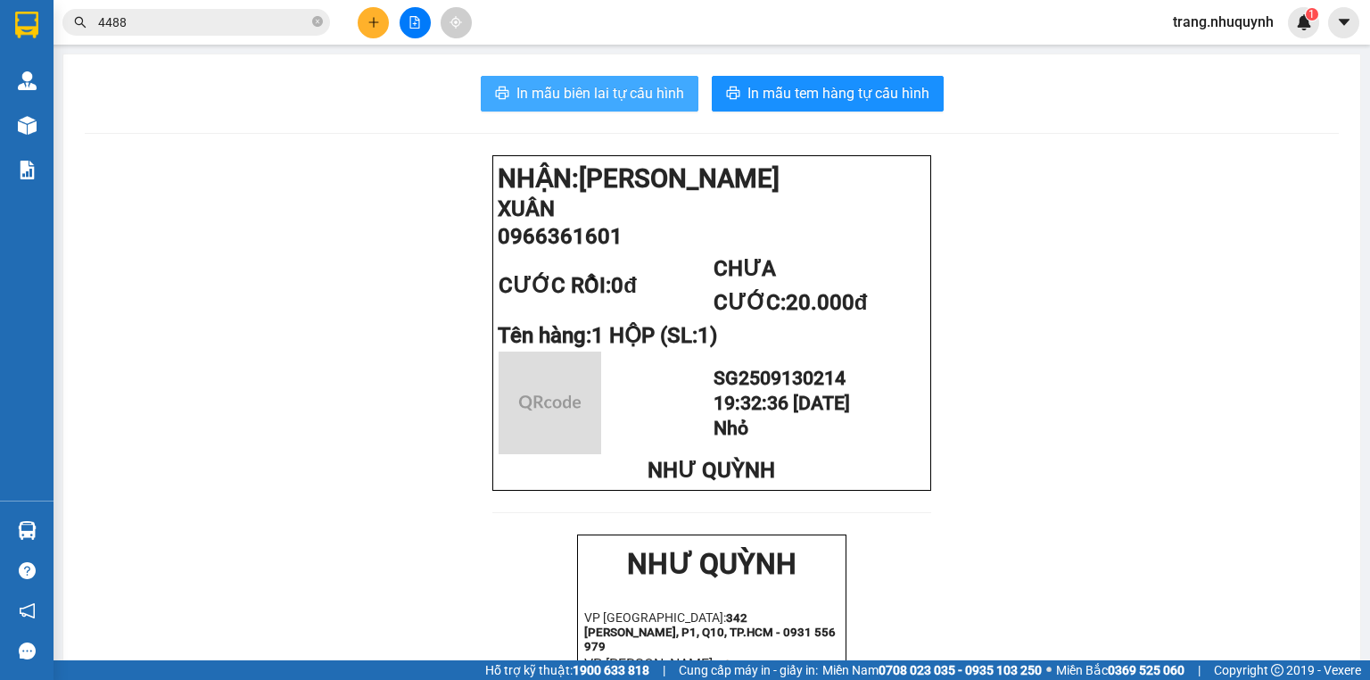
click at [632, 107] on button "In mẫu biên lai tự cấu hình" at bounding box center [590, 94] width 218 height 36
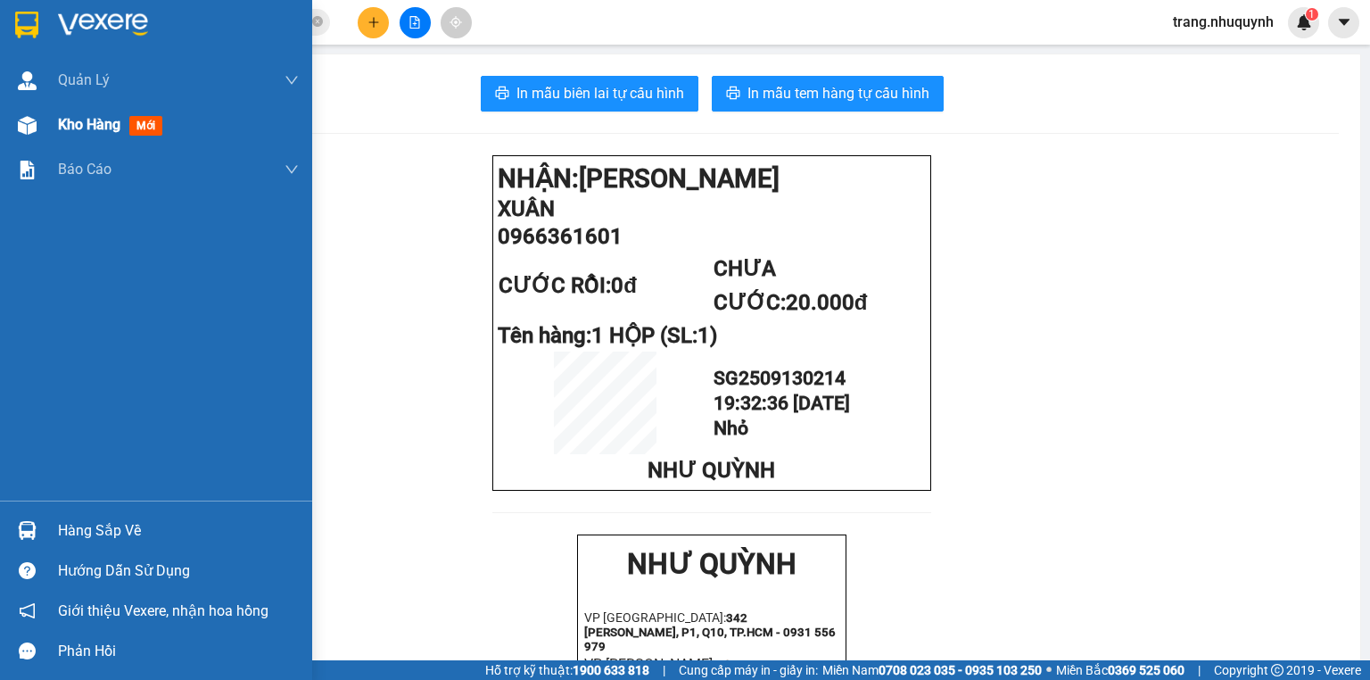
click at [25, 121] on img at bounding box center [27, 125] width 19 height 19
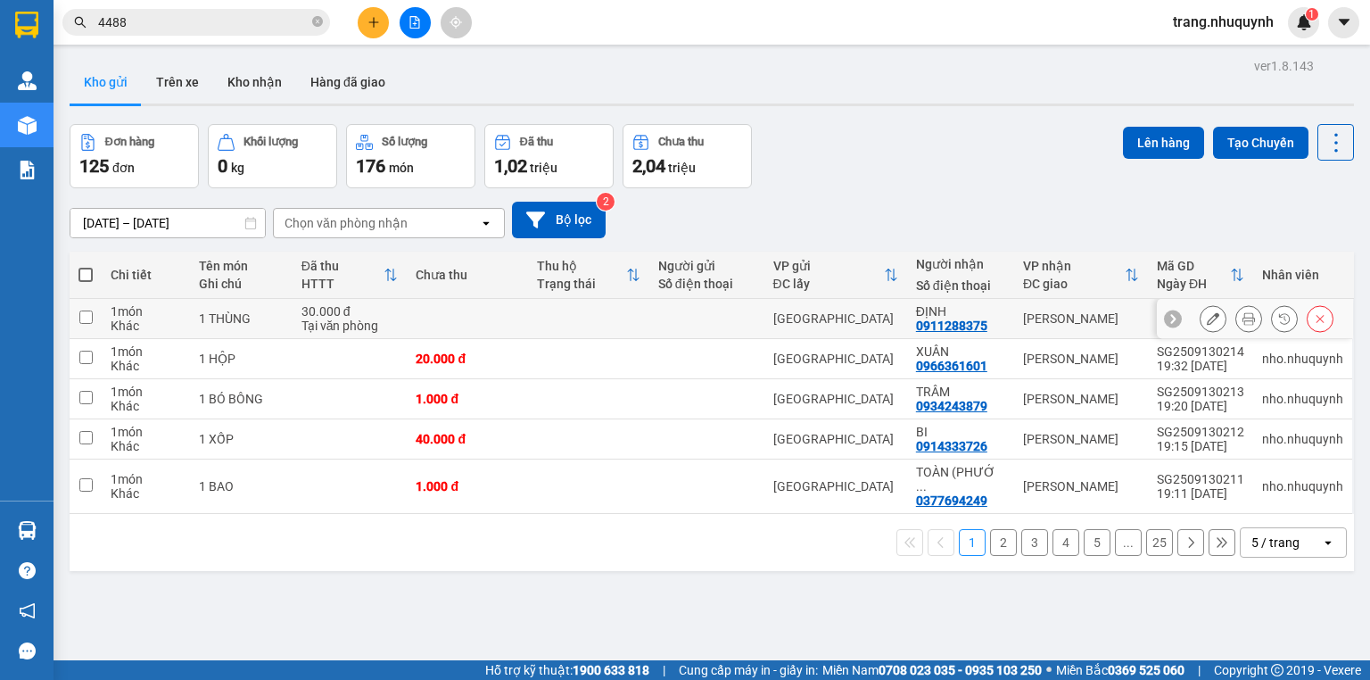
click at [1243, 324] on icon at bounding box center [1249, 318] width 12 height 12
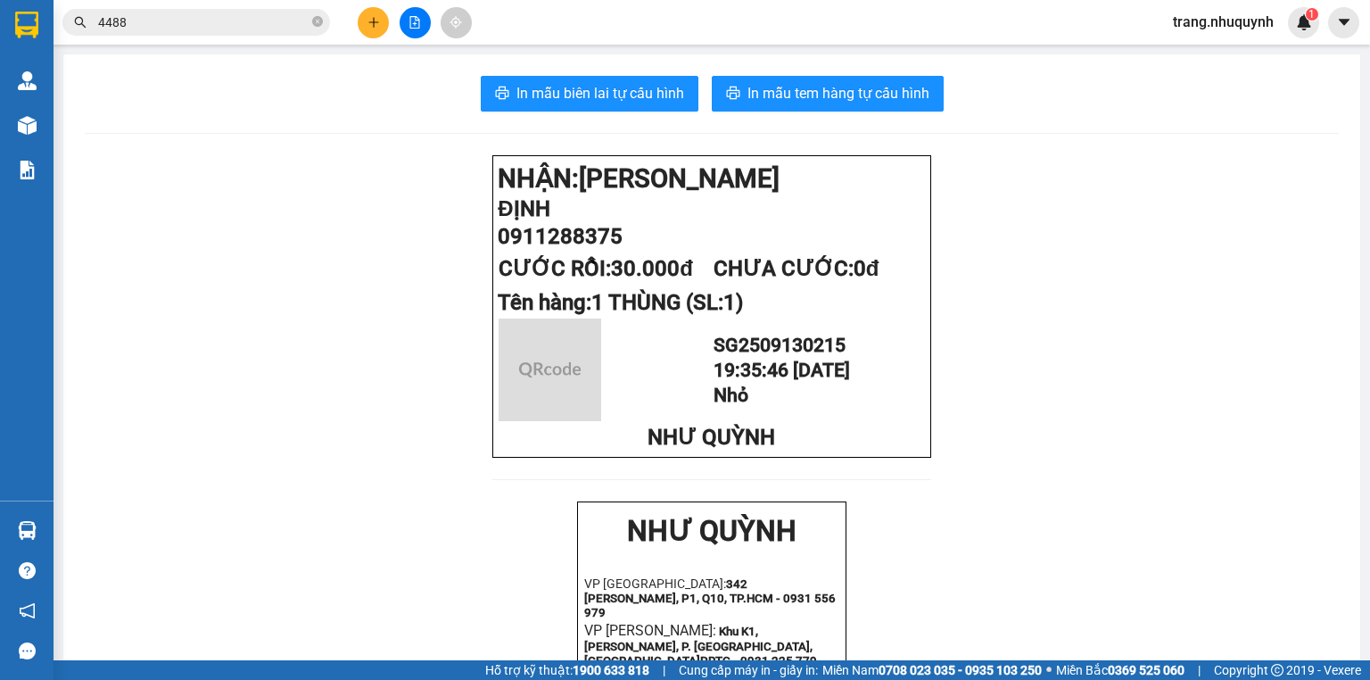
click at [546, 112] on div "In mẫu biên lai tự cấu hình In mẫu tem hàng tự cấu hình NHẬN: Phan Rang ĐỊNH 09…" at bounding box center [711, 674] width 1297 height 1241
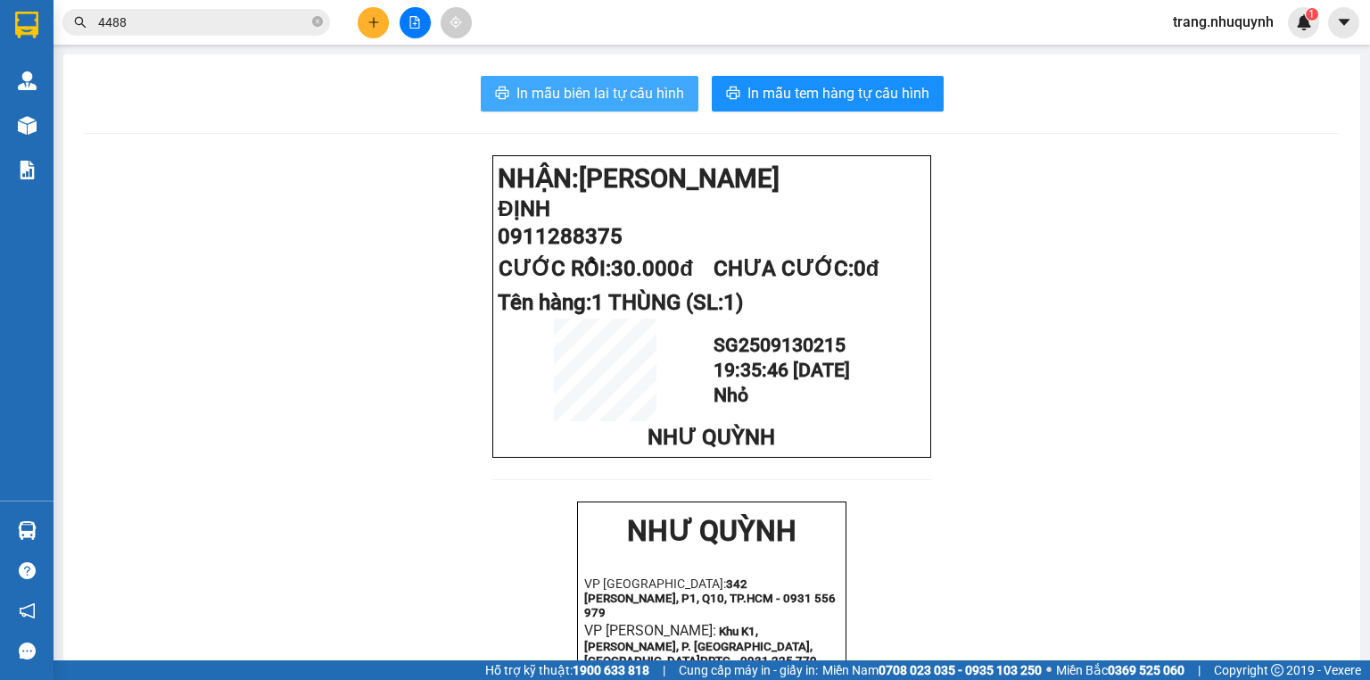
click at [556, 103] on span "In mẫu biên lai tự cấu hình" at bounding box center [601, 93] width 168 height 22
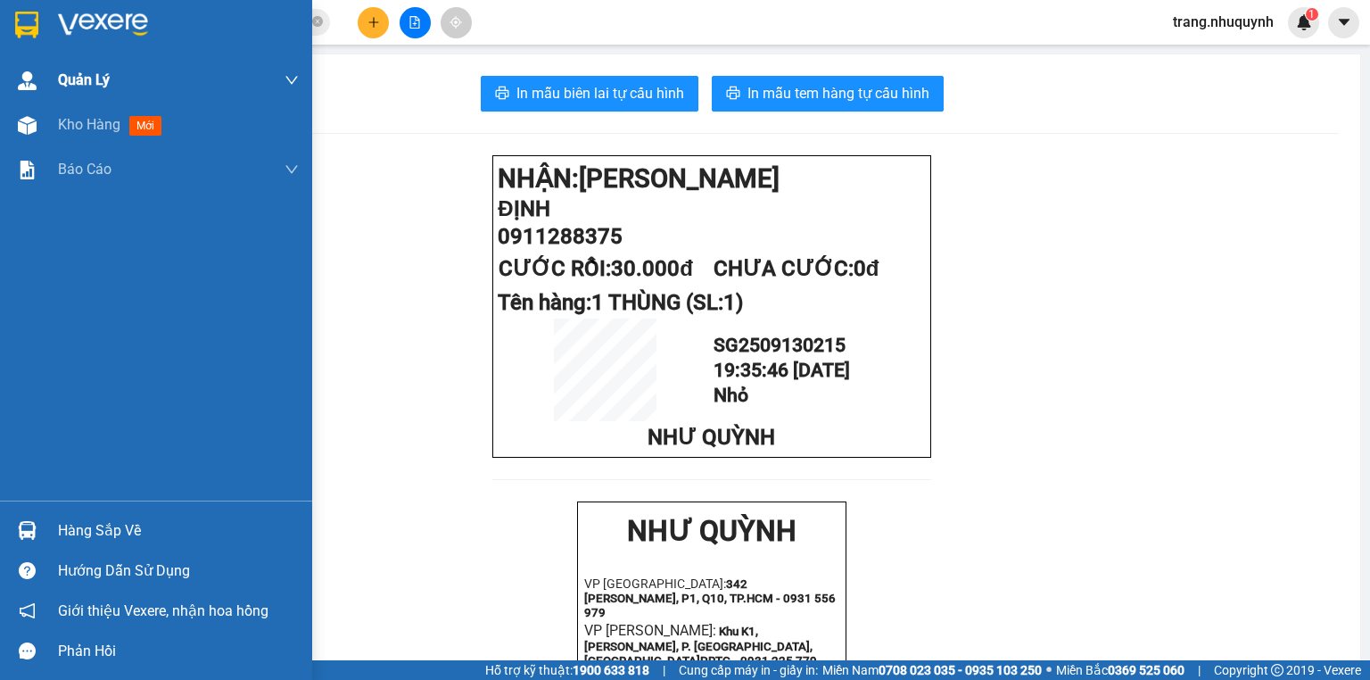
drag, startPoint x: 87, startPoint y: 123, endPoint x: 103, endPoint y: 86, distance: 40.4
click at [87, 123] on span "Kho hàng" at bounding box center [89, 124] width 62 height 17
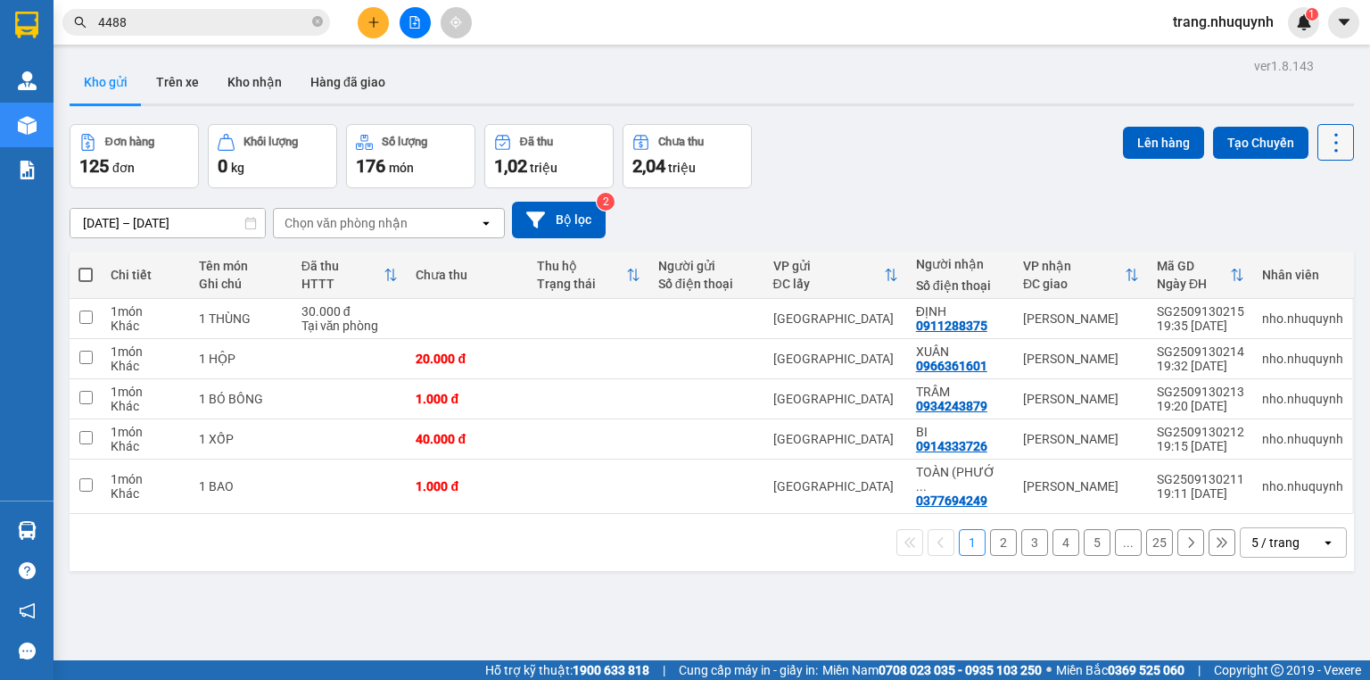
click at [1332, 143] on icon at bounding box center [1336, 142] width 25 height 25
click at [1285, 253] on span "Làm mới" at bounding box center [1300, 254] width 49 height 18
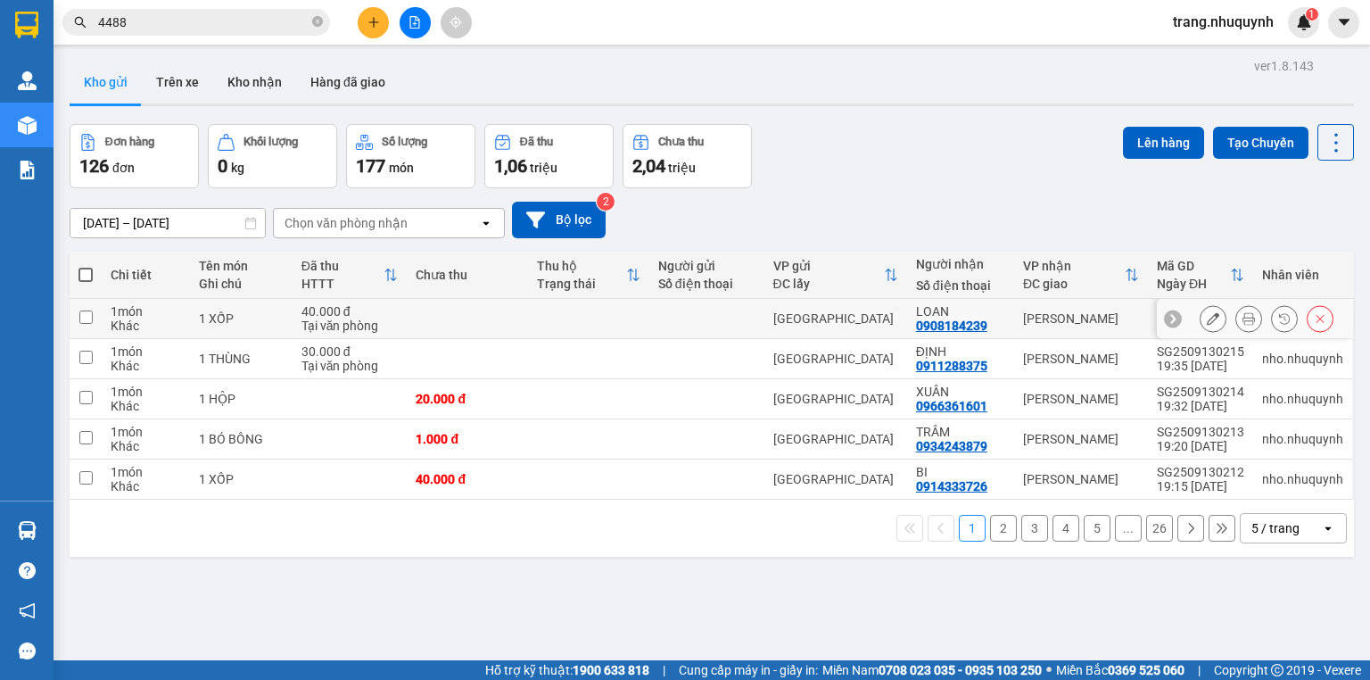
click at [1243, 322] on icon at bounding box center [1249, 318] width 12 height 12
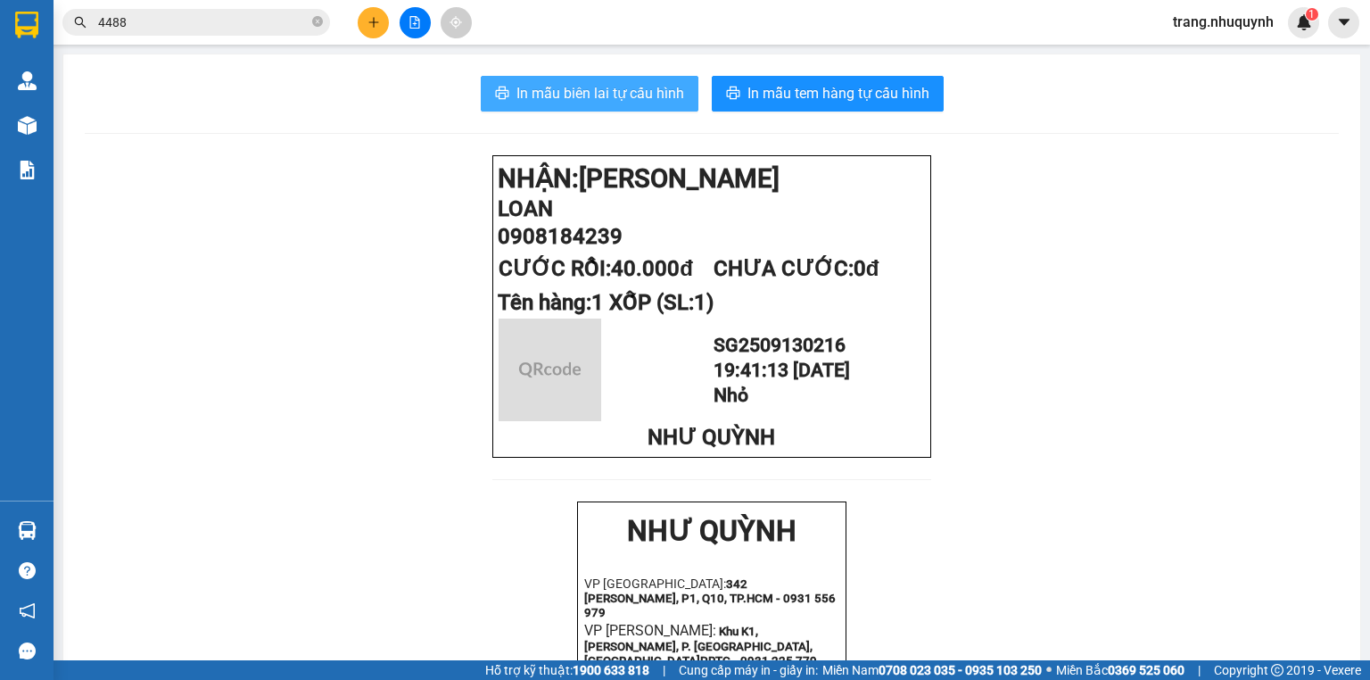
click at [603, 93] on span "In mẫu biên lai tự cấu hình" at bounding box center [601, 93] width 168 height 22
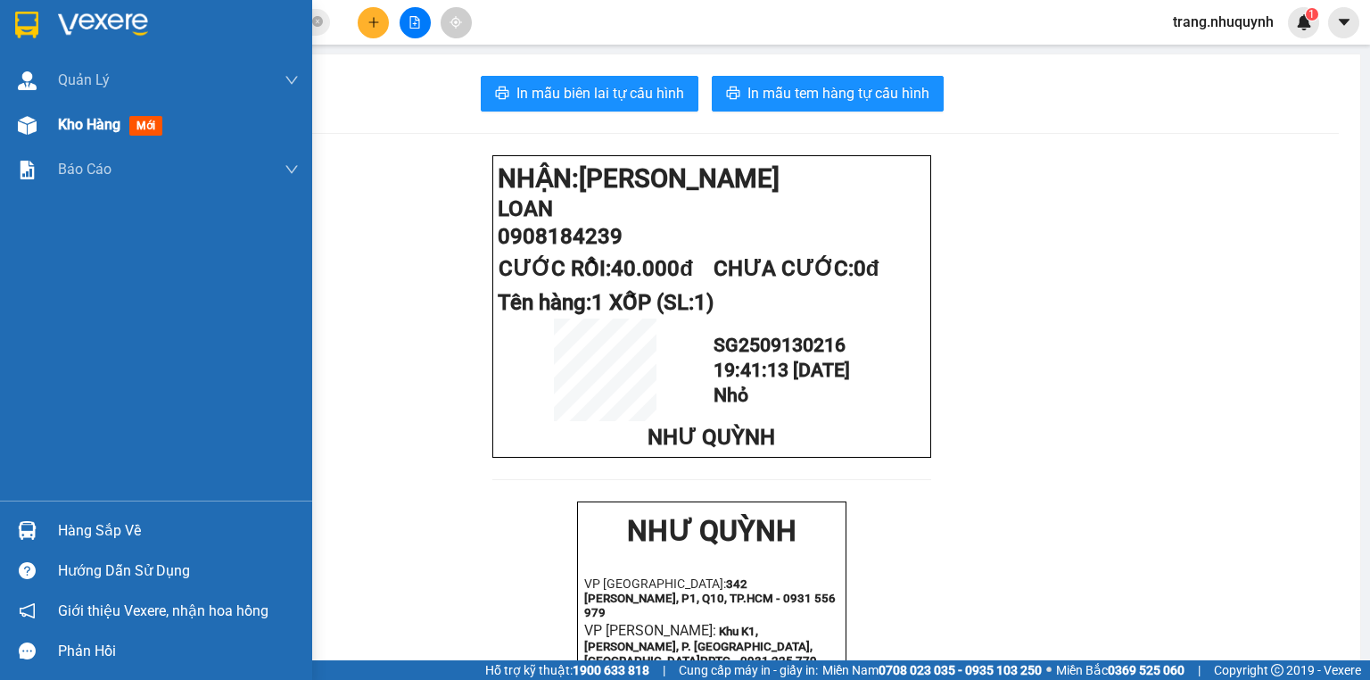
click at [70, 121] on span "Kho hàng" at bounding box center [89, 124] width 62 height 17
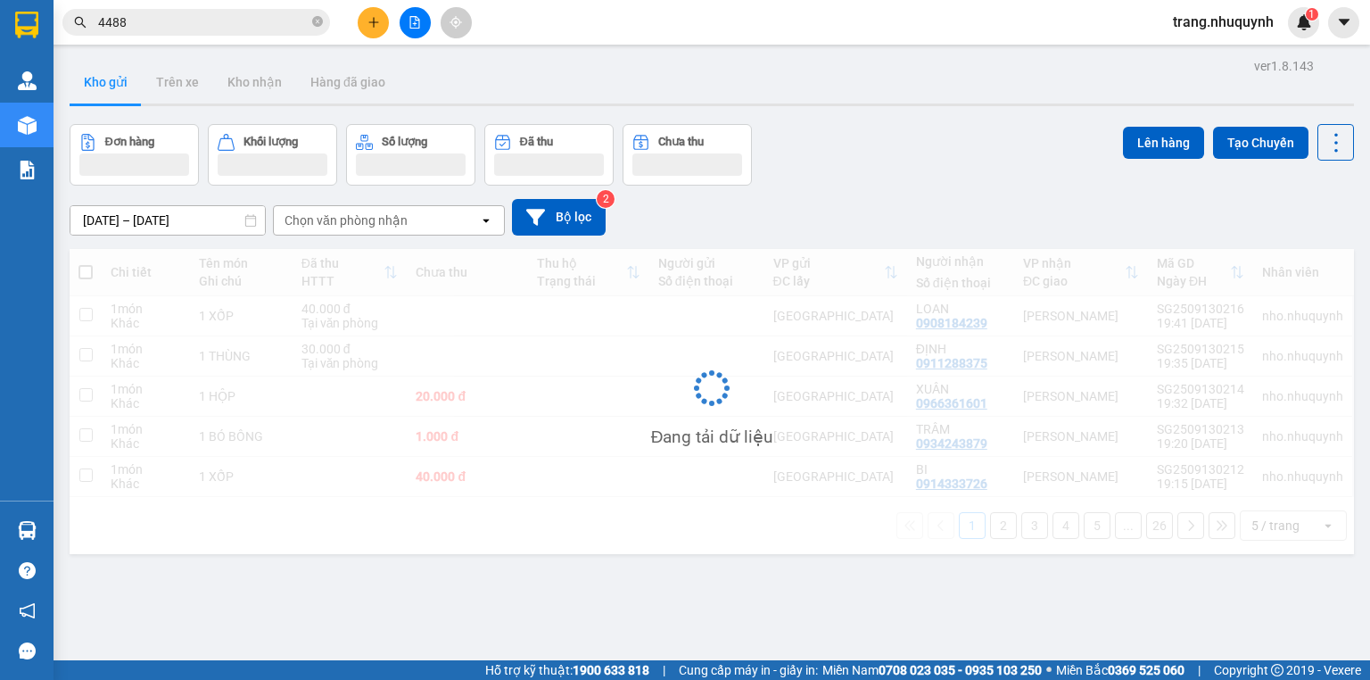
click at [856, 143] on div "Đơn hàng Khối lượng Số lượng Đã thu Chưa thu Lên hàng Tạo Chuyến" at bounding box center [712, 155] width 1285 height 62
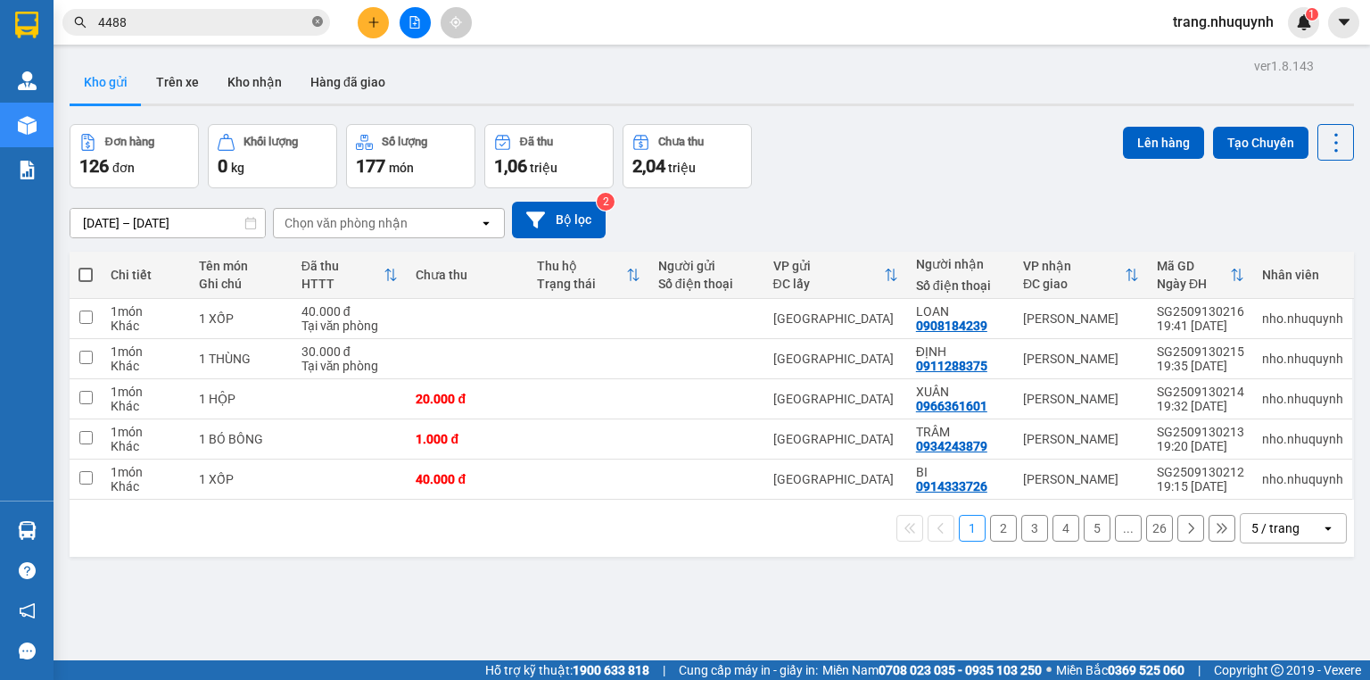
click at [318, 18] on icon "close-circle" at bounding box center [317, 21] width 11 height 11
click at [469, 601] on div "ver 1.8.143 Kho gửi Trên xe Kho nhận Hàng đã giao Đơn hàng 126 đơn Khối lượng 0…" at bounding box center [711, 394] width 1299 height 680
click at [978, 188] on div "Đơn hàng 126 đơn Khối lượng 0 kg Số lượng 177 món Đã thu 1,06 triệu Chưa thu 2,…" at bounding box center [712, 156] width 1285 height 64
click at [1335, 134] on icon at bounding box center [1337, 142] width 4 height 19
click at [1313, 250] on span "Làm mới" at bounding box center [1300, 254] width 49 height 18
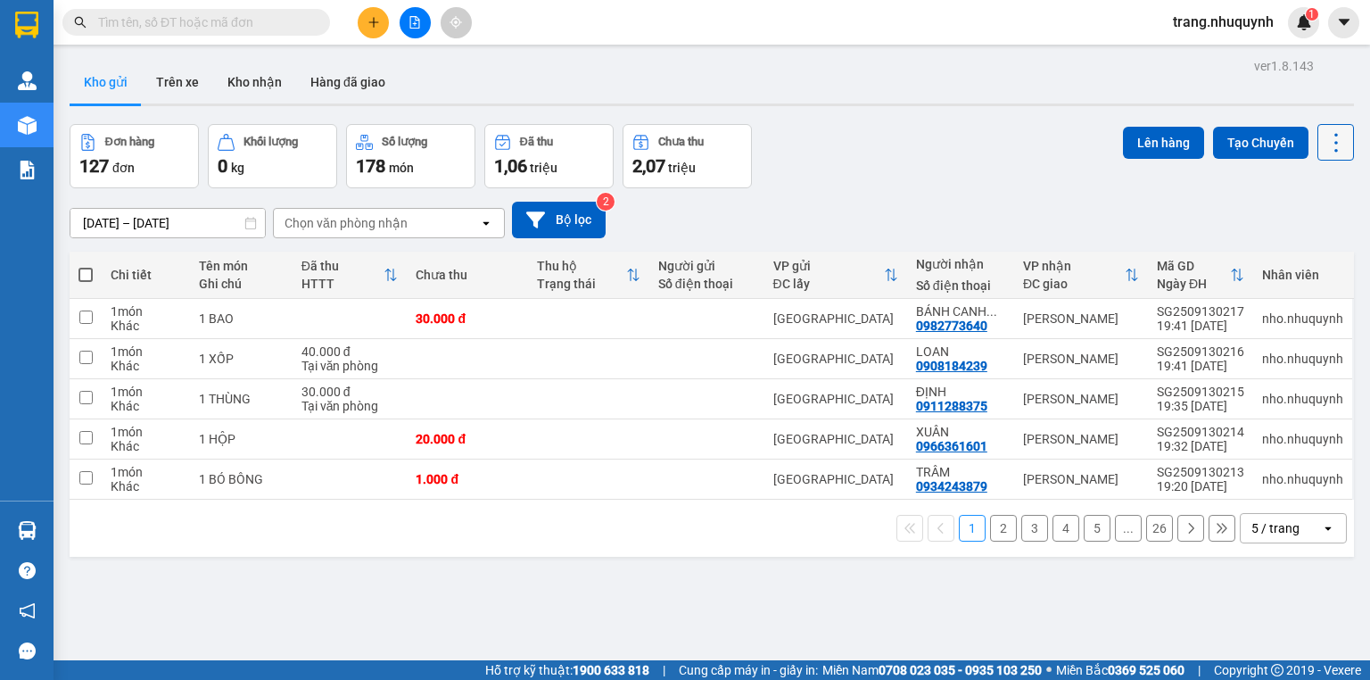
click at [1341, 141] on button at bounding box center [1336, 142] width 37 height 37
click at [1295, 251] on span "Làm mới" at bounding box center [1300, 254] width 49 height 18
click at [1324, 136] on icon at bounding box center [1336, 142] width 25 height 25
click at [1297, 243] on li "Làm mới" at bounding box center [1293, 254] width 134 height 32
click at [1324, 137] on icon at bounding box center [1336, 142] width 25 height 25
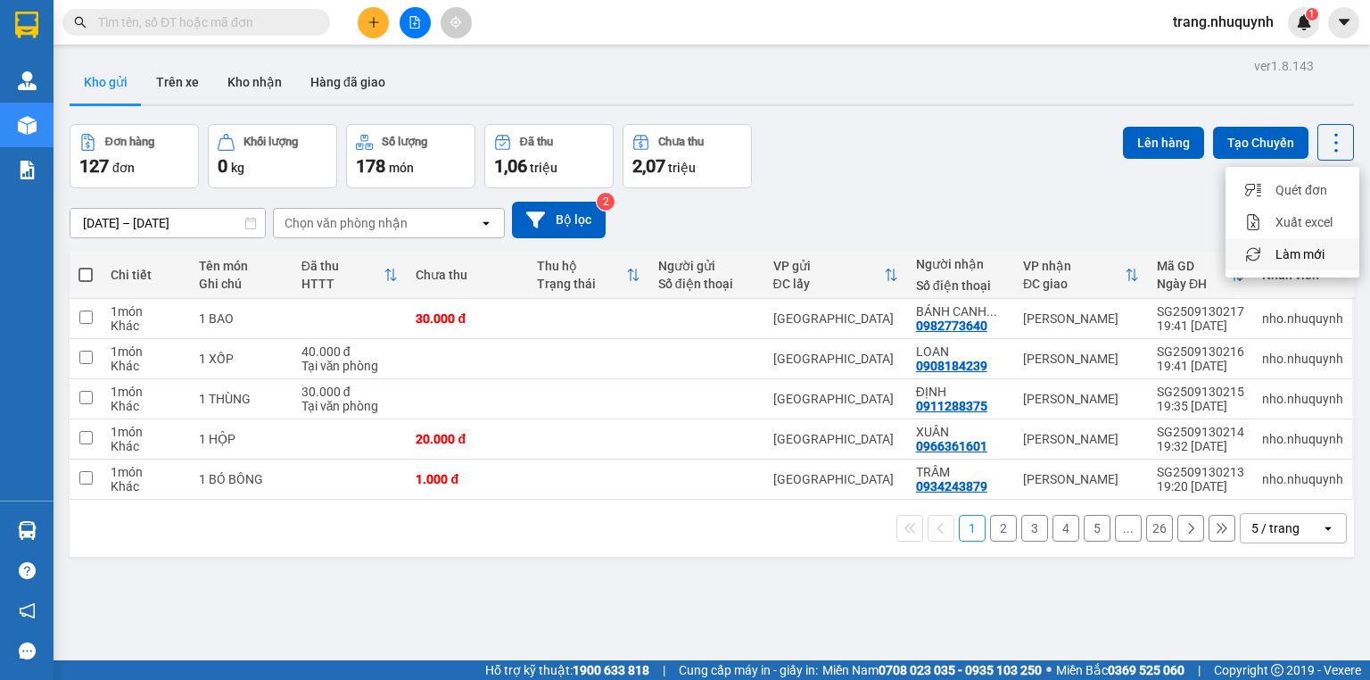
click at [1314, 255] on span "Làm mới" at bounding box center [1300, 254] width 49 height 18
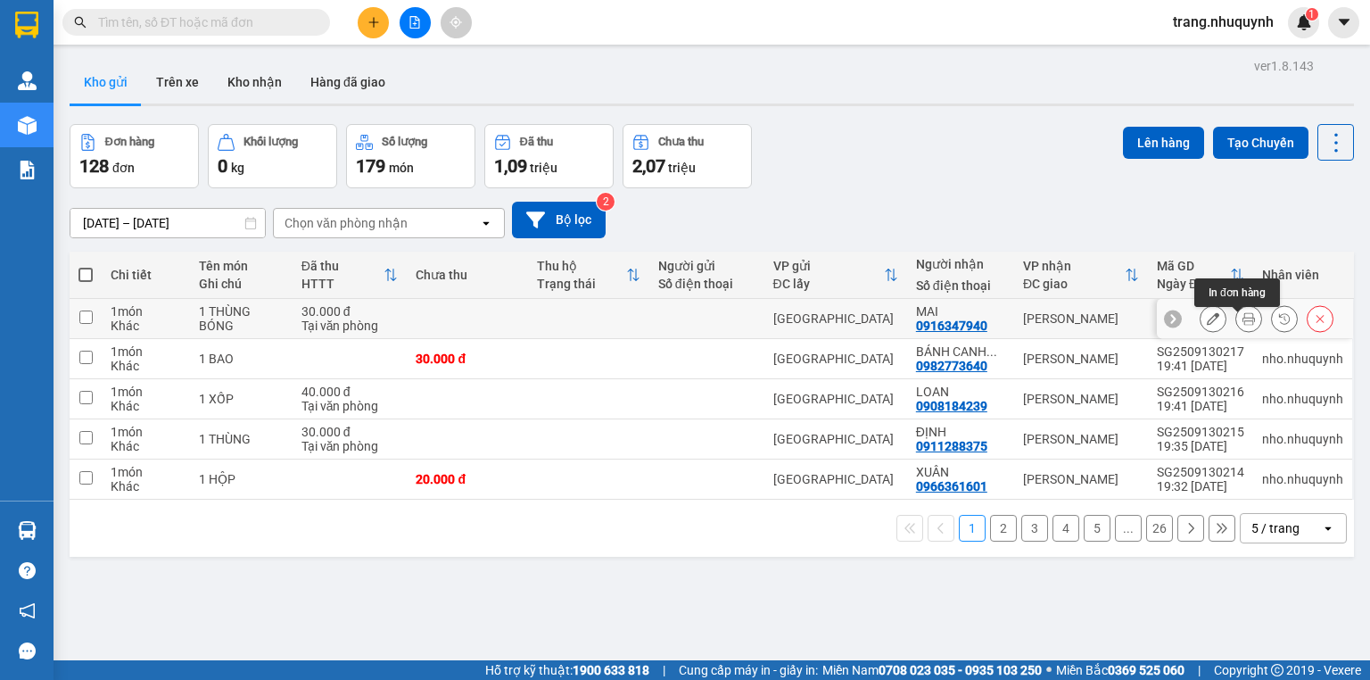
click at [1237, 321] on button at bounding box center [1249, 318] width 25 height 31
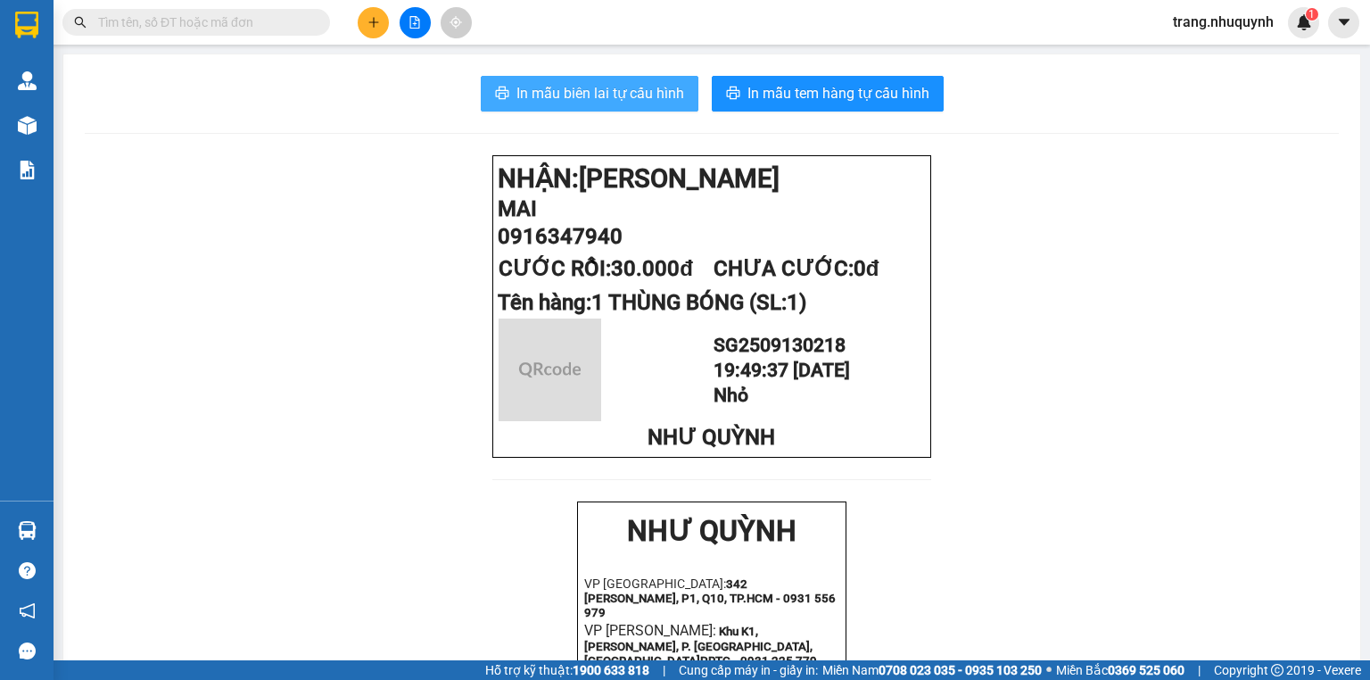
click at [648, 87] on span "In mẫu biên lai tự cấu hình" at bounding box center [601, 93] width 168 height 22
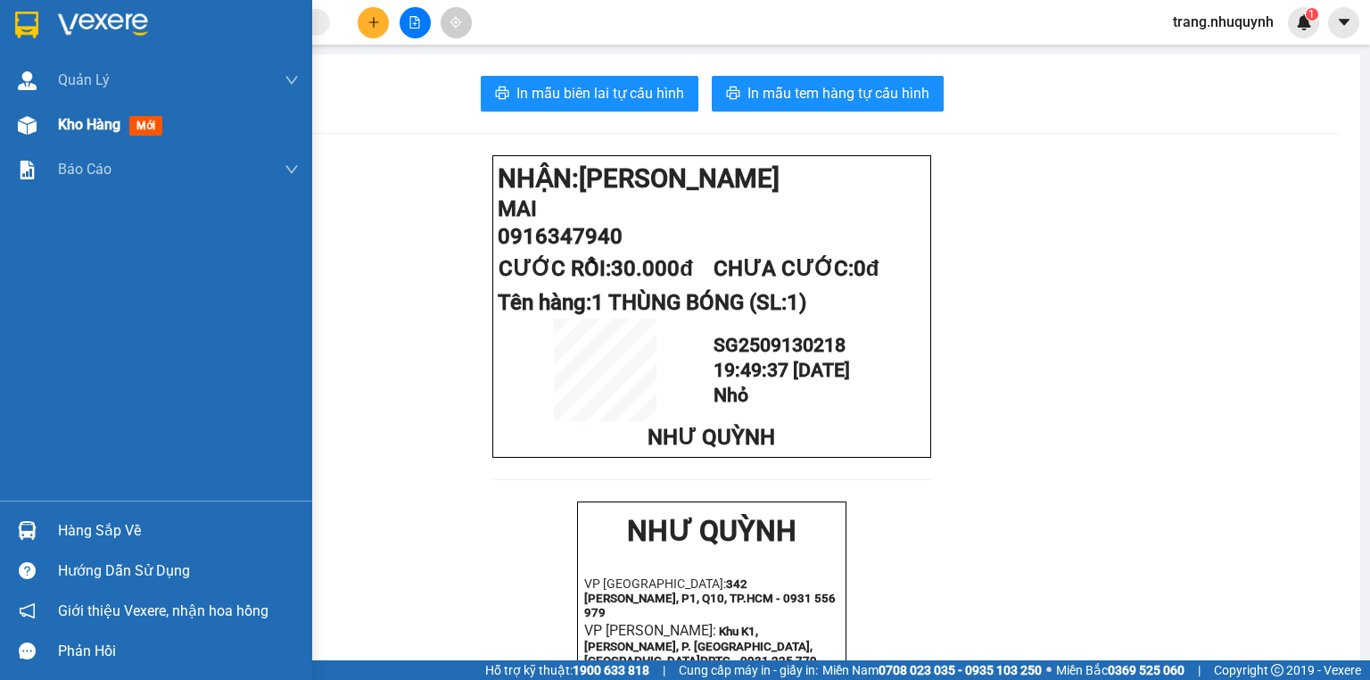
click at [82, 138] on div "Kho hàng mới" at bounding box center [178, 125] width 241 height 45
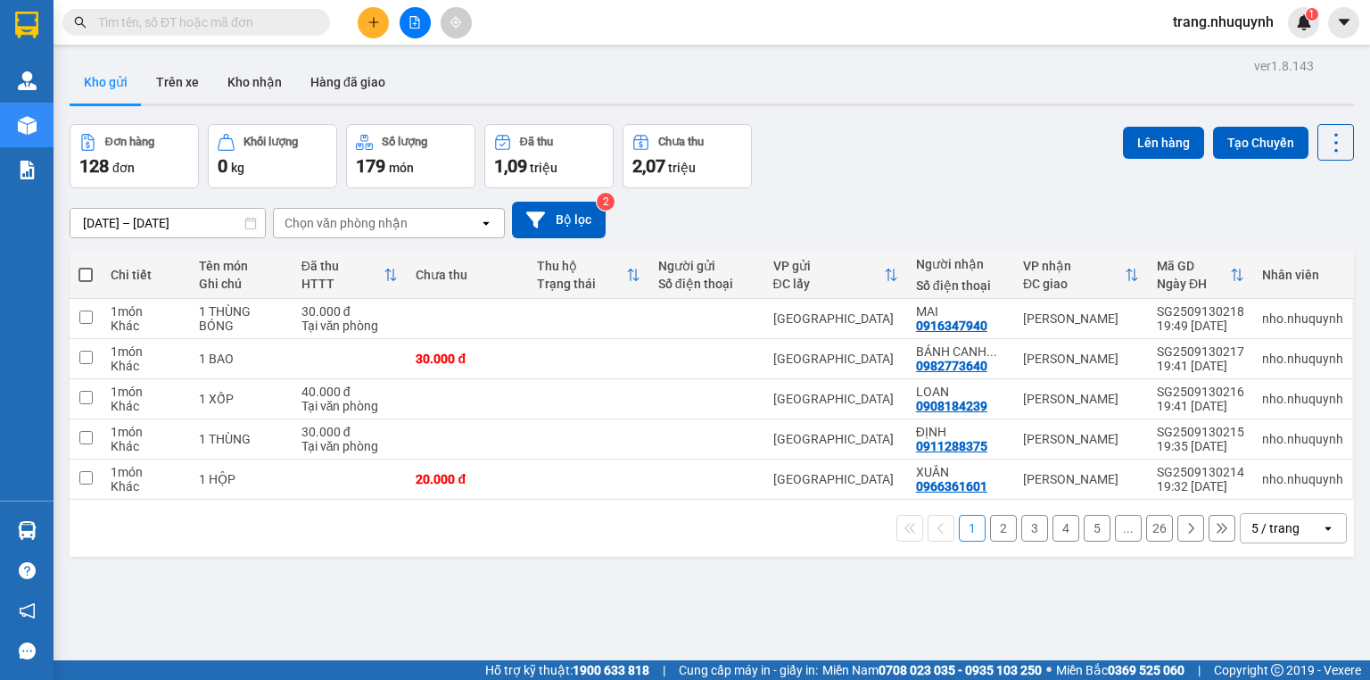
click at [447, 540] on div "1 2 3 4 5 ... 26 5 / trang open" at bounding box center [712, 528] width 1270 height 30
click at [996, 137] on div "Đơn hàng 128 đơn Khối lượng 0 kg Số lượng 179 món Đã thu 1,09 triệu Chưa thu 2,…" at bounding box center [712, 156] width 1285 height 64
click at [1329, 128] on button at bounding box center [1336, 142] width 37 height 37
click at [1306, 247] on span "Làm mới" at bounding box center [1300, 254] width 49 height 18
click at [1318, 144] on button at bounding box center [1336, 142] width 37 height 37
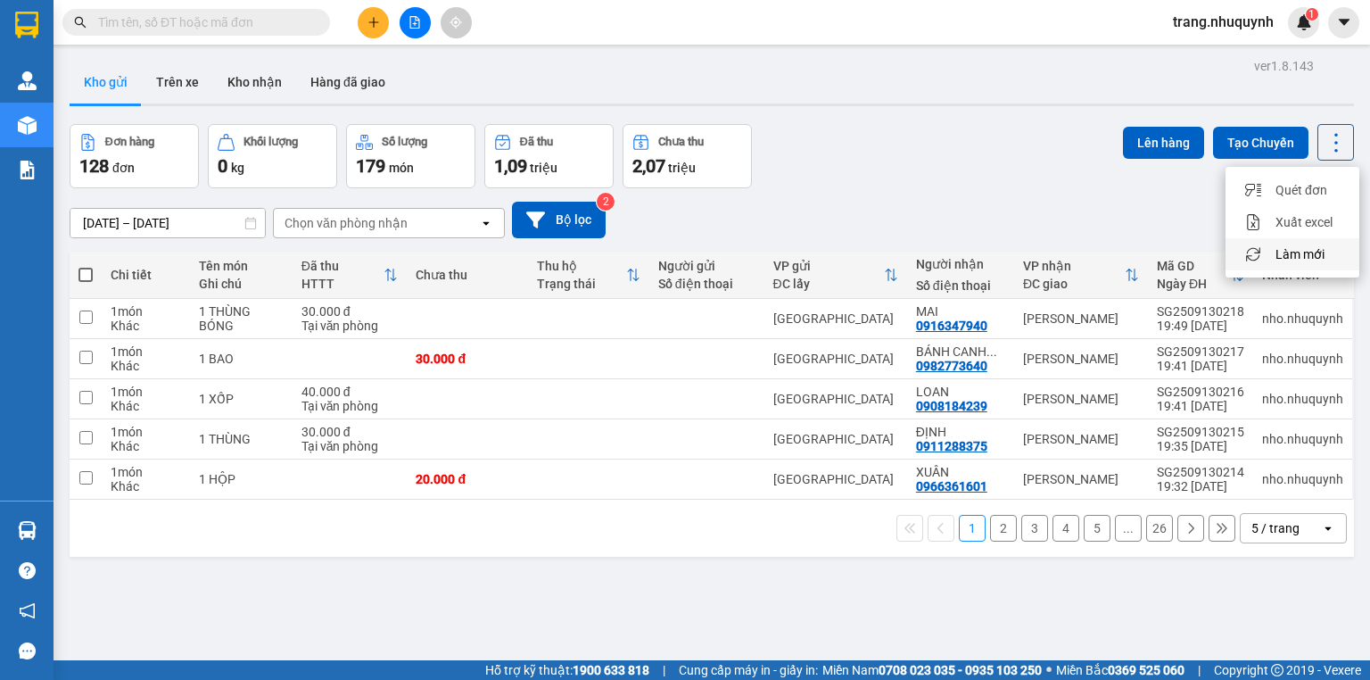
click at [1299, 247] on span "Làm mới" at bounding box center [1300, 254] width 49 height 18
click at [1326, 146] on icon at bounding box center [1336, 142] width 25 height 25
click at [1317, 255] on span "Làm mới" at bounding box center [1300, 254] width 49 height 18
click at [1320, 156] on button at bounding box center [1336, 142] width 37 height 37
click at [1311, 253] on span "Làm mới" at bounding box center [1300, 254] width 49 height 18
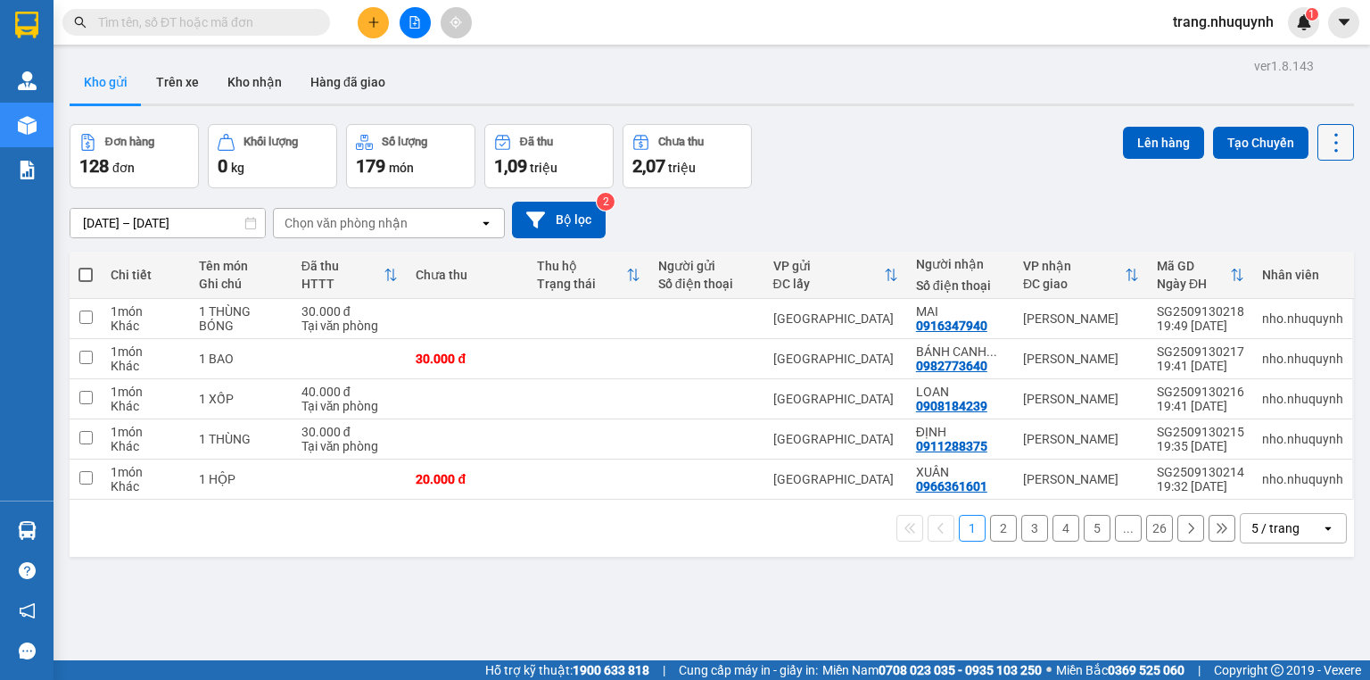
click at [1324, 145] on icon at bounding box center [1336, 142] width 25 height 25
click at [1311, 250] on span "Làm mới" at bounding box center [1300, 254] width 49 height 18
click at [452, 79] on div "Kho gửi Trên xe Kho nhận Hàng đã giao" at bounding box center [712, 84] width 1285 height 47
click at [952, 188] on div "Đơn hàng 128 đơn Khối lượng 0 kg Số lượng 179 món Đã thu 1,09 triệu Chưa thu 2,…" at bounding box center [712, 156] width 1285 height 64
click at [1324, 153] on icon at bounding box center [1336, 142] width 25 height 25
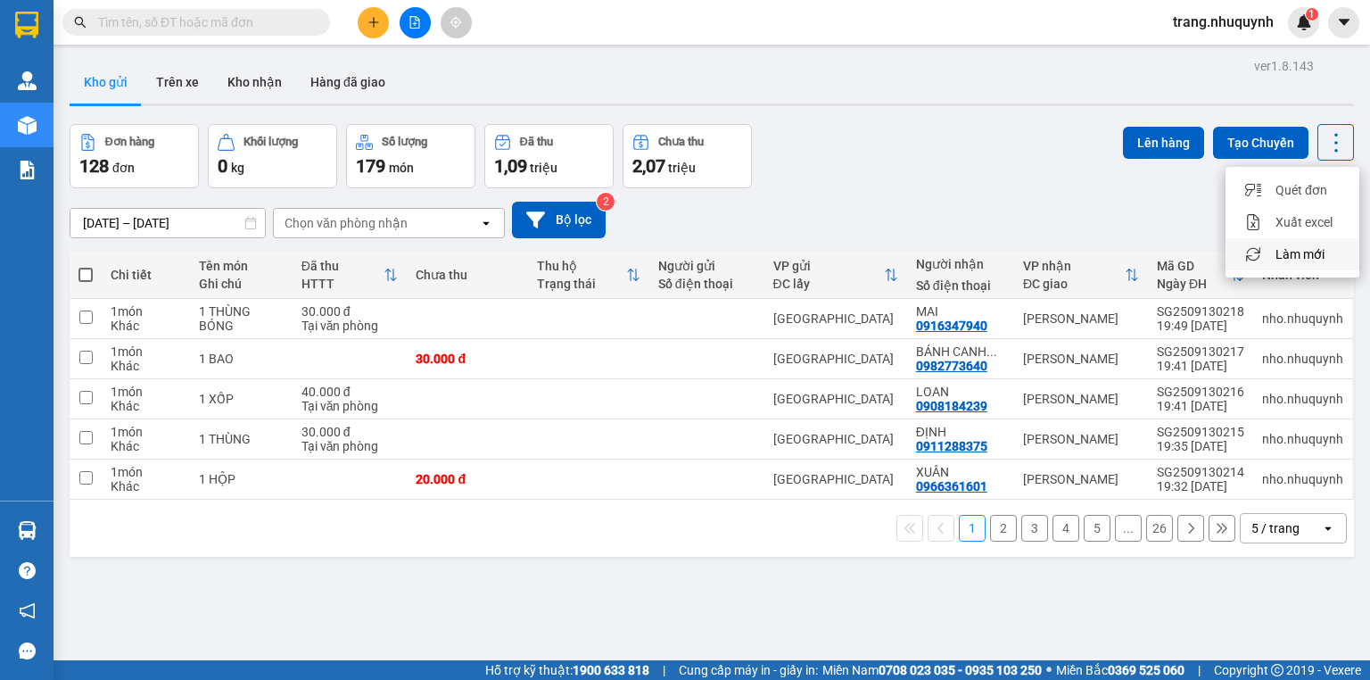
click at [1297, 259] on span "Làm mới" at bounding box center [1300, 254] width 49 height 18
click at [1328, 149] on icon at bounding box center [1336, 142] width 25 height 25
click at [1306, 255] on span "Làm mới" at bounding box center [1300, 254] width 49 height 18
click at [1329, 128] on button at bounding box center [1336, 142] width 37 height 37
click at [1310, 253] on span "Làm mới" at bounding box center [1300, 254] width 49 height 18
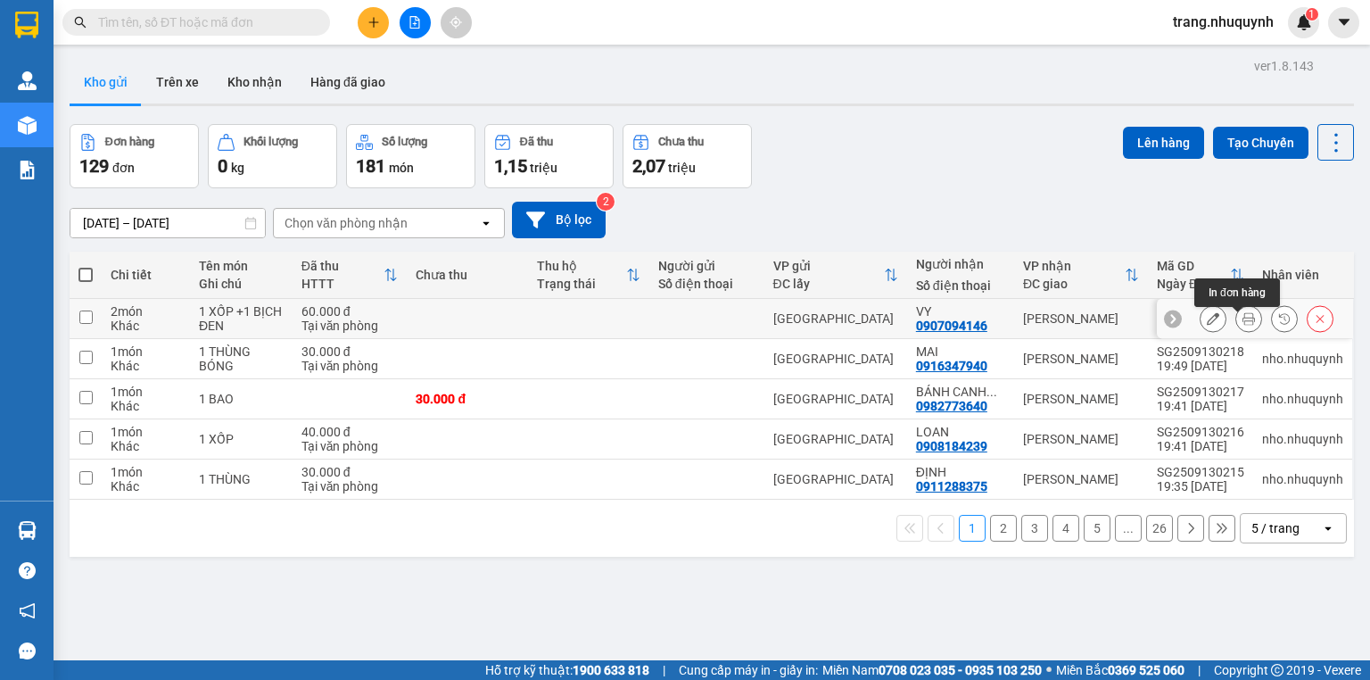
click at [1237, 321] on button at bounding box center [1249, 318] width 25 height 31
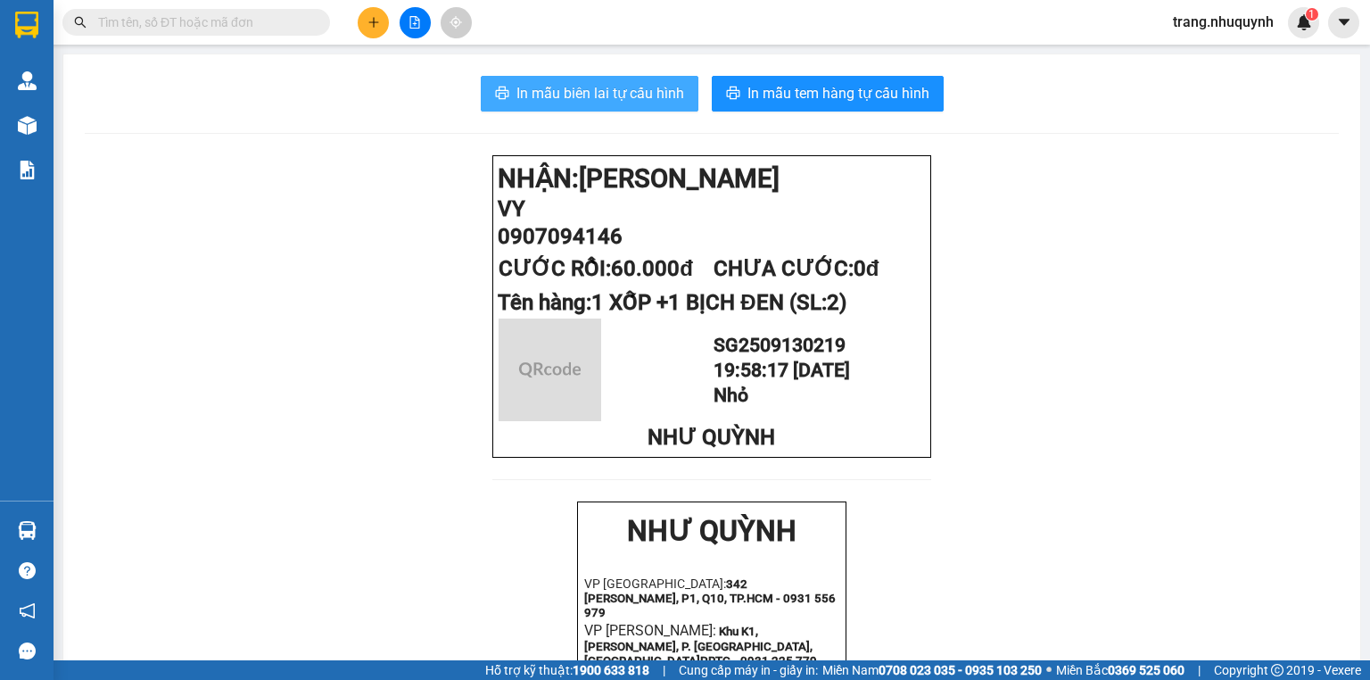
click at [650, 90] on span "In mẫu biên lai tự cấu hình" at bounding box center [601, 93] width 168 height 22
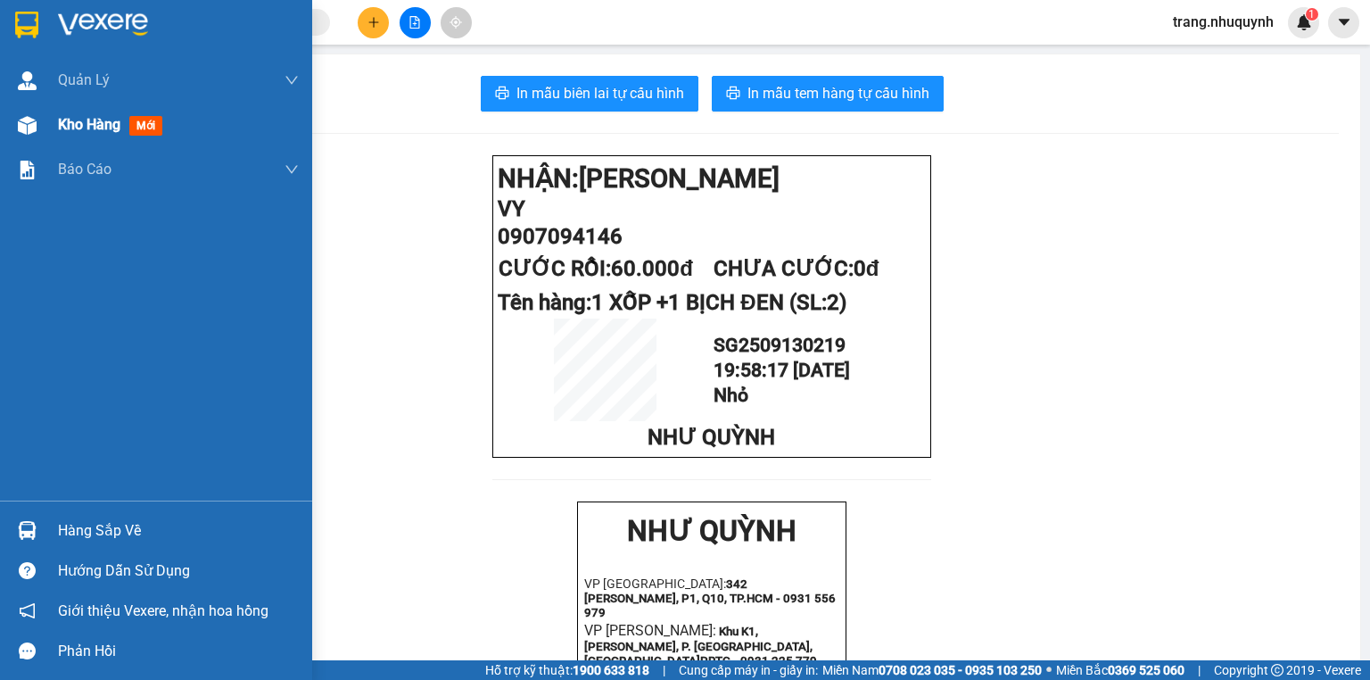
click at [129, 128] on div "Kho hàng mới" at bounding box center [114, 124] width 112 height 22
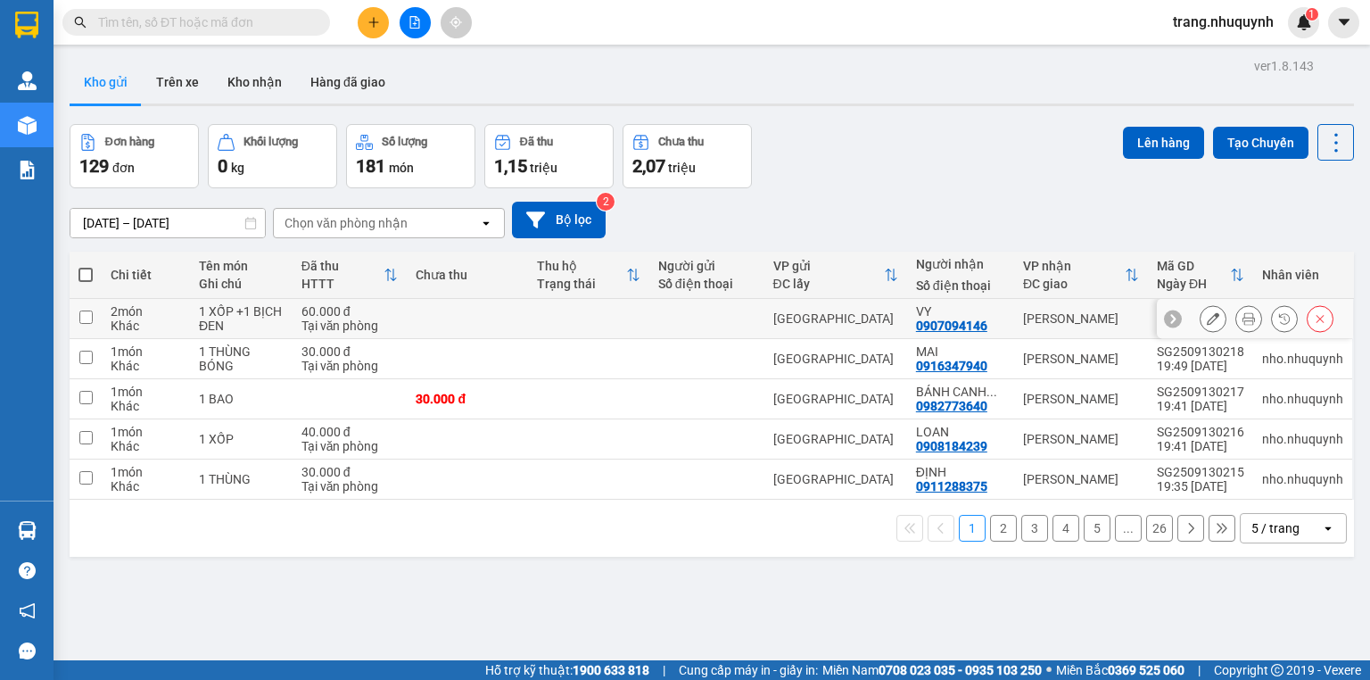
click at [1245, 334] on button at bounding box center [1249, 318] width 25 height 31
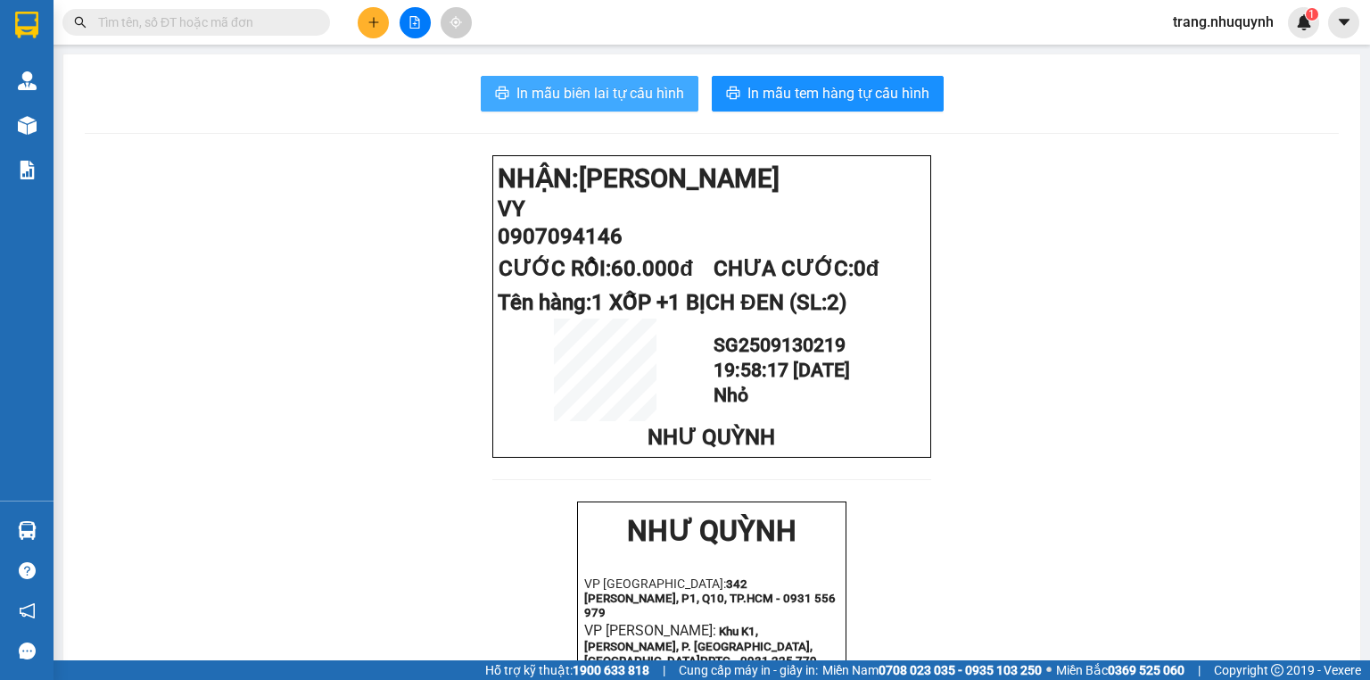
click at [624, 100] on span "In mẫu biên lai tự cấu hình" at bounding box center [601, 93] width 168 height 22
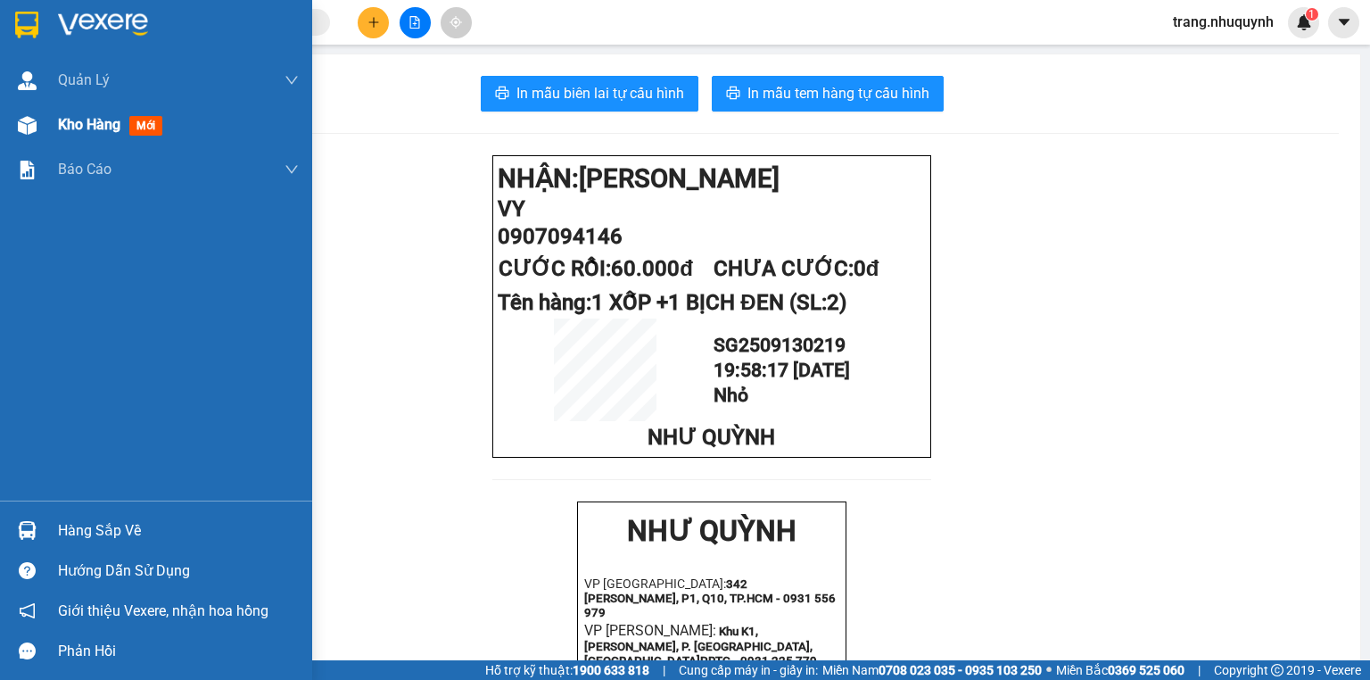
click at [86, 137] on div "Kho hàng mới" at bounding box center [178, 125] width 241 height 45
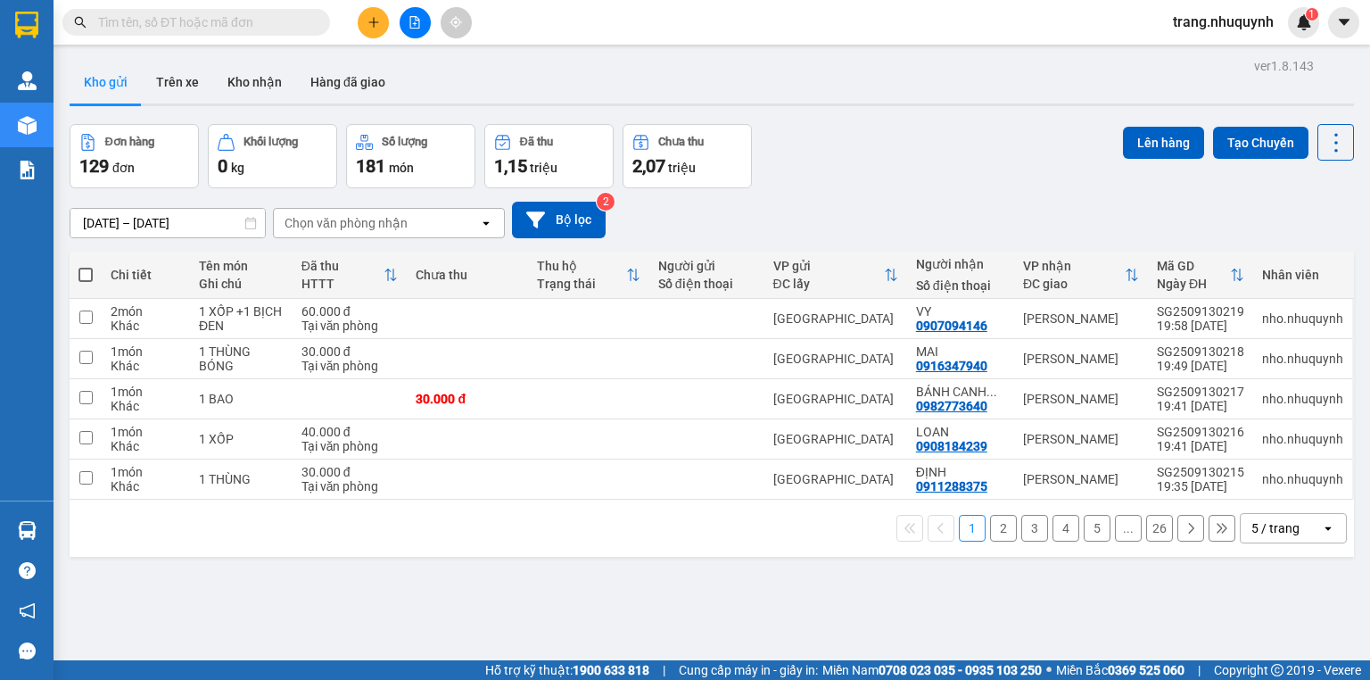
click at [596, 591] on div "ver 1.8.143 Kho gửi Trên xe Kho nhận Hàng đã giao Đơn hàng 129 đơn Khối lượng 0…" at bounding box center [711, 394] width 1299 height 680
click at [389, 591] on div "ver 1.8.143 Kho gửi Trên xe Kho nhận Hàng đã giao Đơn hàng 129 đơn Khối lượng 0…" at bounding box center [711, 394] width 1299 height 680
click at [1324, 144] on icon at bounding box center [1336, 142] width 25 height 25
click at [1303, 244] on li "Làm mới" at bounding box center [1293, 254] width 134 height 32
click at [1328, 136] on icon at bounding box center [1336, 142] width 25 height 25
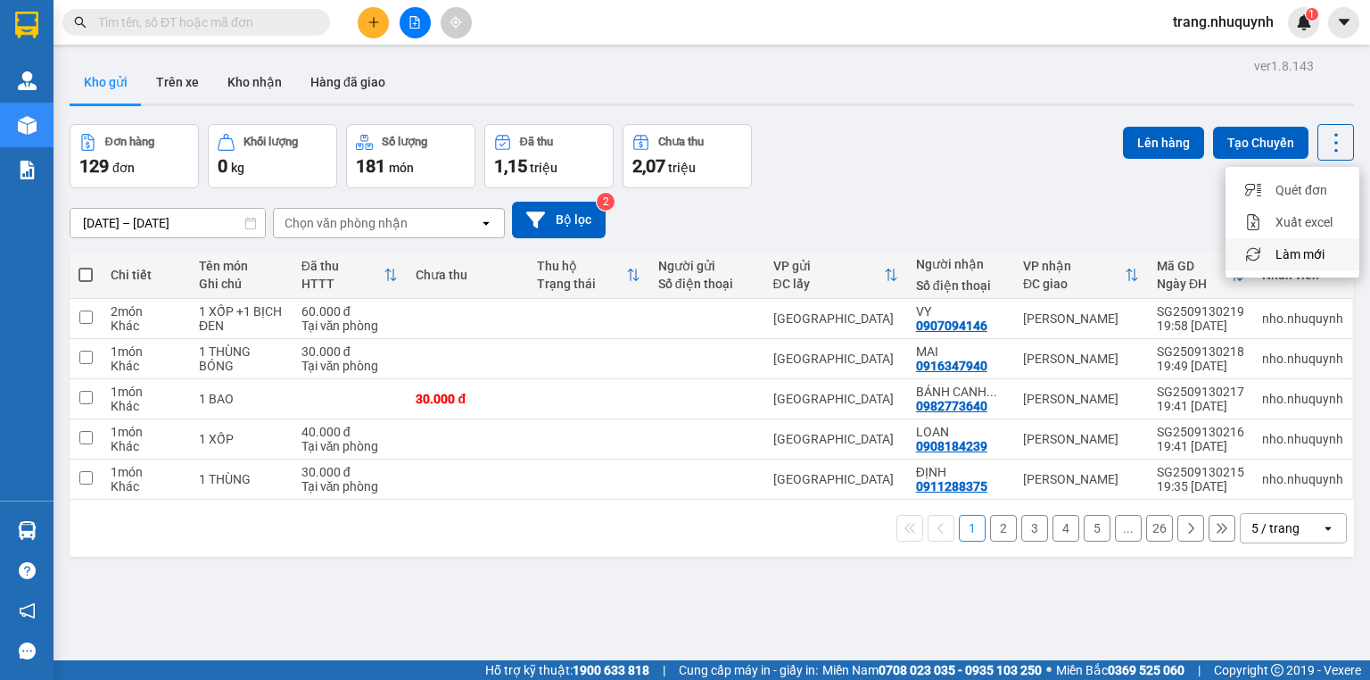
click at [1299, 253] on span "Làm mới" at bounding box center [1300, 254] width 49 height 18
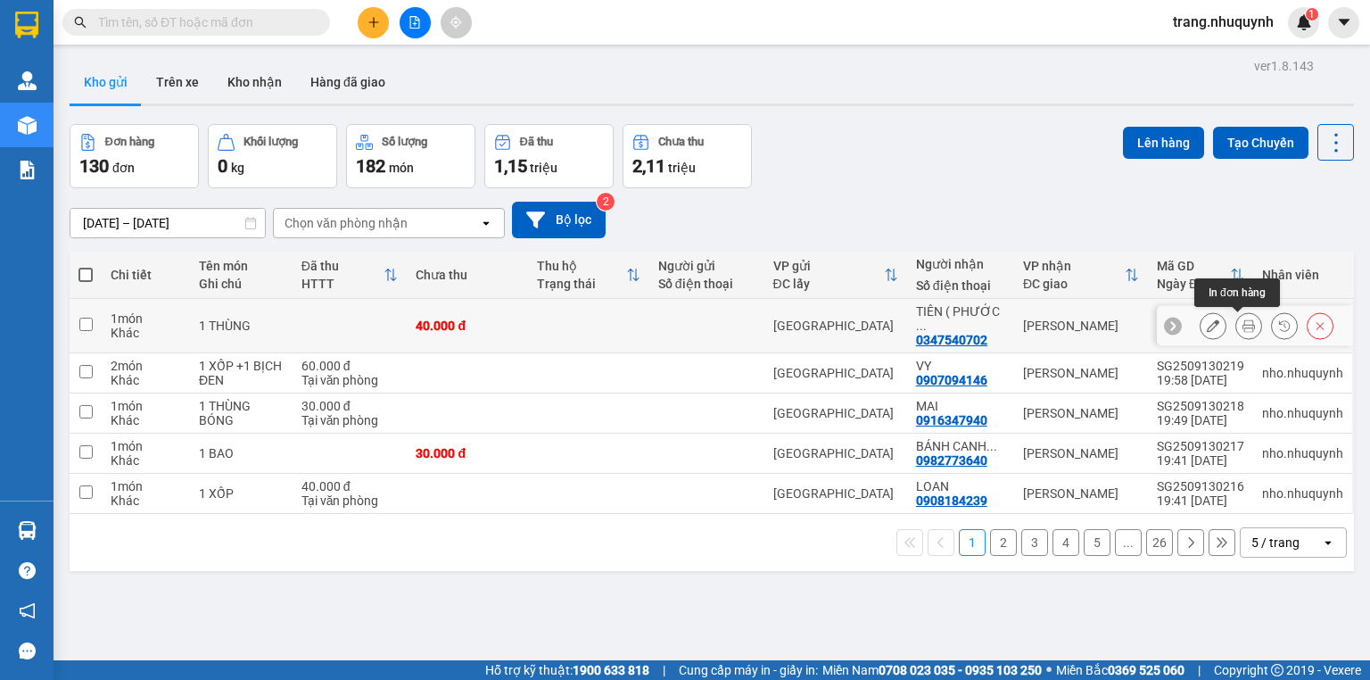
click at [1243, 319] on button at bounding box center [1249, 325] width 25 height 31
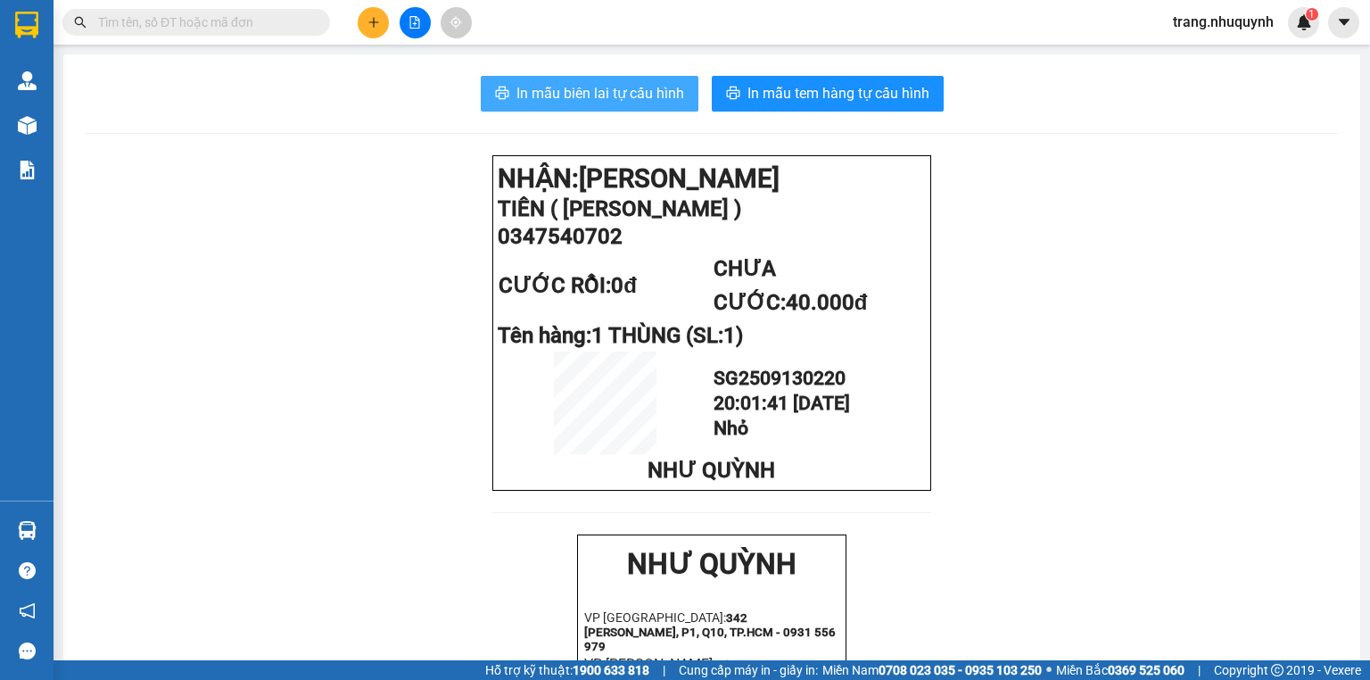
click at [569, 82] on span "In mẫu biên lai tự cấu hình" at bounding box center [601, 93] width 168 height 22
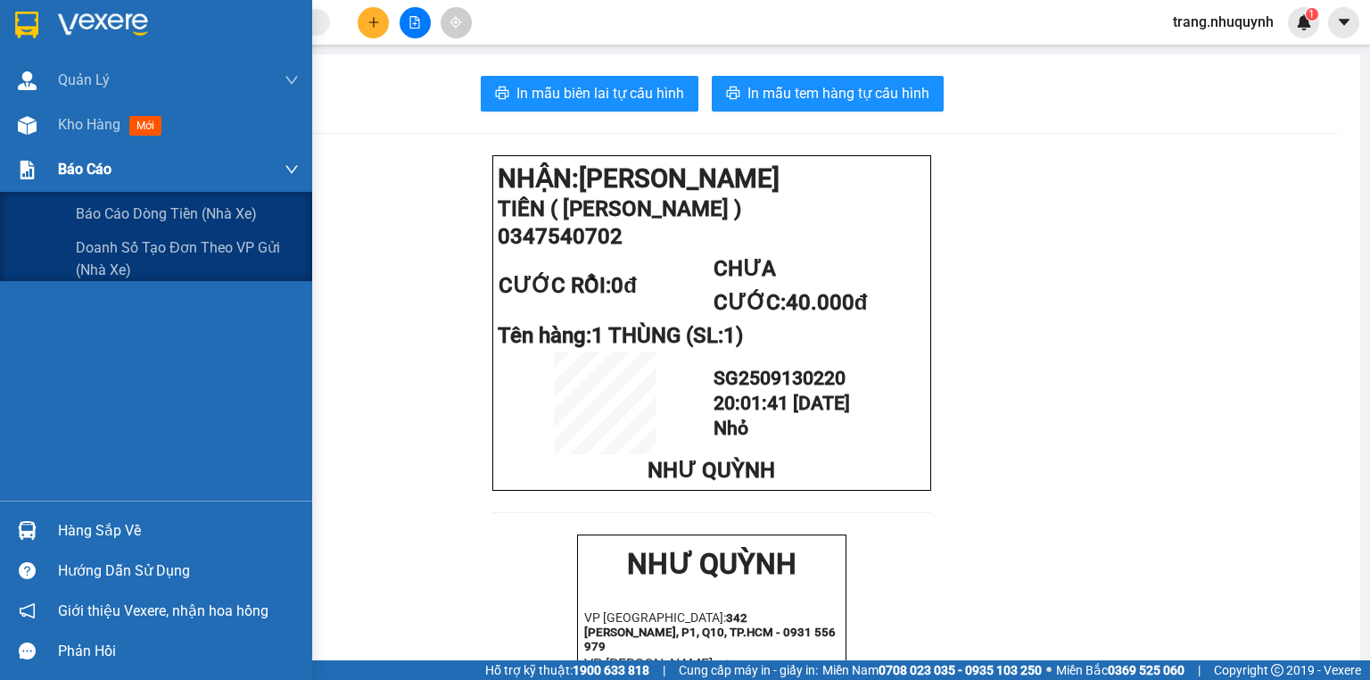
click at [95, 148] on div "Báo cáo" at bounding box center [178, 169] width 241 height 45
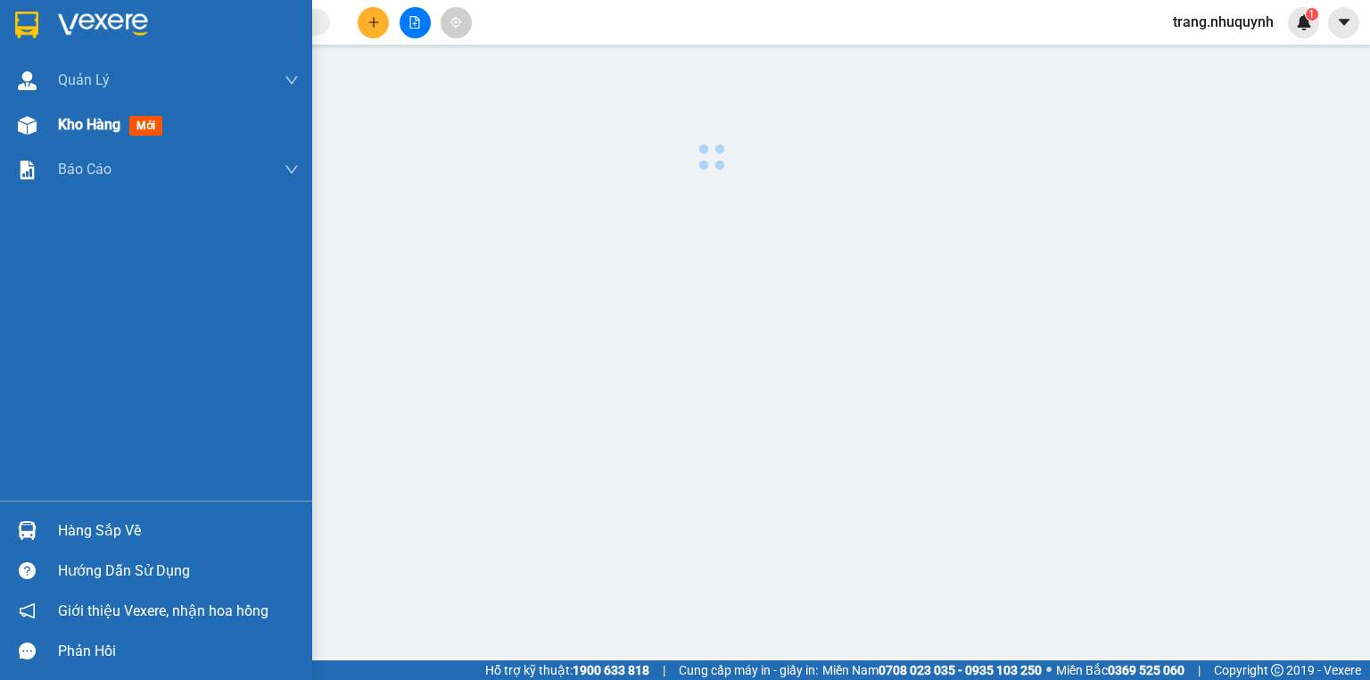
click at [103, 130] on span "Kho hàng" at bounding box center [89, 124] width 62 height 17
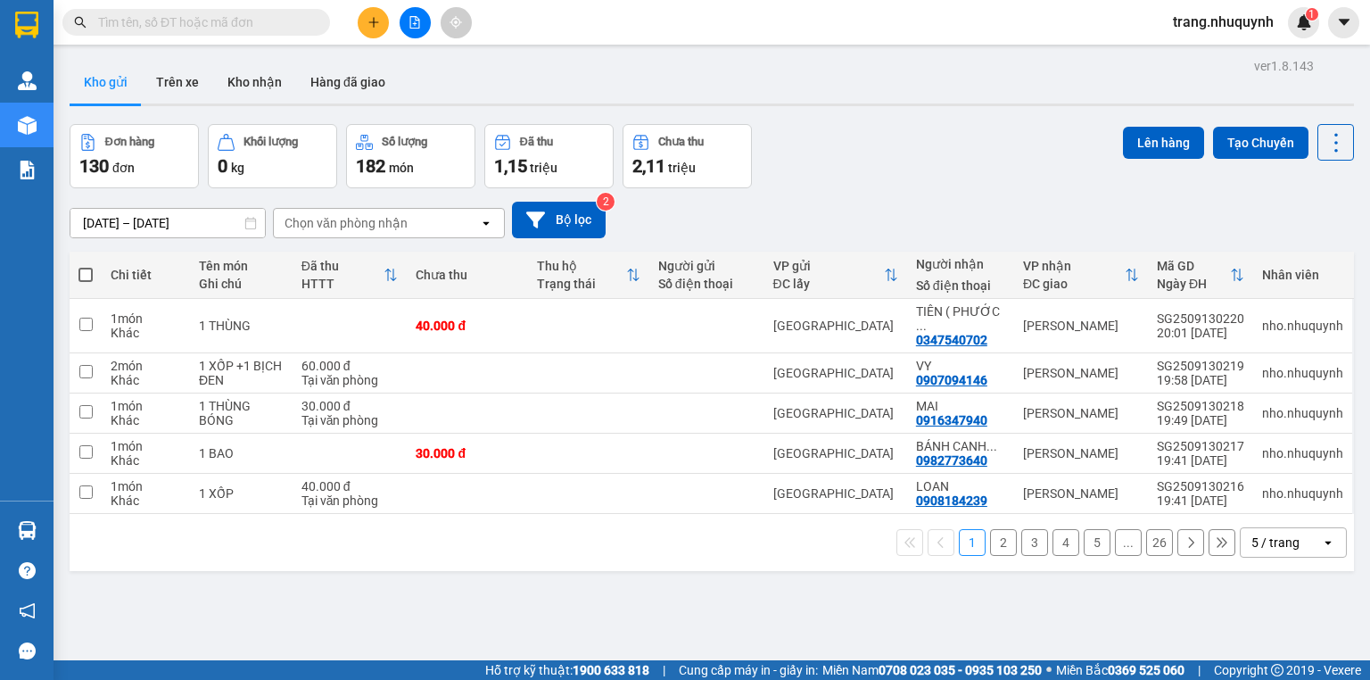
click at [137, 30] on input "text" at bounding box center [203, 22] width 211 height 20
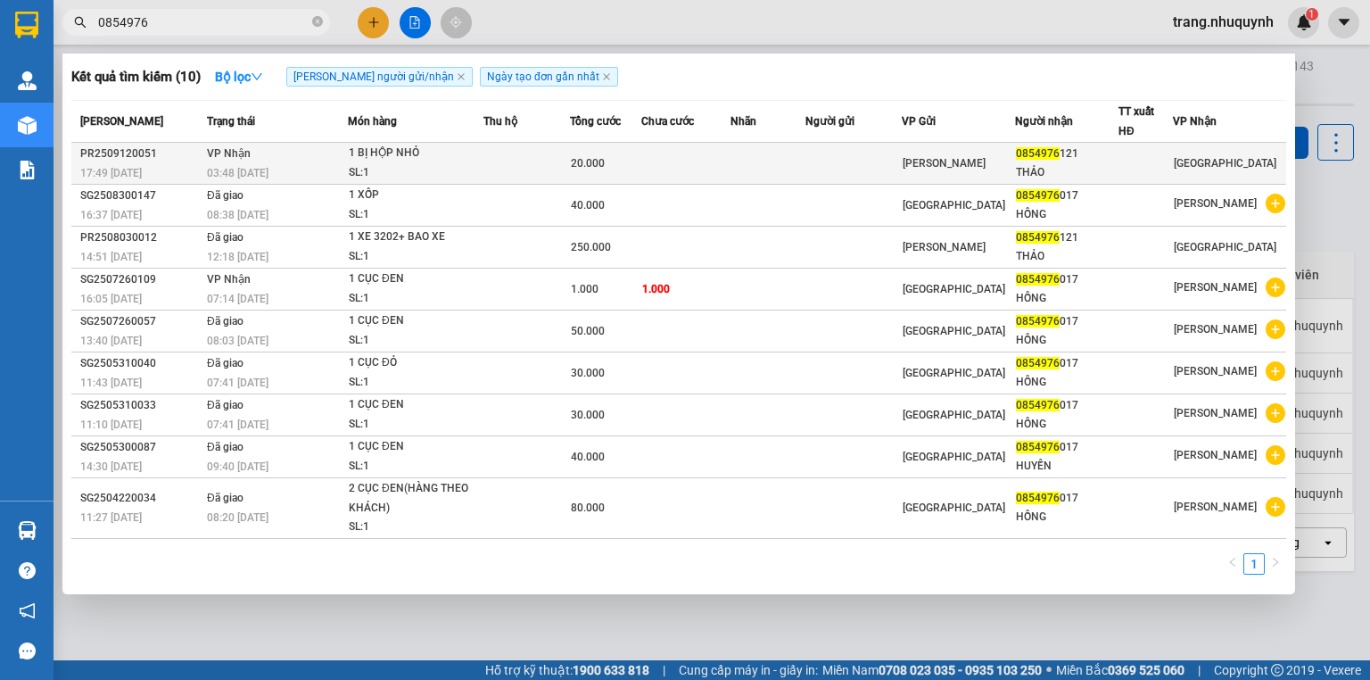
type input "0854976"
click at [482, 176] on div "SL: 1" at bounding box center [416, 173] width 134 height 20
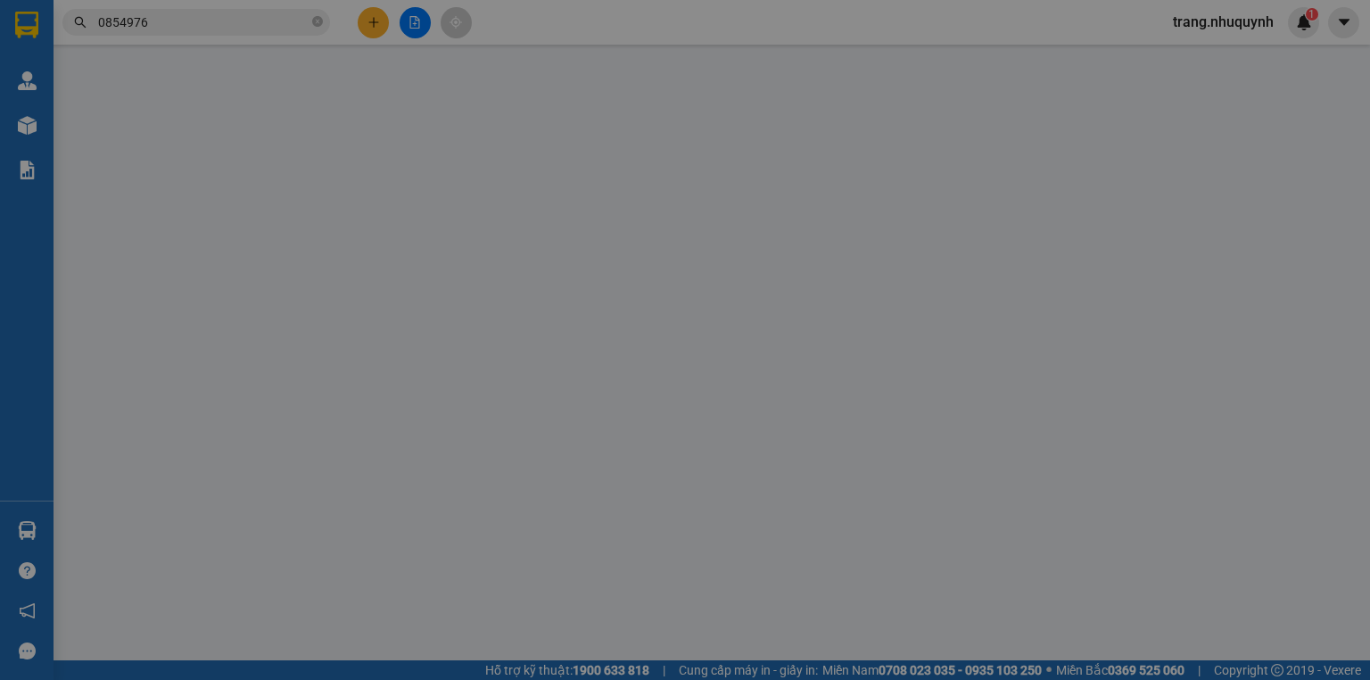
type input "0854976121"
type input "THẢO"
type input "20.000"
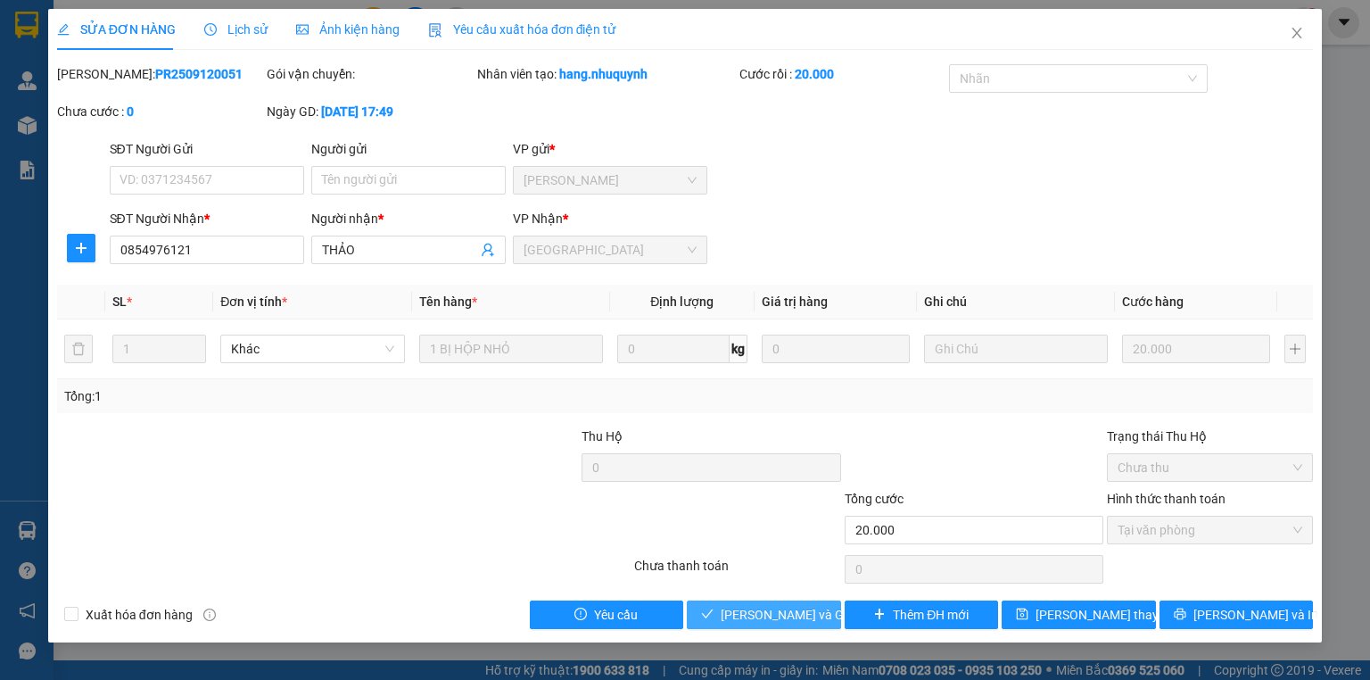
click at [753, 612] on span "Lưu và Giao hàng" at bounding box center [806, 615] width 171 height 20
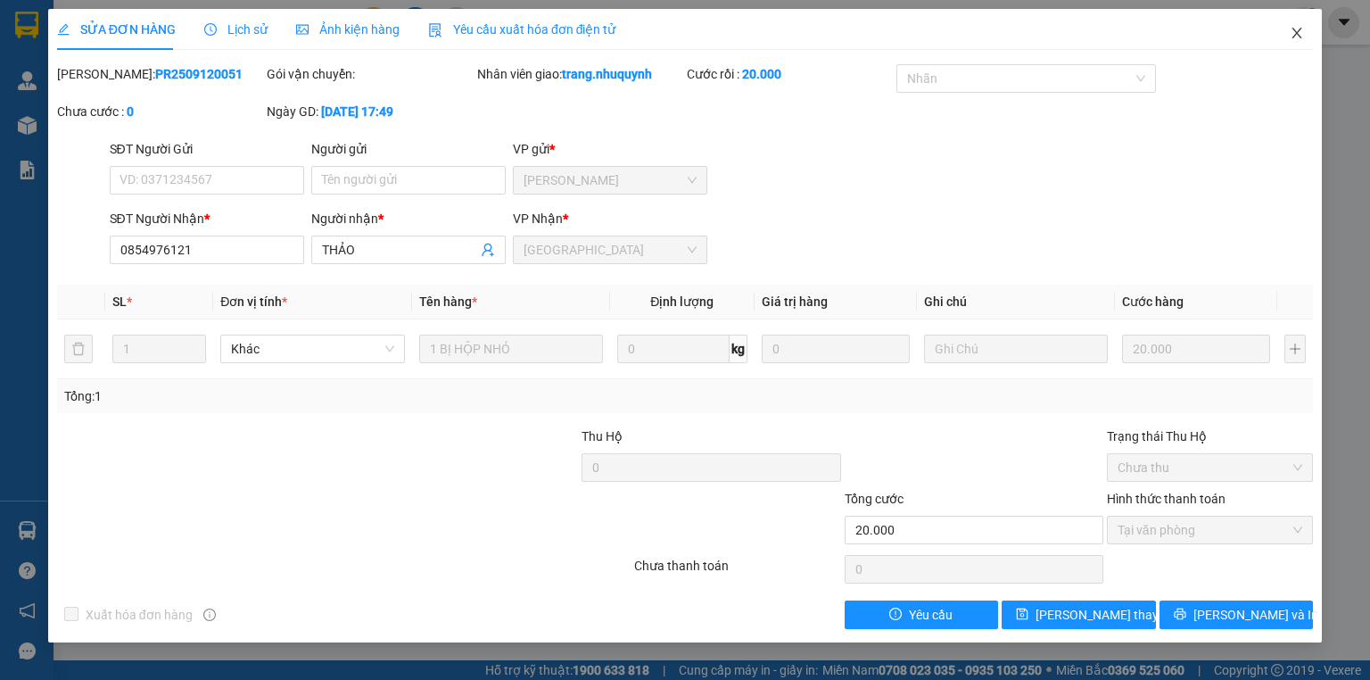
click at [1296, 26] on span "Close" at bounding box center [1297, 34] width 50 height 50
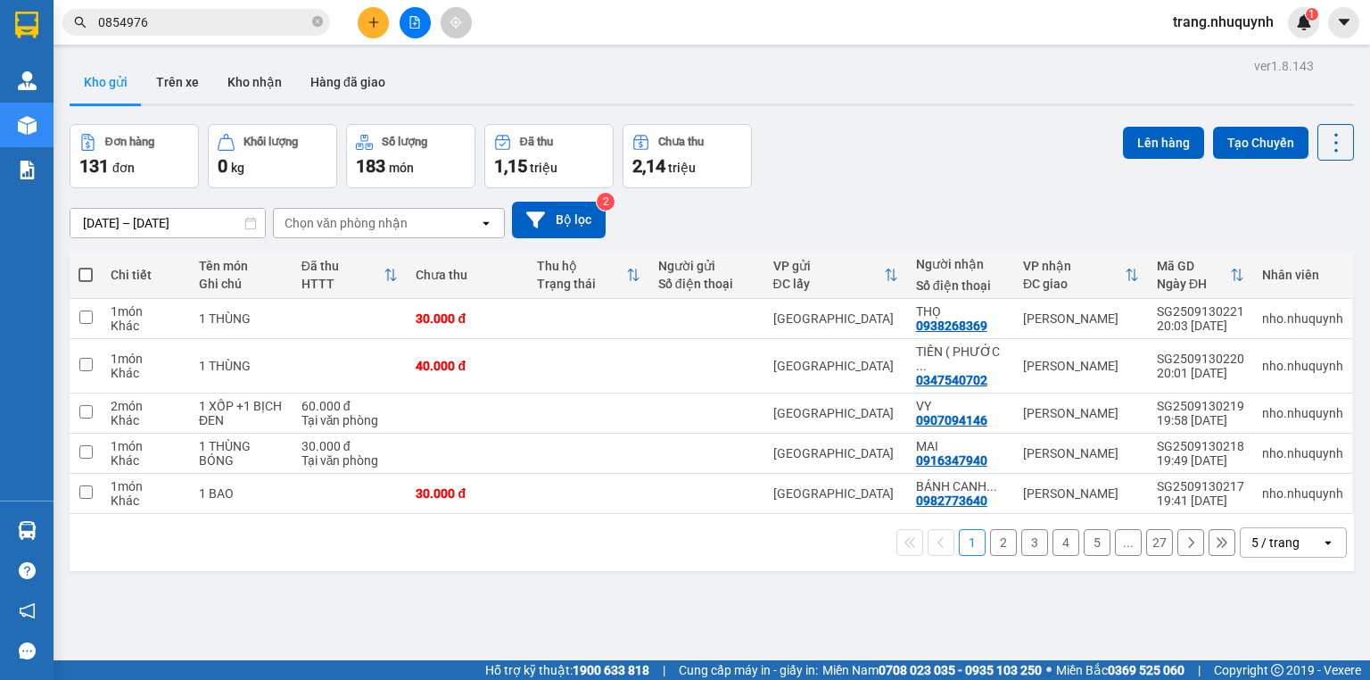
click at [418, 595] on div "ver 1.8.143 Kho gửi Trên xe Kho nhận Hàng đã giao Đơn hàng 131 đơn Khối lượng 0…" at bounding box center [711, 394] width 1299 height 680
click at [412, 21] on icon "file-add" at bounding box center [415, 22] width 12 height 12
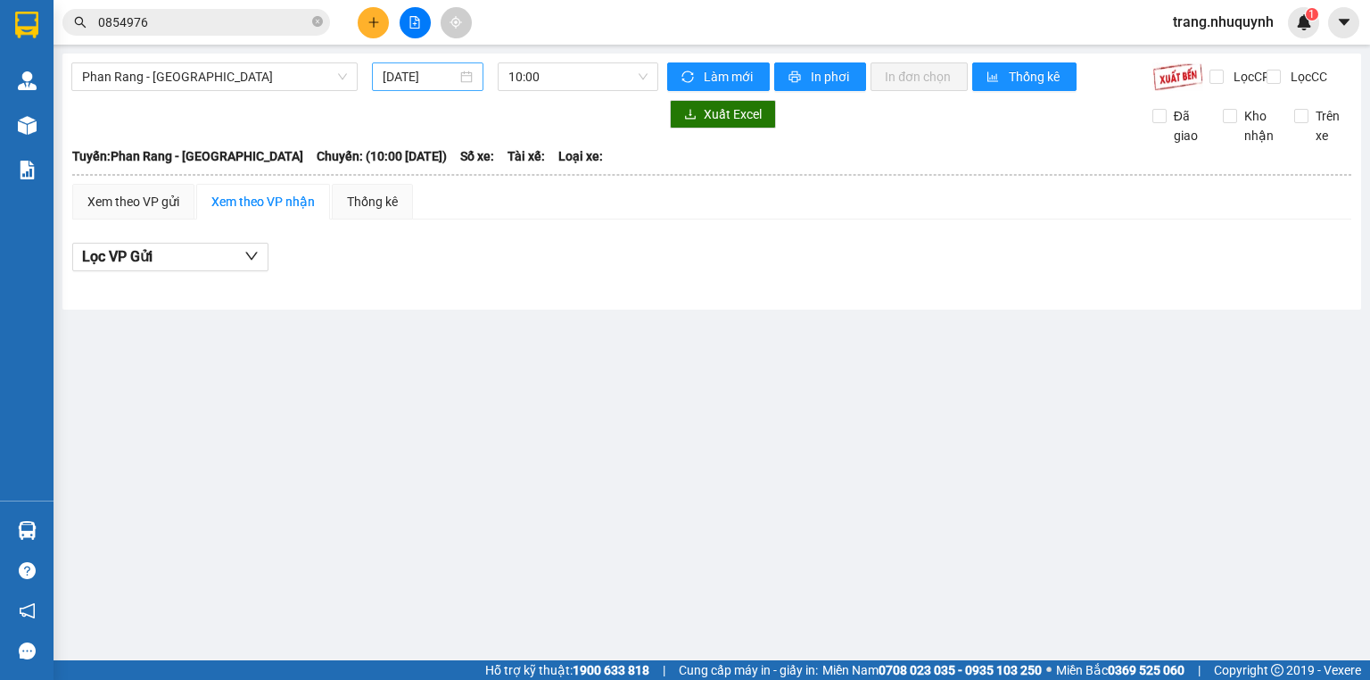
click at [433, 85] on input "13/09/2025" at bounding box center [419, 77] width 73 height 20
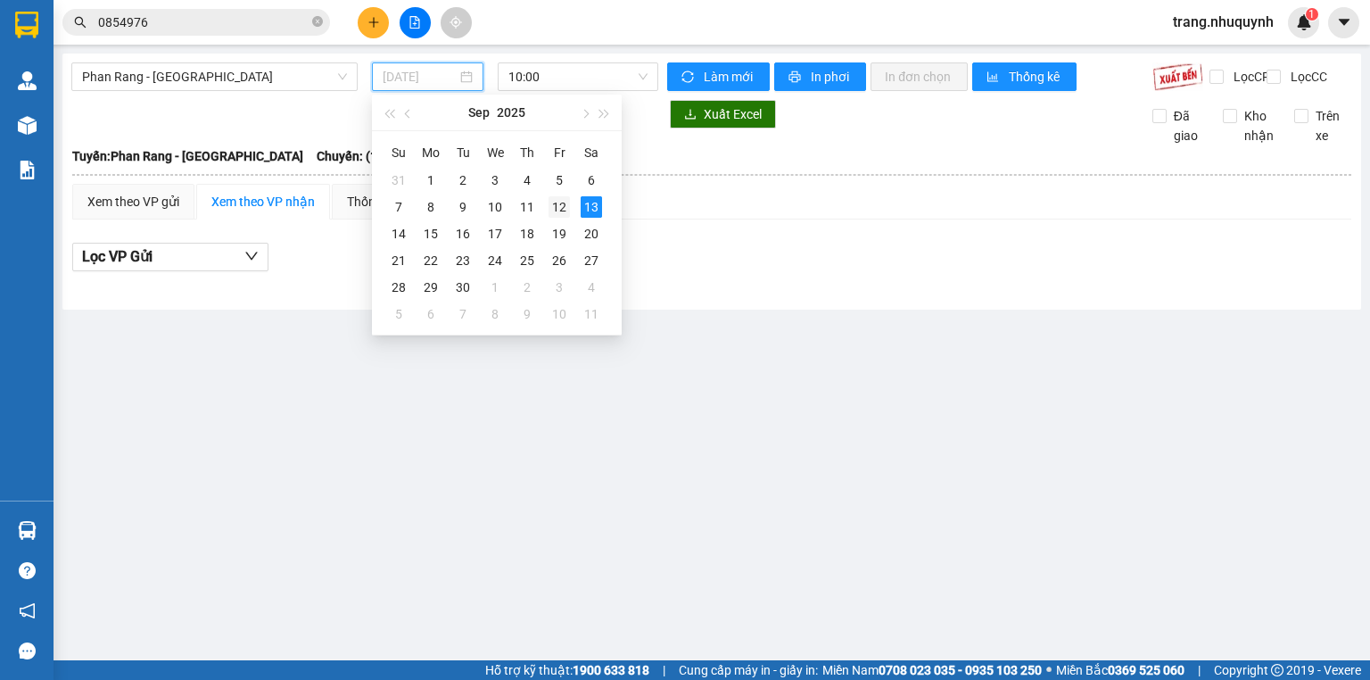
click at [552, 203] on div "12" at bounding box center [559, 206] width 21 height 21
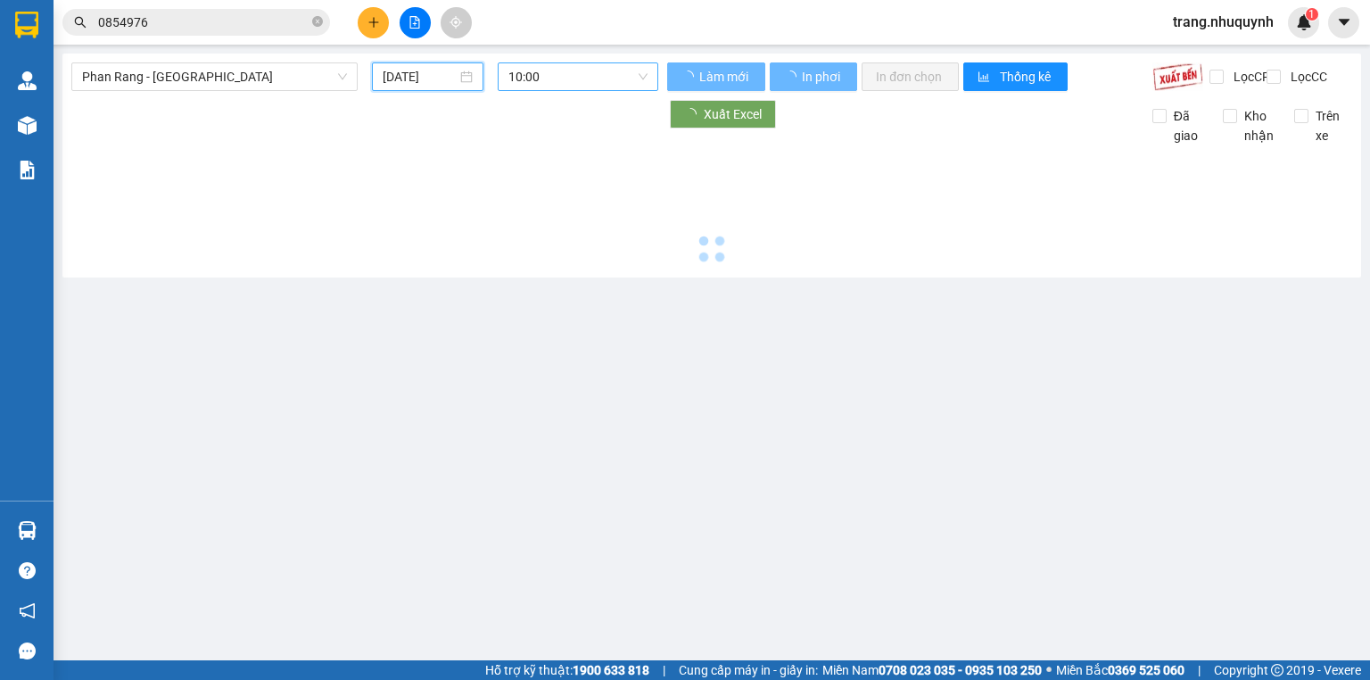
type input "12/09/2025"
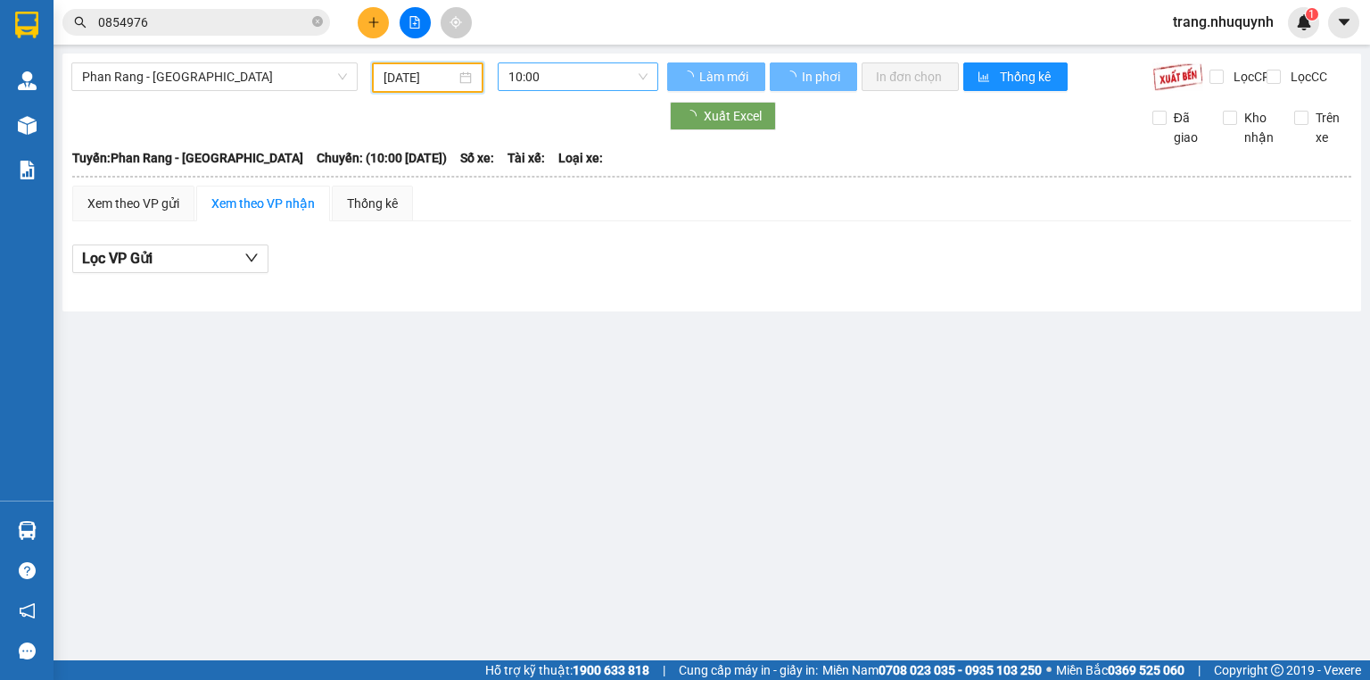
click at [526, 67] on span "10:00" at bounding box center [579, 76] width 140 height 27
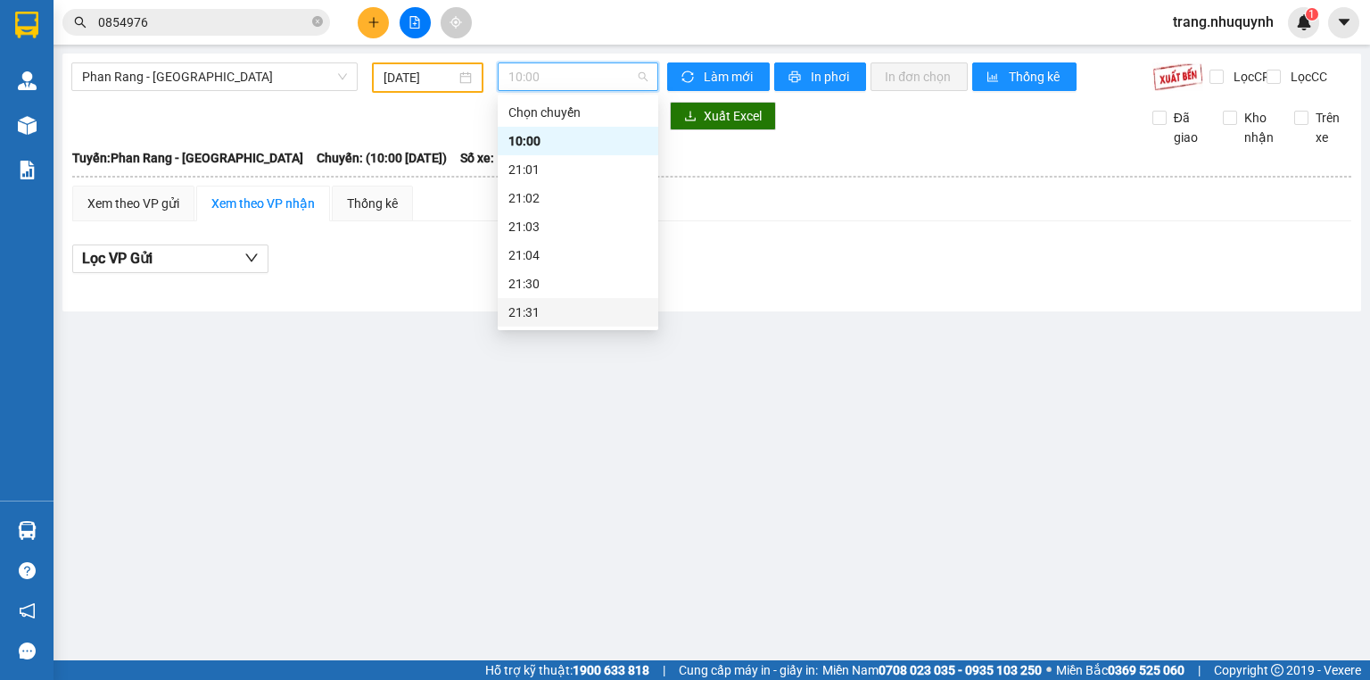
scroll to position [86, 0]
click at [566, 260] on div "22:00" at bounding box center [578, 255] width 139 height 20
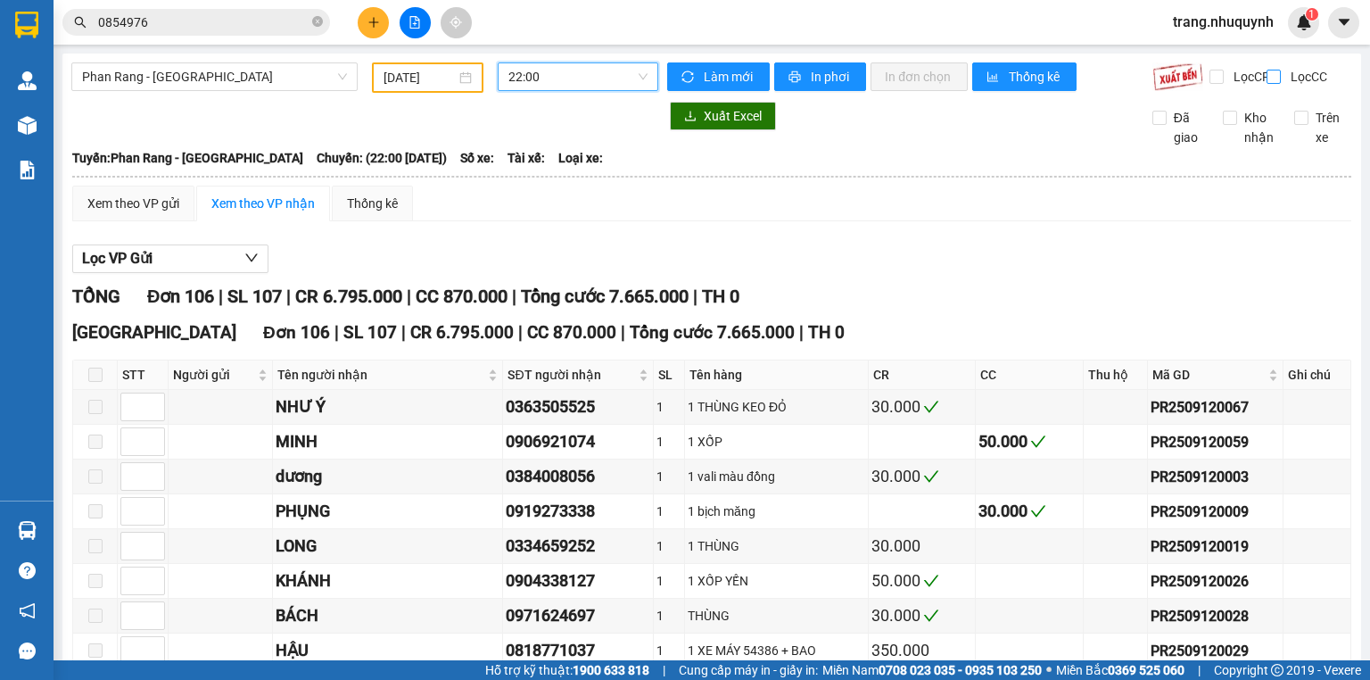
click at [1268, 79] on input "Lọc CC" at bounding box center [1275, 77] width 17 height 14
checkbox input "true"
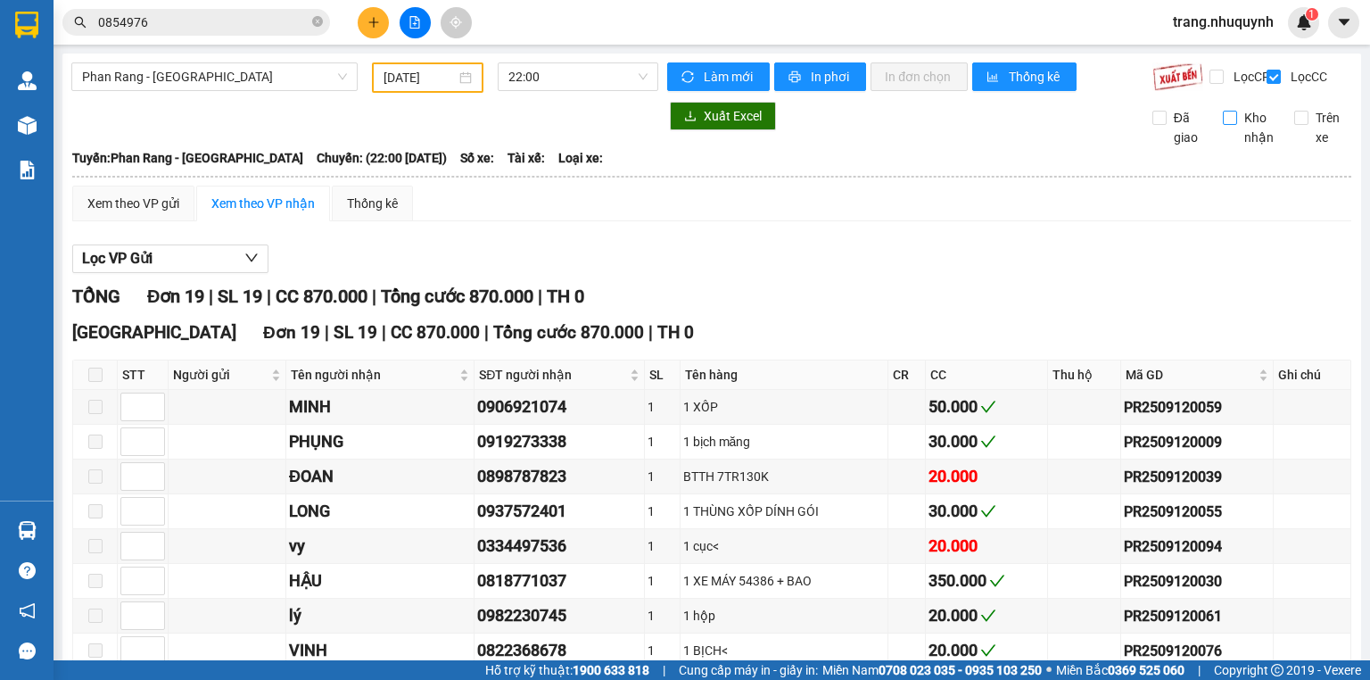
click at [1223, 125] on input "Kho nhận" at bounding box center [1230, 118] width 14 height 14
checkbox input "true"
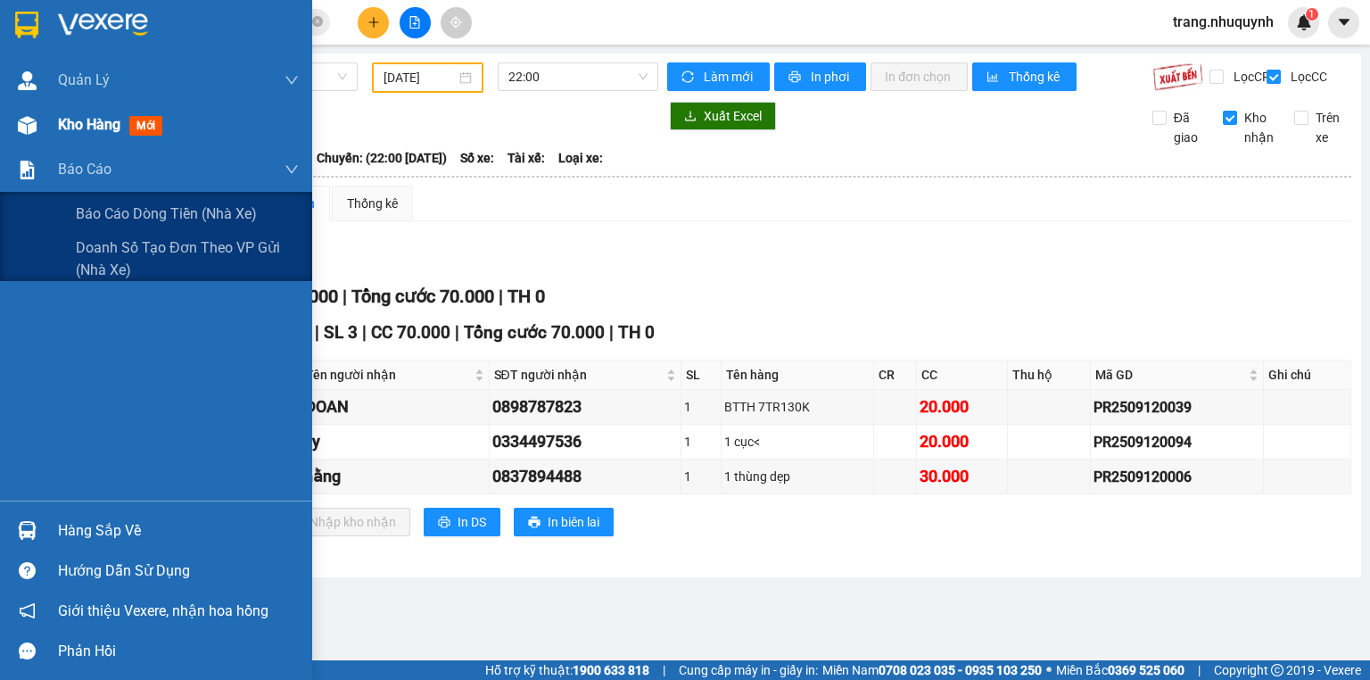
click at [114, 139] on div "Kho hàng mới" at bounding box center [178, 125] width 241 height 45
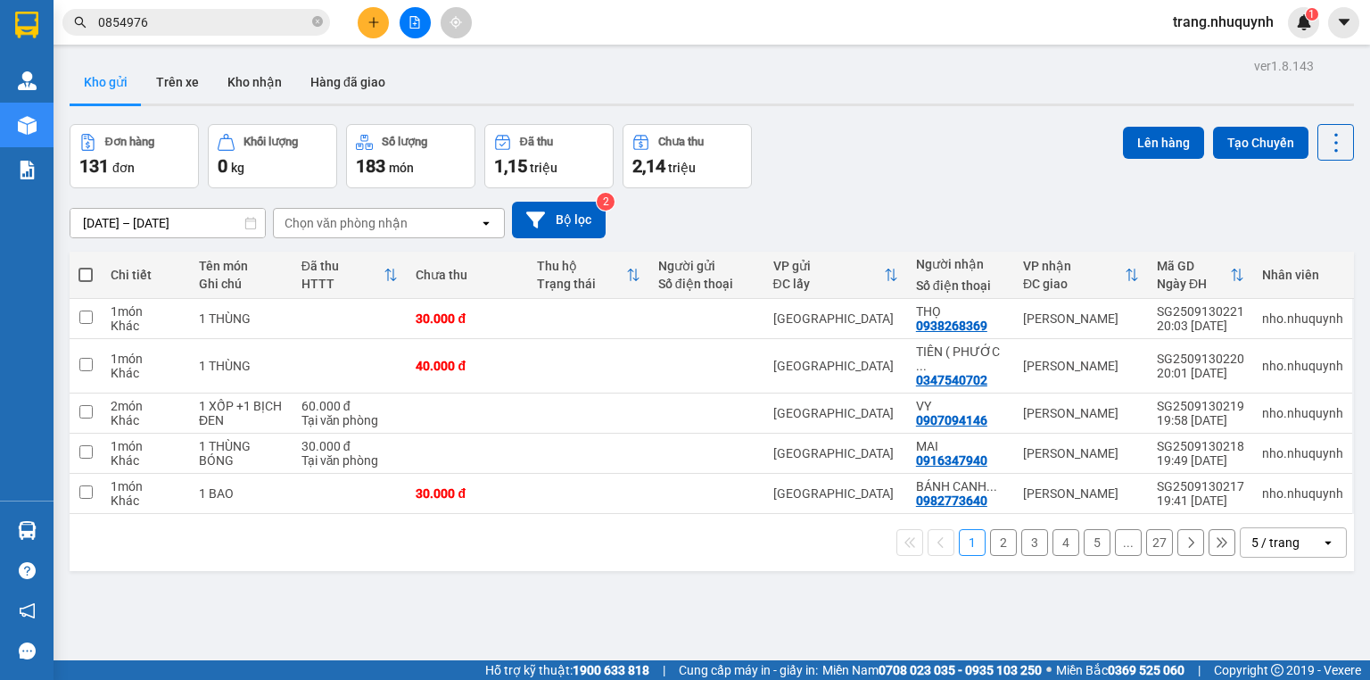
click at [877, 167] on div "Đơn hàng 131 đơn Khối lượng 0 kg Số lượng 183 món Đã thu 1,15 triệu Chưa thu 2,…" at bounding box center [712, 156] width 1285 height 64
click at [847, 120] on div "ver 1.8.143 Kho gửi Trên xe Kho nhận Hàng đã giao Đơn hàng 131 đơn Khối lượng 0…" at bounding box center [711, 394] width 1299 height 680
click at [1327, 137] on icon at bounding box center [1336, 142] width 25 height 25
click at [1320, 254] on span "Làm mới" at bounding box center [1300, 254] width 49 height 18
click at [491, 574] on div "ver 1.8.143 Kho gửi Trên xe Kho nhận Hàng đã giao Đơn hàng 131 đơn Khối lượng 0…" at bounding box center [711, 394] width 1299 height 680
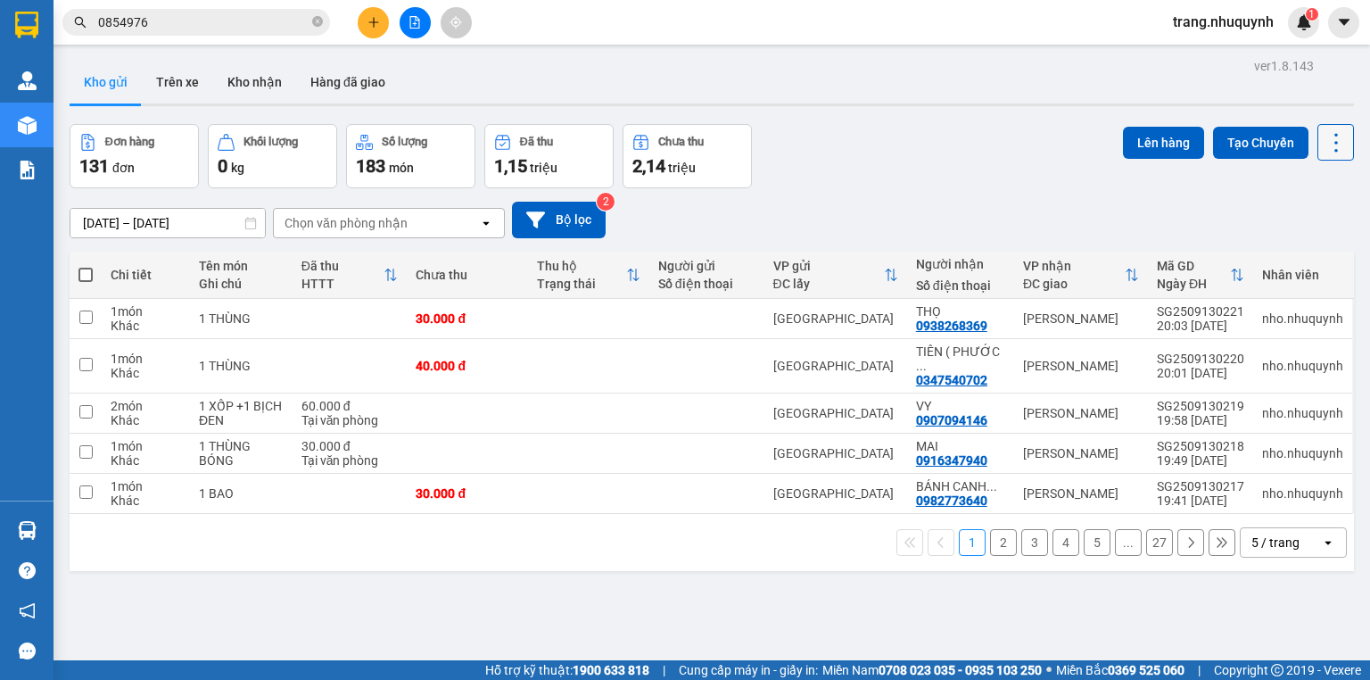
click at [1318, 153] on button at bounding box center [1336, 142] width 37 height 37
click at [1288, 256] on span "Làm mới" at bounding box center [1300, 254] width 49 height 18
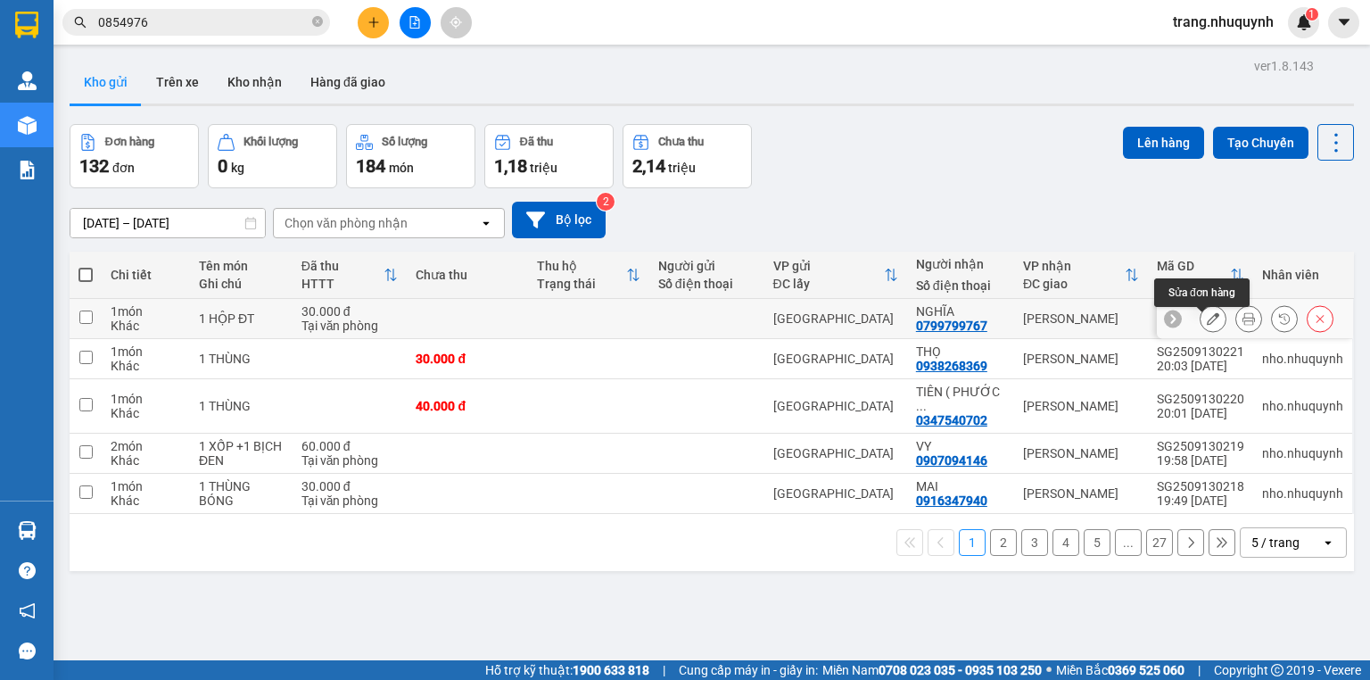
click at [1243, 323] on icon at bounding box center [1249, 318] width 12 height 12
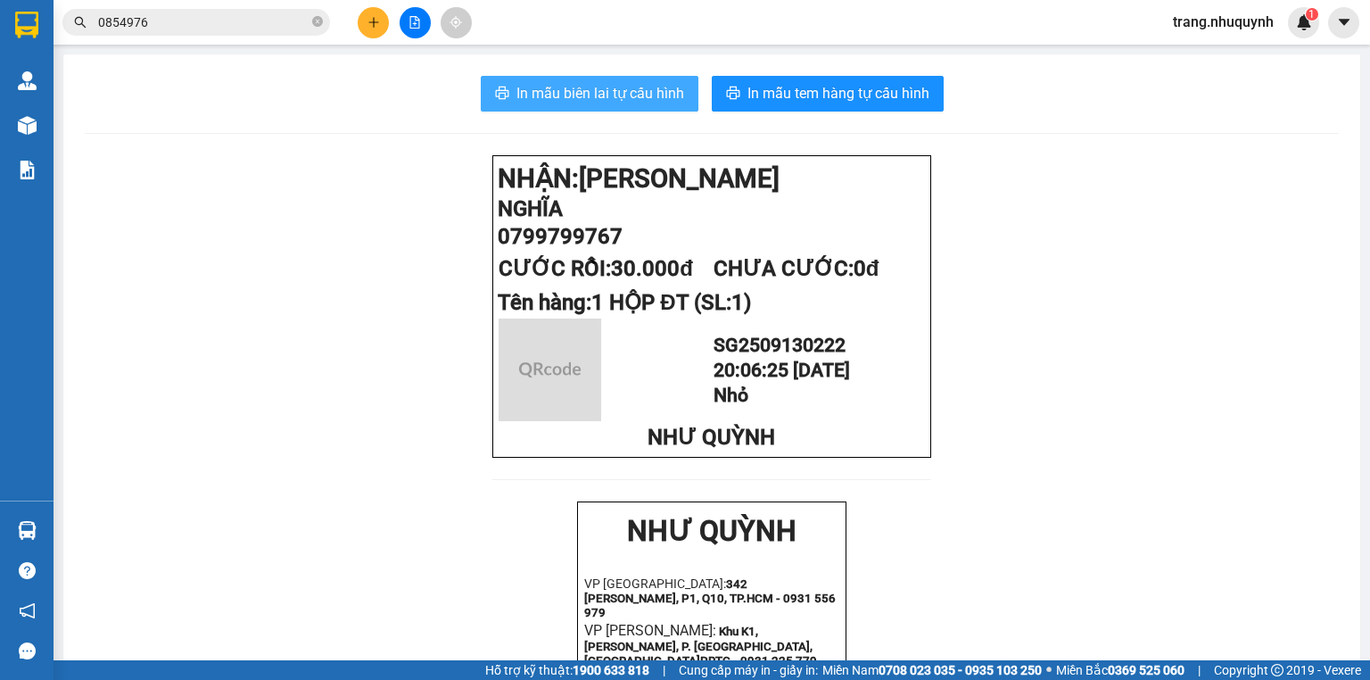
click at [551, 86] on span "In mẫu biên lai tự cấu hình" at bounding box center [601, 93] width 168 height 22
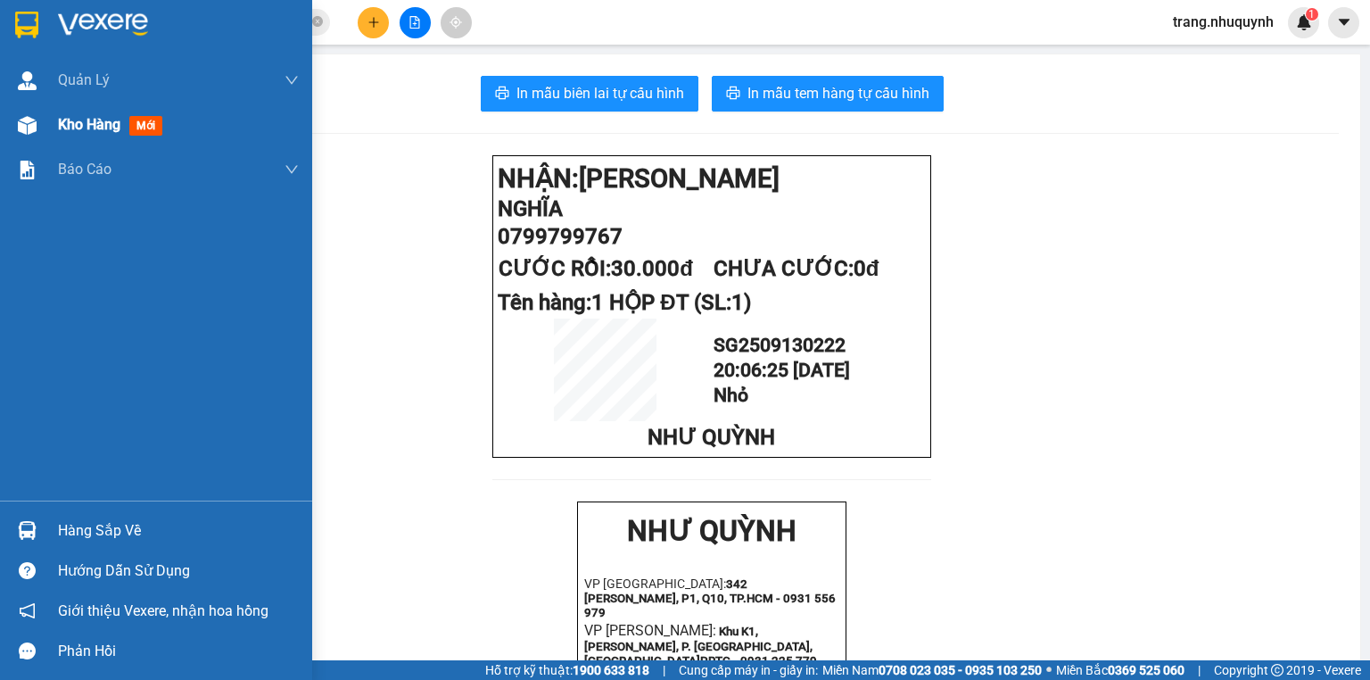
click at [50, 123] on div "Kho hàng mới" at bounding box center [156, 125] width 312 height 45
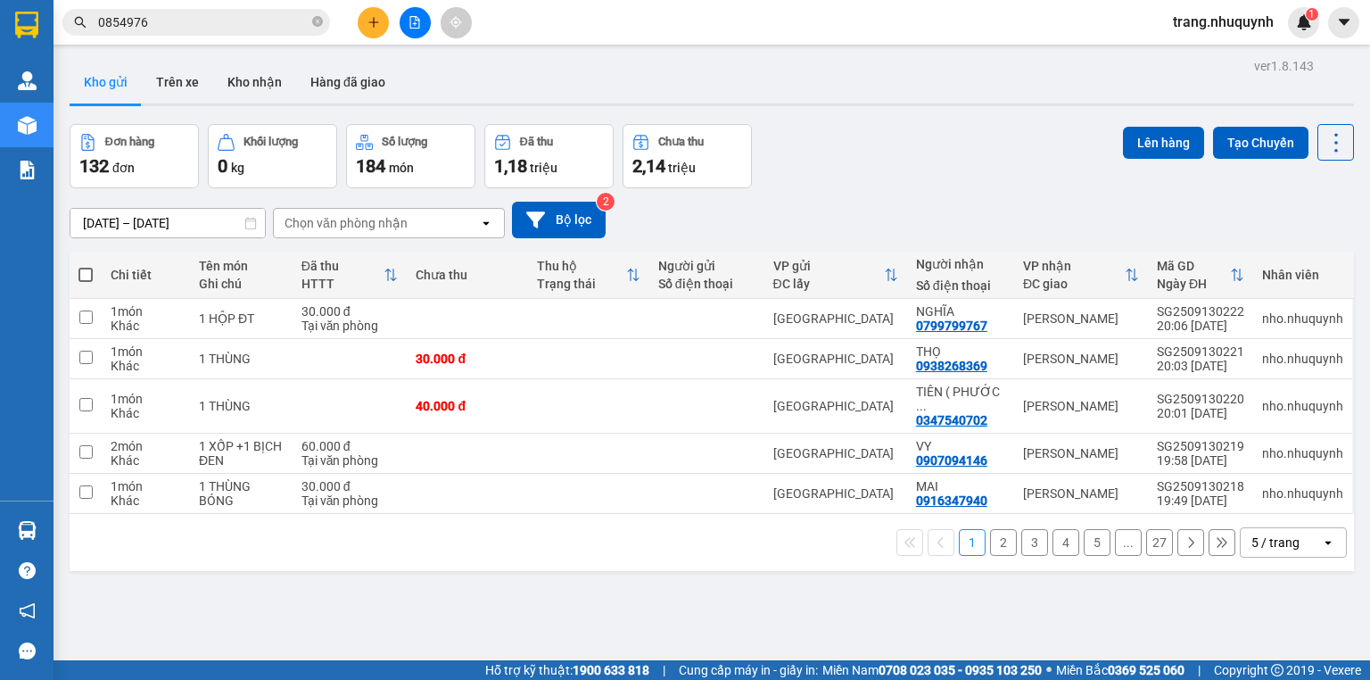
click at [390, 542] on div "1 2 3 4 5 ... 27 5 / trang open" at bounding box center [712, 542] width 1270 height 30
click at [687, 582] on div "ver 1.8.143 Kho gửi Trên xe Kho nhận Hàng đã giao Đơn hàng 132 đơn Khối lượng 0…" at bounding box center [711, 394] width 1299 height 680
click at [1328, 153] on icon at bounding box center [1336, 142] width 25 height 25
click at [1307, 252] on span "Làm mới" at bounding box center [1300, 254] width 49 height 18
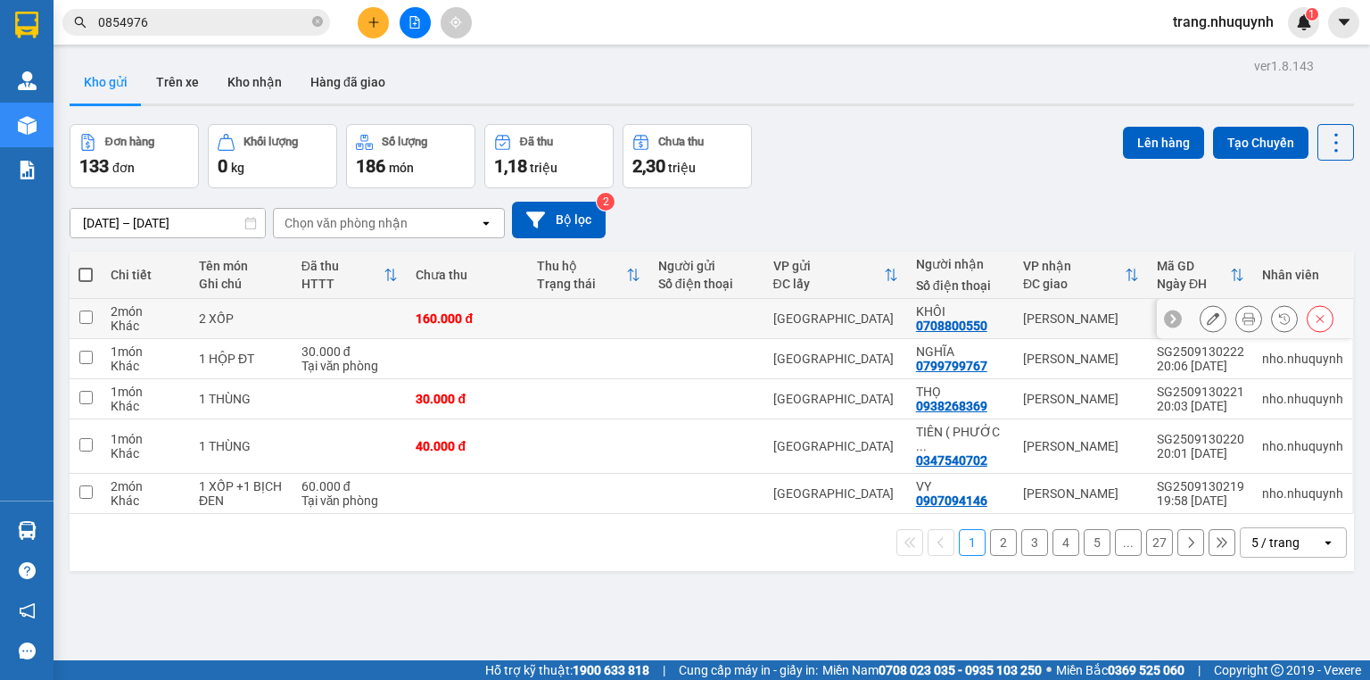
click at [1243, 324] on icon at bounding box center [1249, 318] width 12 height 12
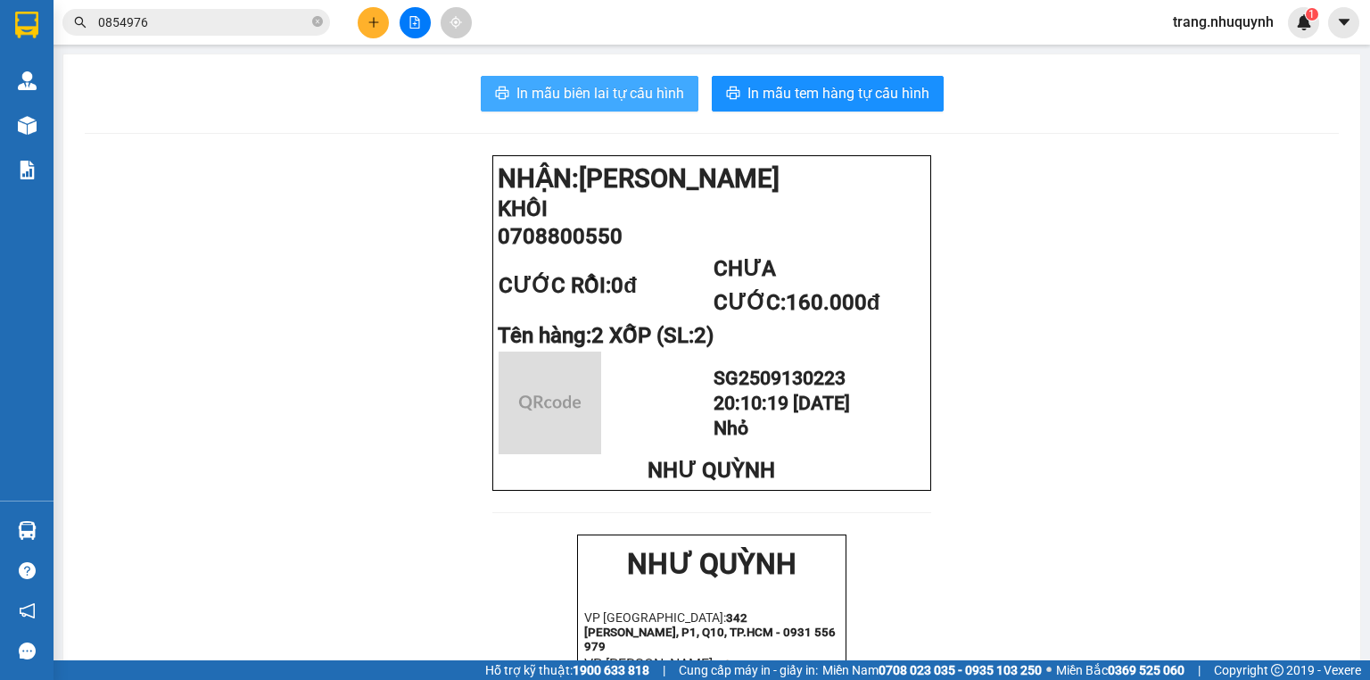
click at [644, 89] on span "In mẫu biên lai tự cấu hình" at bounding box center [601, 93] width 168 height 22
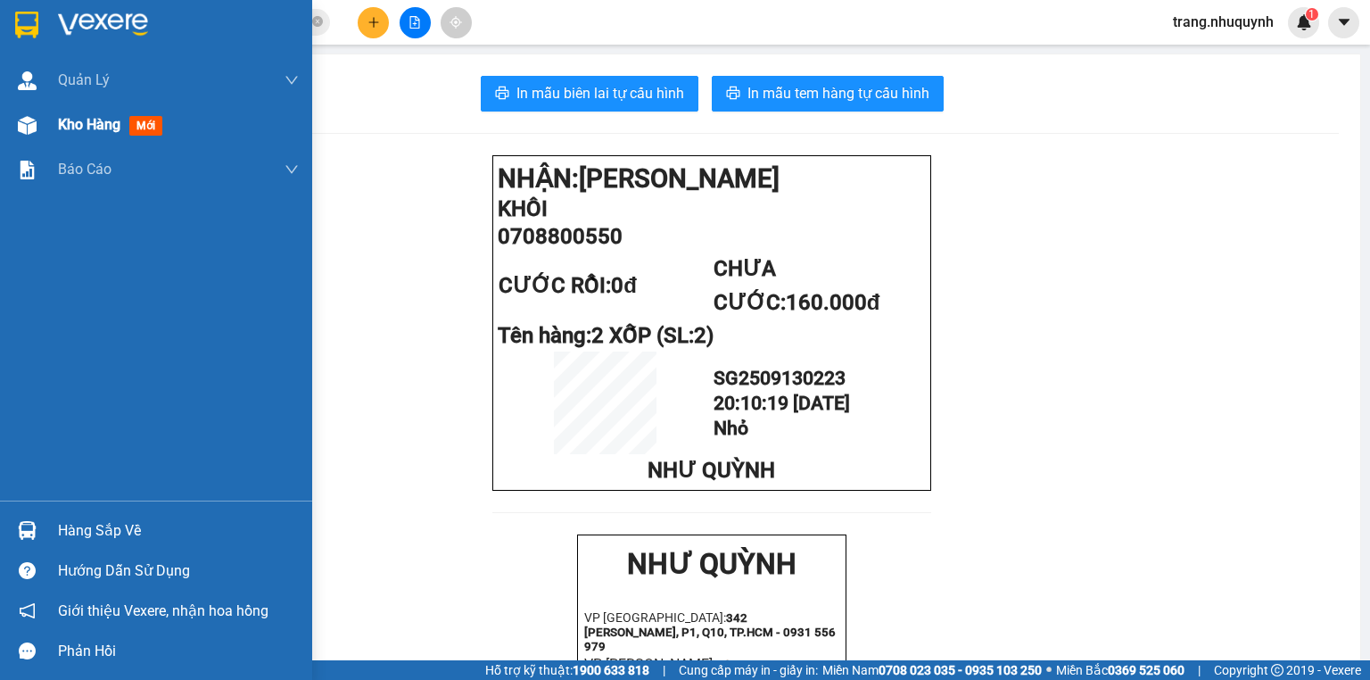
click at [61, 122] on span "Kho hàng" at bounding box center [89, 124] width 62 height 17
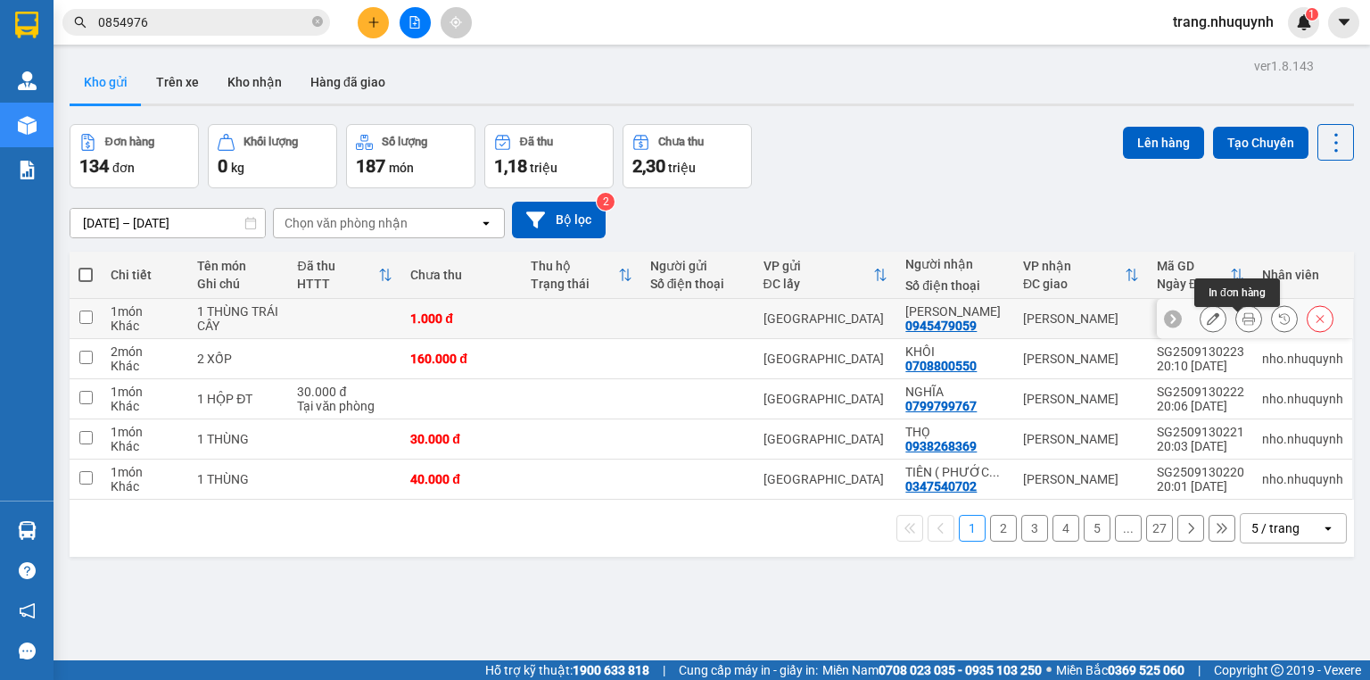
click at [1243, 325] on icon at bounding box center [1249, 318] width 12 height 12
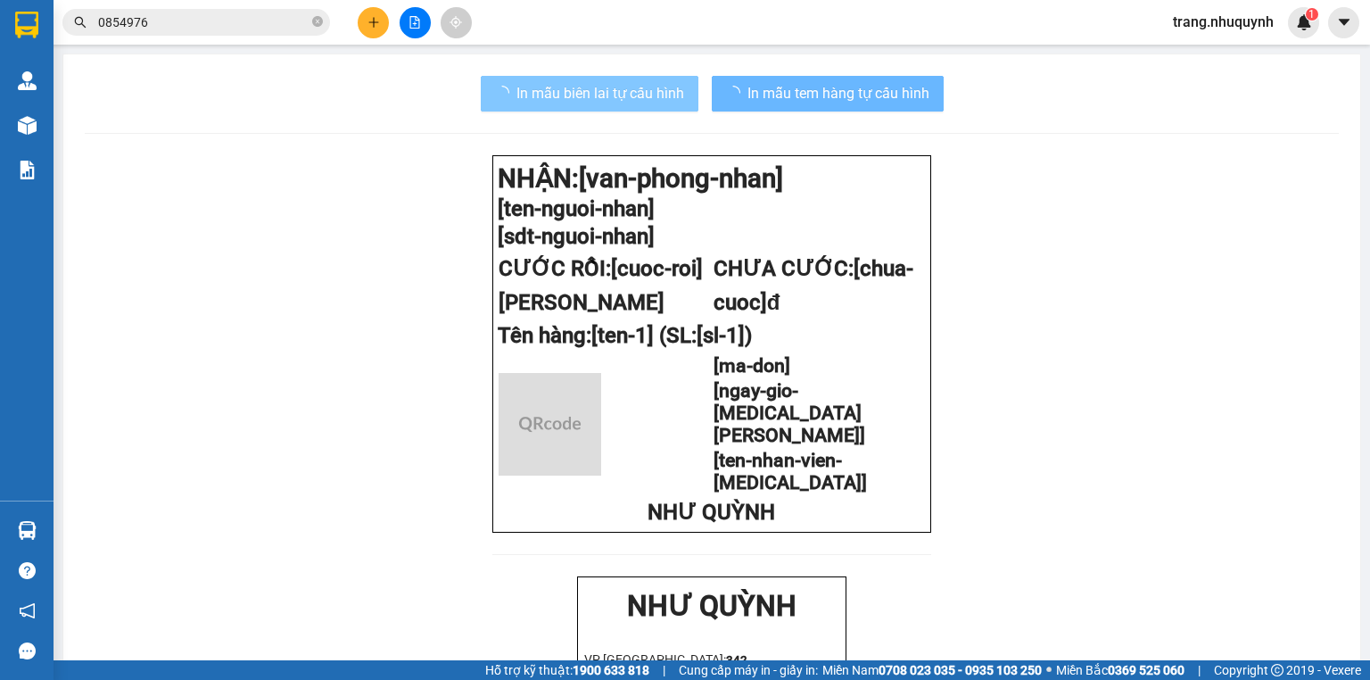
click at [585, 82] on span "In mẫu biên lai tự cấu hình" at bounding box center [601, 93] width 168 height 22
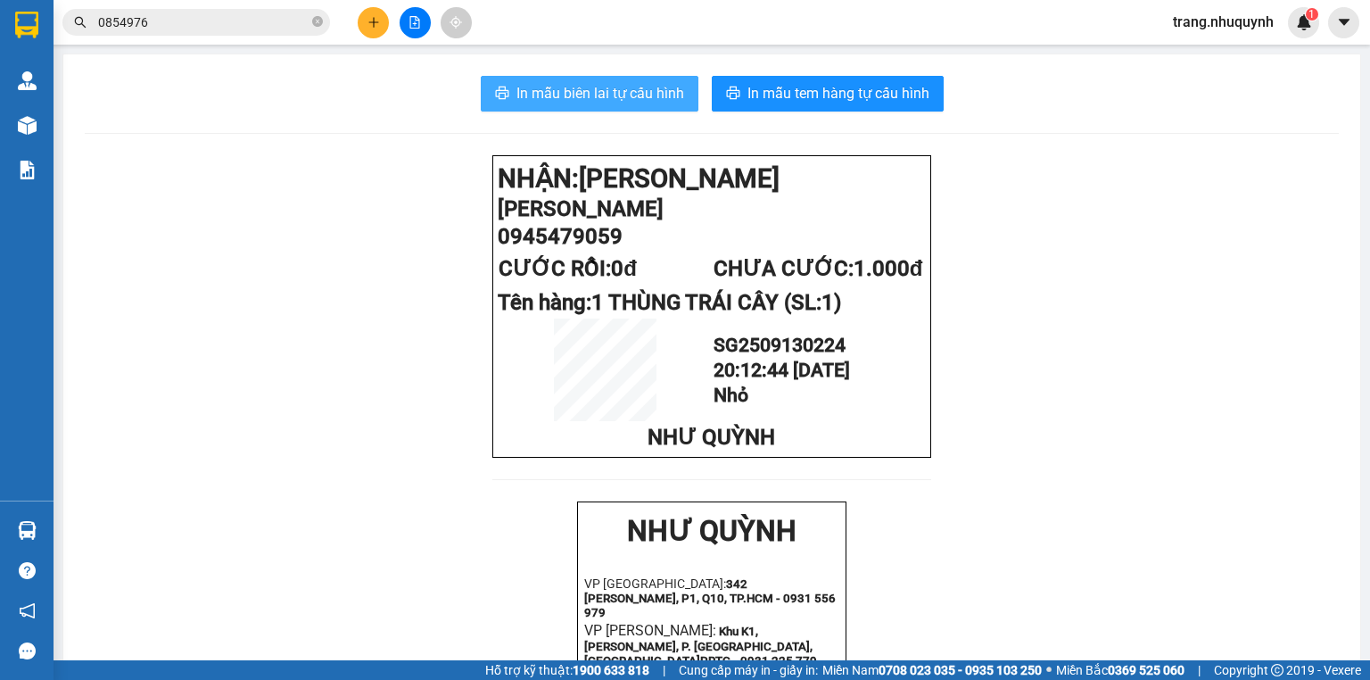
click at [586, 82] on span "In mẫu biên lai tự cấu hình" at bounding box center [601, 93] width 168 height 22
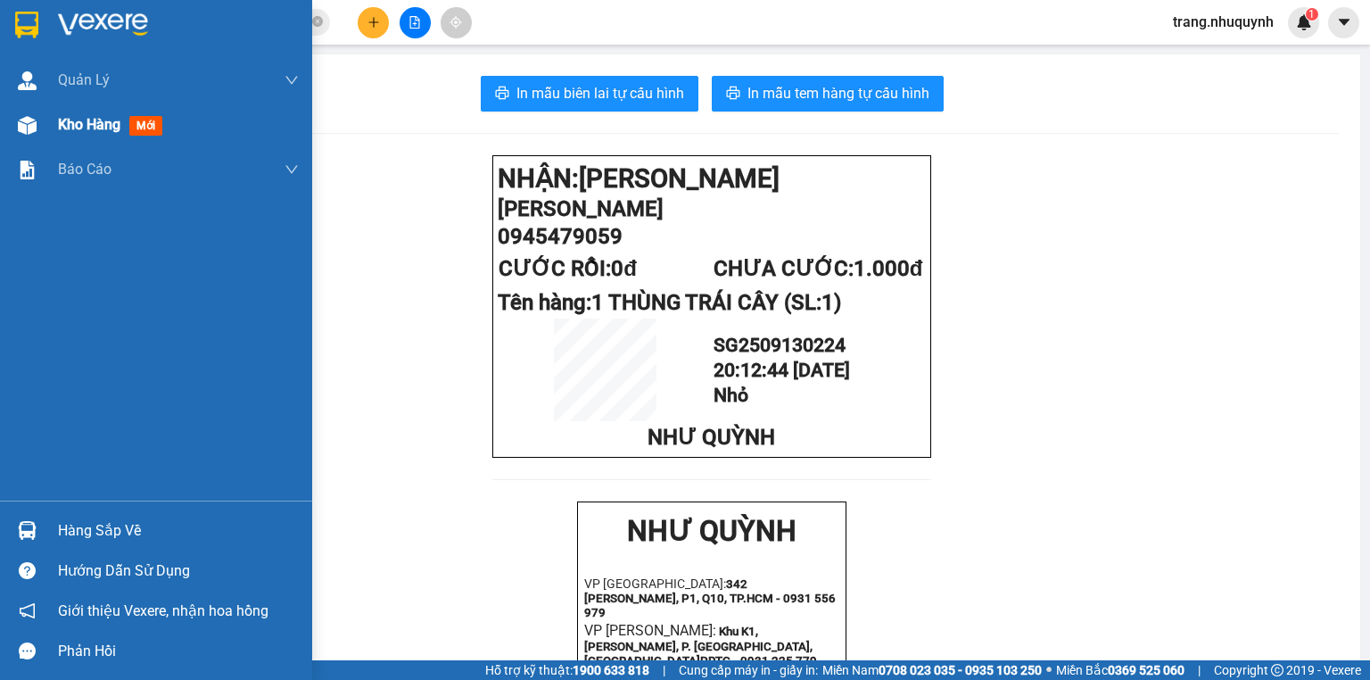
click at [96, 127] on span "Kho hàng" at bounding box center [89, 124] width 62 height 17
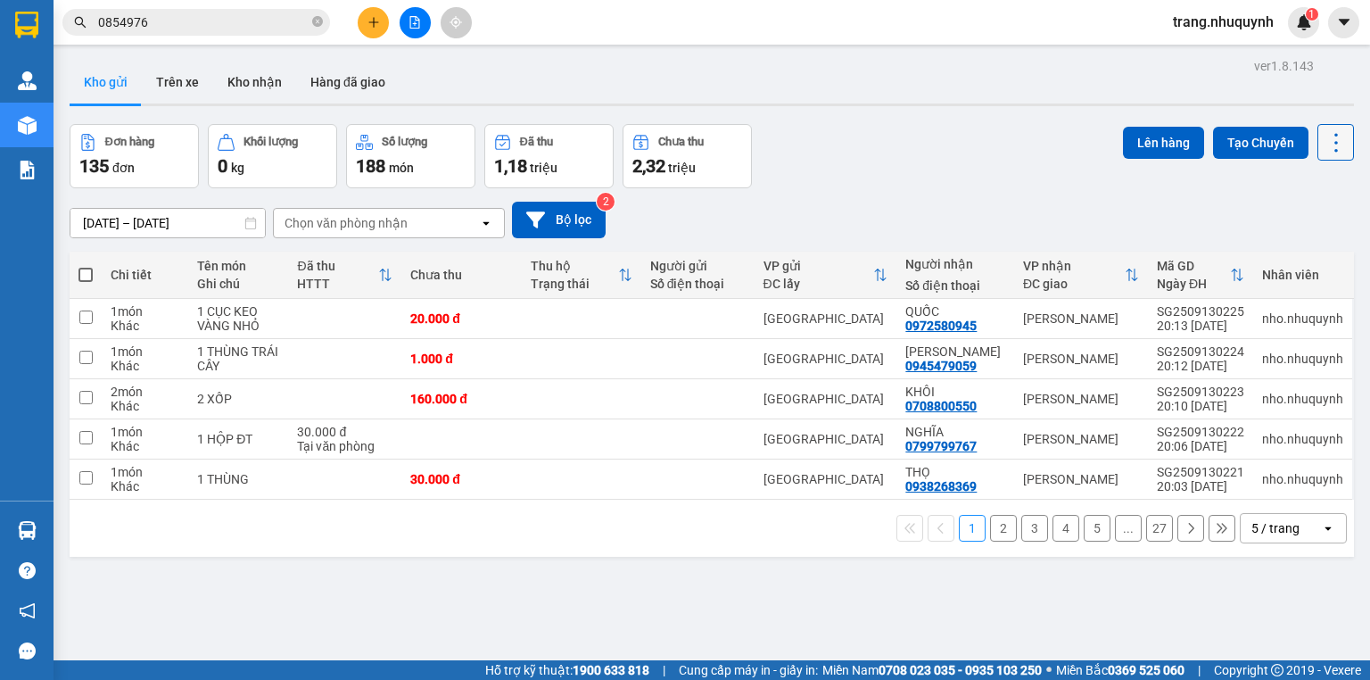
click at [1319, 157] on button at bounding box center [1336, 142] width 37 height 37
click at [1312, 247] on span "Làm mới" at bounding box center [1300, 254] width 49 height 18
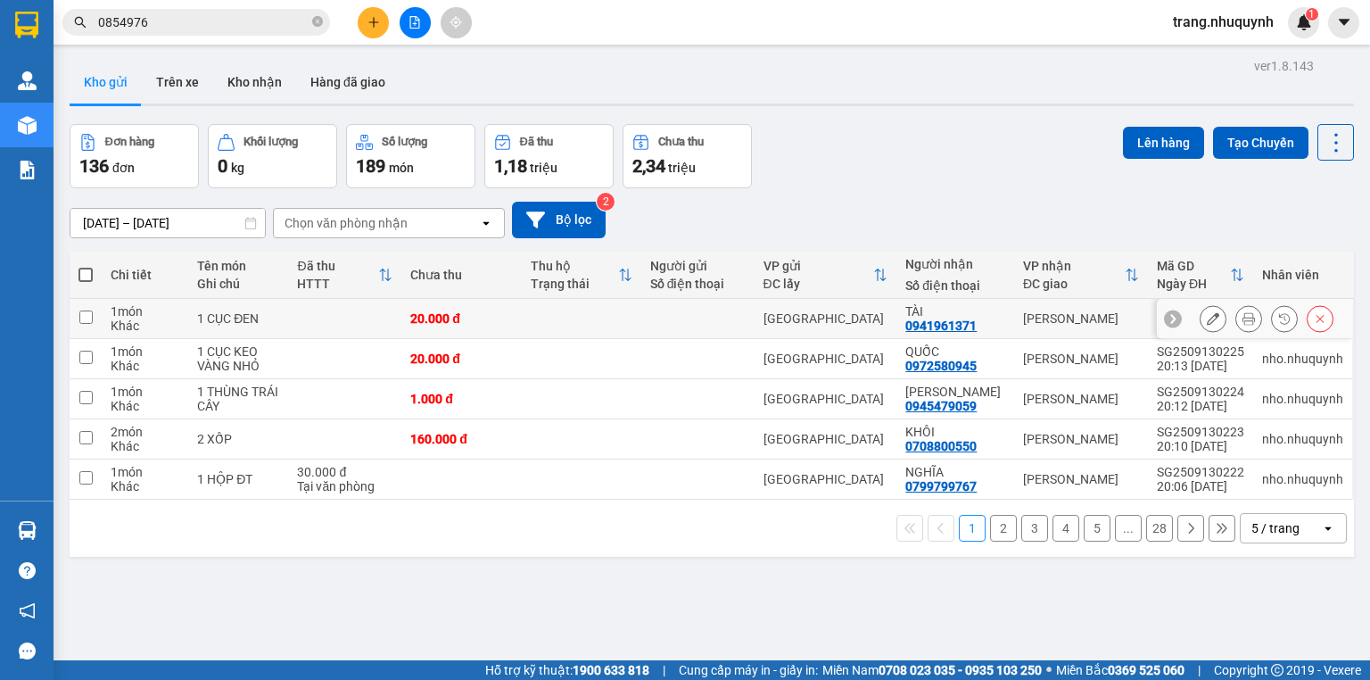
click at [1245, 328] on button at bounding box center [1249, 318] width 25 height 31
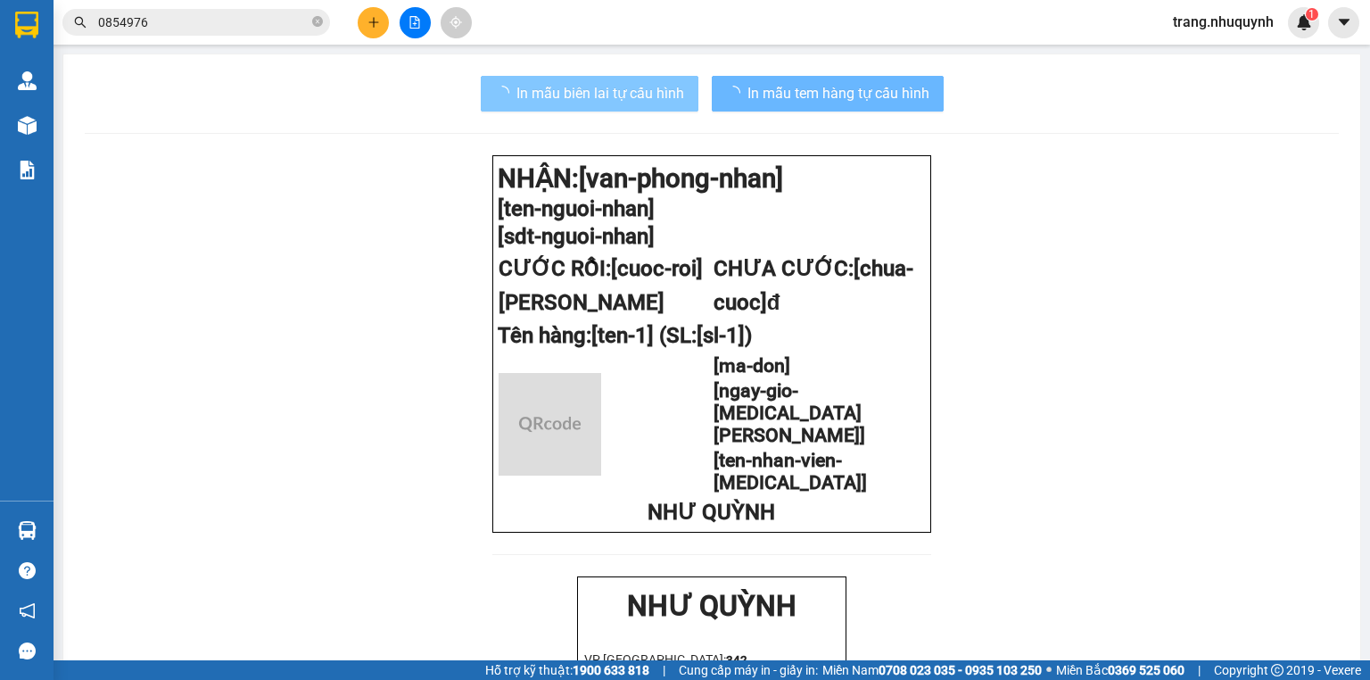
click at [637, 103] on span "In mẫu biên lai tự cấu hình" at bounding box center [601, 93] width 168 height 22
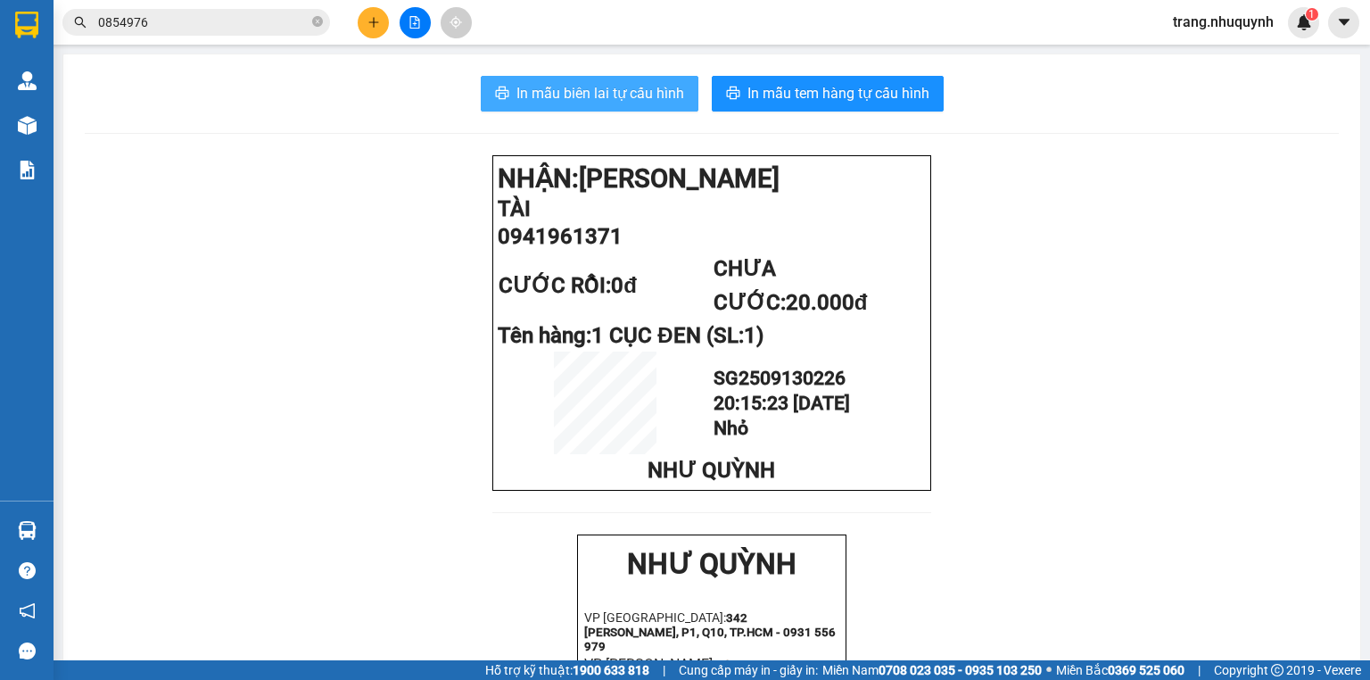
click at [637, 103] on span "In mẫu biên lai tự cấu hình" at bounding box center [601, 93] width 168 height 22
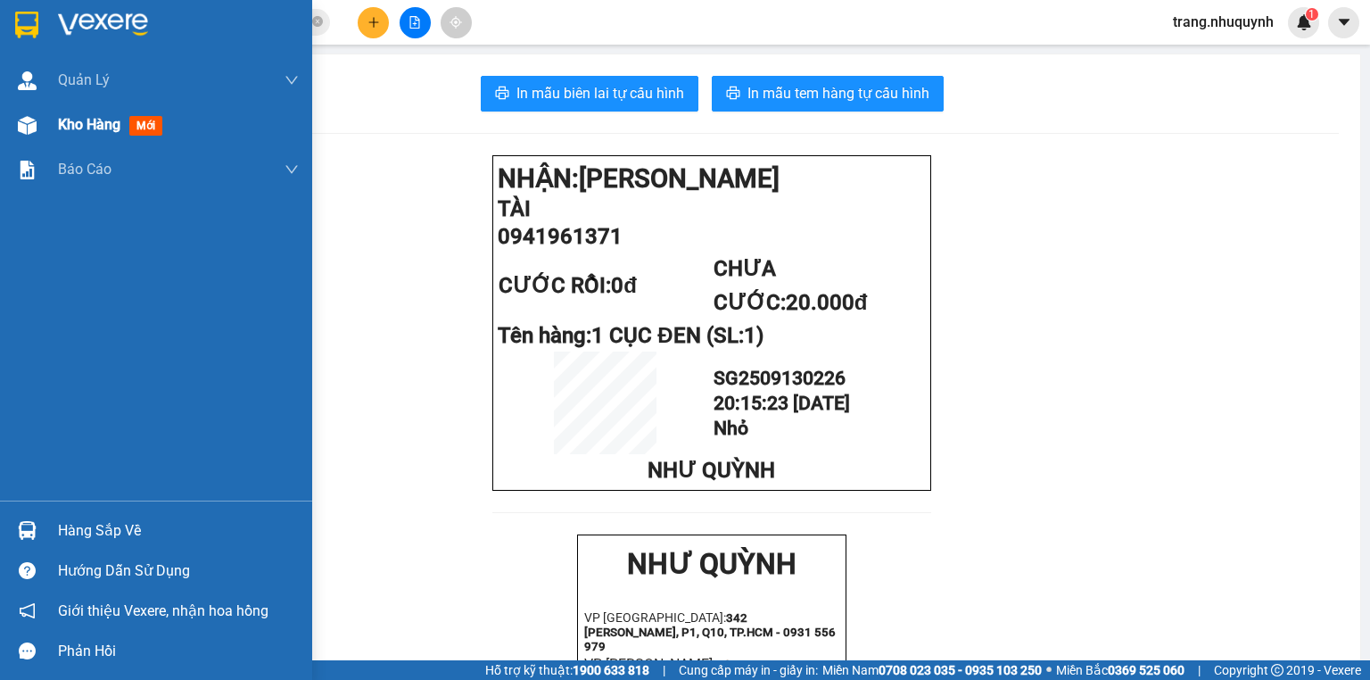
click at [95, 107] on div "Kho hàng mới" at bounding box center [178, 125] width 241 height 45
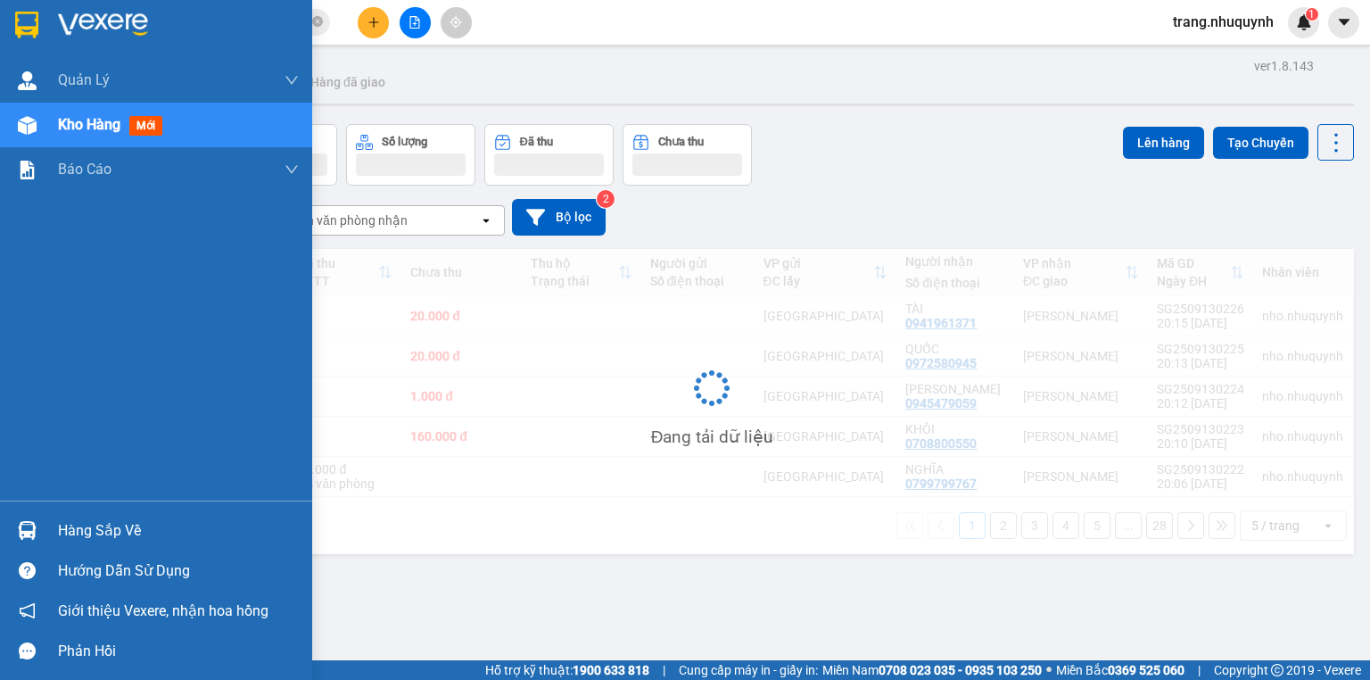
click at [94, 121] on span "Kho hàng" at bounding box center [89, 124] width 62 height 17
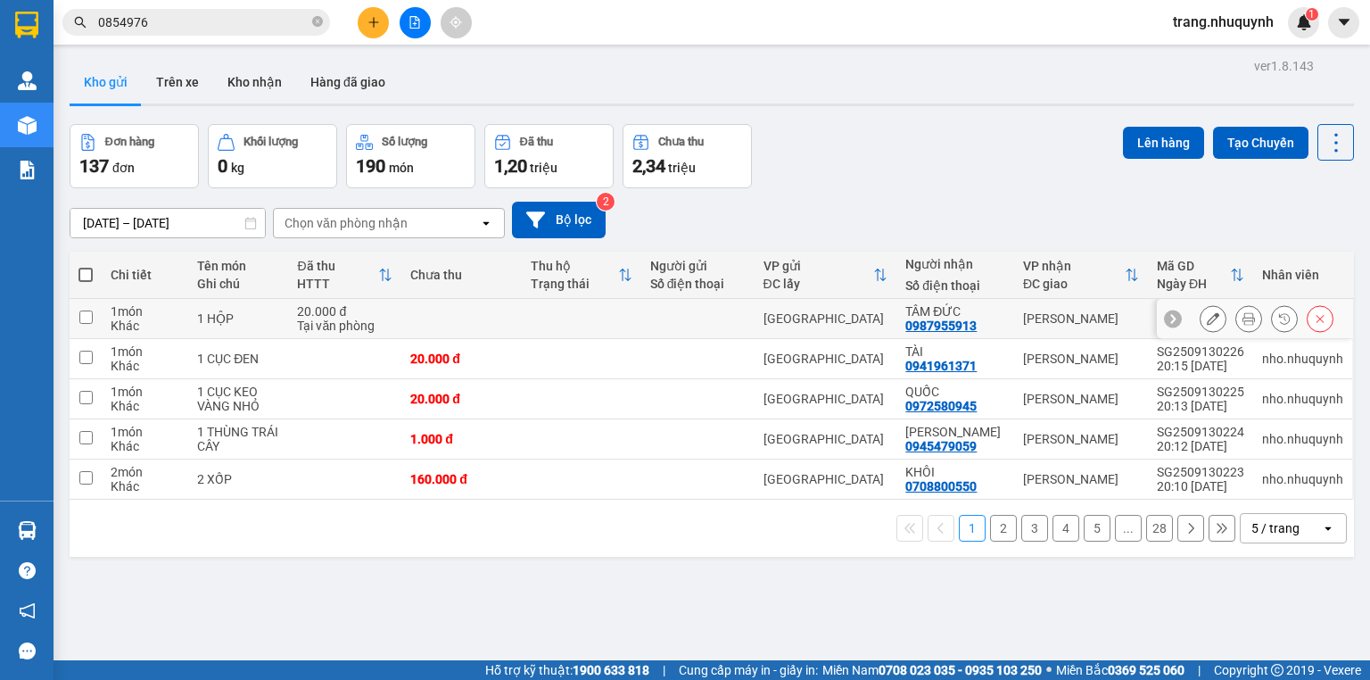
click at [1243, 325] on icon at bounding box center [1249, 318] width 12 height 12
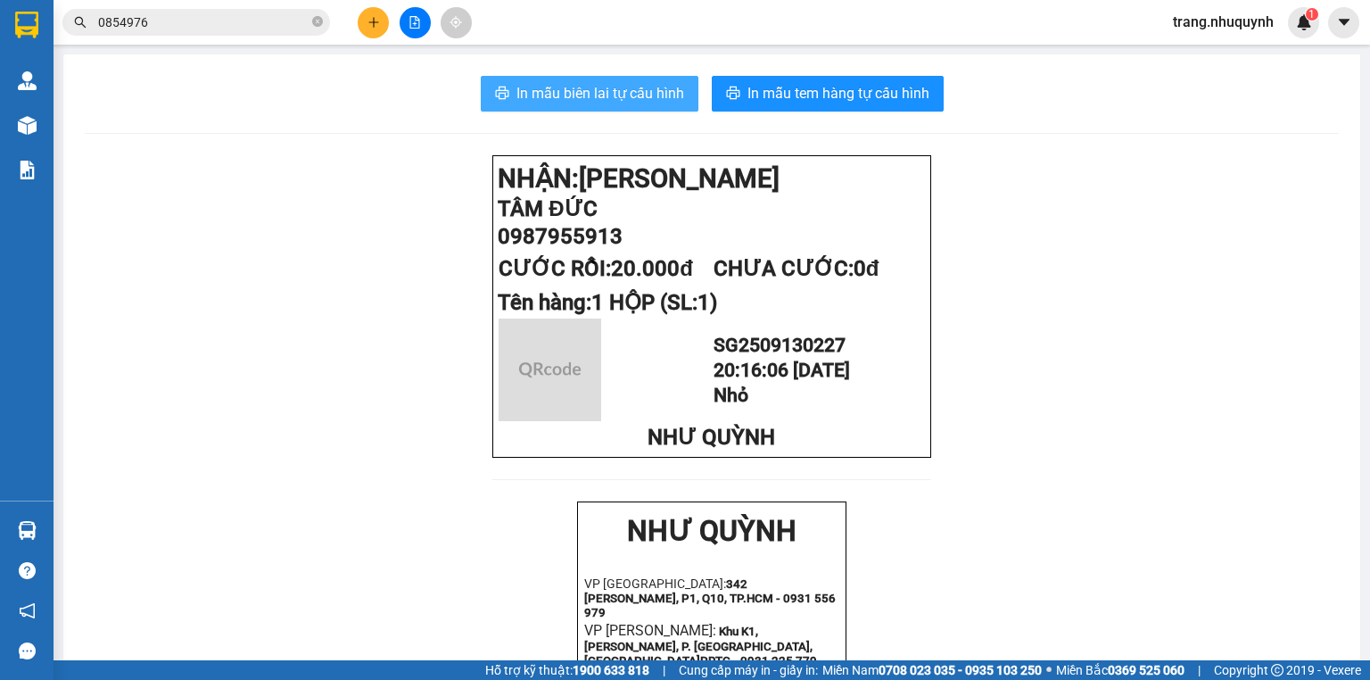
click at [555, 100] on span "In mẫu biên lai tự cấu hình" at bounding box center [601, 93] width 168 height 22
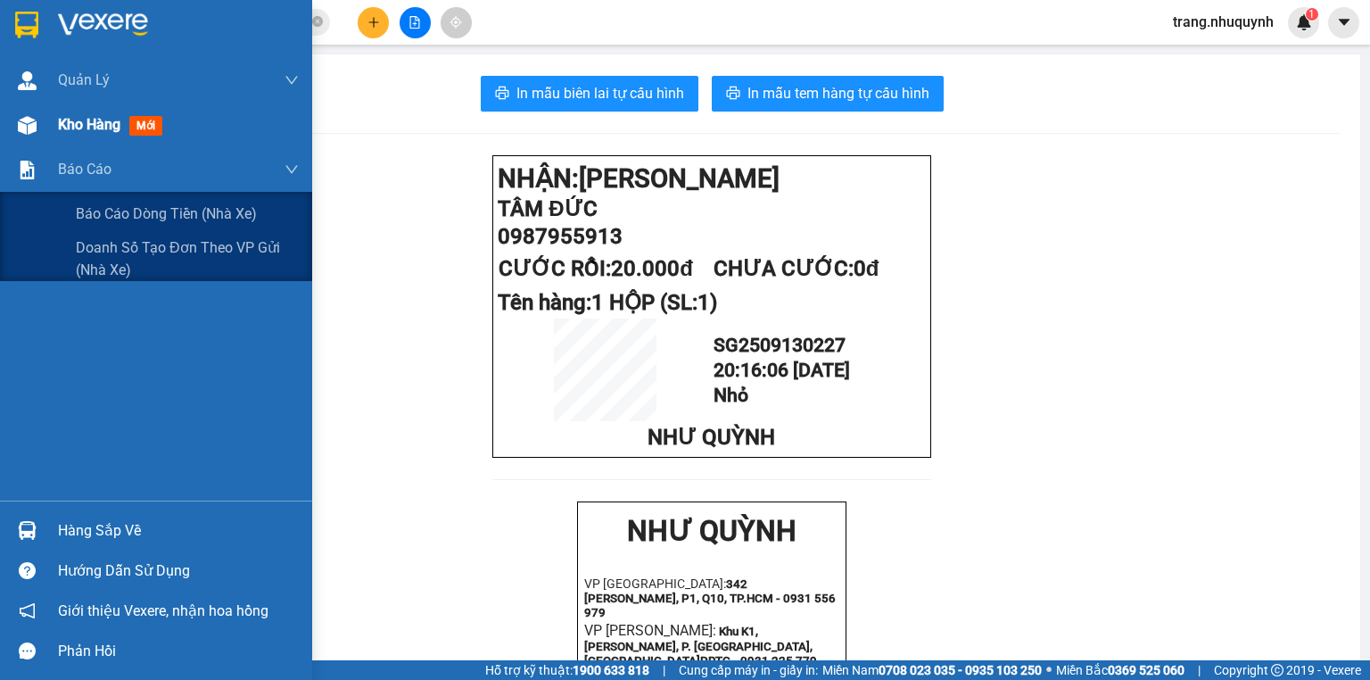
click at [87, 132] on span "Kho hàng" at bounding box center [89, 124] width 62 height 17
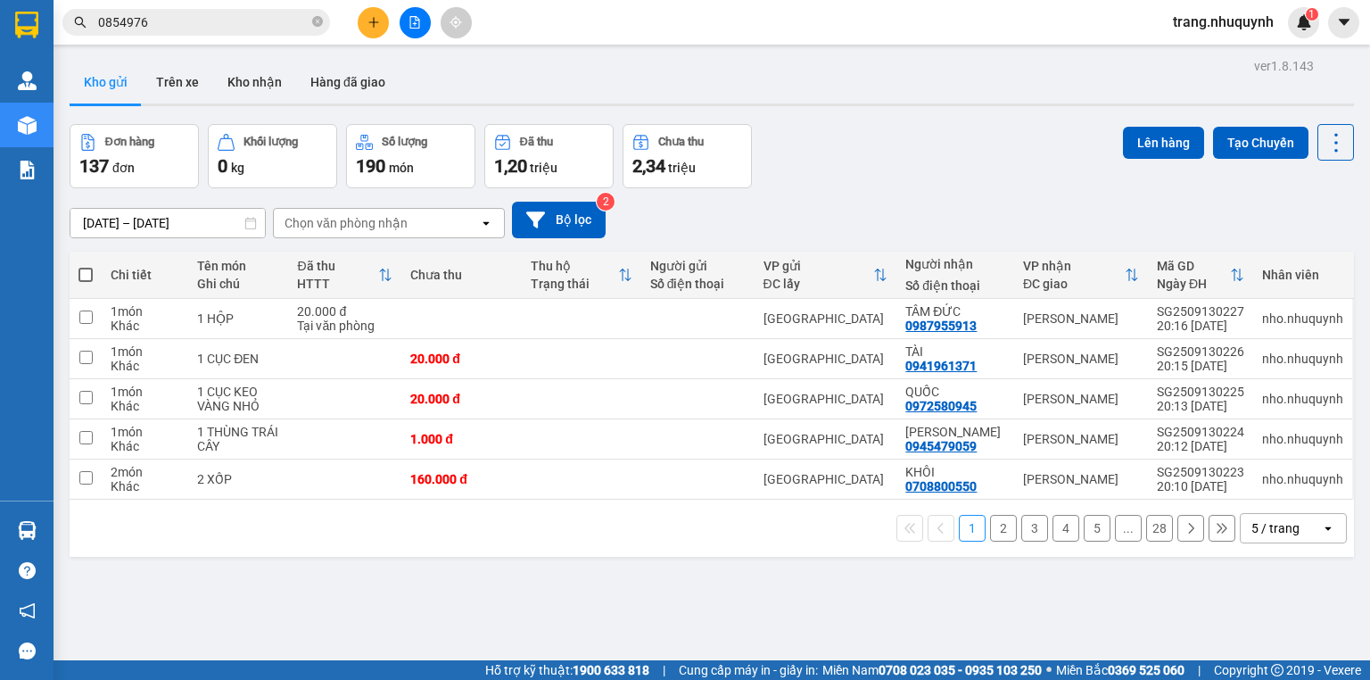
click at [459, 89] on div "Kho gửi Trên xe Kho nhận Hàng đã giao" at bounding box center [712, 84] width 1285 height 47
click at [898, 138] on div "Đơn hàng 137 đơn Khối lượng 0 kg Số lượng 190 món Đã thu 1,20 triệu Chưa thu 2,…" at bounding box center [712, 156] width 1285 height 64
click at [1324, 142] on icon at bounding box center [1336, 142] width 25 height 25
click at [1334, 143] on icon at bounding box center [1336, 142] width 25 height 25
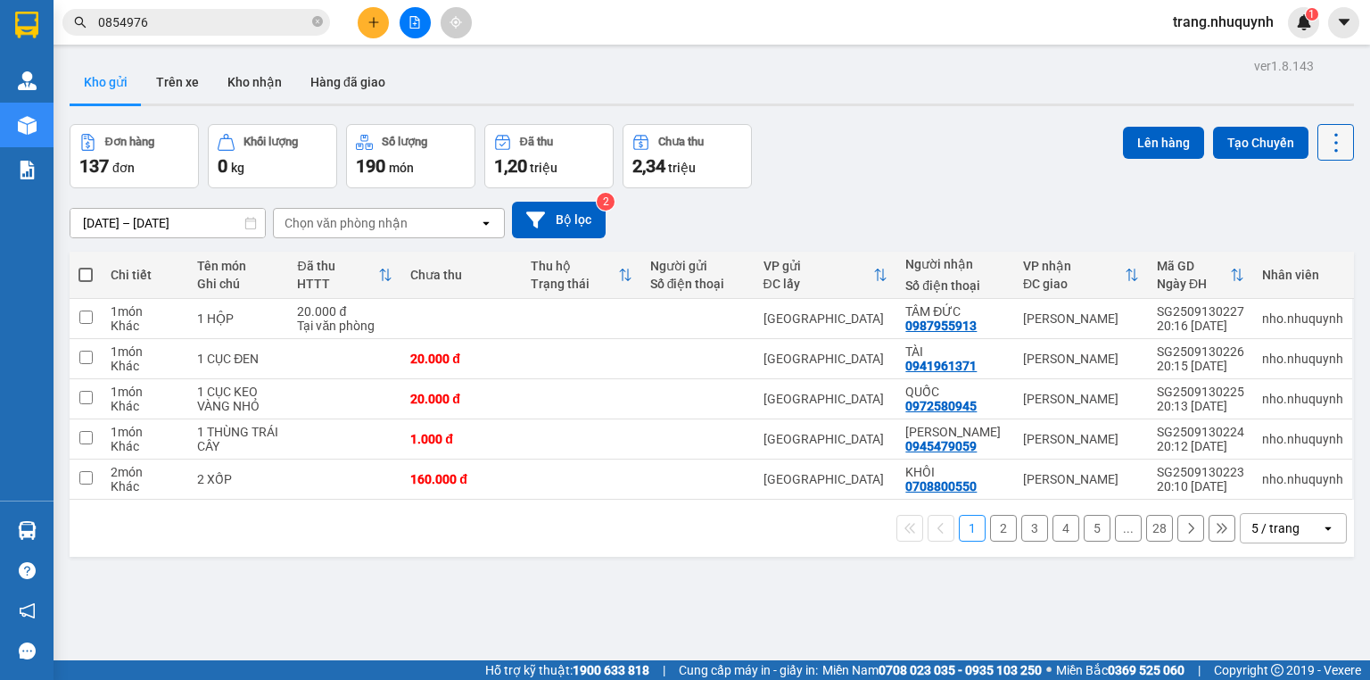
click at [1324, 150] on icon at bounding box center [1336, 142] width 25 height 25
click at [1324, 144] on icon at bounding box center [1336, 142] width 25 height 25
click at [1299, 259] on span "Làm mới" at bounding box center [1300, 254] width 49 height 18
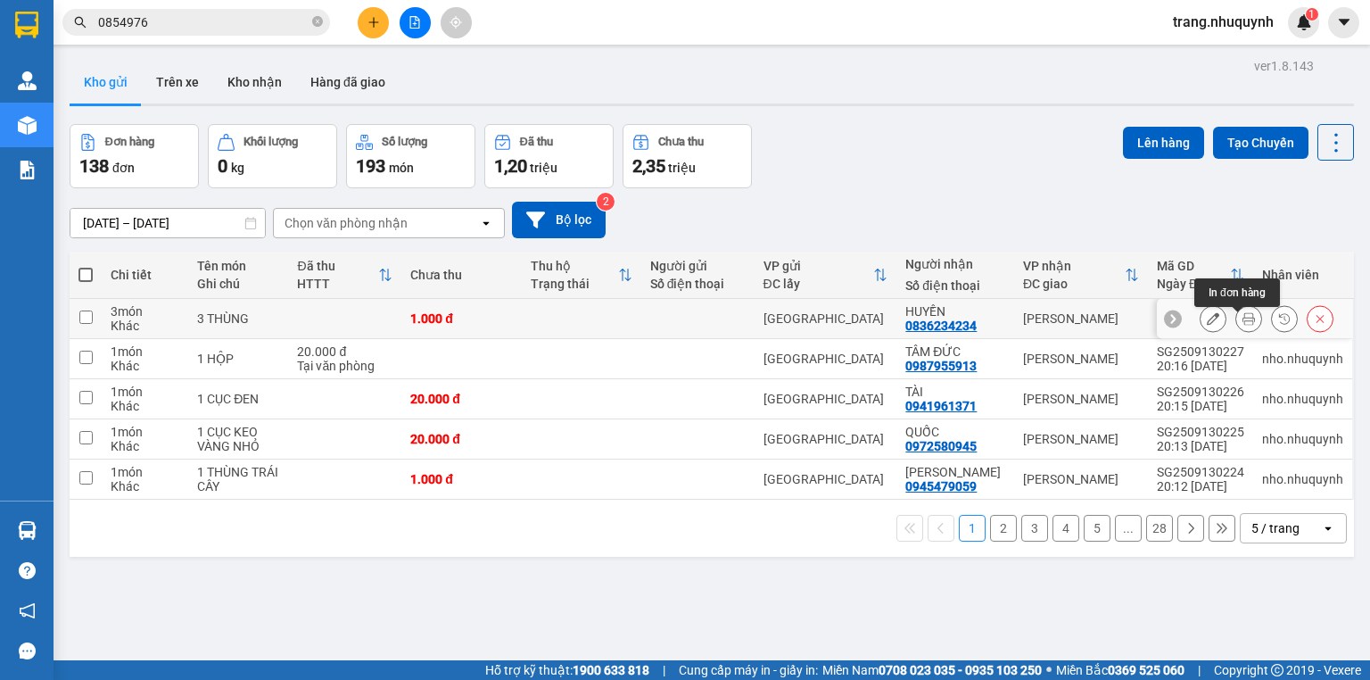
click at [1243, 323] on icon at bounding box center [1249, 318] width 12 height 12
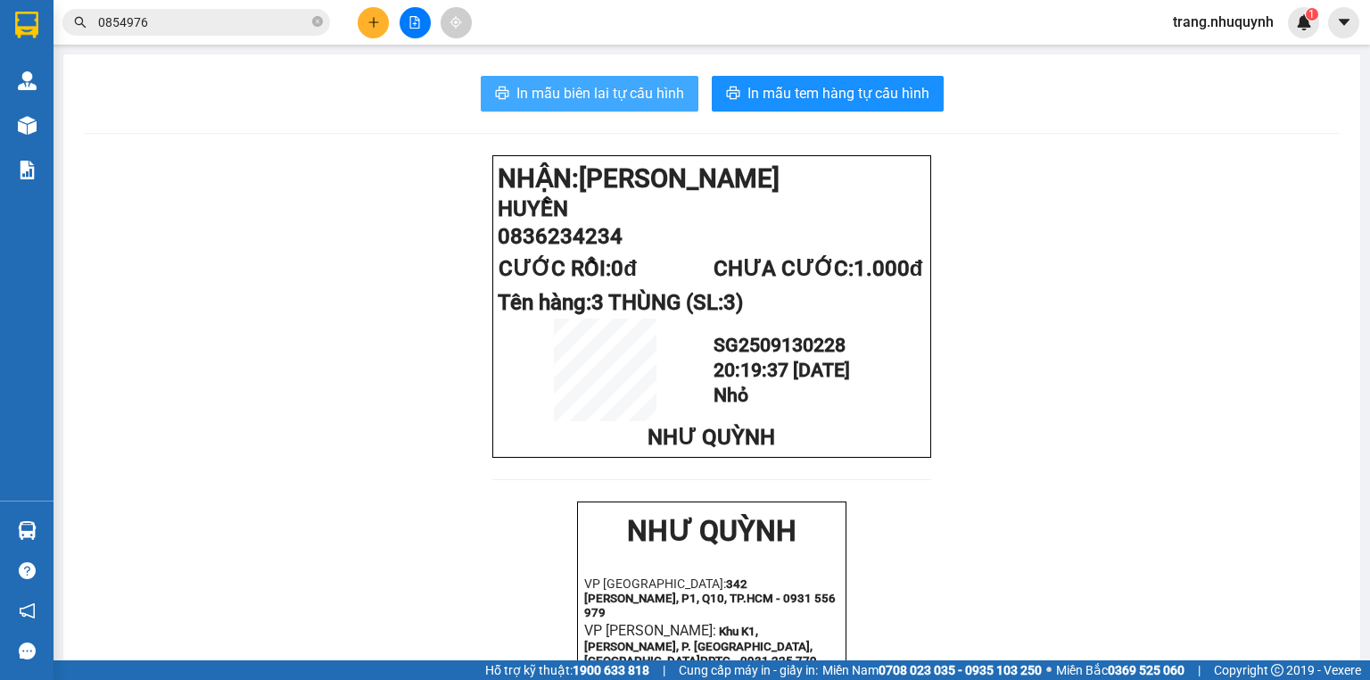
click at [625, 93] on span "In mẫu biên lai tự cấu hình" at bounding box center [601, 93] width 168 height 22
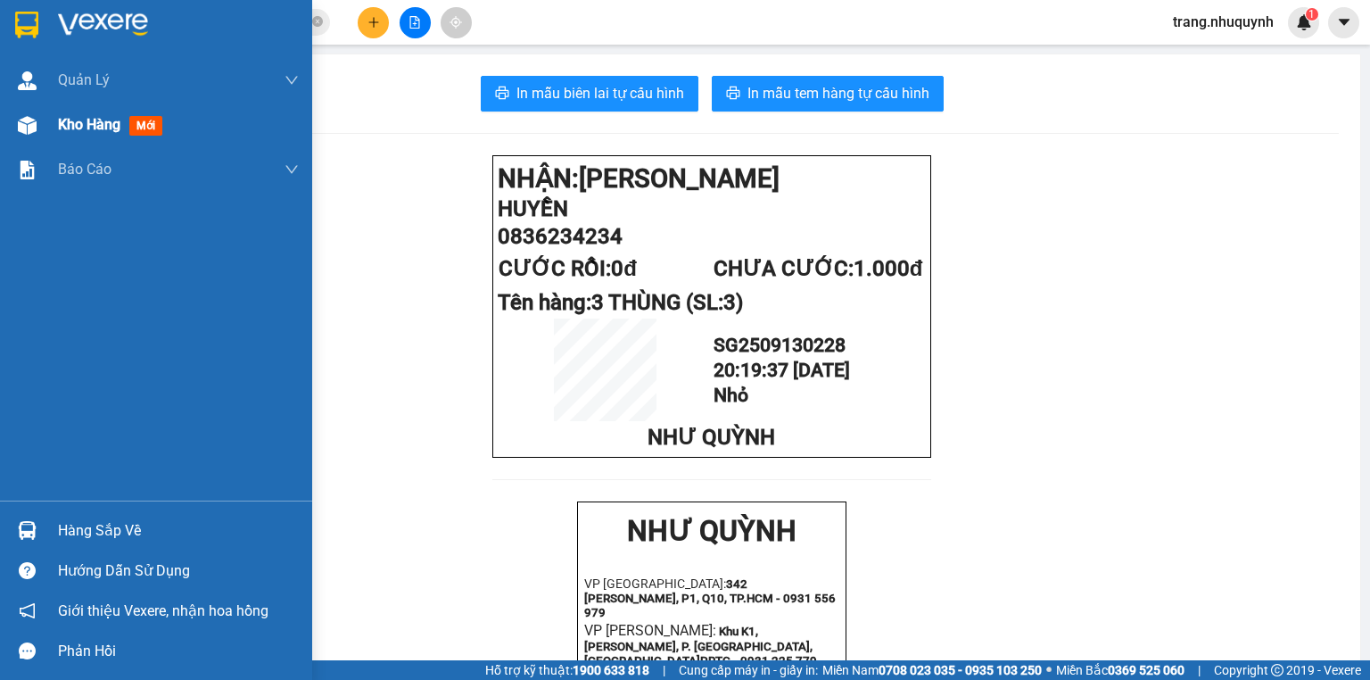
click at [62, 125] on span "Kho hàng" at bounding box center [89, 124] width 62 height 17
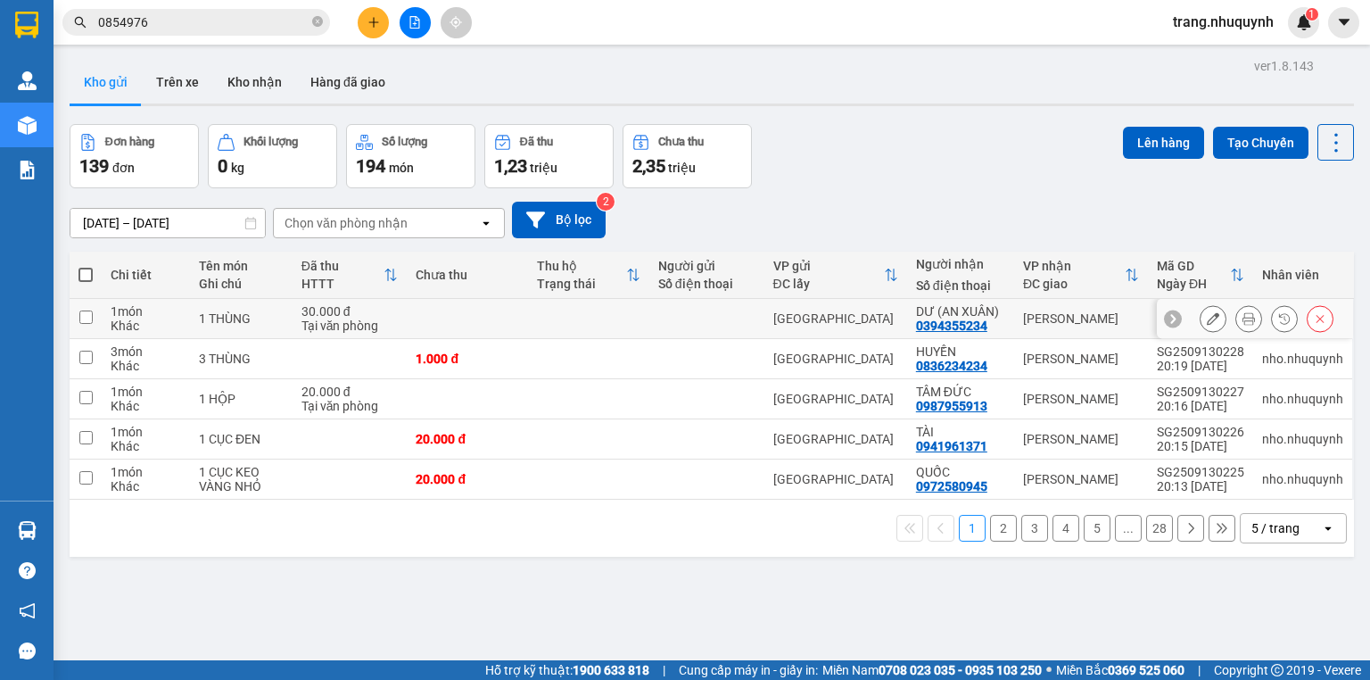
click at [1243, 325] on icon at bounding box center [1249, 318] width 12 height 12
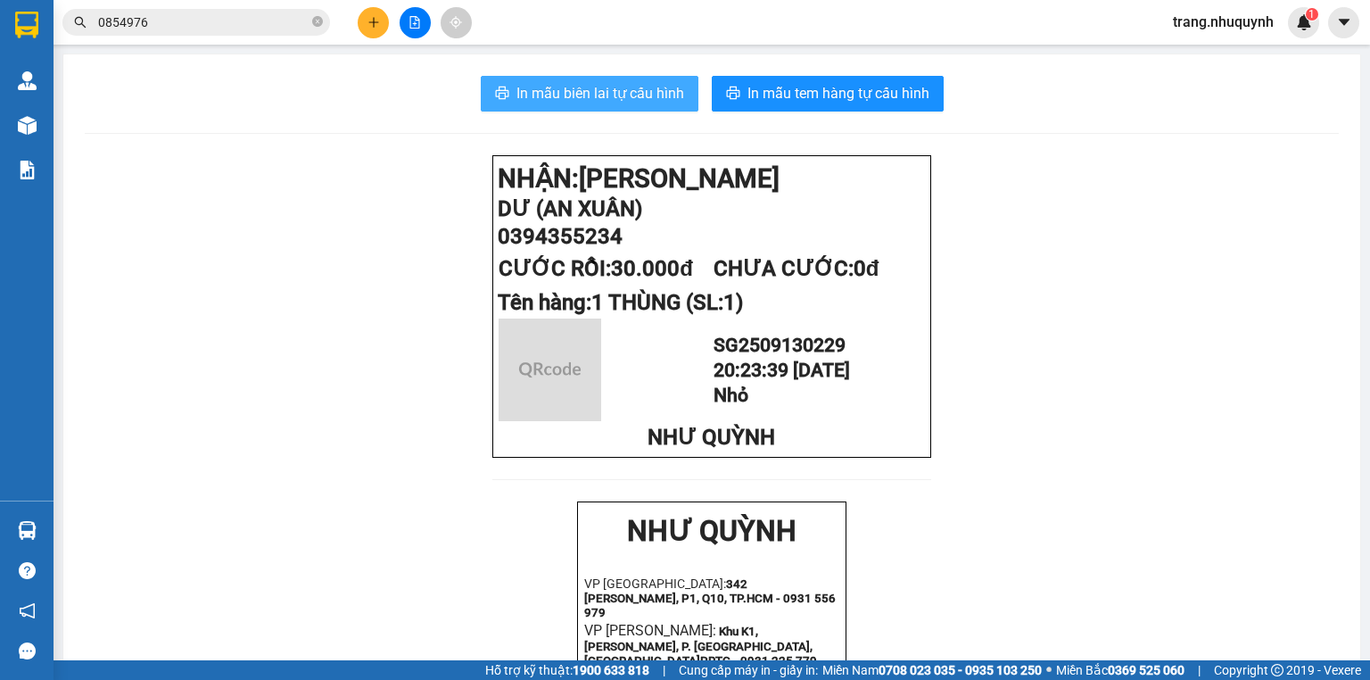
click at [581, 99] on span "In mẫu biên lai tự cấu hình" at bounding box center [601, 93] width 168 height 22
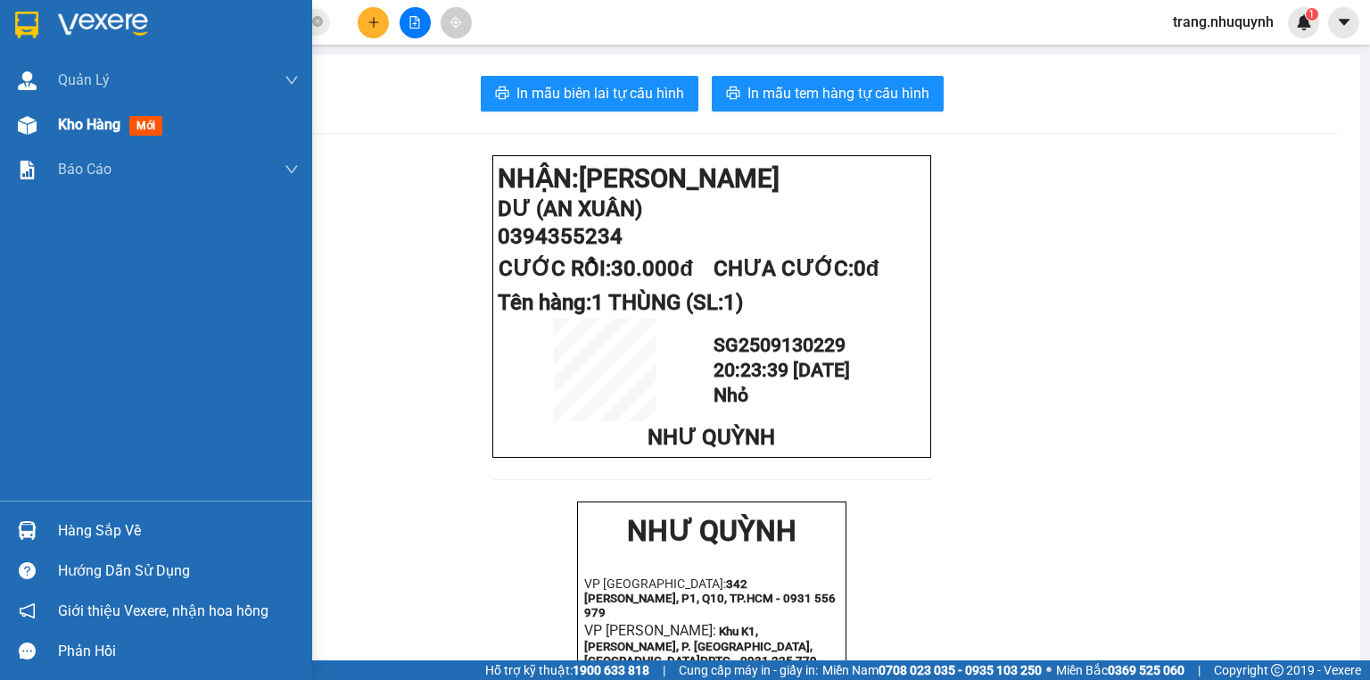
click at [90, 128] on span "Kho hàng" at bounding box center [89, 124] width 62 height 17
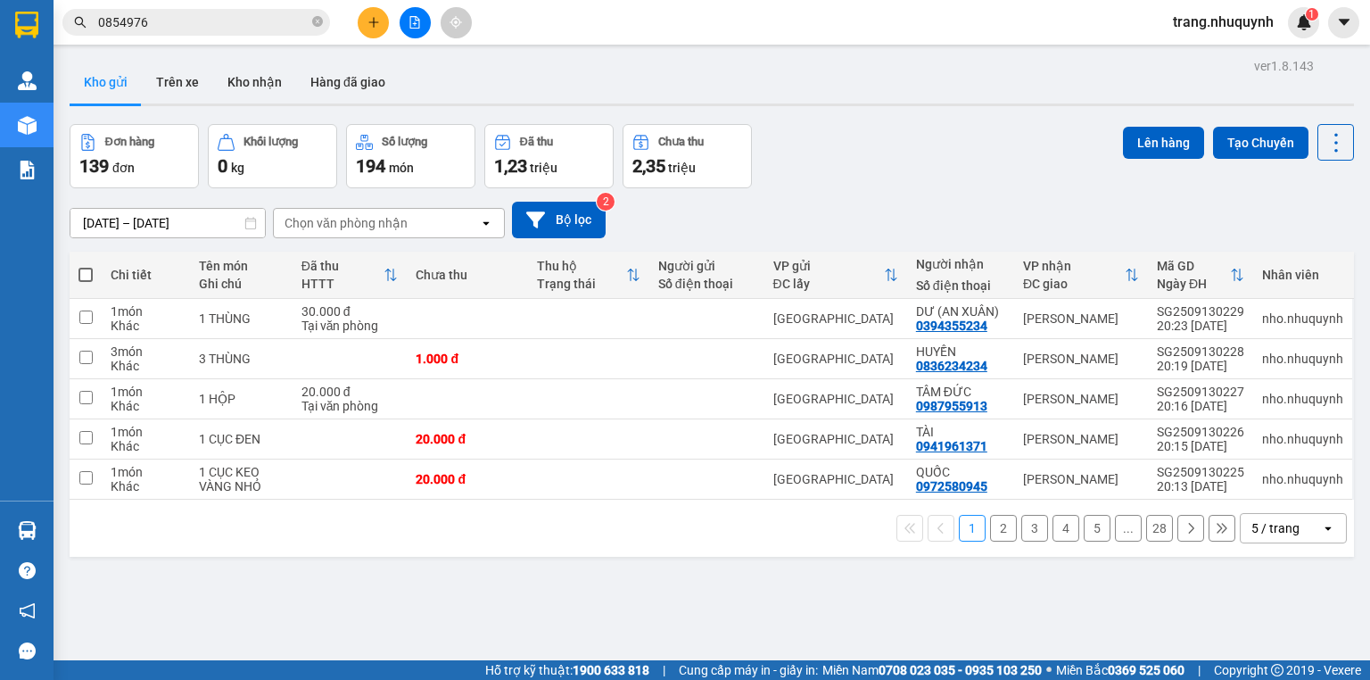
click at [926, 177] on div "Đơn hàng 139 đơn Khối lượng 0 kg Số lượng 194 món Đã thu 1,23 triệu Chưa thu 2,…" at bounding box center [712, 156] width 1285 height 64
click at [600, 598] on div "ver 1.8.143 Kho gửi Trên xe Kho nhận Hàng đã giao Đơn hàng 139 đơn Khối lượng 0…" at bounding box center [711, 394] width 1299 height 680
click at [997, 138] on div "Đơn hàng 139 đơn Khối lượng 0 kg Số lượng 194 món Đã thu 1,23 triệu Chưa thu 2,…" at bounding box center [712, 156] width 1285 height 64
click at [1349, 136] on div "ver 1.8.143 Kho gửi Trên xe Kho nhận Hàng đã giao Đơn hàng 139 đơn Khối lượng 0…" at bounding box center [711, 394] width 1299 height 680
click at [1331, 139] on icon at bounding box center [1336, 142] width 25 height 25
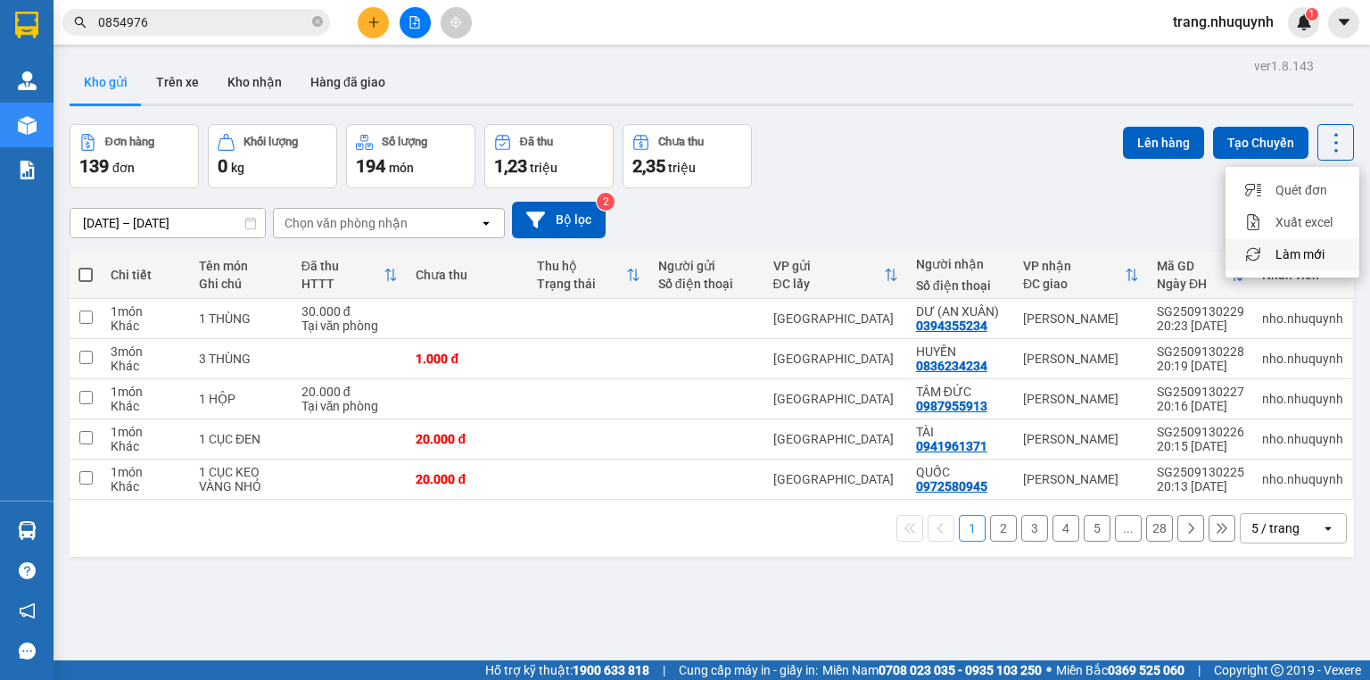
click at [1299, 253] on span "Làm mới" at bounding box center [1300, 254] width 49 height 18
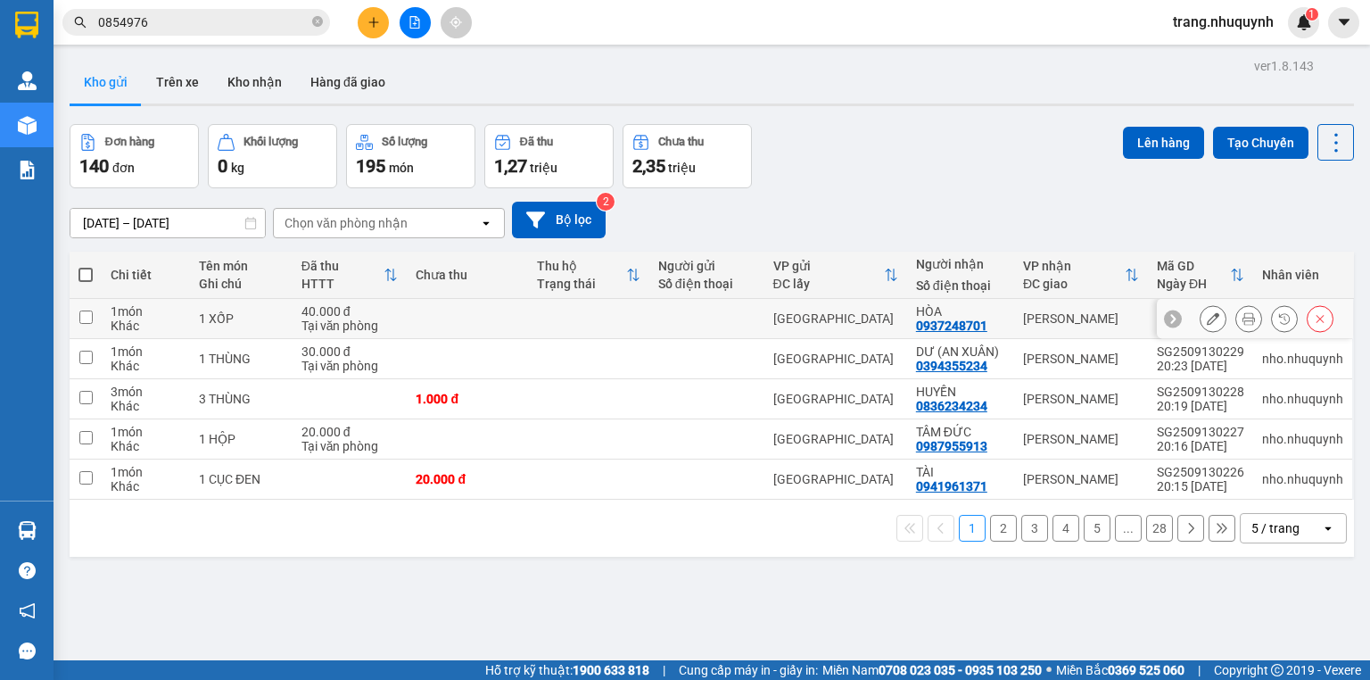
click at [1237, 318] on button at bounding box center [1249, 318] width 25 height 31
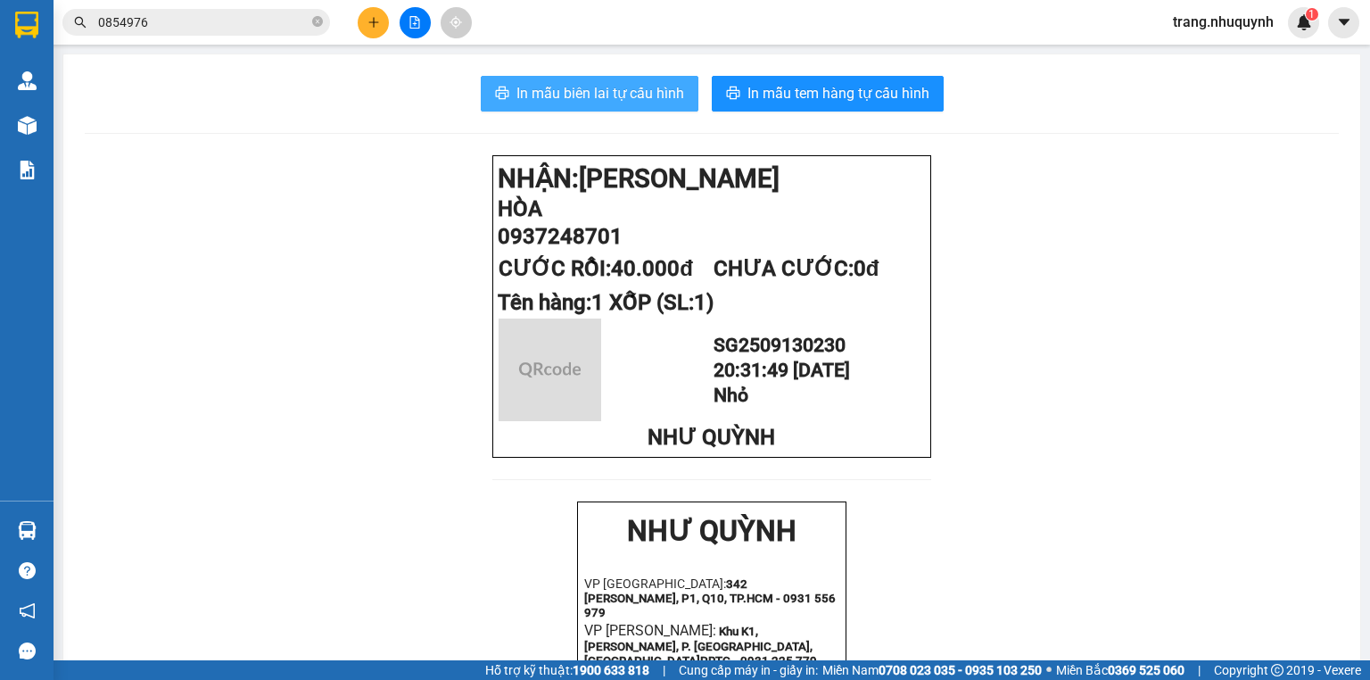
click at [631, 108] on button "In mẫu biên lai tự cấu hình" at bounding box center [590, 94] width 218 height 36
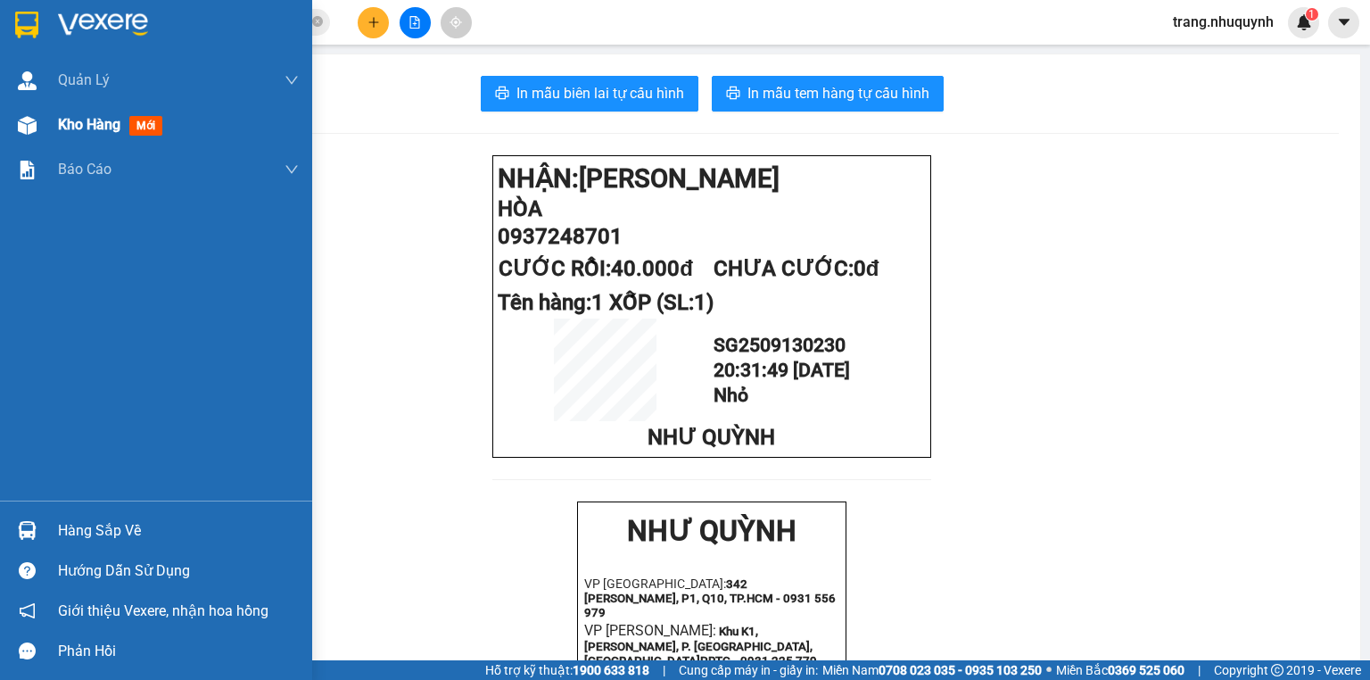
click at [96, 127] on span "Kho hàng" at bounding box center [89, 124] width 62 height 17
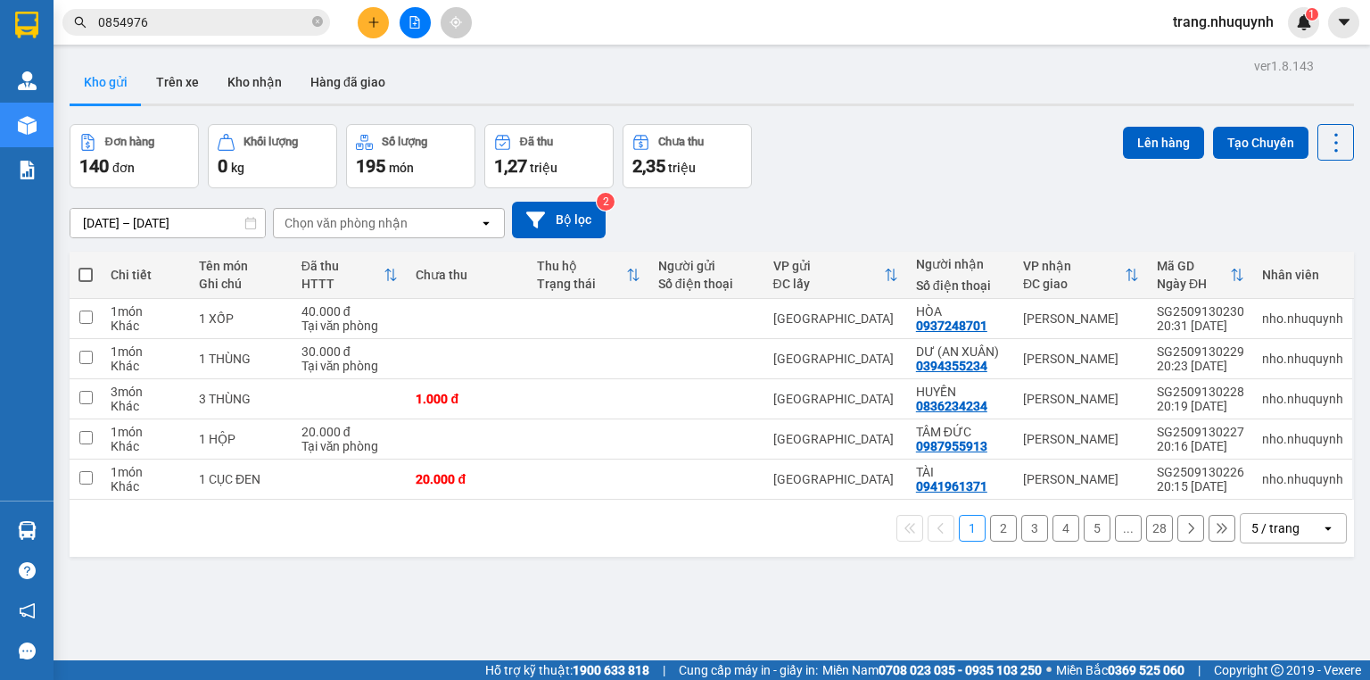
click at [865, 179] on div "Đơn hàng 140 đơn Khối lượng 0 kg Số lượng 195 món Đã thu 1,27 triệu Chưa thu 2,…" at bounding box center [712, 156] width 1285 height 64
click at [1338, 151] on button at bounding box center [1336, 142] width 37 height 37
click at [1292, 249] on span "Làm mới" at bounding box center [1300, 254] width 49 height 18
click at [901, 174] on div "Đơn hàng 140 đơn Khối lượng 0 kg Số lượng 195 món Đã thu 1,27 triệu Chưa thu 2,…" at bounding box center [712, 156] width 1285 height 64
click at [1338, 149] on button at bounding box center [1336, 142] width 37 height 37
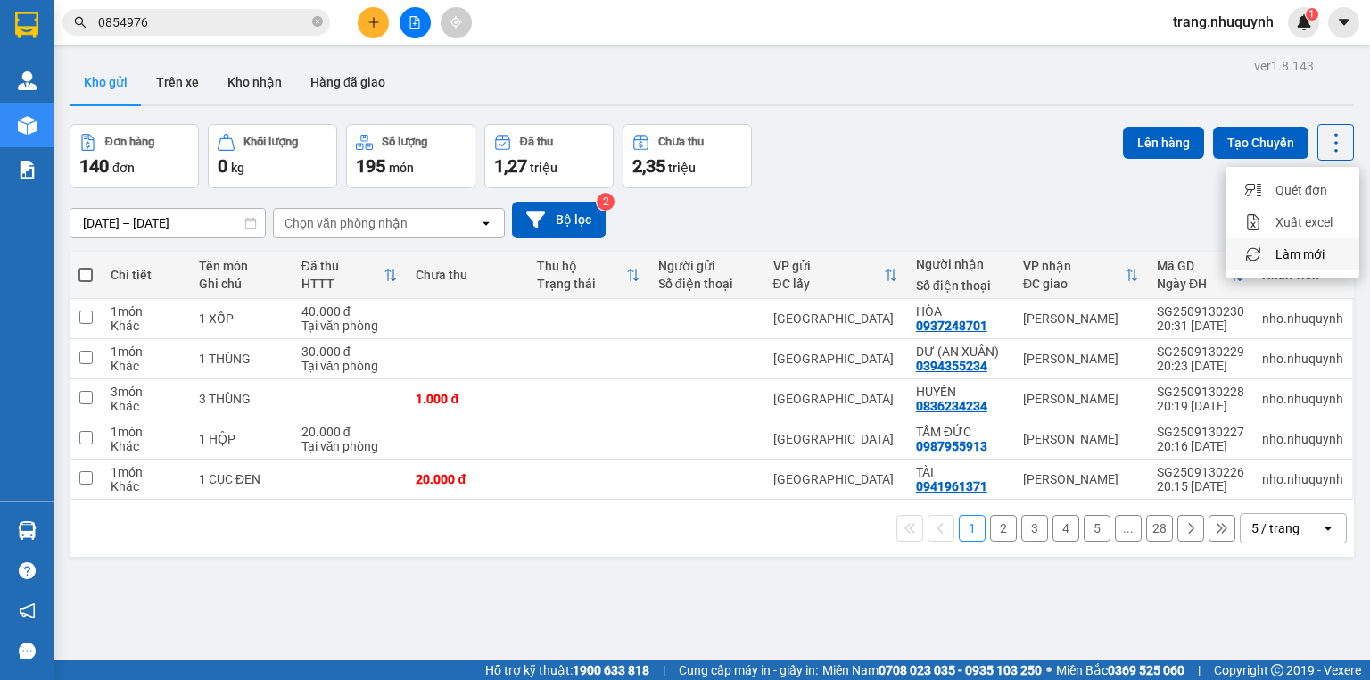
click at [1287, 251] on span "Làm mới" at bounding box center [1300, 254] width 49 height 18
click at [1335, 146] on icon at bounding box center [1336, 142] width 25 height 25
click at [1286, 256] on span "Làm mới" at bounding box center [1300, 254] width 49 height 18
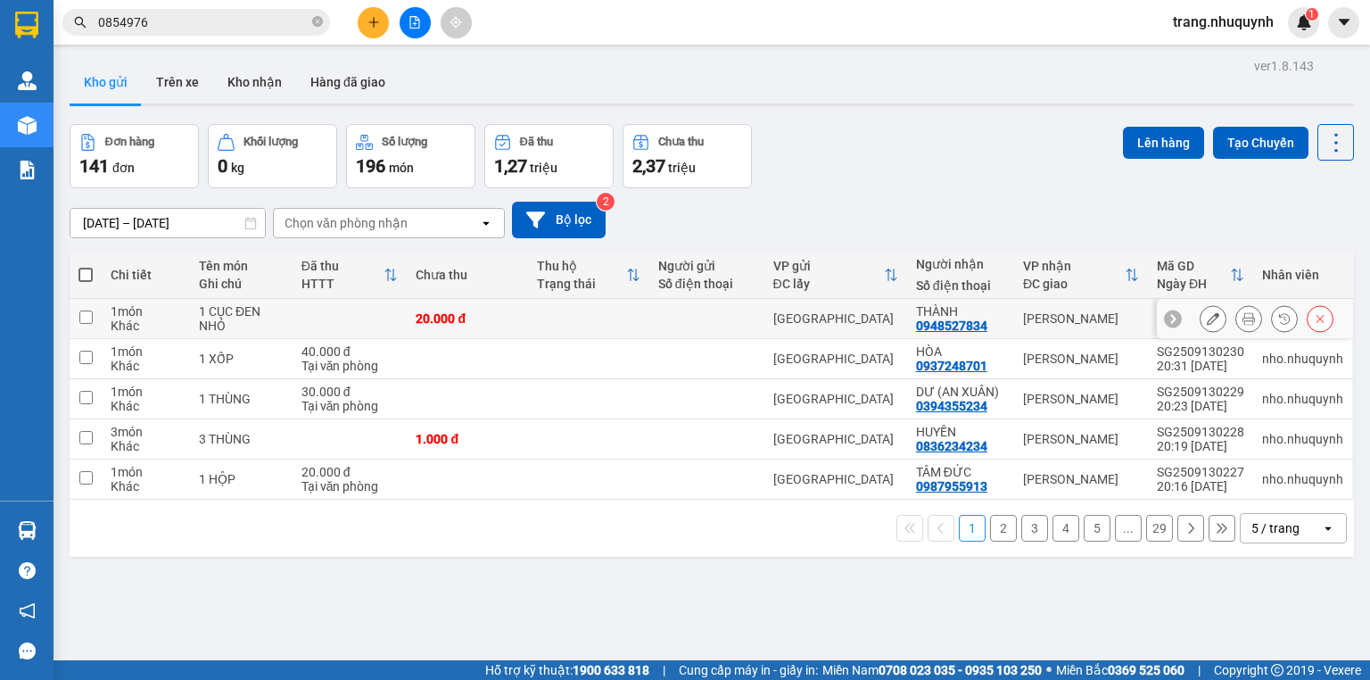
click at [1237, 326] on button at bounding box center [1249, 318] width 25 height 31
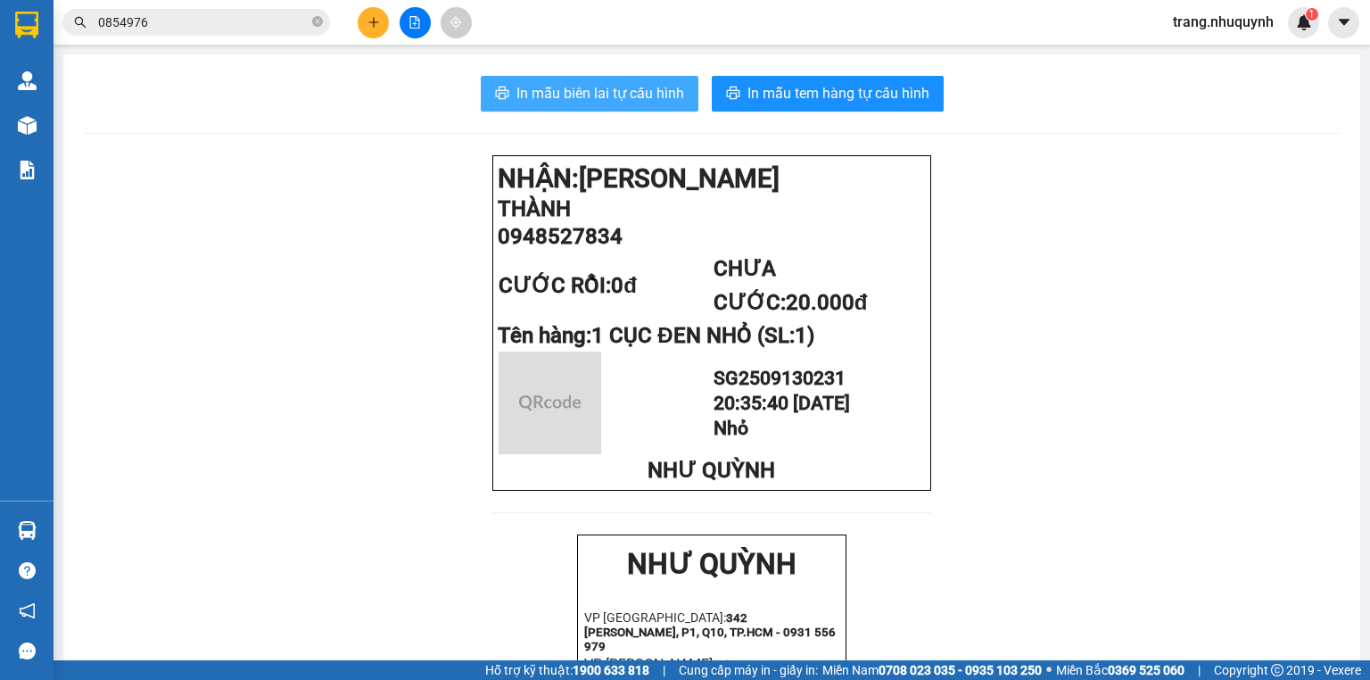
click at [640, 84] on span "In mẫu biên lai tự cấu hình" at bounding box center [601, 93] width 168 height 22
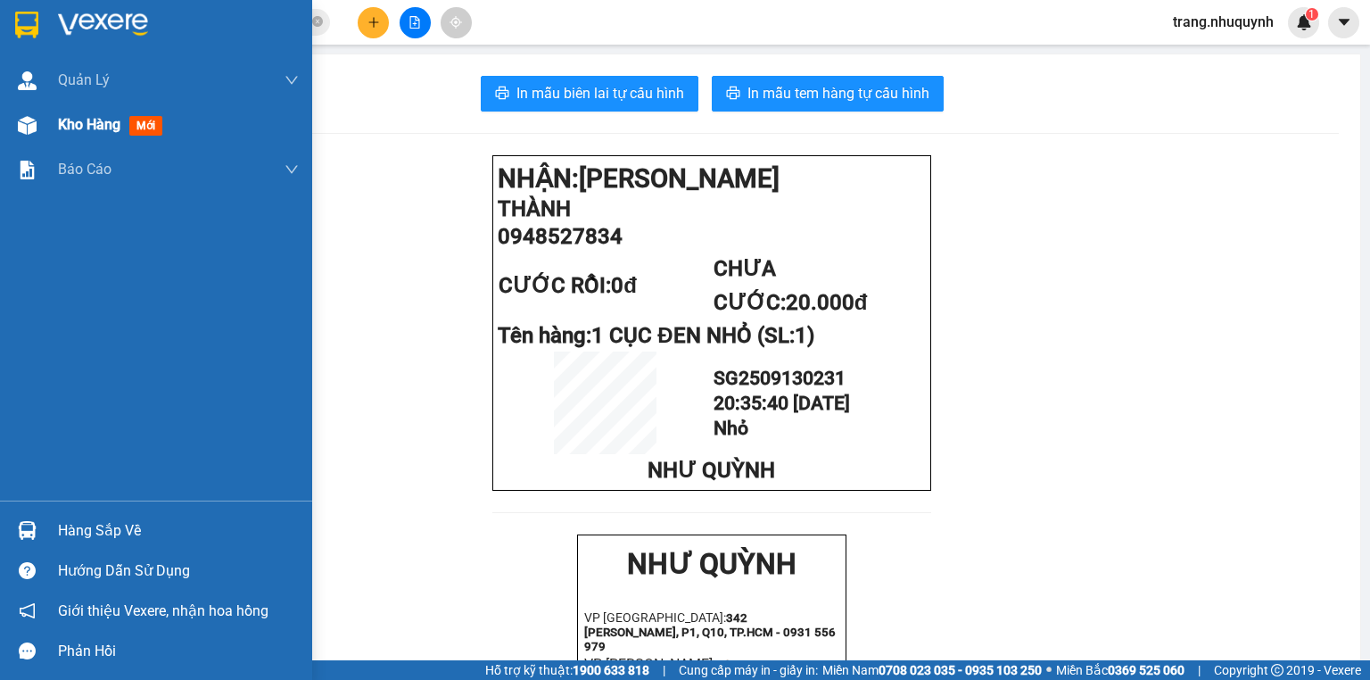
click at [70, 135] on div "Kho hàng mới" at bounding box center [114, 124] width 112 height 22
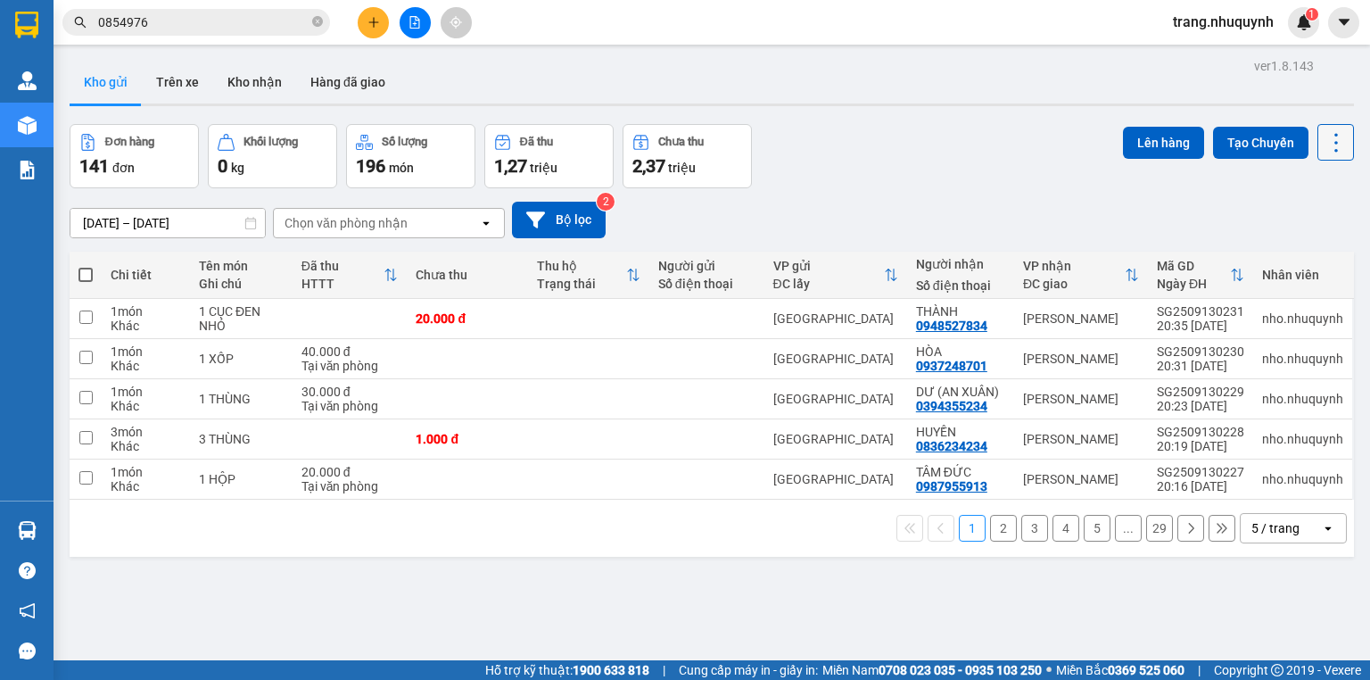
click at [1318, 138] on button at bounding box center [1336, 142] width 37 height 37
click at [1316, 254] on span "Làm mới" at bounding box center [1300, 254] width 49 height 18
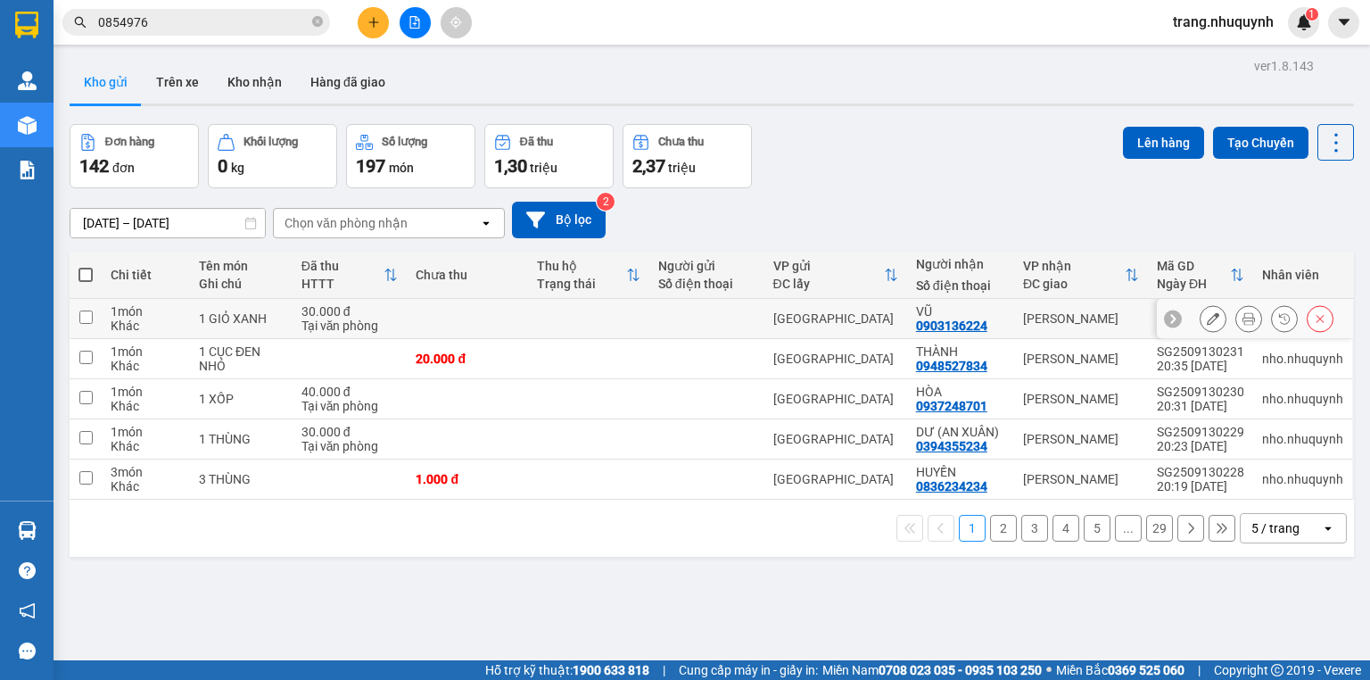
click at [1243, 325] on icon at bounding box center [1249, 318] width 12 height 12
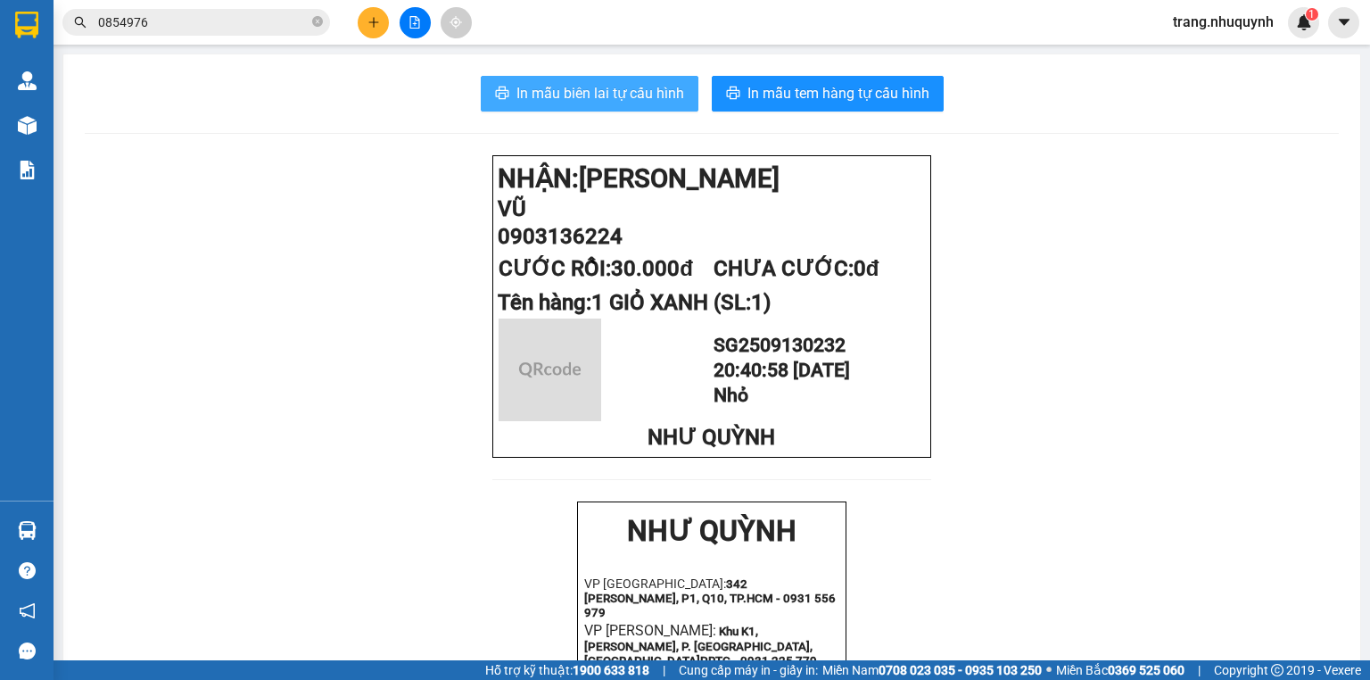
click at [521, 89] on span "In mẫu biên lai tự cấu hình" at bounding box center [601, 93] width 168 height 22
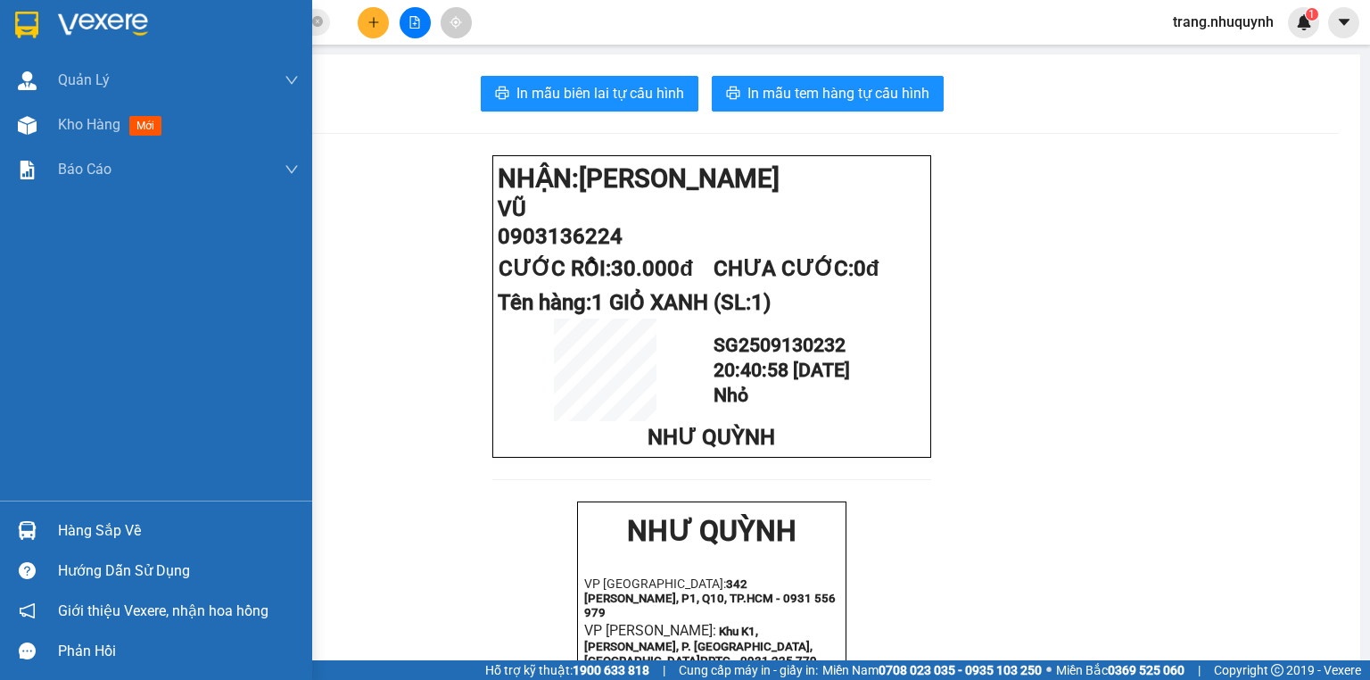
drag, startPoint x: 54, startPoint y: 133, endPoint x: 1369, endPoint y: 110, distance: 1315.3
click at [54, 133] on div "Kho hàng mới" at bounding box center [156, 125] width 312 height 45
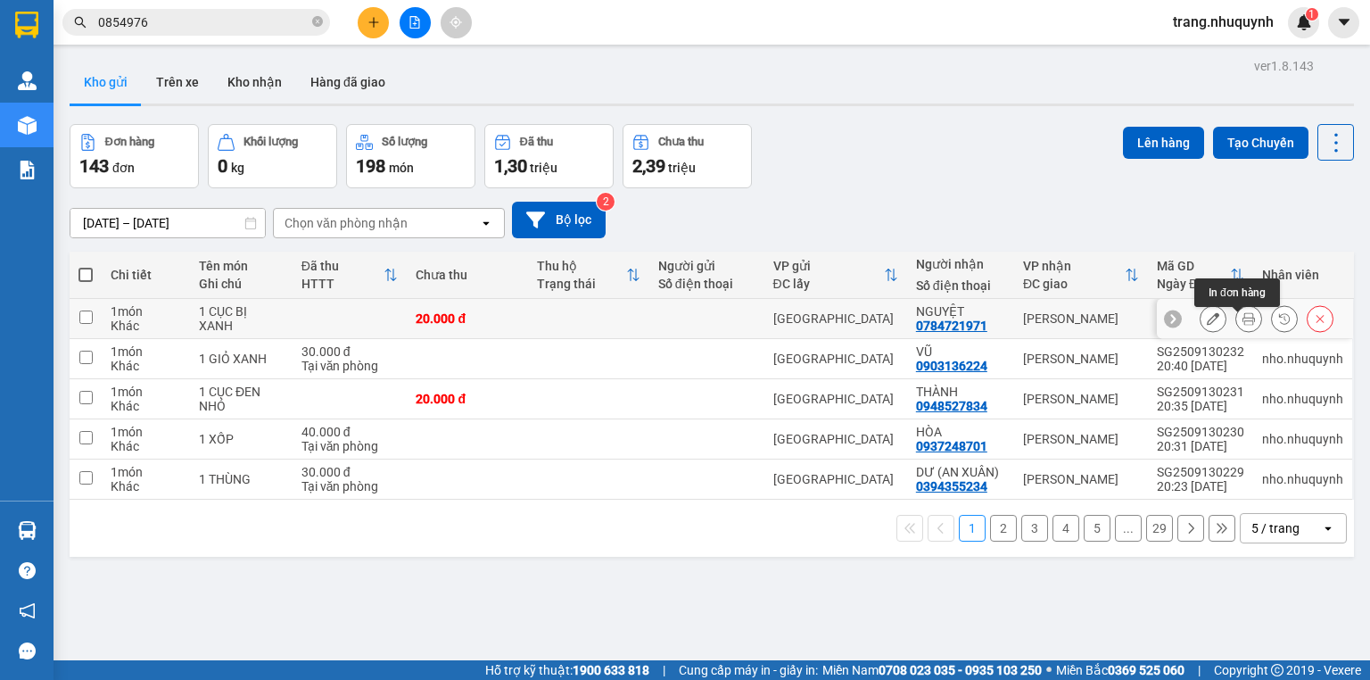
click at [1243, 321] on icon at bounding box center [1249, 318] width 12 height 12
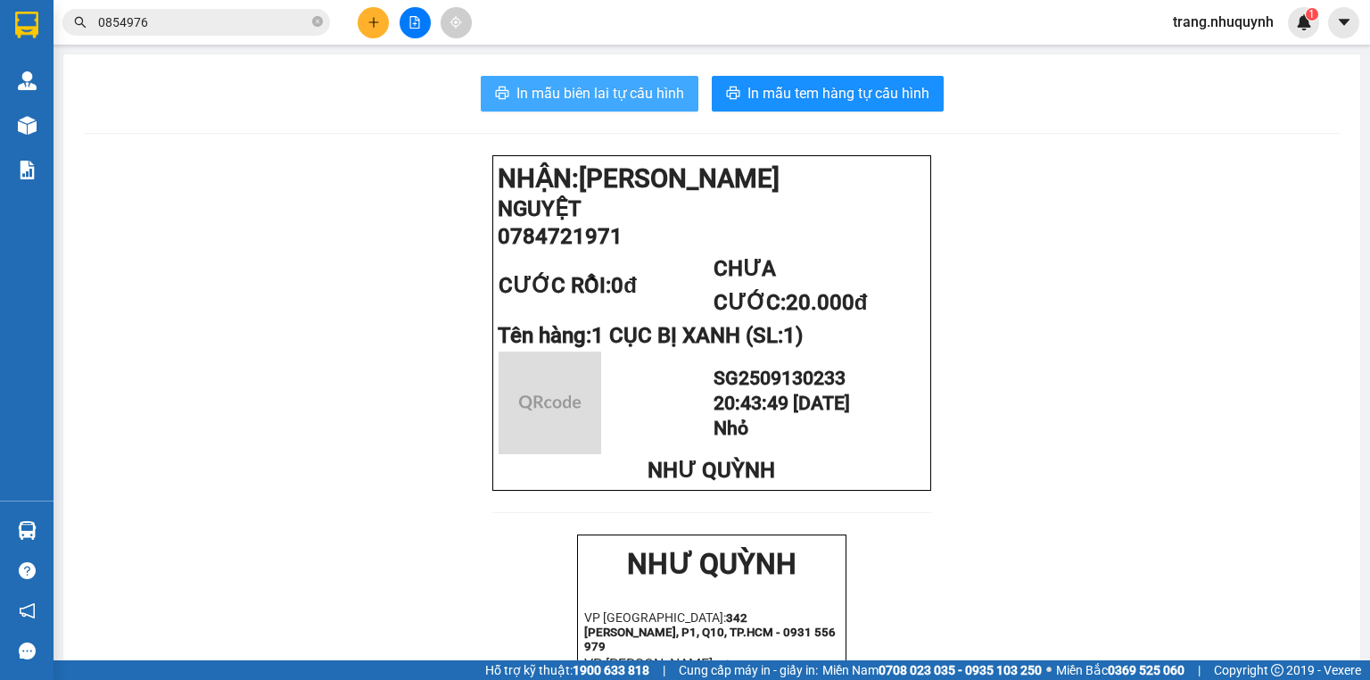
click at [582, 96] on span "In mẫu biên lai tự cấu hình" at bounding box center [601, 93] width 168 height 22
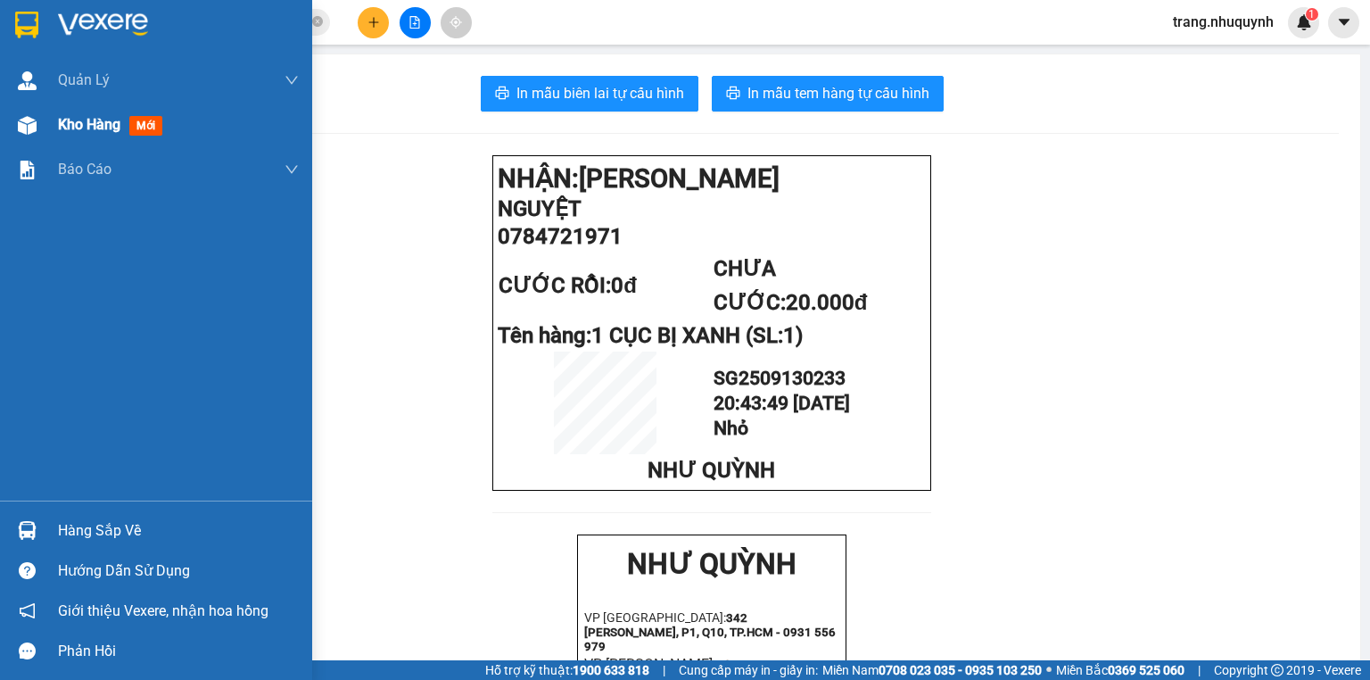
click at [71, 117] on span "Kho hàng" at bounding box center [89, 124] width 62 height 17
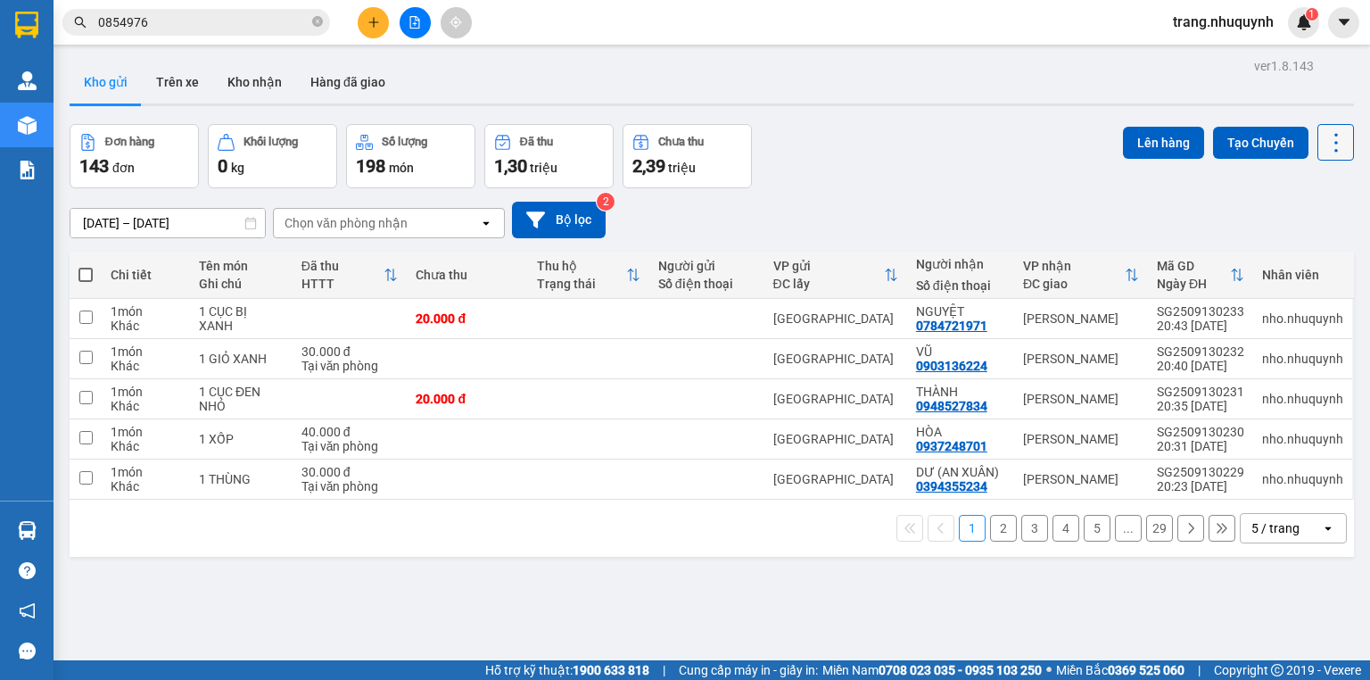
click at [1326, 145] on icon at bounding box center [1336, 142] width 25 height 25
click at [1278, 255] on span "Làm mới" at bounding box center [1300, 254] width 49 height 18
click at [1243, 324] on icon at bounding box center [1249, 318] width 12 height 12
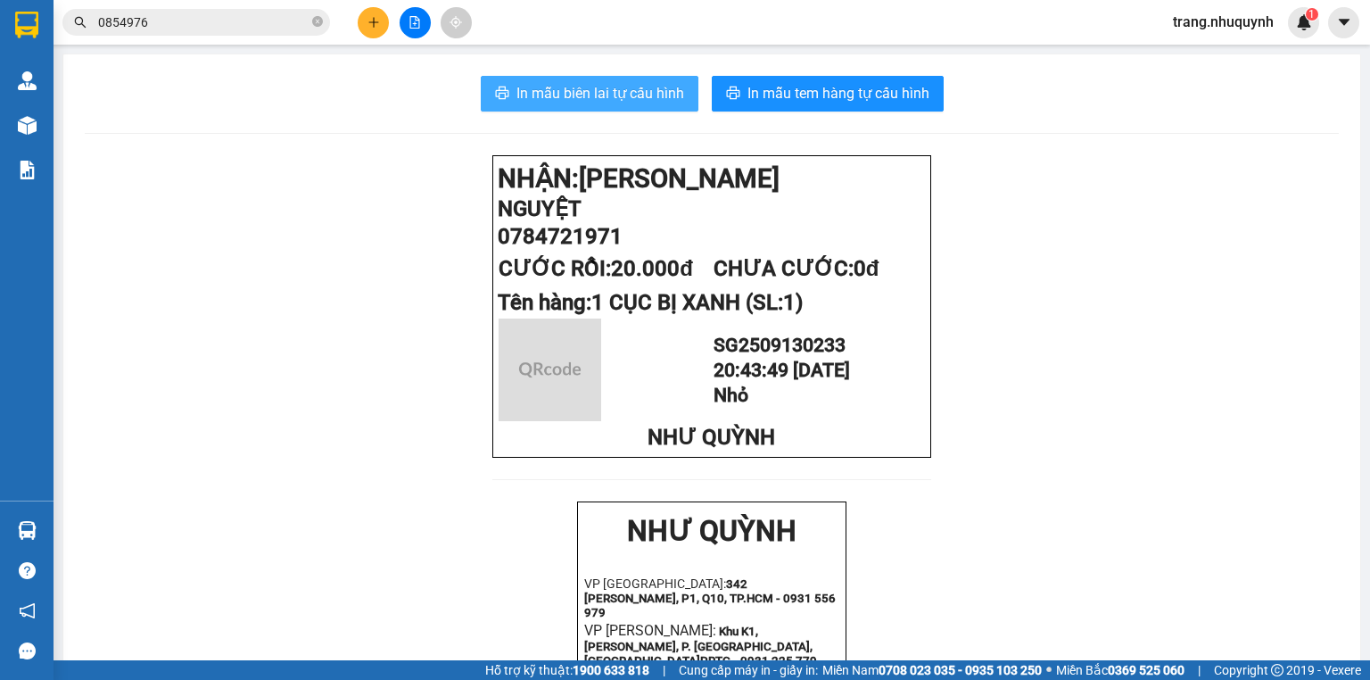
click at [571, 76] on button "In mẫu biên lai tự cấu hình" at bounding box center [590, 94] width 218 height 36
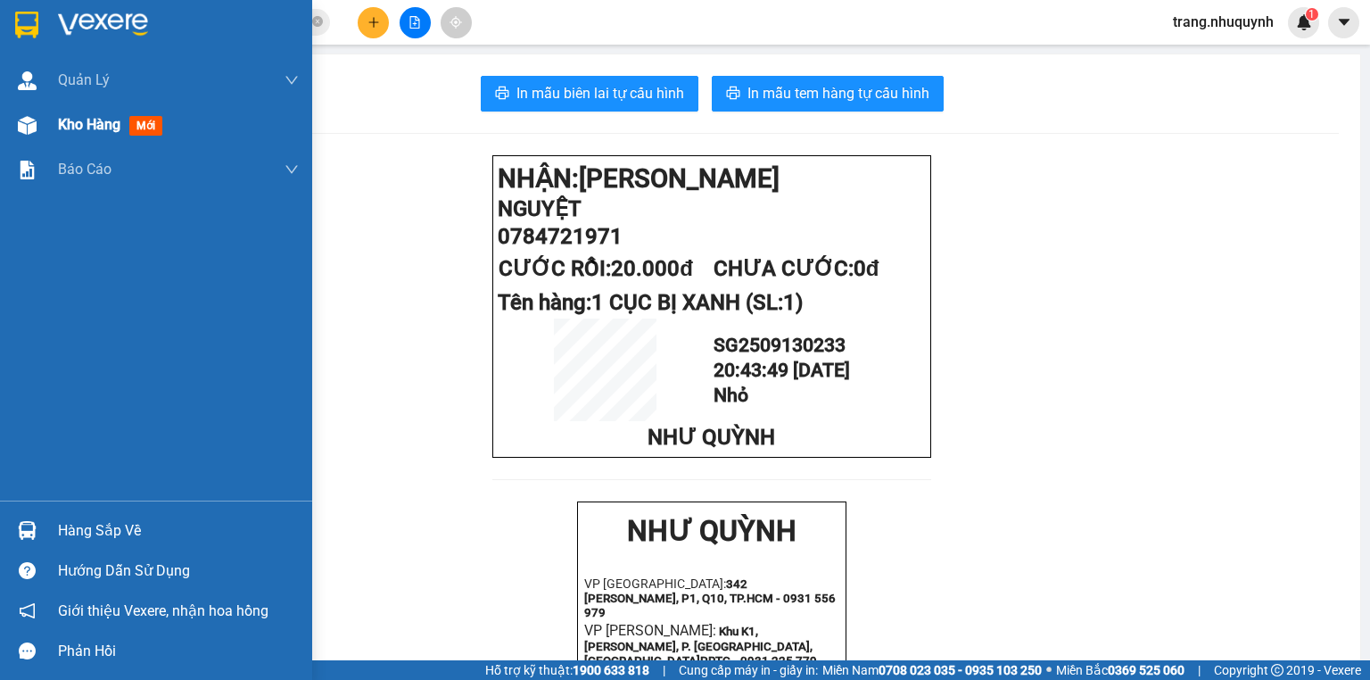
click at [101, 136] on div "Kho hàng mới" at bounding box center [114, 124] width 112 height 22
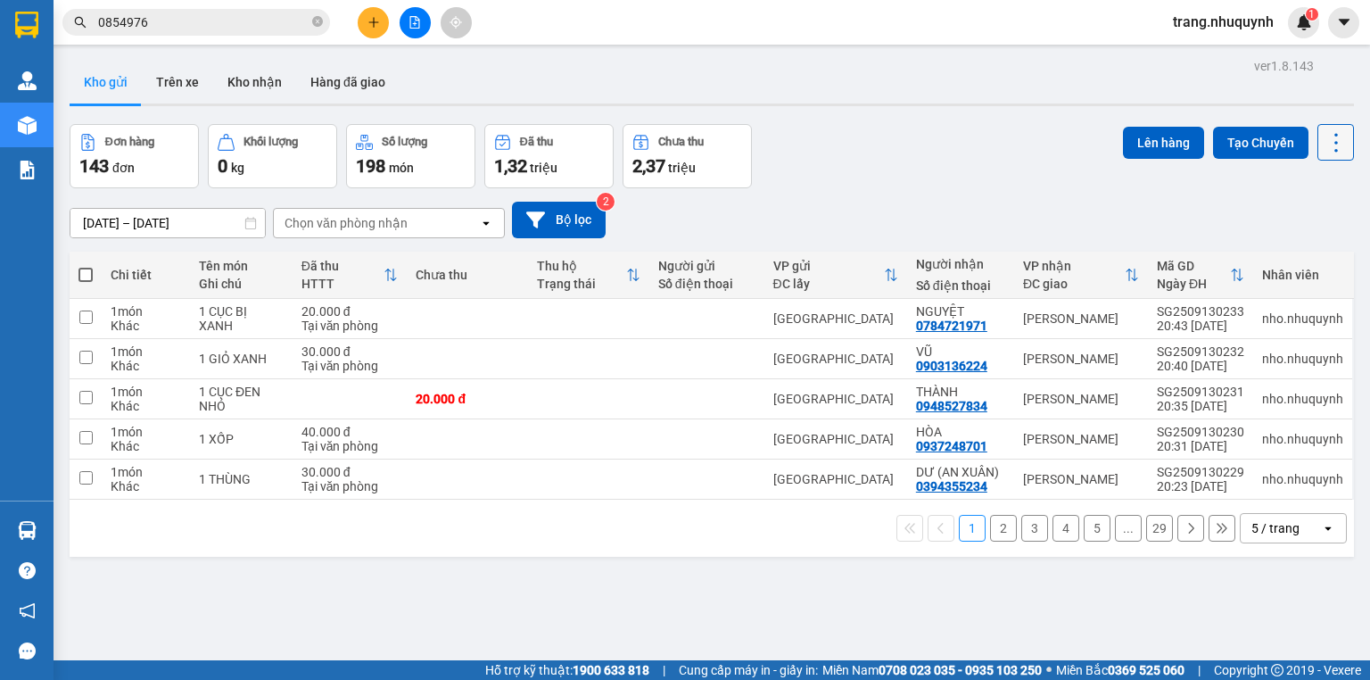
click at [1328, 133] on icon at bounding box center [1336, 142] width 25 height 25
click at [1295, 246] on span "Làm mới" at bounding box center [1300, 254] width 49 height 18
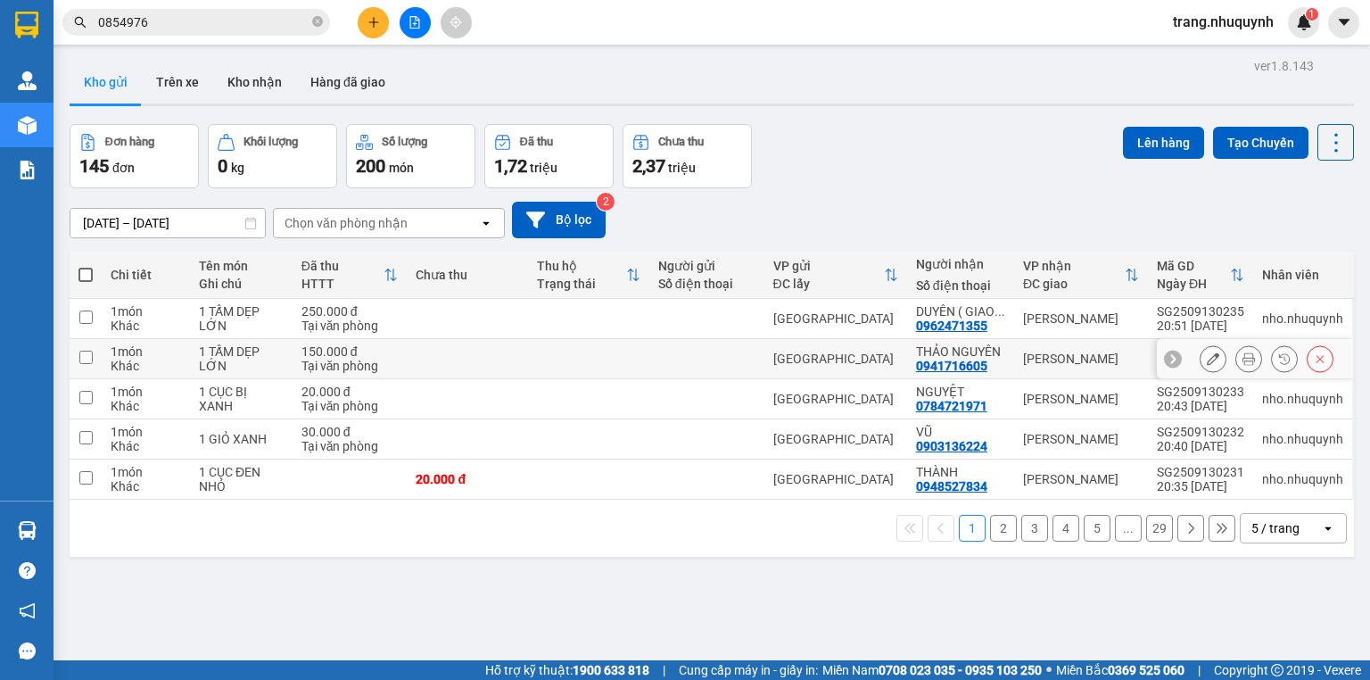
click at [1243, 363] on icon at bounding box center [1249, 358] width 12 height 12
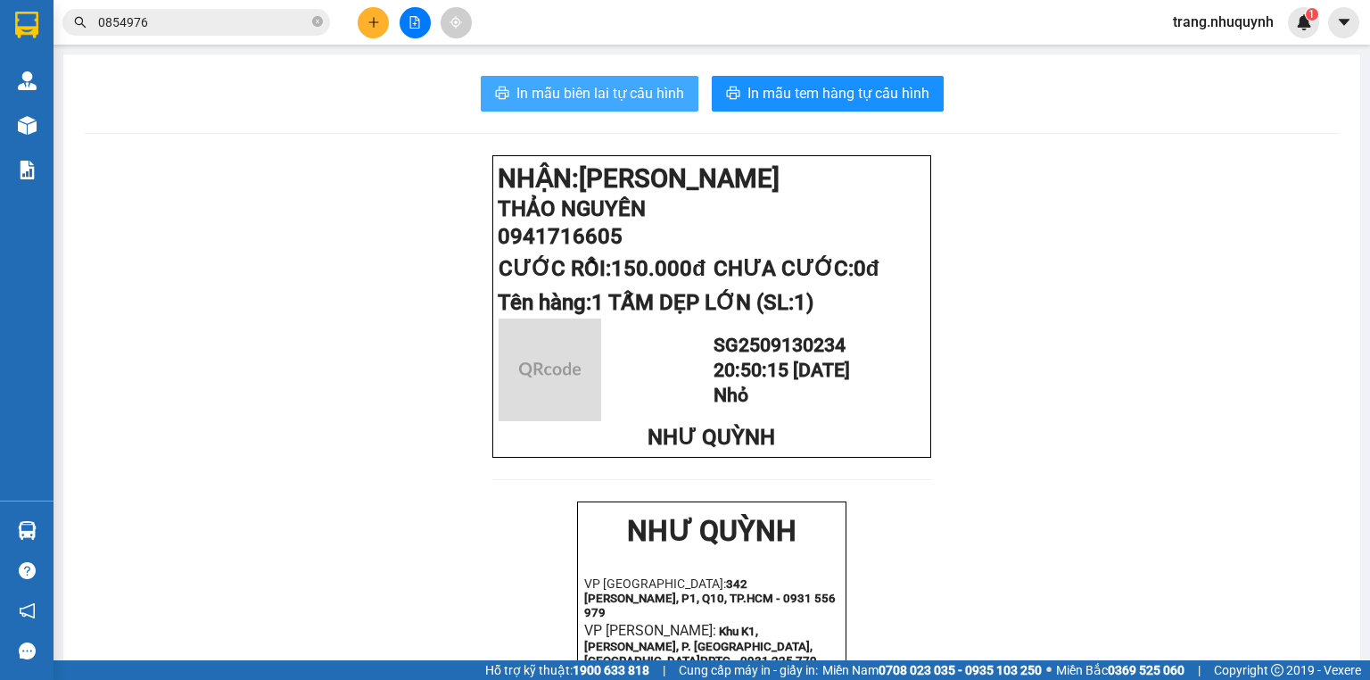
click at [573, 86] on span "In mẫu biên lai tự cấu hình" at bounding box center [601, 93] width 168 height 22
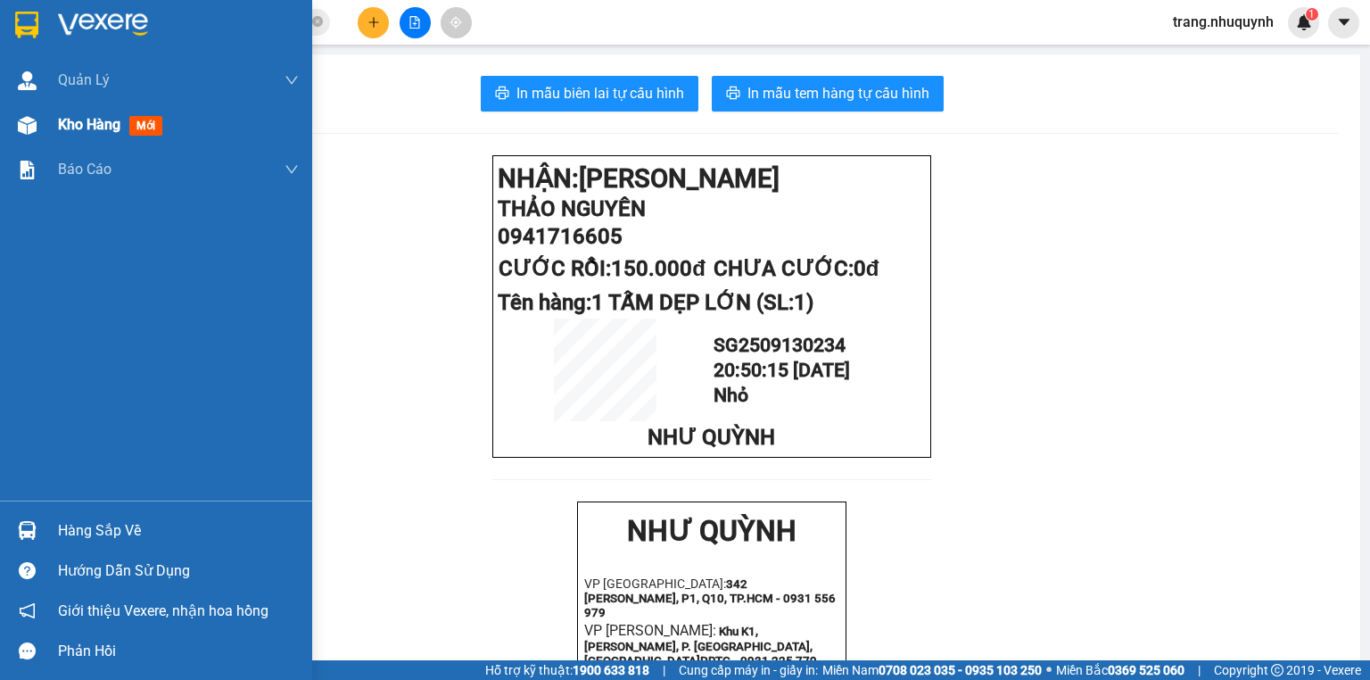
click at [48, 114] on div "Kho hàng mới" at bounding box center [156, 125] width 312 height 45
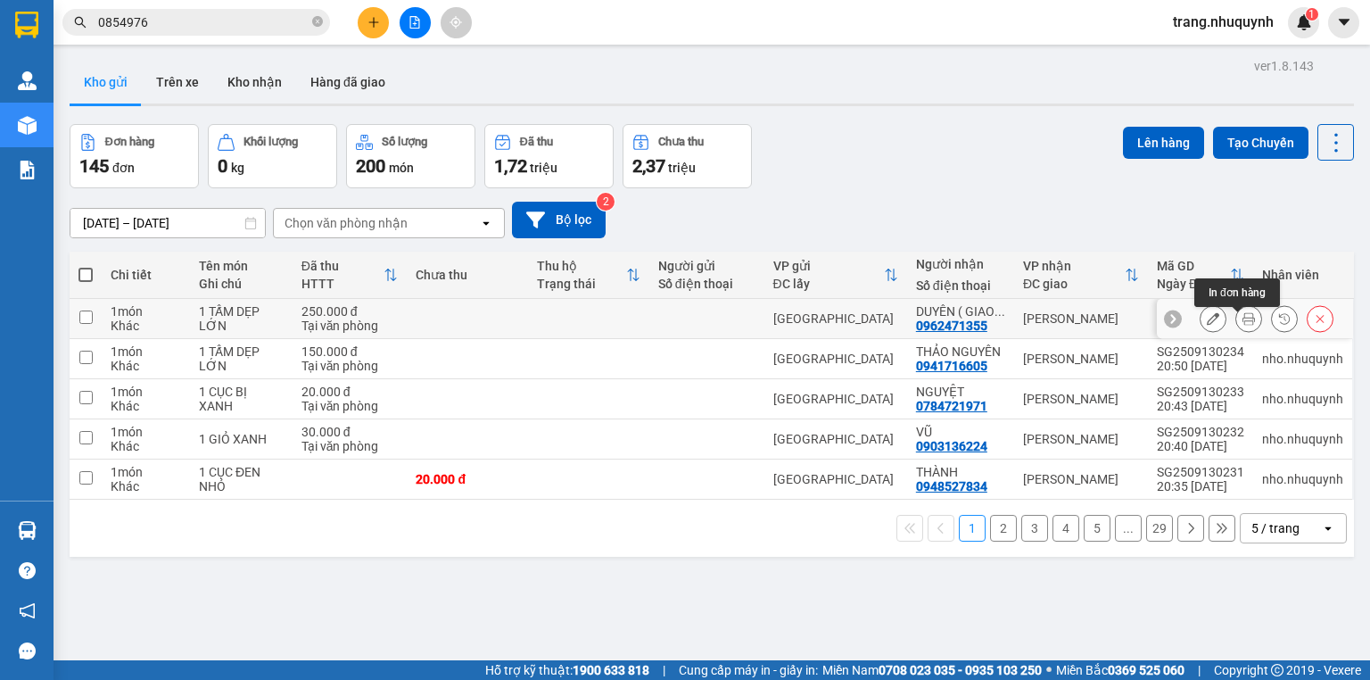
click at [1237, 320] on button at bounding box center [1249, 318] width 25 height 31
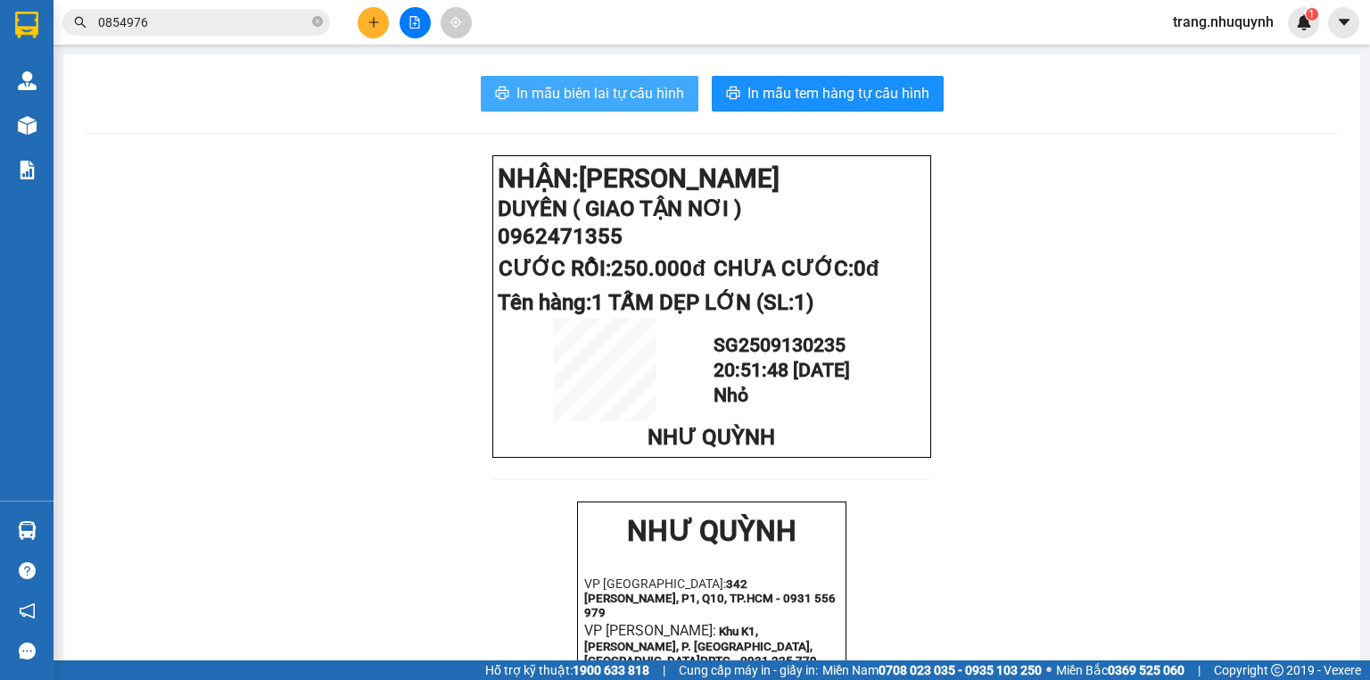
click at [611, 102] on span "In mẫu biên lai tự cấu hình" at bounding box center [601, 93] width 168 height 22
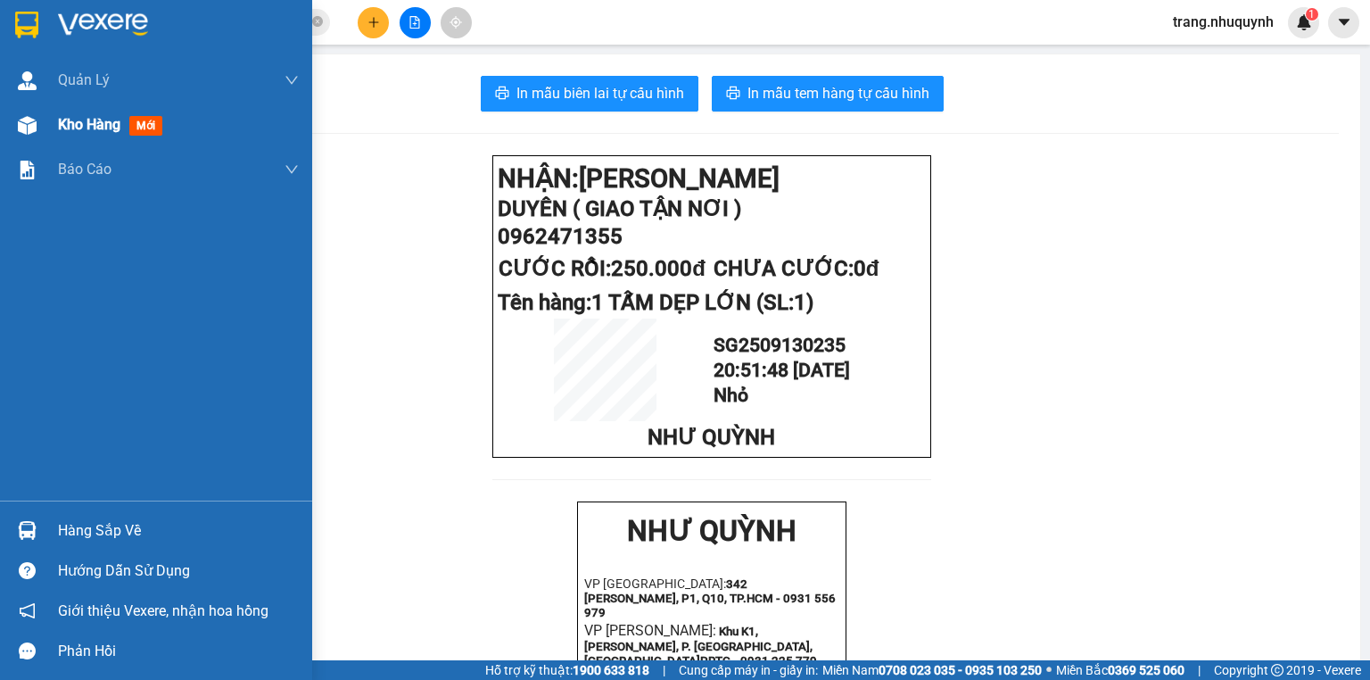
click at [81, 126] on span "Kho hàng" at bounding box center [89, 124] width 62 height 17
click at [12, 125] on div at bounding box center [27, 125] width 31 height 31
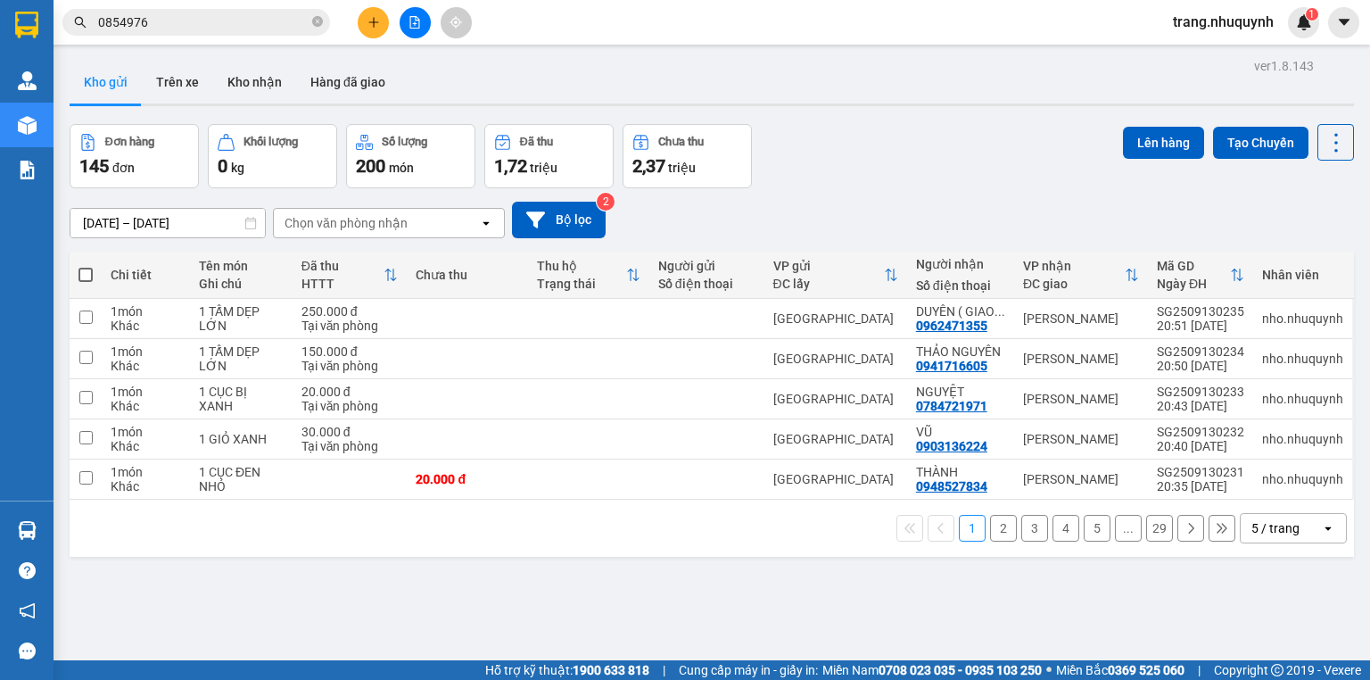
click at [411, 27] on icon "file-add" at bounding box center [415, 22] width 12 height 12
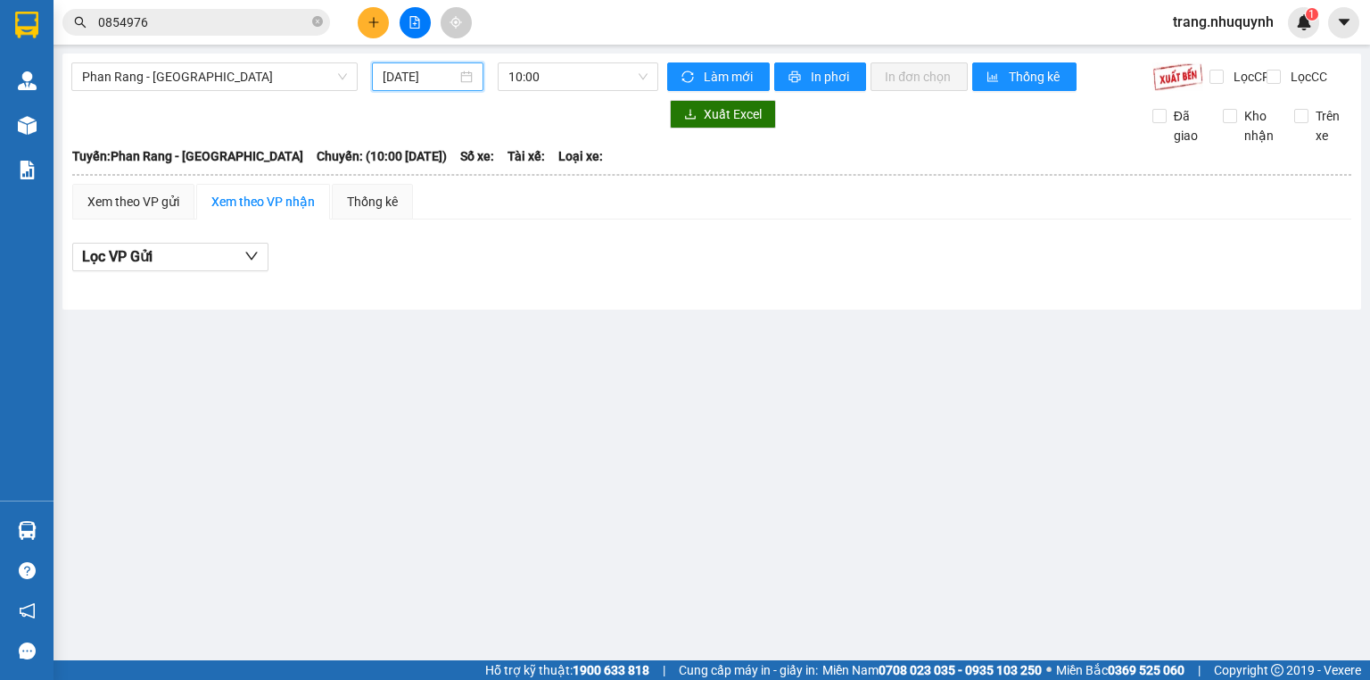
click at [419, 79] on input "13/09/2025" at bounding box center [419, 77] width 73 height 20
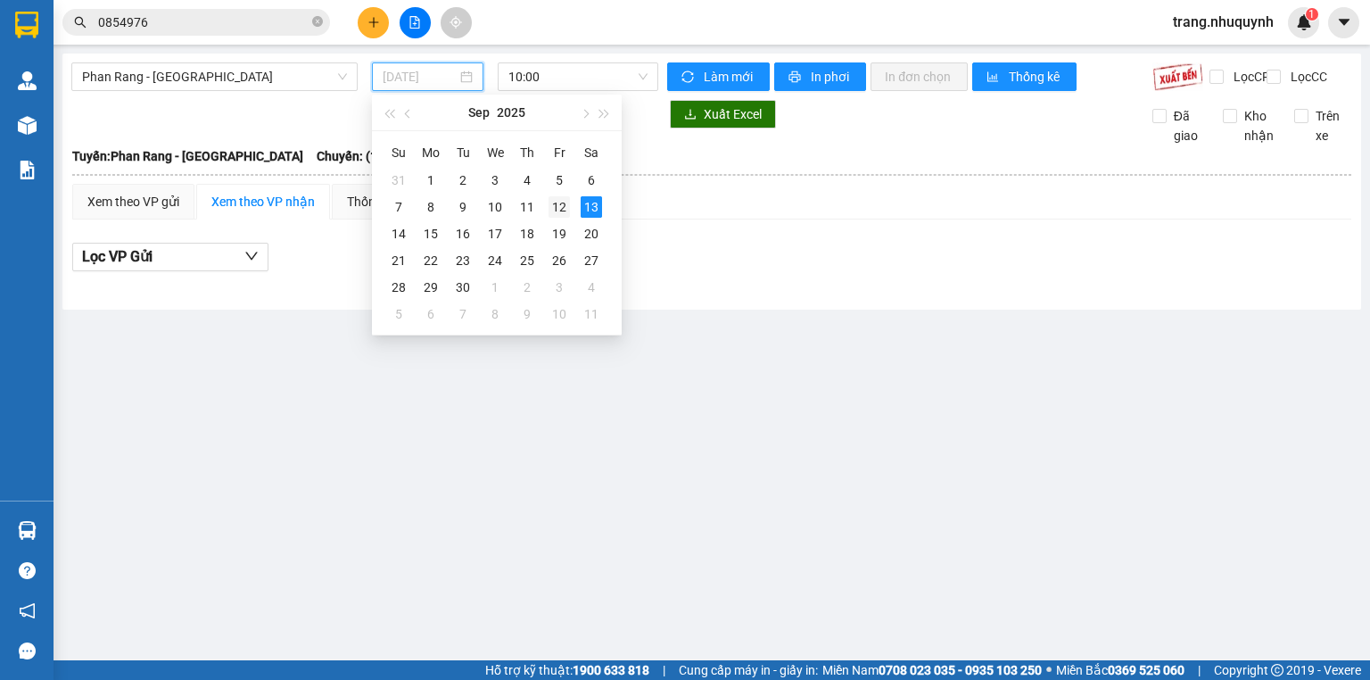
click at [553, 207] on div "12" at bounding box center [559, 206] width 21 height 21
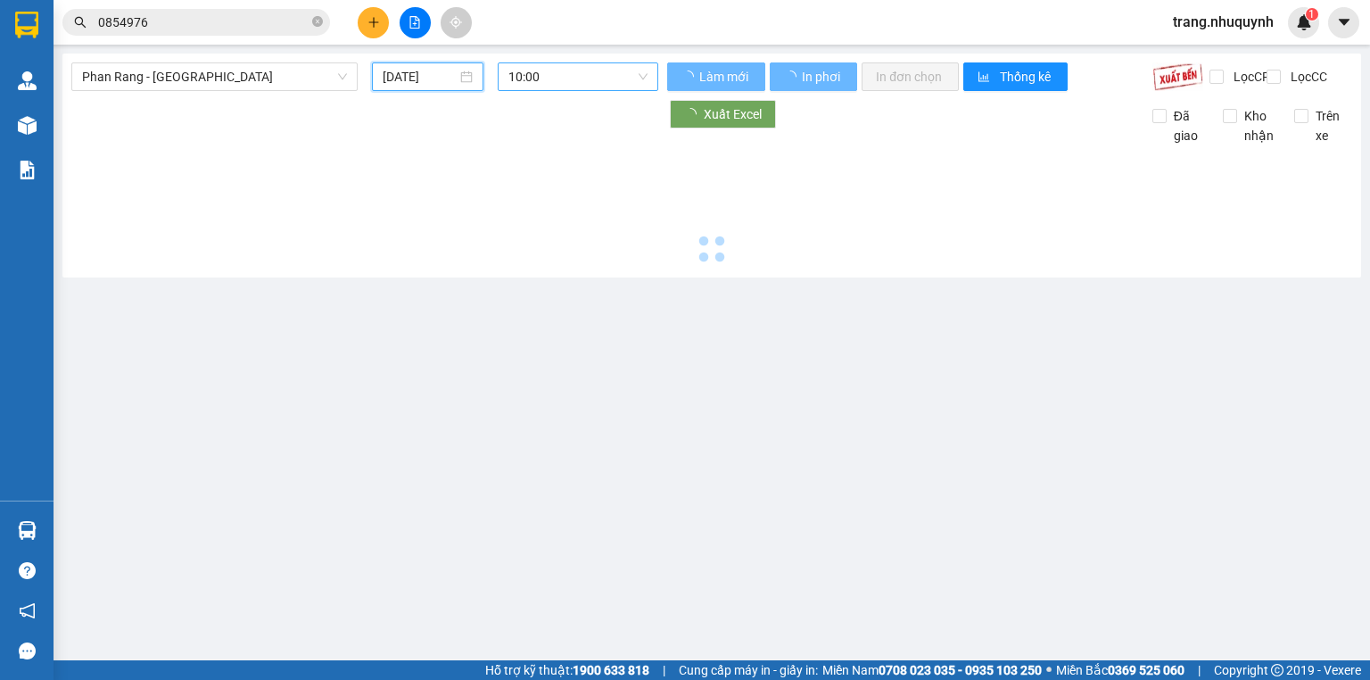
type input "12/09/2025"
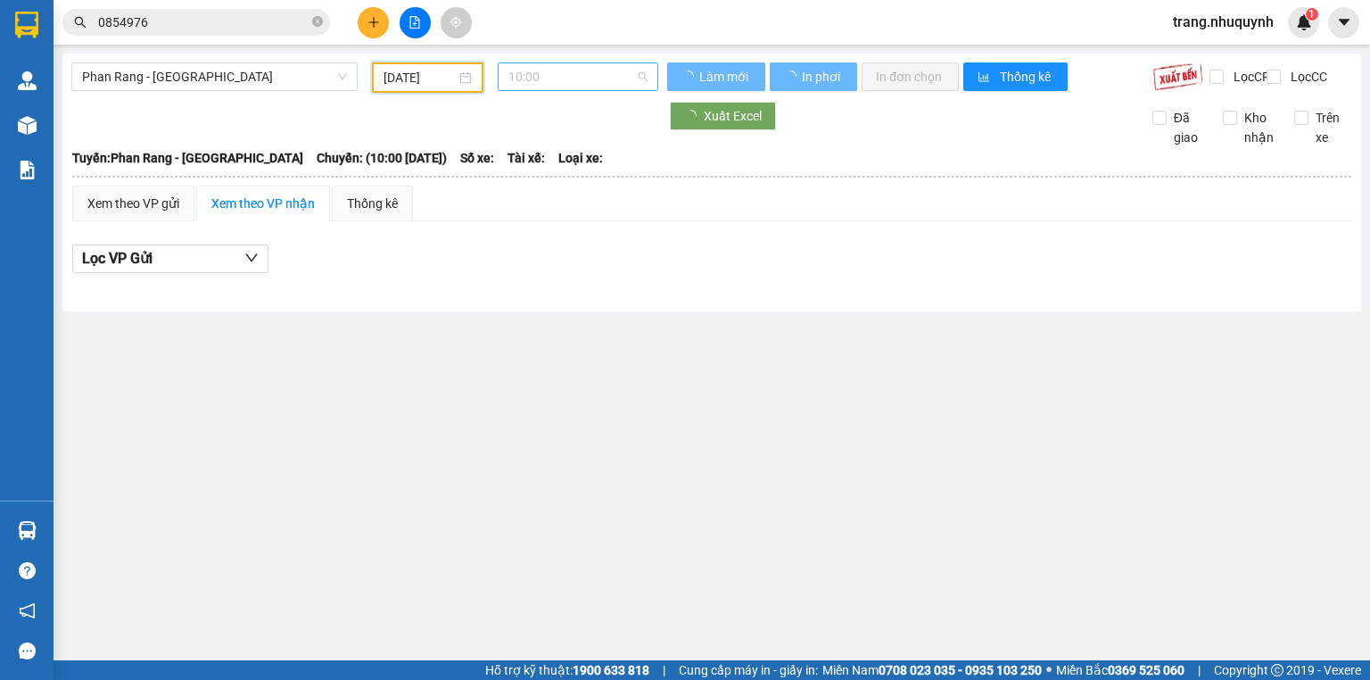
click at [539, 90] on div "10:00" at bounding box center [578, 76] width 161 height 29
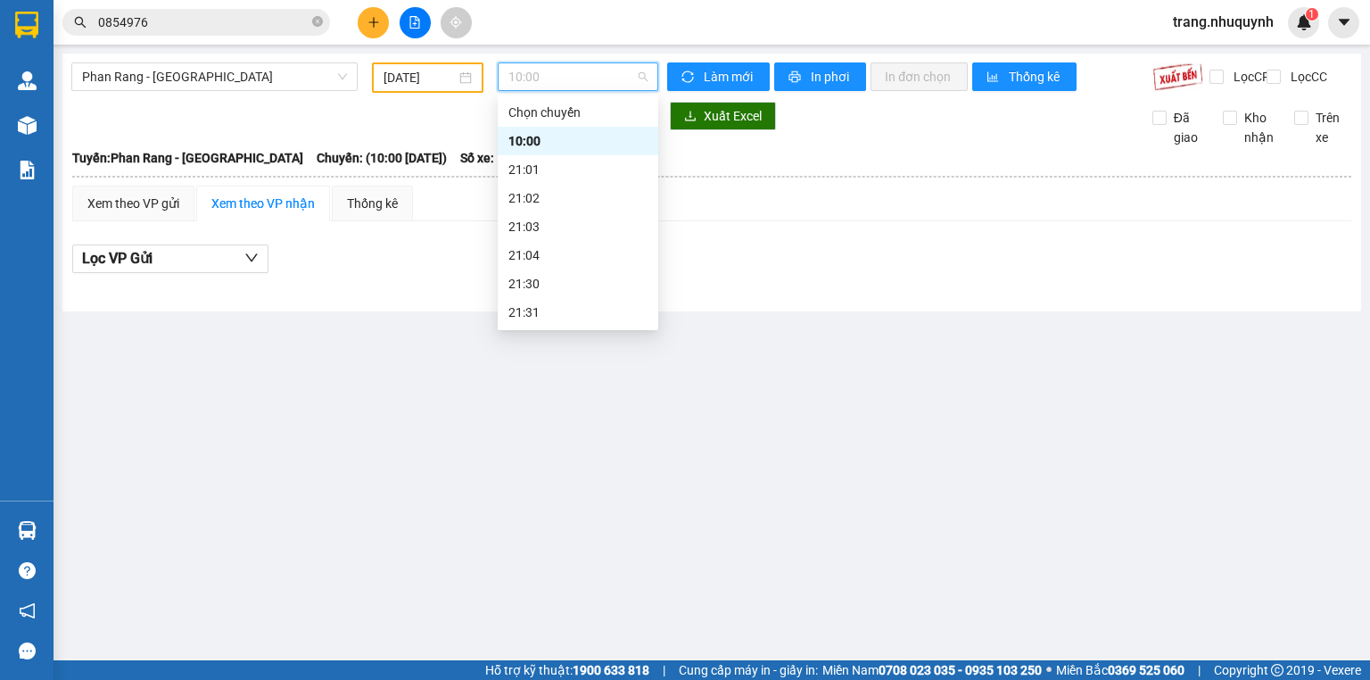
click at [555, 331] on div "22:00" at bounding box center [578, 341] width 139 height 20
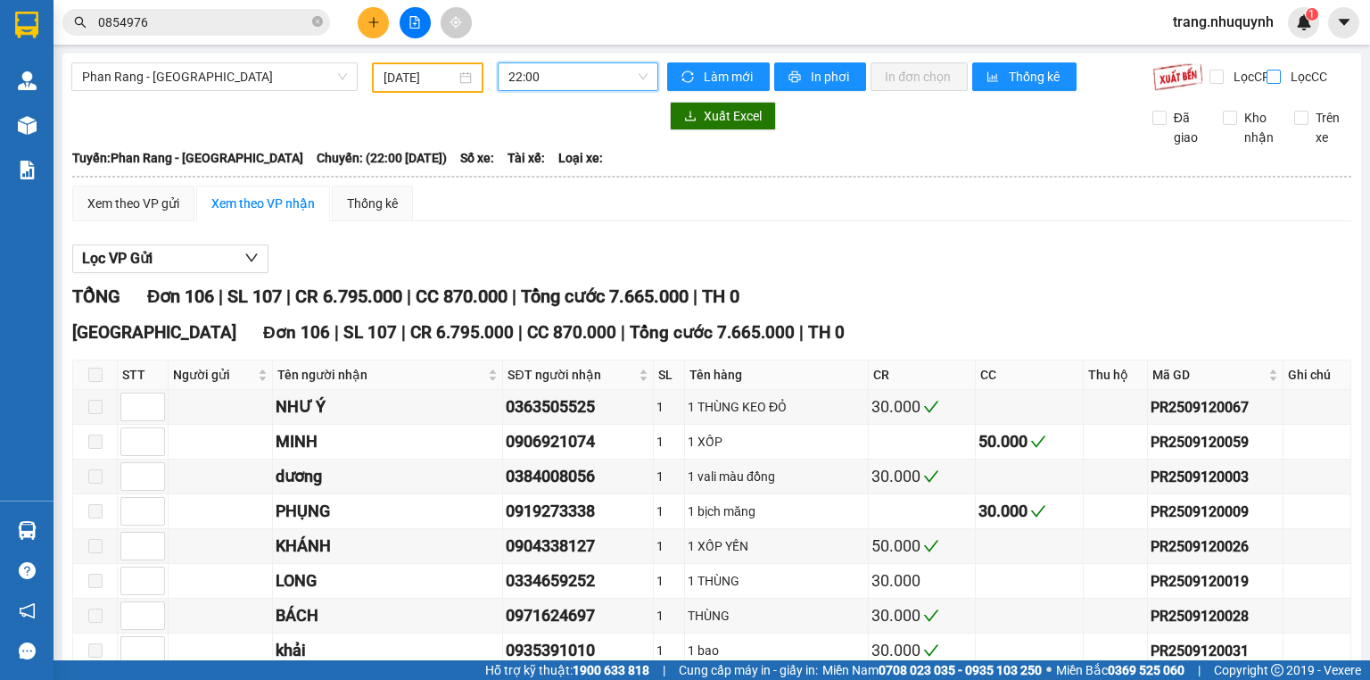
click at [1284, 72] on span "Lọc CC" at bounding box center [1307, 77] width 46 height 20
click at [1275, 72] on input "Lọc CC" at bounding box center [1275, 77] width 17 height 14
checkbox input "true"
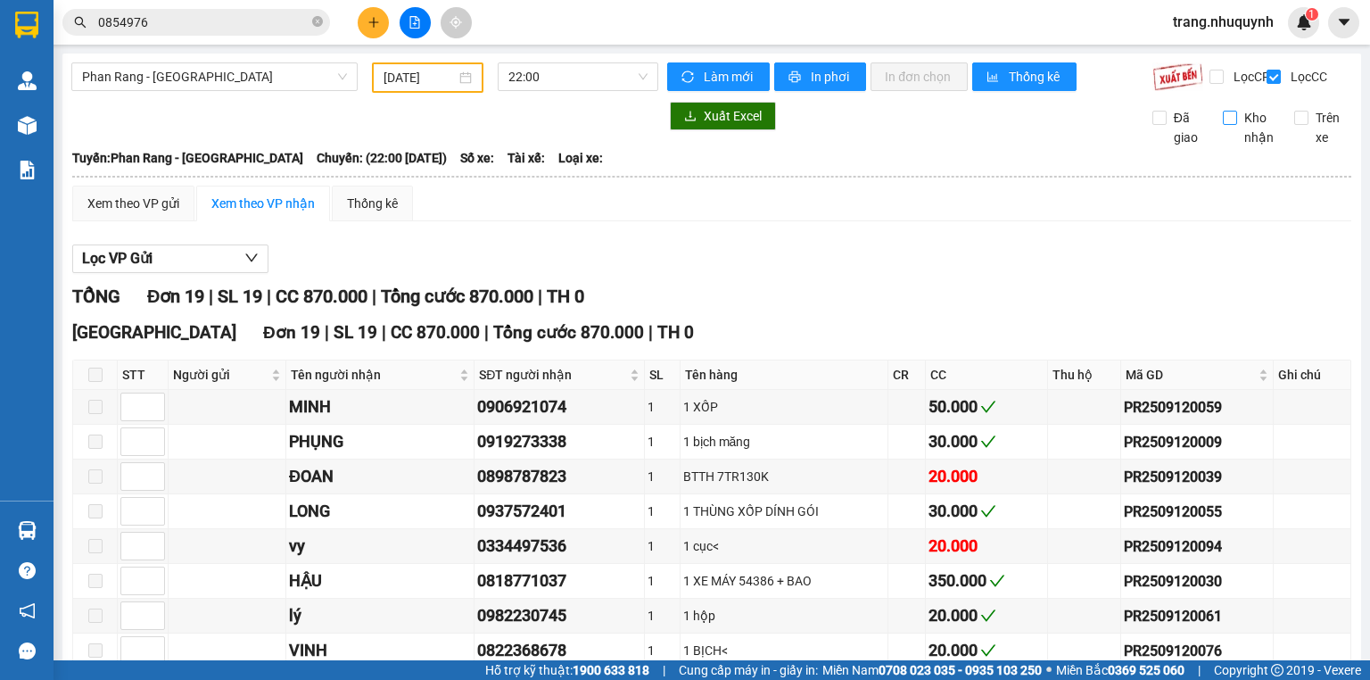
click at [1237, 134] on span "Kho nhận" at bounding box center [1259, 127] width 44 height 39
click at [1229, 125] on input "Kho nhận" at bounding box center [1230, 118] width 14 height 14
checkbox input "true"
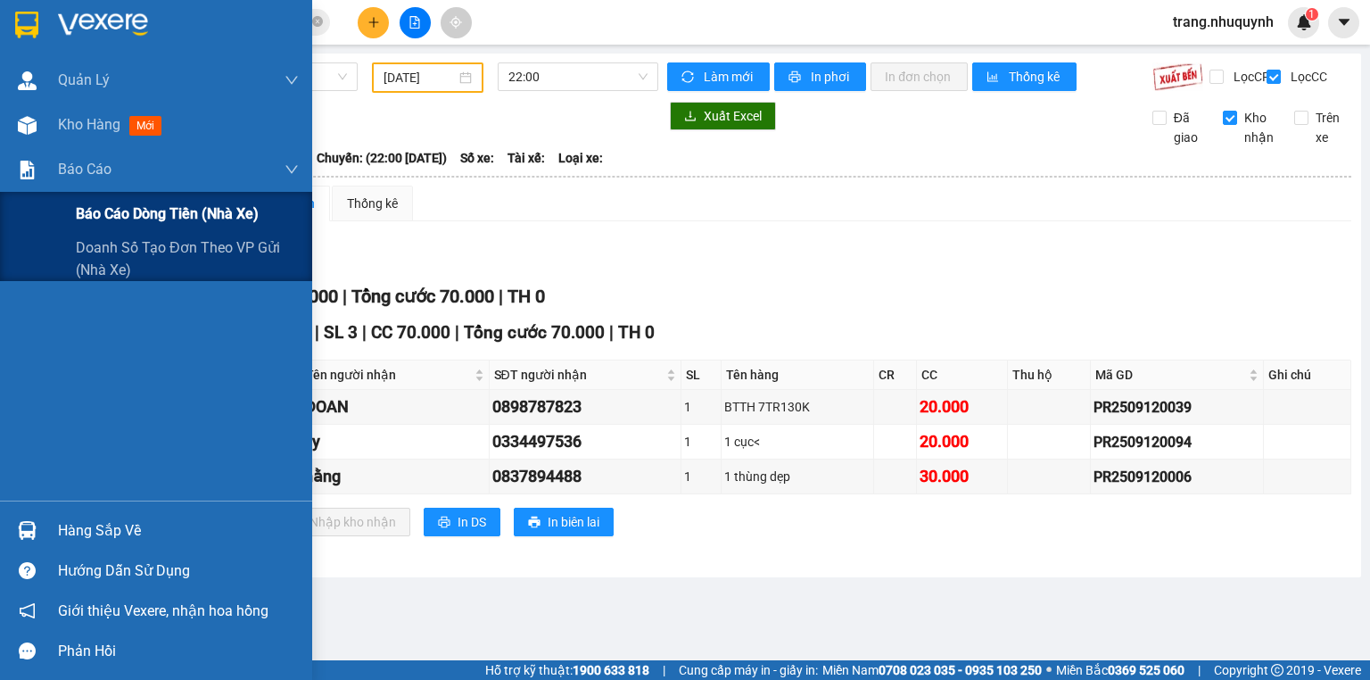
click at [82, 196] on div "Báo cáo dòng tiền (nhà xe)" at bounding box center [187, 214] width 223 height 45
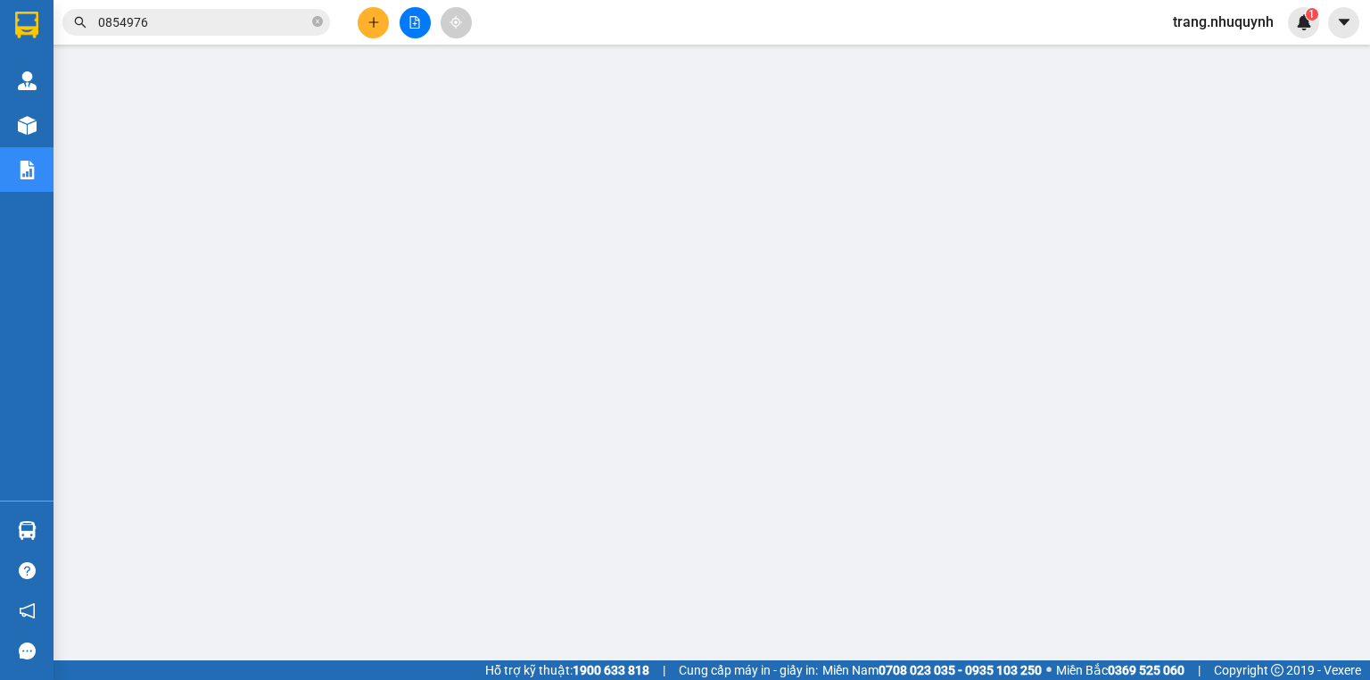
drag, startPoint x: 398, startPoint y: 29, endPoint x: 416, endPoint y: 23, distance: 18.9
click at [401, 29] on div at bounding box center [415, 22] width 134 height 31
click at [413, 25] on icon "file-add" at bounding box center [415, 22] width 12 height 12
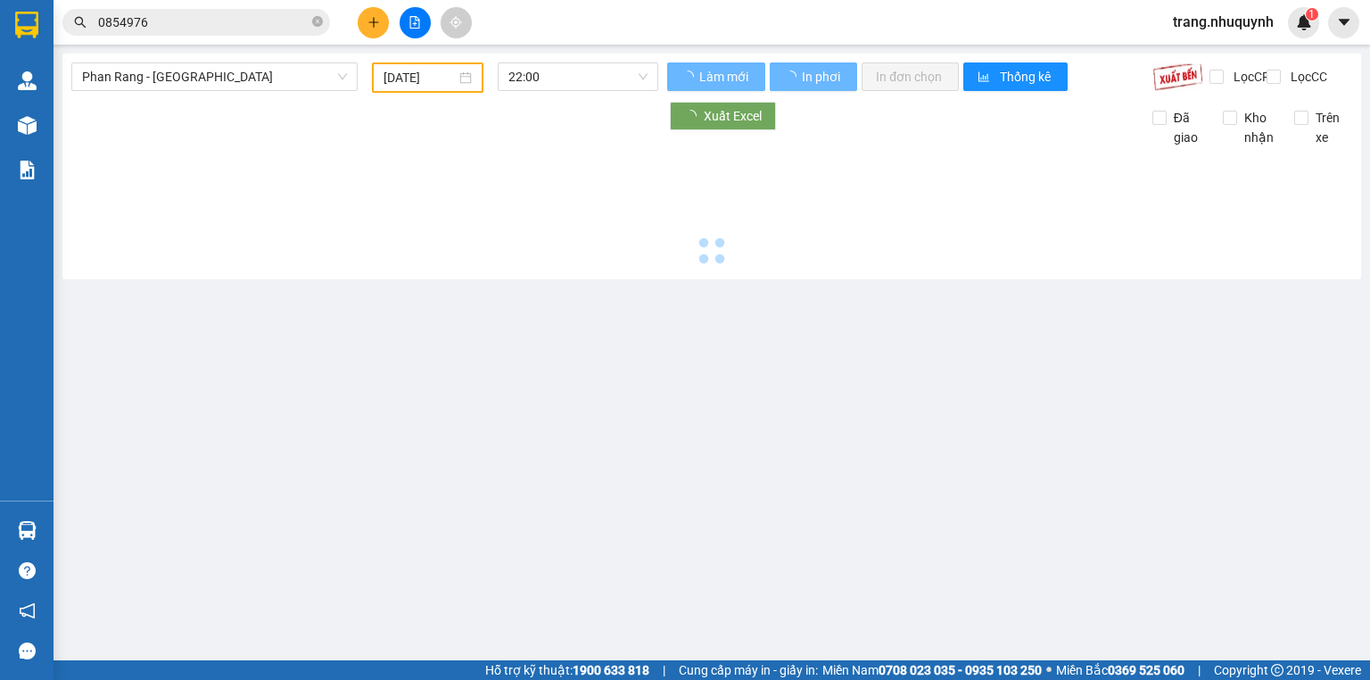
click at [383, 62] on div "12/09/2025" at bounding box center [427, 77] width 111 height 30
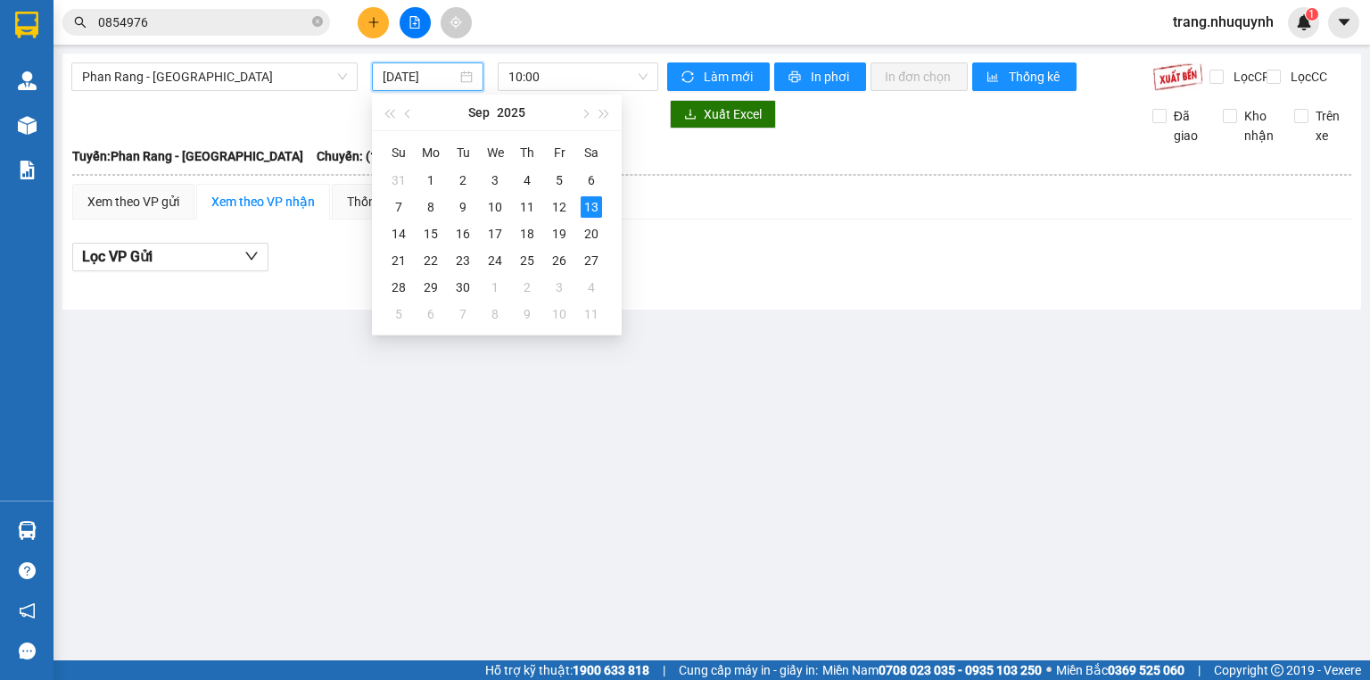
click at [410, 75] on input "13/09/2025" at bounding box center [419, 77] width 73 height 20
click at [557, 200] on div "12" at bounding box center [559, 206] width 21 height 21
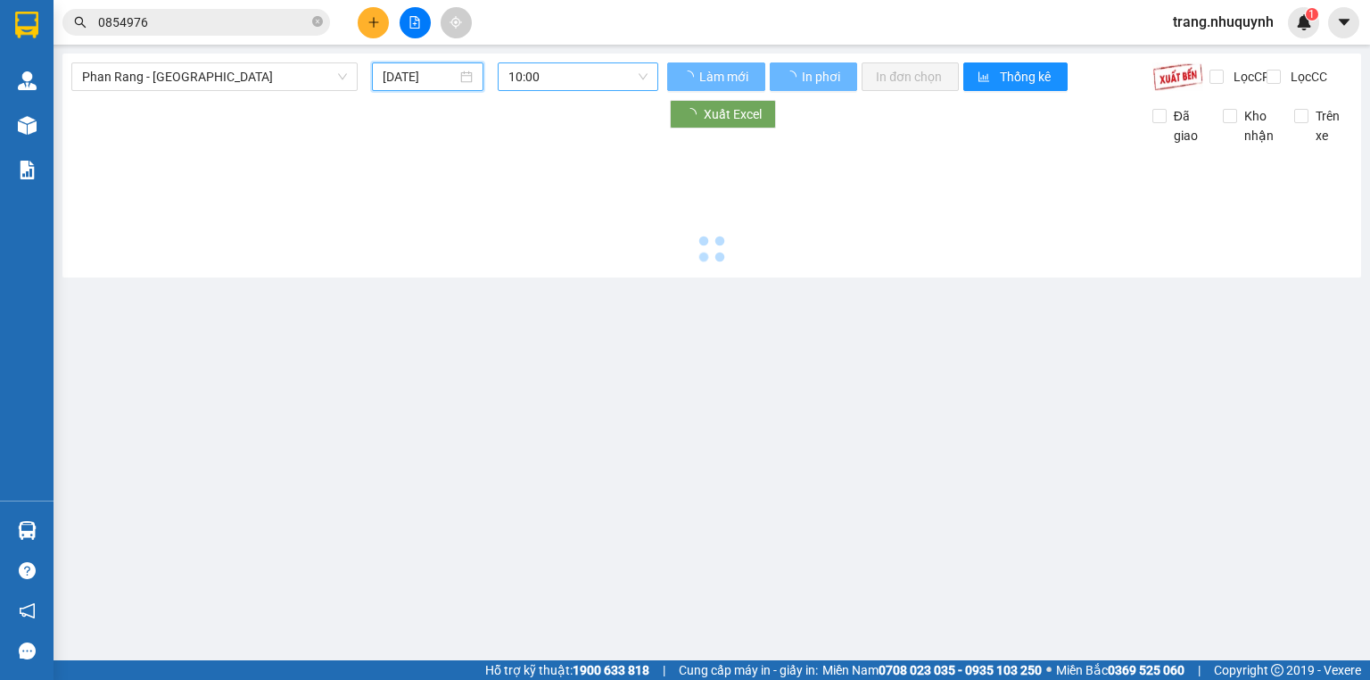
type input "12/09/2025"
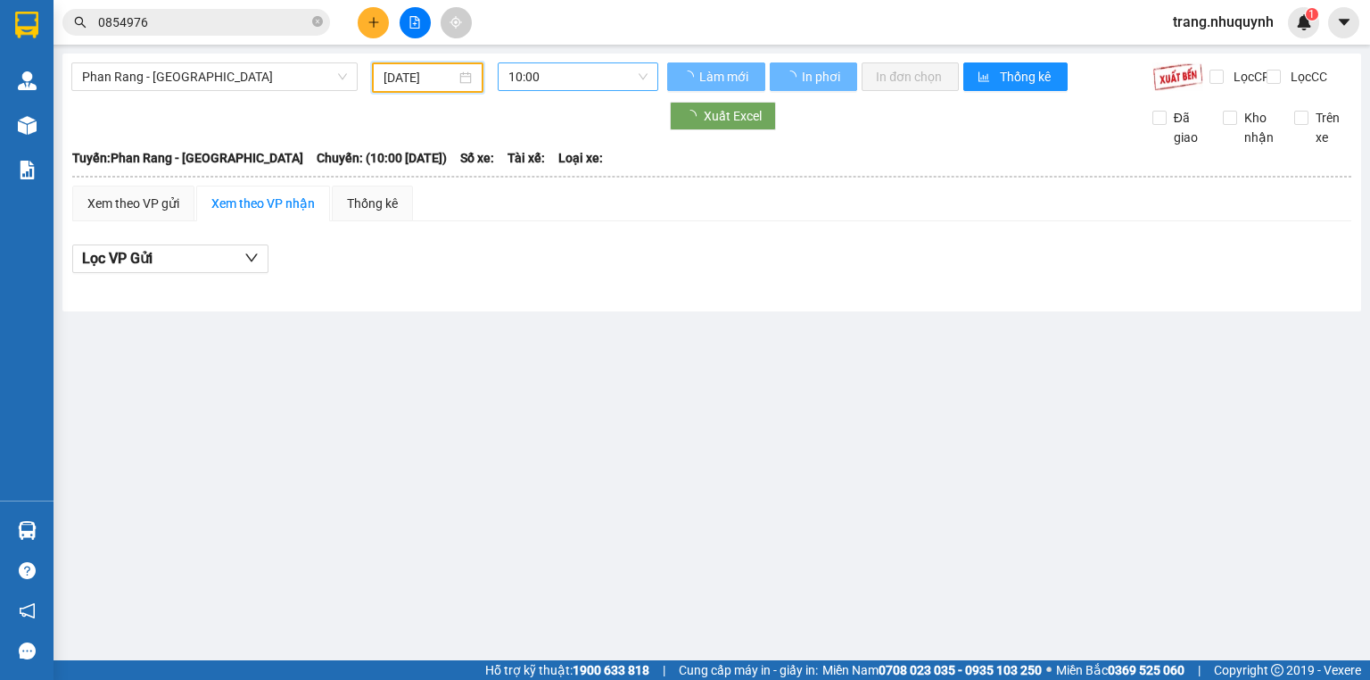
click at [547, 83] on span "10:00" at bounding box center [579, 76] width 140 height 27
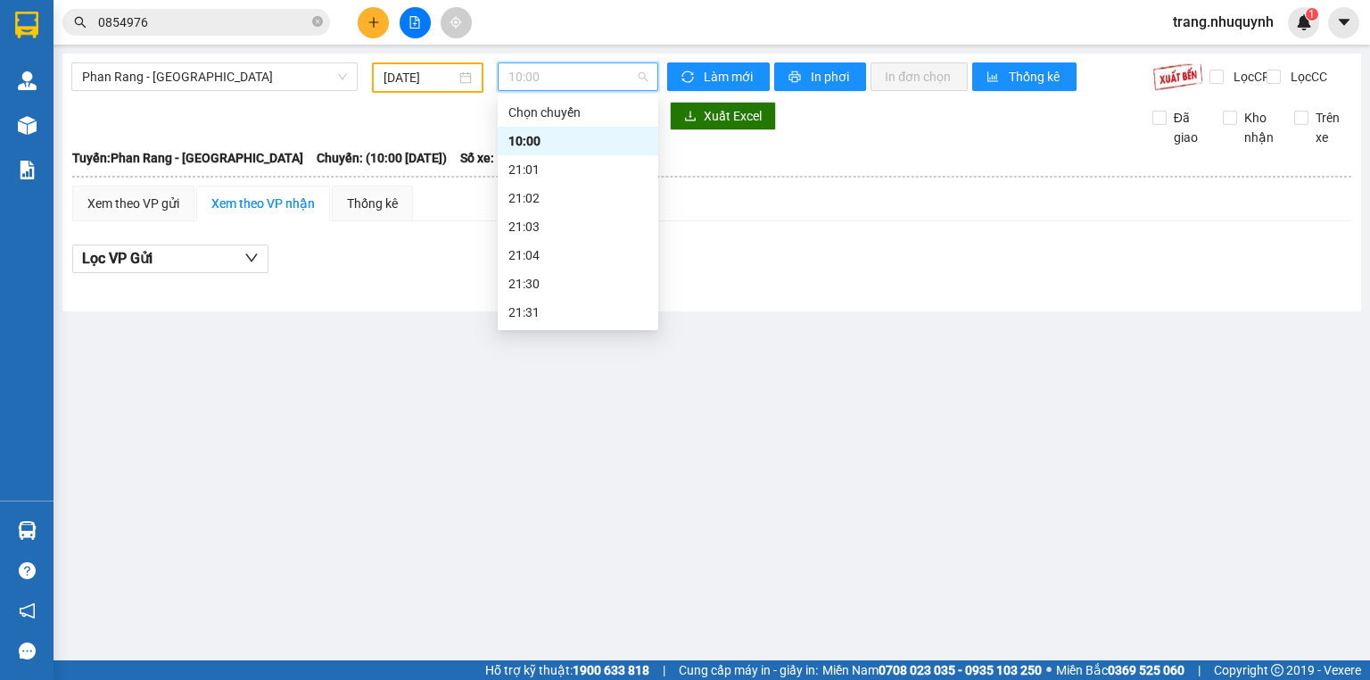
click at [563, 331] on div "22:00" at bounding box center [578, 341] width 139 height 20
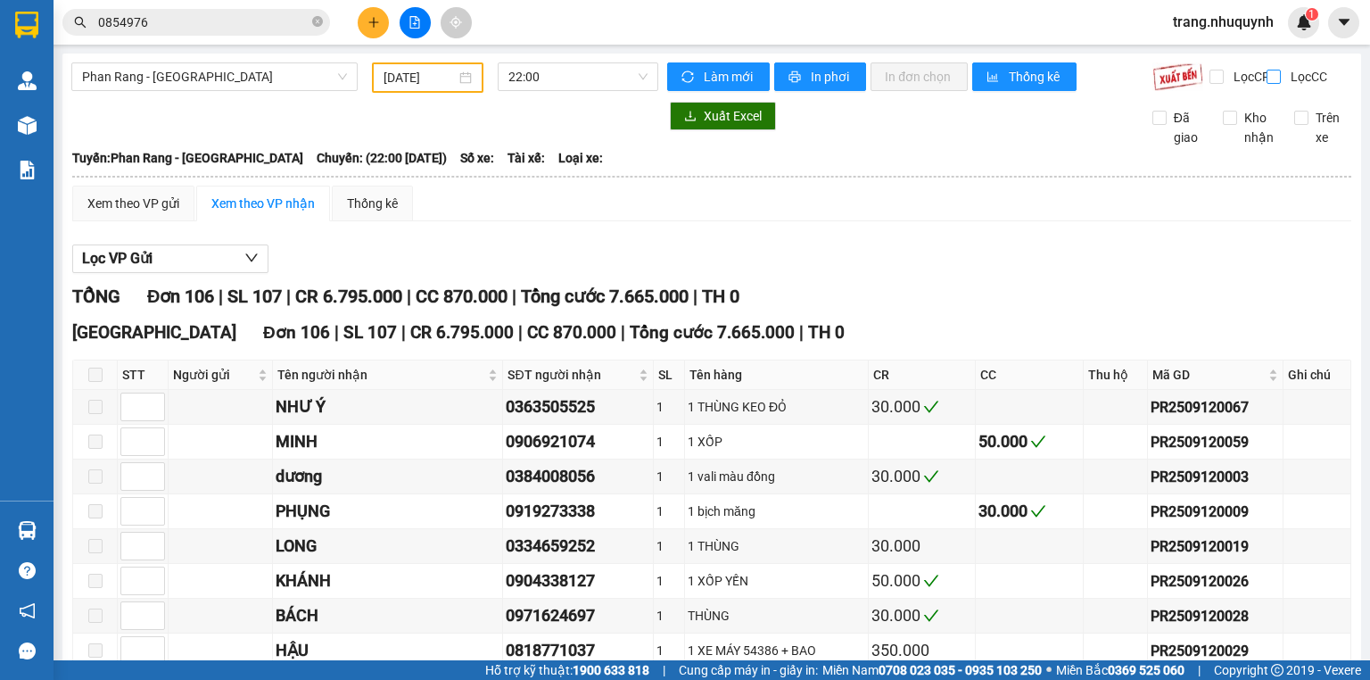
click at [1267, 76] on input "Lọc CC" at bounding box center [1275, 77] width 17 height 14
checkbox input "true"
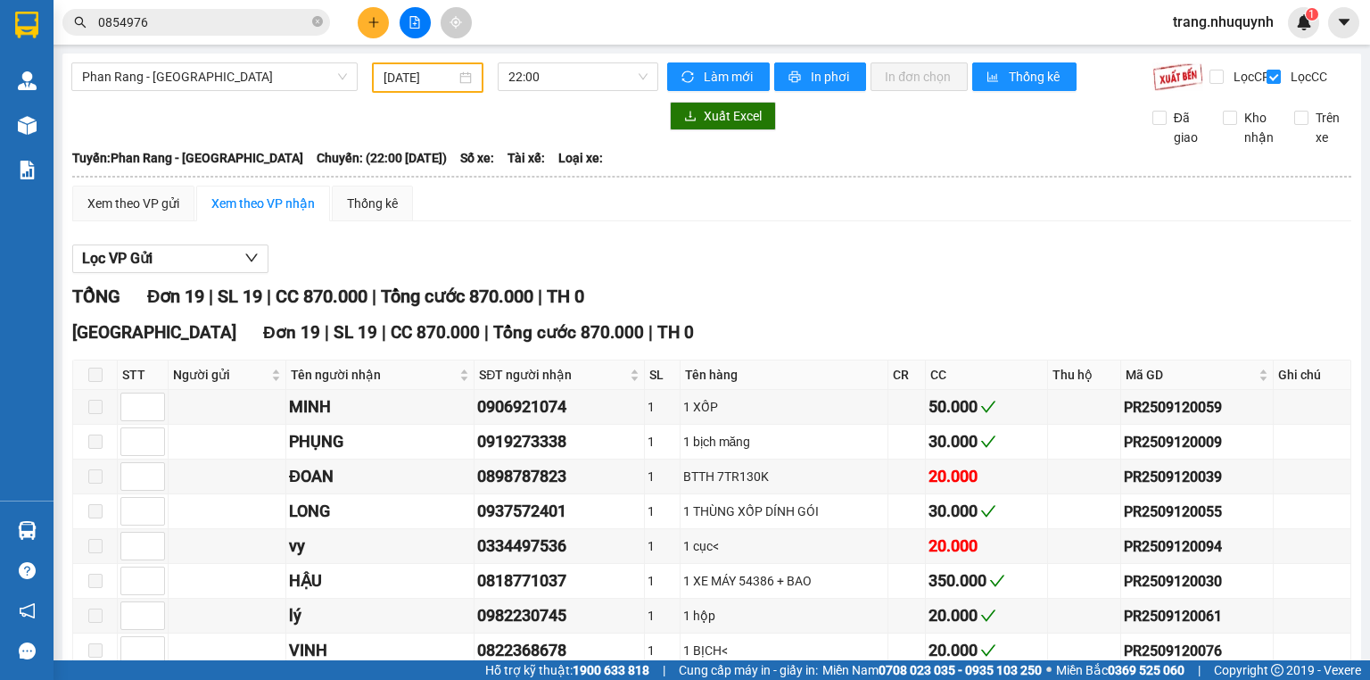
click at [783, 246] on div "Xem theo VP gửi Xem theo VP nhận Thống kê Lọc VP Gửi TỔNG Đơn 19 | SL 19 | CC …" at bounding box center [711, 651] width 1279 height 930
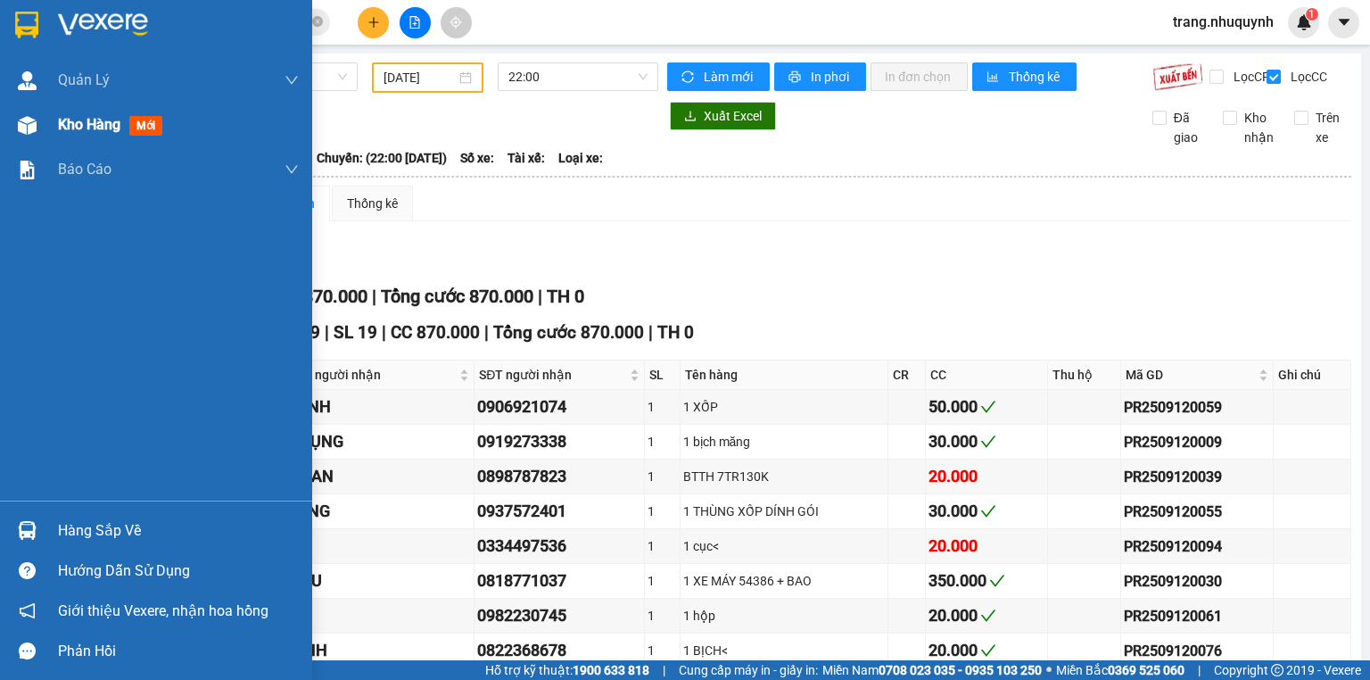
click at [87, 126] on span "Kho hàng" at bounding box center [89, 124] width 62 height 17
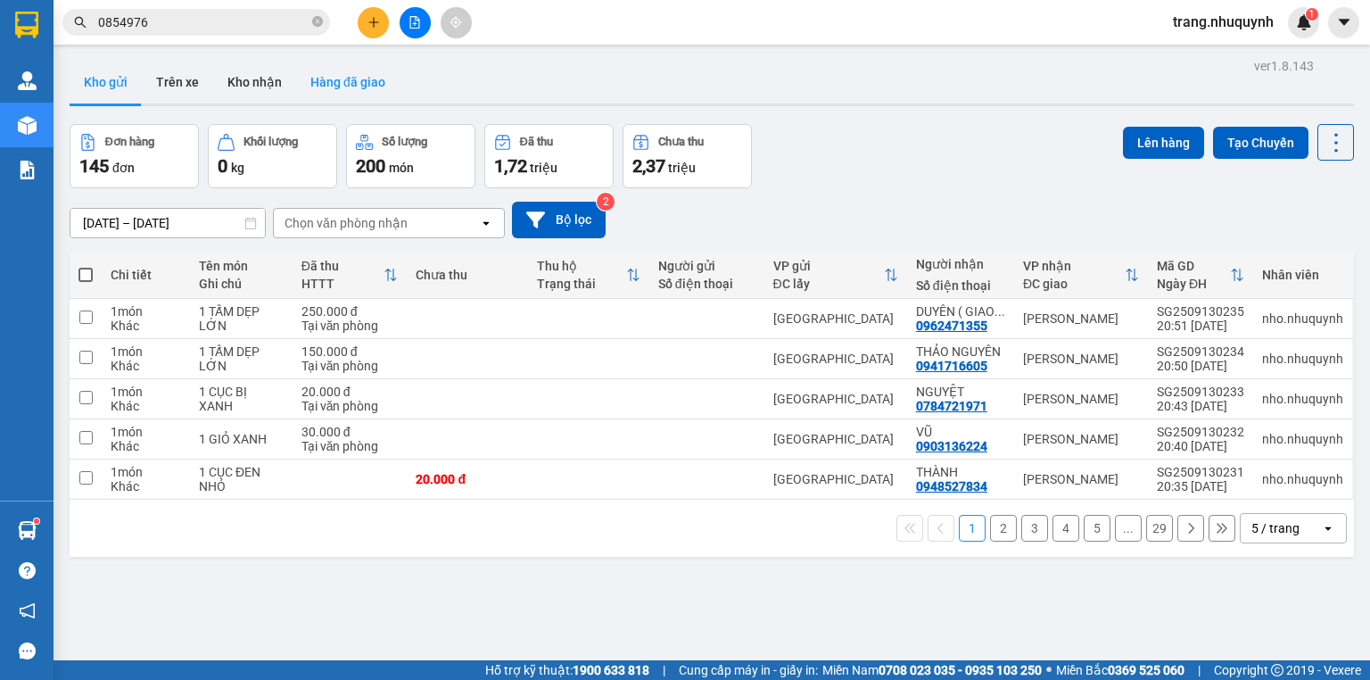
click at [324, 75] on button "Hàng đã giao" at bounding box center [347, 82] width 103 height 43
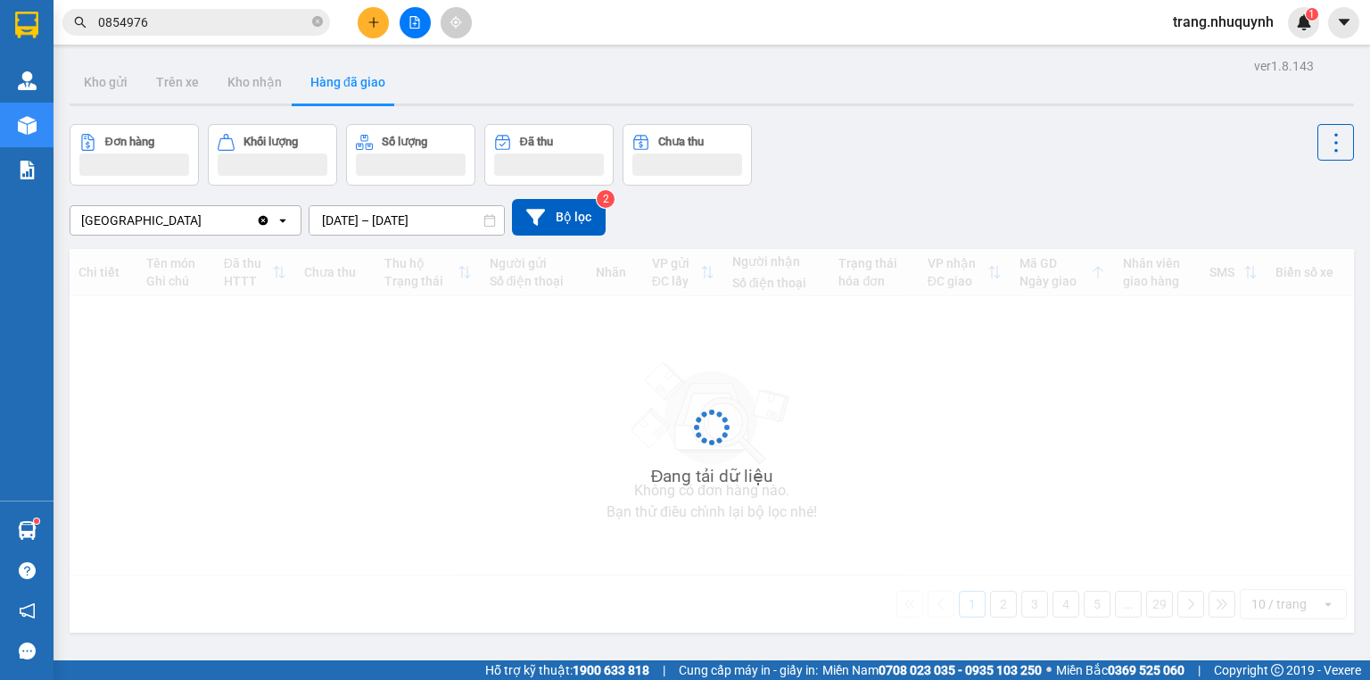
click at [354, 225] on input "[DATE] – [DATE]" at bounding box center [407, 220] width 194 height 29
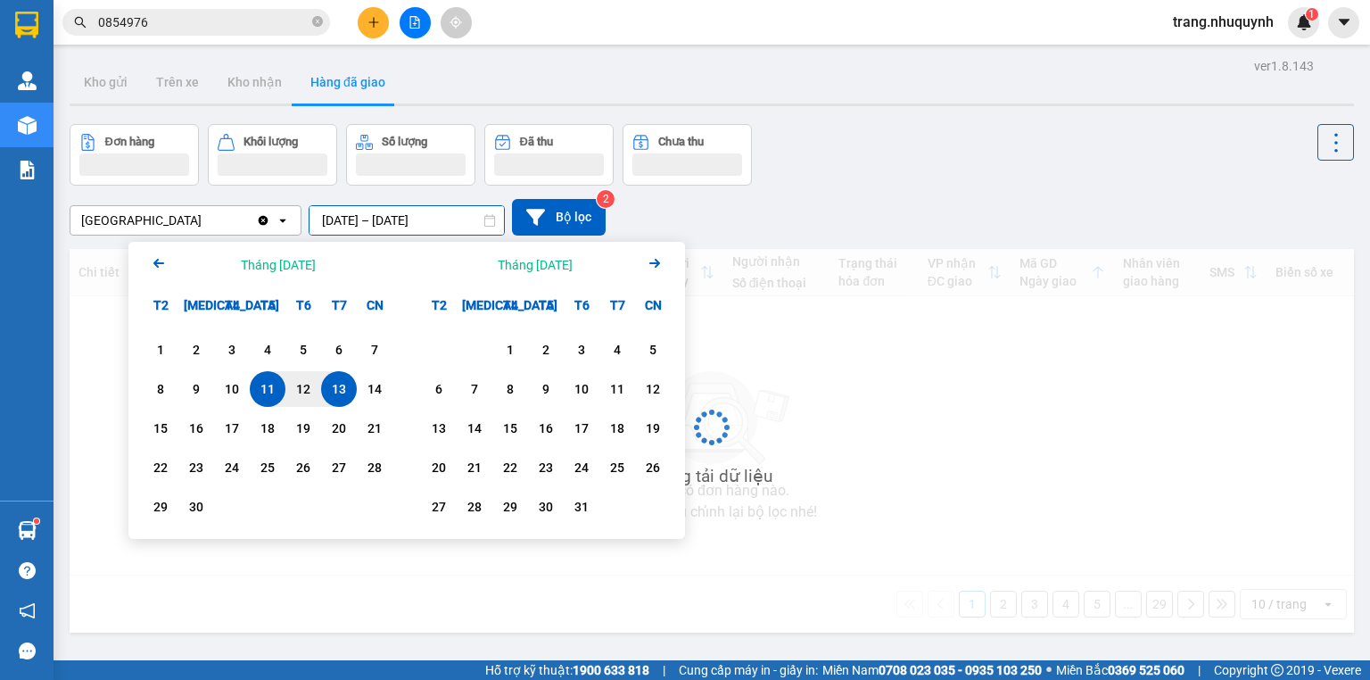
click at [335, 385] on div "13" at bounding box center [339, 388] width 25 height 21
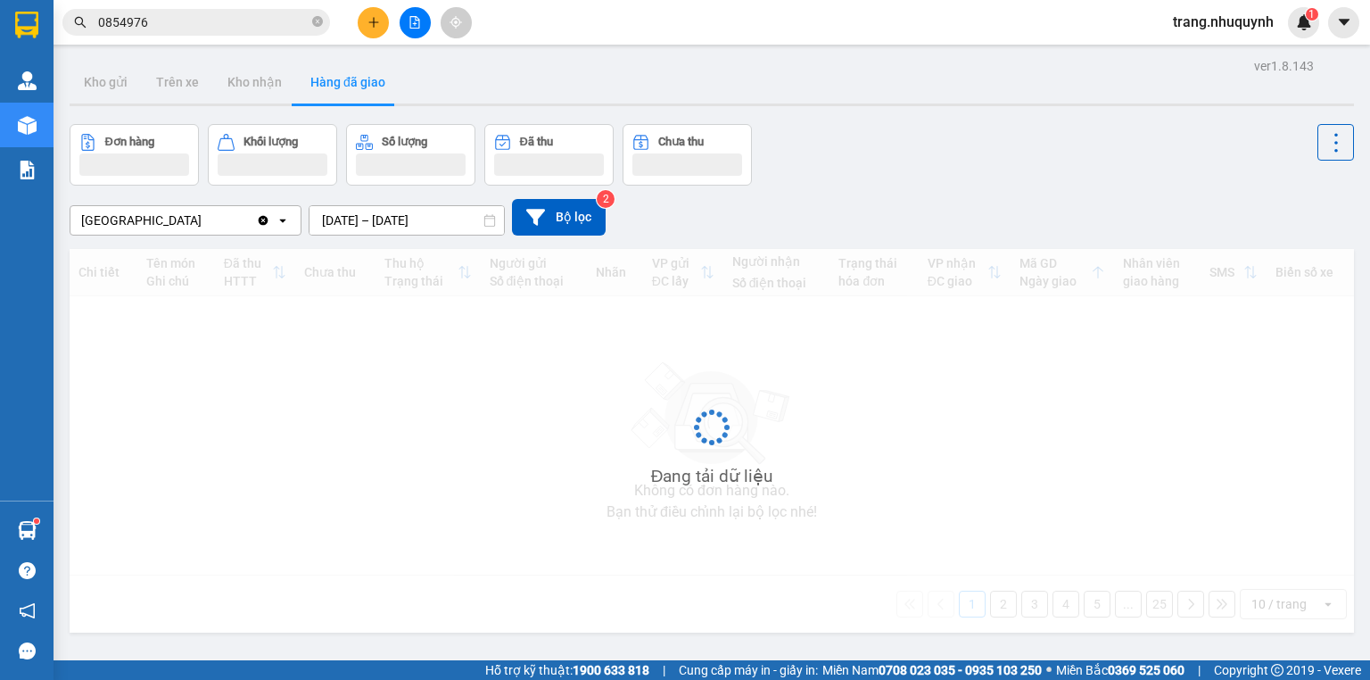
type input "[DATE] – [DATE]"
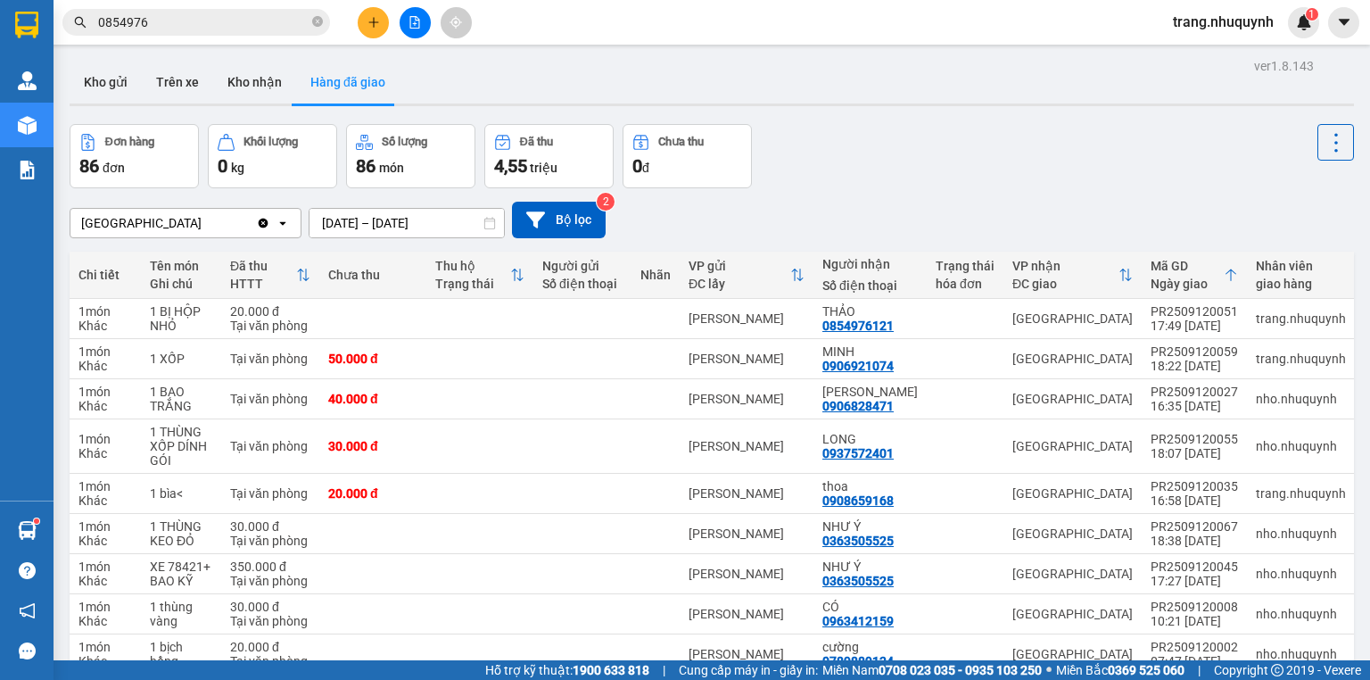
scroll to position [139, 0]
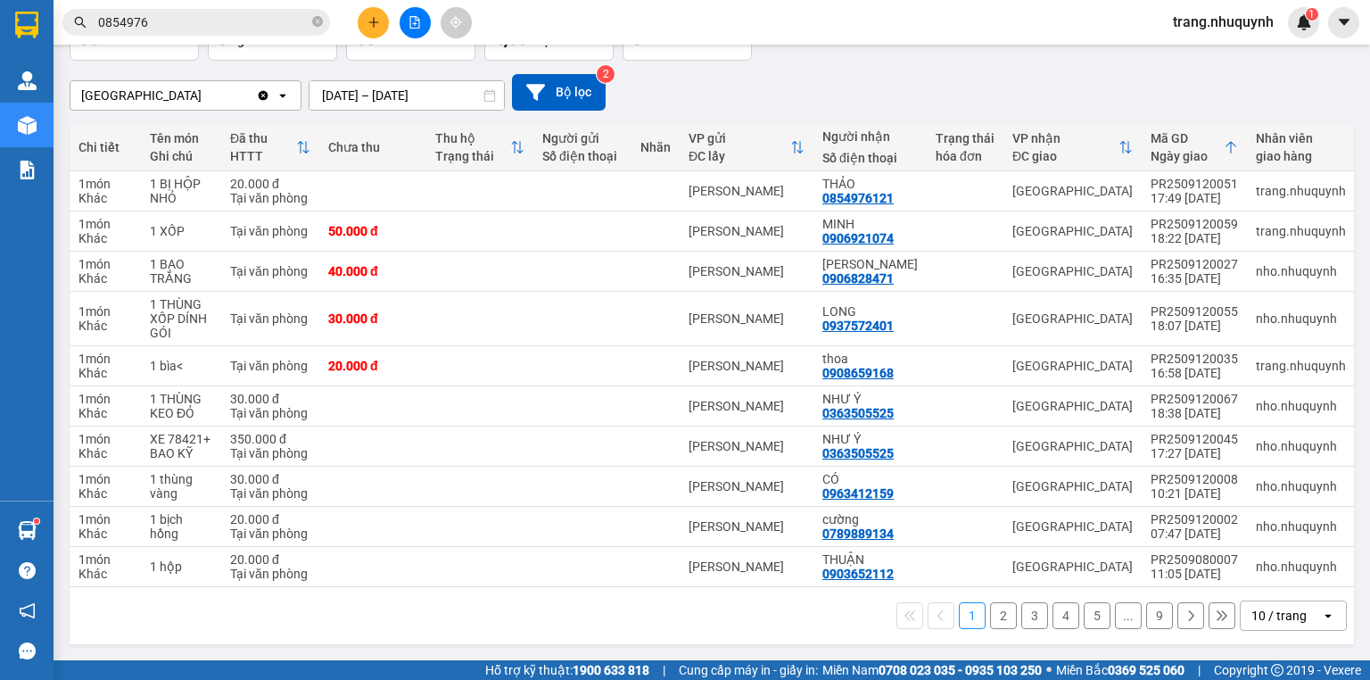
click at [1277, 619] on div "10 / trang" at bounding box center [1279, 616] width 55 height 18
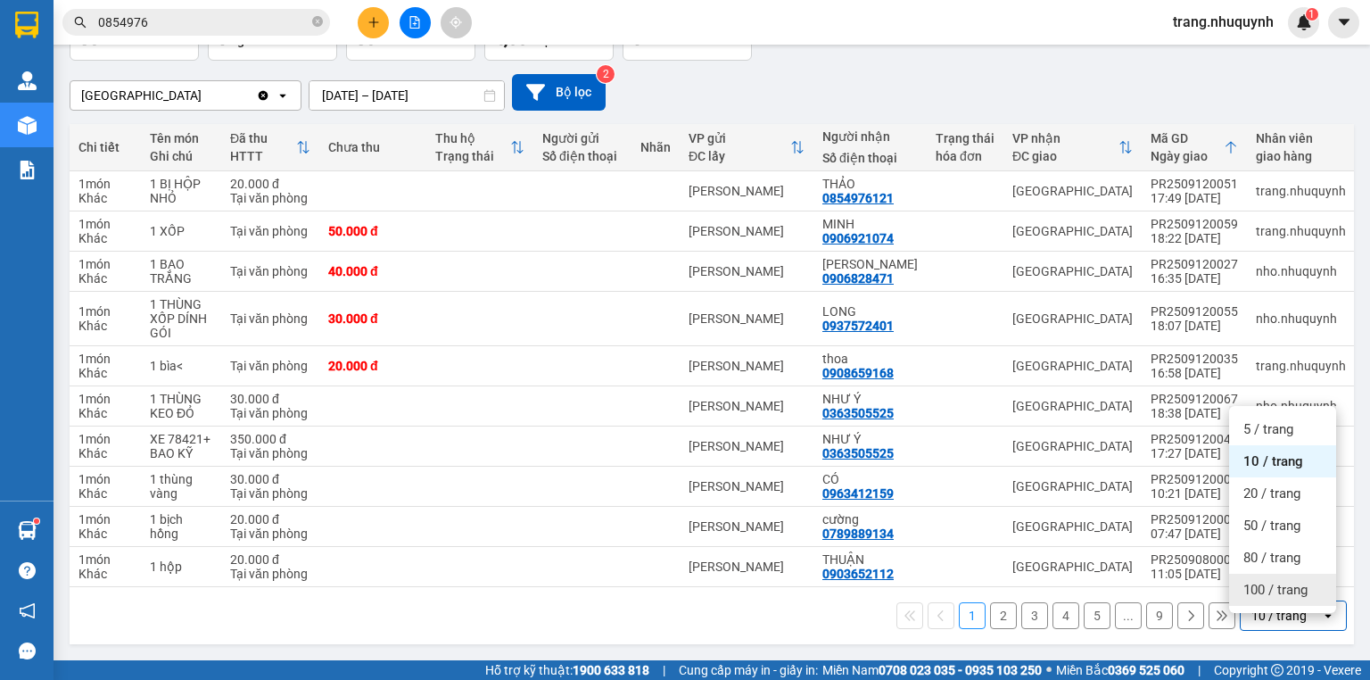
click at [1260, 581] on span "100 / trang" at bounding box center [1276, 590] width 64 height 18
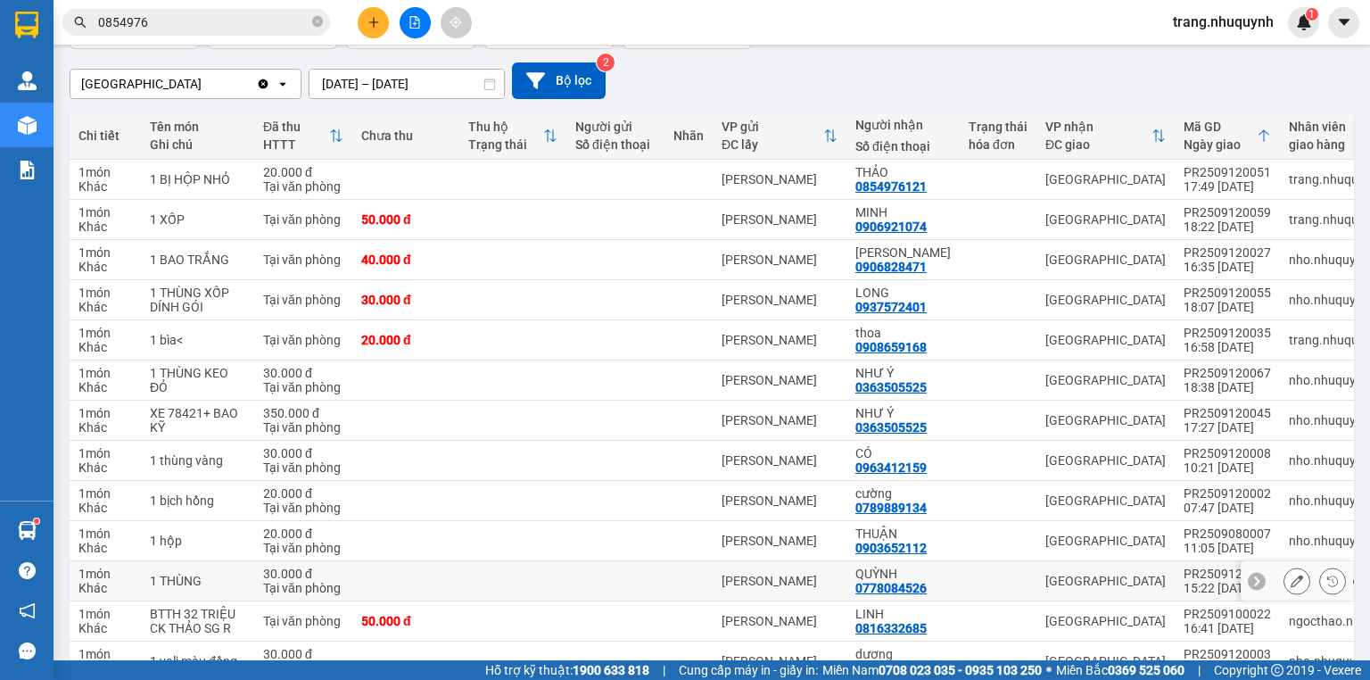
scroll to position [0, 0]
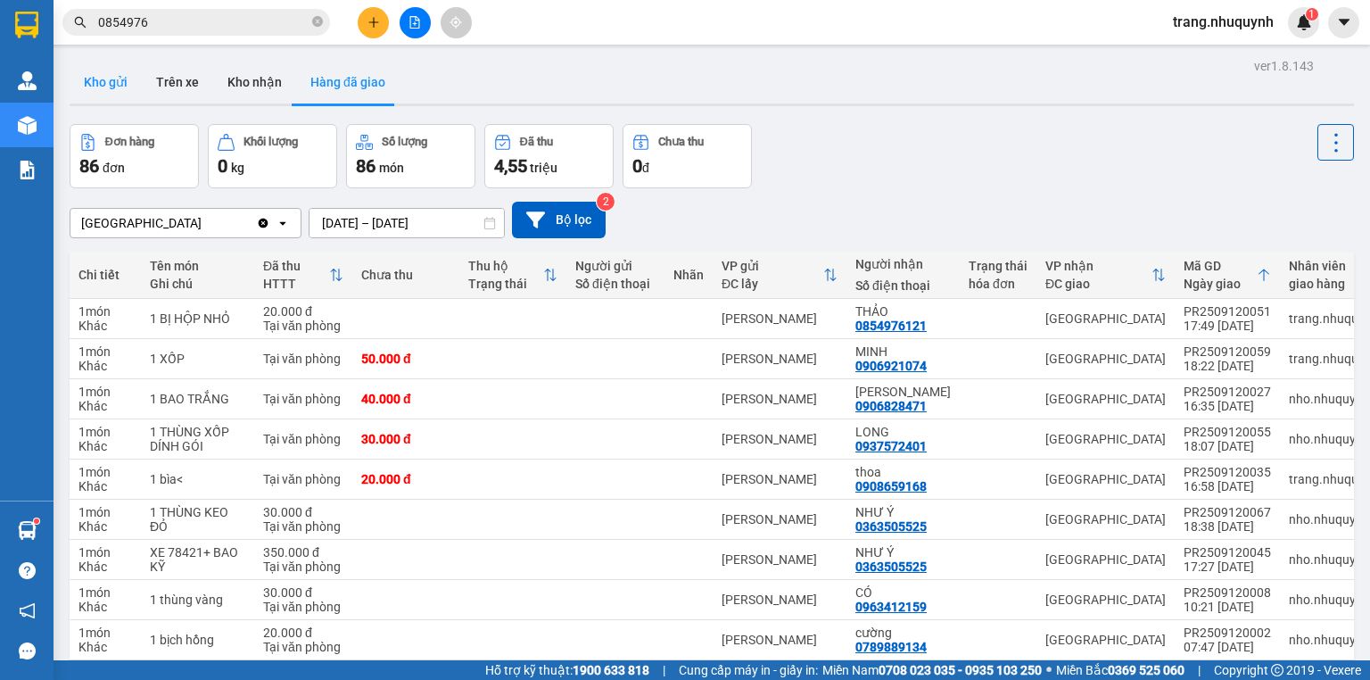
click at [95, 79] on button "Kho gửi" at bounding box center [106, 82] width 72 height 43
click at [101, 80] on button "Kho gửi" at bounding box center [106, 82] width 72 height 43
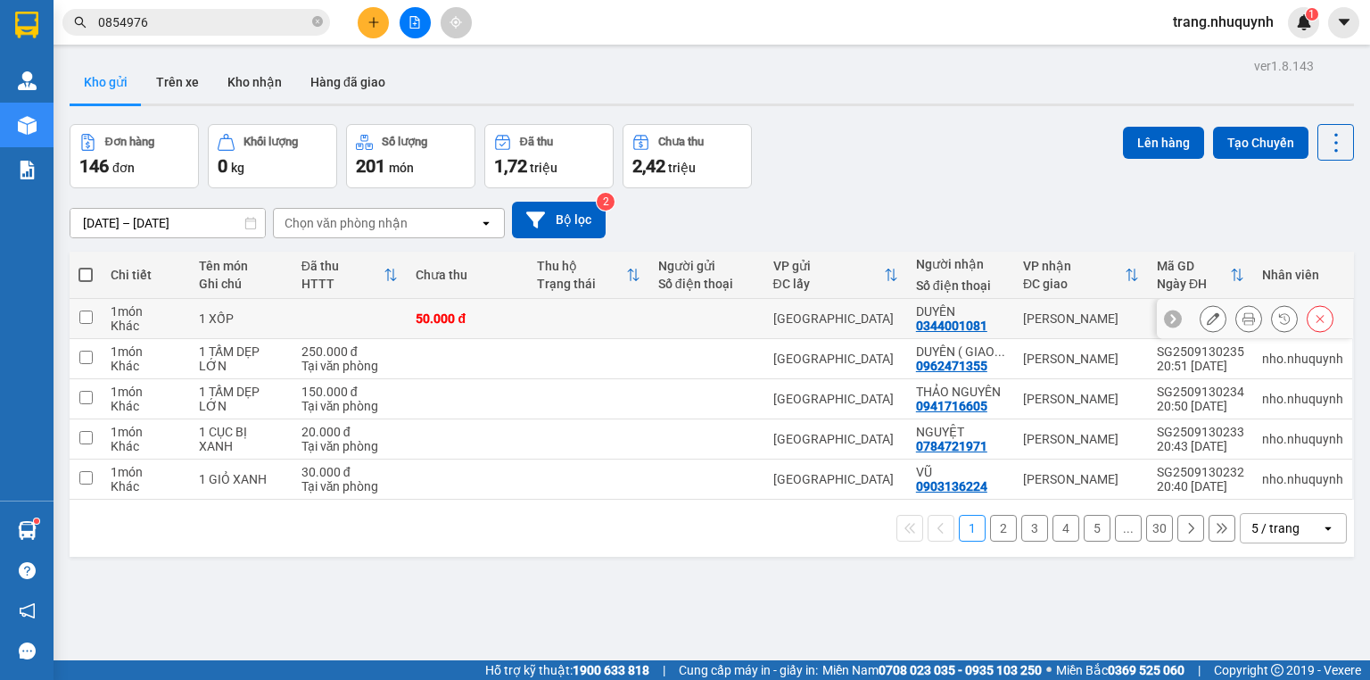
click at [1245, 329] on button at bounding box center [1249, 318] width 25 height 31
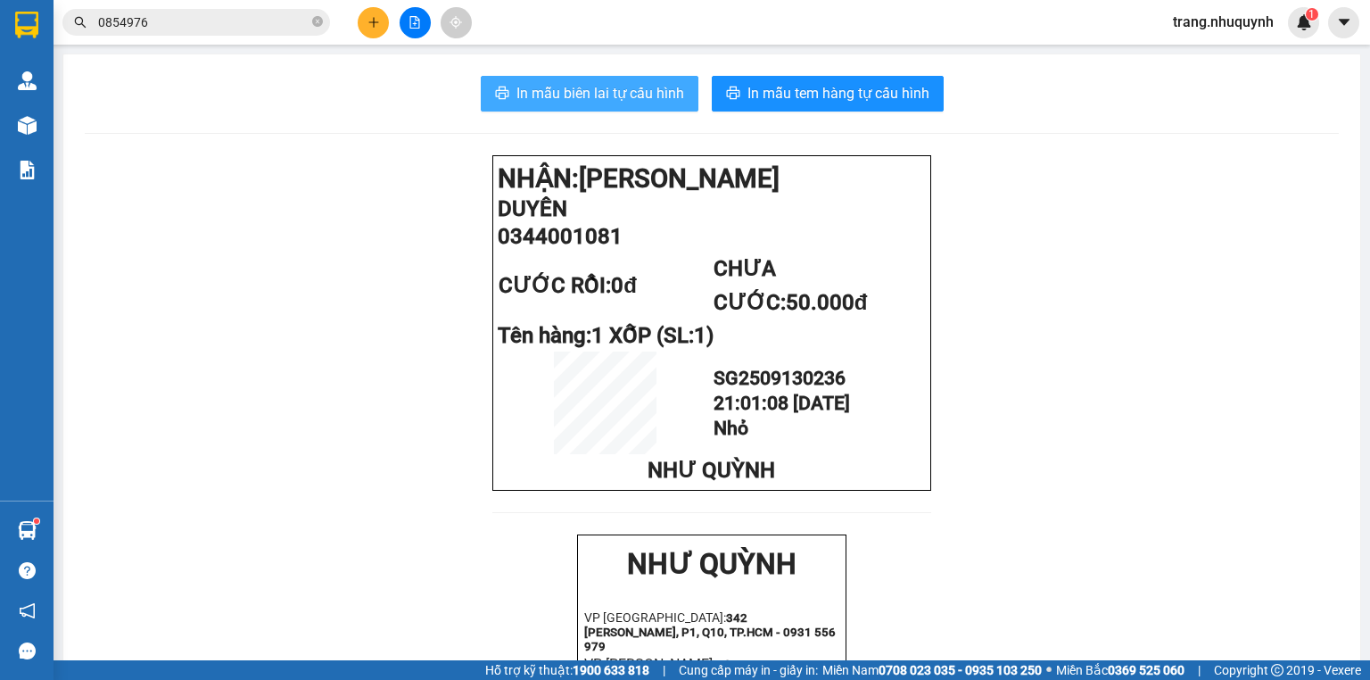
click at [589, 82] on span "In mẫu biên lai tự cấu hình" at bounding box center [601, 93] width 168 height 22
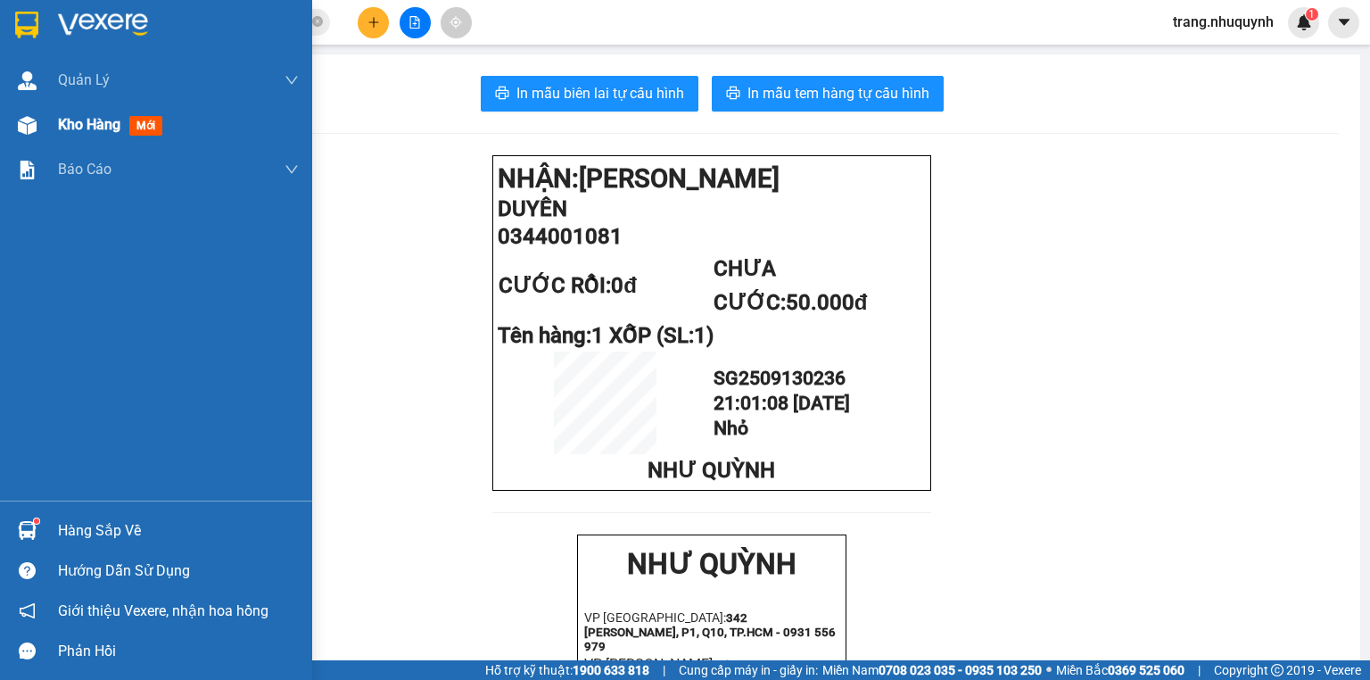
click at [31, 118] on img at bounding box center [27, 125] width 19 height 19
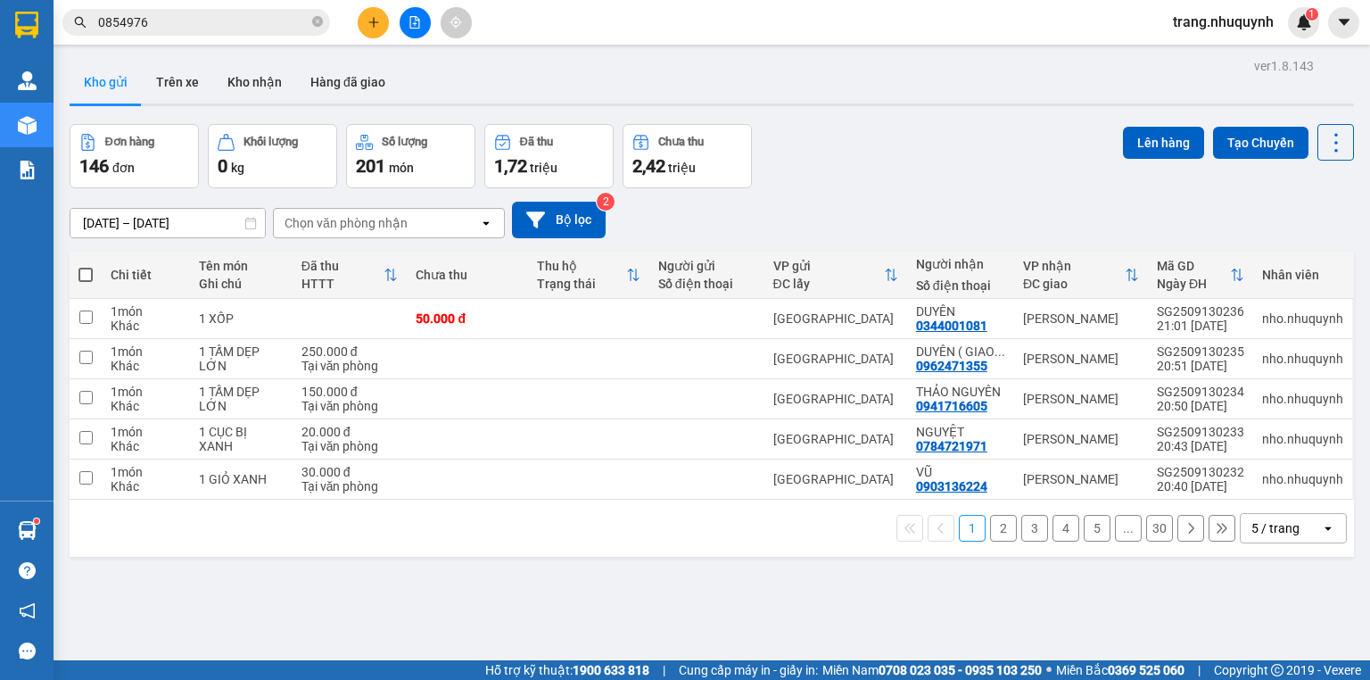
click at [902, 159] on div "Đơn hàng 146 đơn Khối lượng 0 kg Số lượng 201 món Đã thu 1,72 triệu Chưa thu 2,…" at bounding box center [712, 156] width 1285 height 64
click at [1338, 146] on button at bounding box center [1336, 142] width 37 height 37
click at [1313, 254] on span "Làm mới" at bounding box center [1300, 254] width 49 height 18
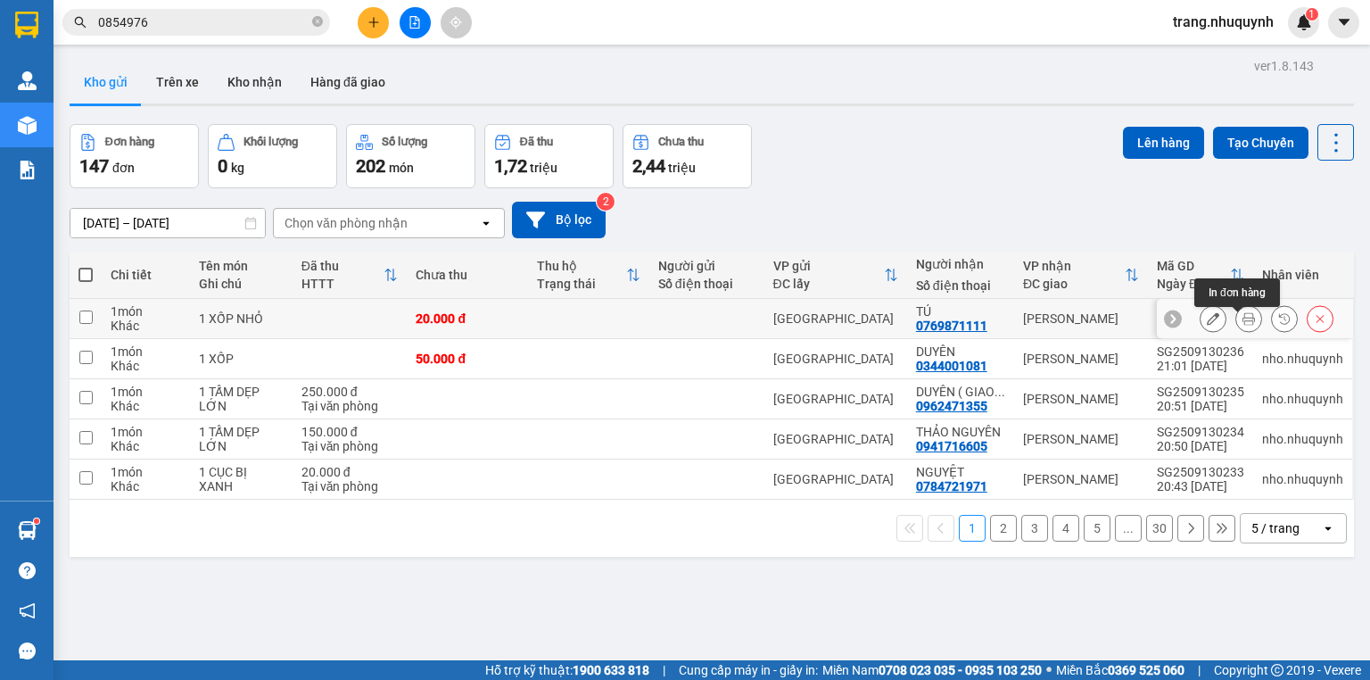
click at [1243, 324] on icon at bounding box center [1249, 318] width 12 height 12
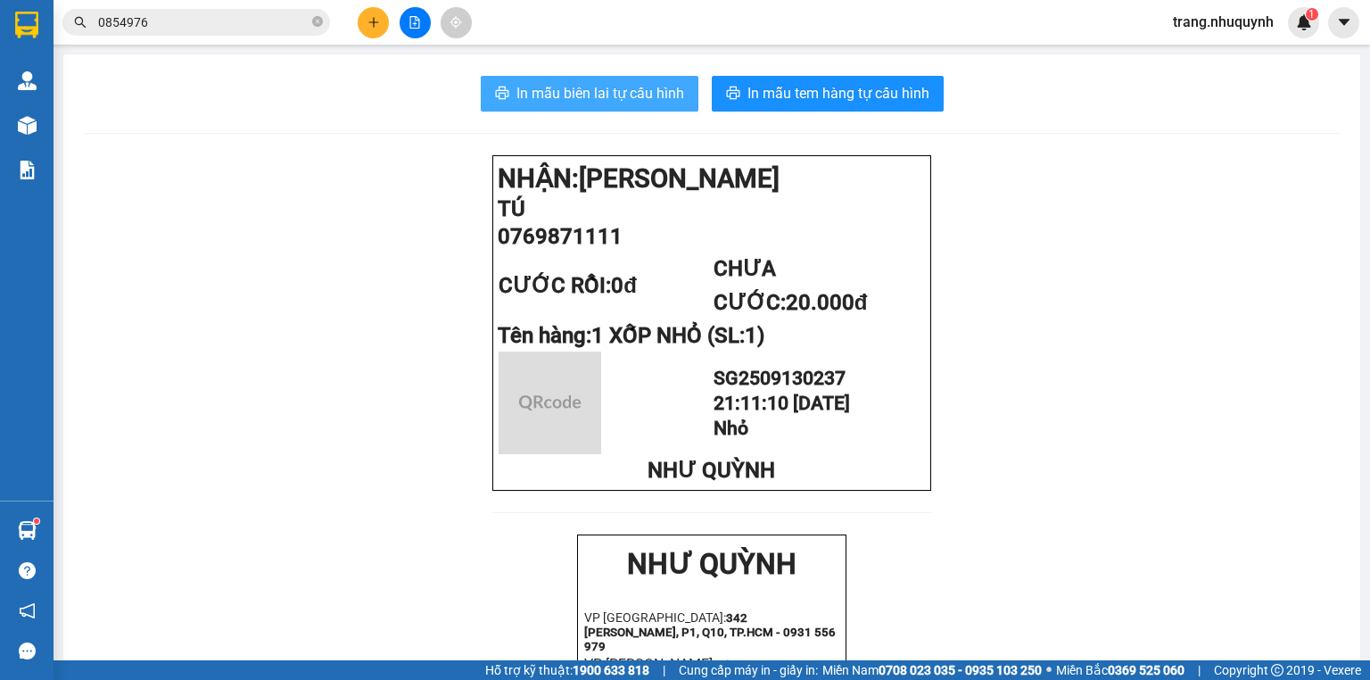
click at [551, 92] on span "In mẫu biên lai tự cấu hình" at bounding box center [601, 93] width 168 height 22
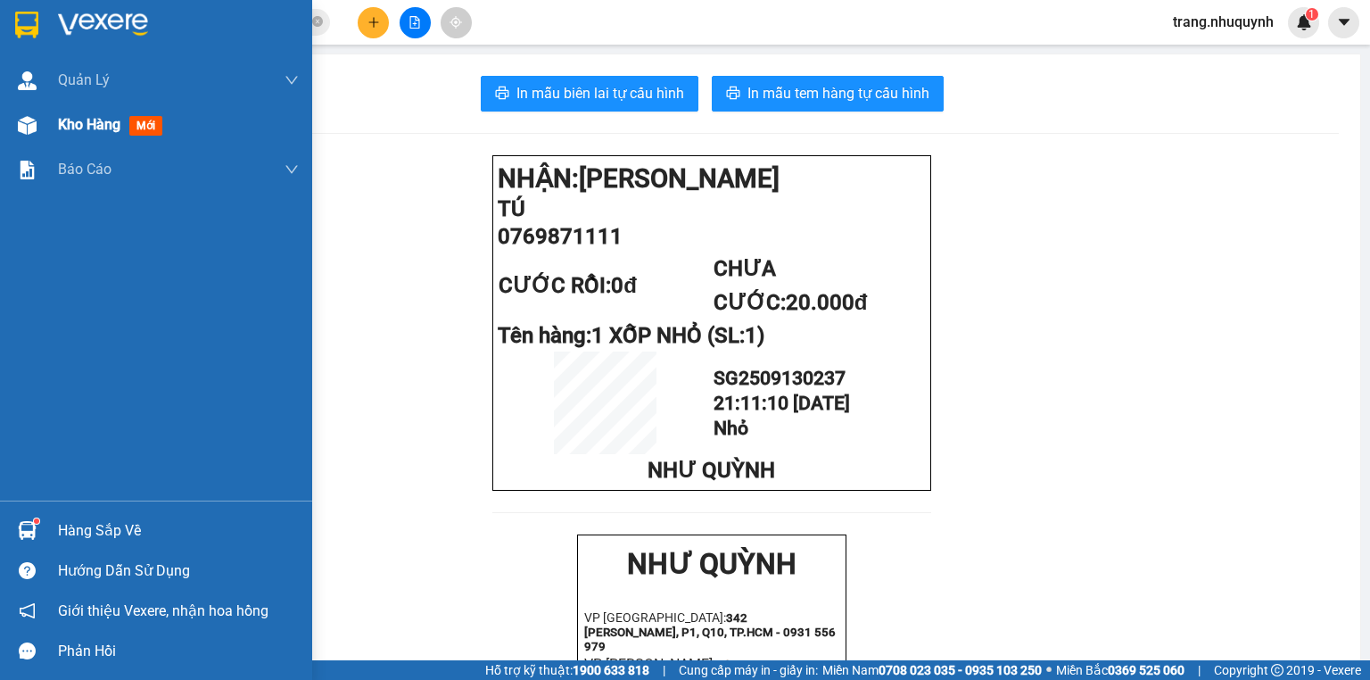
click at [95, 113] on div "Kho hàng mới" at bounding box center [114, 124] width 112 height 22
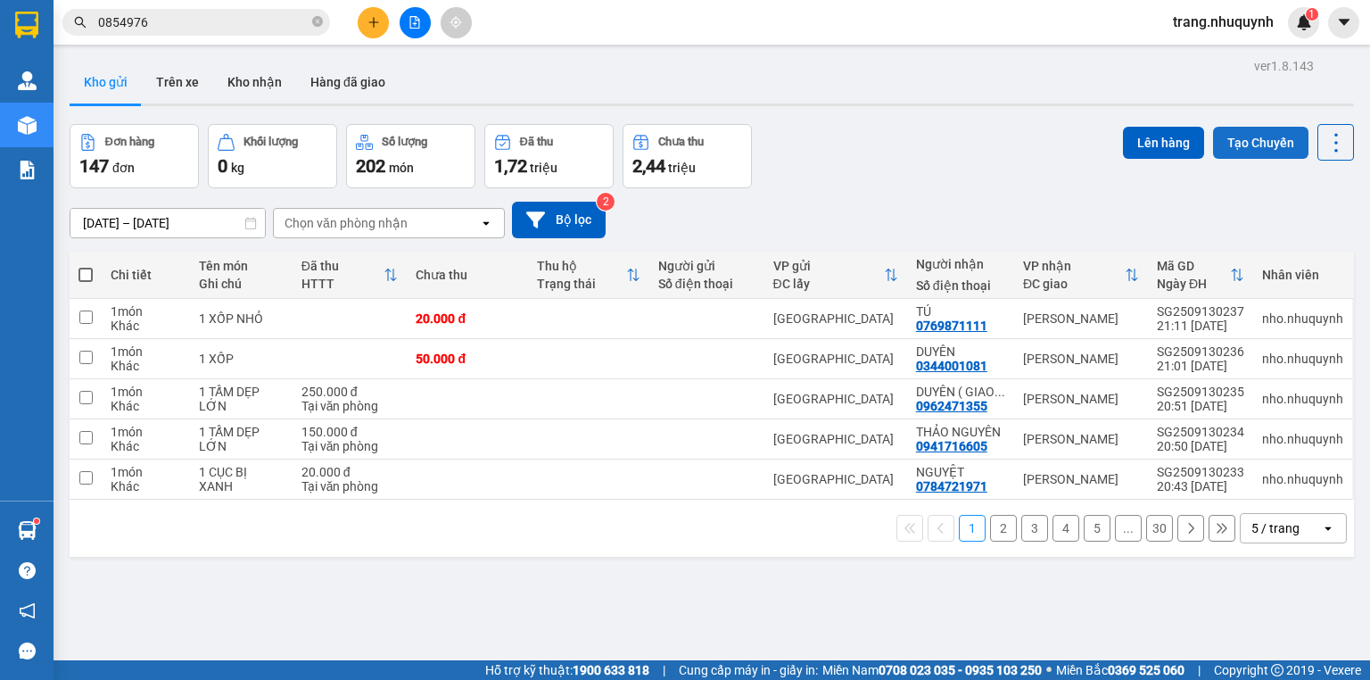
click at [1296, 146] on button "Tạo Chuyến" at bounding box center [1260, 143] width 95 height 32
click at [1330, 143] on div "Tăng cường chuyến chỉ chở hàng Tuyến Chọn tuyến đường Ngày 13/09/2025 Chuyến Bi…" at bounding box center [685, 340] width 1370 height 680
click at [1335, 143] on icon at bounding box center [1337, 142] width 4 height 19
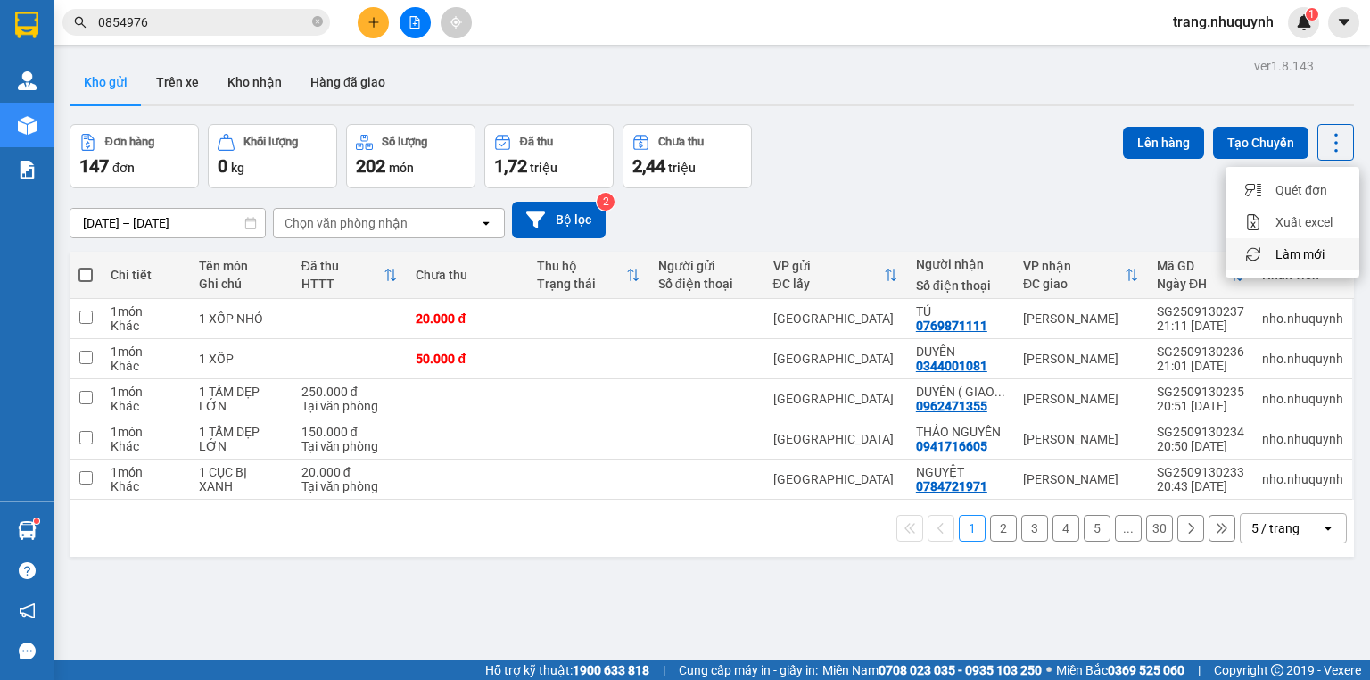
click at [1309, 255] on span "Làm mới" at bounding box center [1300, 254] width 49 height 18
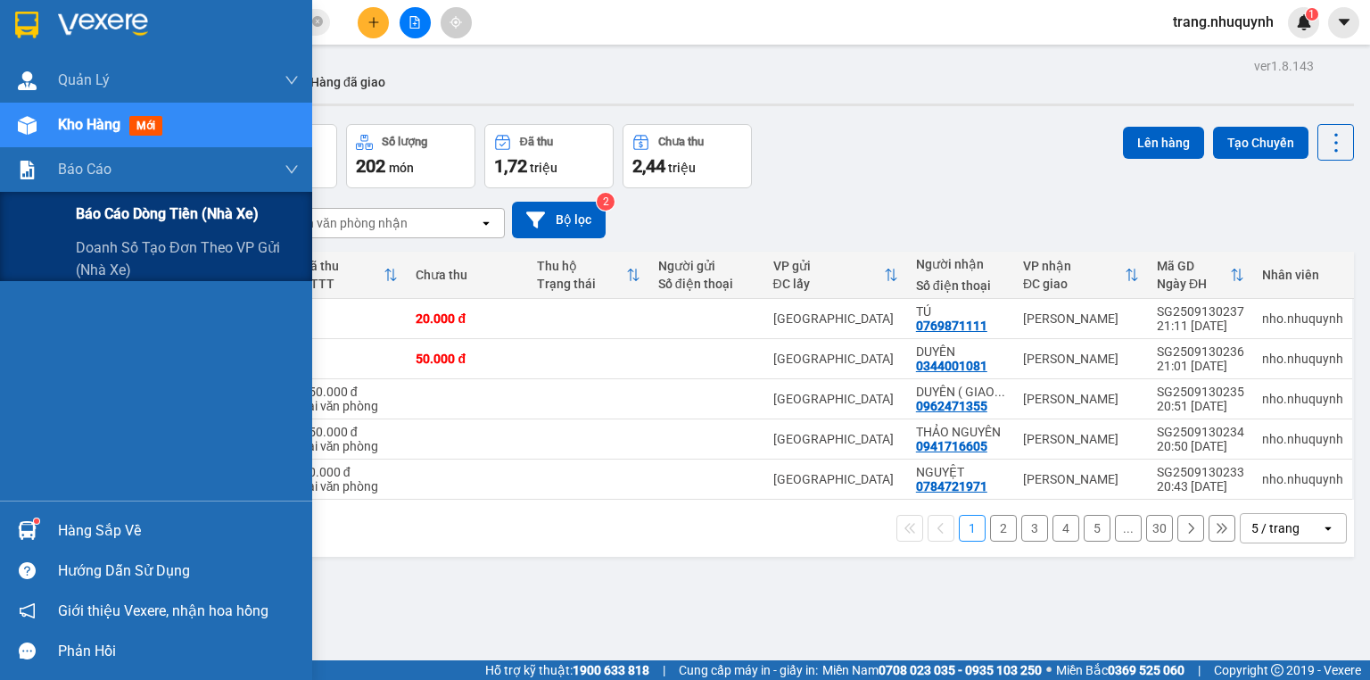
click at [136, 211] on span "Báo cáo dòng tiền (nhà xe)" at bounding box center [167, 214] width 183 height 22
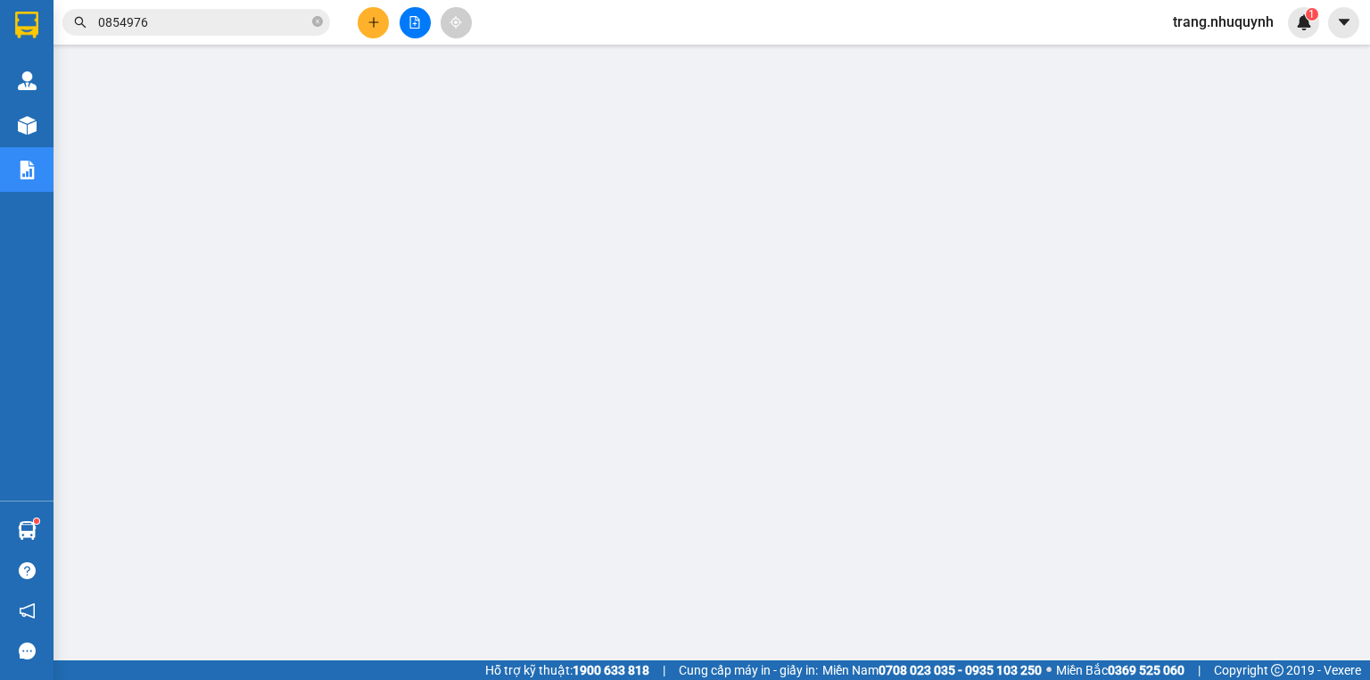
click at [145, 19] on input "0854976" at bounding box center [203, 22] width 211 height 20
click at [146, 19] on input "0854976" at bounding box center [203, 22] width 211 height 20
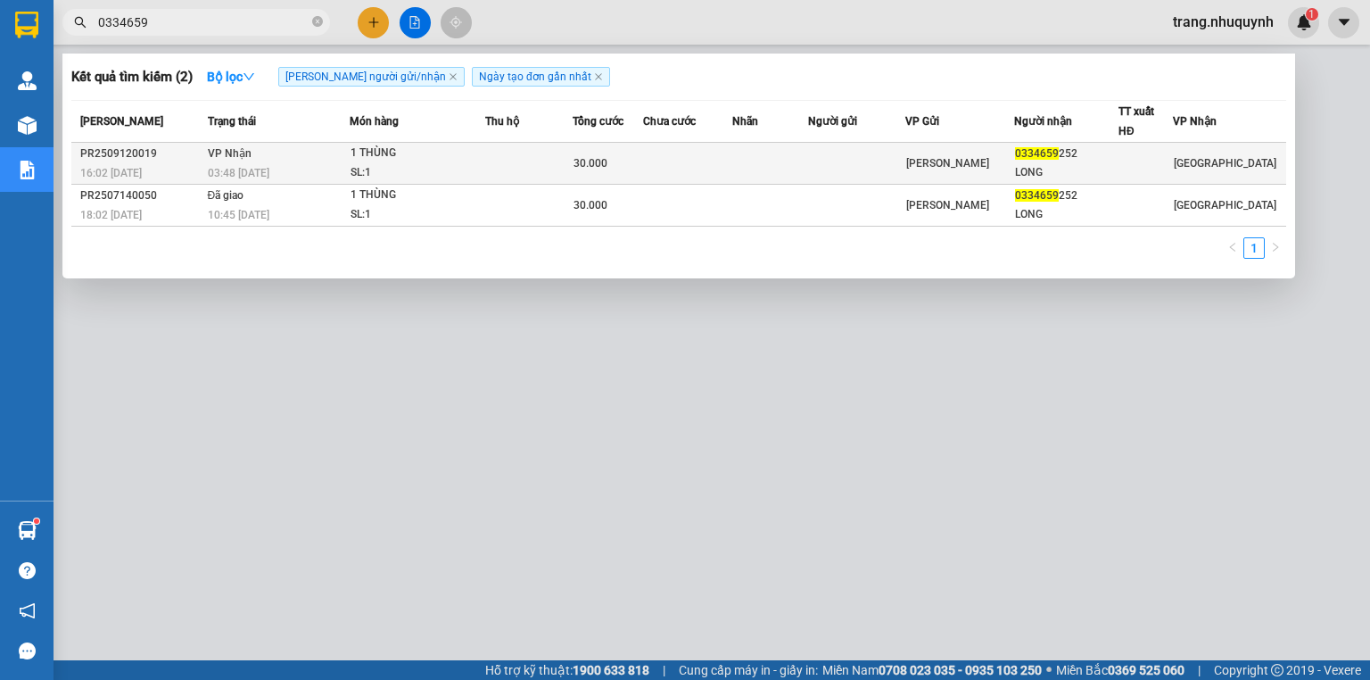
type input "0334659"
click at [483, 165] on div "SL: 1" at bounding box center [418, 173] width 134 height 20
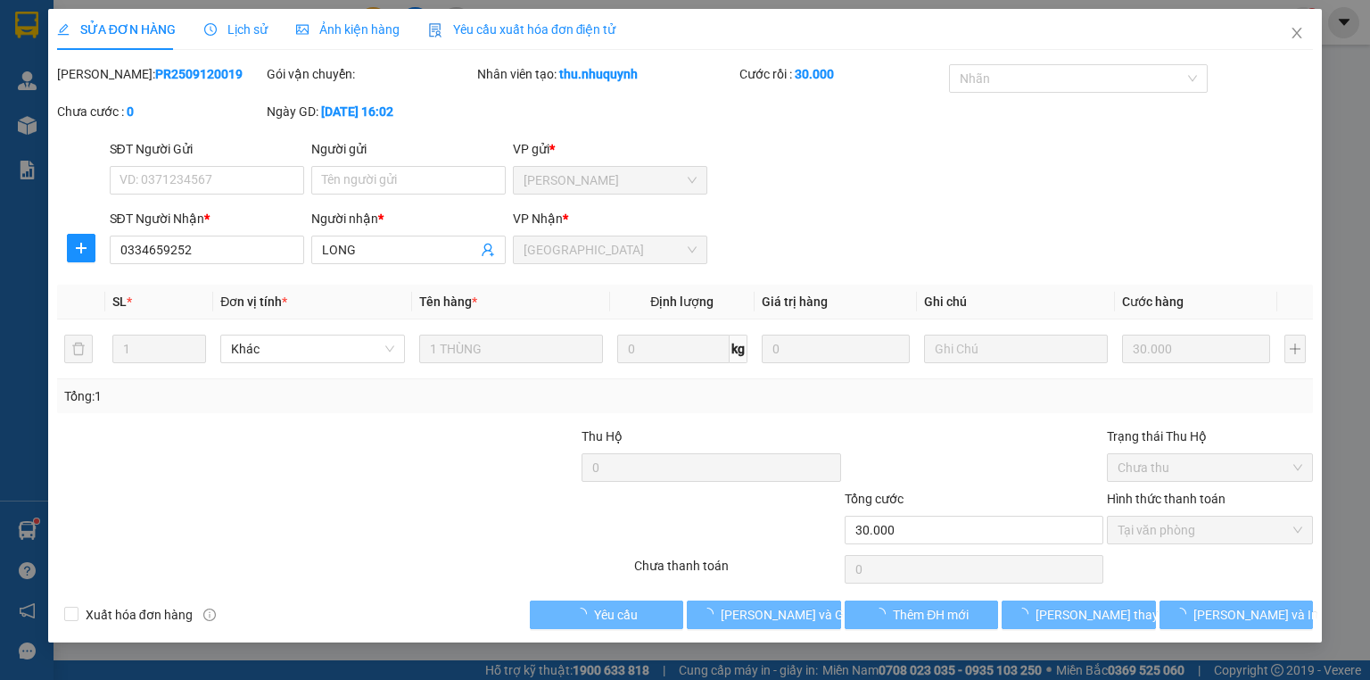
type input "0334659252"
type input "LONG"
type input "30.000"
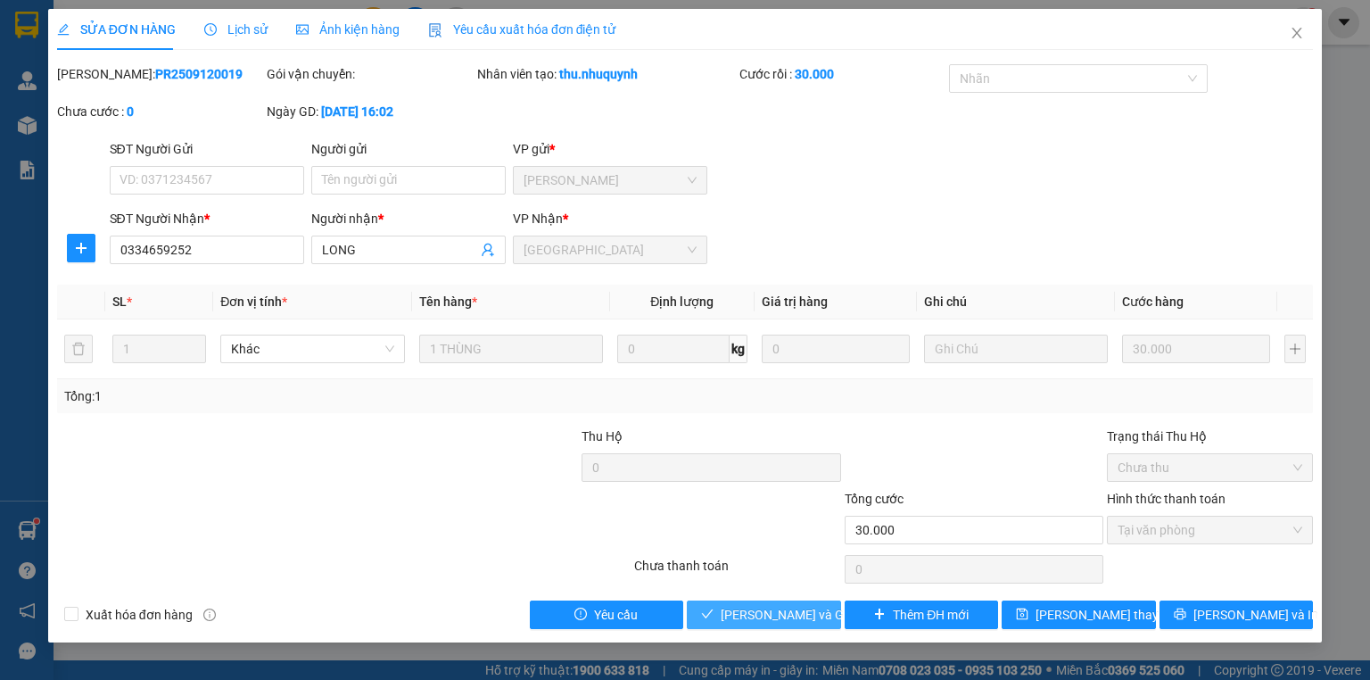
click at [765, 614] on span "[PERSON_NAME] và Giao hàng" at bounding box center [806, 615] width 171 height 20
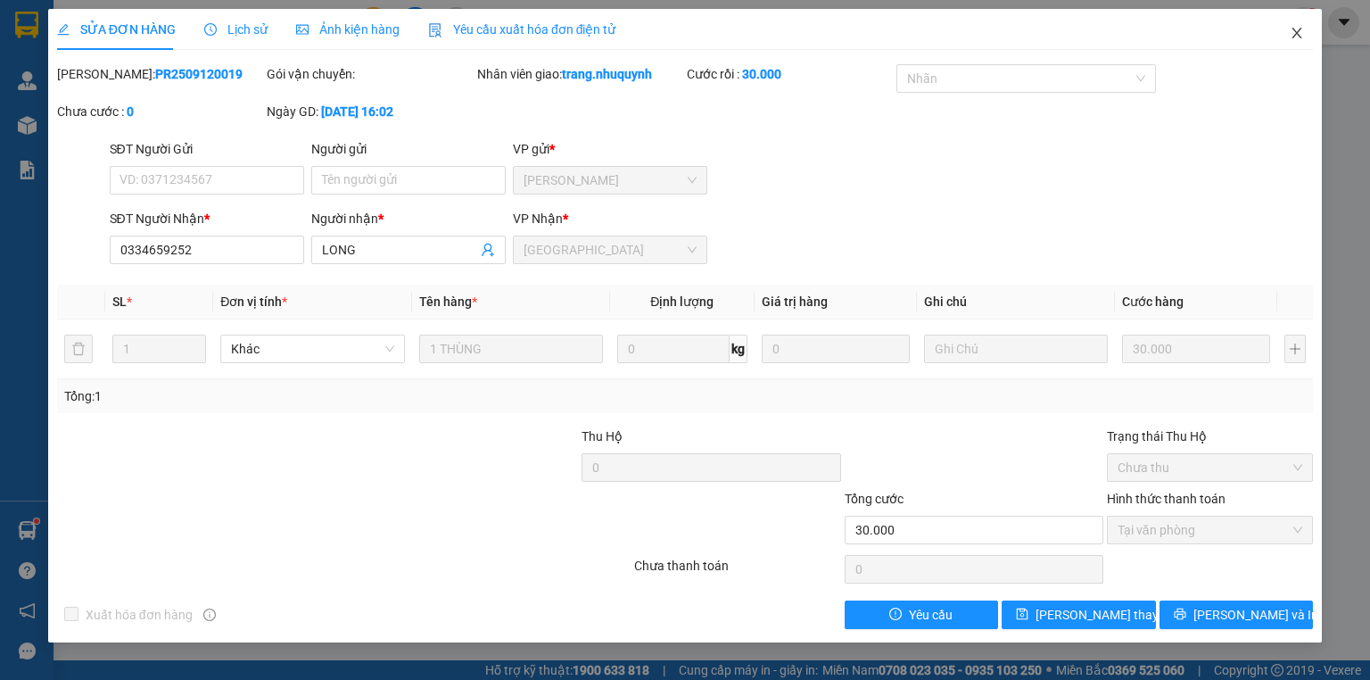
click at [1287, 46] on span "Close" at bounding box center [1297, 34] width 50 height 50
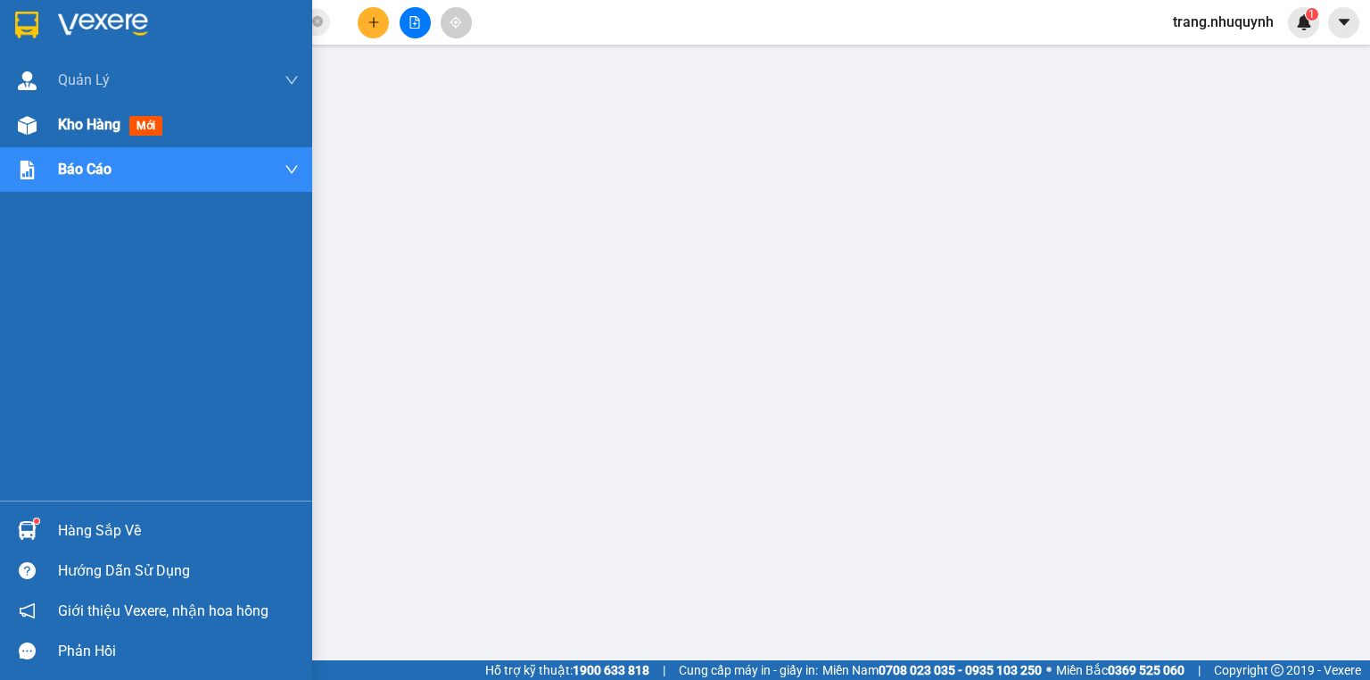
click at [86, 127] on span "Kho hàng" at bounding box center [89, 124] width 62 height 17
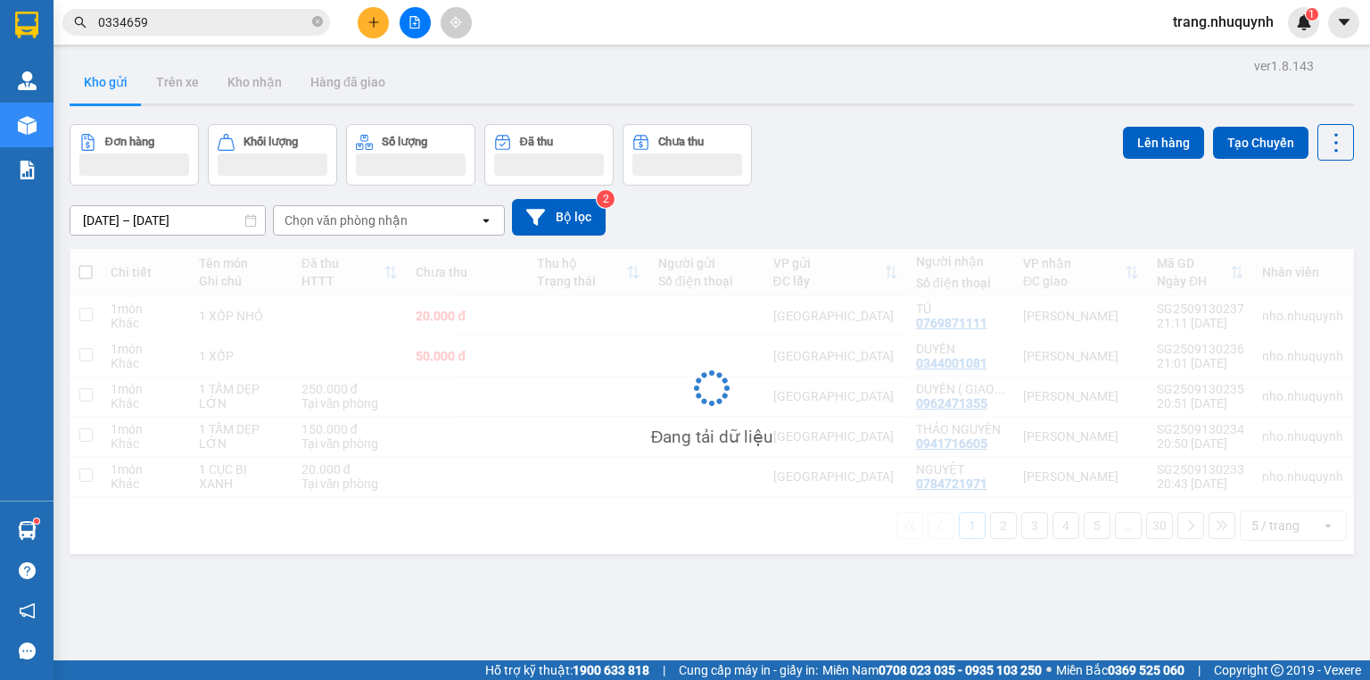
click at [980, 153] on div "Đơn hàng Khối lượng Số lượng Đã thu Chưa thu Lên hàng Tạo Chuyến" at bounding box center [712, 155] width 1285 height 62
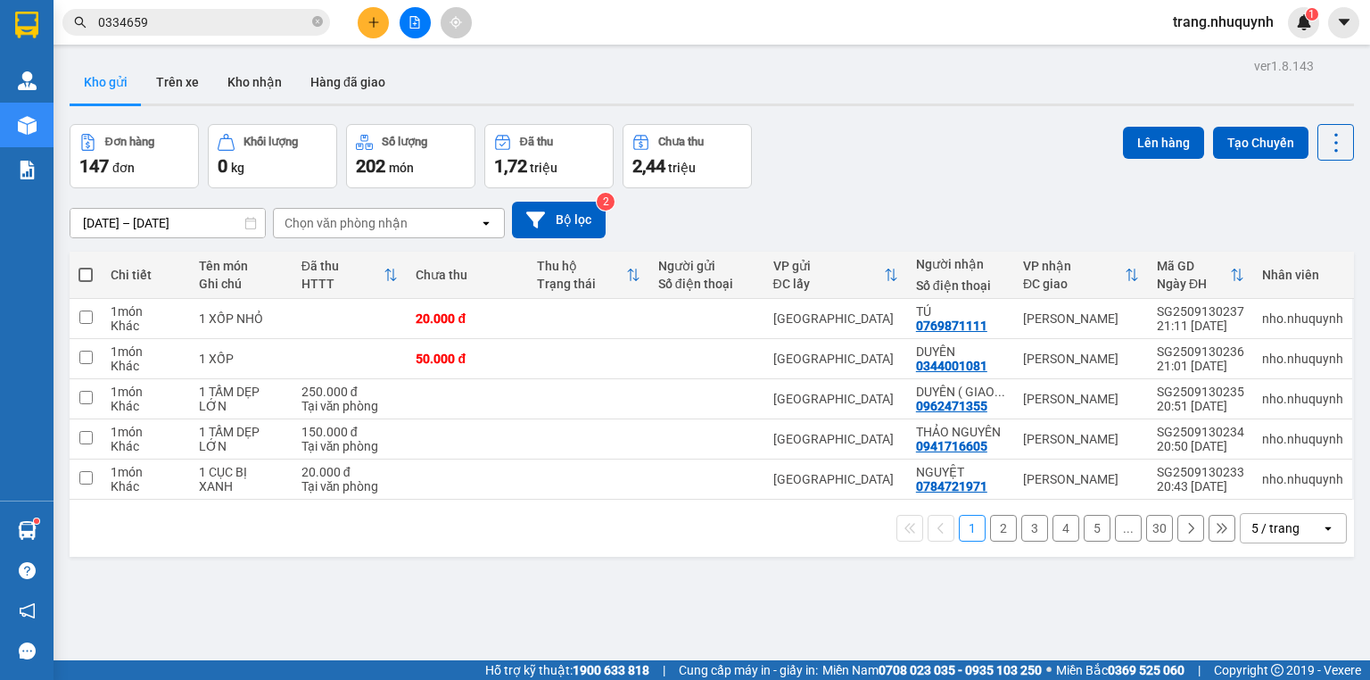
click at [1252, 526] on div "5 / trang" at bounding box center [1276, 528] width 48 height 18
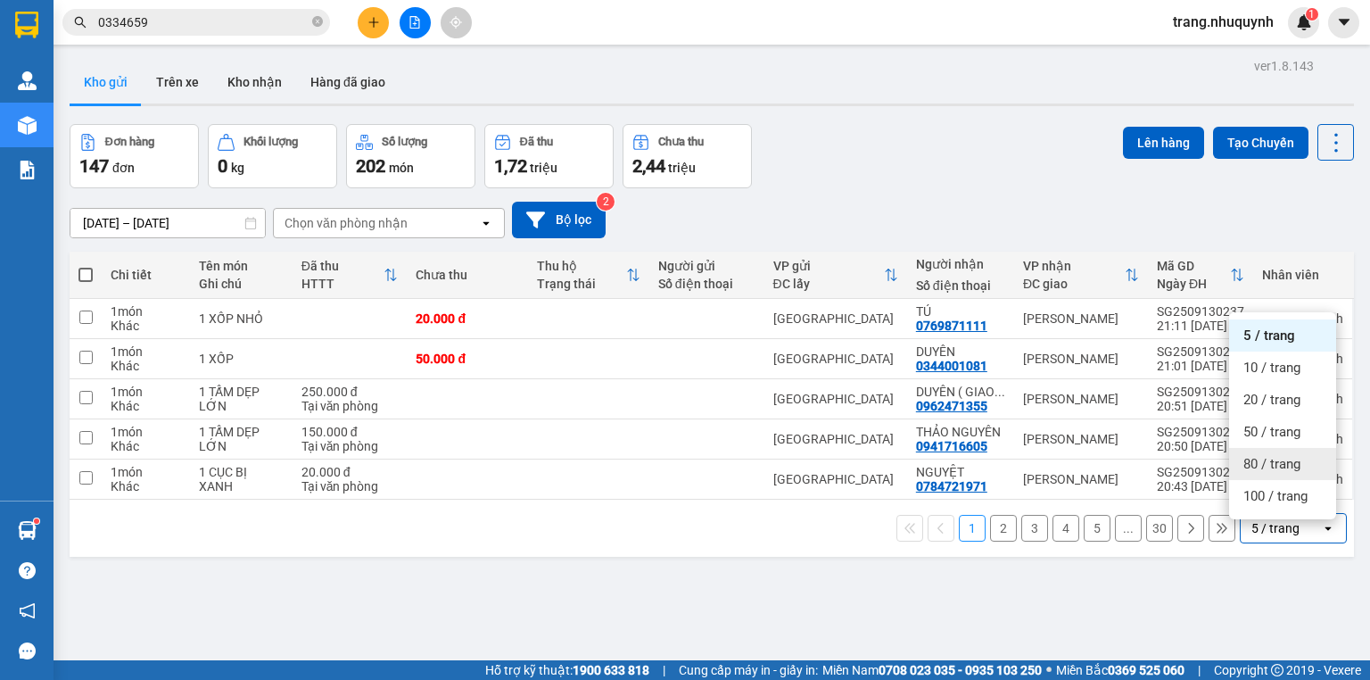
click at [413, 28] on icon "file-add" at bounding box center [415, 22] width 10 height 12
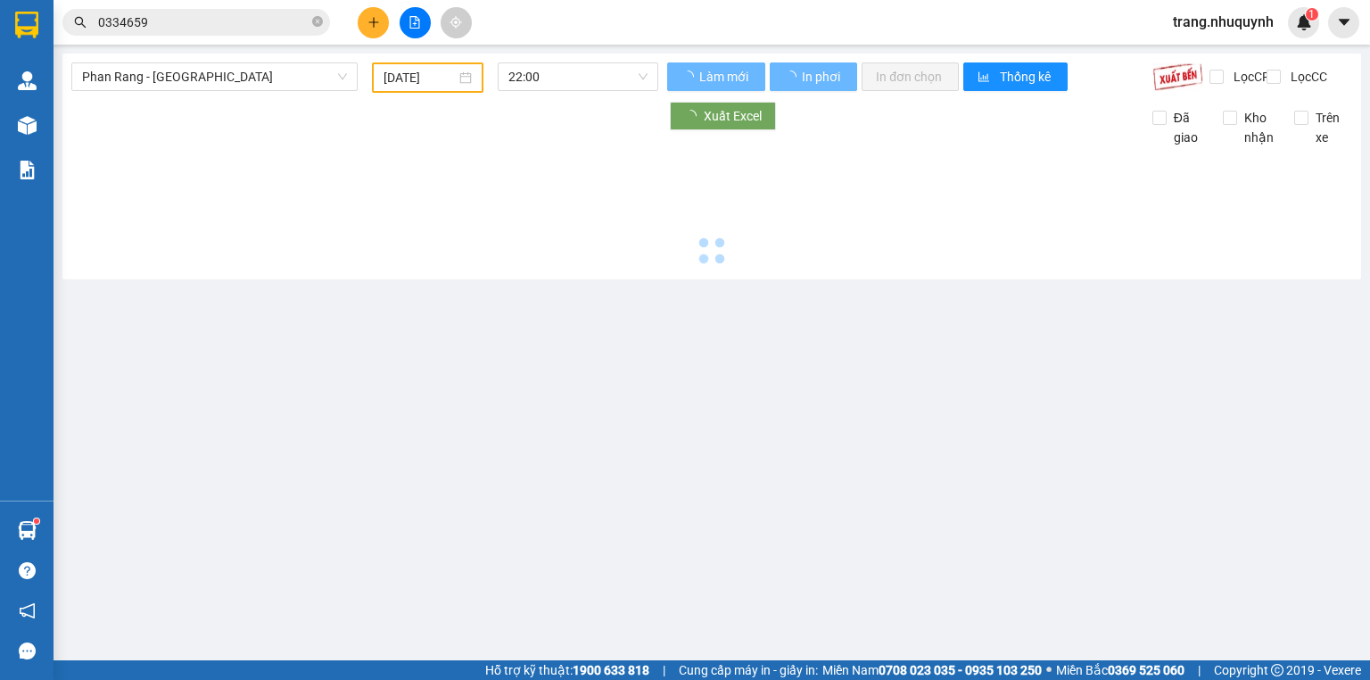
click at [413, 79] on input "[DATE]" at bounding box center [419, 78] width 71 height 20
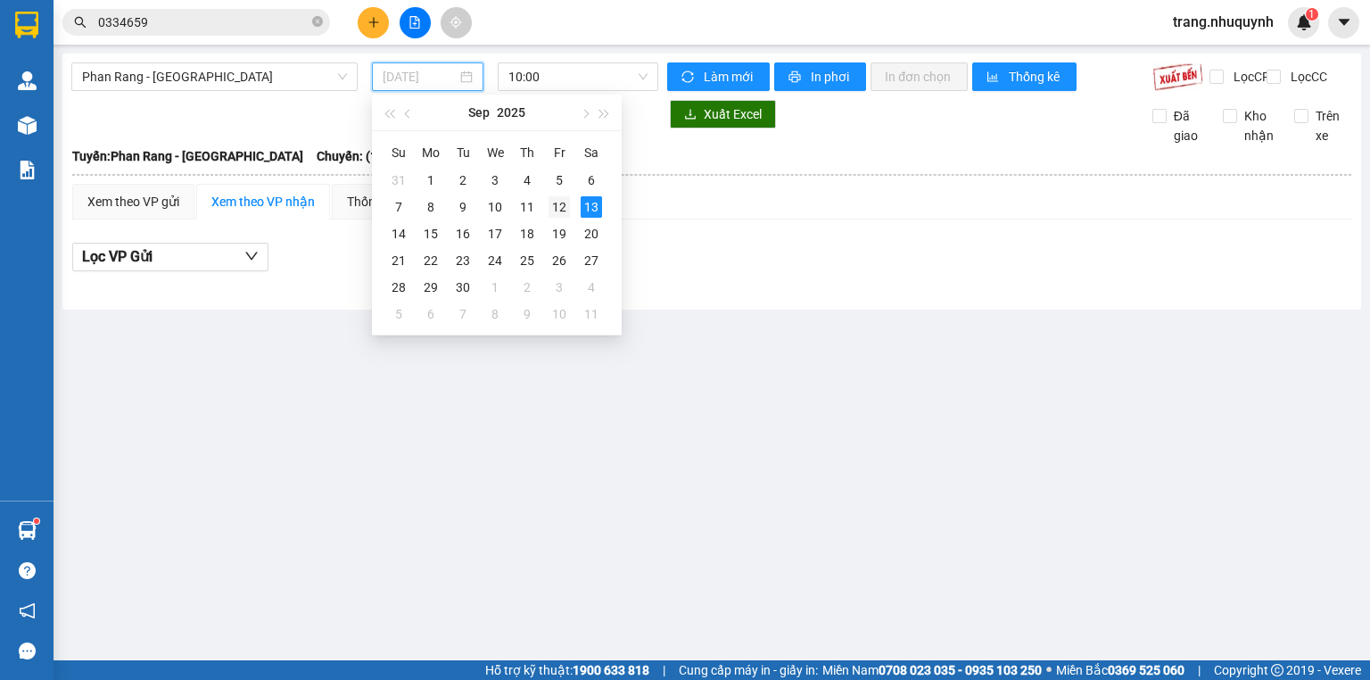
click at [567, 208] on div "12" at bounding box center [559, 206] width 21 height 21
type input "[DATE]"
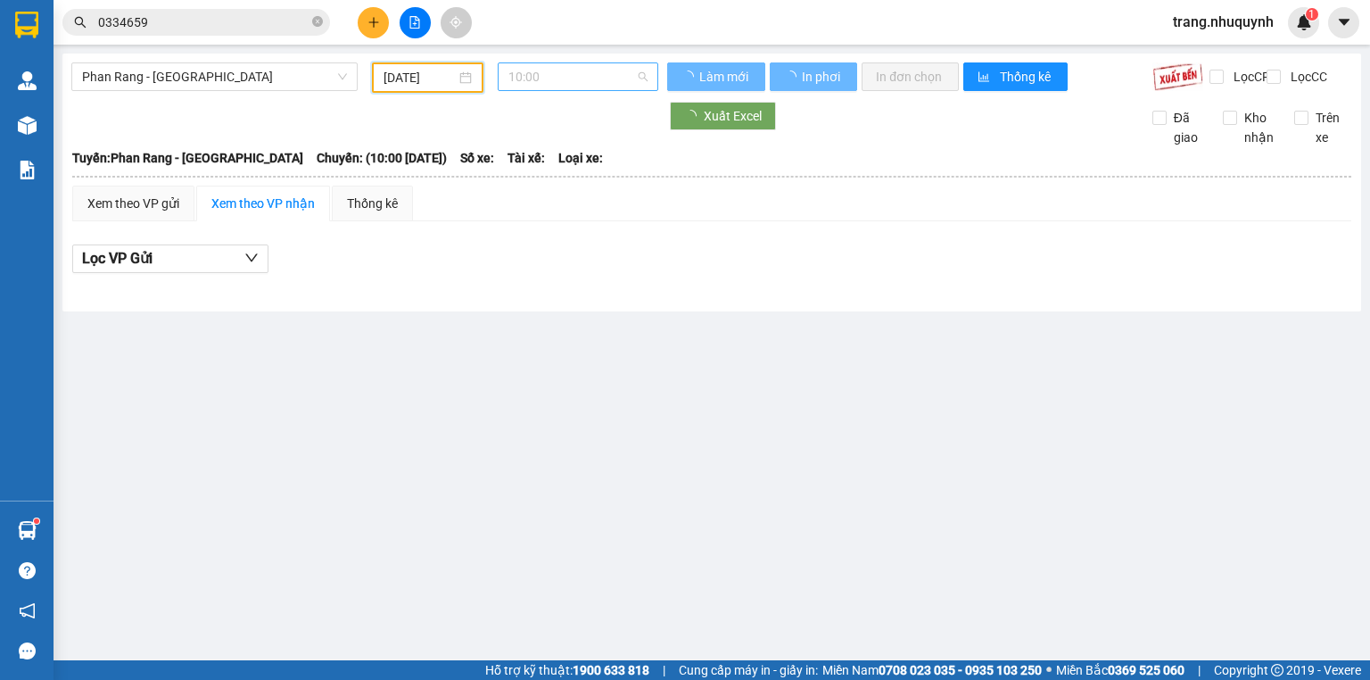
click at [560, 78] on span "10:00" at bounding box center [579, 76] width 140 height 27
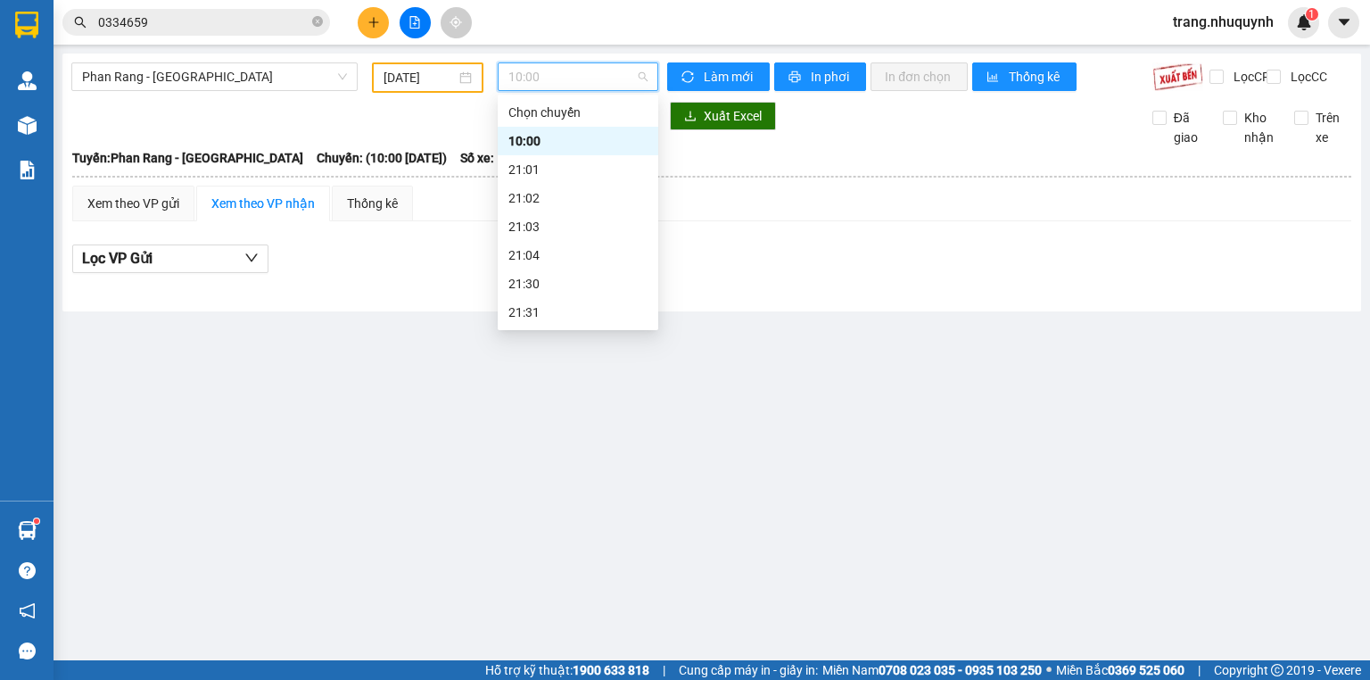
scroll to position [86, 0]
click at [549, 255] on div "22:00" at bounding box center [578, 255] width 139 height 20
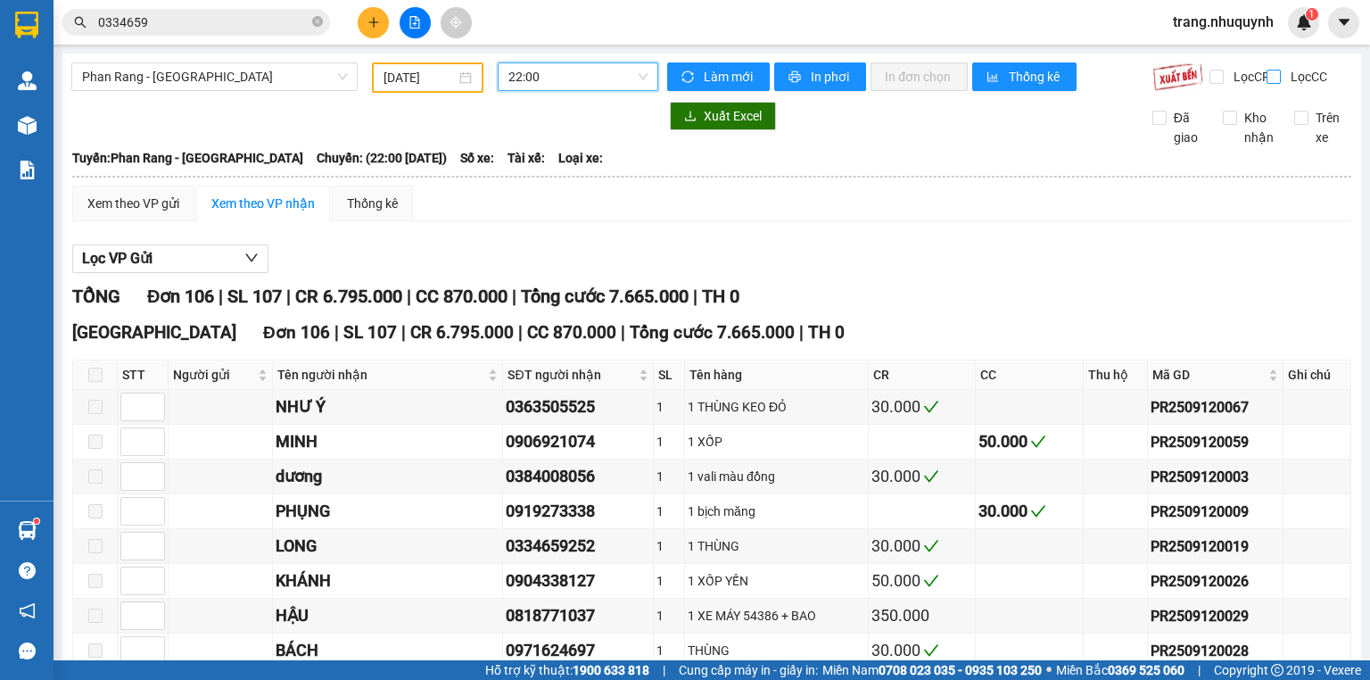
click at [1272, 70] on input "Lọc CC" at bounding box center [1275, 77] width 17 height 14
checkbox input "true"
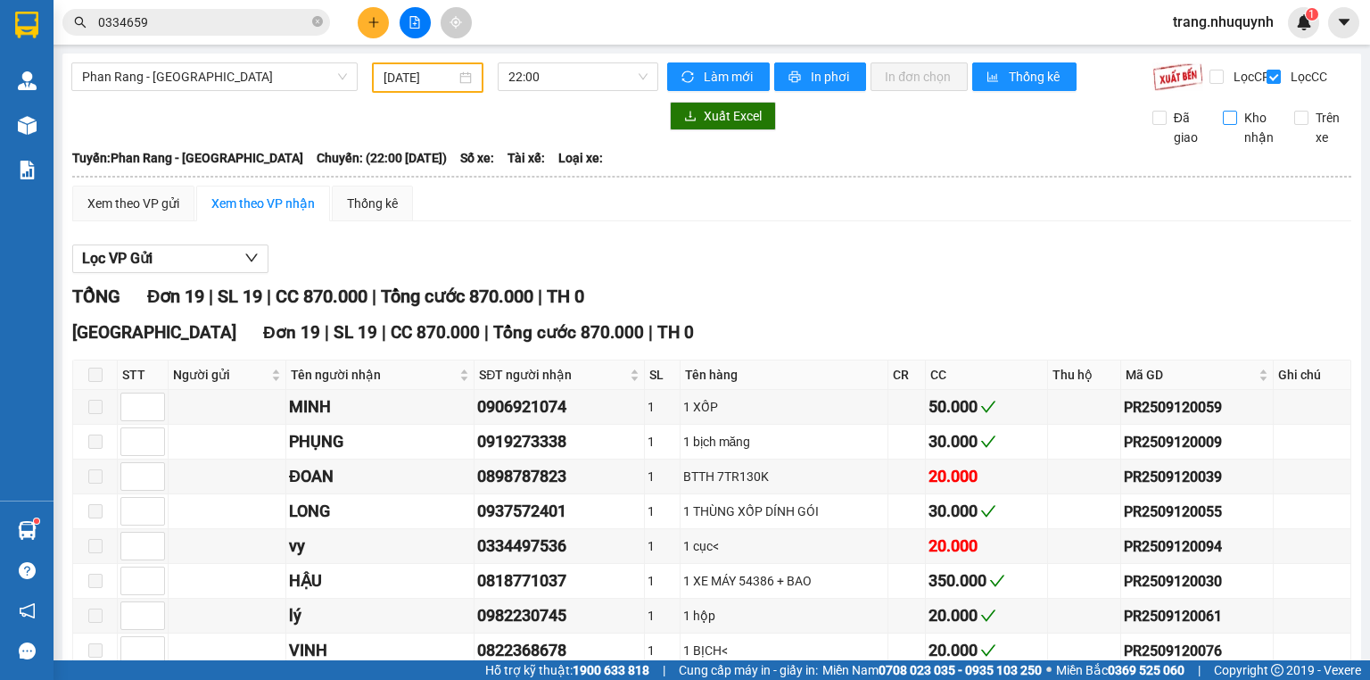
click at [1223, 125] on input "Kho nhận" at bounding box center [1230, 118] width 14 height 14
checkbox input "true"
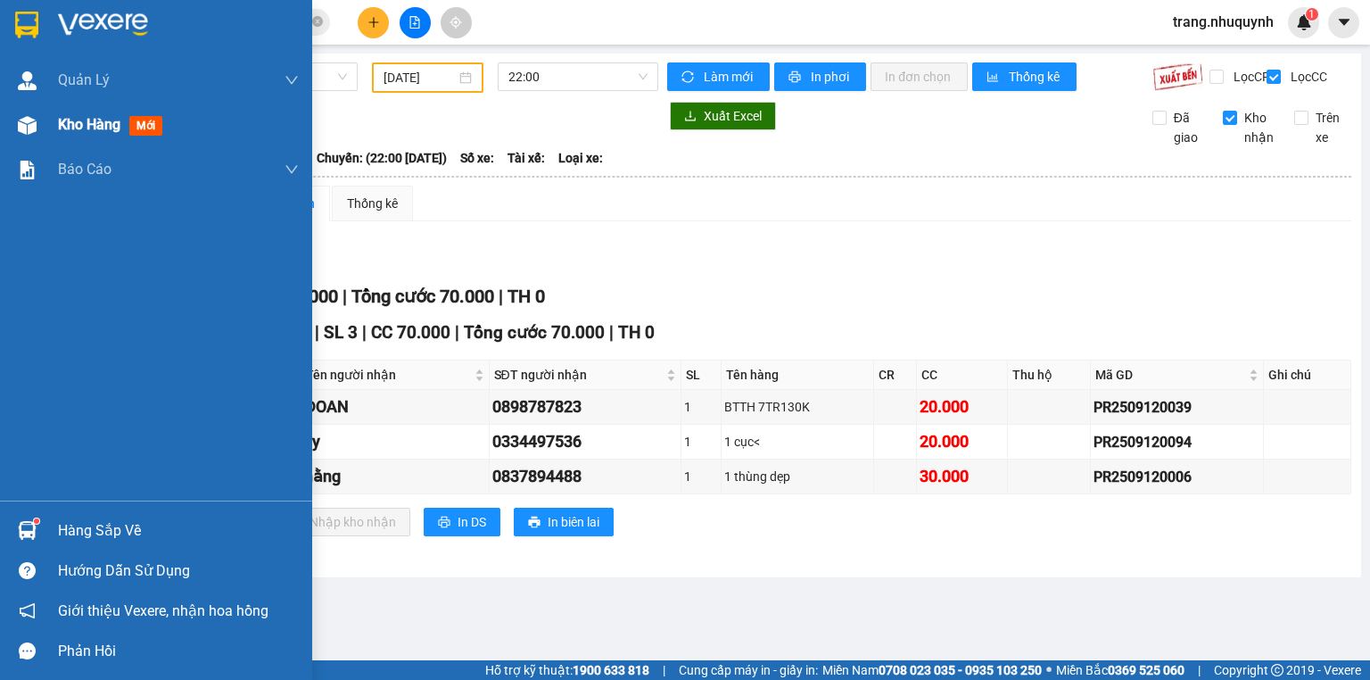
click at [18, 116] on img at bounding box center [27, 125] width 19 height 19
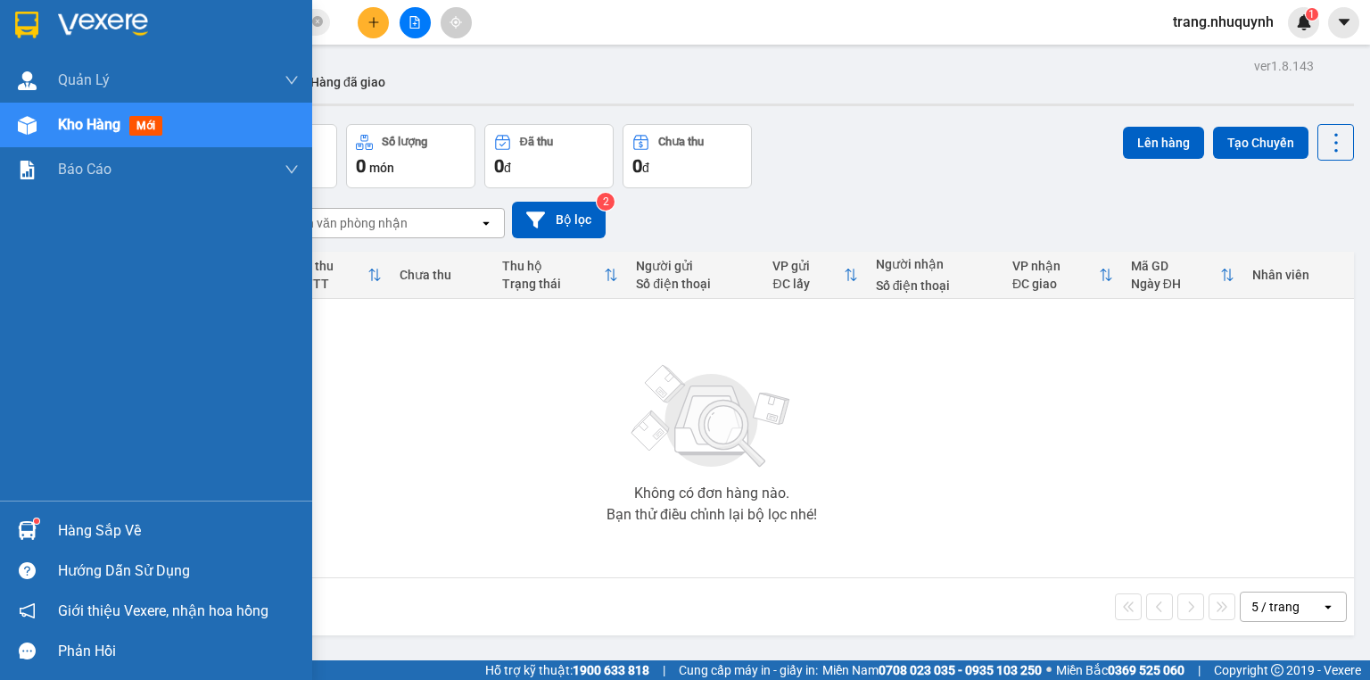
click at [15, 526] on div at bounding box center [27, 530] width 31 height 31
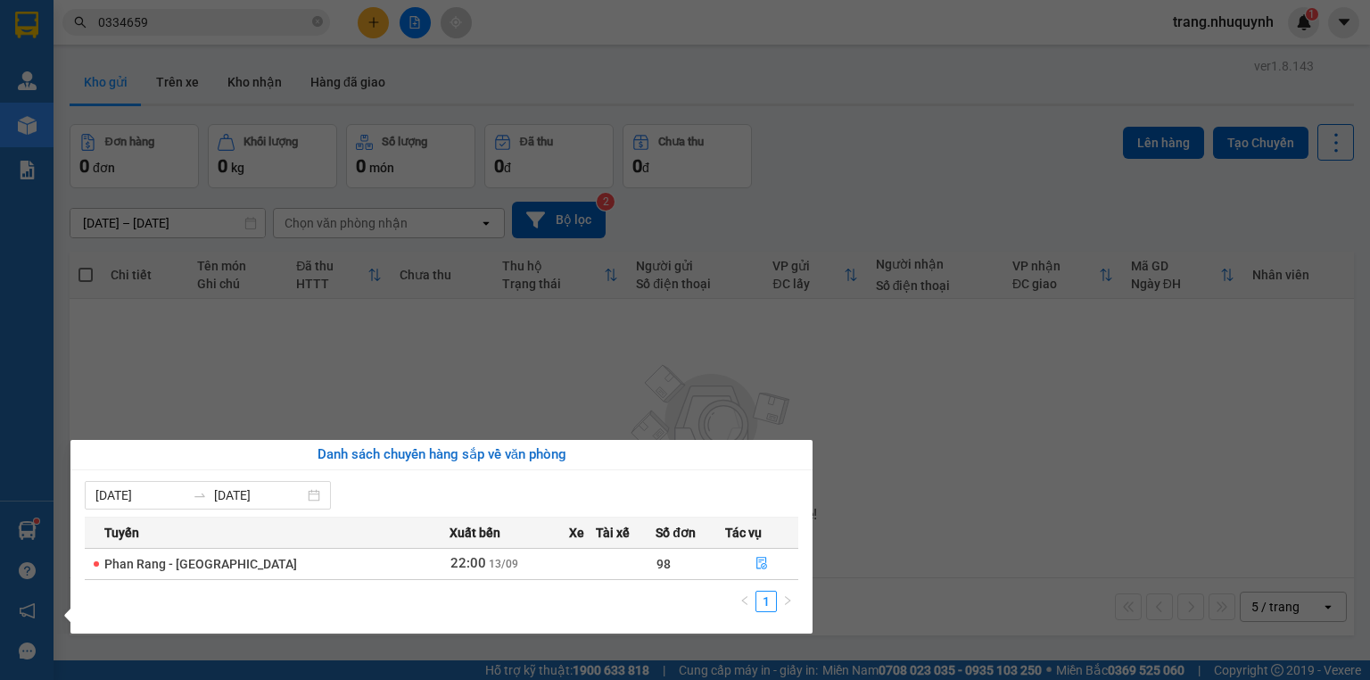
click at [930, 207] on section "Kết quả tìm kiếm ( 2 ) Bộ lọc Tìm người gửi/nhận Ngày tạo đơn gần nhất Mã ĐH Tr…" at bounding box center [685, 340] width 1370 height 680
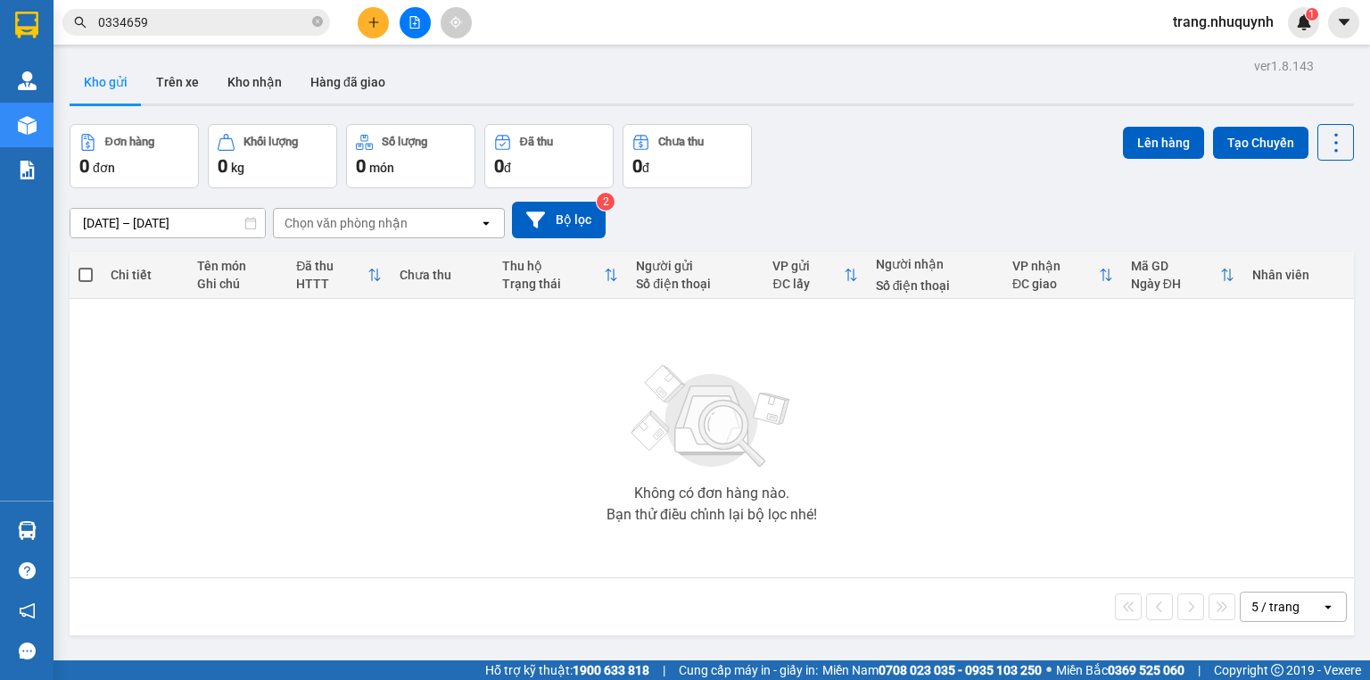
click at [1212, 26] on span "trang.nhuquynh" at bounding box center [1223, 22] width 129 height 22
click at [1206, 47] on span "Đăng xuất" at bounding box center [1231, 56] width 94 height 20
